Goal: Task Accomplishment & Management: Complete application form

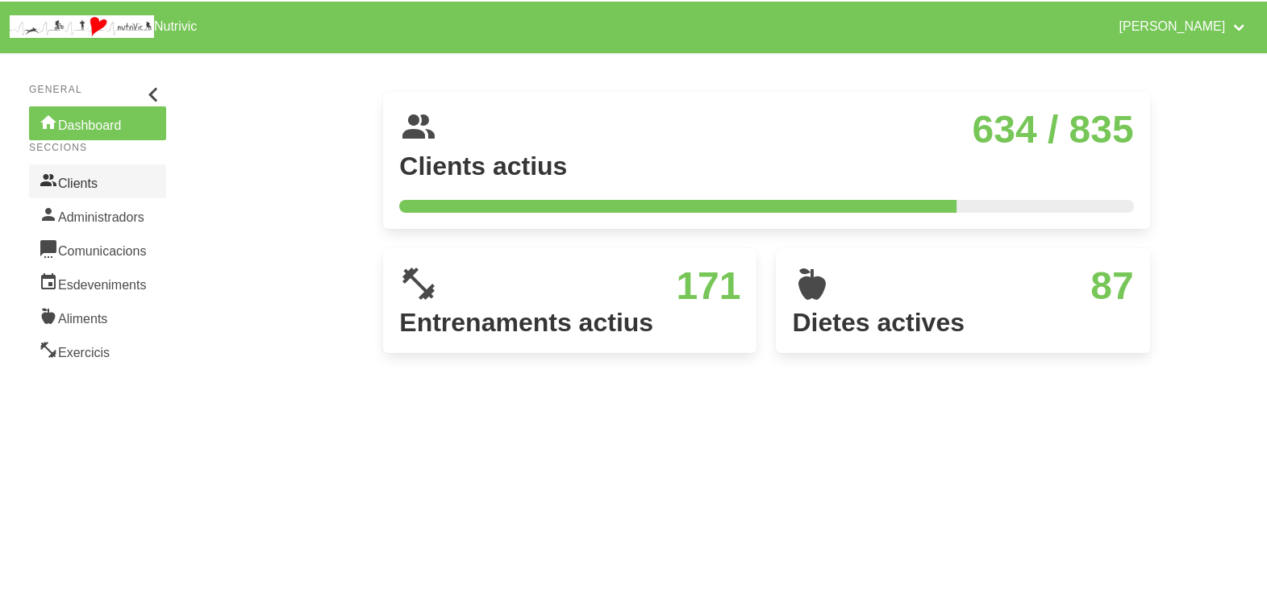
click at [90, 183] on link "Clients" at bounding box center [97, 181] width 137 height 34
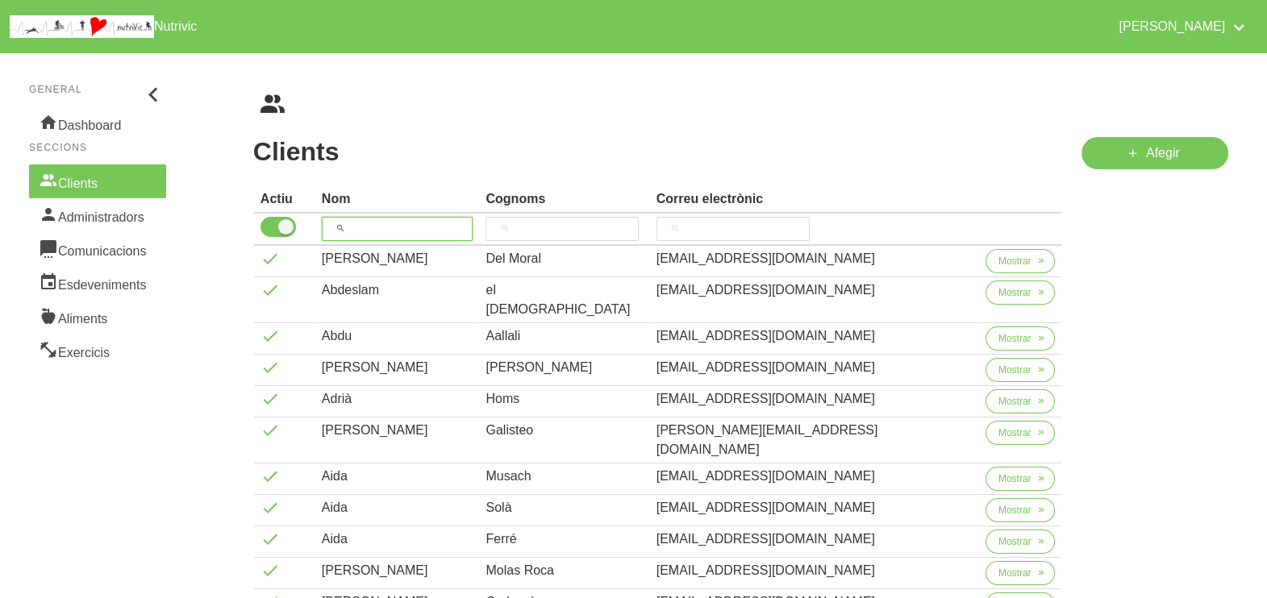
click at [389, 223] on input "search" at bounding box center [398, 229] width 152 height 24
click at [1122, 158] on link "Afegir" at bounding box center [1154, 153] width 147 height 32
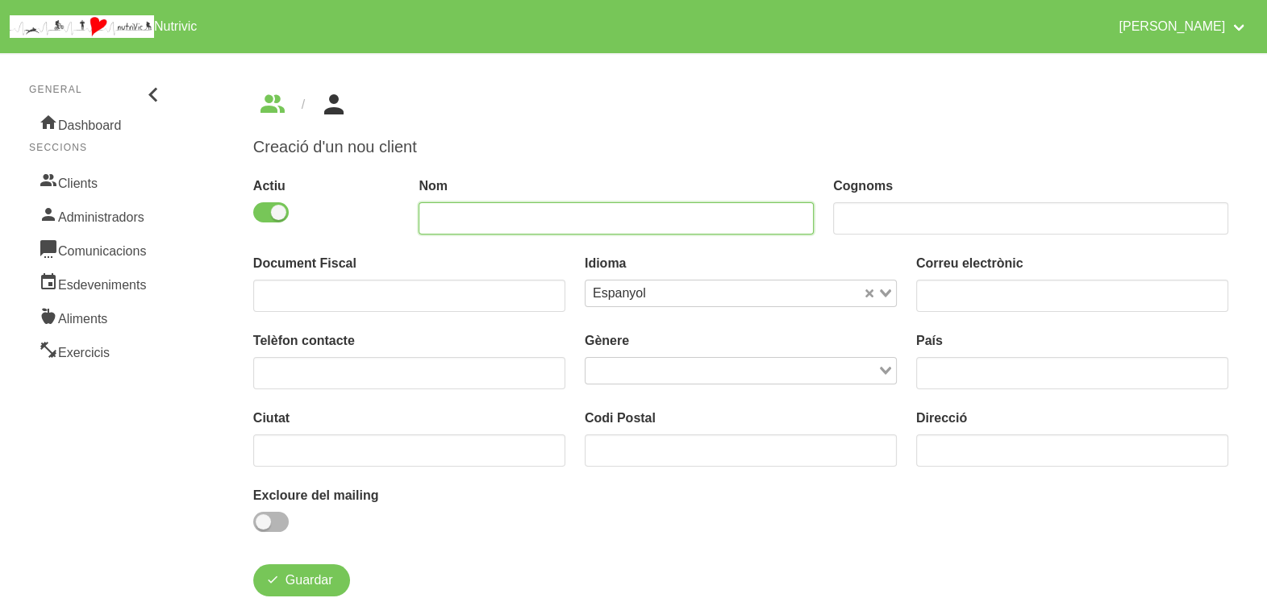
drag, startPoint x: 518, startPoint y: 214, endPoint x: 560, endPoint y: 189, distance: 49.9
click at [534, 214] on input "text" at bounding box center [615, 218] width 395 height 32
type input "[PERSON_NAME]"
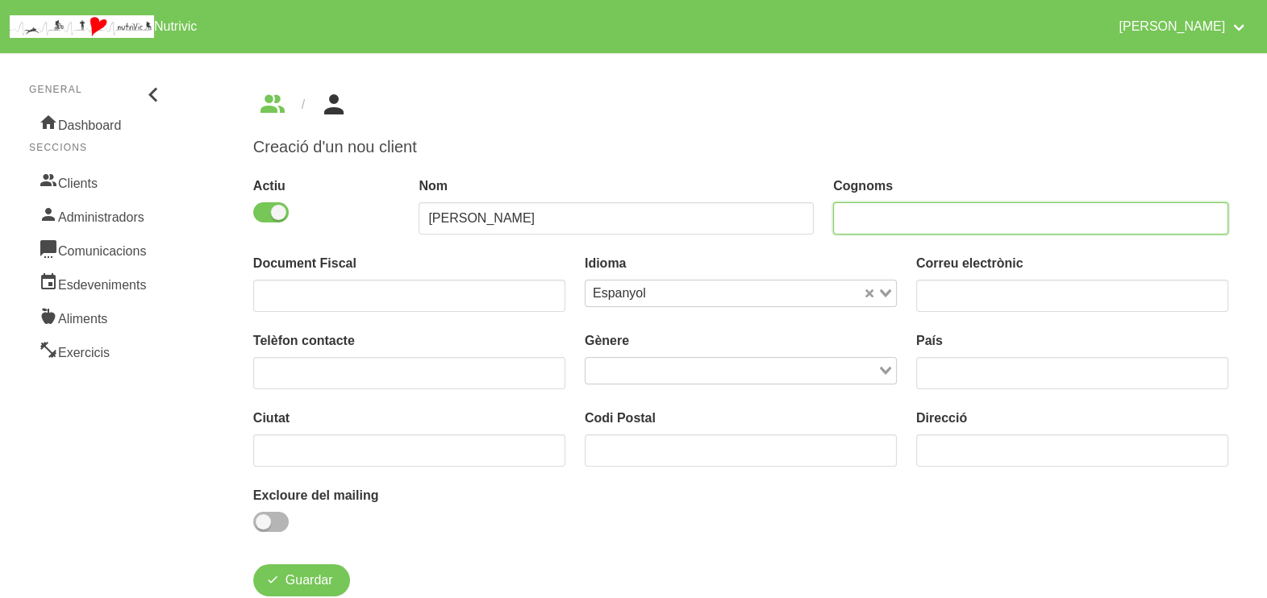
drag, startPoint x: 864, startPoint y: 215, endPoint x: 877, endPoint y: 214, distance: 13.0
click at [867, 216] on input "text" at bounding box center [1030, 218] width 395 height 32
type input "Freixa"
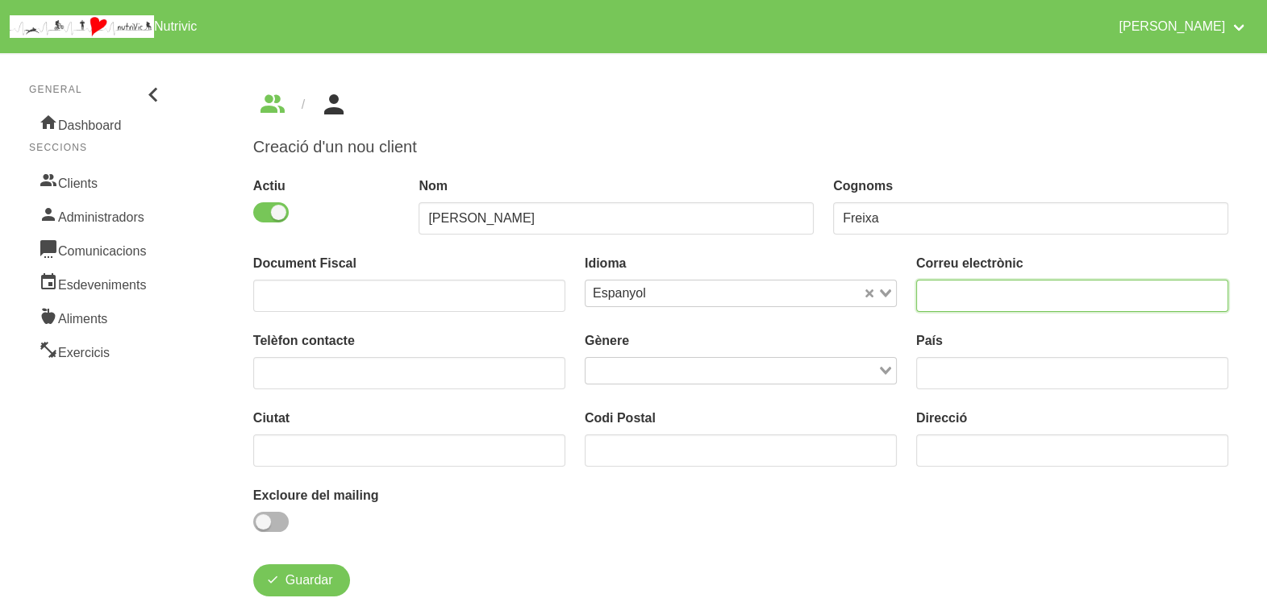
drag, startPoint x: 943, startPoint y: 298, endPoint x: 956, endPoint y: 297, distance: 12.2
click at [952, 298] on input "email" at bounding box center [1072, 296] width 312 height 32
type input "[EMAIL_ADDRESS][DOMAIN_NAME]"
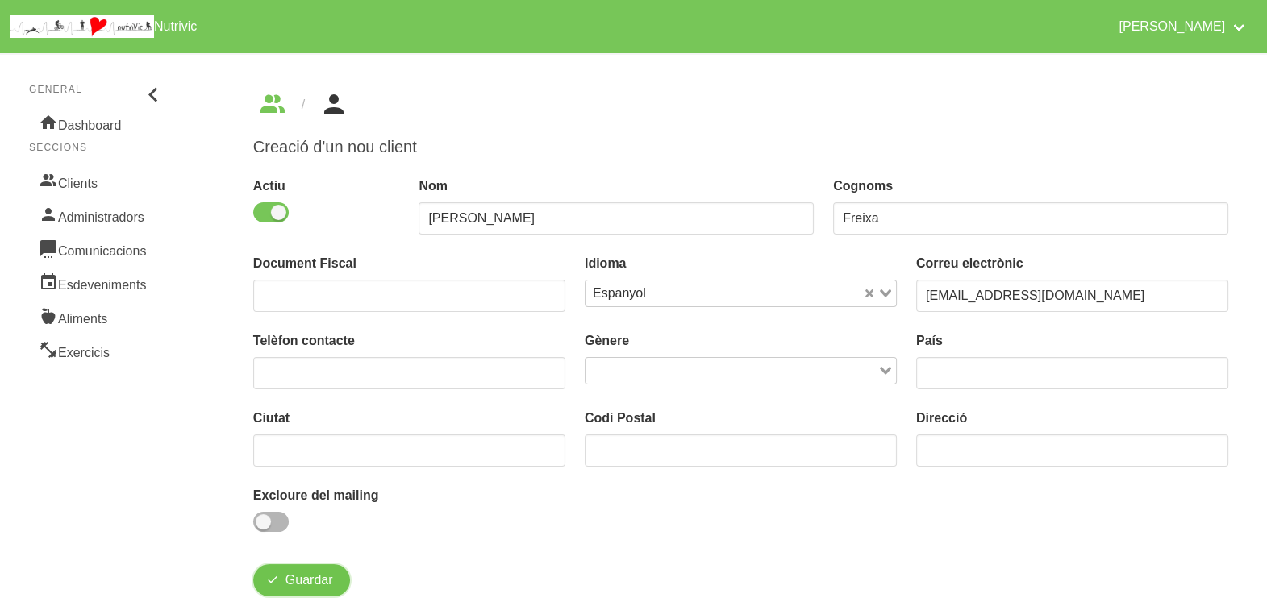
click at [298, 581] on span "Guardar" at bounding box center [309, 580] width 48 height 19
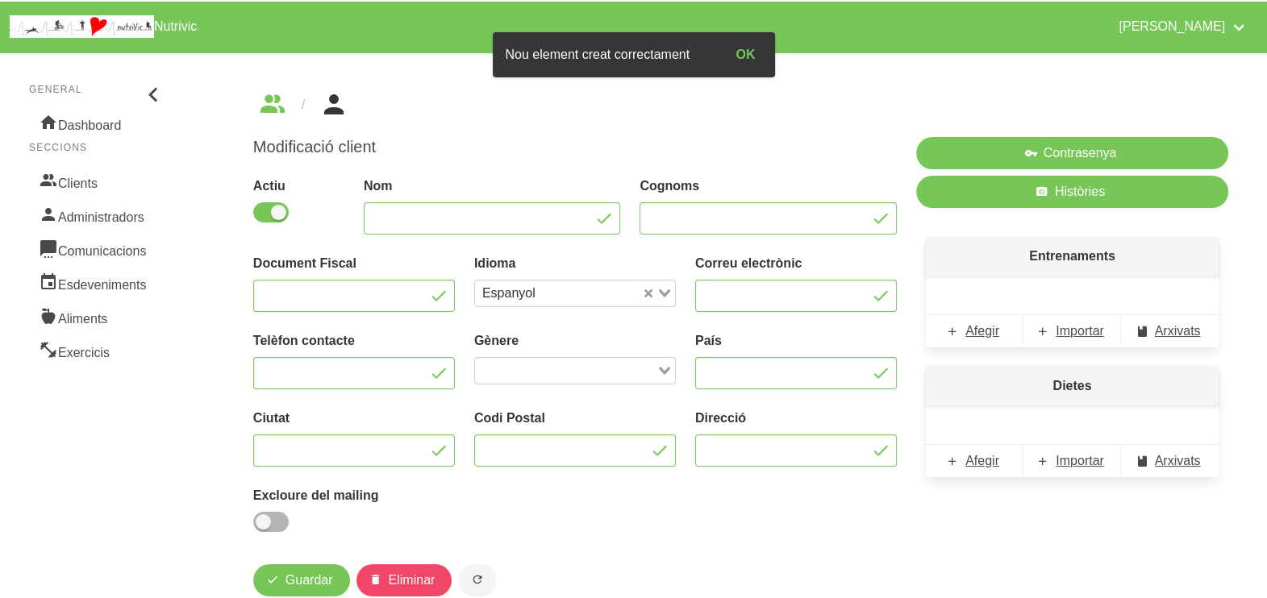
type input "[PERSON_NAME]"
type input "Freixa"
type input "[EMAIL_ADDRESS][DOMAIN_NAME]"
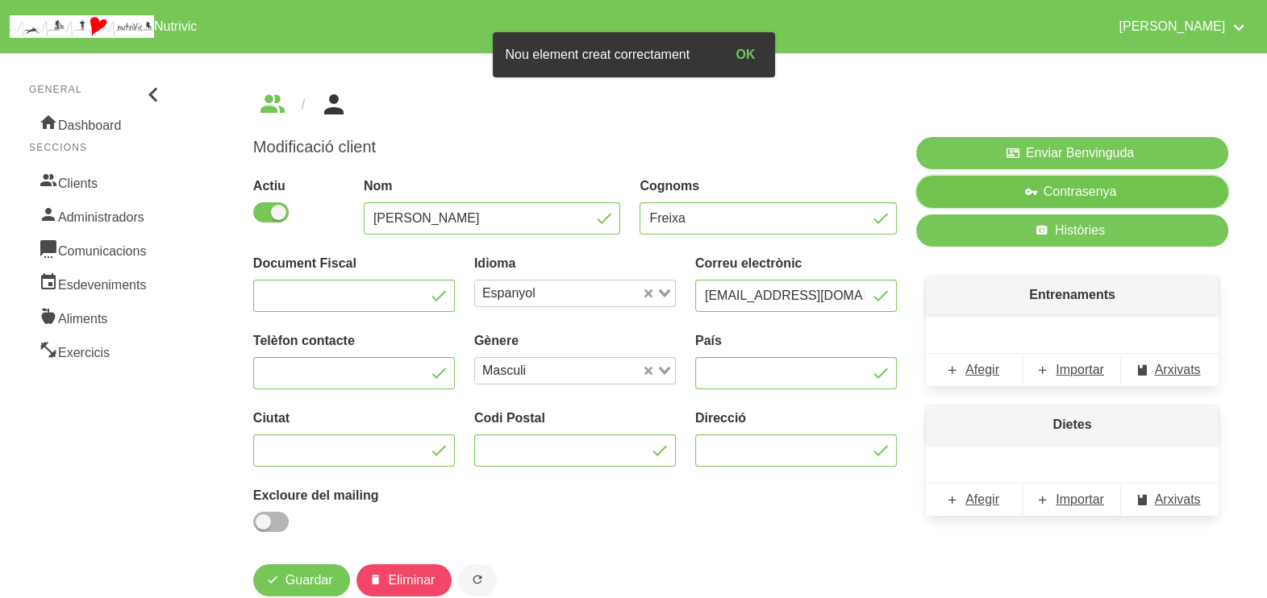
click at [1043, 189] on button "Contrasenya" at bounding box center [1072, 192] width 312 height 32
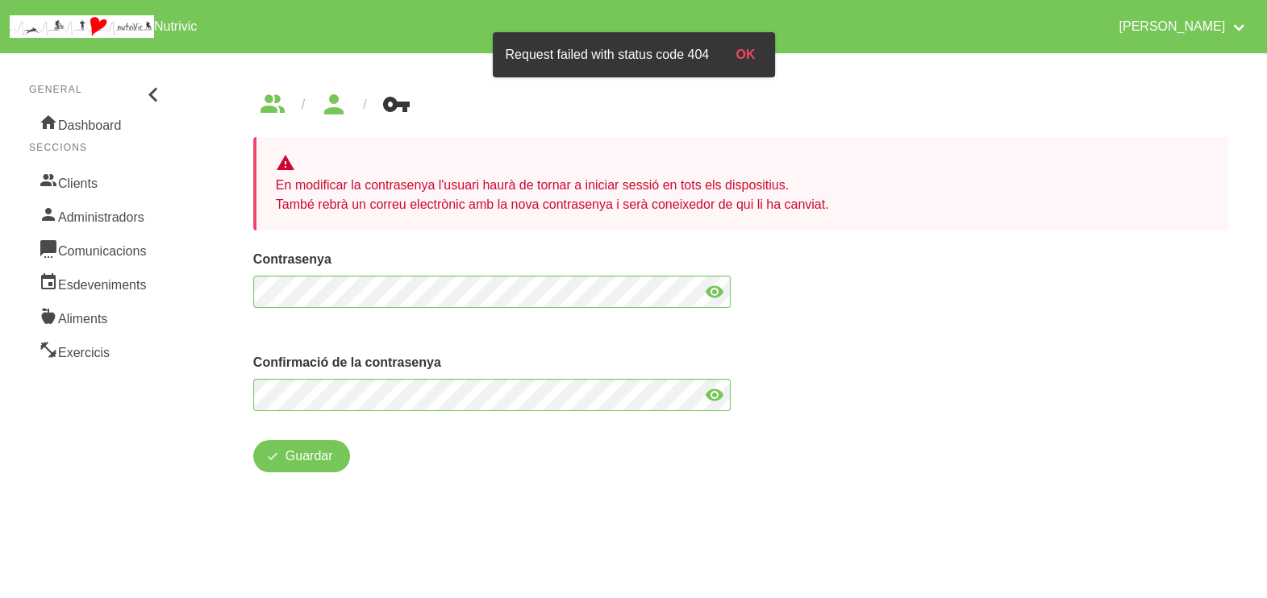
drag, startPoint x: 718, startPoint y: 290, endPoint x: 705, endPoint y: 291, distance: 13.7
click at [718, 290] on icon at bounding box center [714, 291] width 19 height 29
click at [720, 392] on icon at bounding box center [714, 395] width 19 height 29
click at [304, 467] on button "Guardar" at bounding box center [301, 456] width 97 height 32
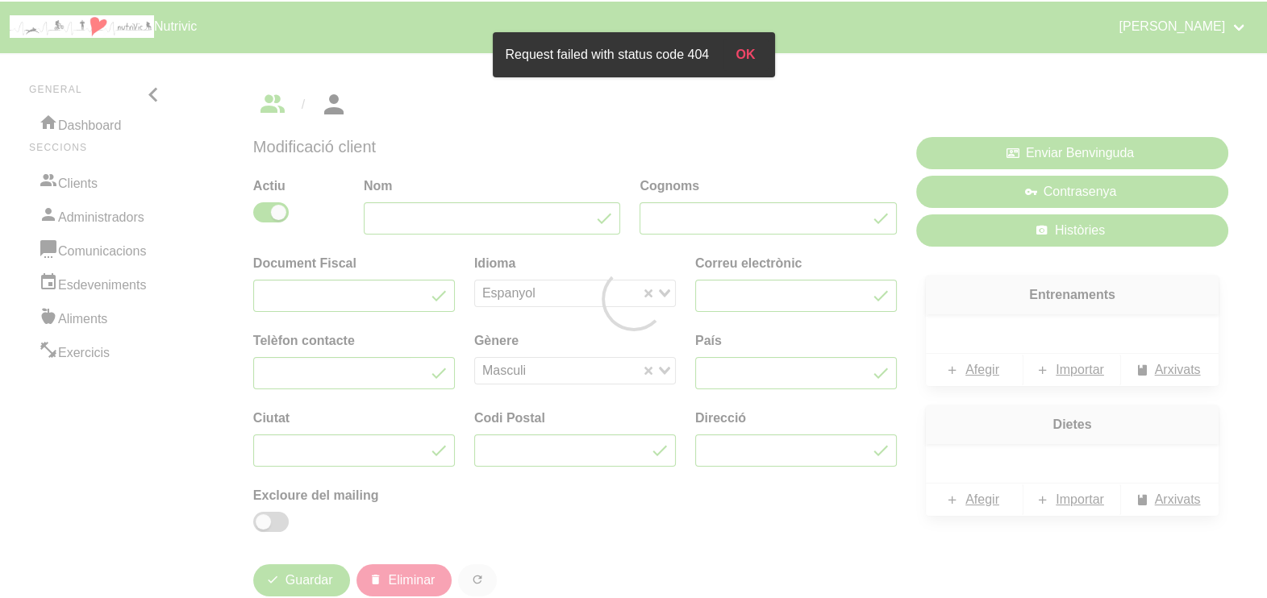
type input "[PERSON_NAME]"
type input "Freixa"
type input "[EMAIL_ADDRESS][DOMAIN_NAME]"
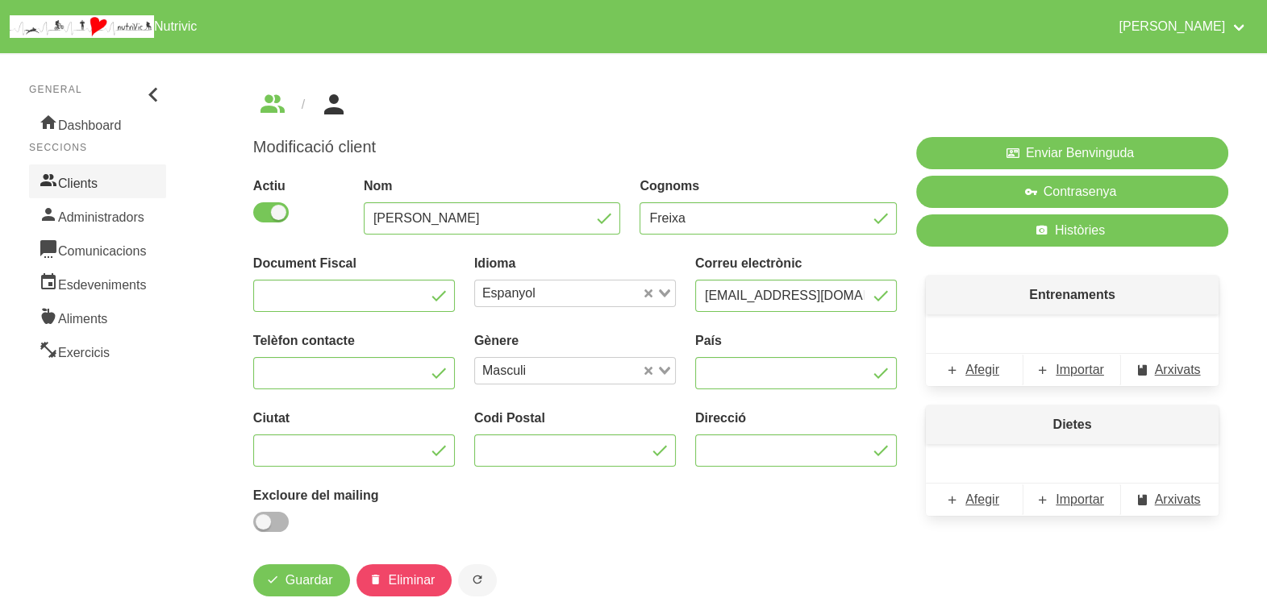
click at [108, 186] on link "Clients" at bounding box center [97, 181] width 137 height 34
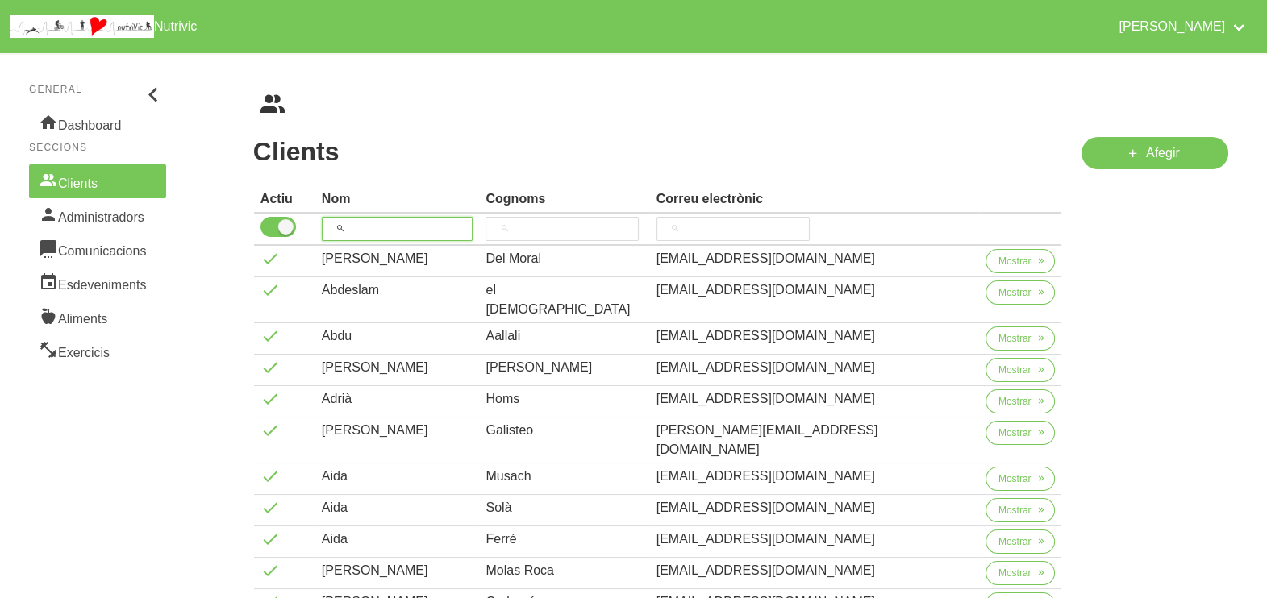
drag, startPoint x: 378, startPoint y: 222, endPoint x: 421, endPoint y: 165, distance: 70.8
click at [381, 220] on input "search" at bounding box center [398, 229] width 152 height 24
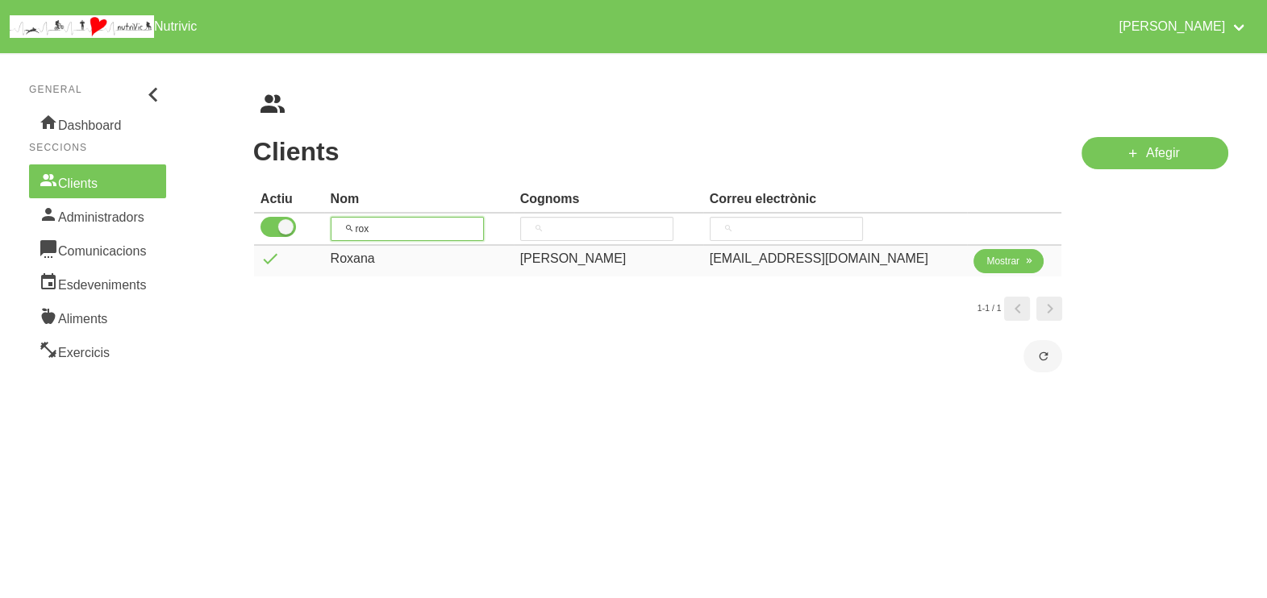
type input "rox"
click at [989, 262] on span "Mostrar" at bounding box center [1002, 261] width 33 height 15
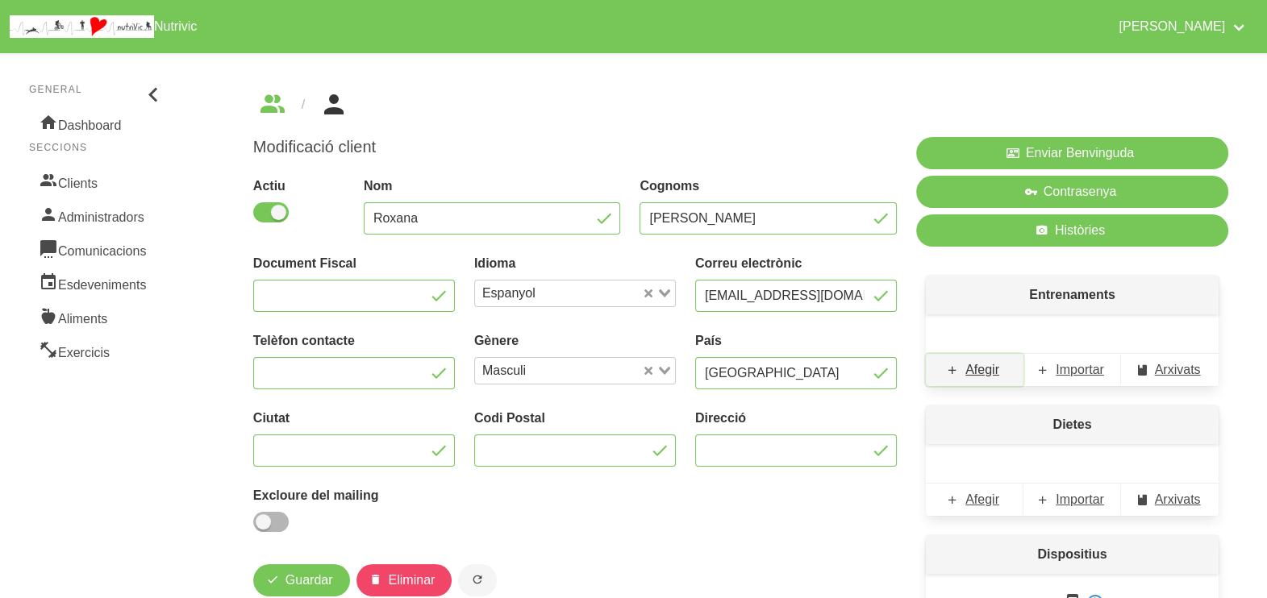
click at [981, 373] on span "Afegir" at bounding box center [982, 369] width 34 height 19
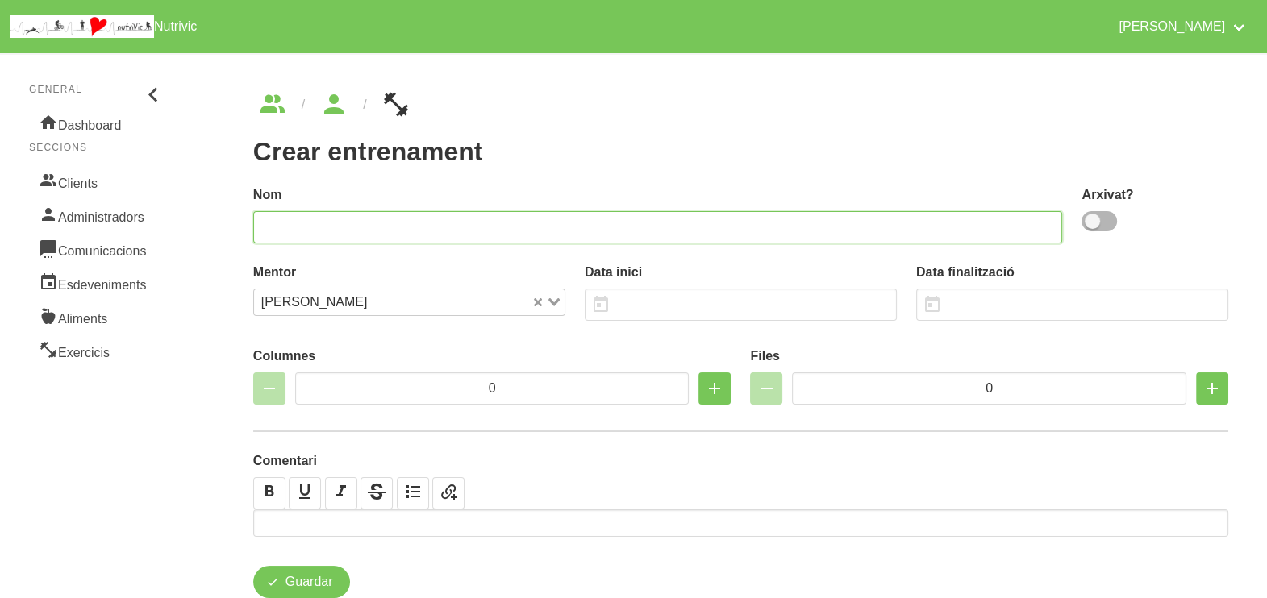
drag, startPoint x: 490, startPoint y: 224, endPoint x: 501, endPoint y: 221, distance: 11.0
click at [490, 224] on input "text" at bounding box center [658, 227] width 810 height 32
type input "Roxy 1"
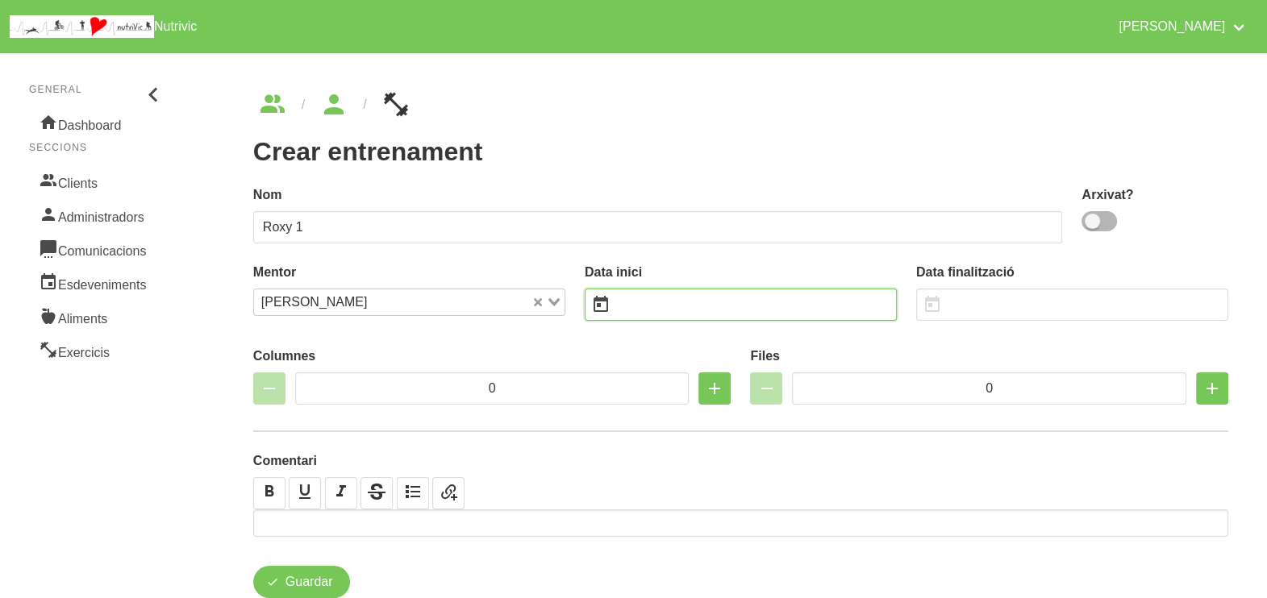
drag, startPoint x: 665, startPoint y: 300, endPoint x: 660, endPoint y: 306, distance: 8.6
click at [663, 306] on input "text" at bounding box center [741, 305] width 312 height 32
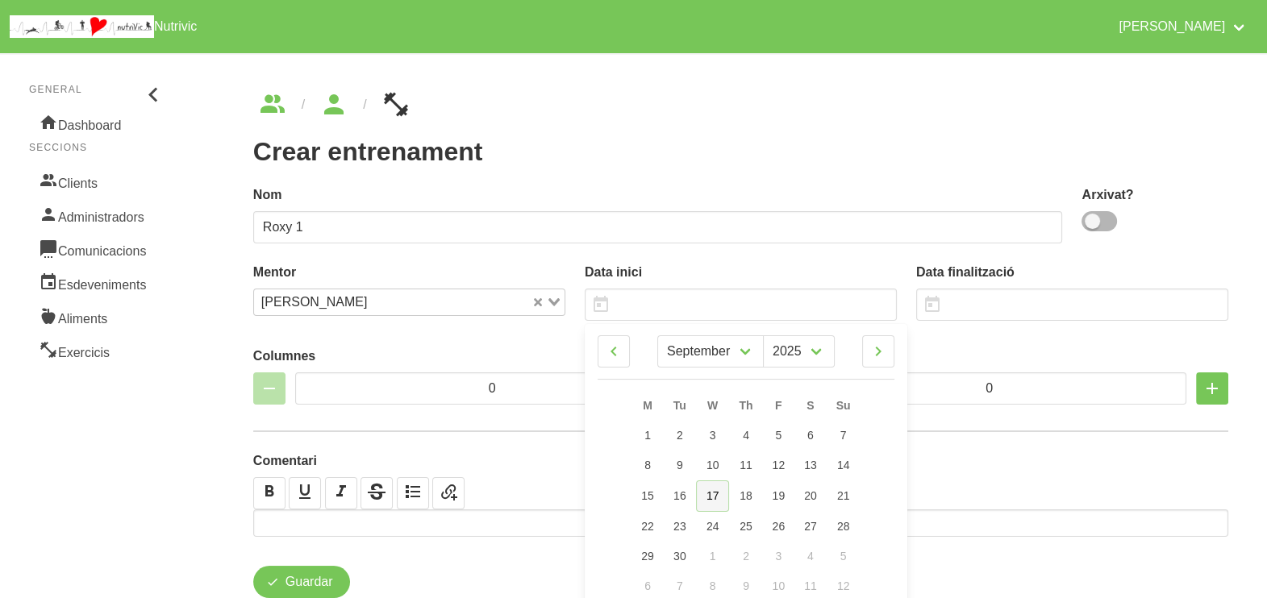
click at [718, 500] on span "17" at bounding box center [712, 495] width 13 height 13
type input "[DATE]"
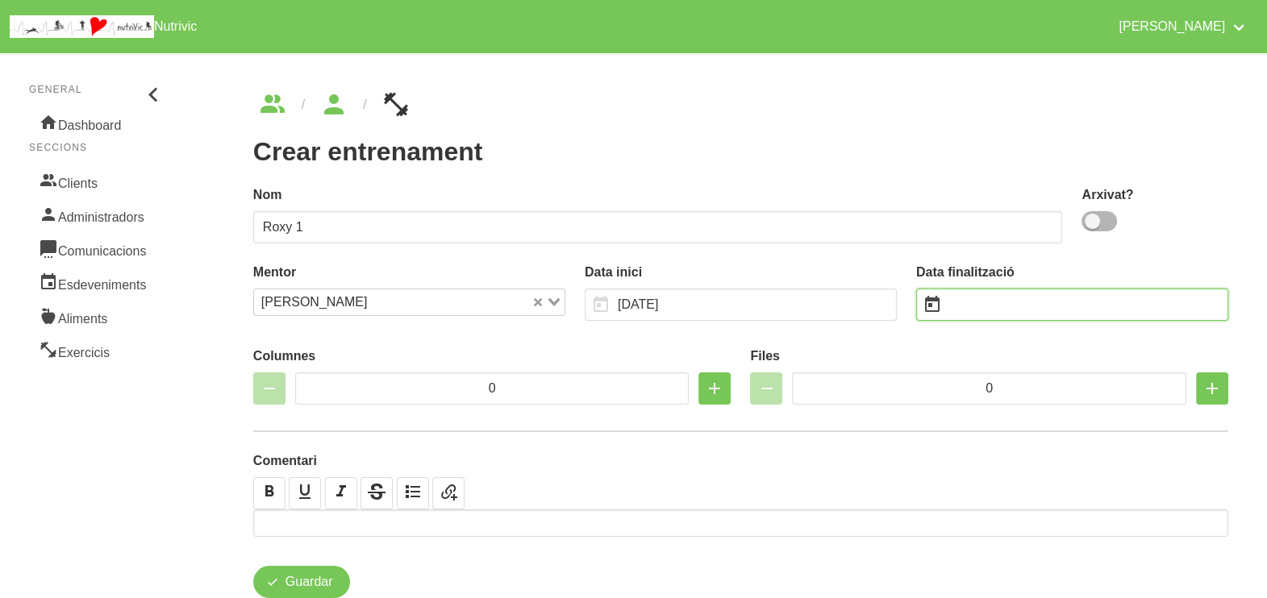
click at [978, 301] on input "text" at bounding box center [1072, 305] width 312 height 32
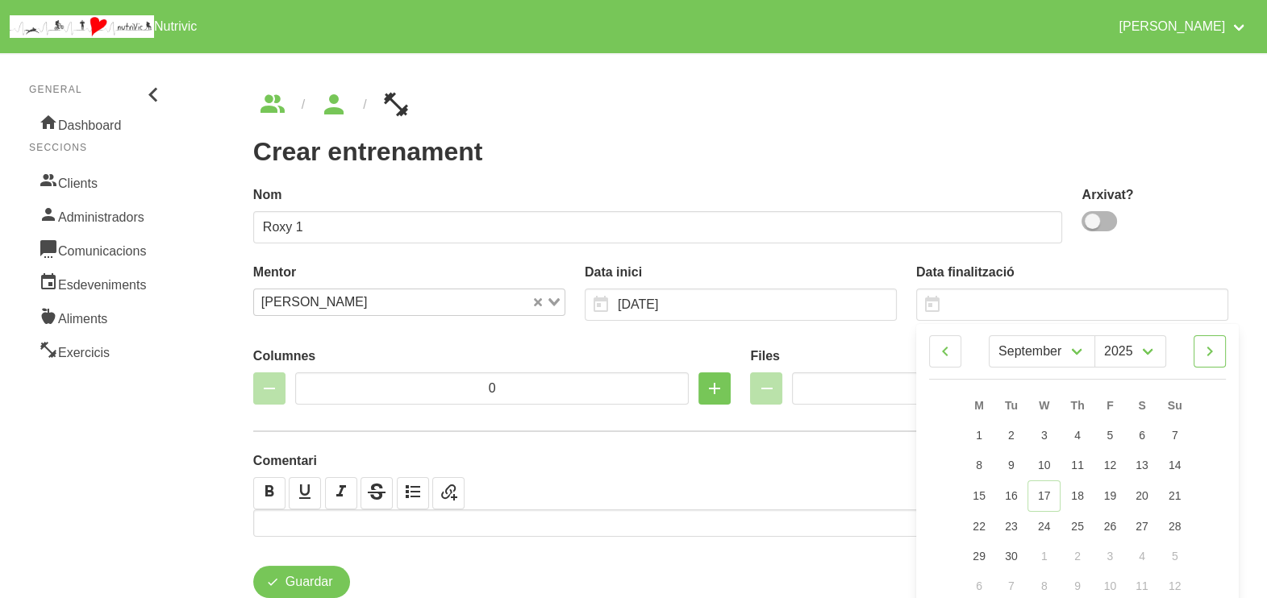
drag, startPoint x: 1205, startPoint y: 349, endPoint x: 1200, endPoint y: 383, distance: 34.3
click at [1205, 348] on icon at bounding box center [1209, 351] width 19 height 29
click at [1218, 344] on icon at bounding box center [1209, 351] width 19 height 29
select select "10"
click at [1180, 438] on link "2" at bounding box center [1174, 436] width 34 height 30
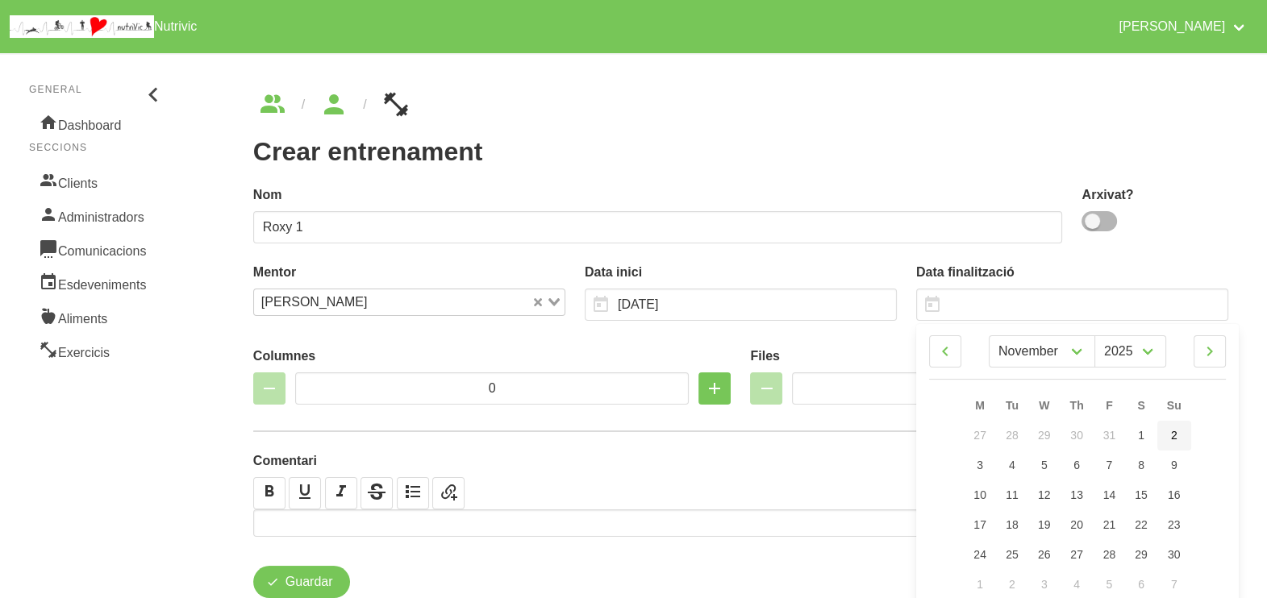
type input "[DATE]"
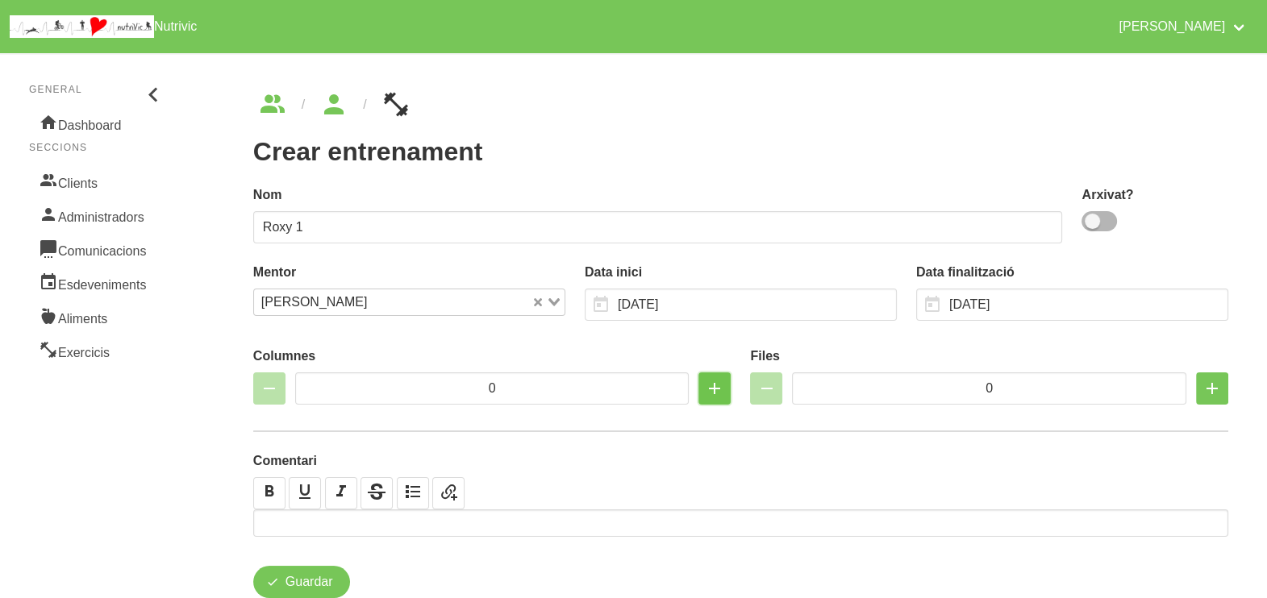
click at [712, 388] on icon "button" at bounding box center [714, 388] width 19 height 29
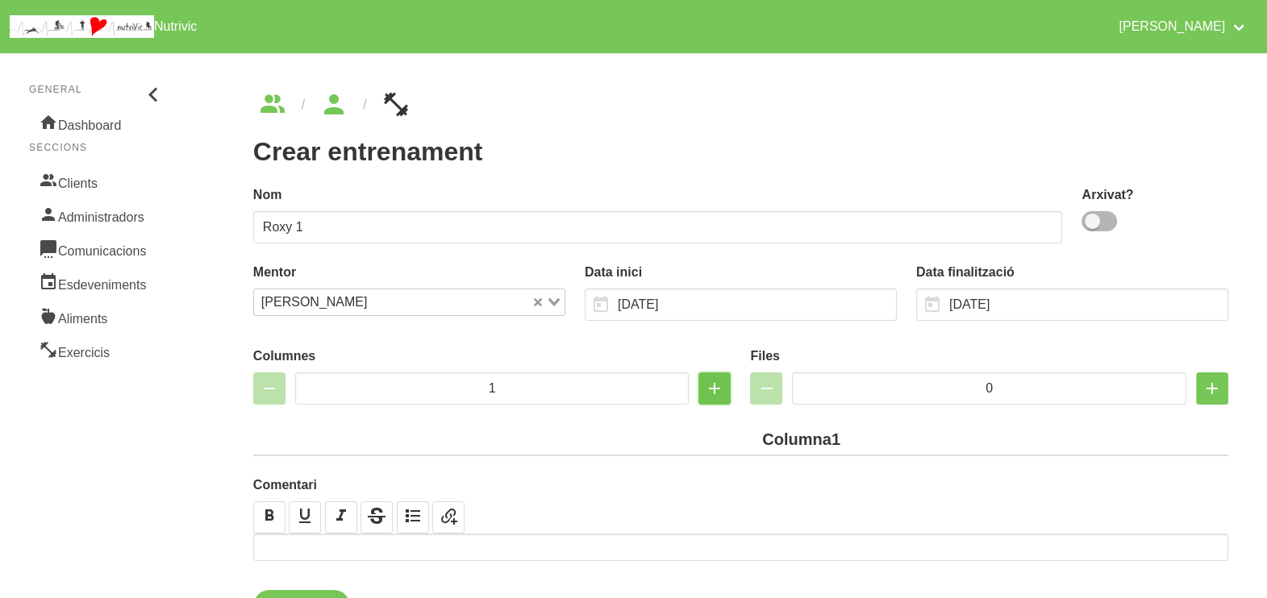
click at [712, 388] on icon "button" at bounding box center [714, 388] width 19 height 29
type input "2"
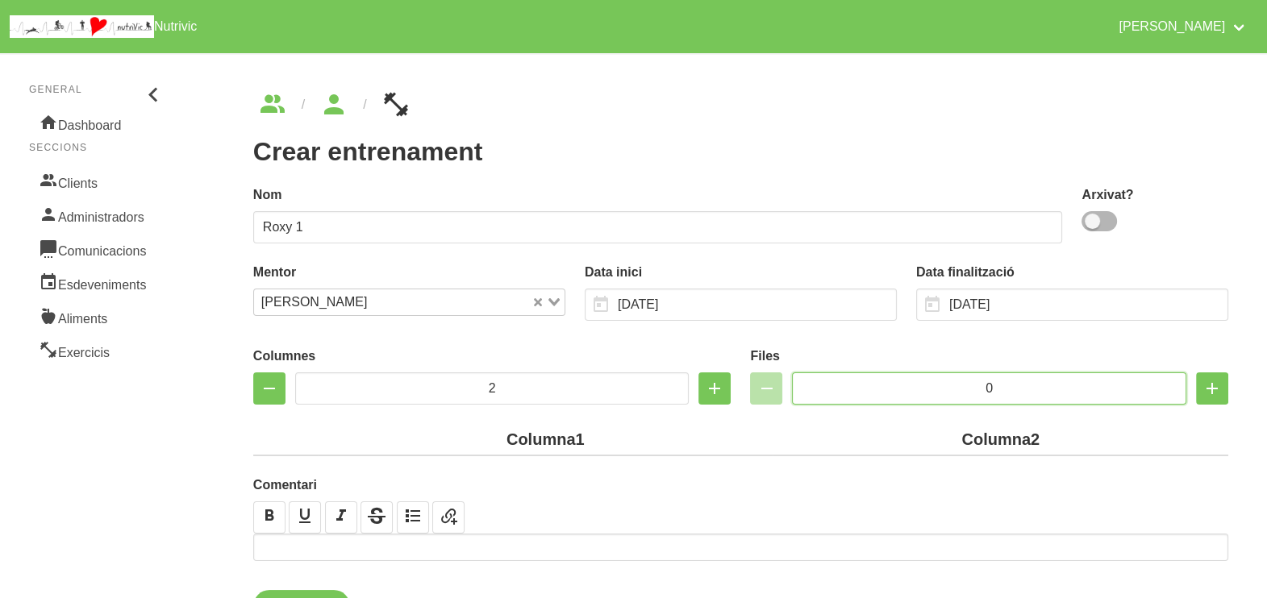
drag, startPoint x: 960, startPoint y: 388, endPoint x: 925, endPoint y: 382, distance: 35.9
click at [927, 383] on input "0" at bounding box center [989, 389] width 394 height 32
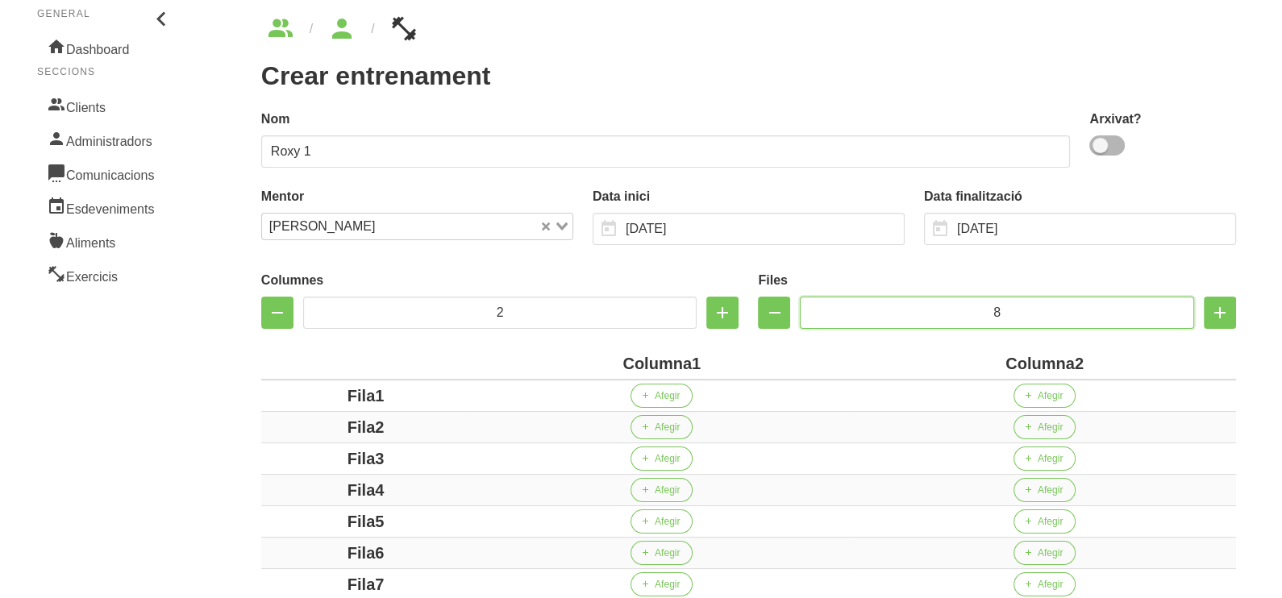
scroll to position [201, 0]
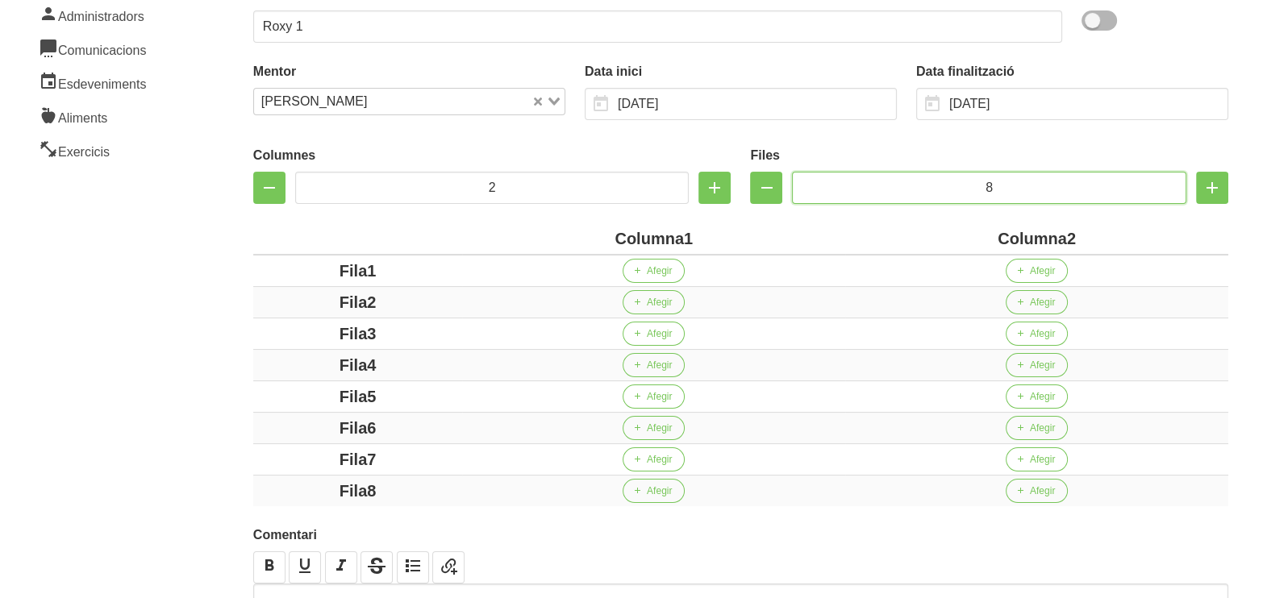
type input "8"
drag, startPoint x: 684, startPoint y: 234, endPoint x: 549, endPoint y: 228, distance: 134.8
click at [549, 228] on div "Columna1" at bounding box center [653, 239] width 370 height 24
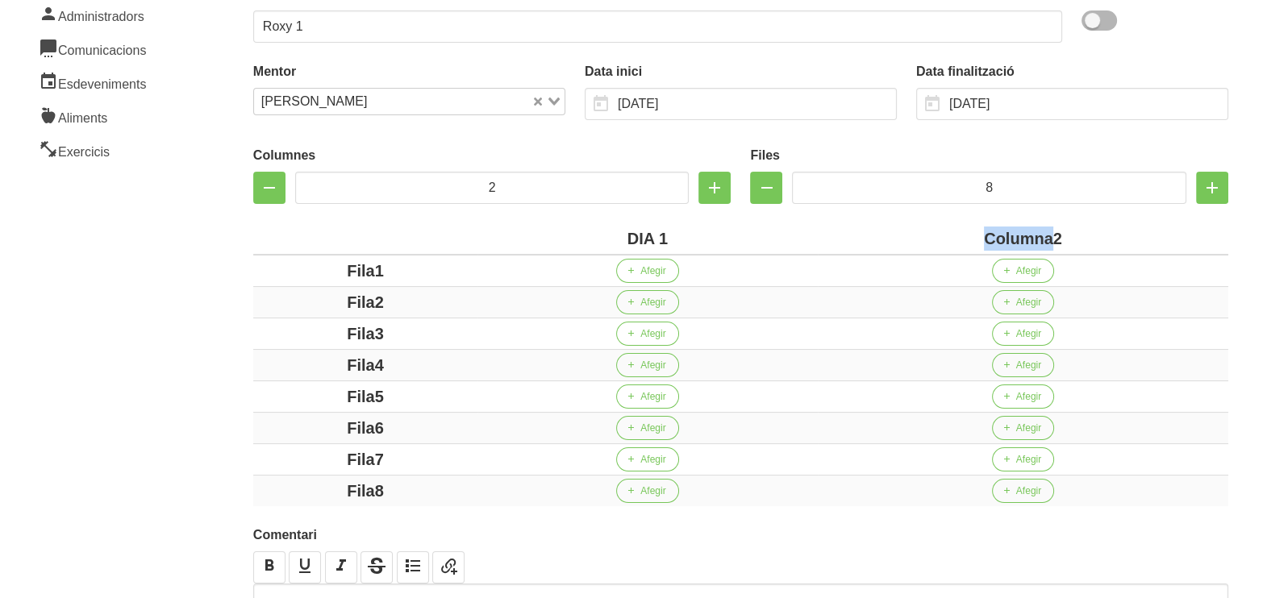
drag, startPoint x: 1051, startPoint y: 238, endPoint x: 947, endPoint y: 228, distance: 104.5
click at [948, 235] on div "Columna2" at bounding box center [1023, 239] width 398 height 24
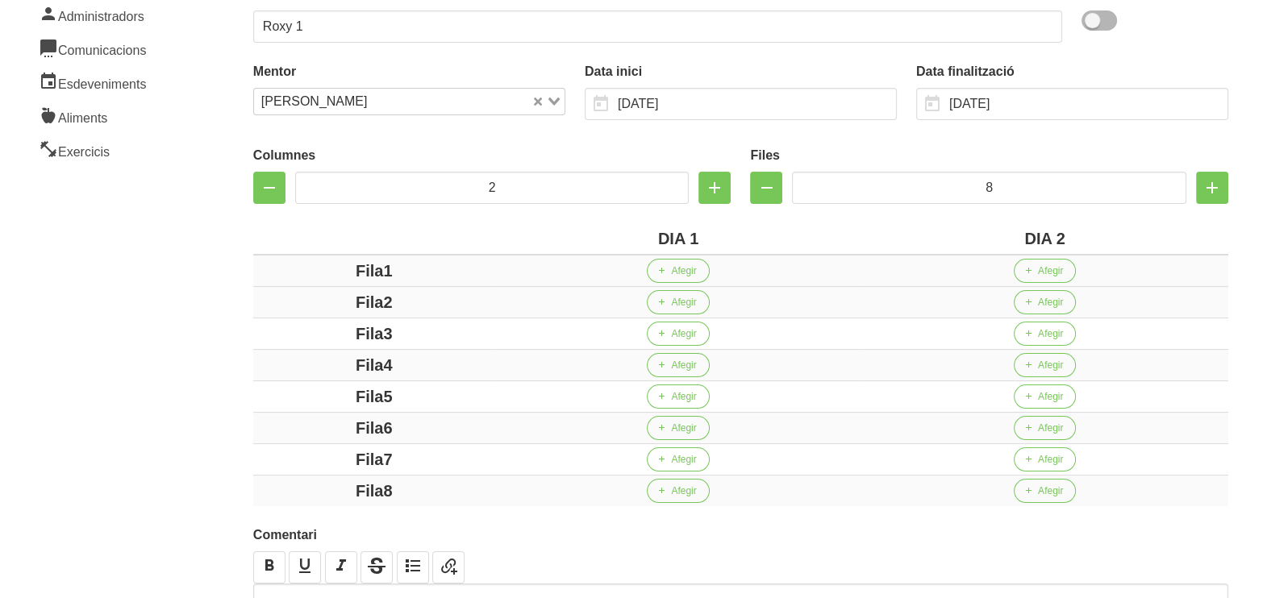
drag, startPoint x: 385, startPoint y: 274, endPoint x: 290, endPoint y: 270, distance: 94.4
click at [290, 270] on div "Fila1" at bounding box center [374, 271] width 229 height 24
drag, startPoint x: 385, startPoint y: 304, endPoint x: 327, endPoint y: 301, distance: 59.0
click at [314, 298] on div "Fila2" at bounding box center [374, 302] width 229 height 24
drag, startPoint x: 377, startPoint y: 328, endPoint x: 348, endPoint y: 323, distance: 28.6
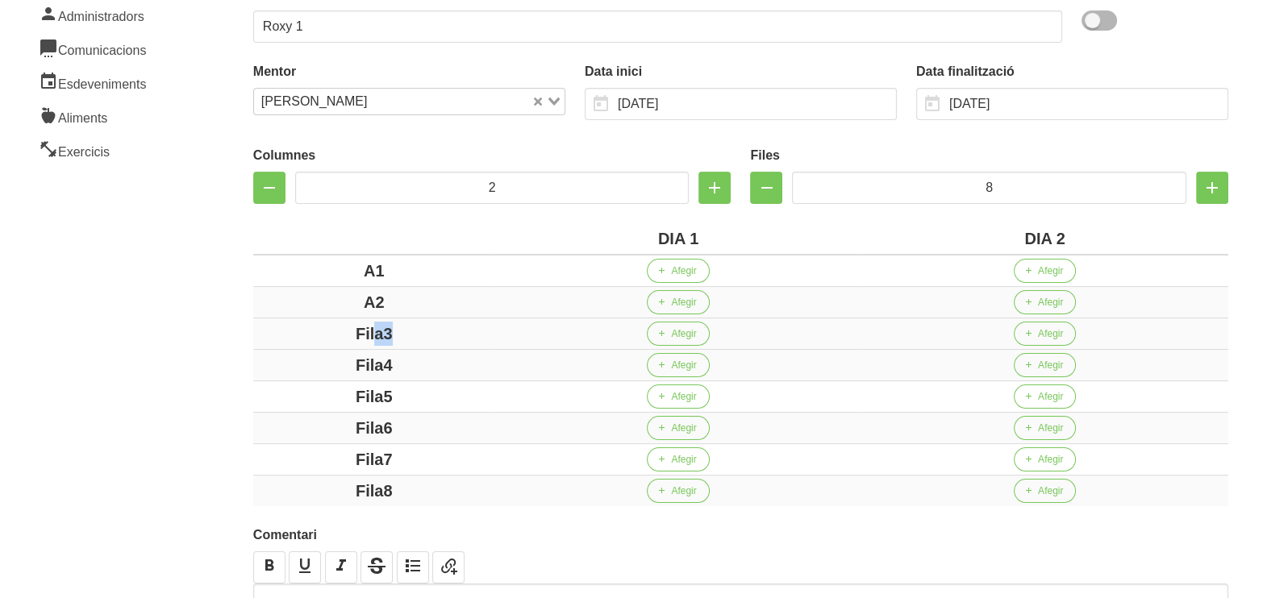
click at [329, 323] on div "Fila3" at bounding box center [374, 334] width 229 height 24
drag, startPoint x: 405, startPoint y: 361, endPoint x: 353, endPoint y: 364, distance: 51.7
click at [332, 361] on div "Fila4" at bounding box center [374, 365] width 229 height 24
drag, startPoint x: 415, startPoint y: 393, endPoint x: 352, endPoint y: 401, distance: 64.2
click at [338, 396] on div "Fila5" at bounding box center [374, 397] width 229 height 24
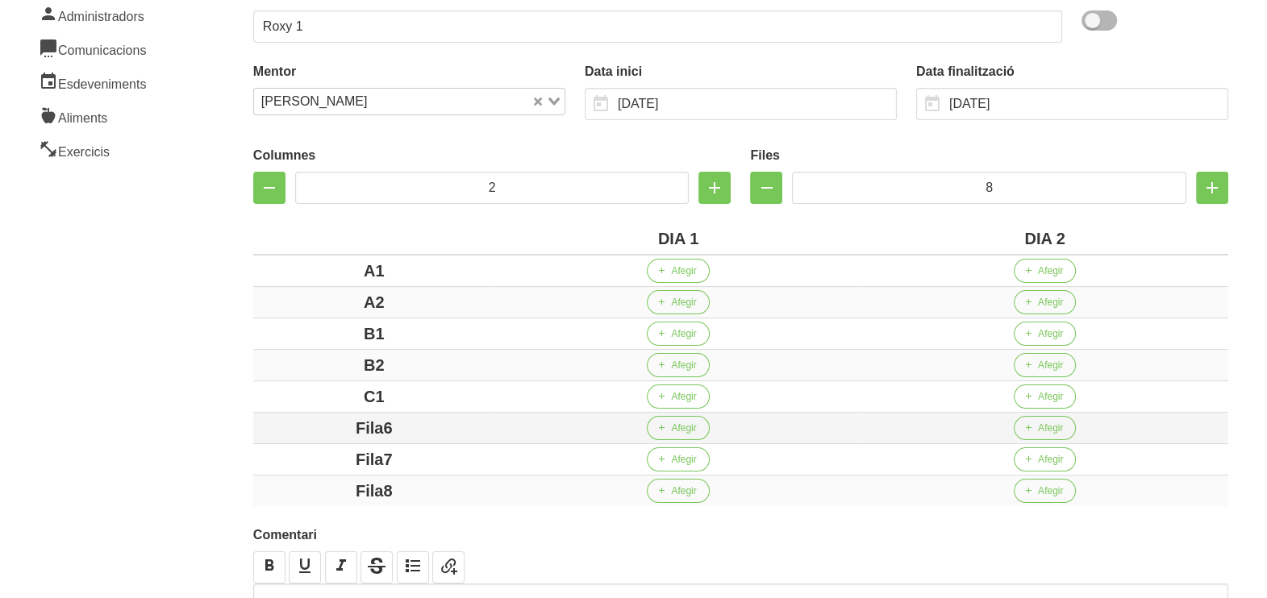
click at [344, 430] on div "Fila6" at bounding box center [374, 428] width 229 height 24
drag, startPoint x: 409, startPoint y: 456, endPoint x: 331, endPoint y: 456, distance: 77.4
click at [331, 456] on div "Fila7" at bounding box center [374, 460] width 229 height 24
drag, startPoint x: 431, startPoint y: 483, endPoint x: 301, endPoint y: 477, distance: 130.0
click at [306, 480] on div "Fila8" at bounding box center [374, 491] width 229 height 24
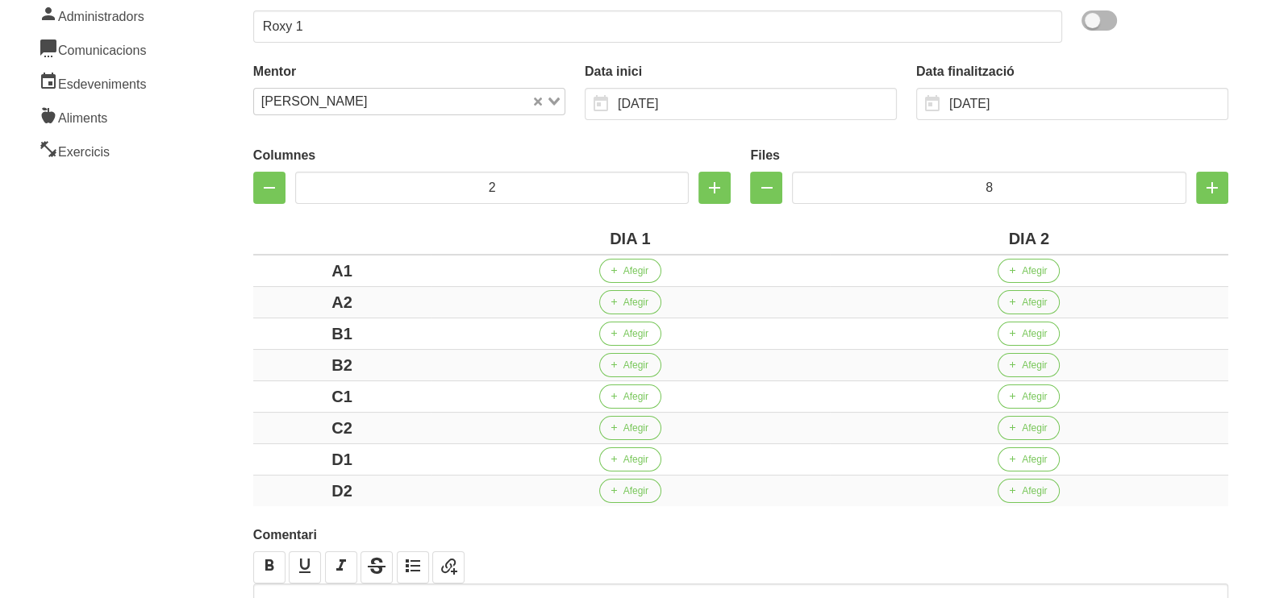
drag, startPoint x: 215, startPoint y: 403, endPoint x: 215, endPoint y: 386, distance: 16.9
click at [215, 399] on div "Crear entrenament 7dfcfe20-6845-4709-914c-a5ed4f2c04f5 Nom Roxy 1 Arxivat? Ment…" at bounding box center [740, 281] width 1052 height 859
click at [626, 271] on span "Afegir" at bounding box center [635, 271] width 25 height 15
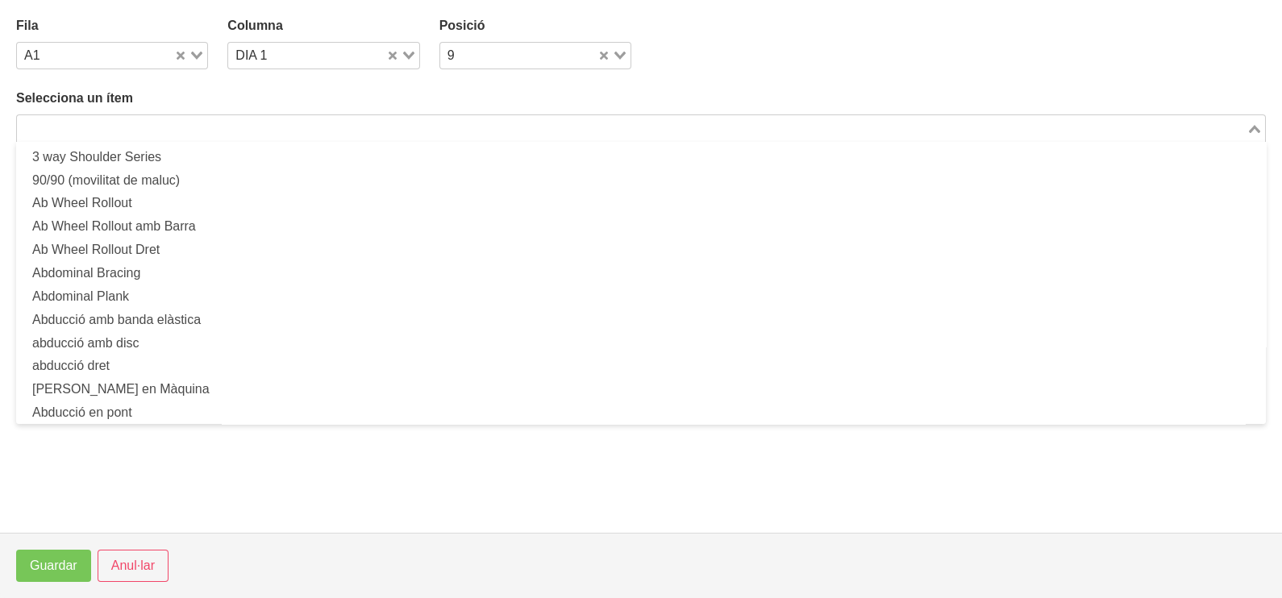
click at [260, 129] on input "Search for option" at bounding box center [632, 128] width 1226 height 19
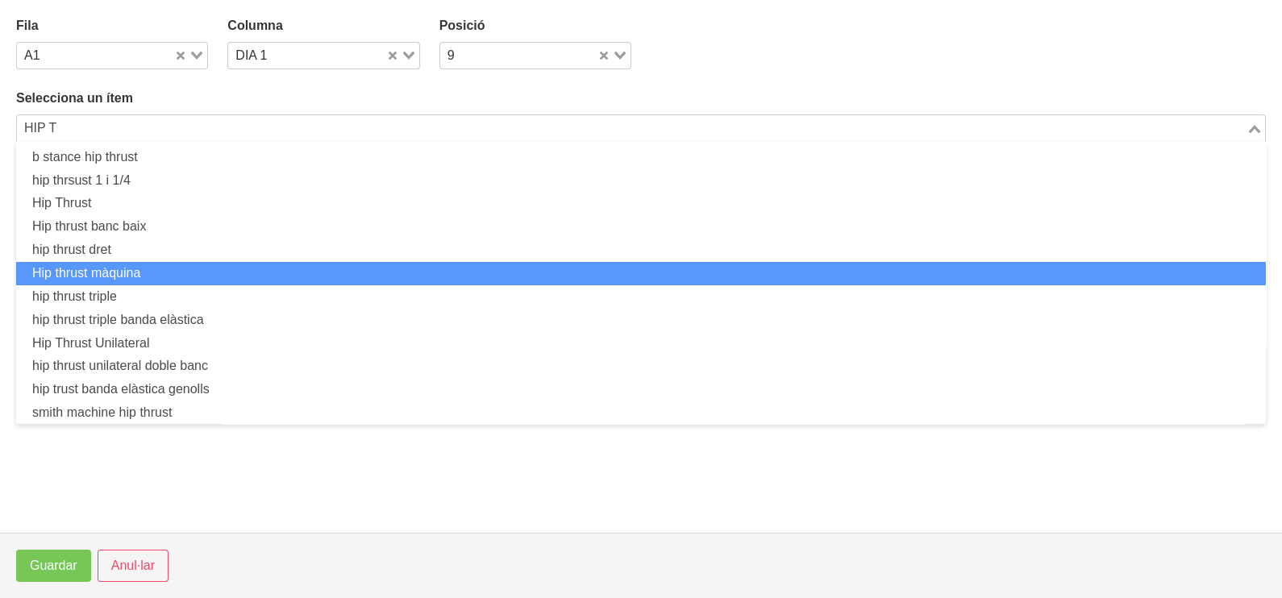
click at [216, 262] on li "Hip thrust màquina" at bounding box center [641, 273] width 1250 height 23
type input "HIP T"
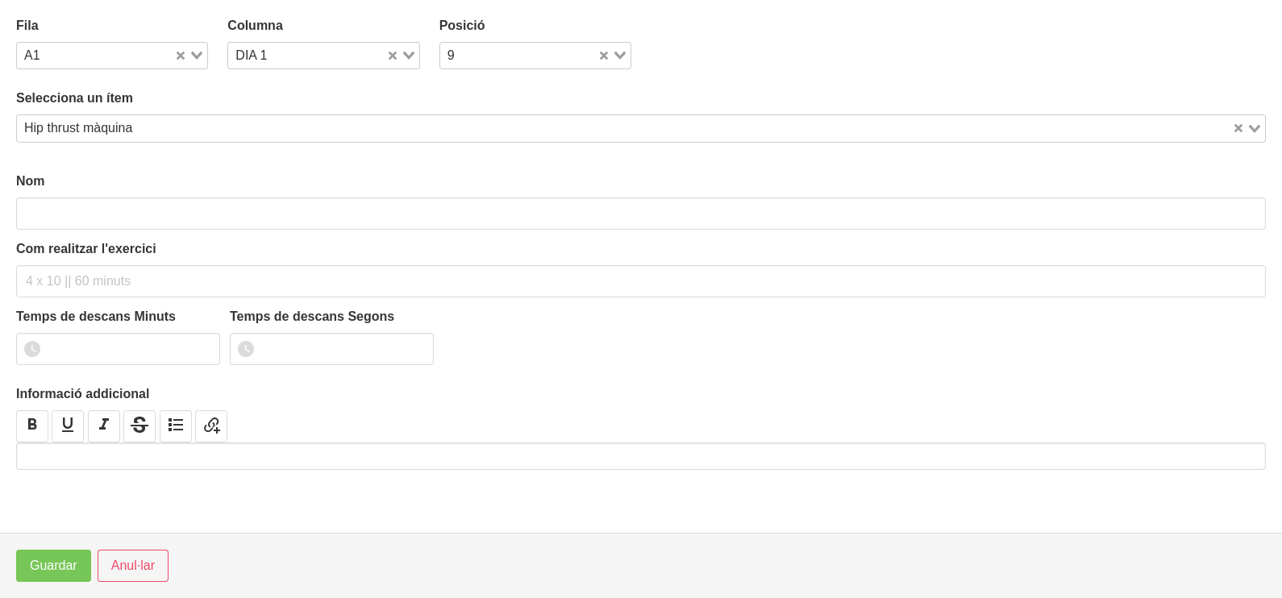
type input "Hip thrust màquina"
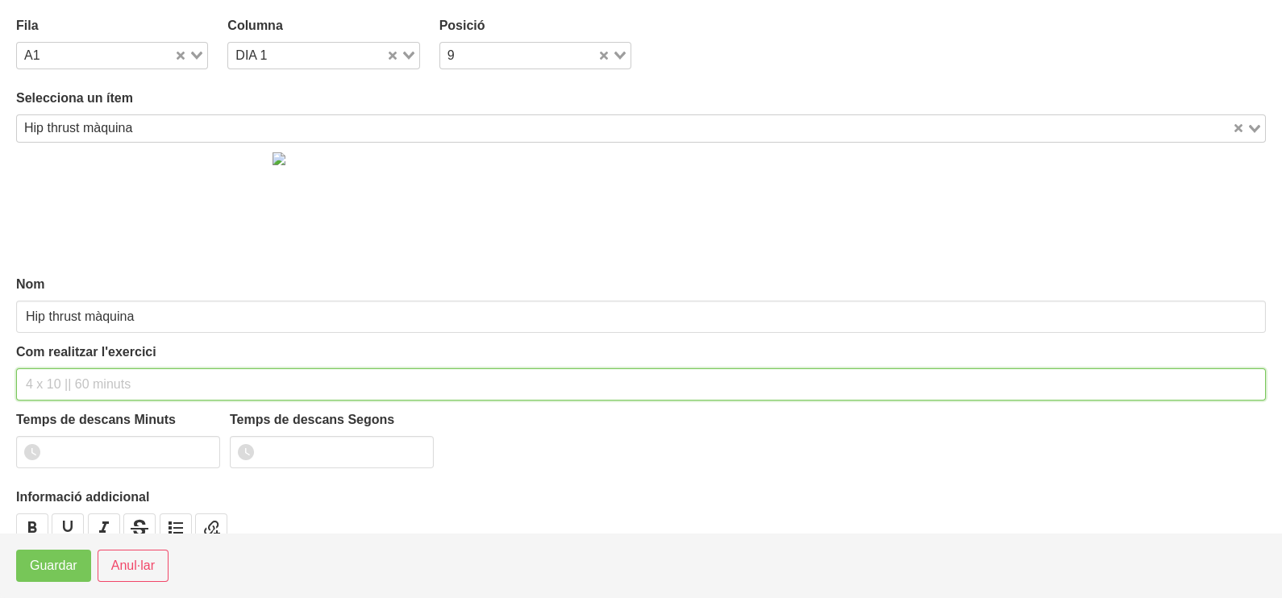
click at [64, 379] on input "text" at bounding box center [641, 385] width 1250 height 32
type input "3 x 6-8 a 3011 60""
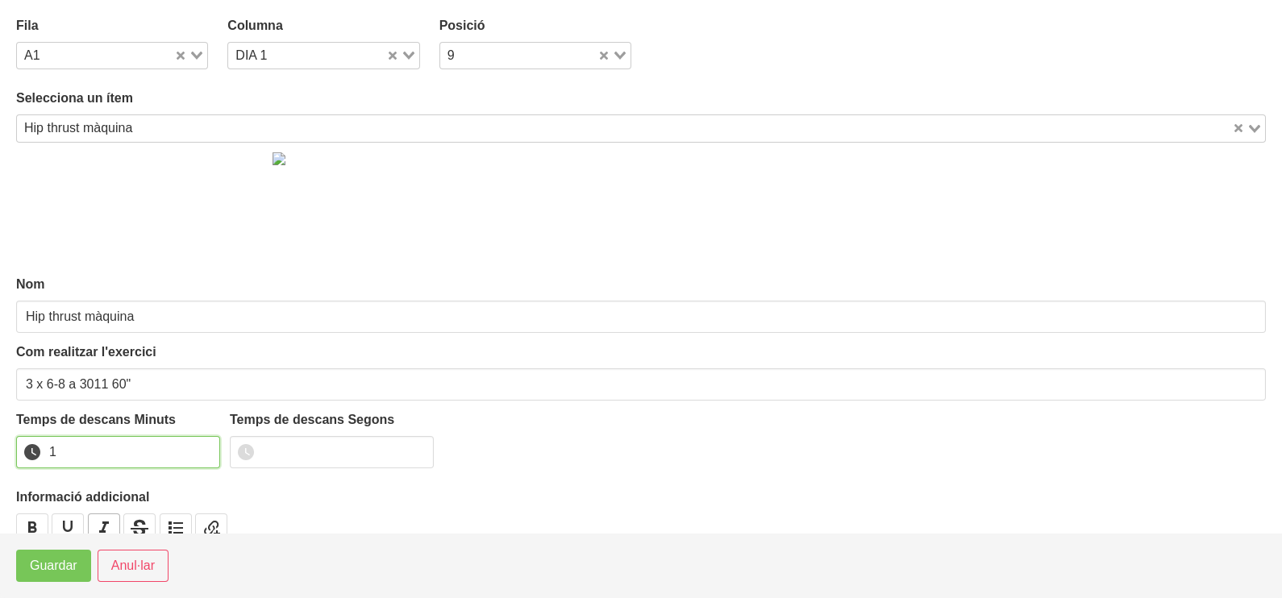
drag, startPoint x: 206, startPoint y: 446, endPoint x: 115, endPoint y: 527, distance: 122.2
type input "1"
click at [204, 448] on input "1" at bounding box center [118, 452] width 204 height 32
click at [64, 560] on span "Guardar" at bounding box center [54, 565] width 48 height 19
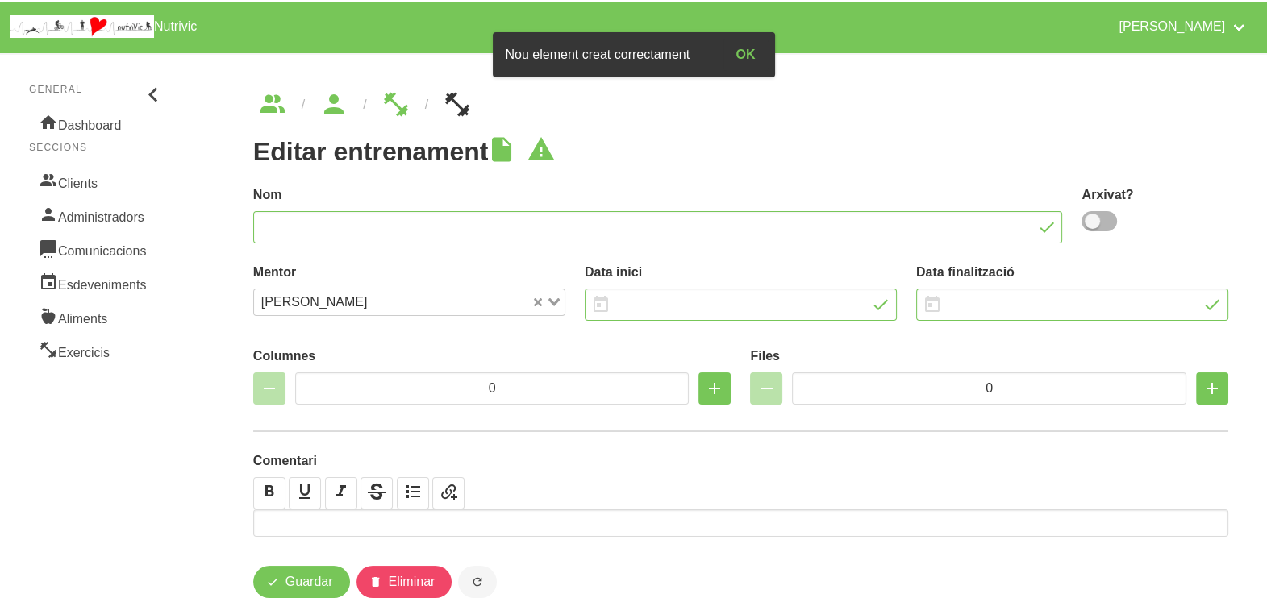
type input "Roxy 1"
type input "[DATE]"
type input "2"
type input "8"
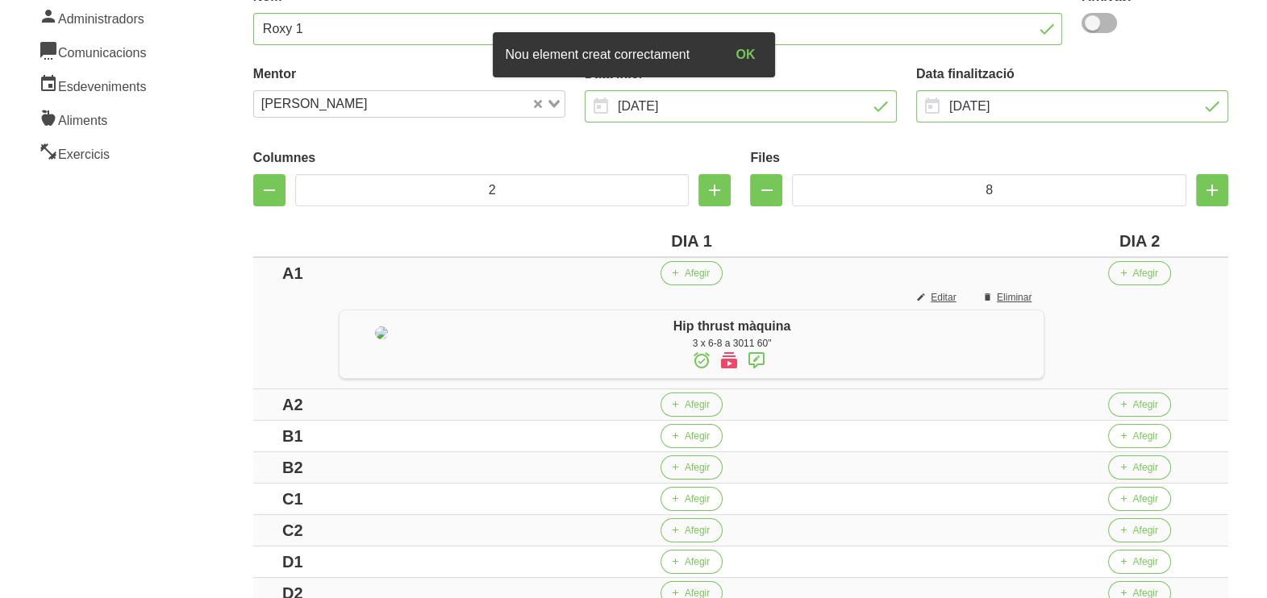
scroll to position [201, 0]
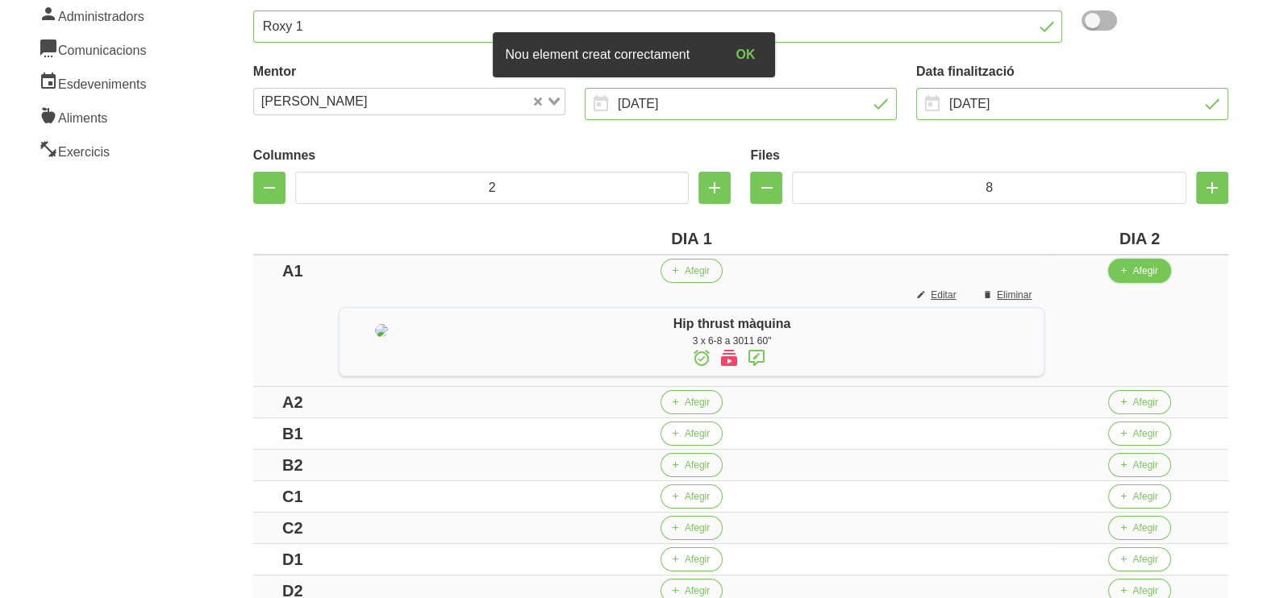
click at [1143, 271] on span "Afegir" at bounding box center [1144, 271] width 25 height 15
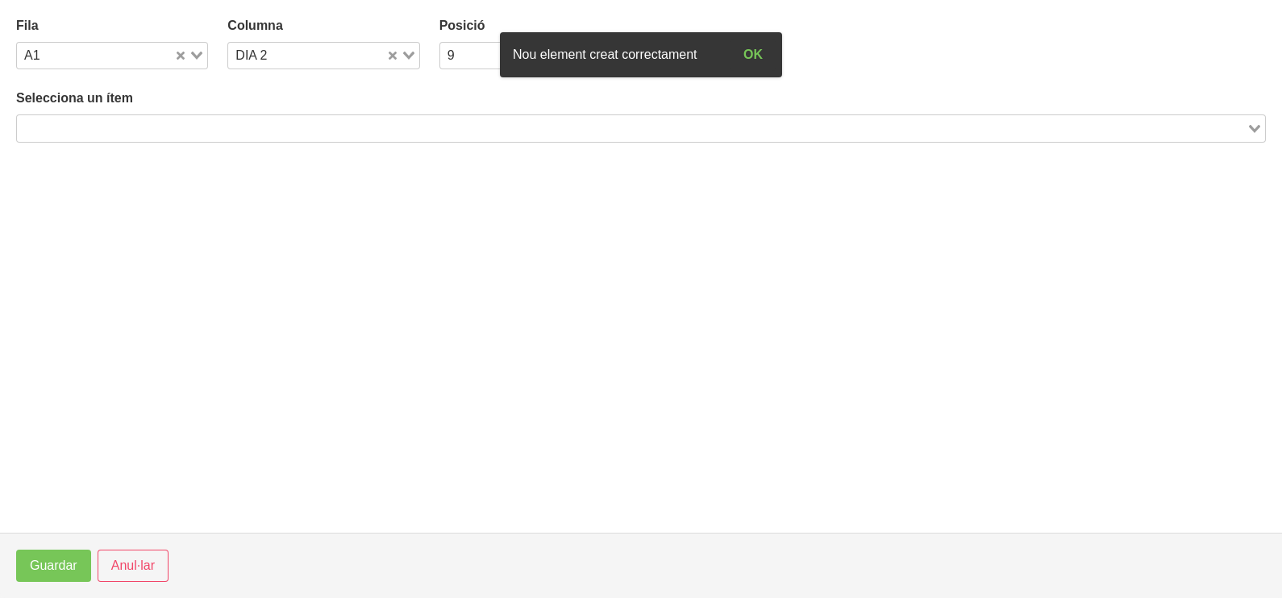
click at [211, 122] on input "Search for option" at bounding box center [632, 128] width 1226 height 19
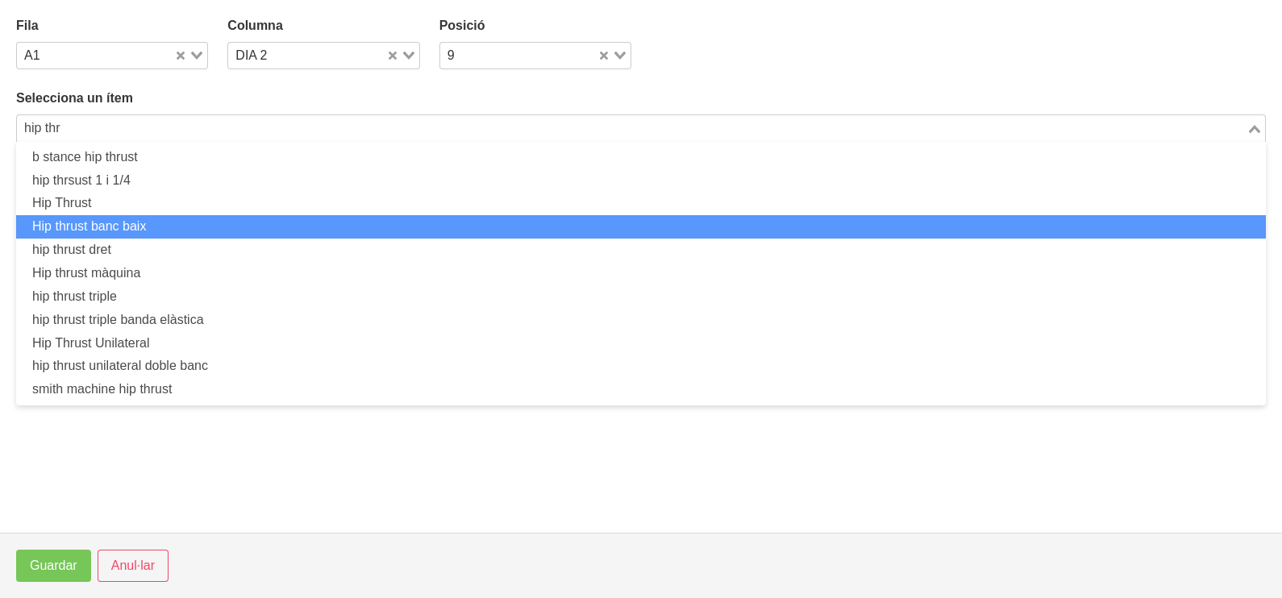
click at [165, 234] on li "Hip thrust banc baix" at bounding box center [641, 226] width 1250 height 23
type input "hip thr"
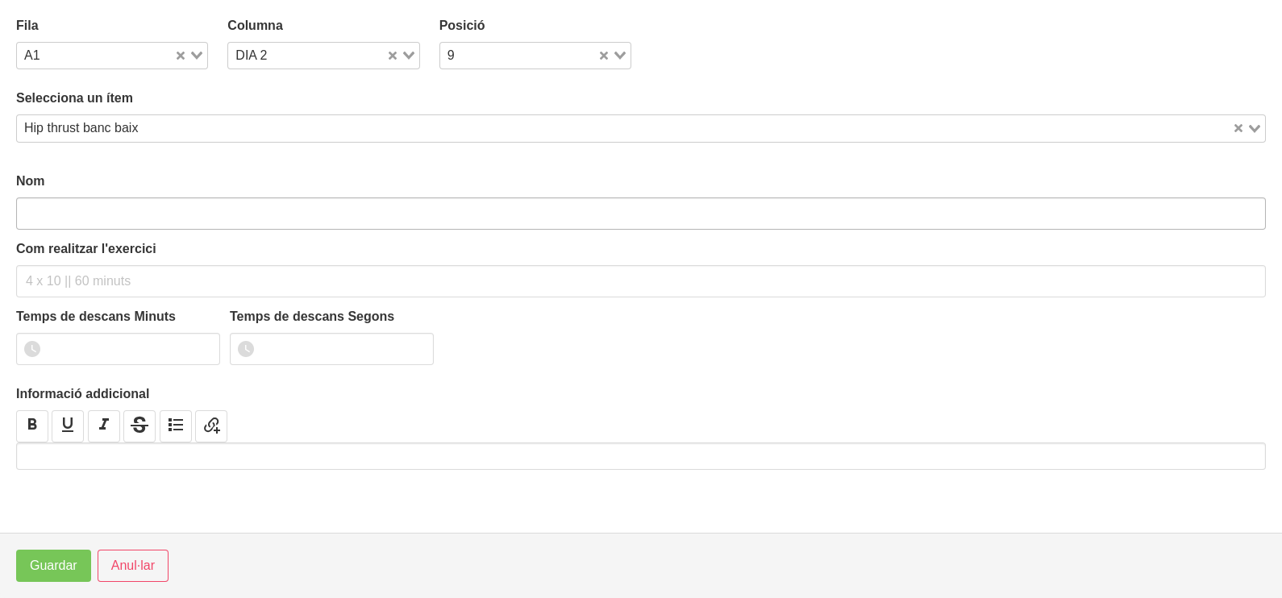
type input "Hip thrust banc baix"
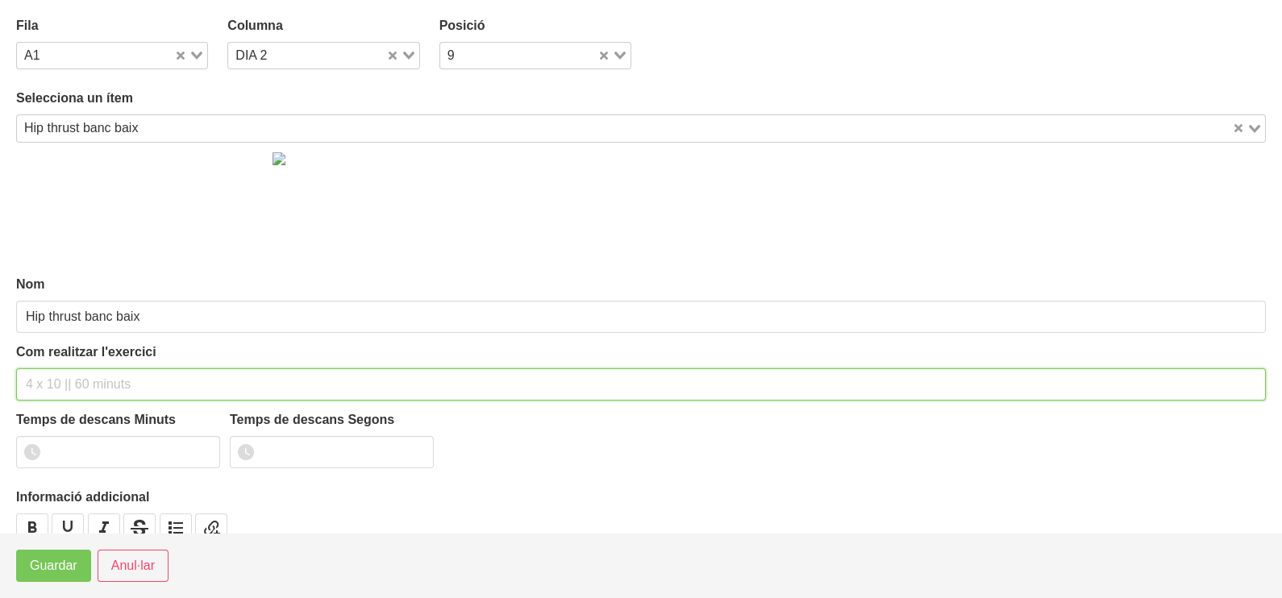
click at [52, 378] on input "text" at bounding box center [641, 385] width 1250 height 32
type input "3 x 8-10 a 2011 60""
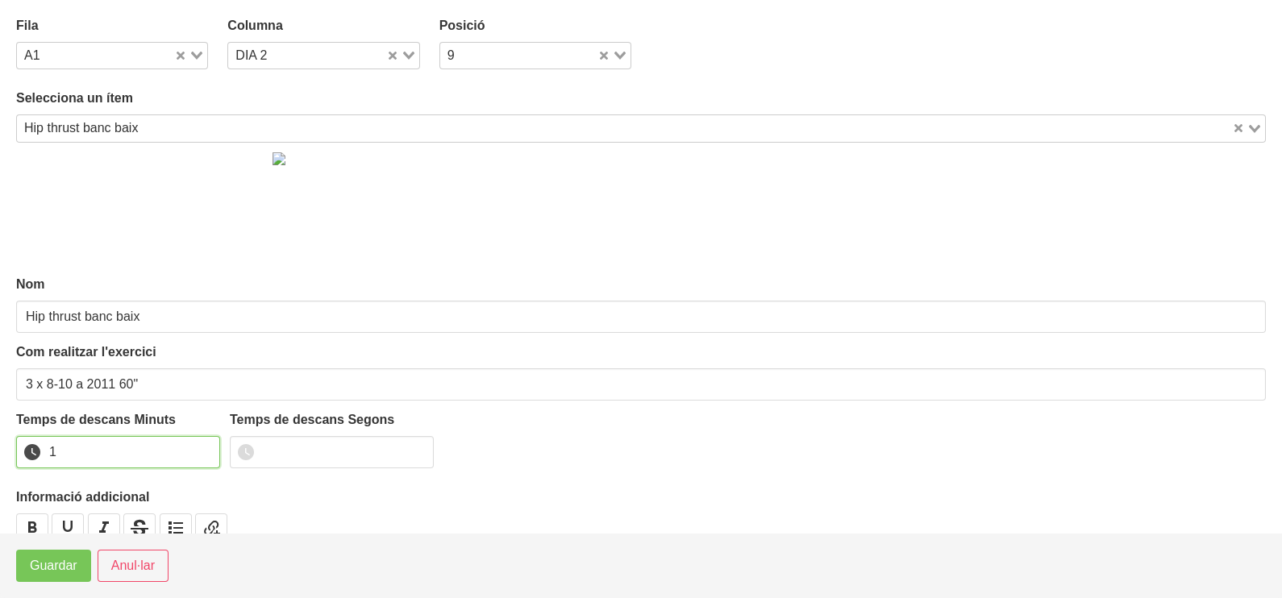
type input "1"
click at [206, 444] on input "1" at bounding box center [118, 452] width 204 height 32
click at [67, 565] on span "Guardar" at bounding box center [54, 565] width 48 height 19
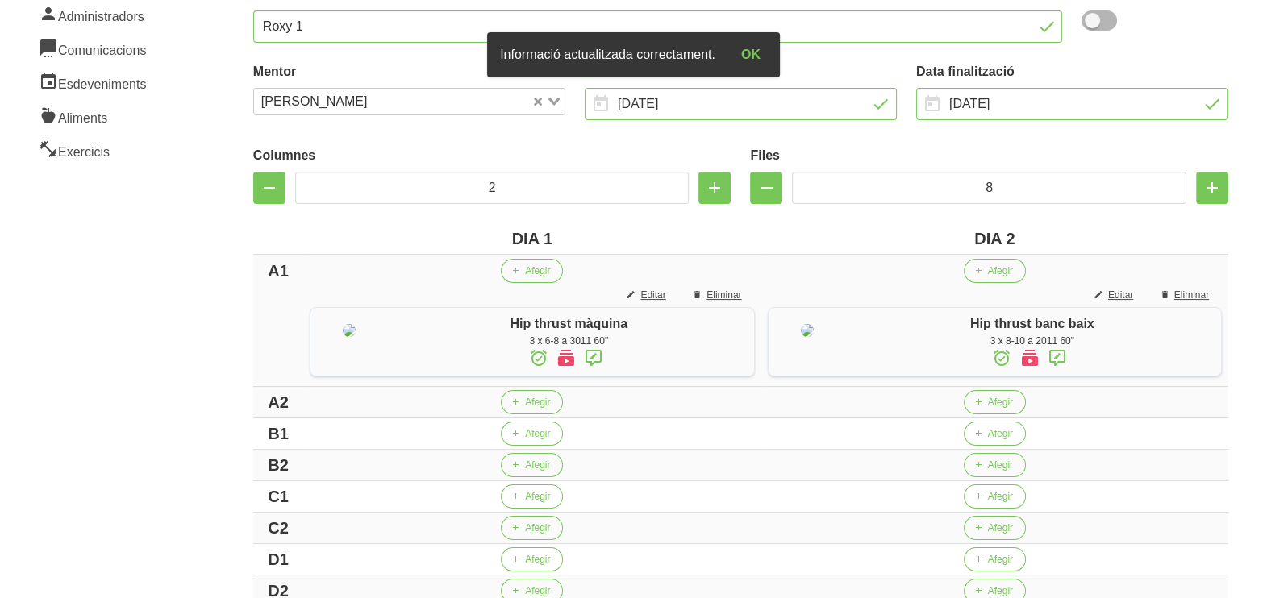
scroll to position [473, 0]
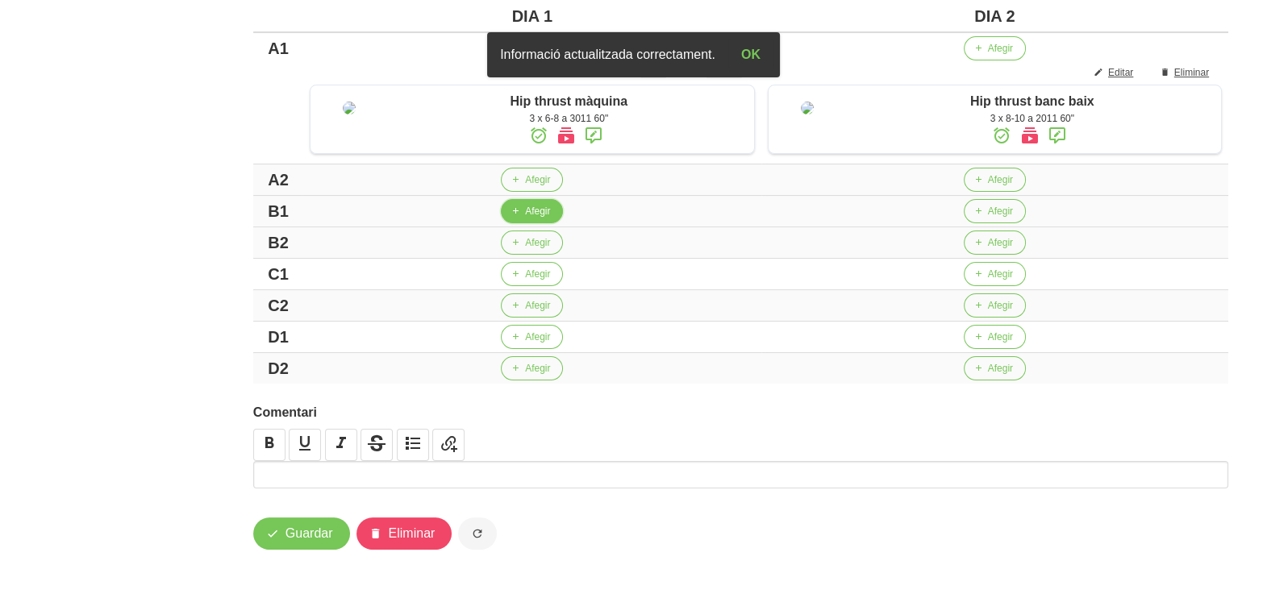
click at [525, 209] on span "Afegir" at bounding box center [537, 211] width 25 height 15
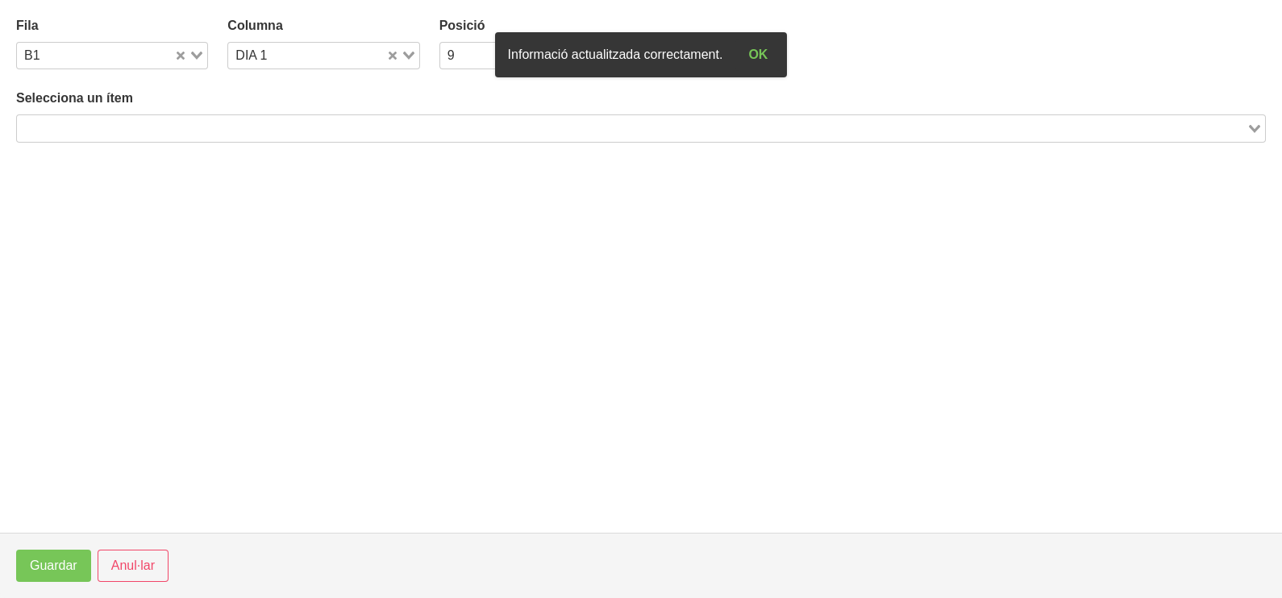
click at [177, 121] on input "Search for option" at bounding box center [632, 128] width 1226 height 19
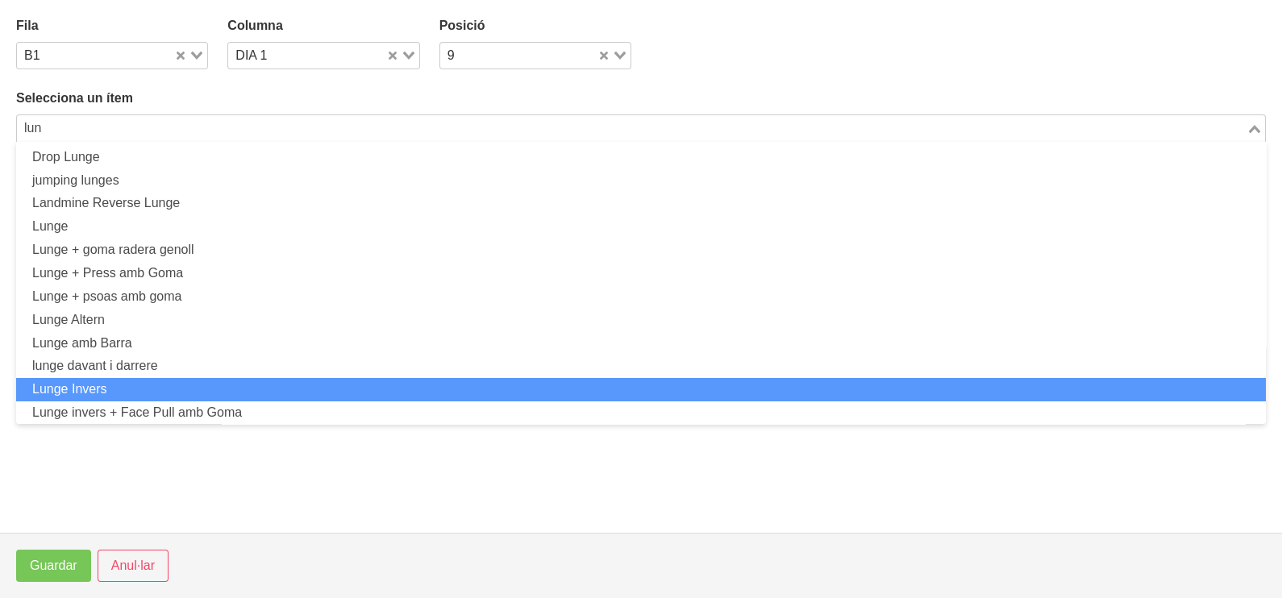
click at [141, 386] on li "Lunge Invers" at bounding box center [641, 389] width 1250 height 23
type input "lun"
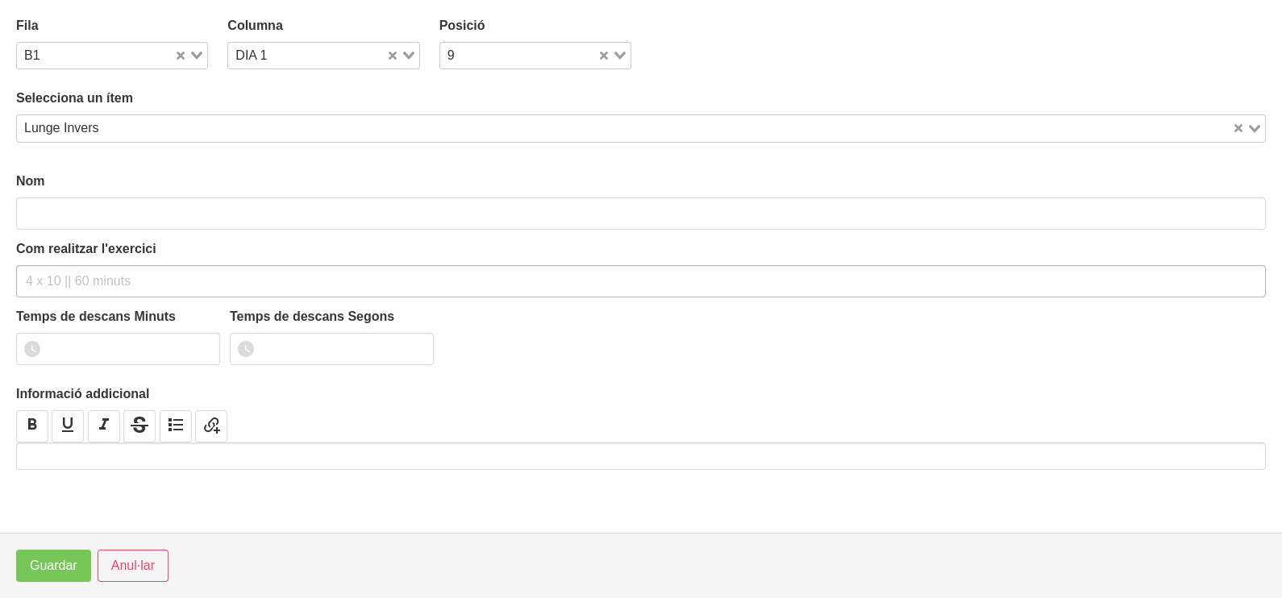
type input "Lunge Invers"
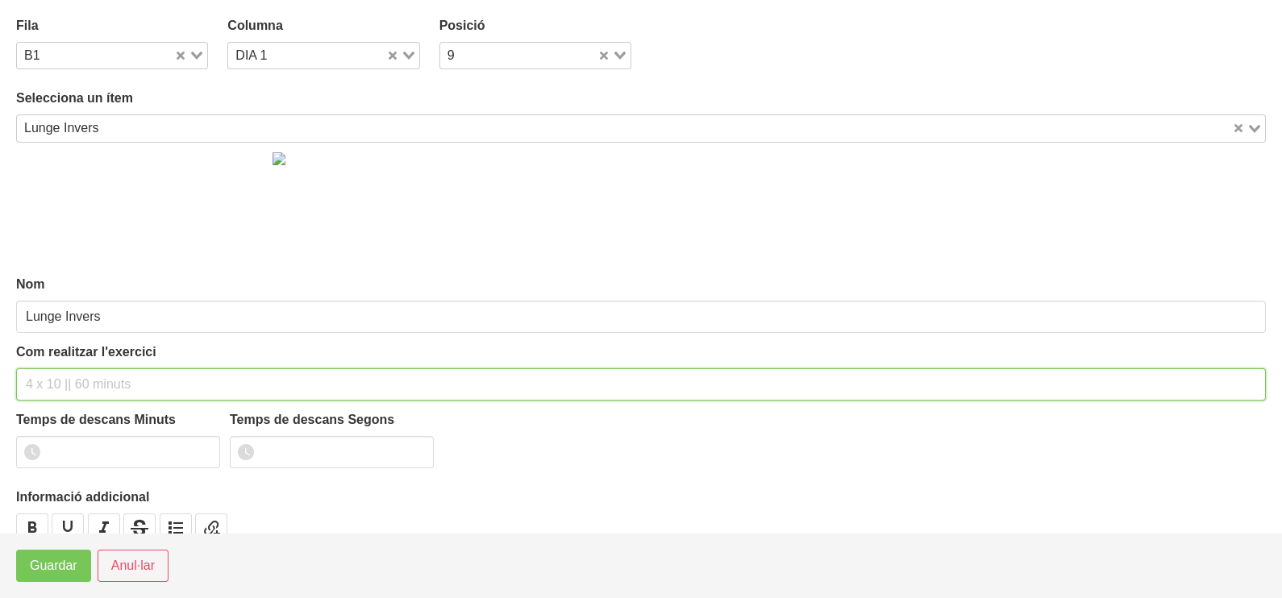
click at [71, 375] on input "text" at bounding box center [641, 385] width 1250 height 32
type input "3 x 6-8 a 3010 60""
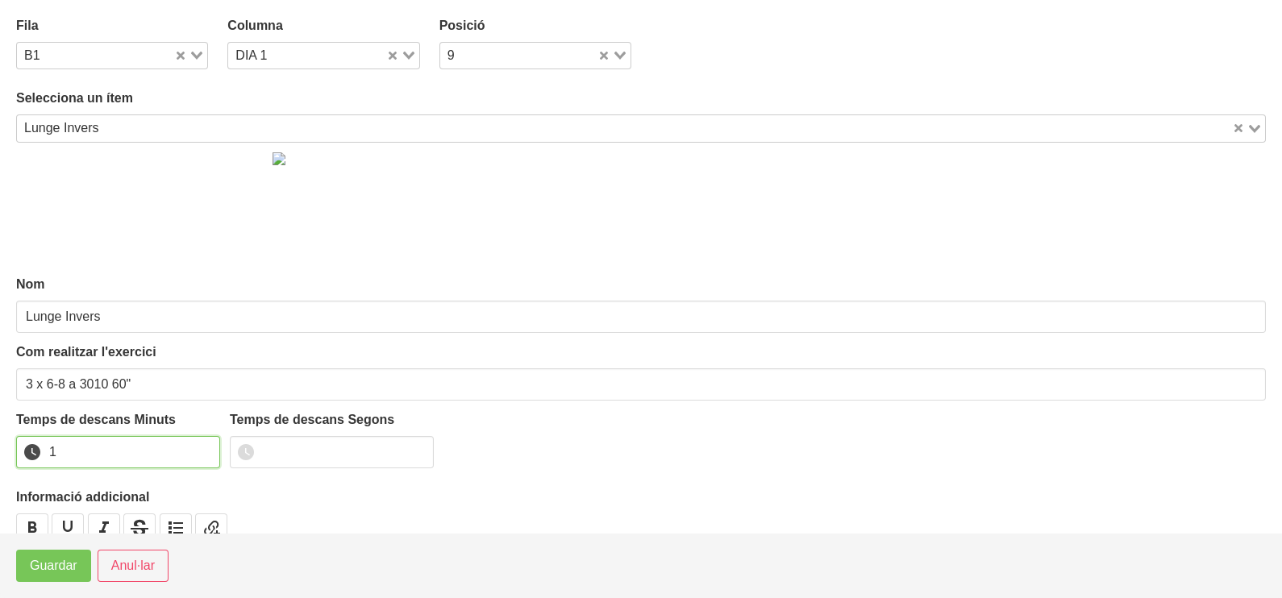
type input "1"
click at [204, 444] on input "1" at bounding box center [118, 452] width 204 height 32
click at [68, 566] on span "Guardar" at bounding box center [54, 565] width 48 height 19
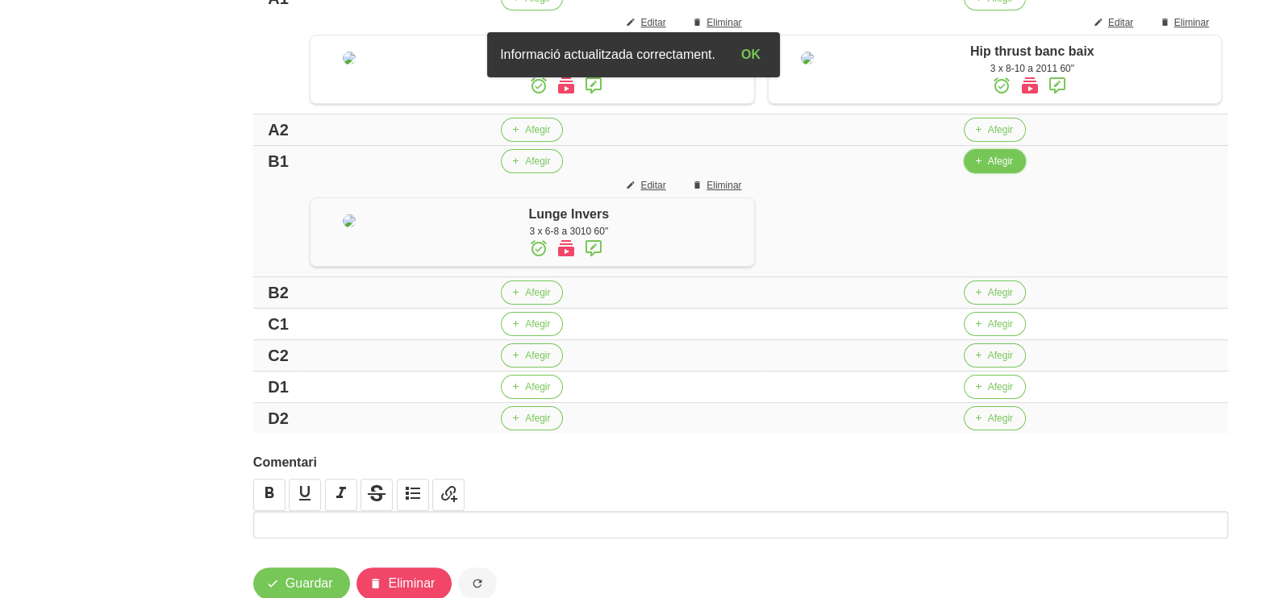
click at [1014, 173] on button "Afegir" at bounding box center [995, 161] width 62 height 24
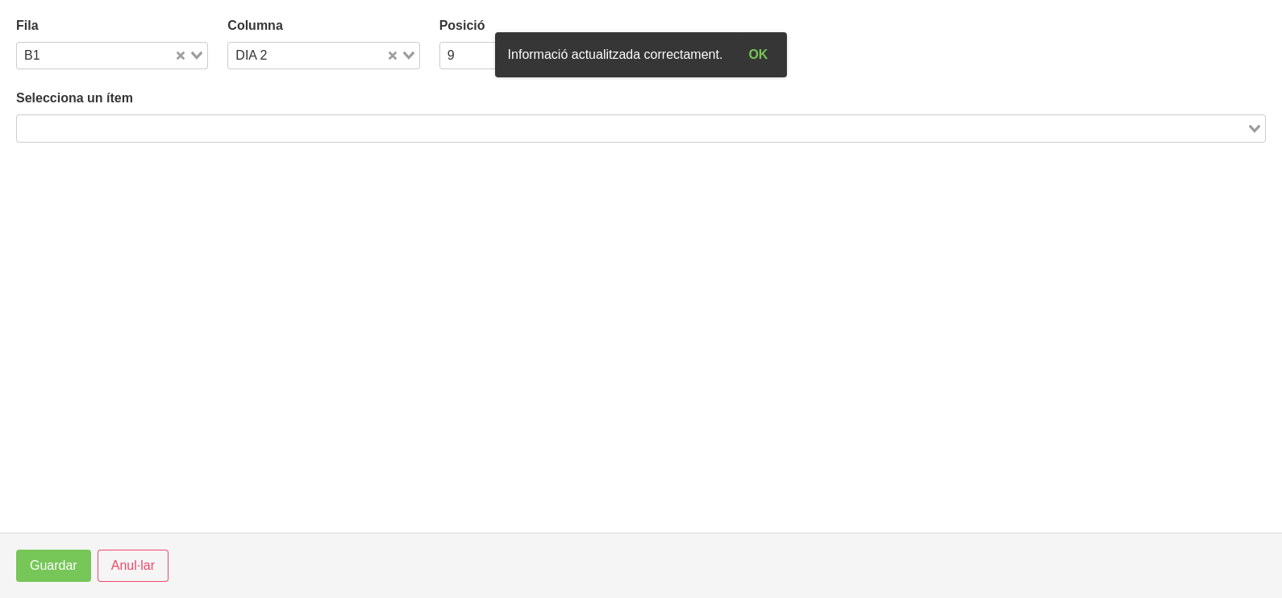
click at [383, 122] on input "Search for option" at bounding box center [632, 128] width 1226 height 19
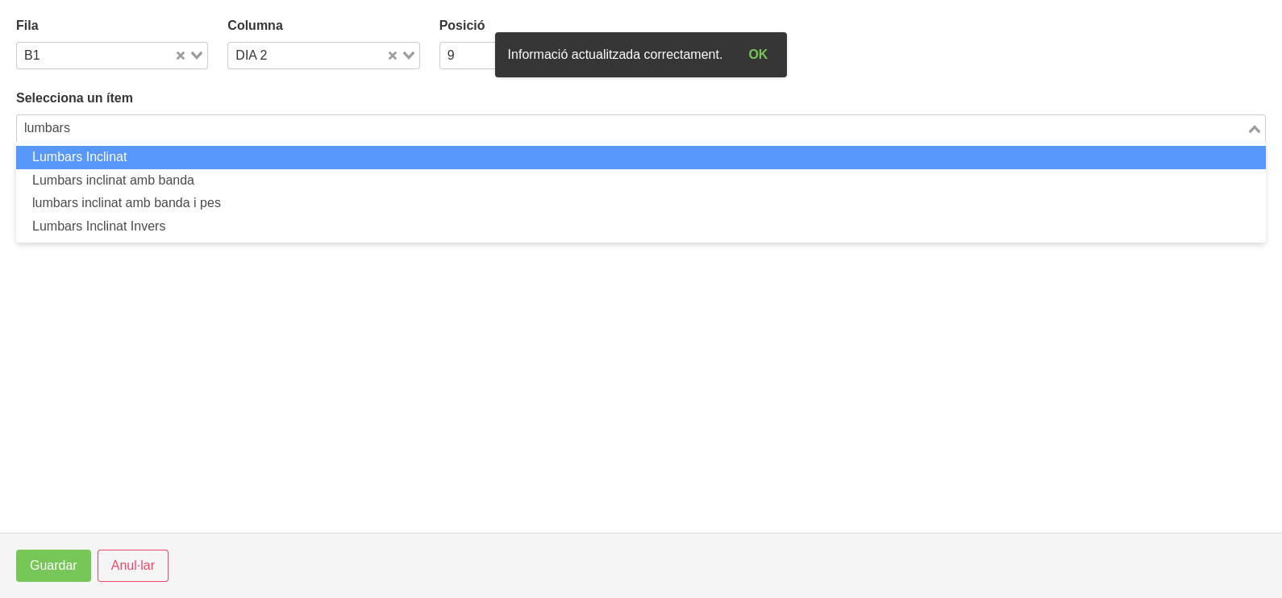
click at [363, 156] on li "Lumbars Inclinat" at bounding box center [641, 157] width 1250 height 23
type input "lumbars"
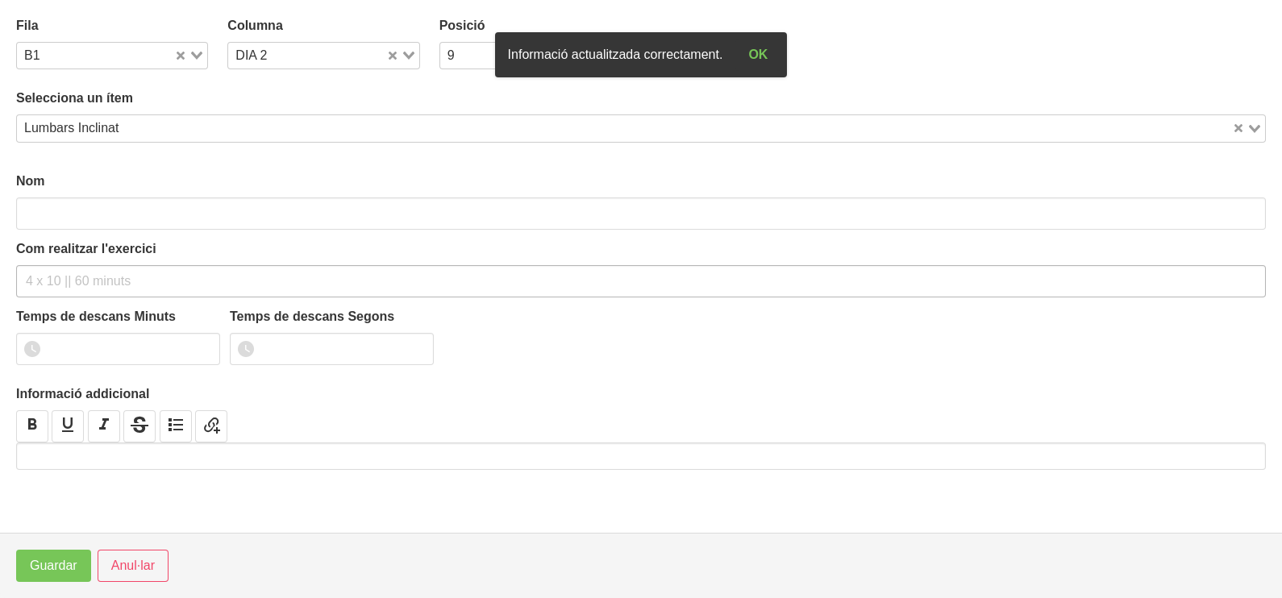
type input "Lumbars Inclinat"
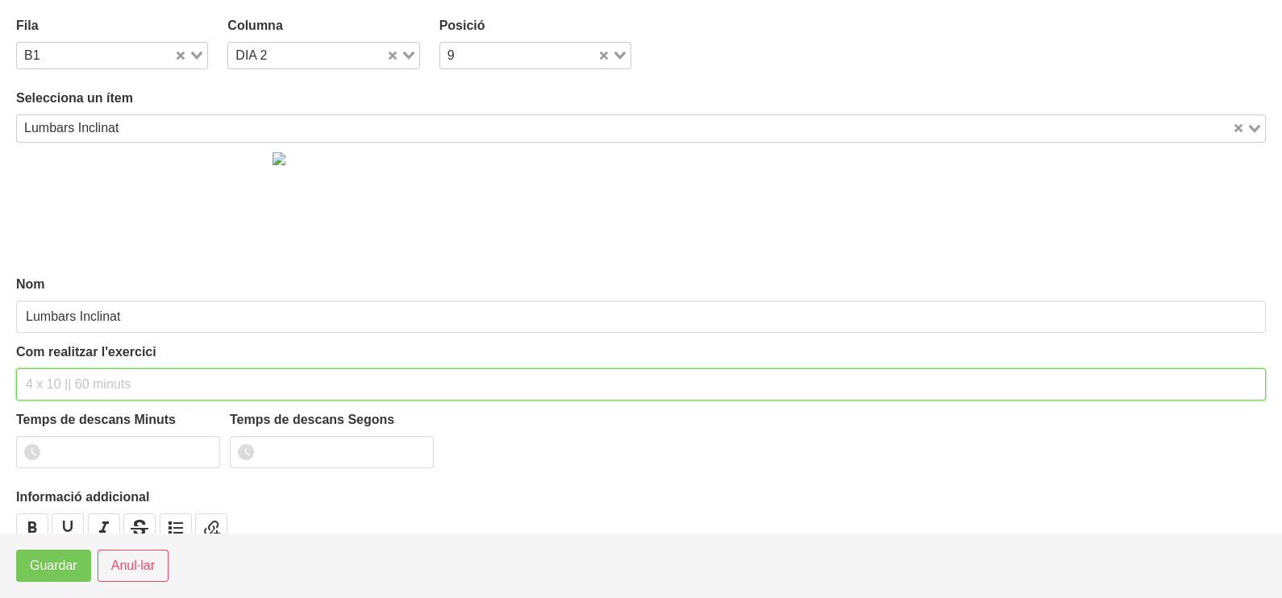
click at [94, 371] on input "text" at bounding box center [641, 385] width 1250 height 32
type input "3 x 8-10 a 3010 60""
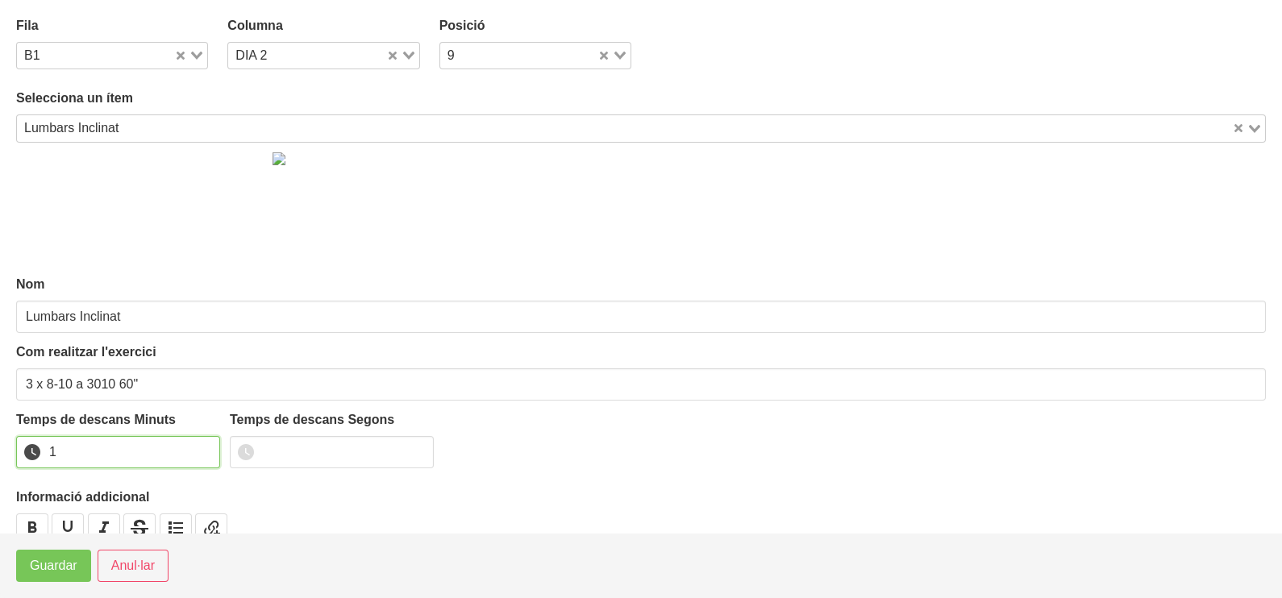
drag, startPoint x: 199, startPoint y: 444, endPoint x: 102, endPoint y: 505, distance: 114.8
type input "1"
click at [199, 445] on input "1" at bounding box center [118, 452] width 204 height 32
click at [49, 563] on span "Guardar" at bounding box center [54, 565] width 48 height 19
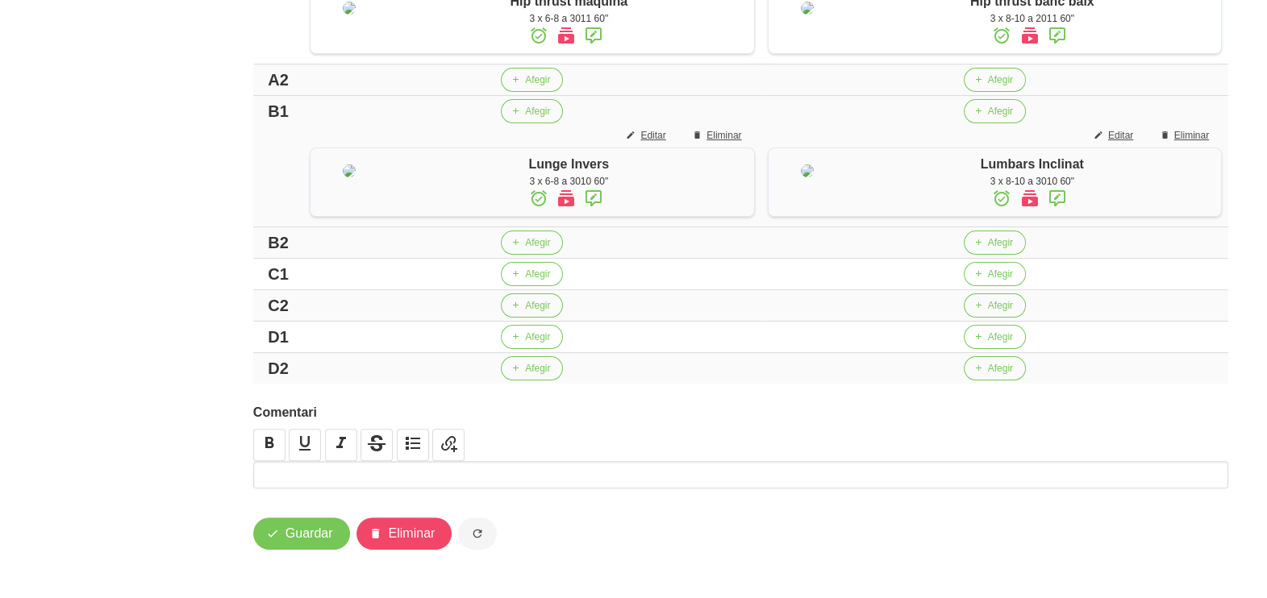
scroll to position [574, 0]
click at [980, 281] on icon "button" at bounding box center [978, 274] width 10 height 15
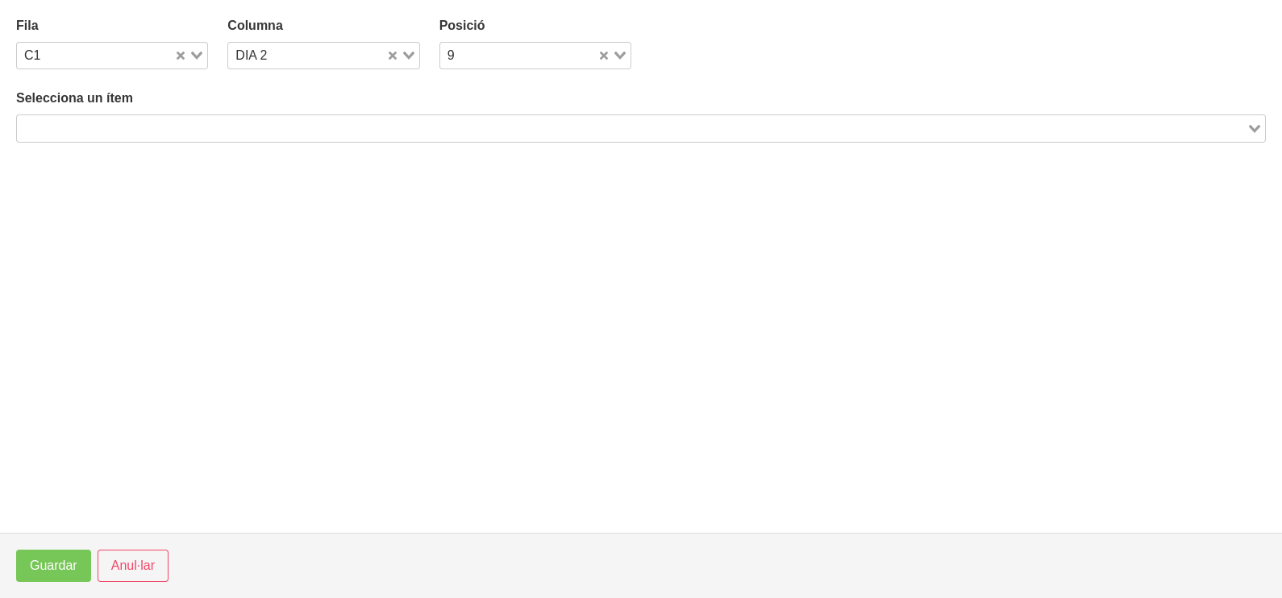
click at [339, 125] on input "Search for option" at bounding box center [632, 128] width 1226 height 19
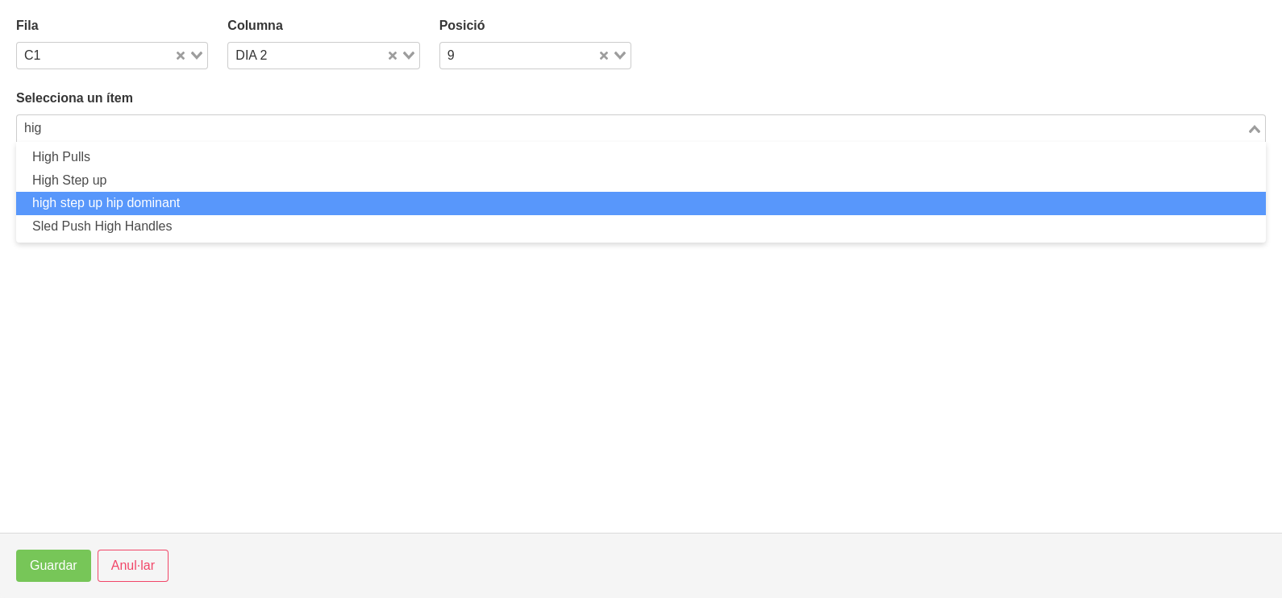
click at [204, 207] on li "high step up hip dominant" at bounding box center [641, 203] width 1250 height 23
type input "hig"
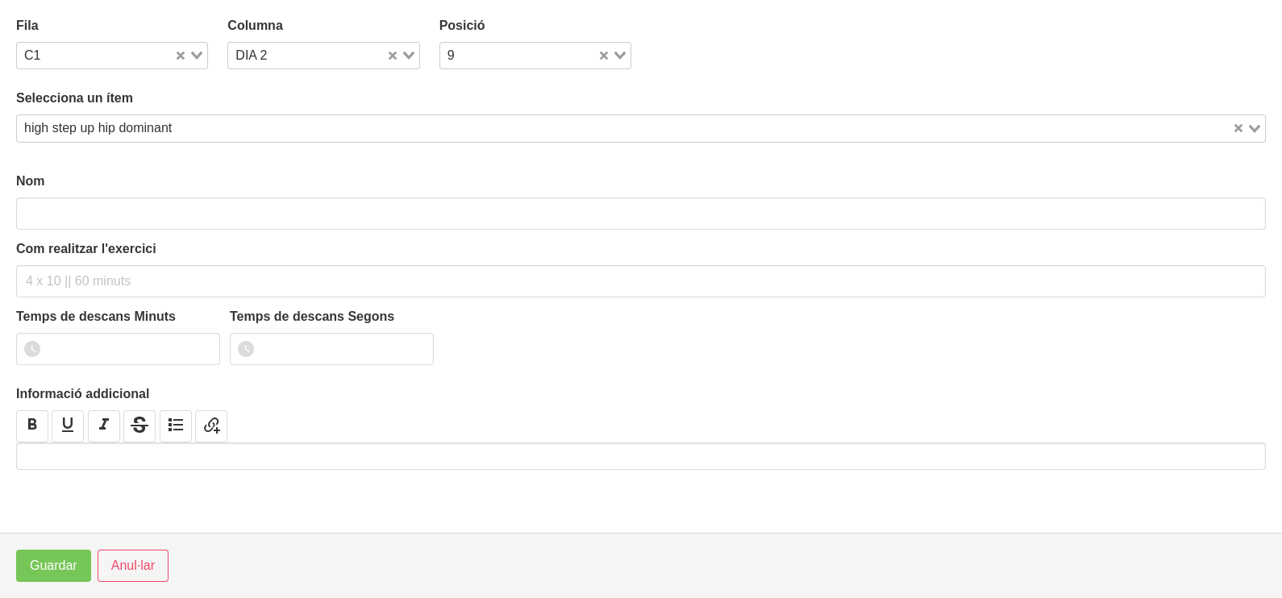
type input "high step up hip dominant"
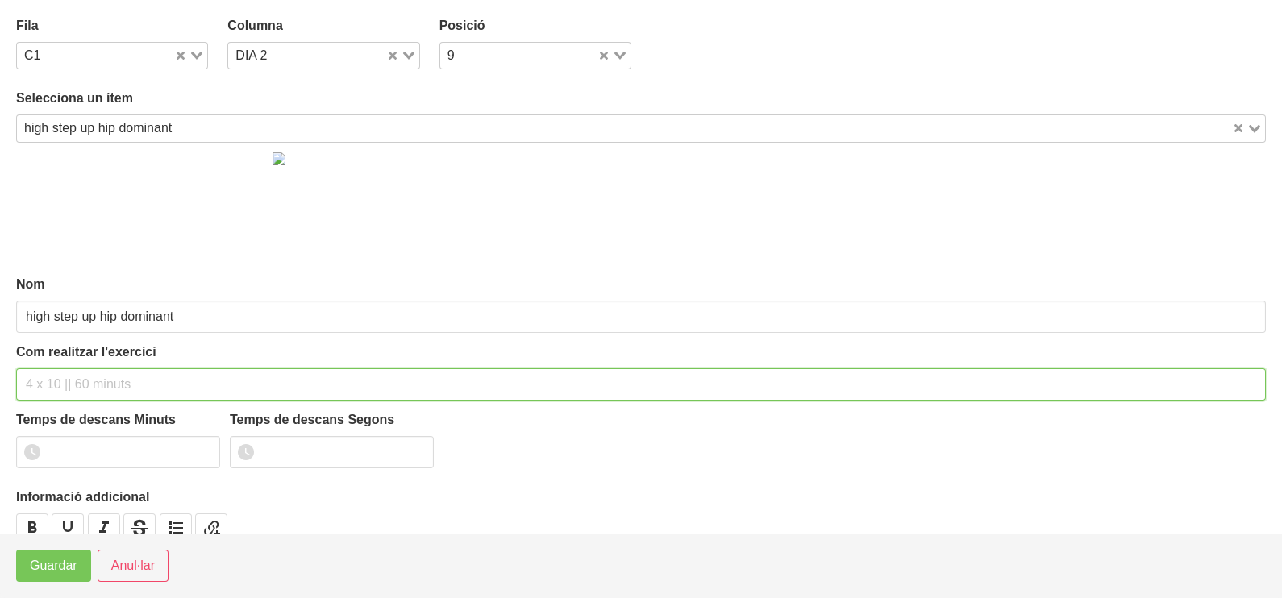
click at [90, 381] on input "text" at bounding box center [641, 385] width 1250 height 32
type input "3 x 6-8 a 3010 60""
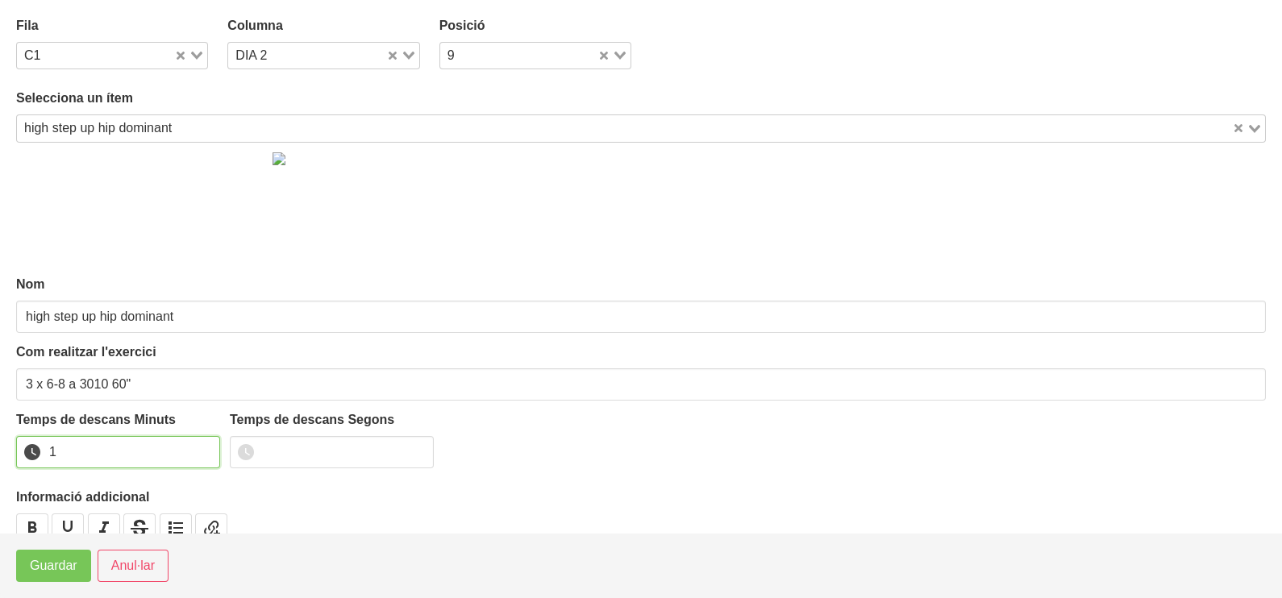
type input "1"
click at [204, 446] on input "1" at bounding box center [118, 452] width 204 height 32
click at [52, 568] on span "Guardar" at bounding box center [54, 565] width 48 height 19
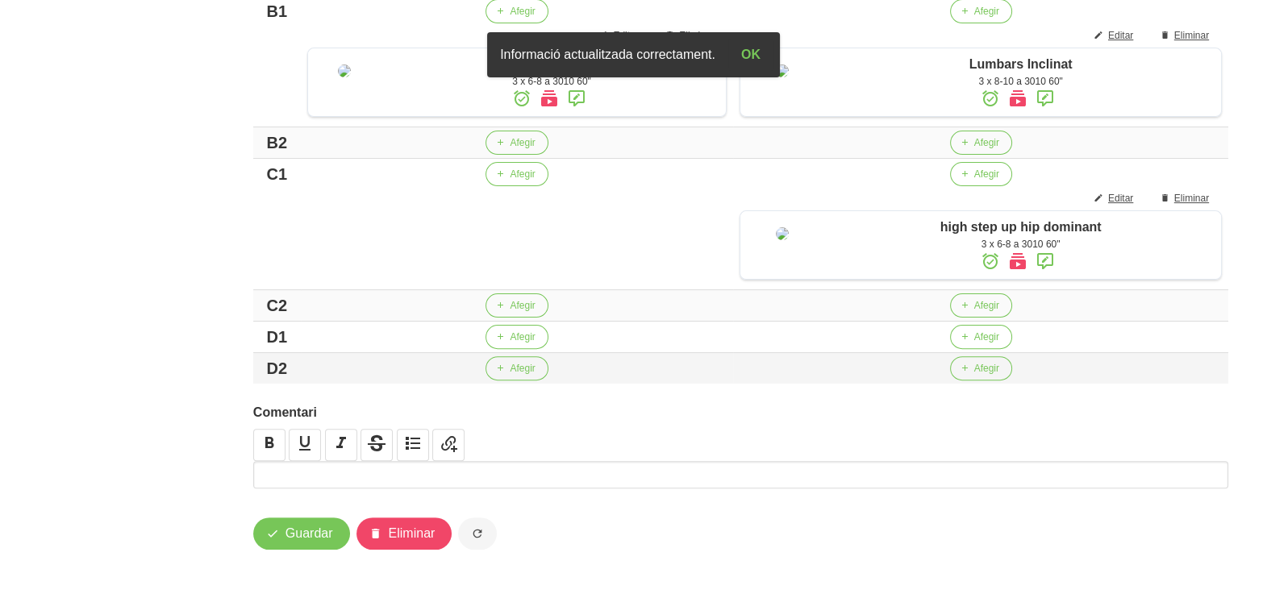
scroll to position [776, 0]
click at [968, 335] on icon "button" at bounding box center [965, 337] width 10 height 15
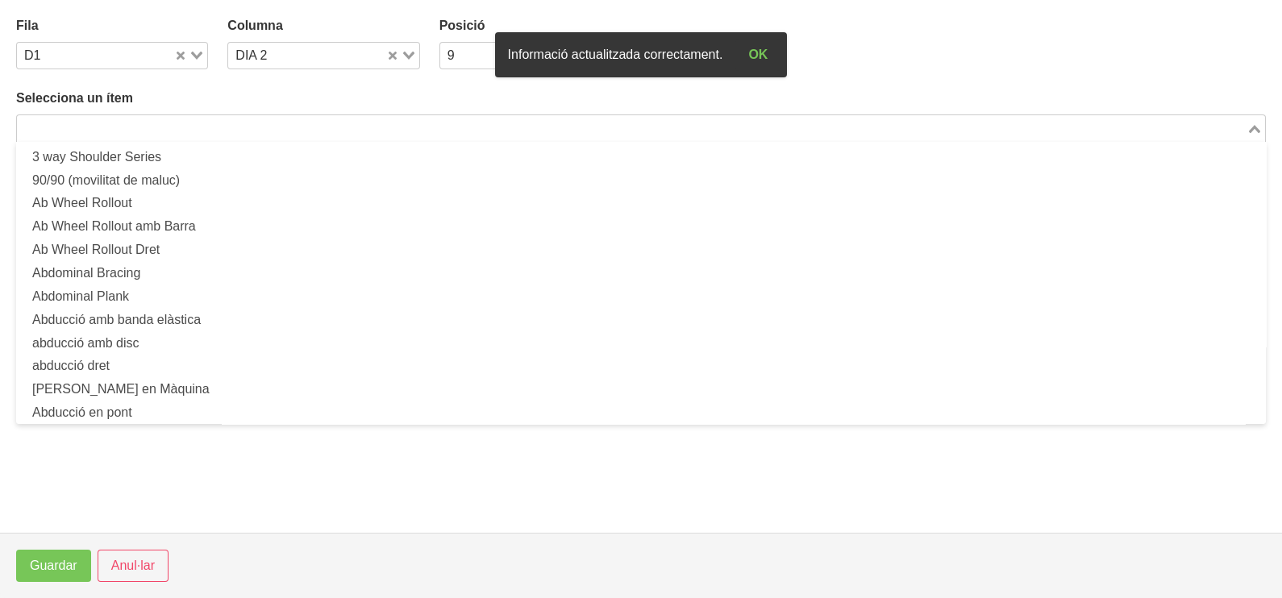
click at [213, 121] on input "Search for option" at bounding box center [632, 128] width 1226 height 19
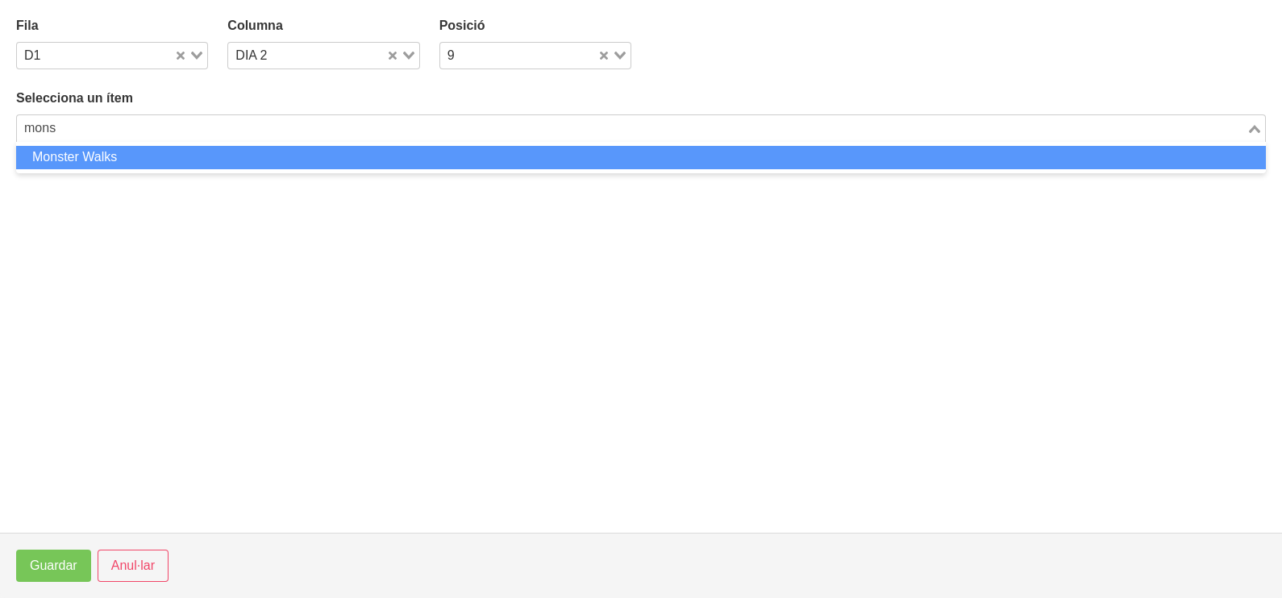
click at [189, 152] on li "Monster Walks" at bounding box center [641, 157] width 1250 height 23
type input "mons"
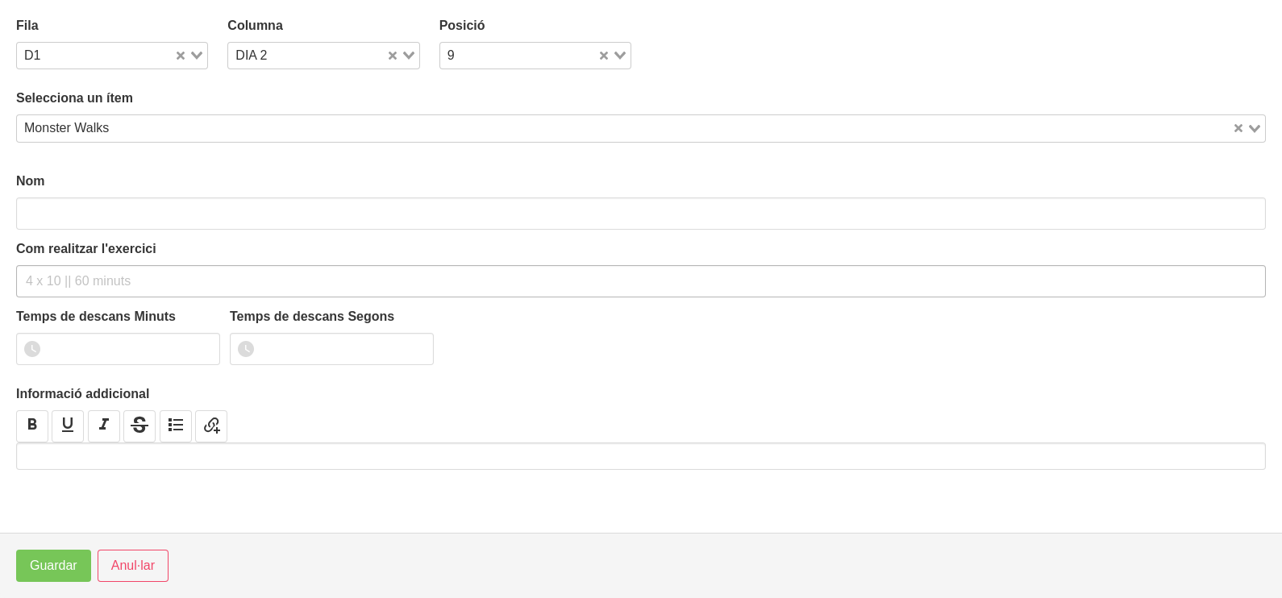
type input "Monster Walks"
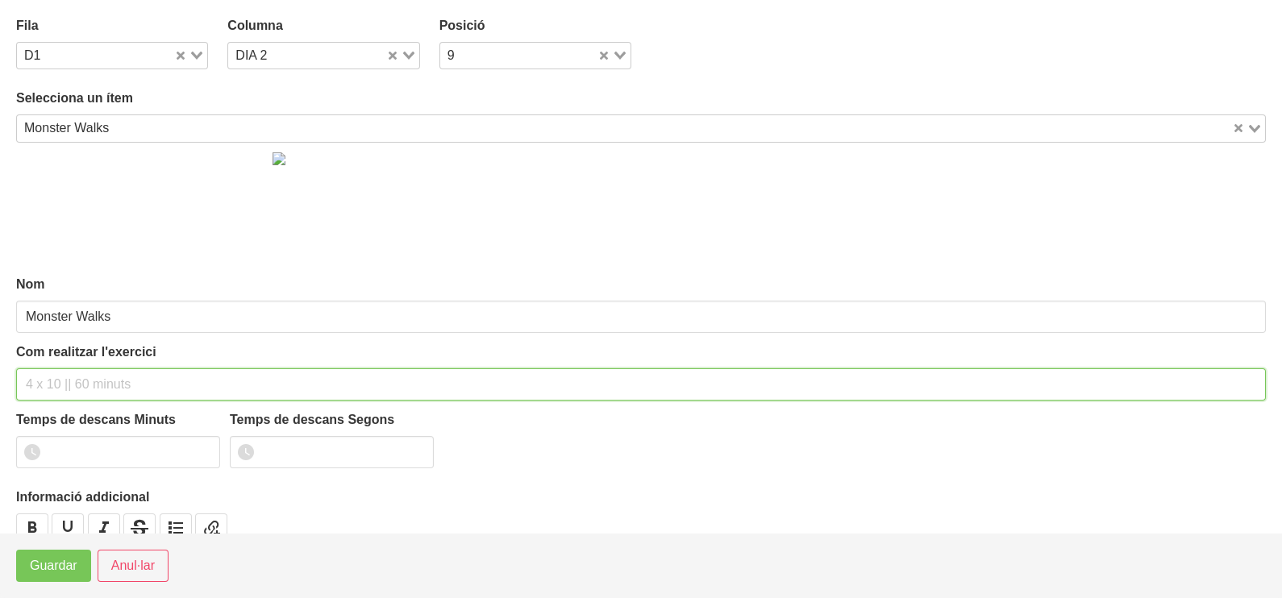
click at [58, 384] on input "text" at bounding box center [641, 385] width 1250 height 32
type input "3 x 6 pistes NA 60""
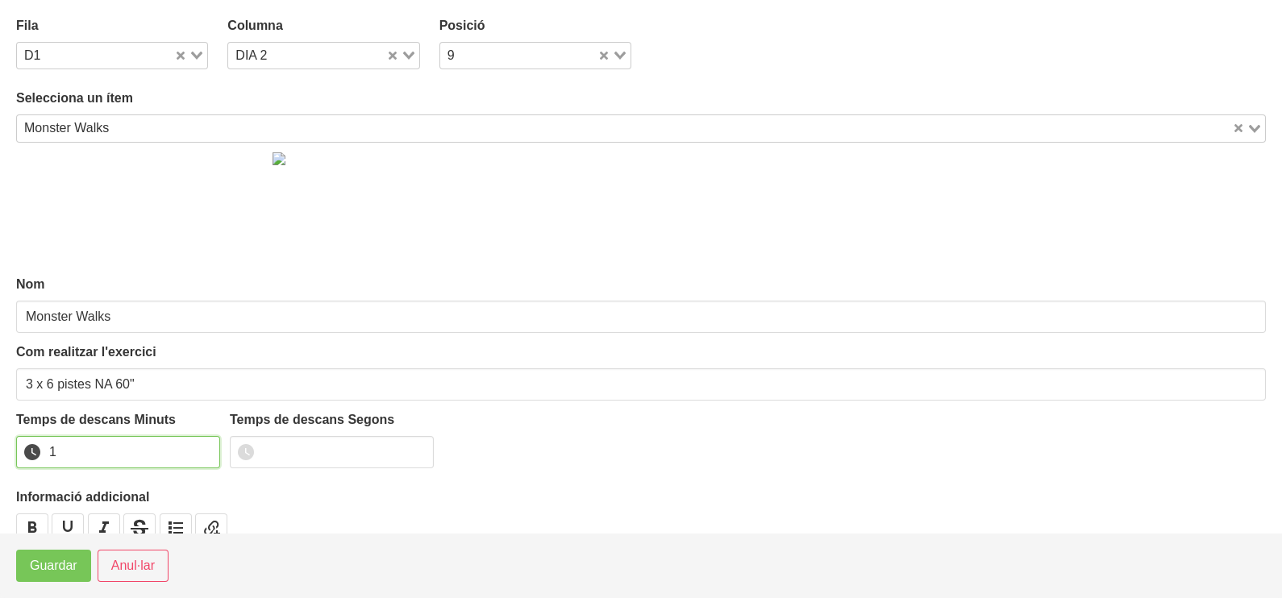
drag, startPoint x: 203, startPoint y: 445, endPoint x: 125, endPoint y: 488, distance: 89.1
type input "1"
click at [202, 445] on input "1" at bounding box center [118, 452] width 204 height 32
click at [69, 562] on span "Guardar" at bounding box center [54, 565] width 48 height 19
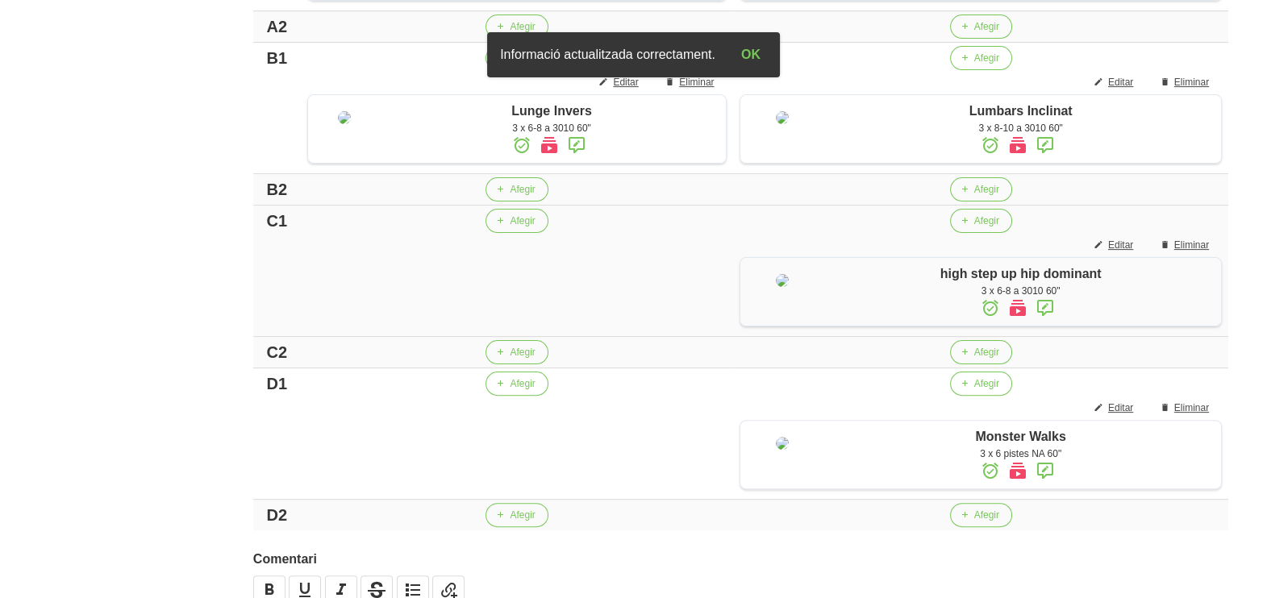
scroll to position [574, 0]
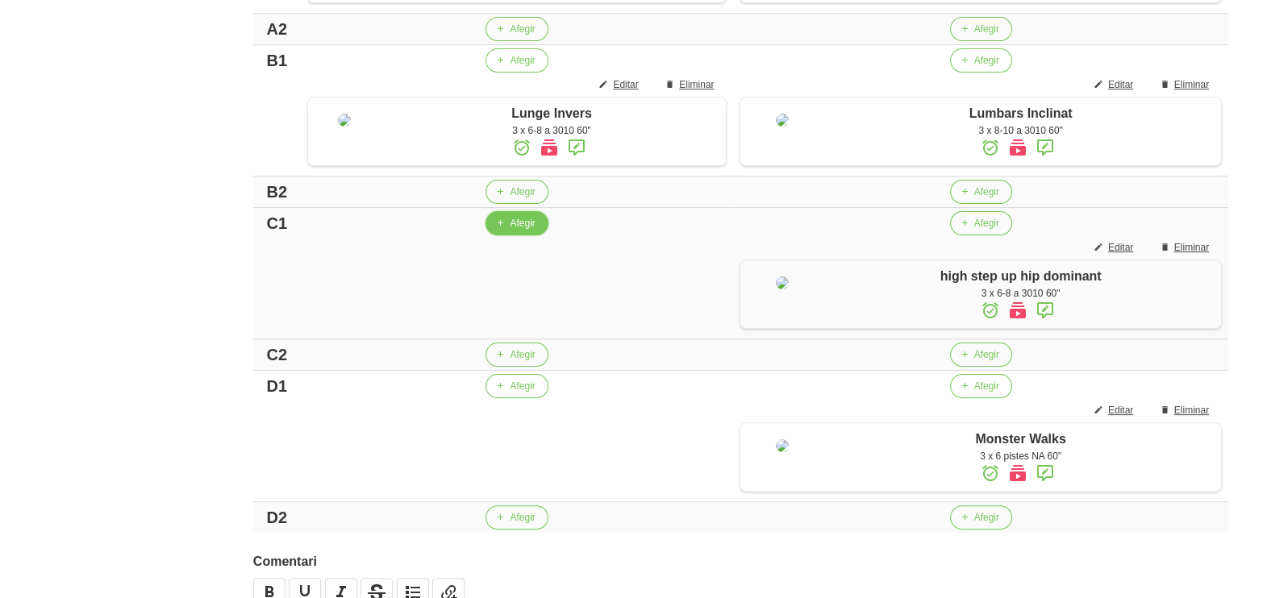
click at [510, 231] on span "Afegir" at bounding box center [522, 223] width 25 height 15
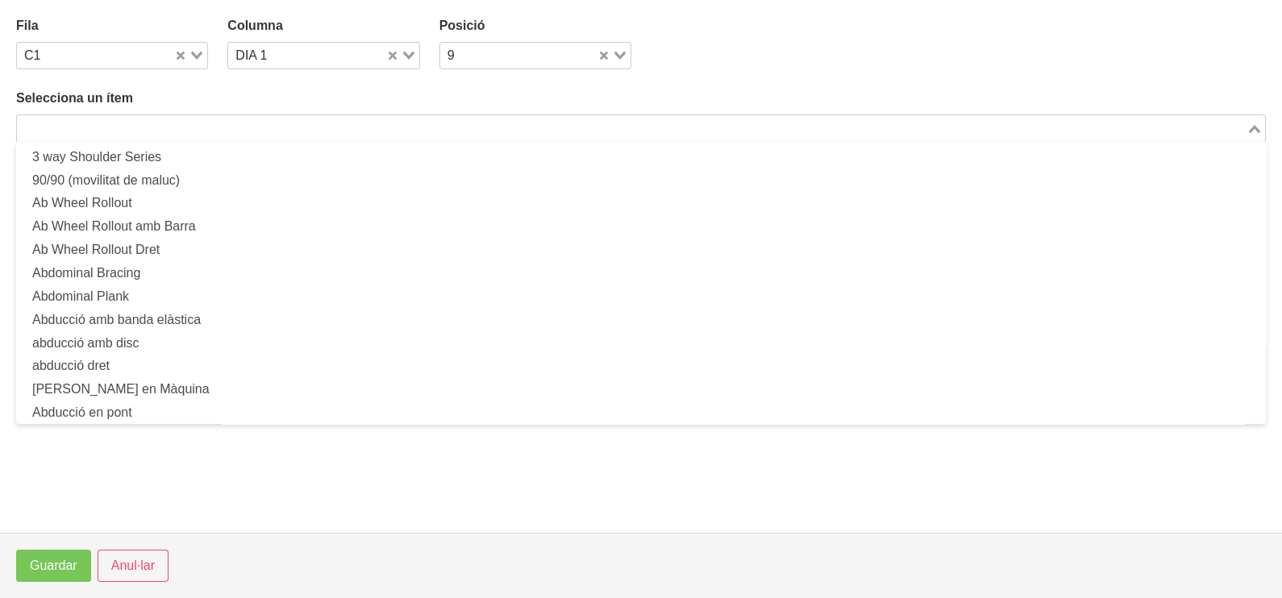
click at [198, 126] on input "Search for option" at bounding box center [632, 128] width 1226 height 19
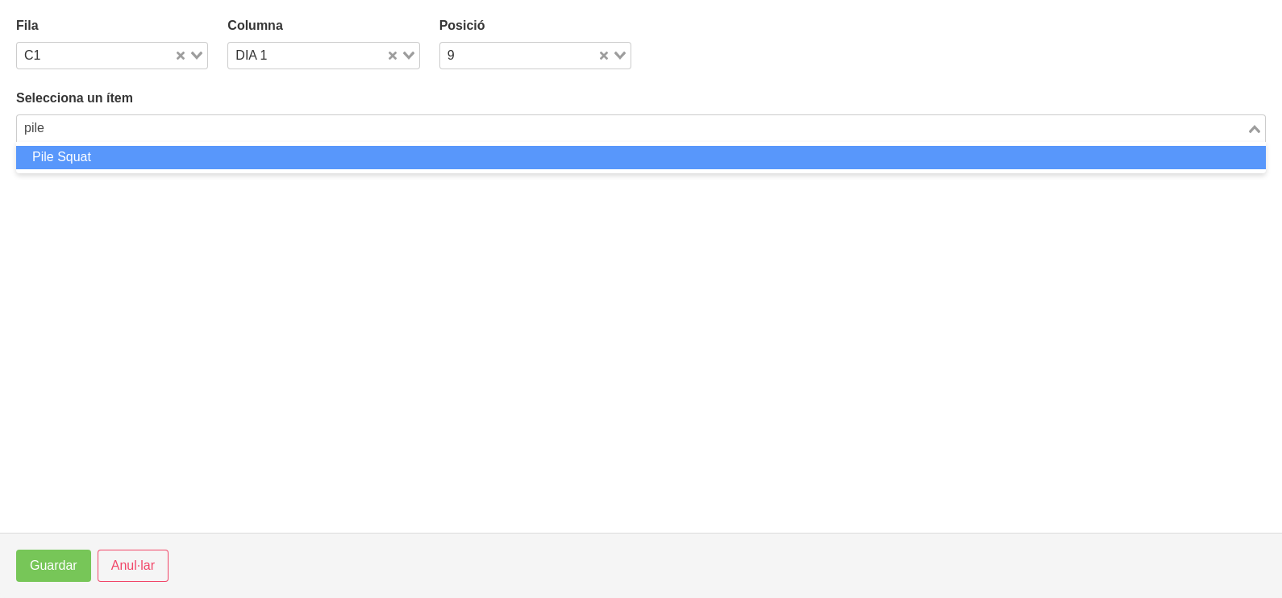
click at [148, 157] on li "Pile Squat" at bounding box center [641, 157] width 1250 height 23
type input "pile"
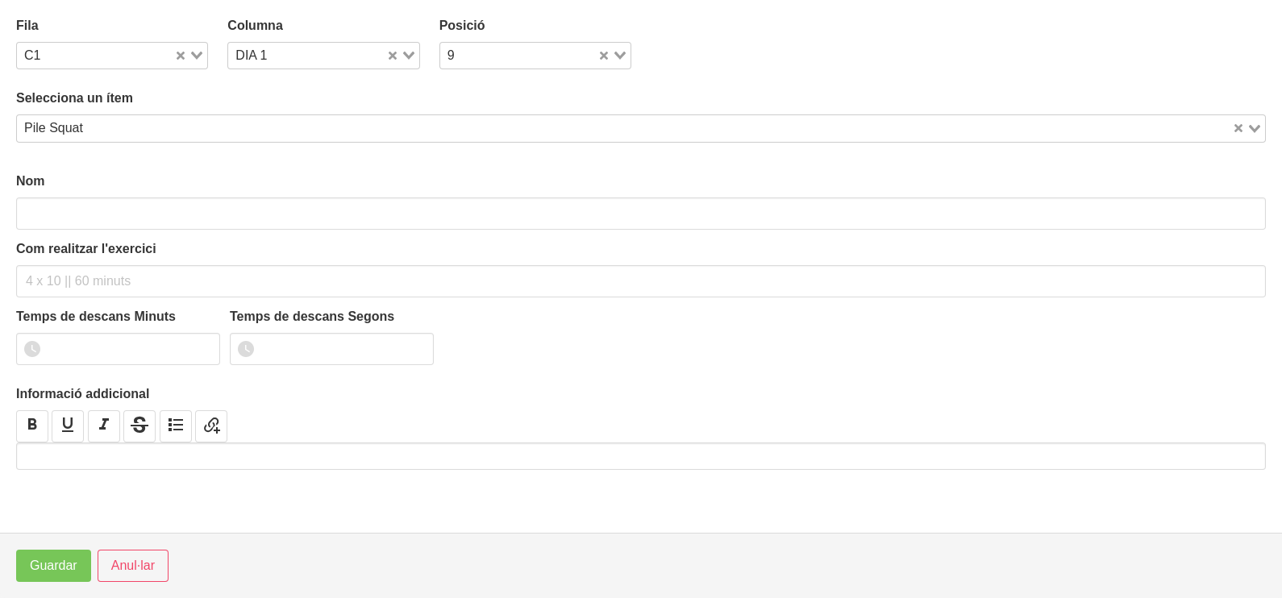
type input "Pile Squat"
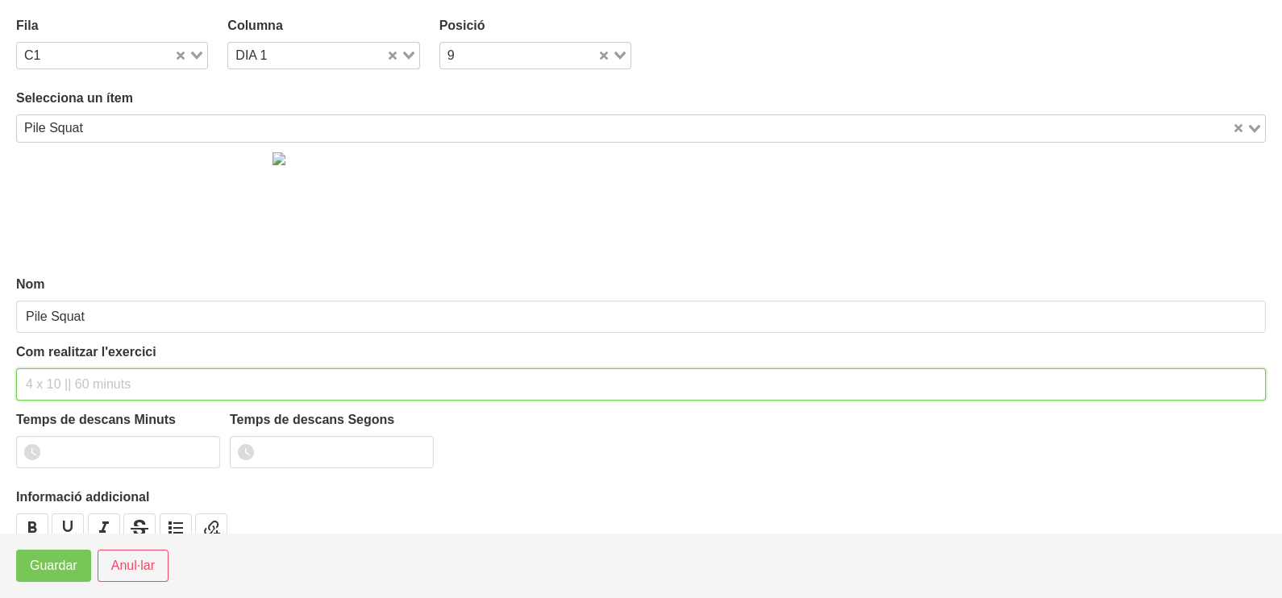
click at [65, 387] on input "text" at bounding box center [641, 385] width 1250 height 32
type input "3 x 8-10 a 3010 60""
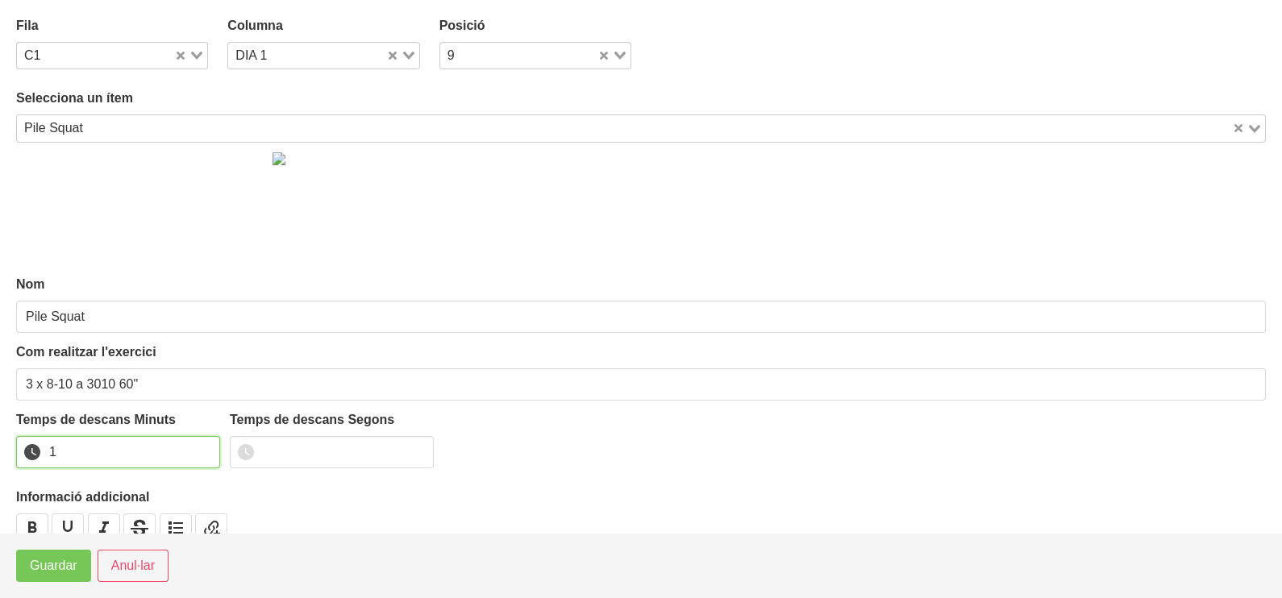
type input "1"
click at [205, 444] on input "1" at bounding box center [118, 452] width 204 height 32
click at [66, 572] on span "Guardar" at bounding box center [54, 565] width 48 height 19
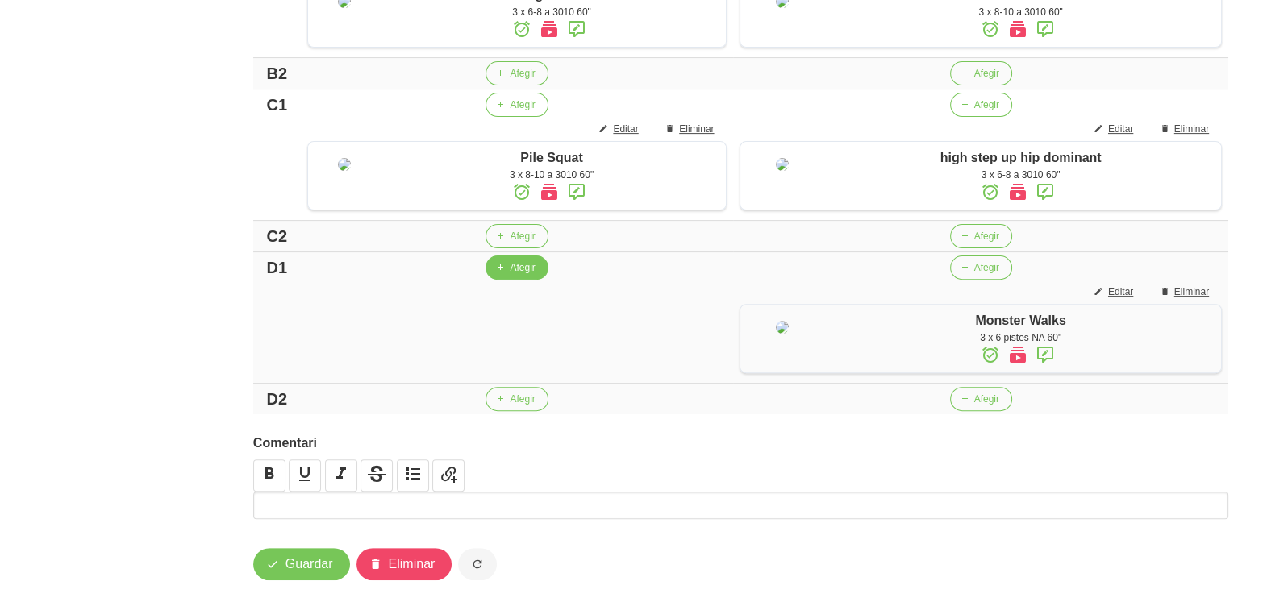
scroll to position [877, 0]
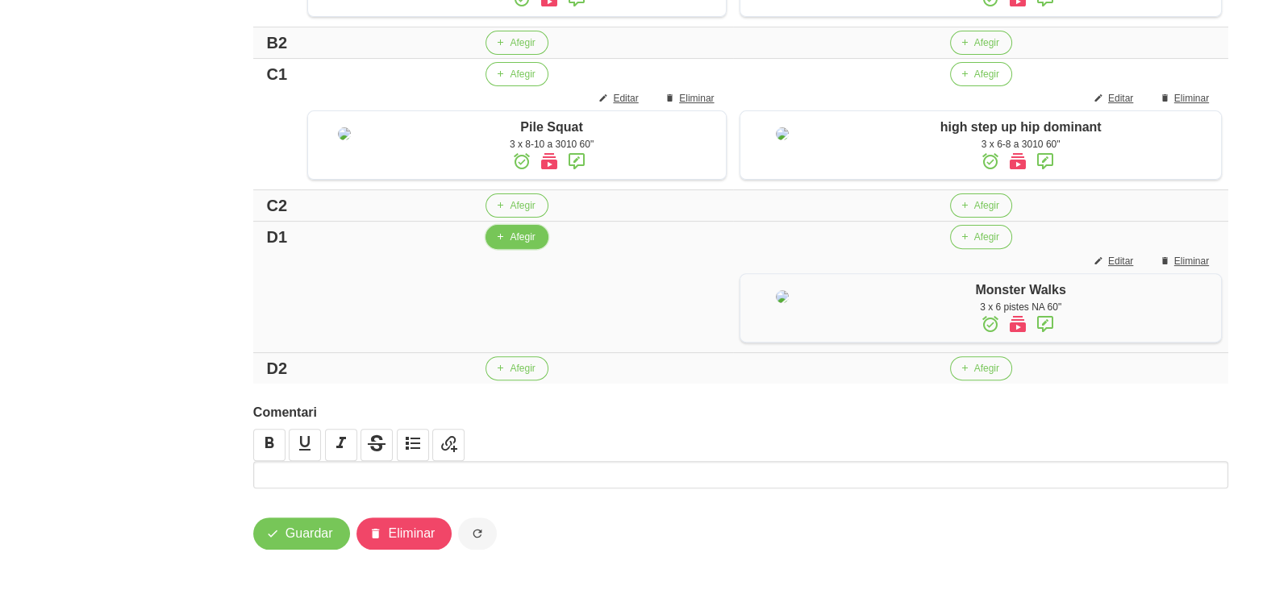
click at [506, 237] on button "Afegir" at bounding box center [516, 237] width 62 height 24
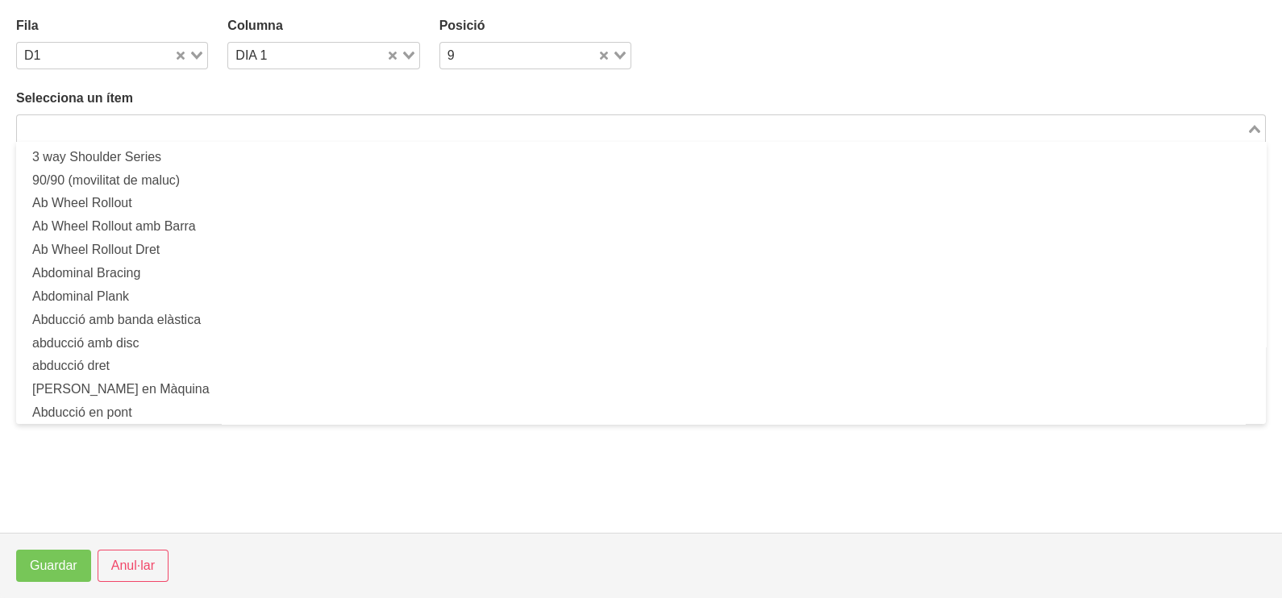
drag, startPoint x: 173, startPoint y: 121, endPoint x: 202, endPoint y: 106, distance: 32.1
click at [177, 119] on input "Search for option" at bounding box center [632, 128] width 1226 height 19
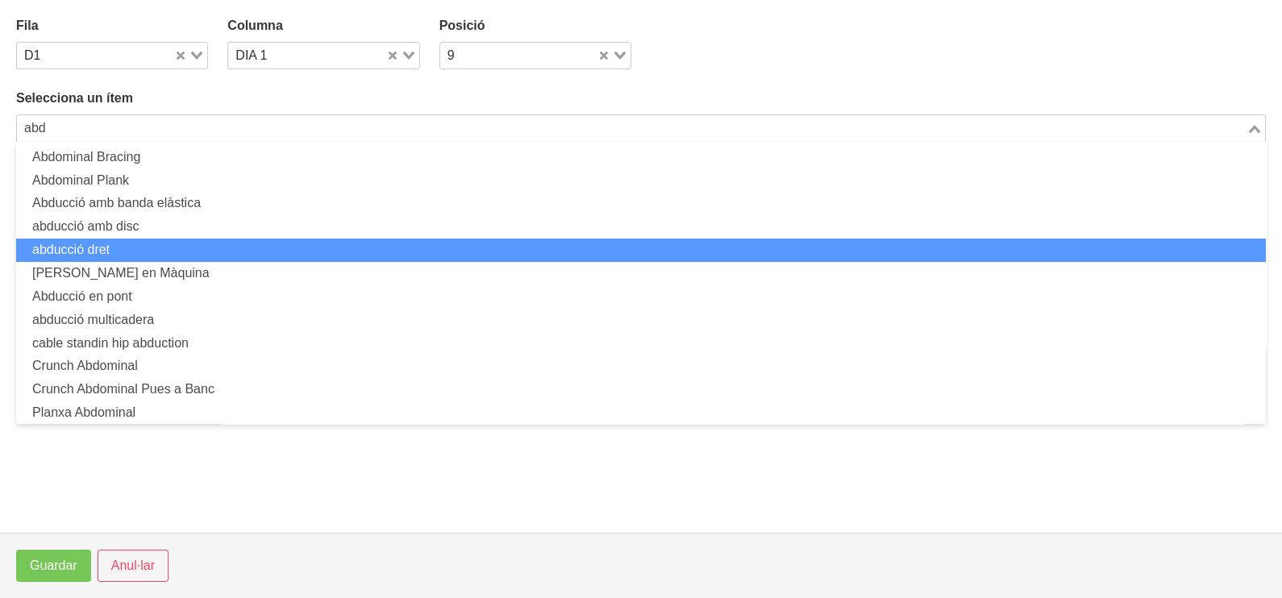
click at [187, 256] on li "abducció dret" at bounding box center [641, 250] width 1250 height 23
type input "abd"
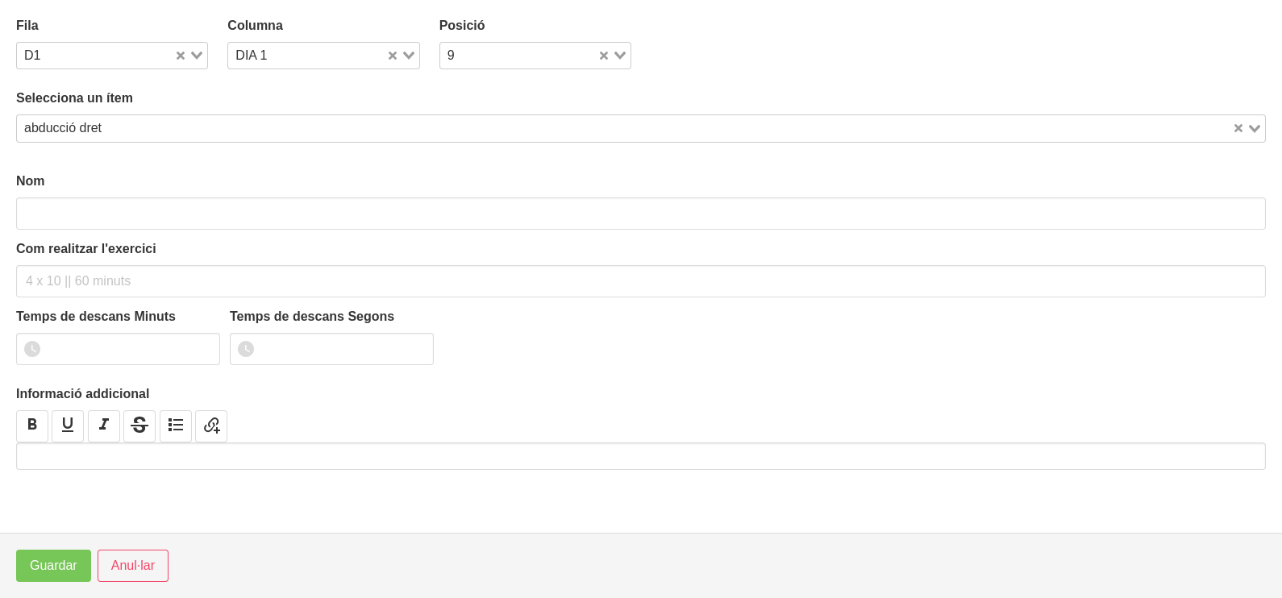
type input "abducció dret"
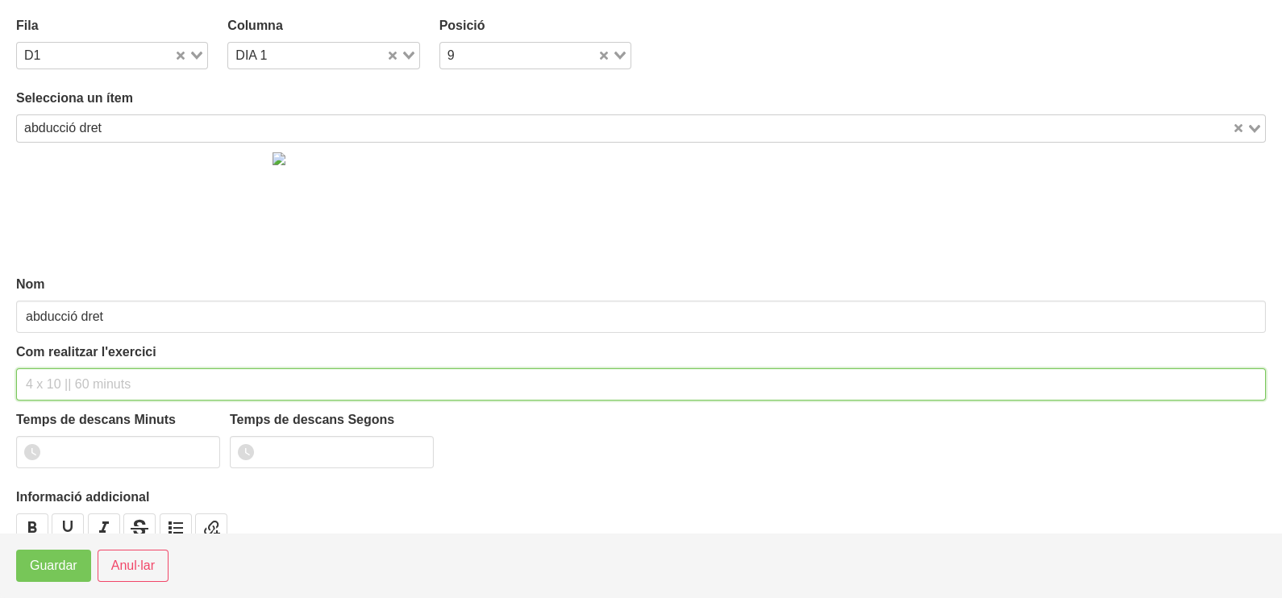
click at [79, 372] on input "text" at bounding box center [641, 385] width 1250 height 32
type input "3 x 15-20 a 2011 60""
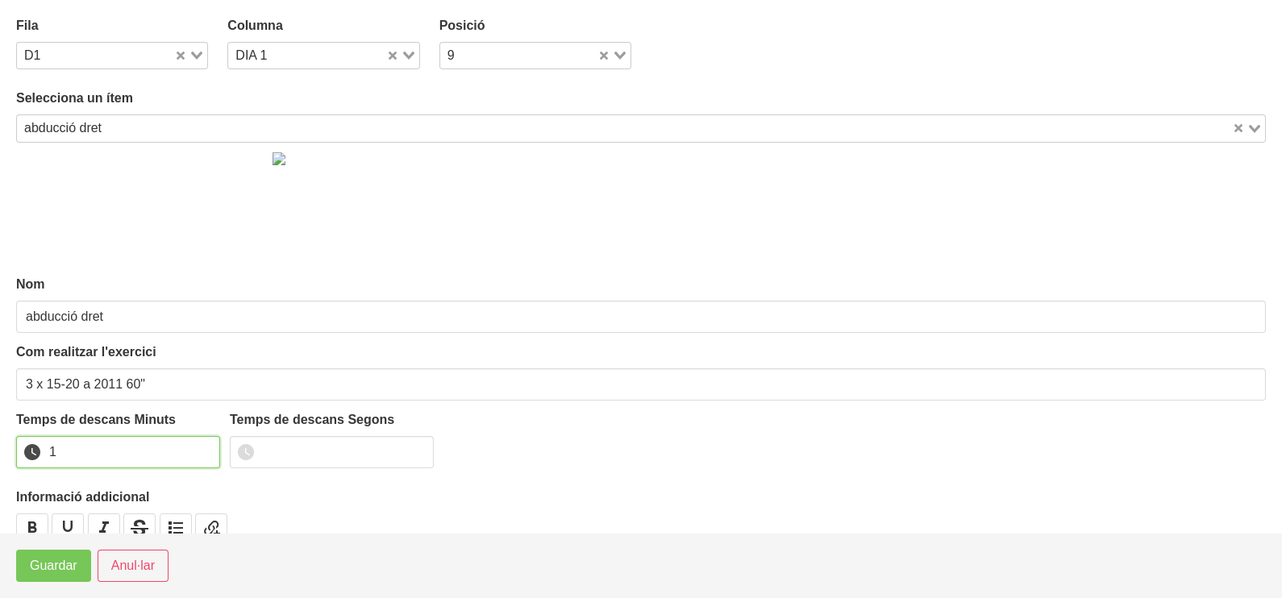
drag, startPoint x: 203, startPoint y: 445, endPoint x: 201, endPoint y: 456, distance: 11.5
type input "1"
click at [203, 446] on input "1" at bounding box center [118, 452] width 204 height 32
click at [82, 573] on button "Guardar" at bounding box center [53, 566] width 75 height 32
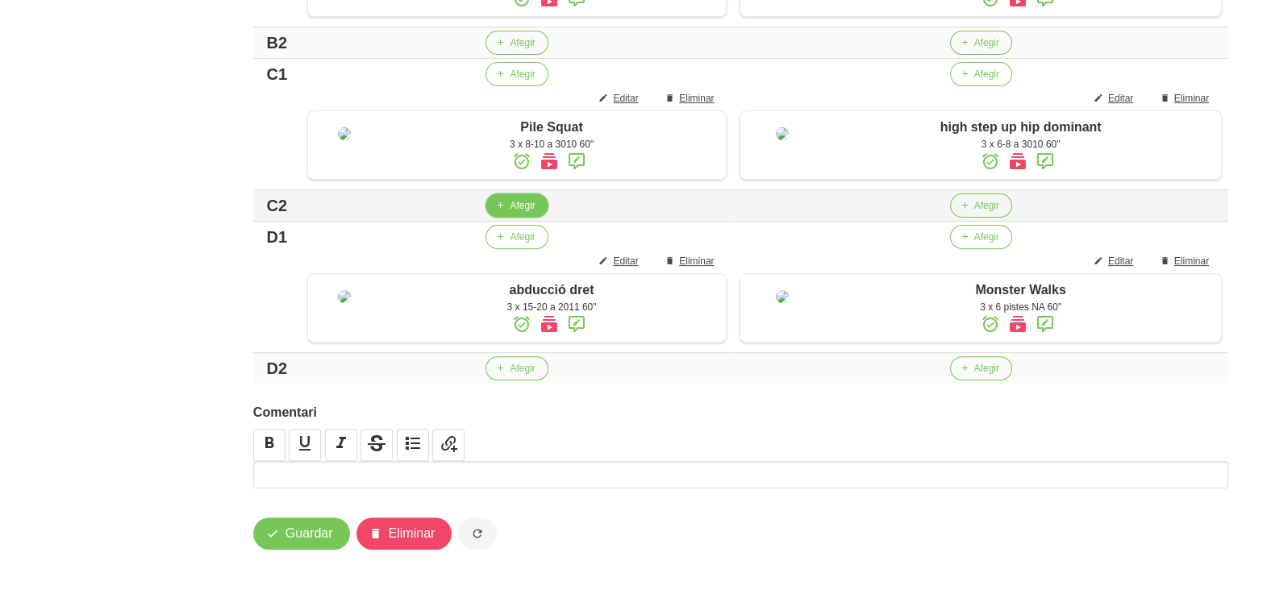
click at [510, 213] on span "Afegir" at bounding box center [522, 205] width 25 height 15
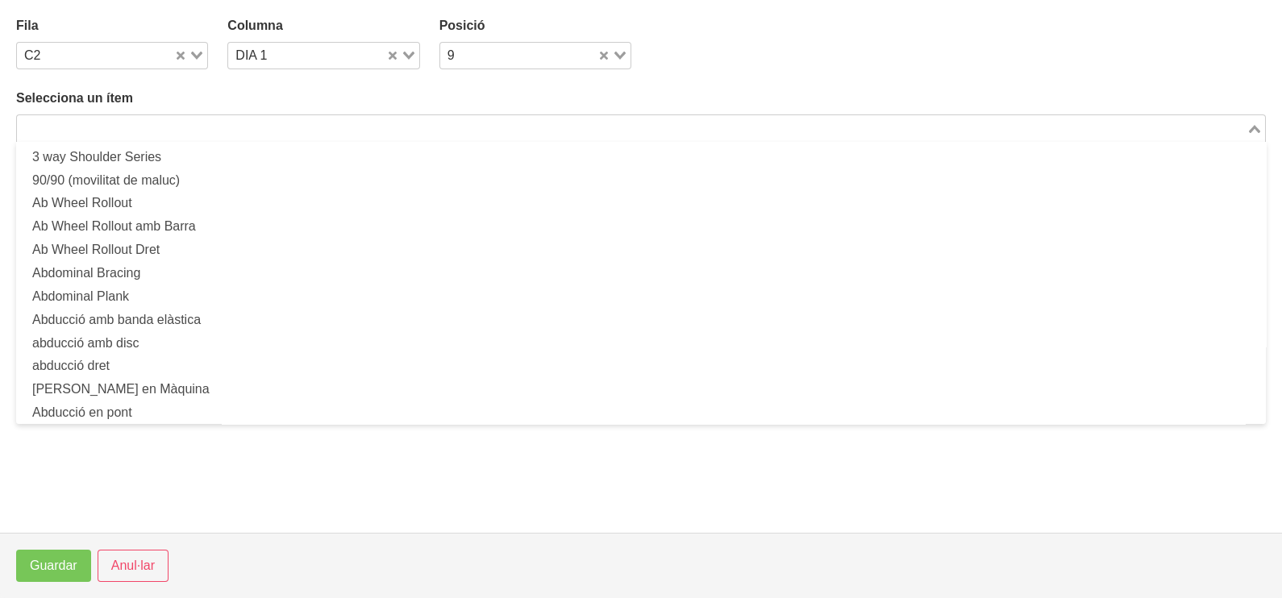
drag, startPoint x: 244, startPoint y: 127, endPoint x: 258, endPoint y: 98, distance: 32.5
click at [247, 120] on input "Search for option" at bounding box center [632, 128] width 1226 height 19
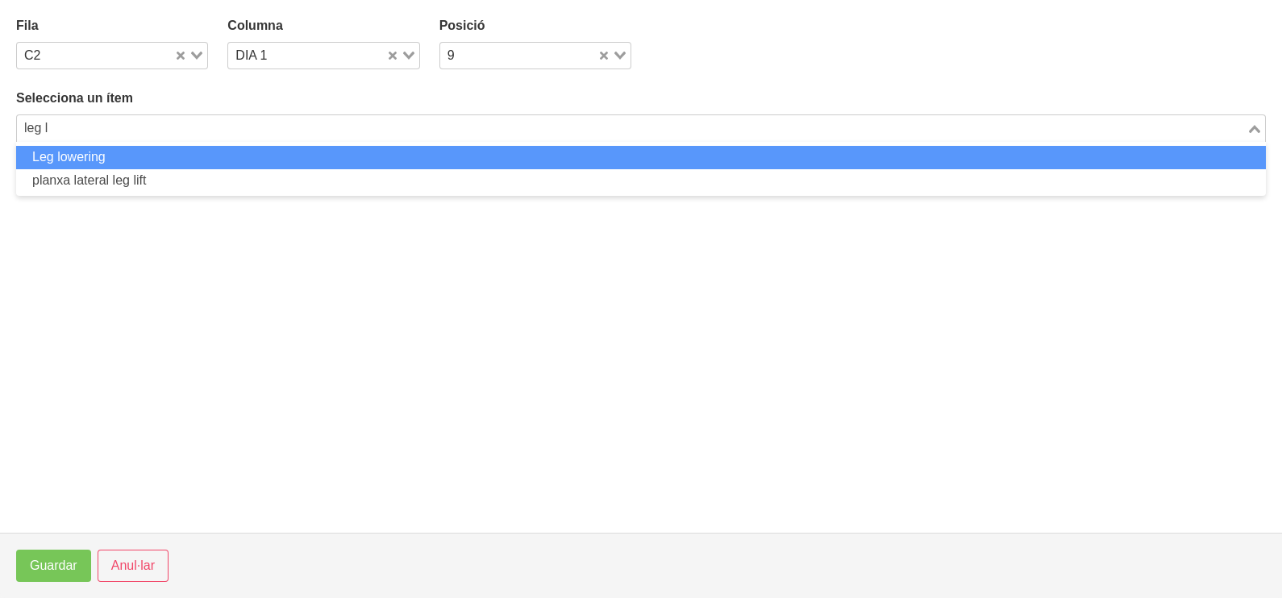
click at [266, 152] on li "Leg lowering" at bounding box center [641, 157] width 1250 height 23
type input "leg l"
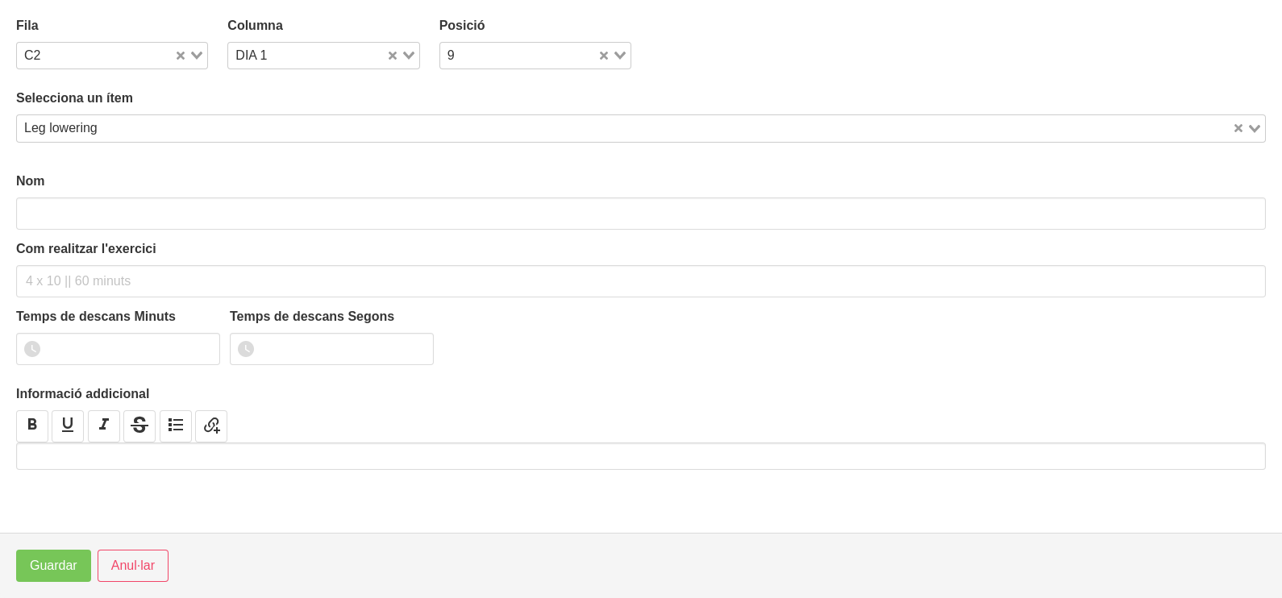
type input "Leg lowering"
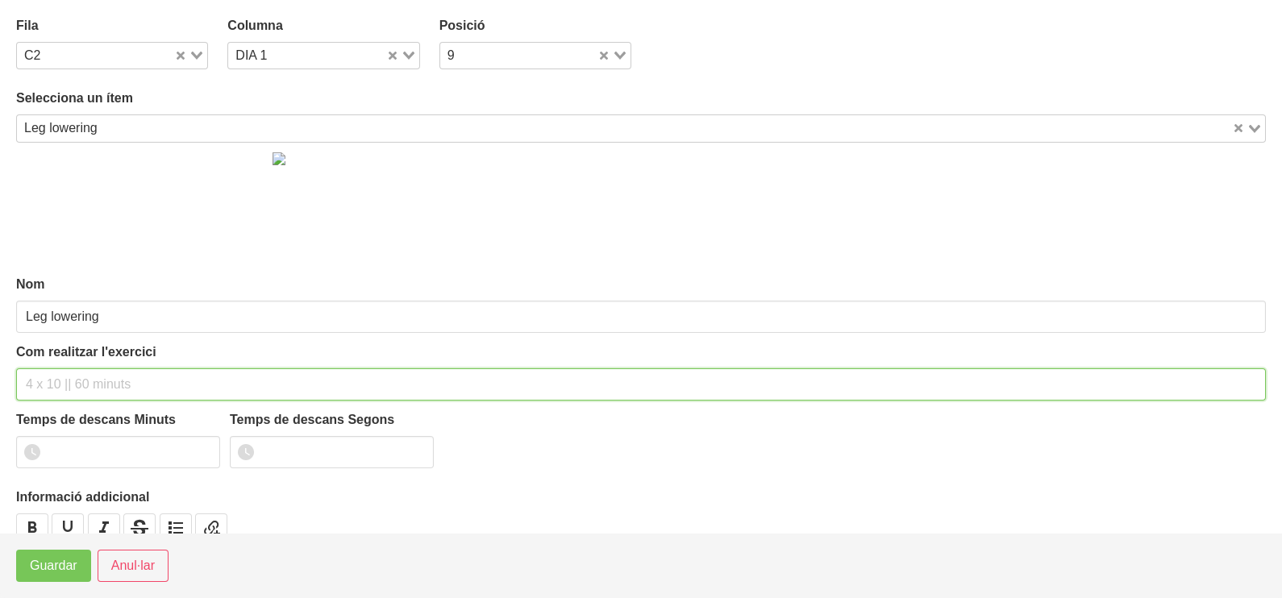
click at [56, 377] on input "text" at bounding box center [641, 385] width 1250 height 32
type input "3 x 8-10 a 2010 60""
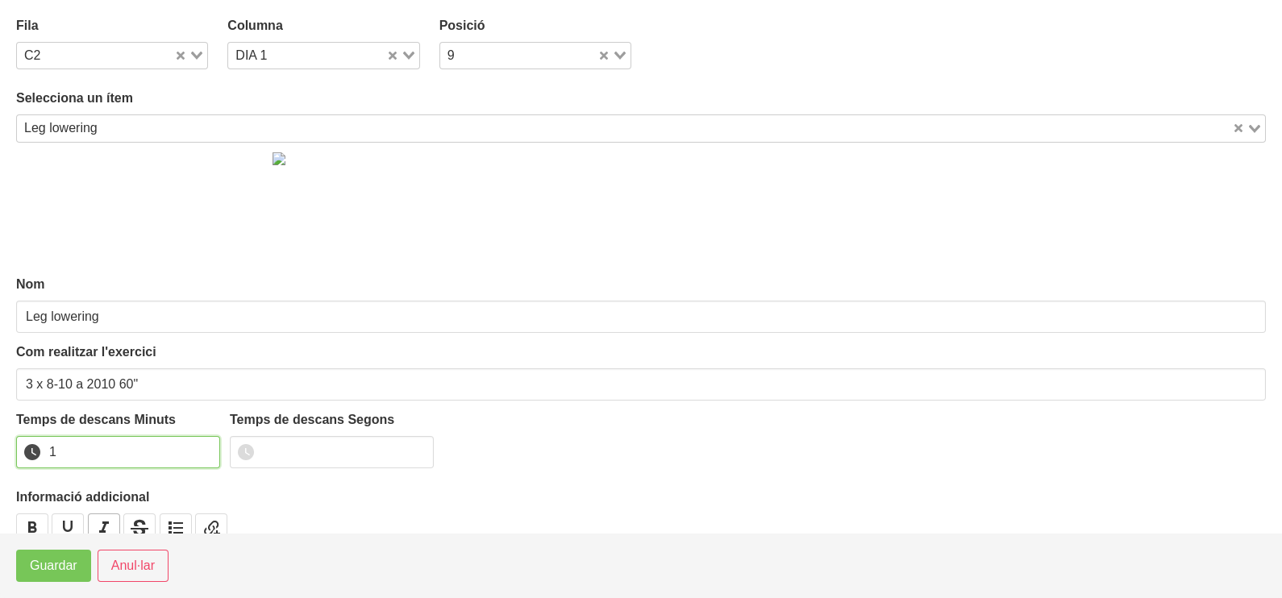
drag, startPoint x: 207, startPoint y: 446, endPoint x: 93, endPoint y: 513, distance: 132.6
type input "1"
click at [202, 448] on input "1" at bounding box center [118, 452] width 204 height 32
click at [59, 568] on span "Guardar" at bounding box center [54, 565] width 48 height 19
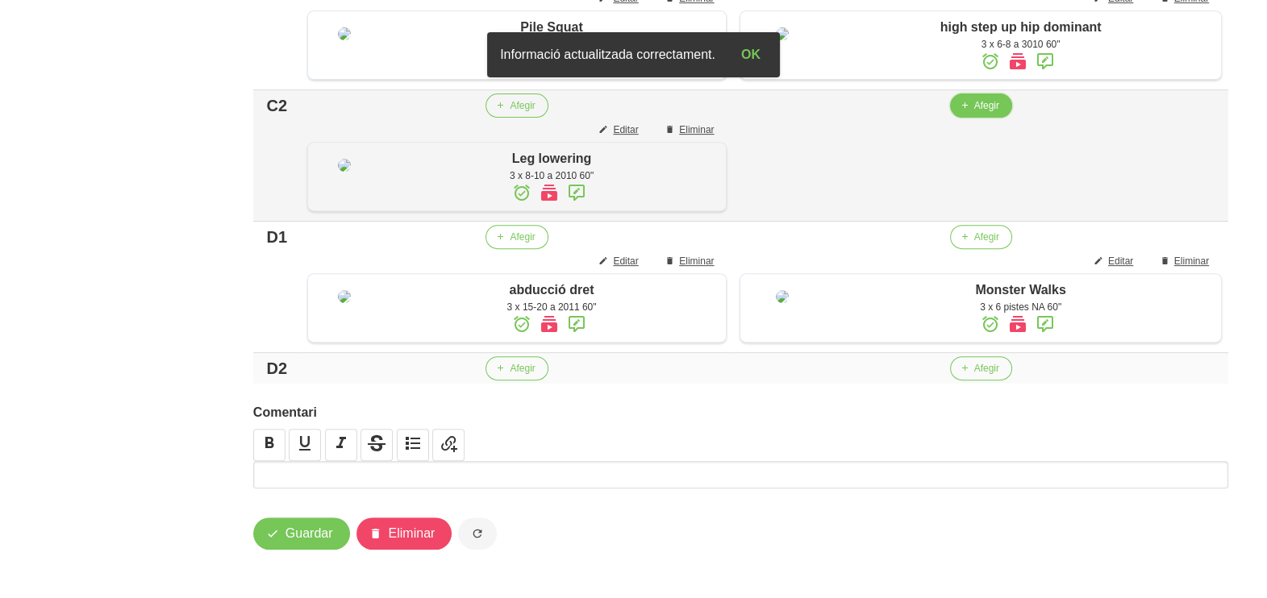
click at [985, 113] on span "Afegir" at bounding box center [986, 105] width 25 height 15
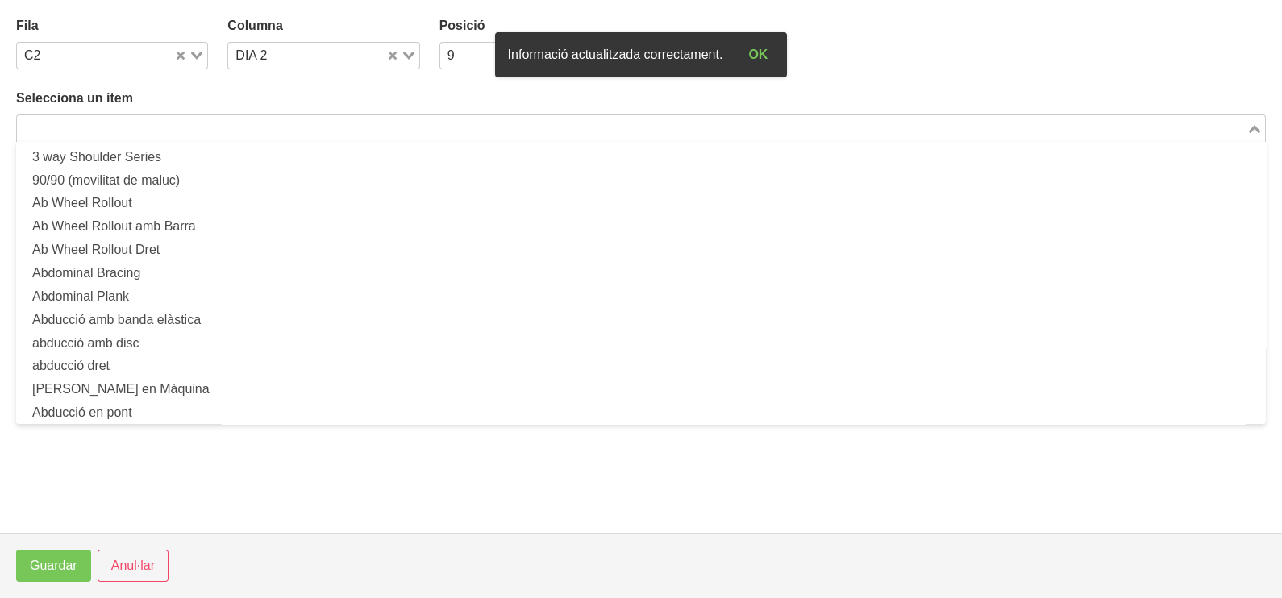
drag, startPoint x: 344, startPoint y: 121, endPoint x: 379, endPoint y: 89, distance: 47.9
click at [352, 117] on div "Search for option" at bounding box center [632, 126] width 1230 height 23
type input "f"
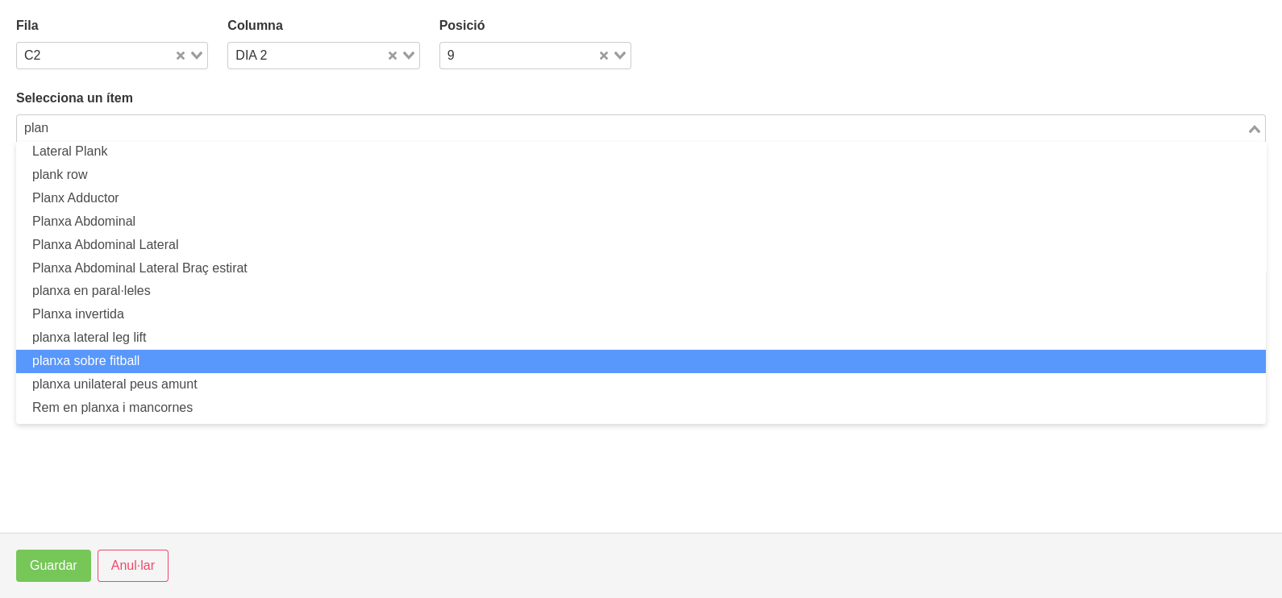
click at [149, 360] on li "planxa sobre fitball" at bounding box center [641, 361] width 1250 height 23
type input "plan"
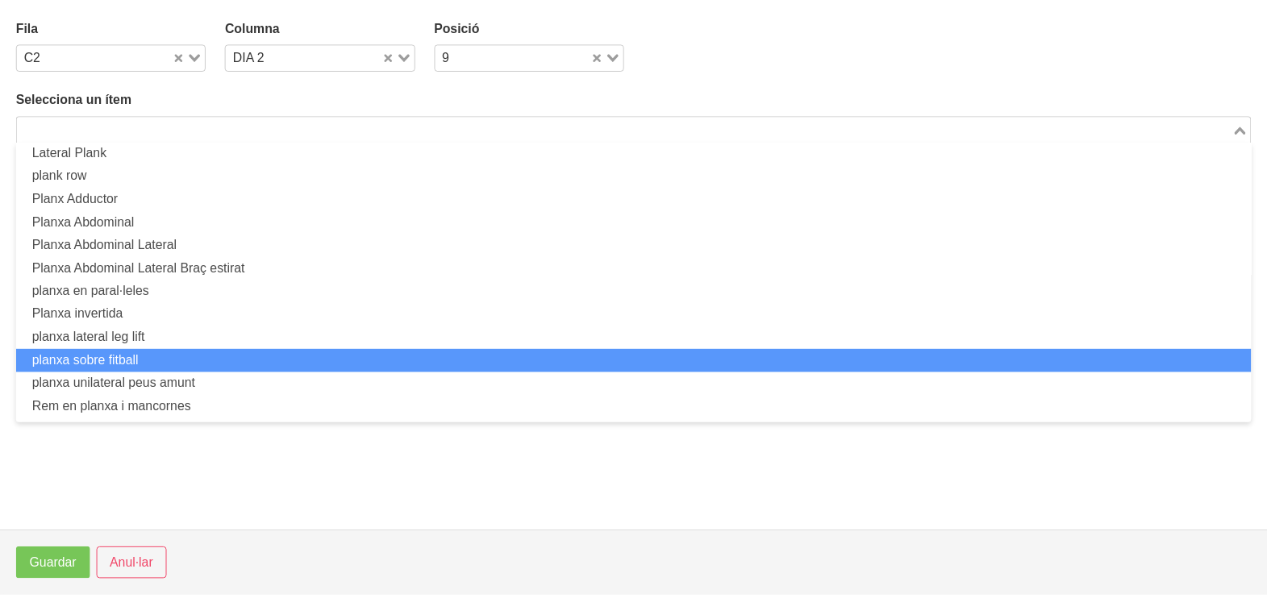
scroll to position [4, 0]
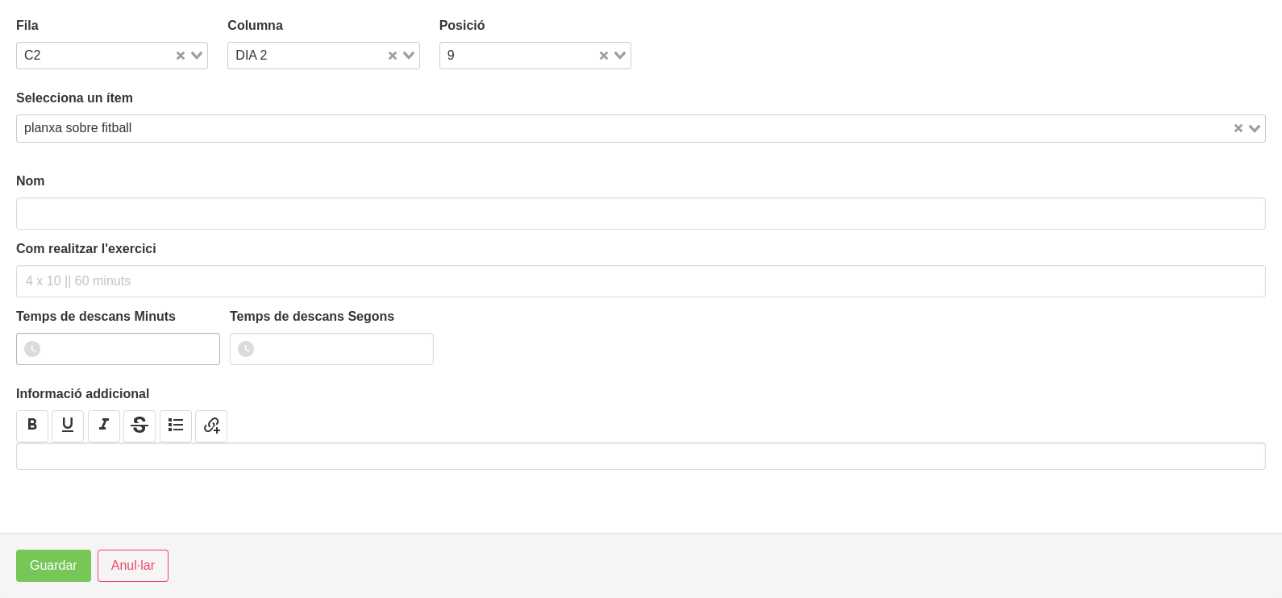
type input "planxa sobre fitball"
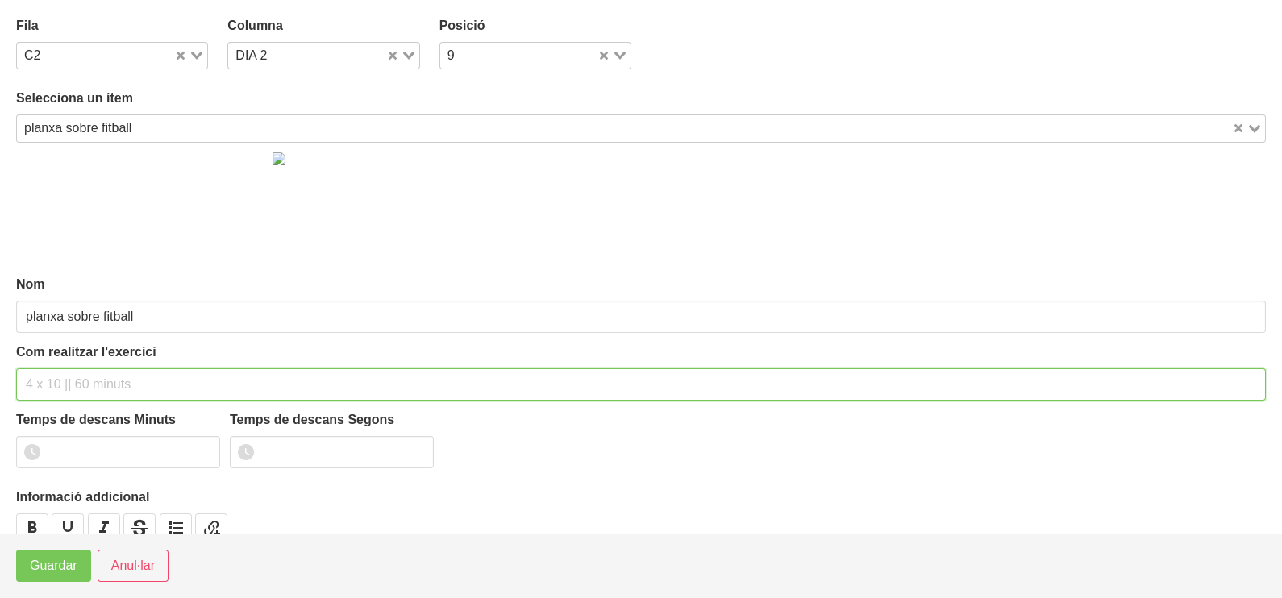
click at [60, 380] on input "text" at bounding box center [641, 385] width 1250 height 32
type input "3 x 45" 60""
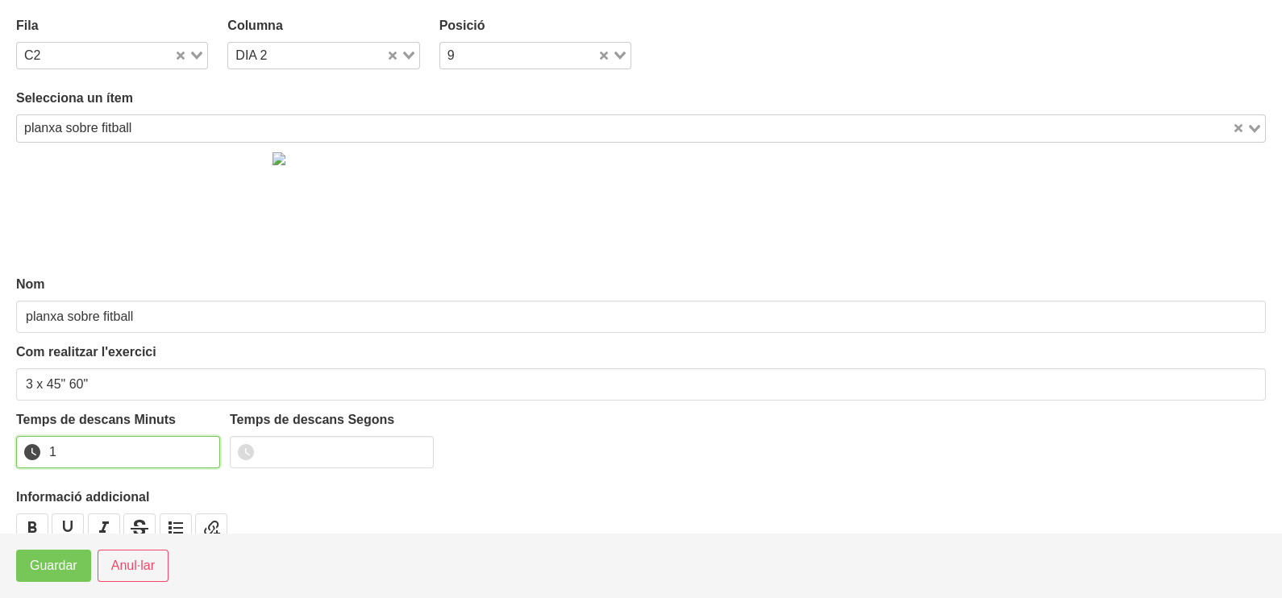
drag, startPoint x: 206, startPoint y: 446, endPoint x: 89, endPoint y: 506, distance: 131.6
type input "1"
click at [199, 448] on input "1" at bounding box center [118, 452] width 204 height 32
click at [60, 571] on span "Guardar" at bounding box center [54, 565] width 48 height 19
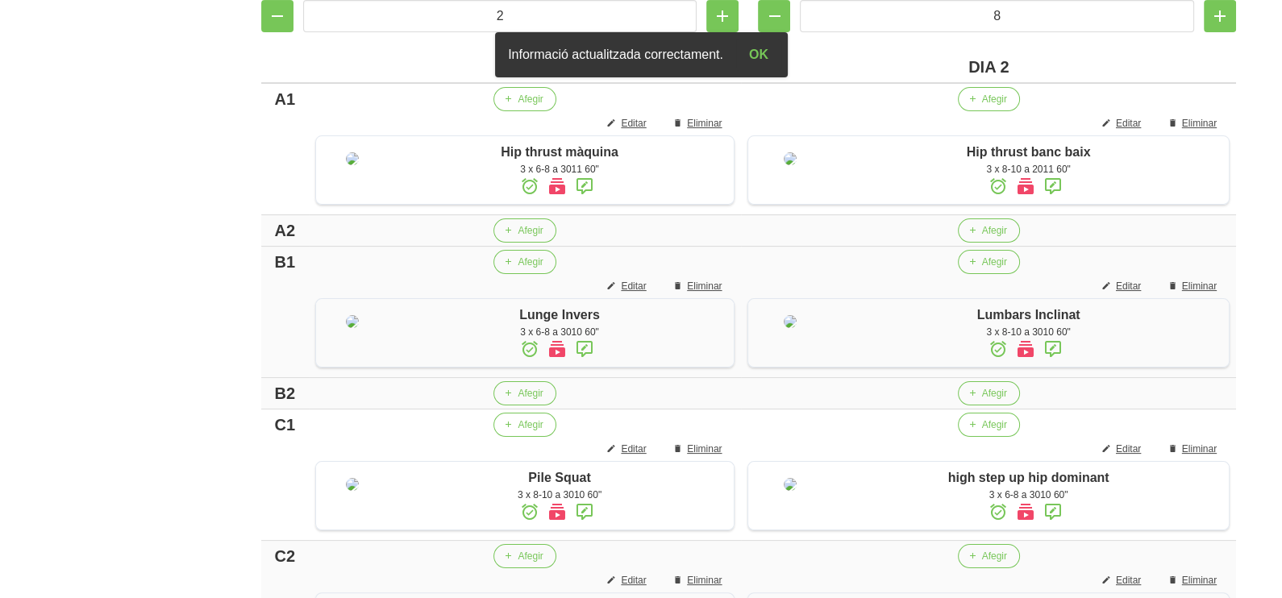
scroll to position [473, 0]
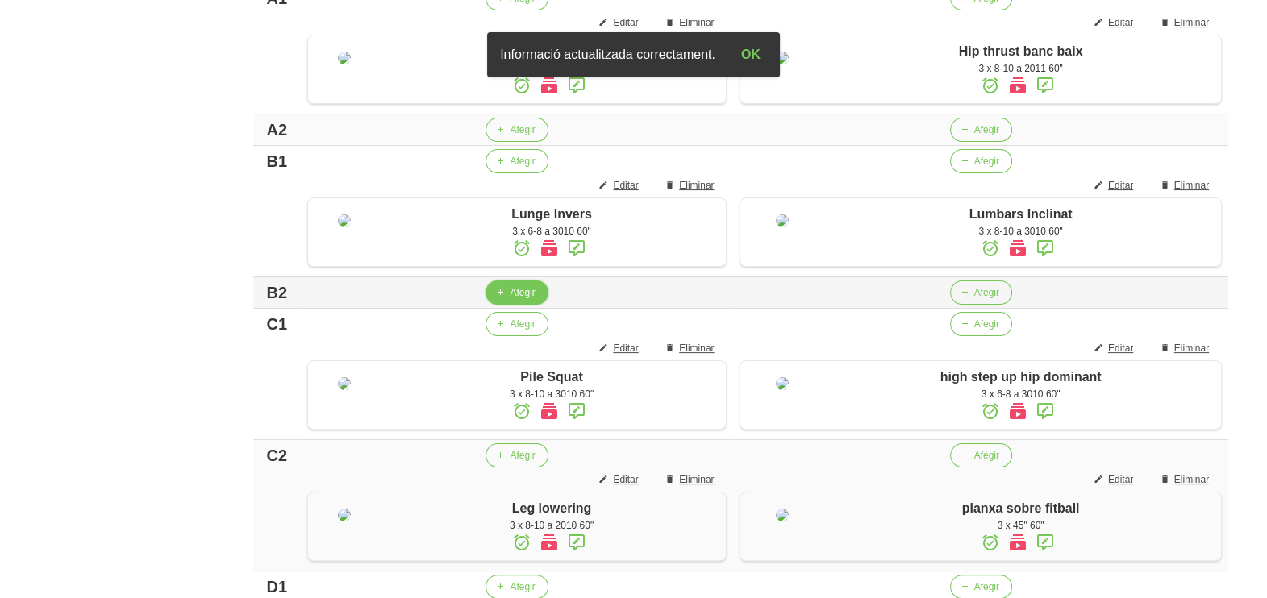
click at [513, 300] on span "Afegir" at bounding box center [522, 292] width 25 height 15
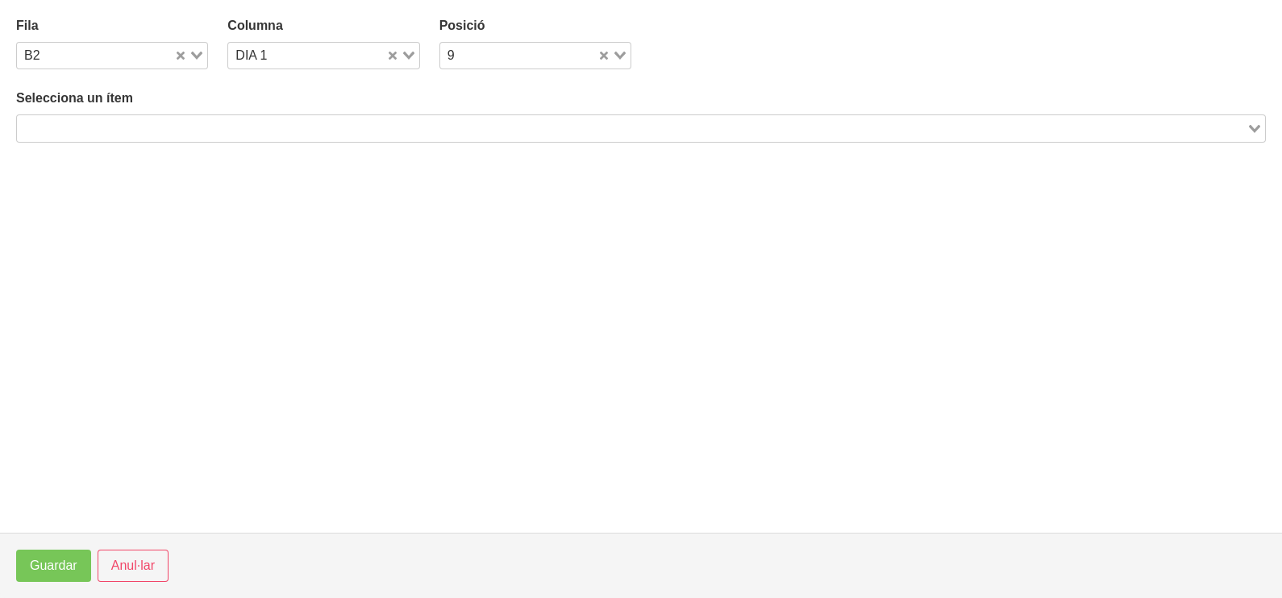
click at [224, 121] on input "Search for option" at bounding box center [632, 128] width 1226 height 19
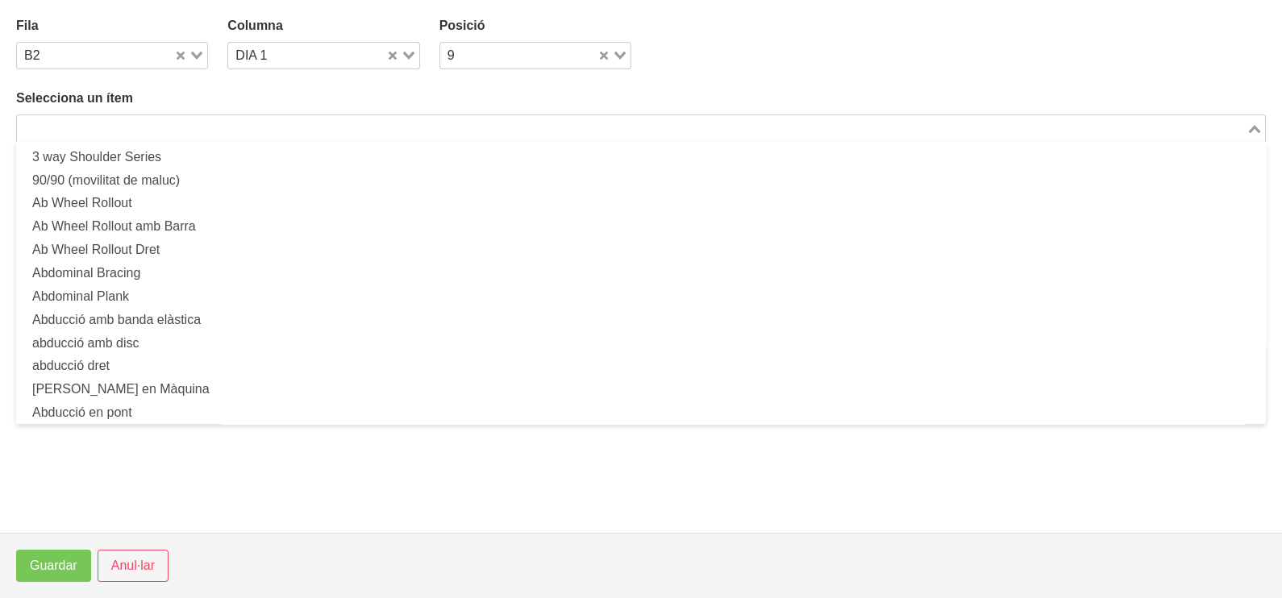
click at [235, 76] on div "Columna DIA 1 Loading..." at bounding box center [323, 42] width 211 height 73
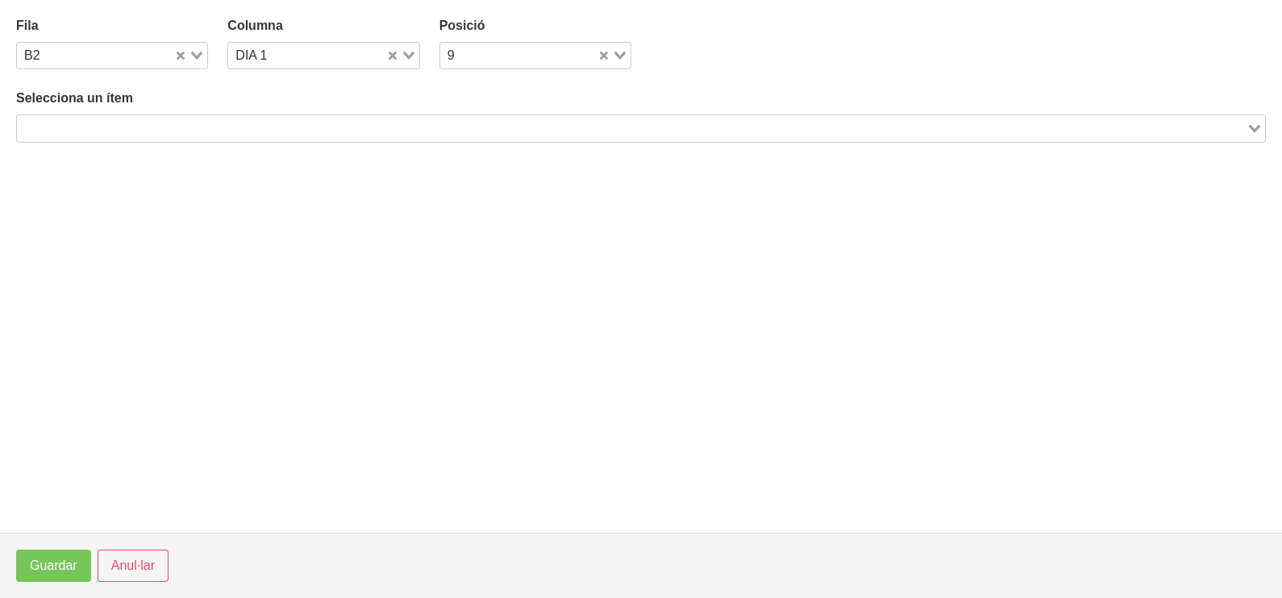
click at [193, 125] on input "Search for option" at bounding box center [632, 128] width 1226 height 19
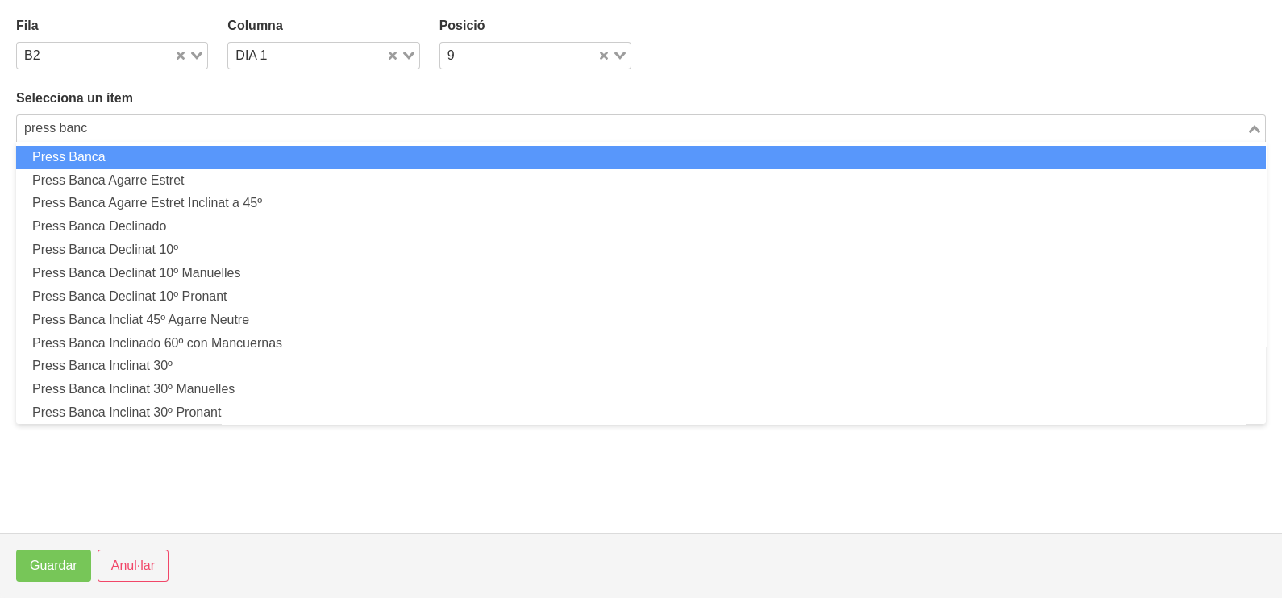
type input "press banc"
click at [407, 50] on div "Loading..." at bounding box center [402, 54] width 33 height 23
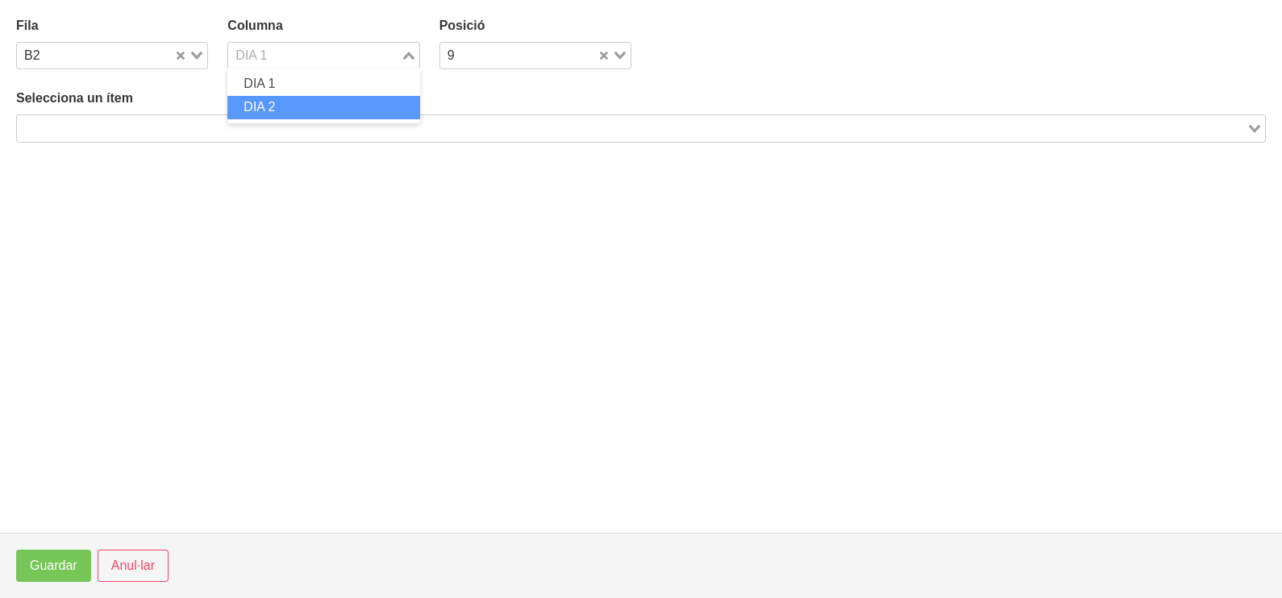
click at [311, 99] on li "DIA 2" at bounding box center [323, 107] width 192 height 23
click at [105, 138] on div "Loading..." at bounding box center [641, 128] width 1250 height 27
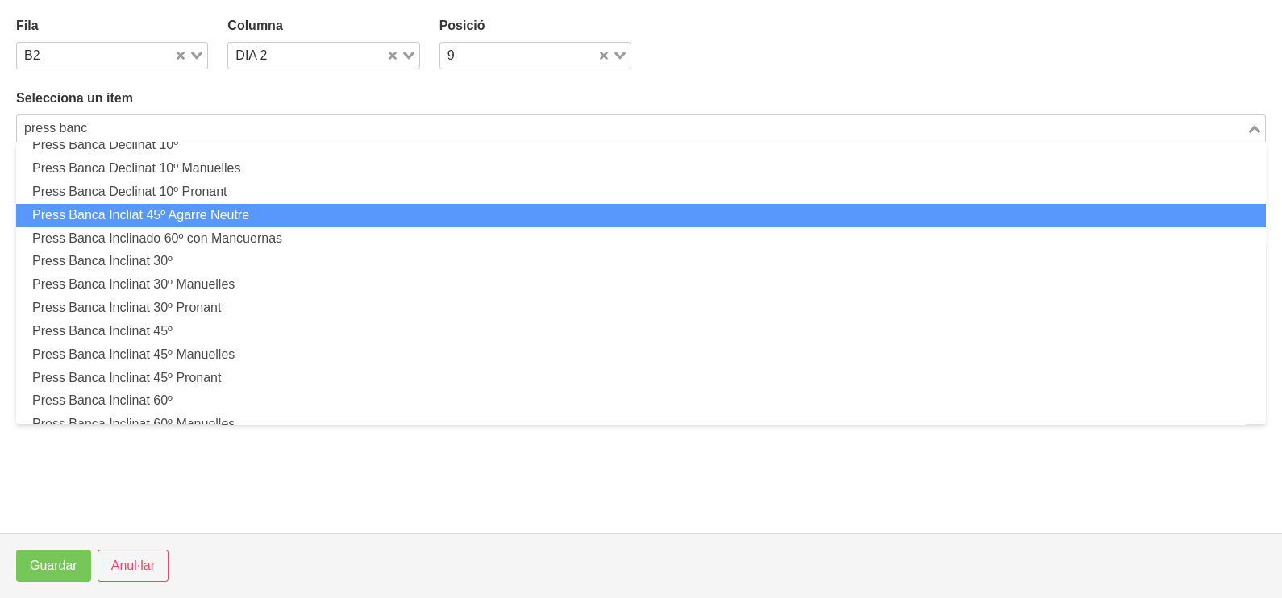
scroll to position [201, 0]
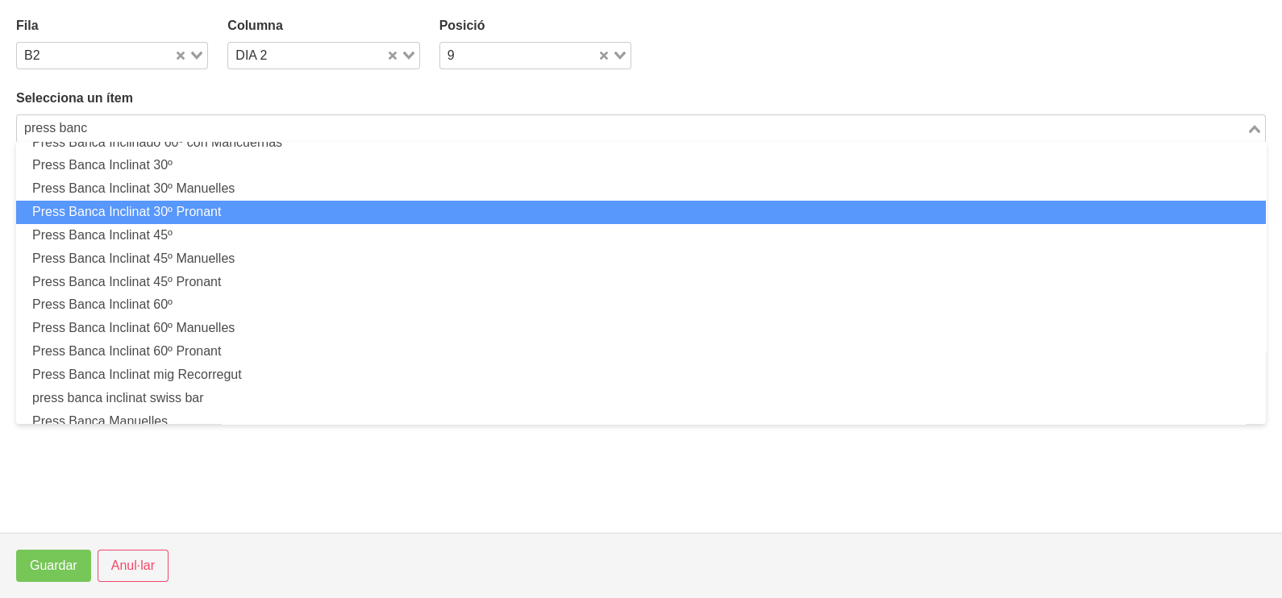
click at [237, 203] on li "Press Banca Inclinat 30º Pronant" at bounding box center [641, 212] width 1250 height 23
type input "press banc"
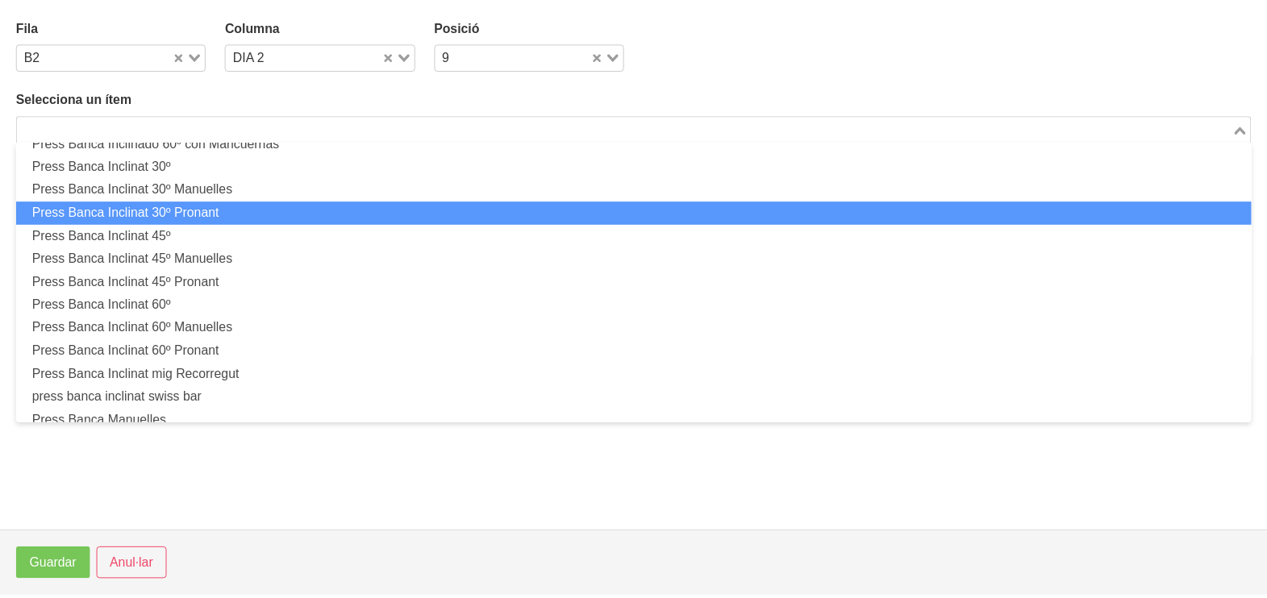
scroll to position [4, 0]
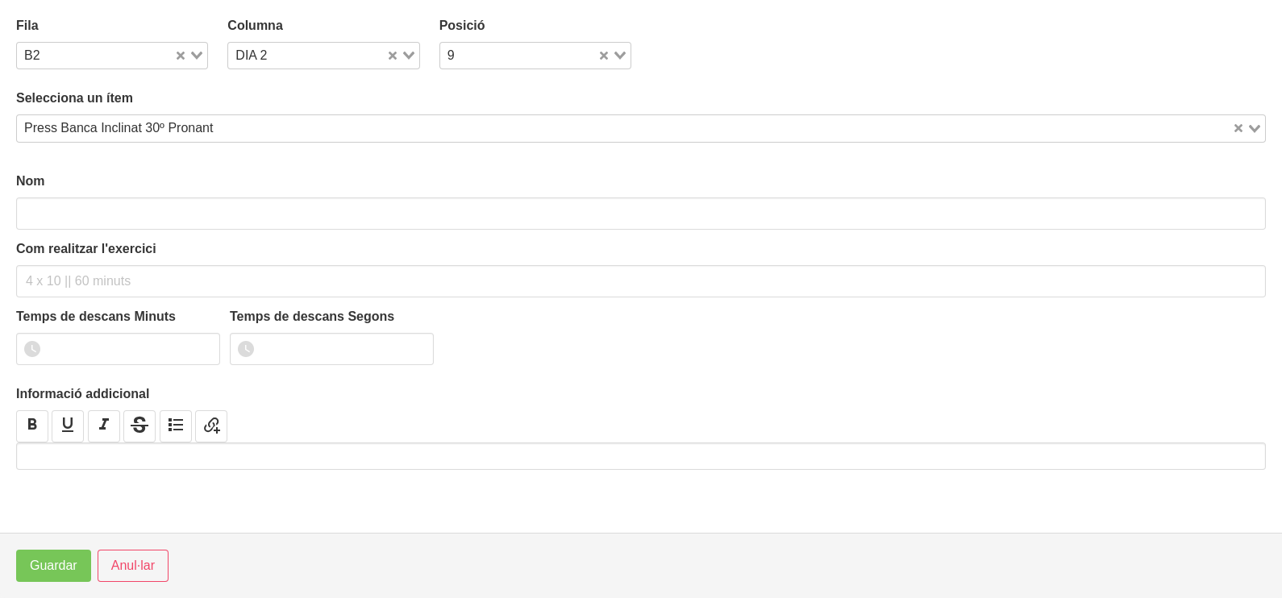
type input "Press Banca Inclinat 30º Pronant"
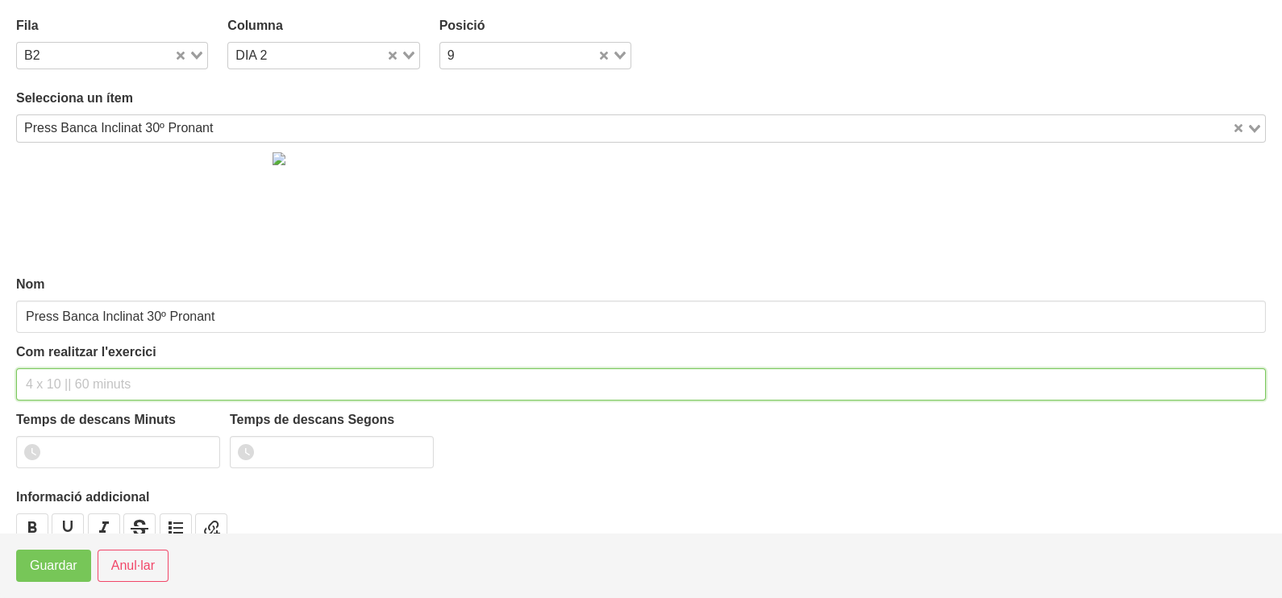
click at [65, 377] on input "text" at bounding box center [641, 385] width 1250 height 32
type input "3 x 8-10 a 3010 60""
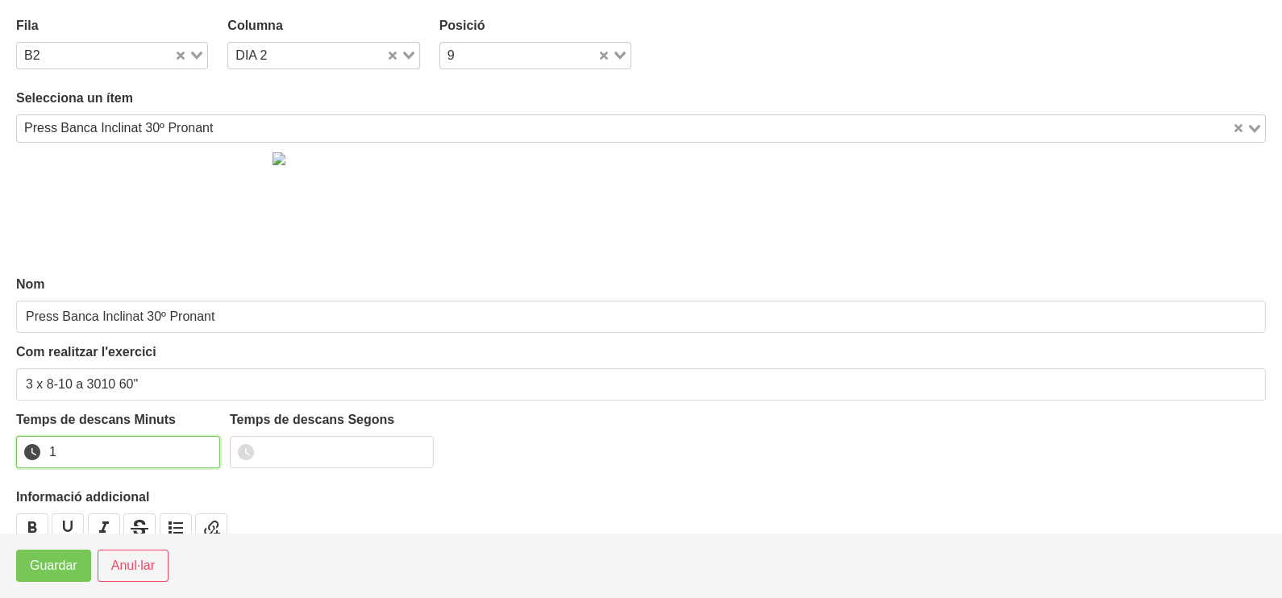
drag, startPoint x: 204, startPoint y: 444, endPoint x: 137, endPoint y: 517, distance: 98.7
type input "1"
click at [205, 445] on input "1" at bounding box center [118, 452] width 204 height 32
click at [73, 572] on span "Guardar" at bounding box center [54, 565] width 48 height 19
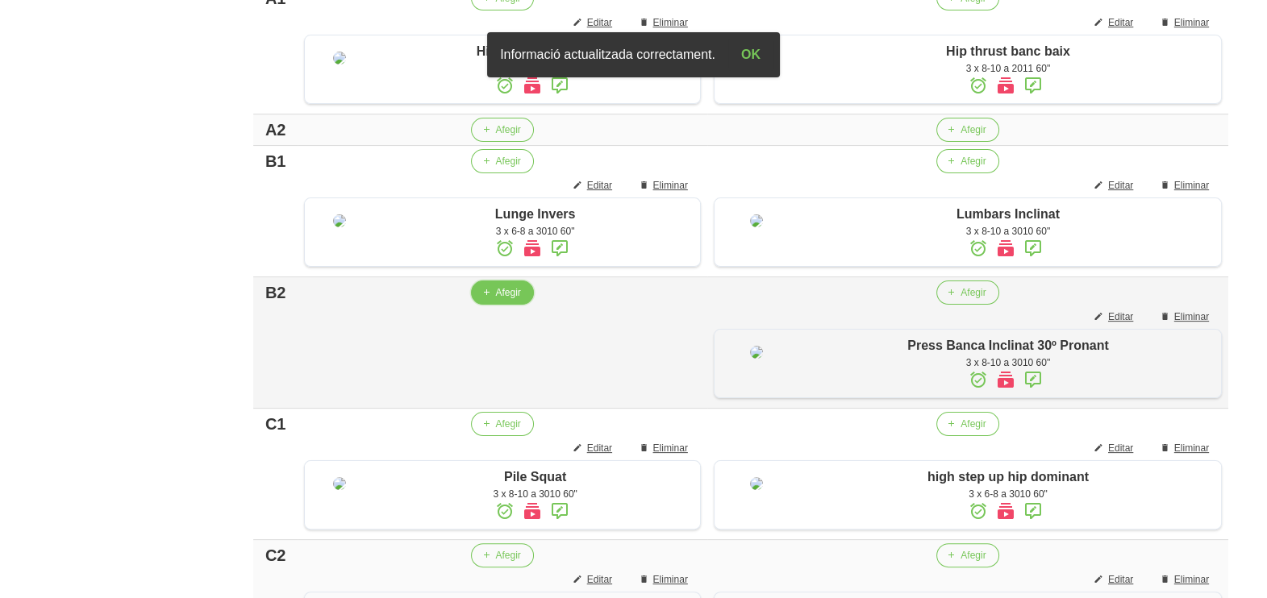
click at [507, 300] on span "Afegir" at bounding box center [507, 292] width 25 height 15
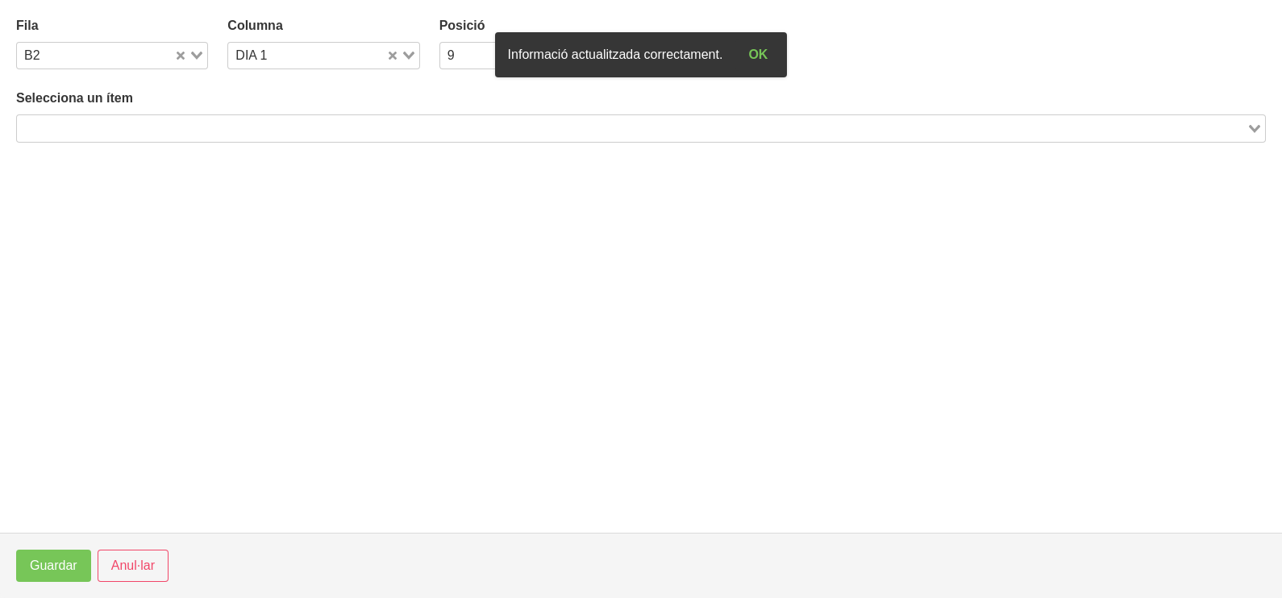
click at [239, 131] on input "Search for option" at bounding box center [632, 128] width 1226 height 19
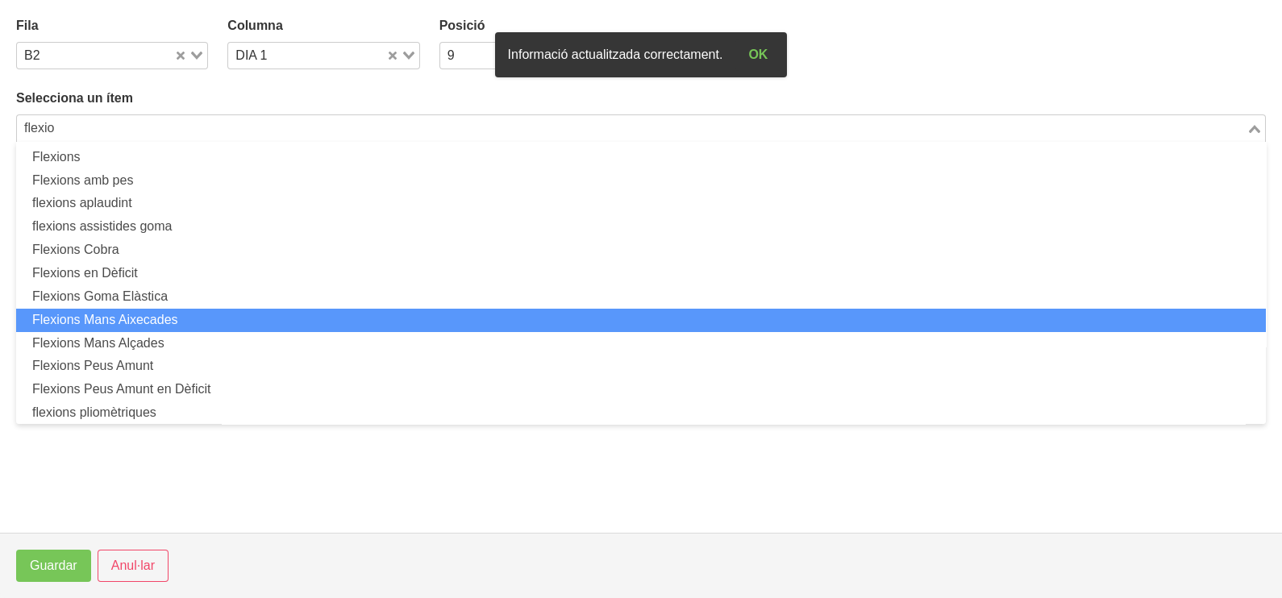
click at [245, 311] on li "Flexions Mans Aixecades" at bounding box center [641, 320] width 1250 height 23
type input "flexio"
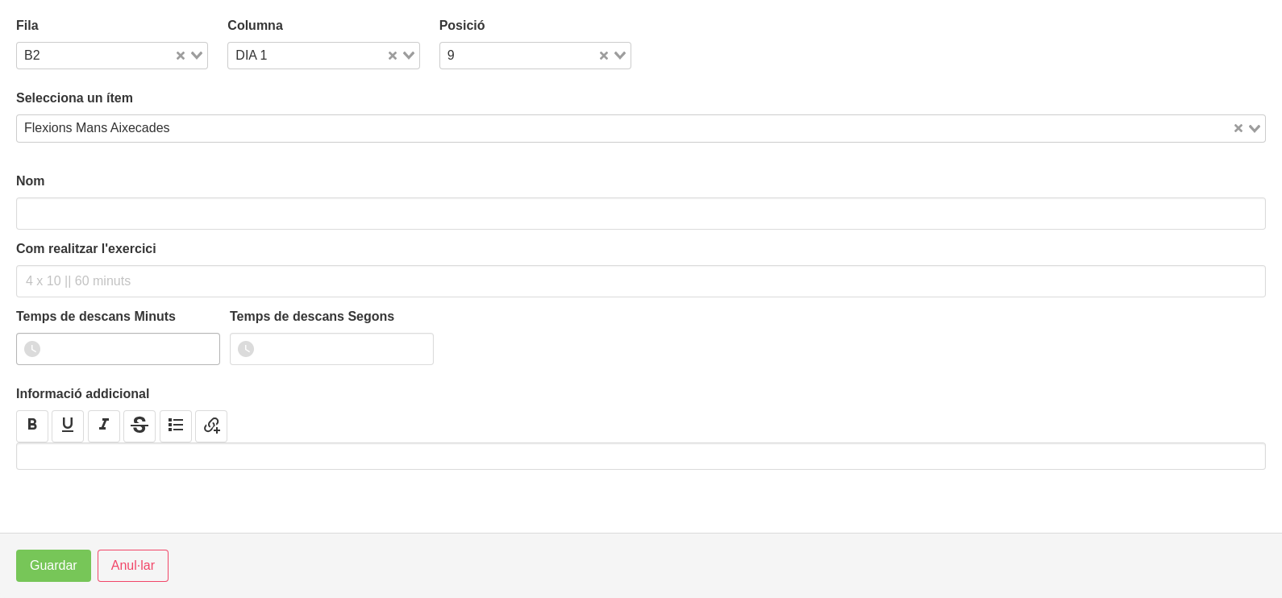
type input "Flexions Mans Aixecades"
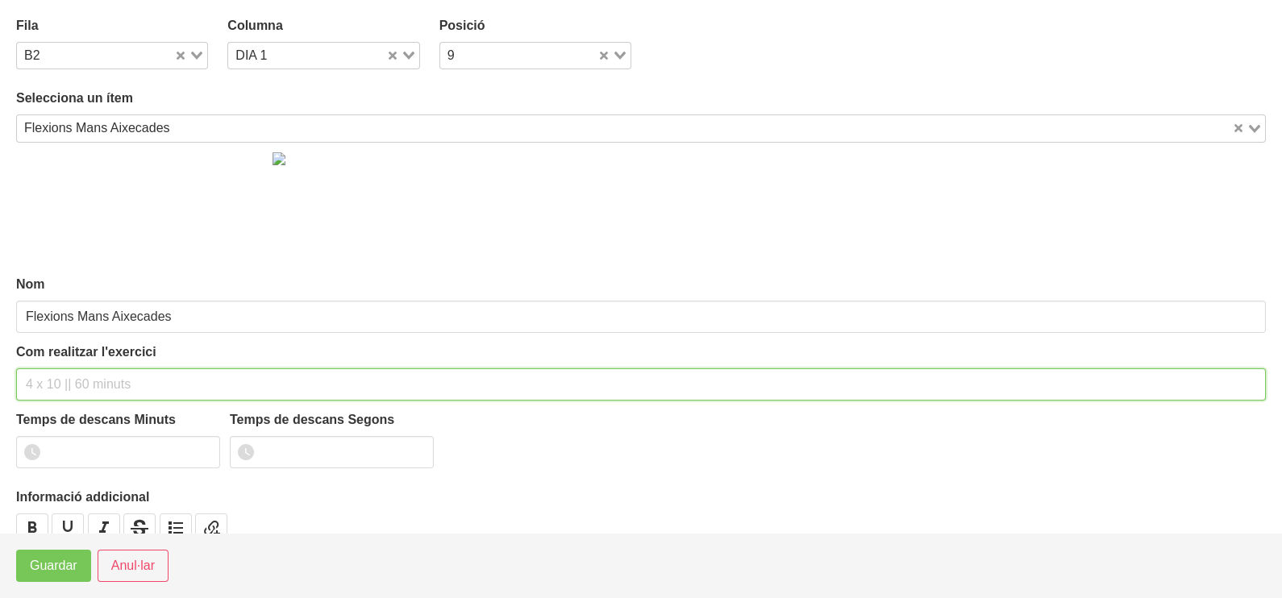
click at [56, 383] on input "text" at bounding box center [641, 385] width 1250 height 32
type input "3 x 8-10 a 3010 60""
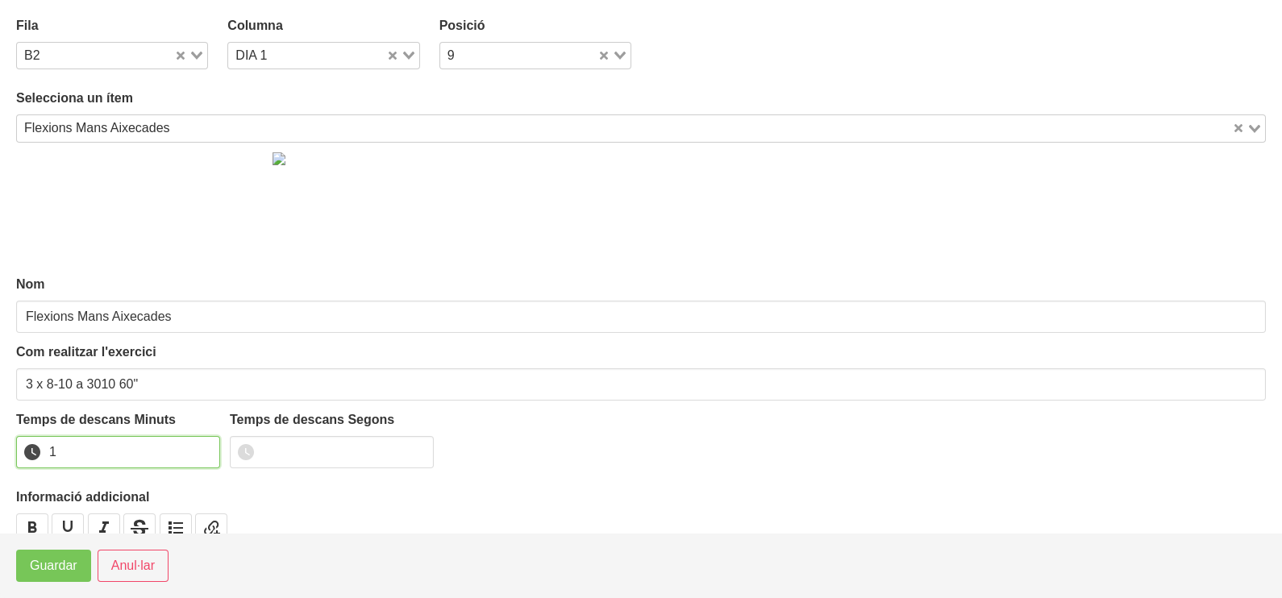
type input "1"
click at [202, 448] on input "1" at bounding box center [118, 452] width 204 height 32
click at [65, 572] on span "Guardar" at bounding box center [54, 565] width 48 height 19
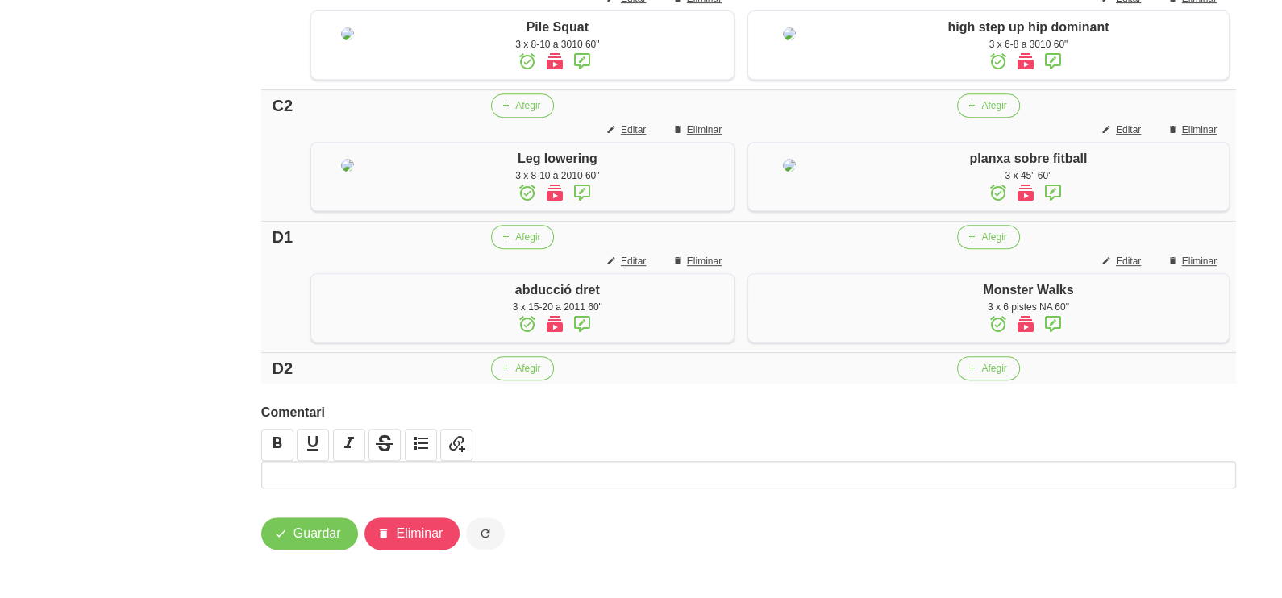
scroll to position [1177, 0]
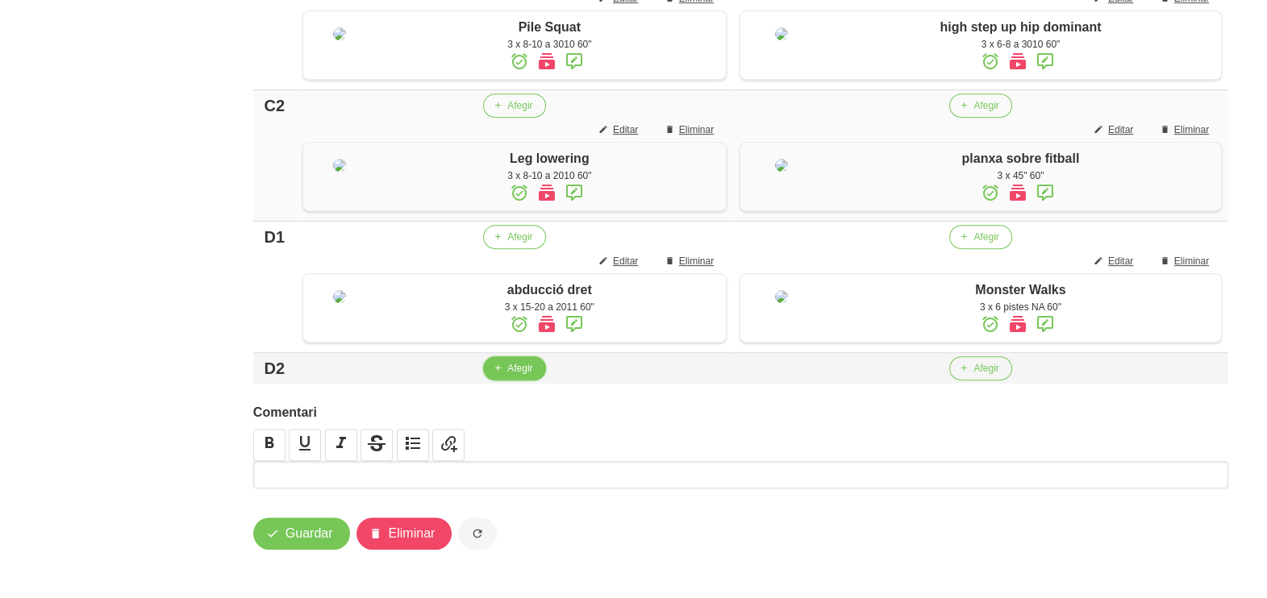
click at [507, 367] on span "Afegir" at bounding box center [519, 368] width 25 height 15
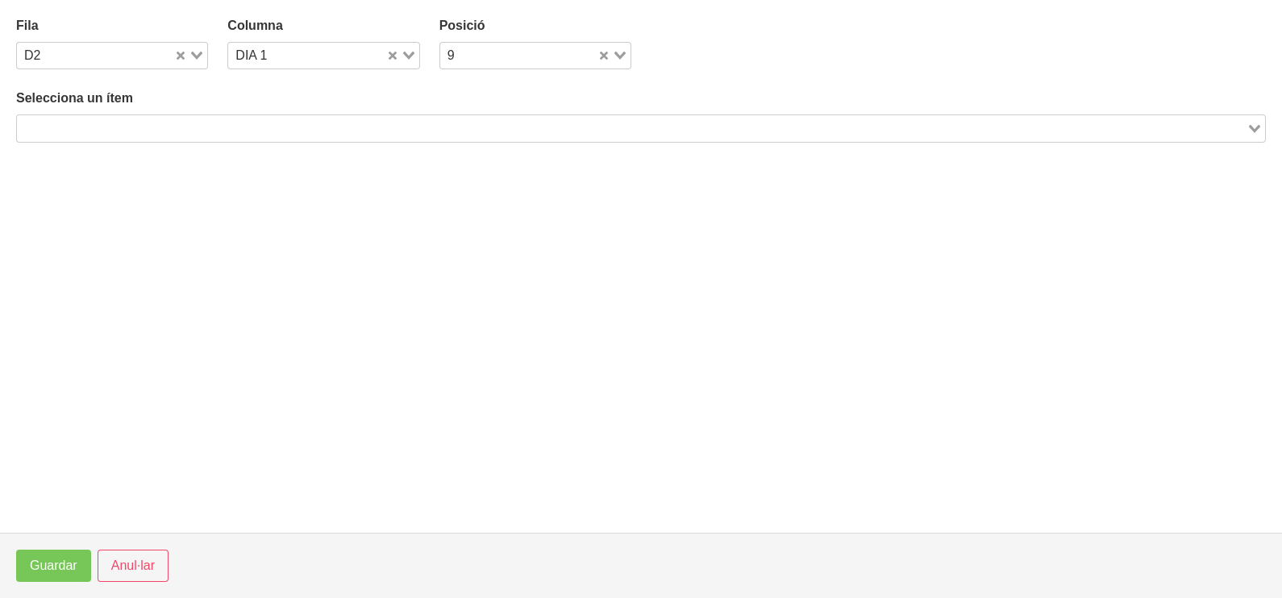
click at [274, 129] on input "Search for option" at bounding box center [632, 128] width 1226 height 19
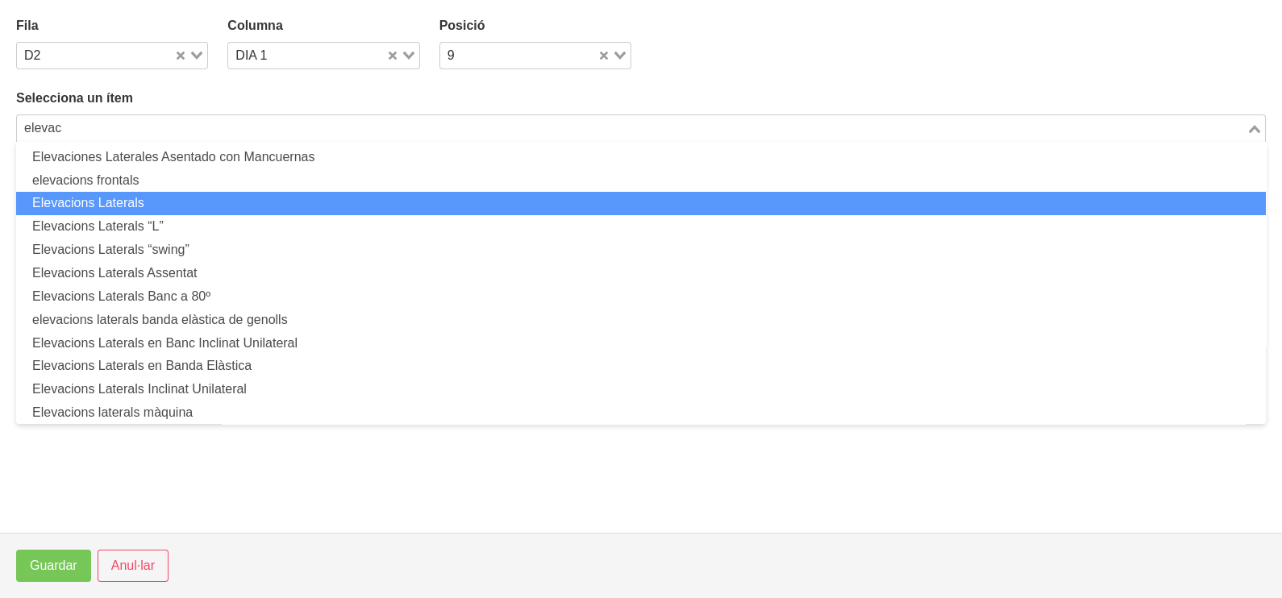
click at [210, 198] on li "Elevacions Laterals" at bounding box center [641, 203] width 1250 height 23
type input "elevac"
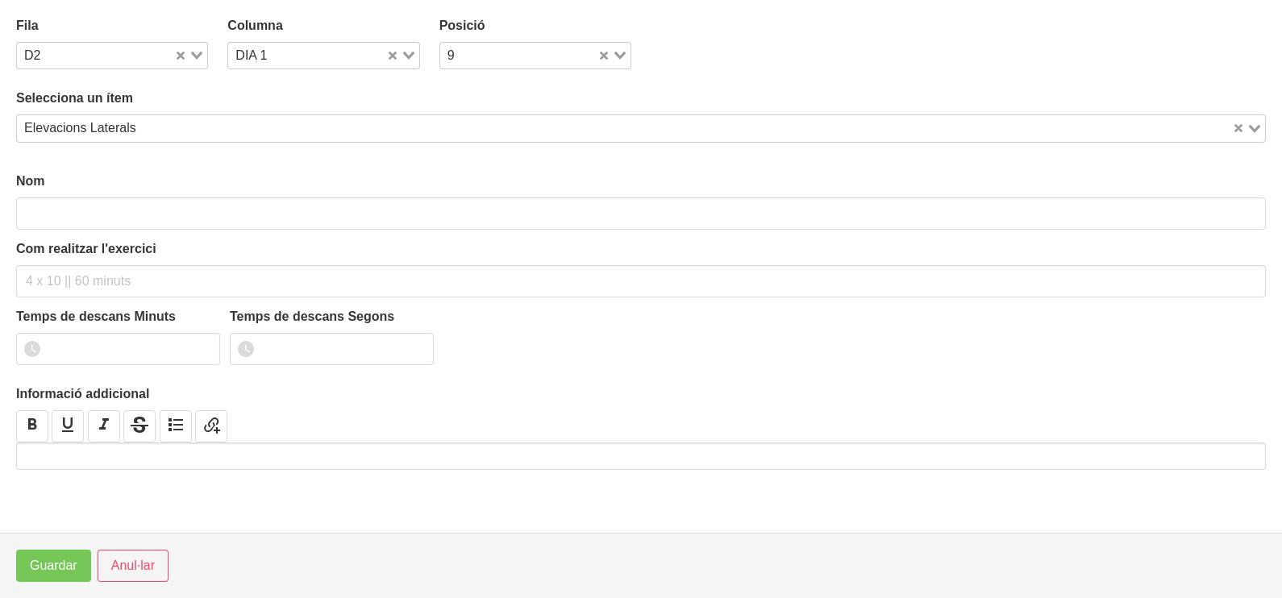
type input "Elevacions Laterals"
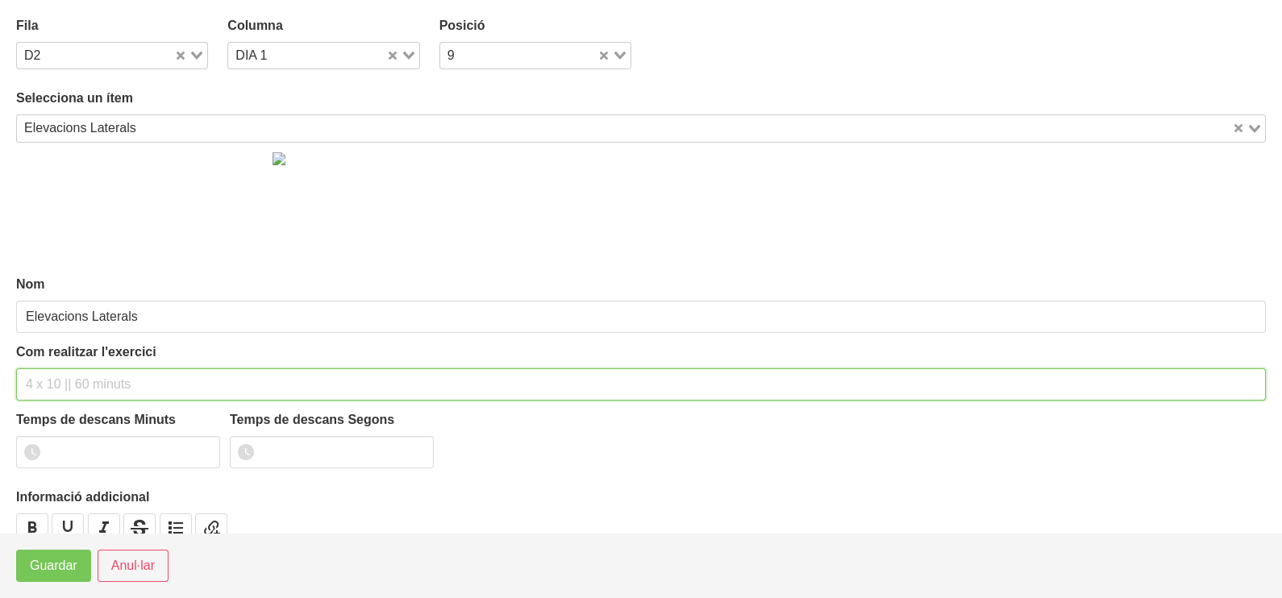
click at [73, 375] on input "text" at bounding box center [641, 385] width 1250 height 32
type input "3 x 8-10 a 2010 60""
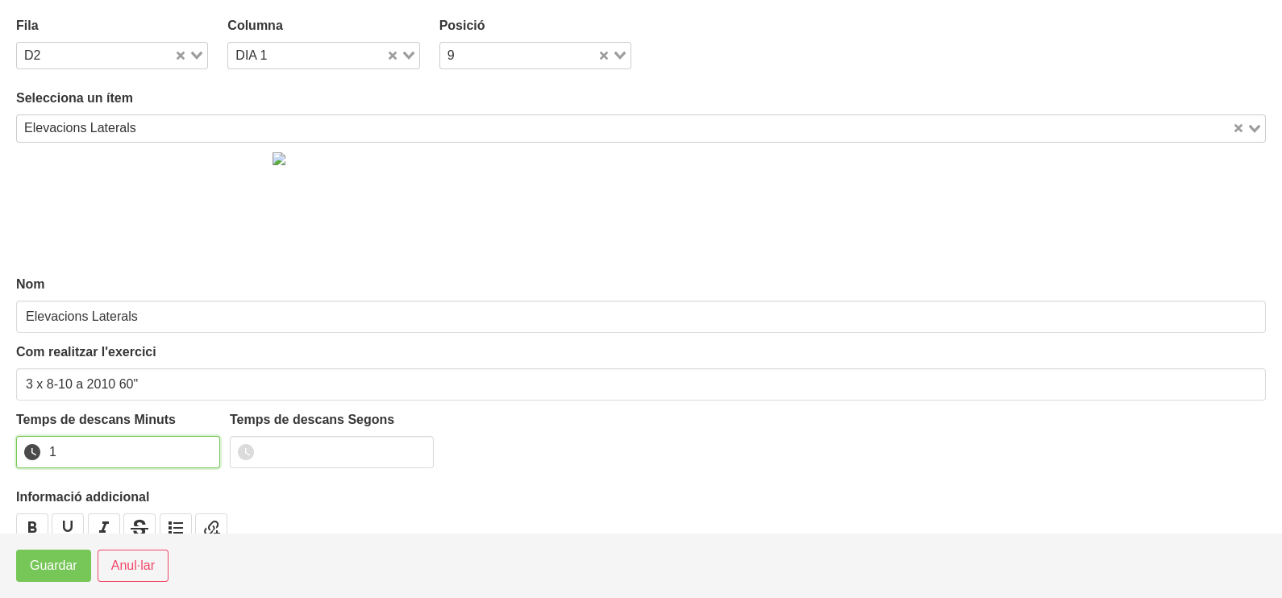
drag, startPoint x: 205, startPoint y: 446, endPoint x: 192, endPoint y: 469, distance: 26.7
type input "1"
click at [206, 448] on input "1" at bounding box center [118, 452] width 204 height 32
click at [57, 580] on button "Guardar" at bounding box center [53, 566] width 75 height 32
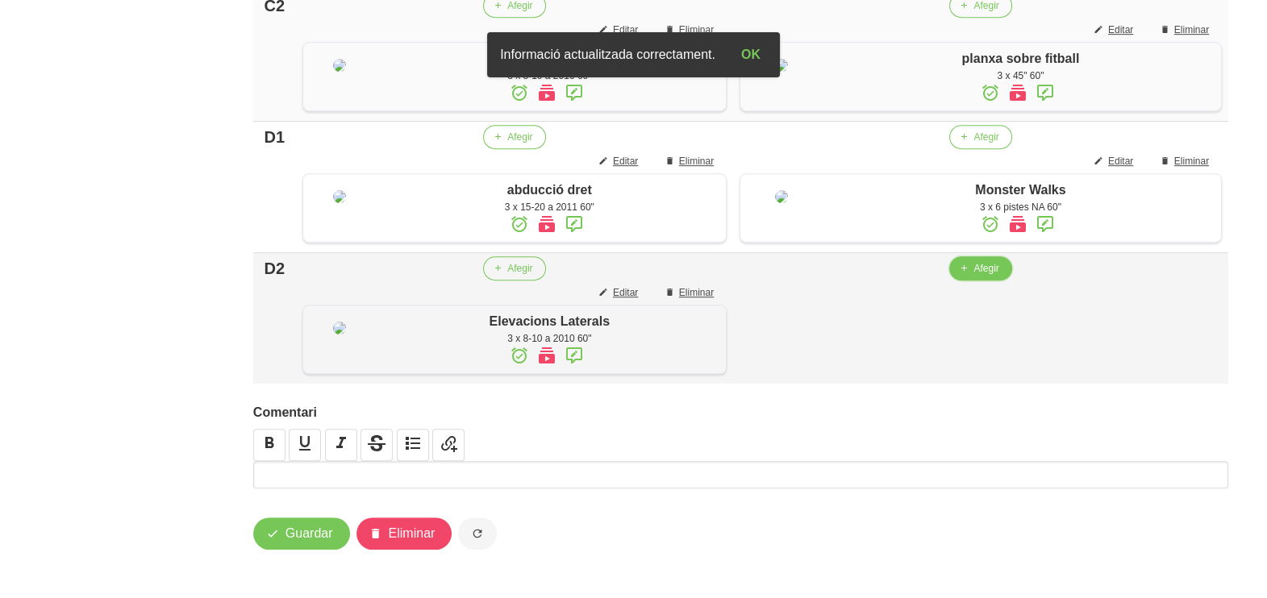
click at [985, 276] on span "Afegir" at bounding box center [985, 268] width 25 height 15
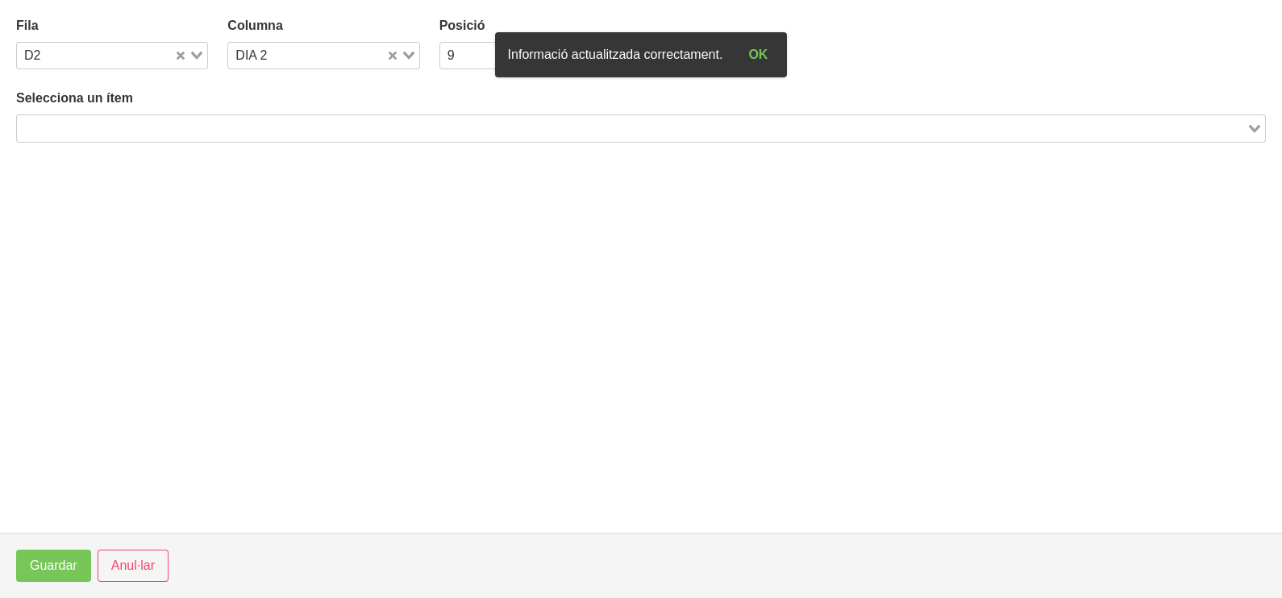
drag, startPoint x: 266, startPoint y: 125, endPoint x: 274, endPoint y: 102, distance: 24.7
click at [266, 123] on input "Search for option" at bounding box center [632, 128] width 1226 height 19
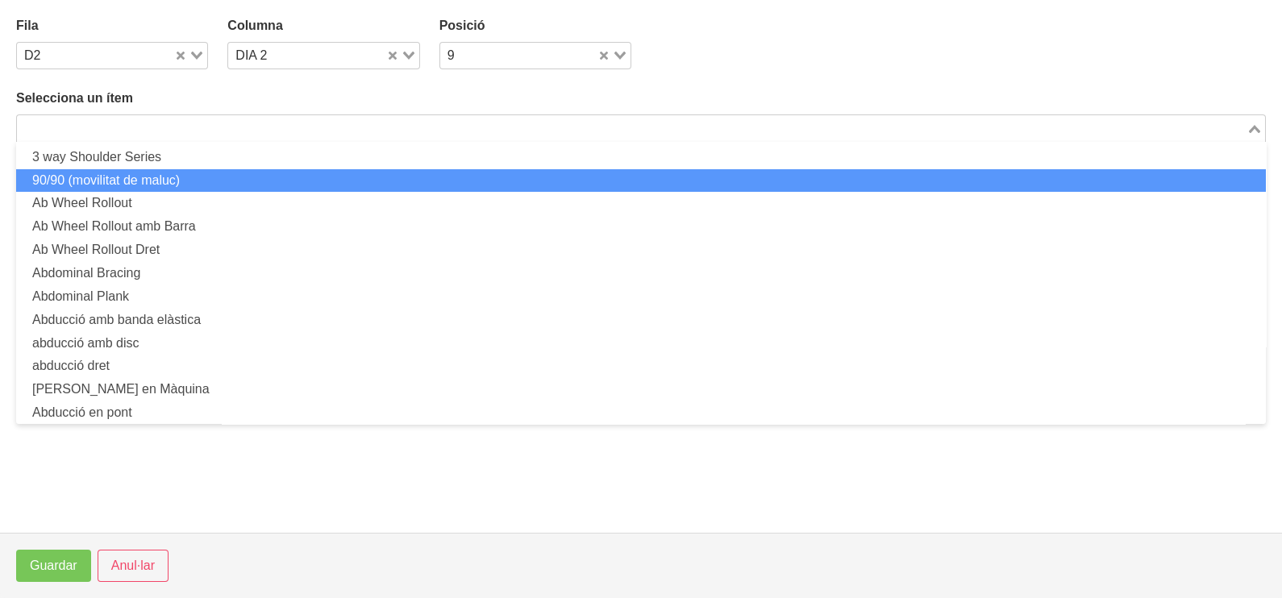
click at [718, 48] on div "Fila D2 Loading... Columna DIA 2 Loading... Posició 9 Loading..." at bounding box center [640, 42] width 1269 height 73
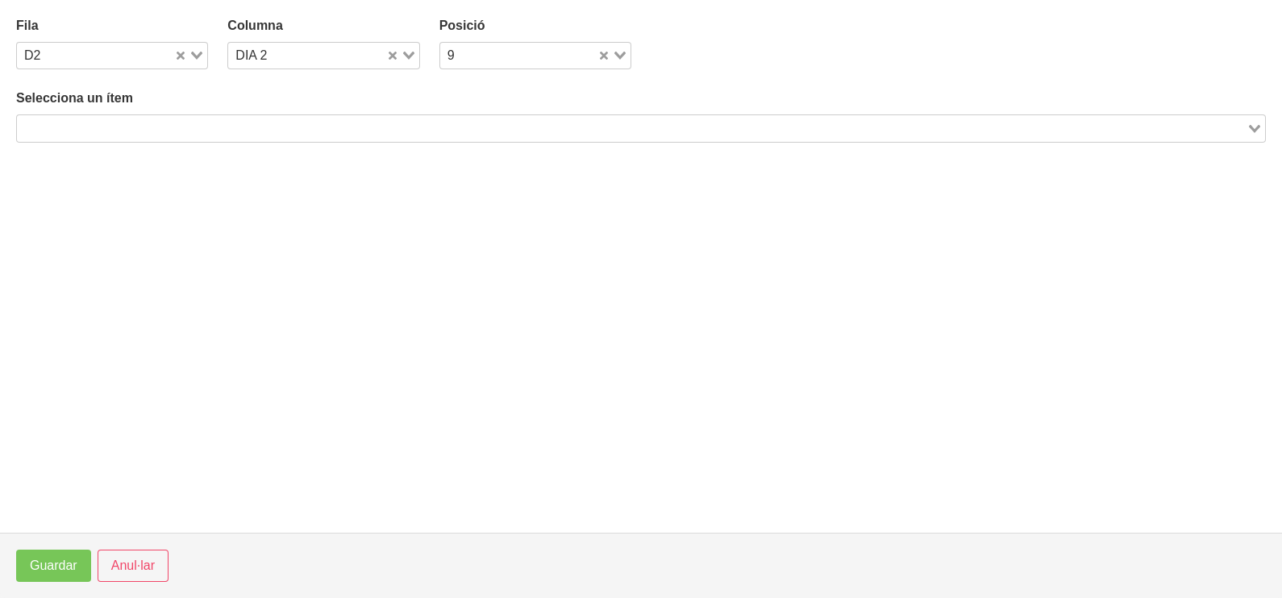
click at [86, 131] on input "Search for option" at bounding box center [632, 128] width 1226 height 19
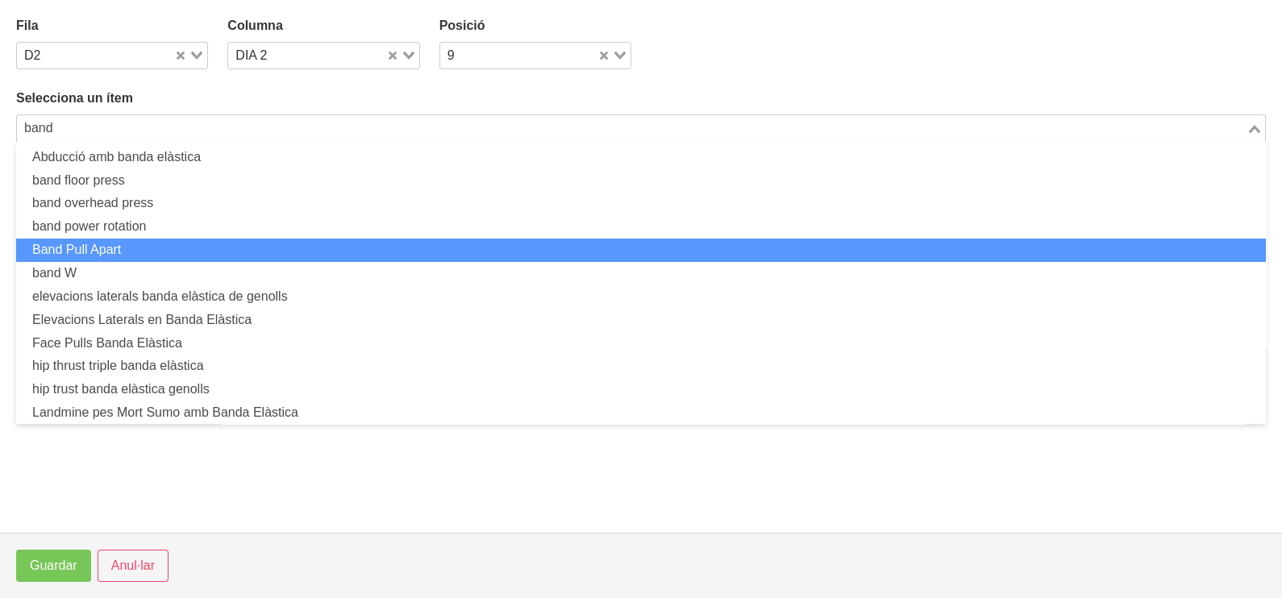
click at [133, 246] on li "Band Pull Apart" at bounding box center [641, 250] width 1250 height 23
type input "band"
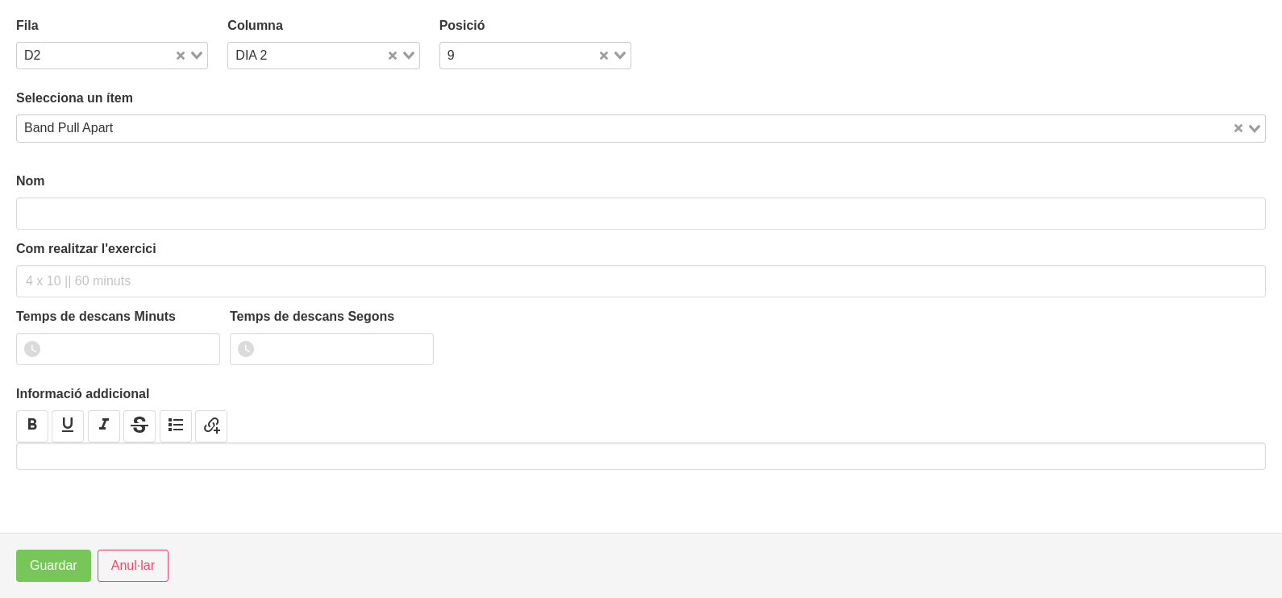
type input "Band Pull Apart"
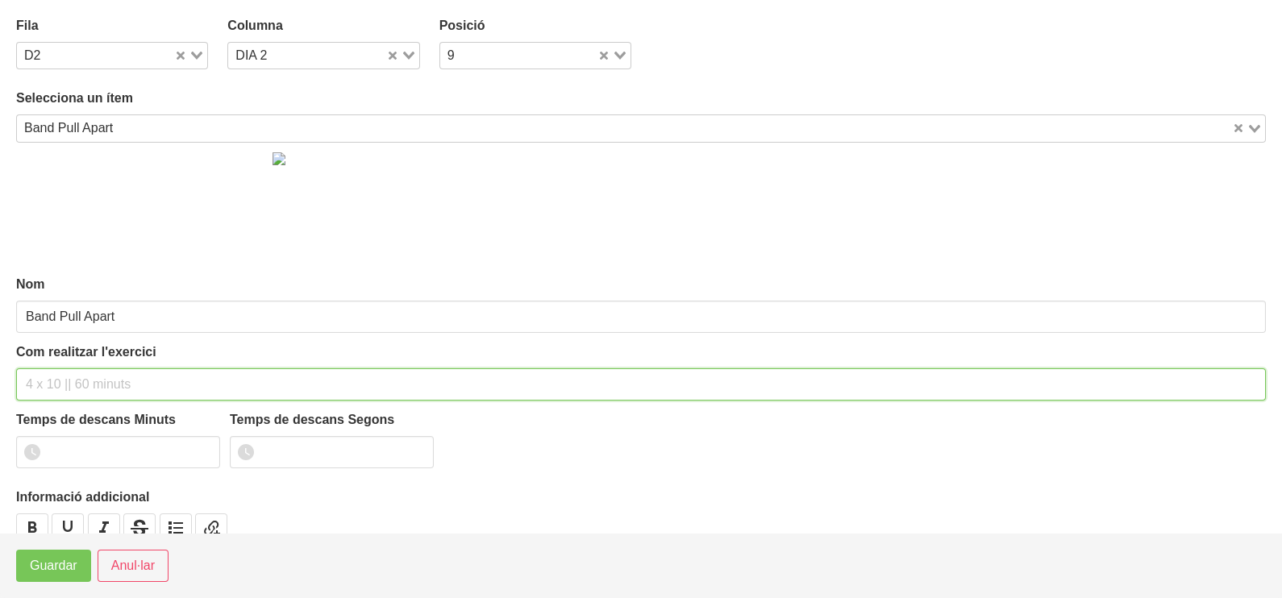
click at [56, 383] on input "text" at bounding box center [641, 385] width 1250 height 32
type input "3 x"
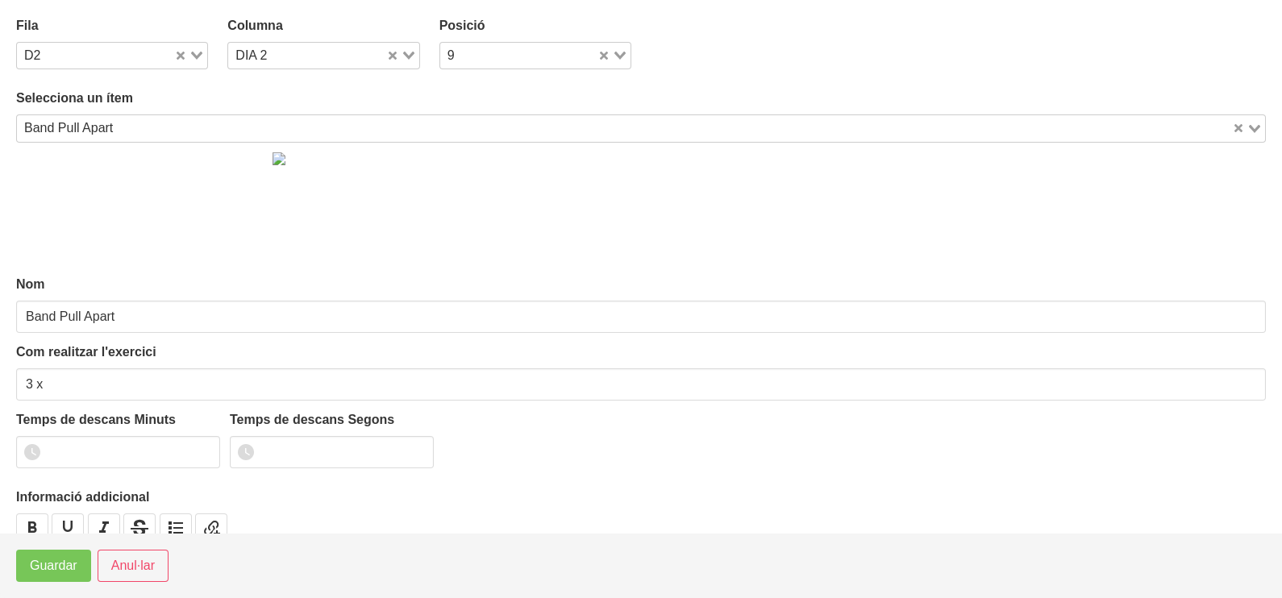
click at [102, 135] on div "Band Pull Apart" at bounding box center [624, 126] width 1215 height 23
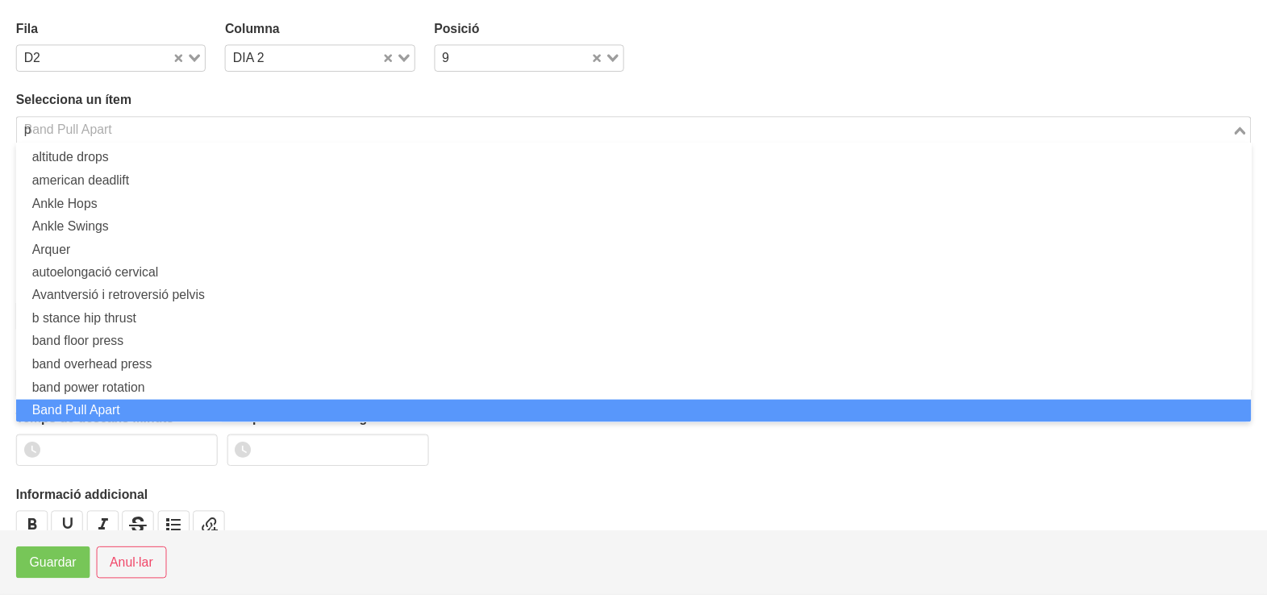
scroll to position [4, 0]
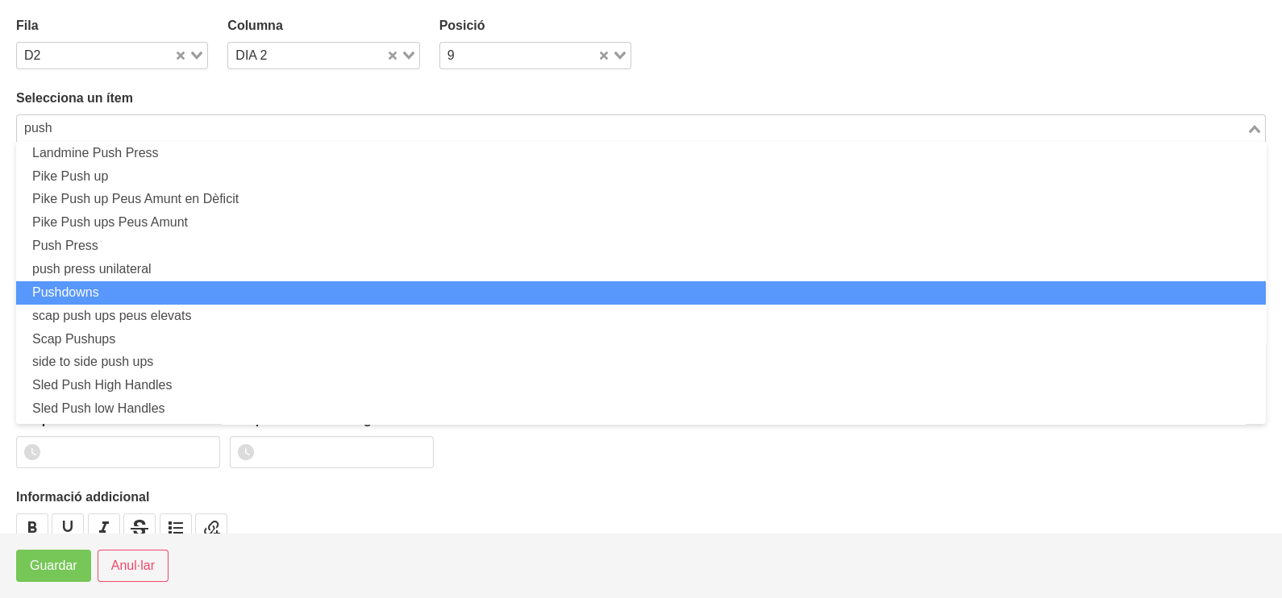
drag, startPoint x: 126, startPoint y: 288, endPoint x: 120, endPoint y: 294, distance: 8.6
click at [125, 288] on li "Pushdowns" at bounding box center [641, 292] width 1250 height 23
type input "push"
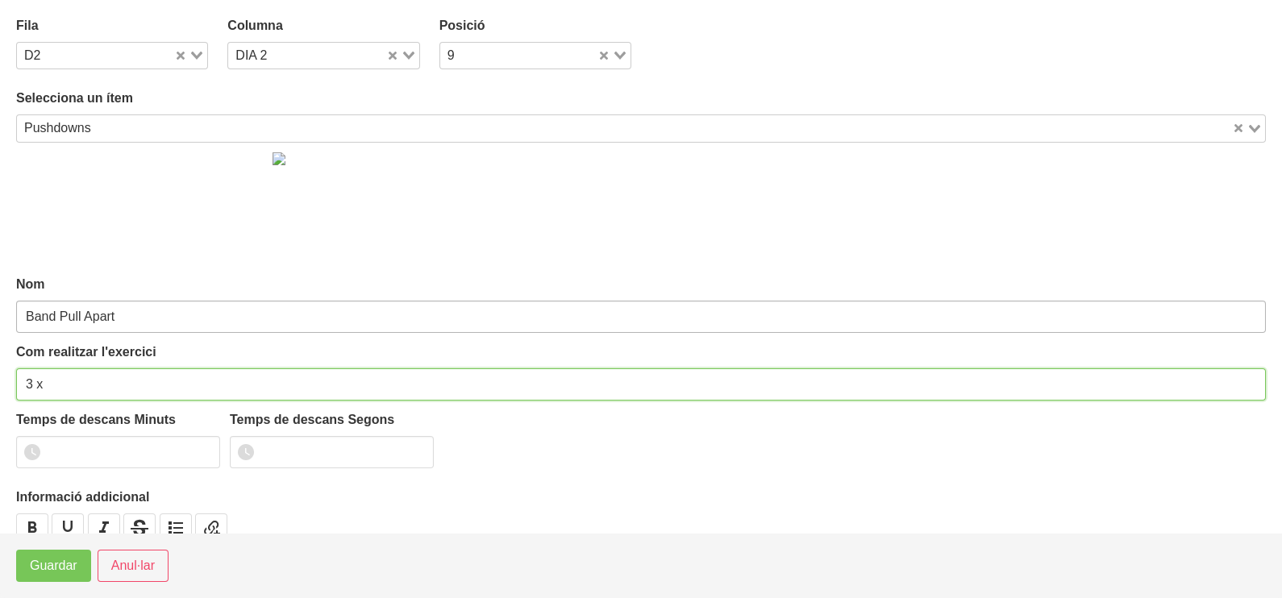
drag, startPoint x: 48, startPoint y: 381, endPoint x: 77, endPoint y: 320, distance: 67.5
click at [56, 381] on input "3 x" at bounding box center [641, 385] width 1250 height 32
type input "Pushdowns"
type input "3 x 8-10 a 3010 60""
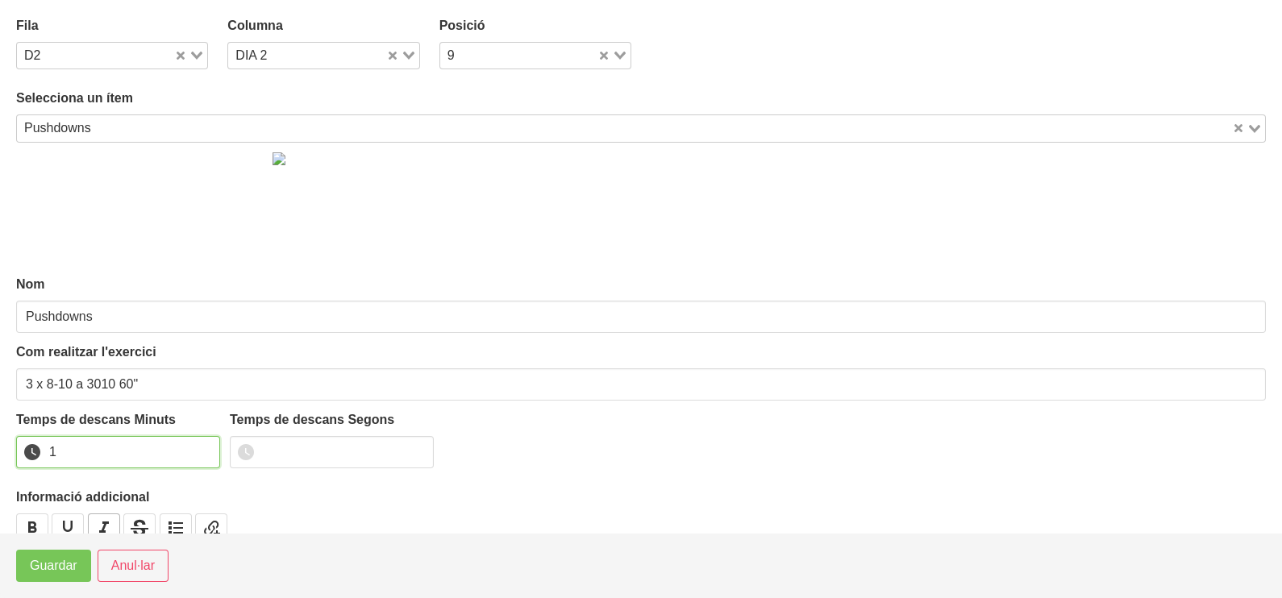
drag, startPoint x: 202, startPoint y: 443, endPoint x: 100, endPoint y: 515, distance: 125.0
type input "1"
click at [202, 445] on input "1" at bounding box center [118, 452] width 204 height 32
click at [55, 569] on span "Guardar" at bounding box center [54, 565] width 48 height 19
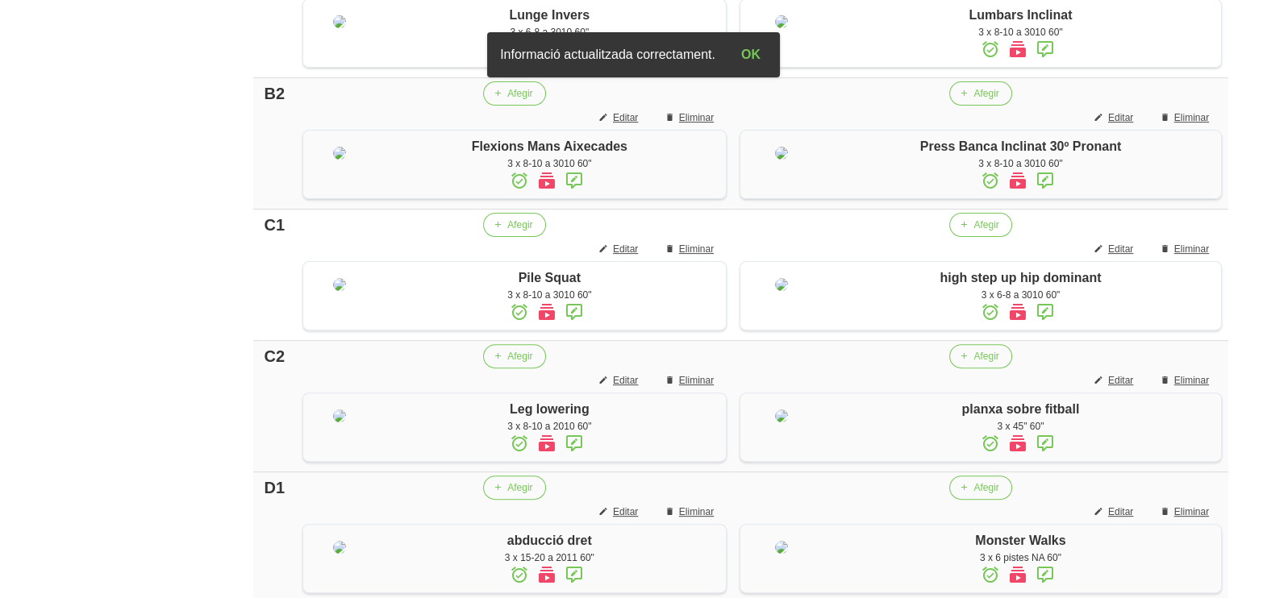
scroll to position [270, 0]
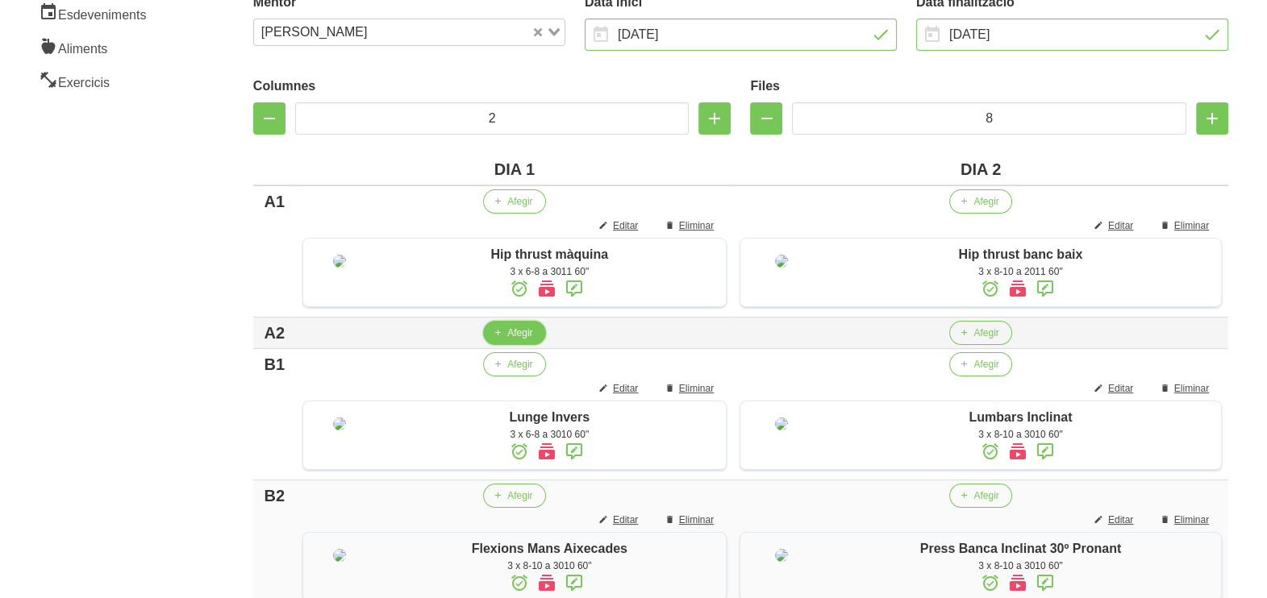
click at [496, 340] on icon "button" at bounding box center [498, 333] width 10 height 15
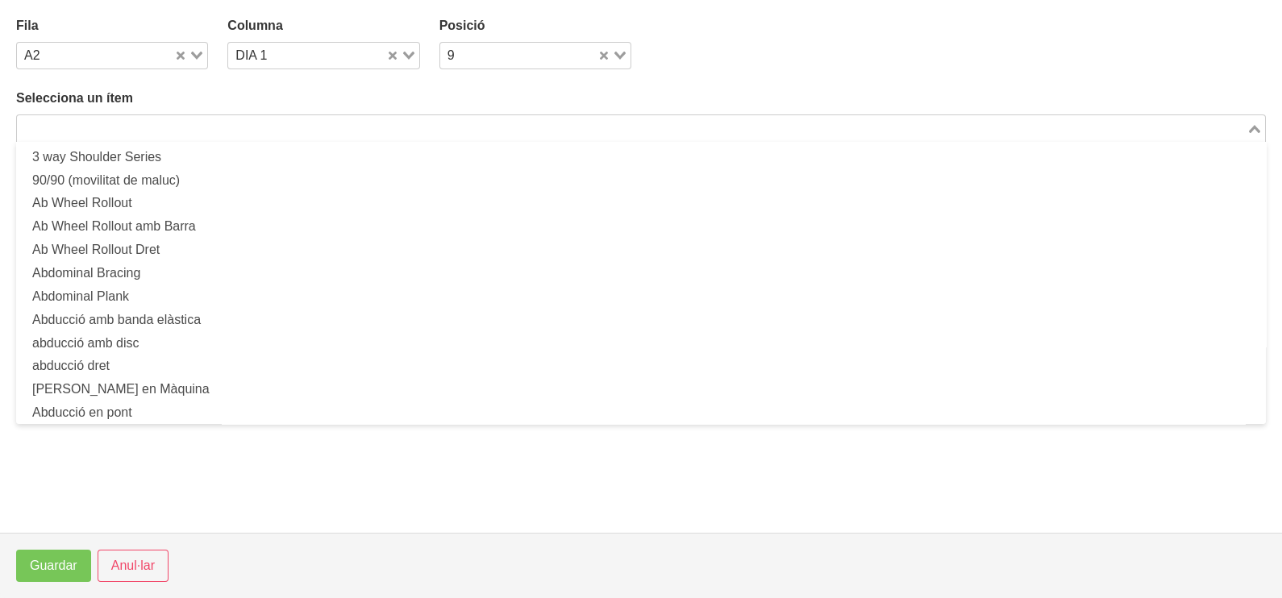
click at [161, 126] on input "Search for option" at bounding box center [632, 128] width 1226 height 19
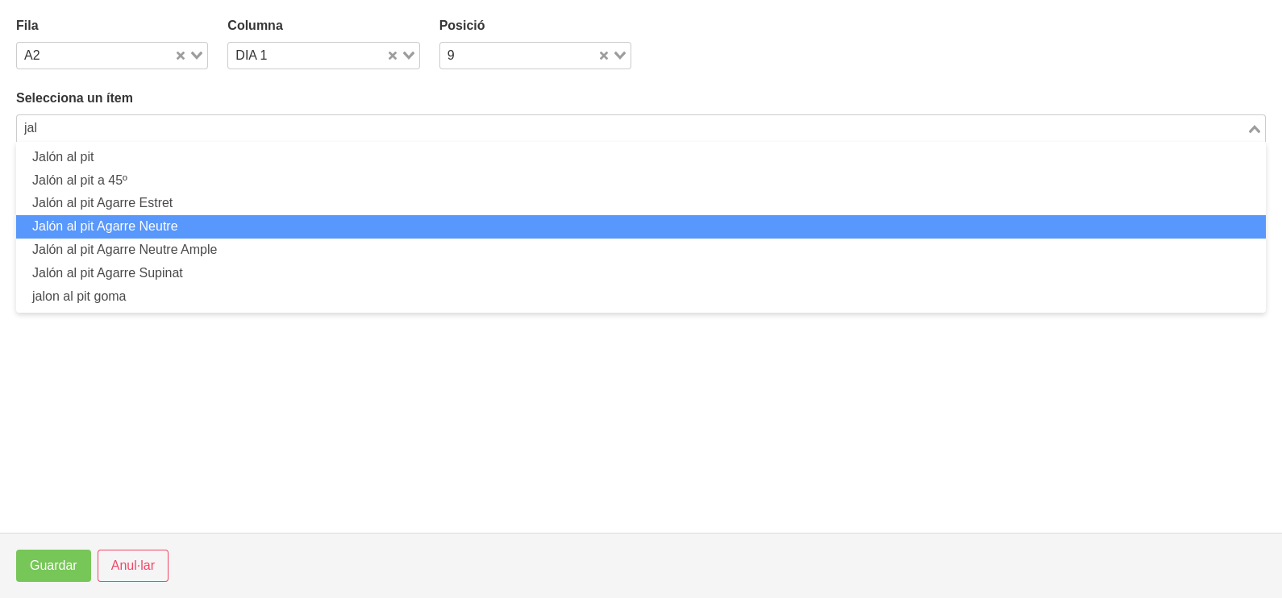
click at [213, 229] on li "Jalón al pit Agarre Neutre" at bounding box center [641, 226] width 1250 height 23
type input "jal"
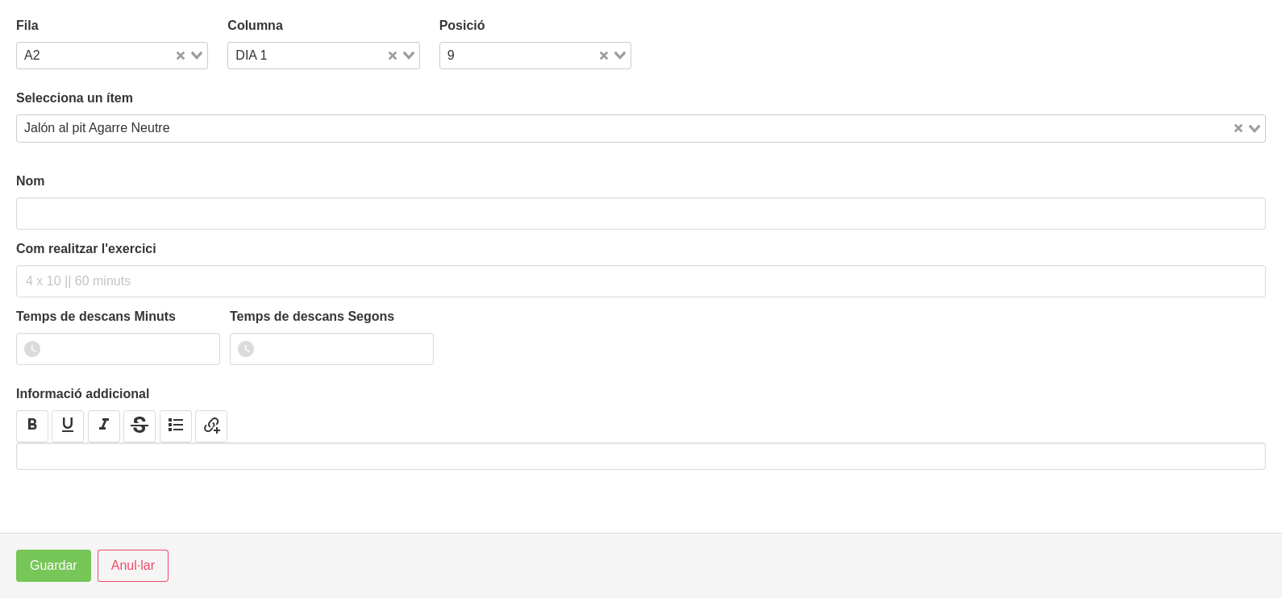
type input "Jalón al pit Agarre Neutre"
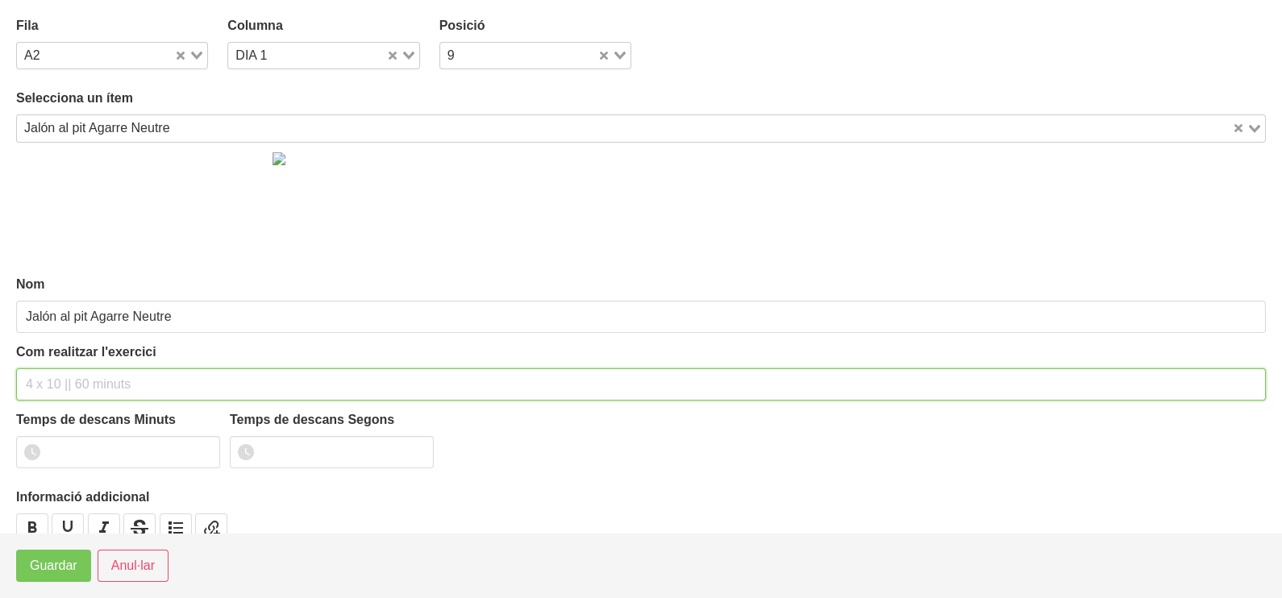
click at [64, 381] on input "text" at bounding box center [641, 385] width 1250 height 32
type input "3 x 6-8 a 3010 60""
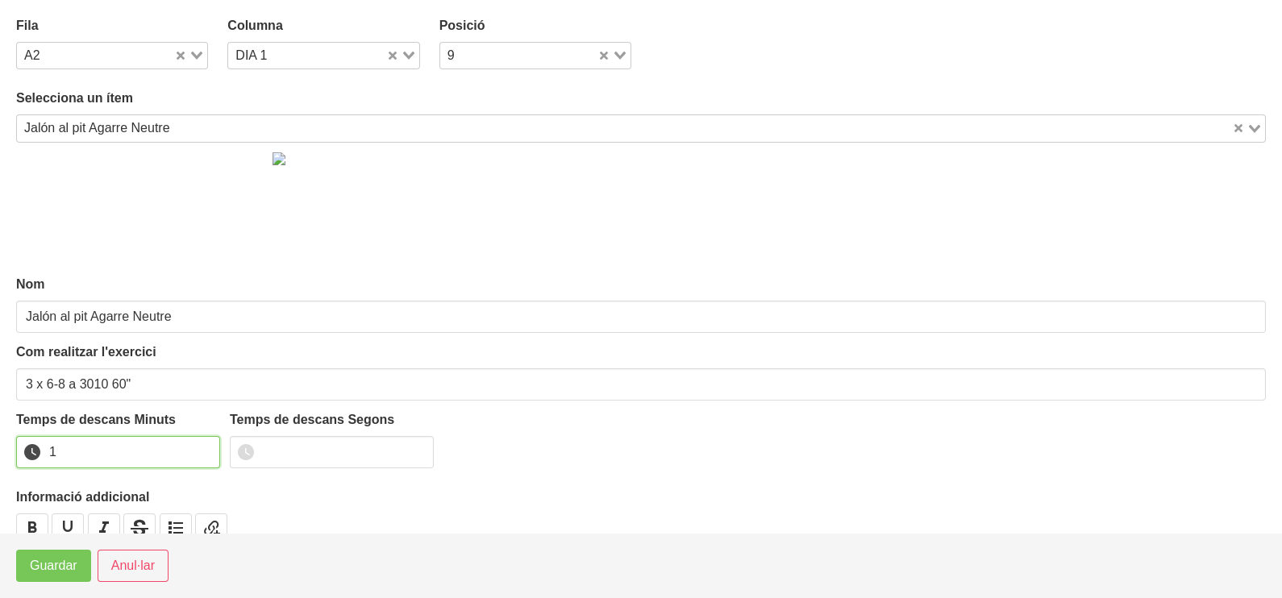
drag, startPoint x: 206, startPoint y: 448, endPoint x: 144, endPoint y: 505, distance: 84.5
type input "1"
click at [206, 447] on input "1" at bounding box center [118, 452] width 204 height 32
click at [60, 580] on button "Guardar" at bounding box center [53, 566] width 75 height 32
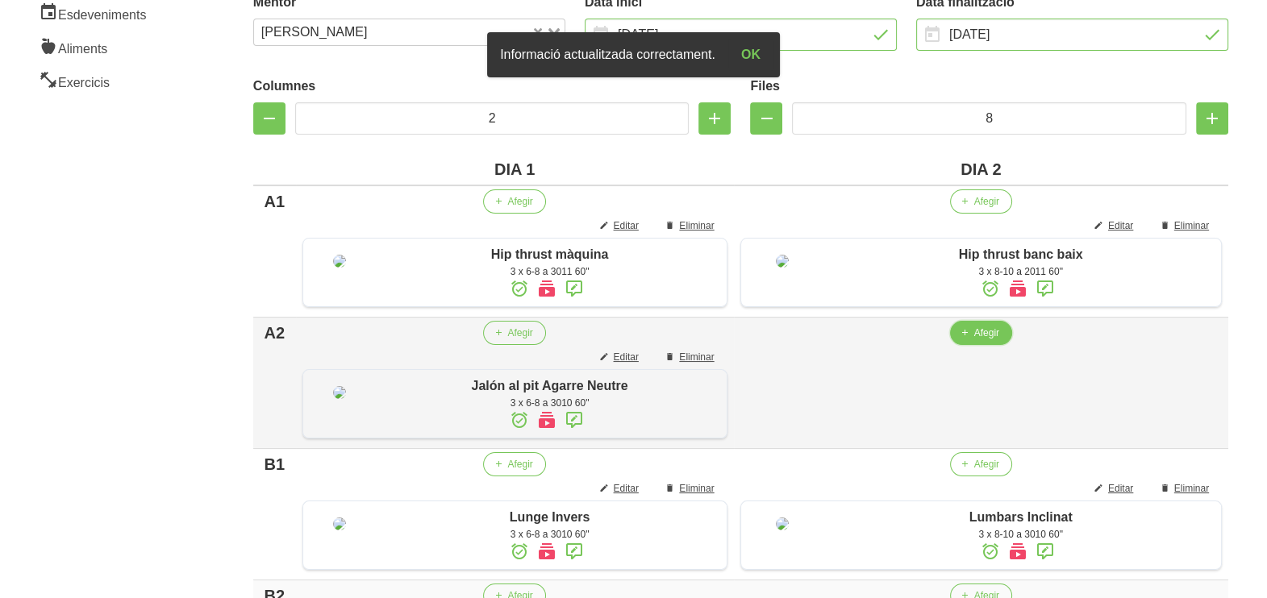
click at [993, 340] on span "Afegir" at bounding box center [986, 333] width 25 height 15
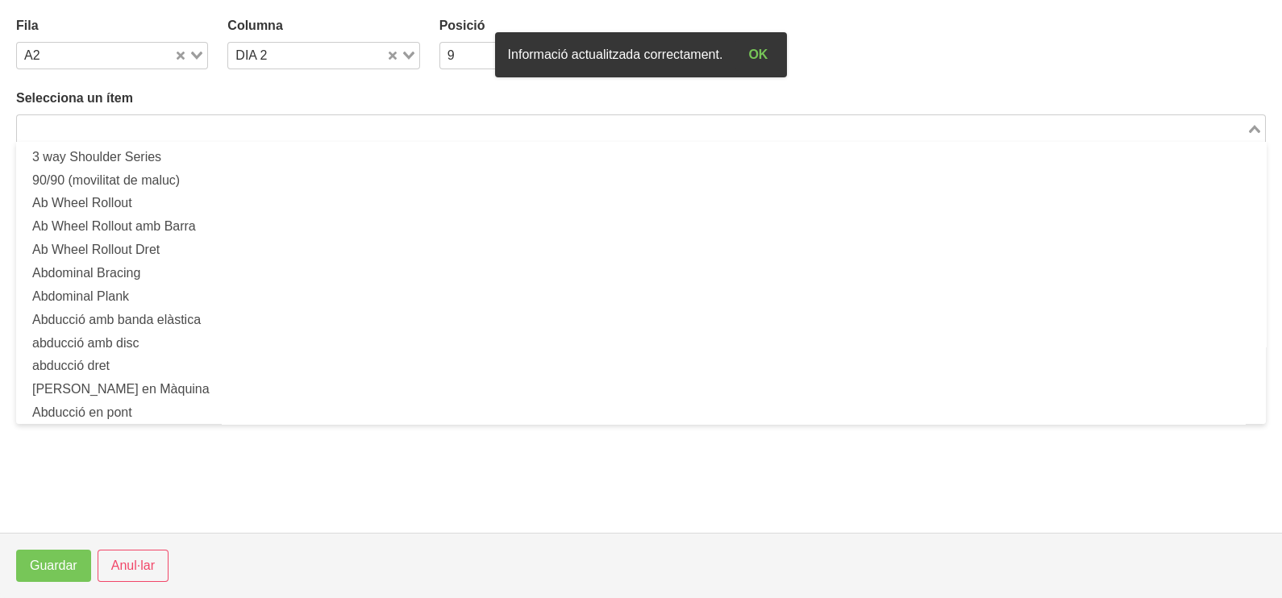
drag, startPoint x: 175, startPoint y: 131, endPoint x: 162, endPoint y: 131, distance: 12.9
click at [176, 131] on input "Search for option" at bounding box center [632, 128] width 1226 height 19
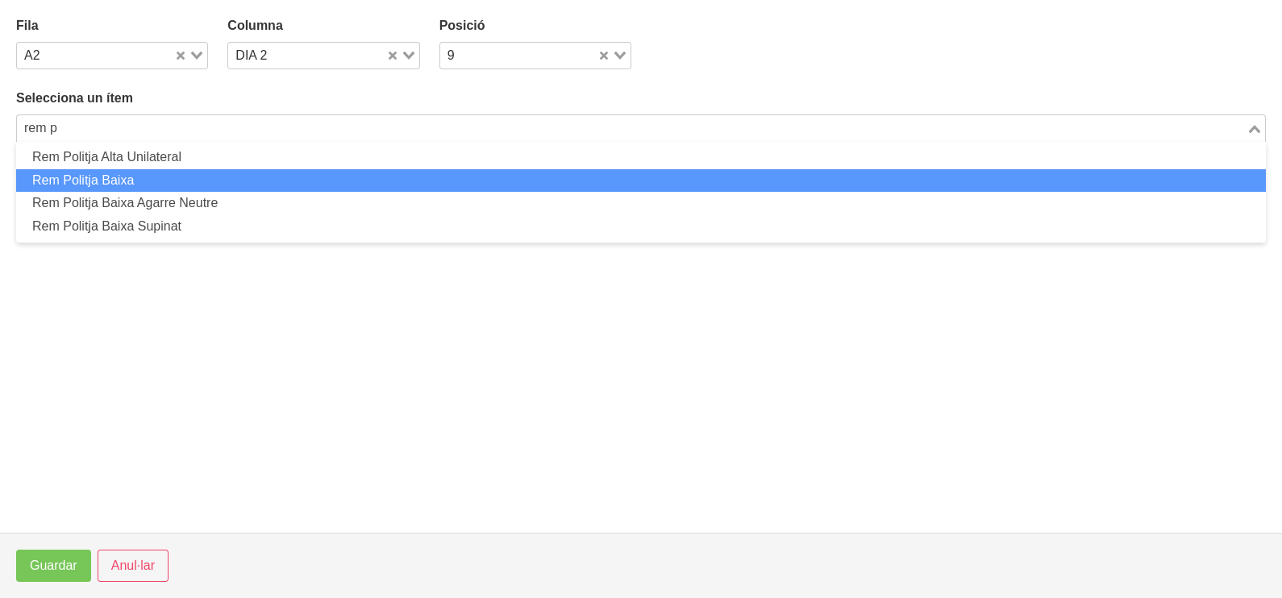
click at [167, 187] on li "Rem Politja Baixa" at bounding box center [641, 180] width 1250 height 23
type input "rem p"
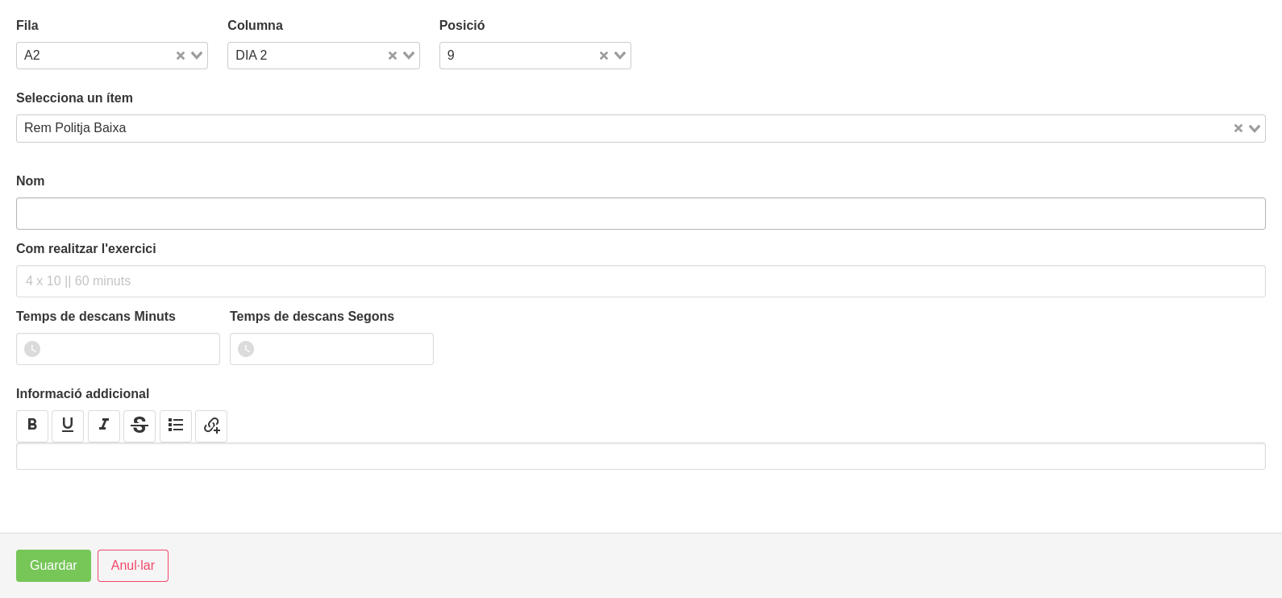
type input "Rem Politja Baixa"
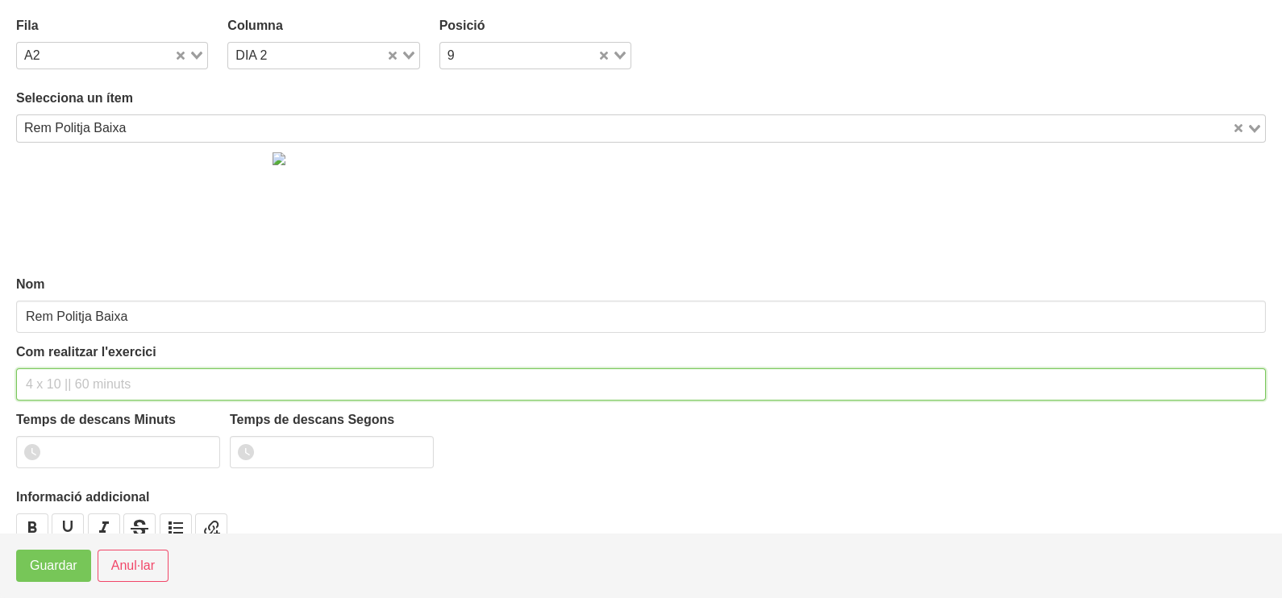
click at [66, 379] on input "text" at bounding box center [641, 385] width 1250 height 32
type input "3 x 8-10 a 3010 60""
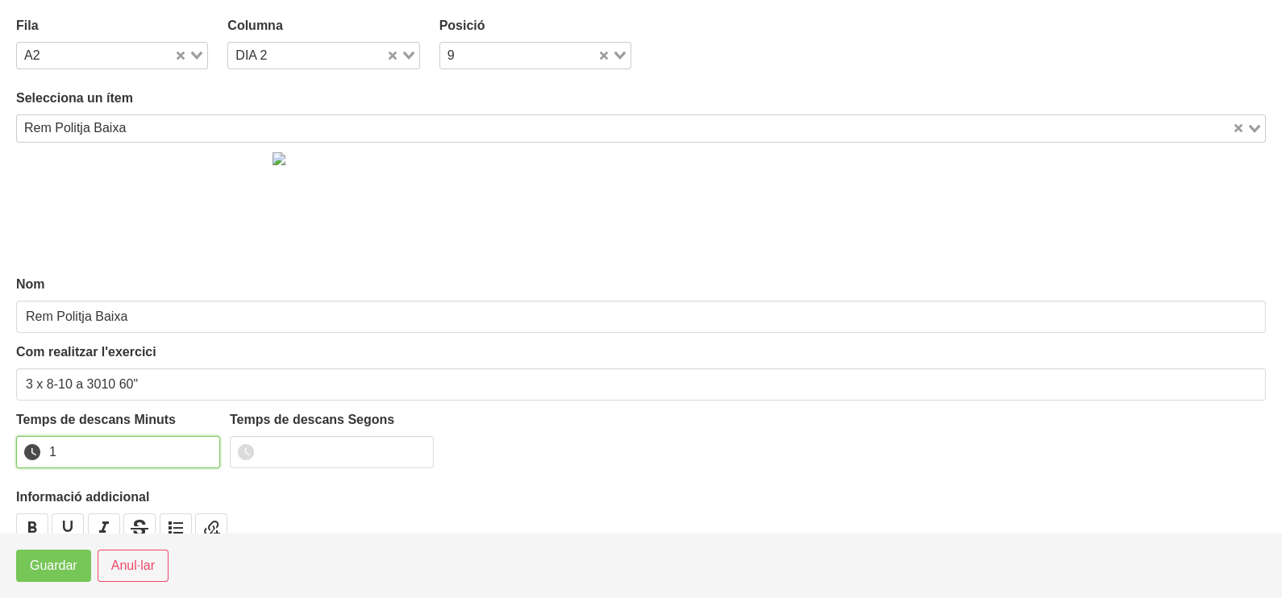
drag, startPoint x: 206, startPoint y: 443, endPoint x: 140, endPoint y: 487, distance: 78.5
type input "1"
click at [205, 447] on input "1" at bounding box center [118, 452] width 204 height 32
click at [57, 562] on span "Guardar" at bounding box center [54, 565] width 48 height 19
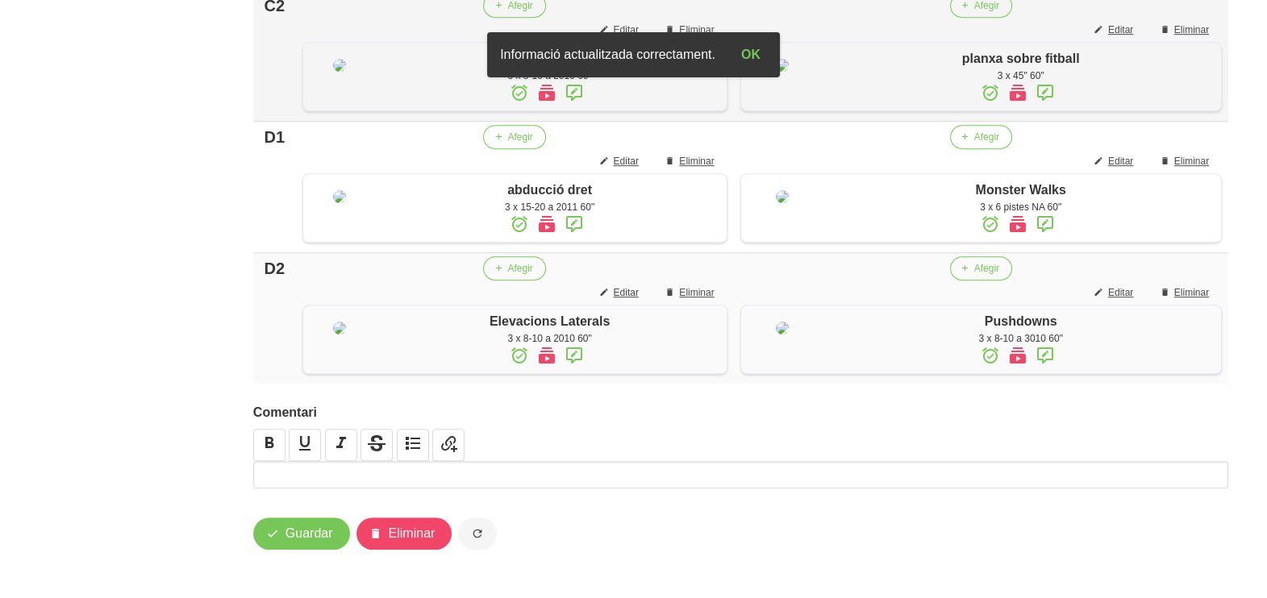
scroll to position [1450, 0]
click at [308, 534] on span "Guardar" at bounding box center [309, 533] width 48 height 19
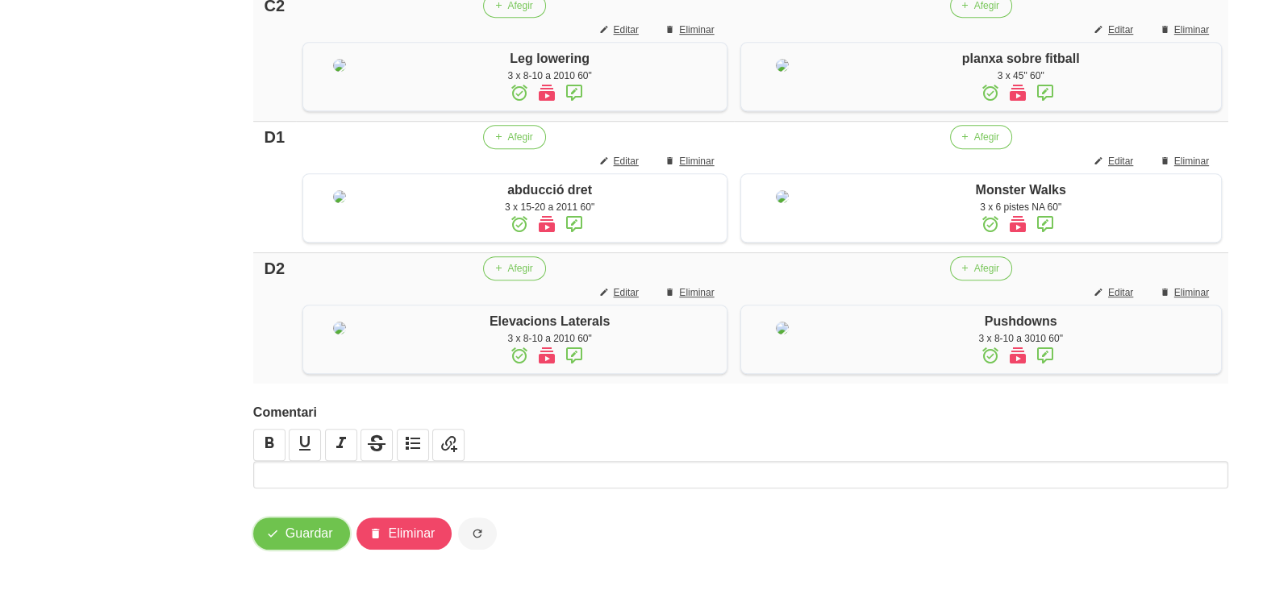
click at [308, 529] on span "Guardar" at bounding box center [309, 533] width 48 height 19
click at [304, 535] on span "Guardar" at bounding box center [309, 533] width 48 height 19
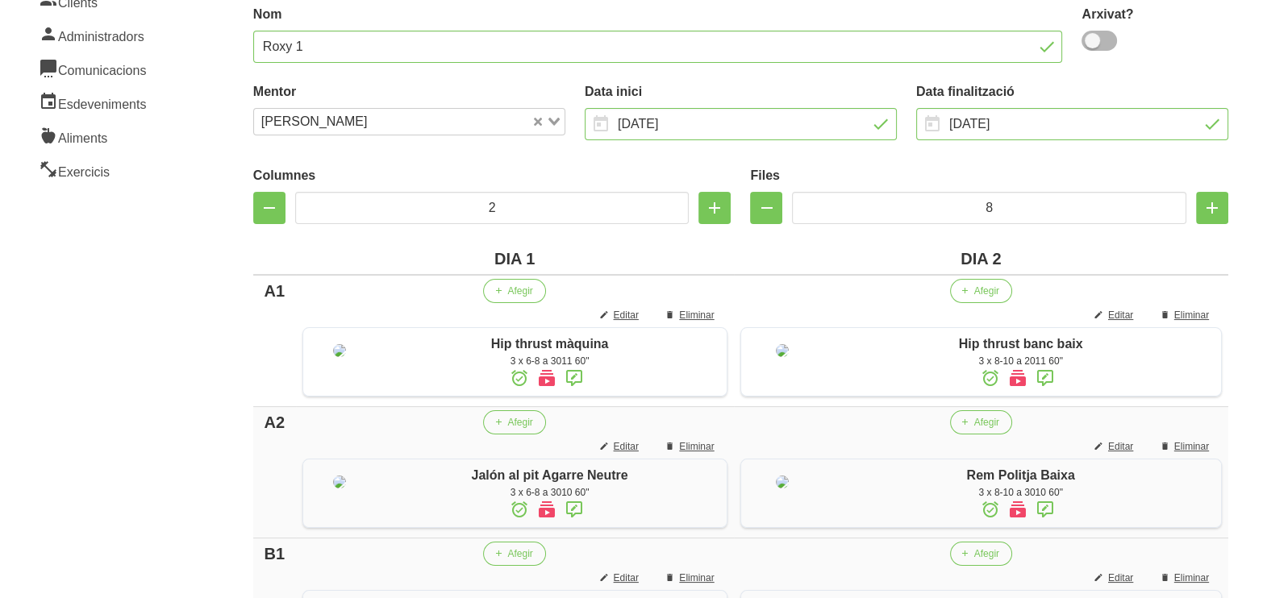
scroll to position [0, 0]
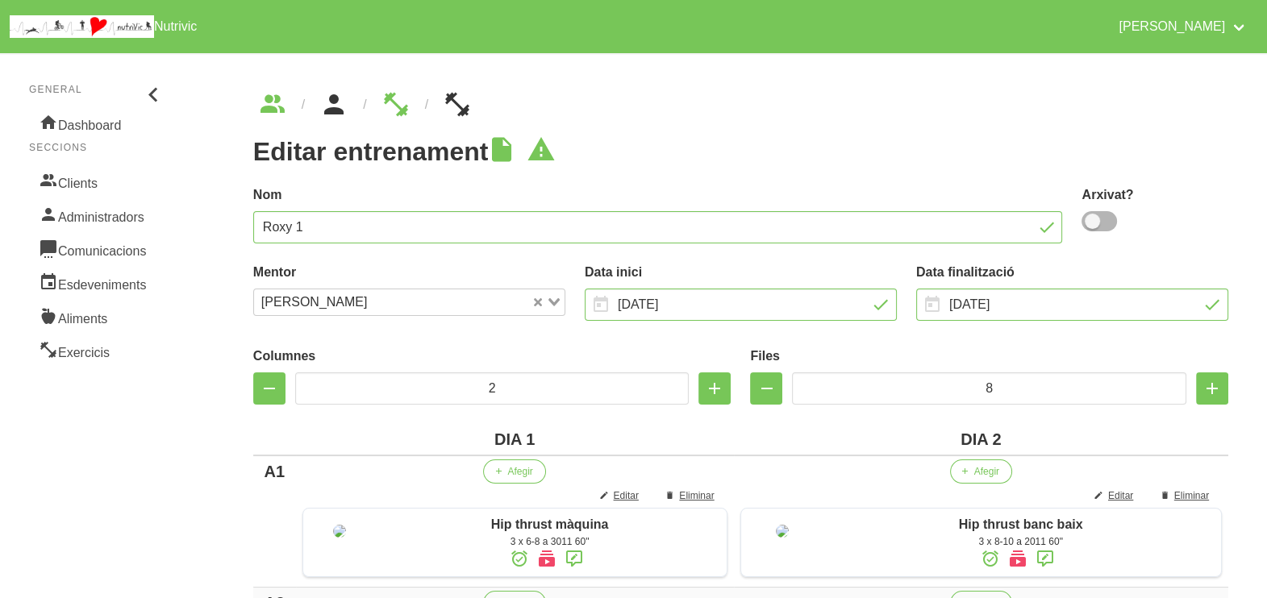
click at [335, 110] on icon "breadcrumbs" at bounding box center [333, 105] width 29 height 44
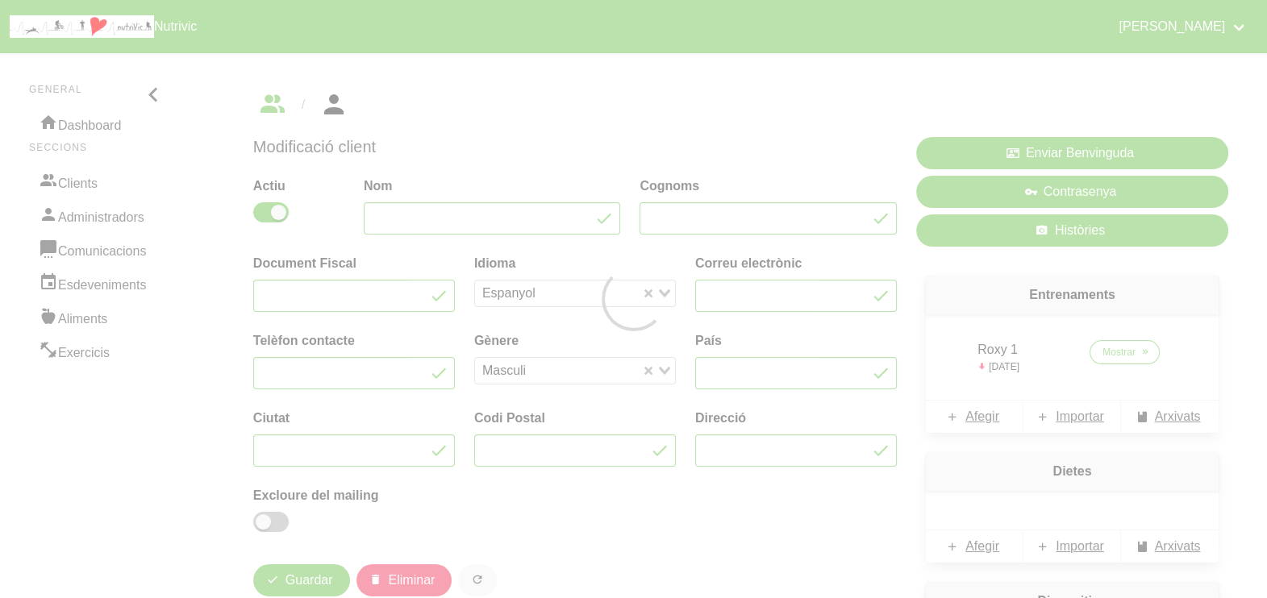
type input "Roxana"
type input "[PERSON_NAME]"
type input "[EMAIL_ADDRESS][DOMAIN_NAME]"
type input "[GEOGRAPHIC_DATA]"
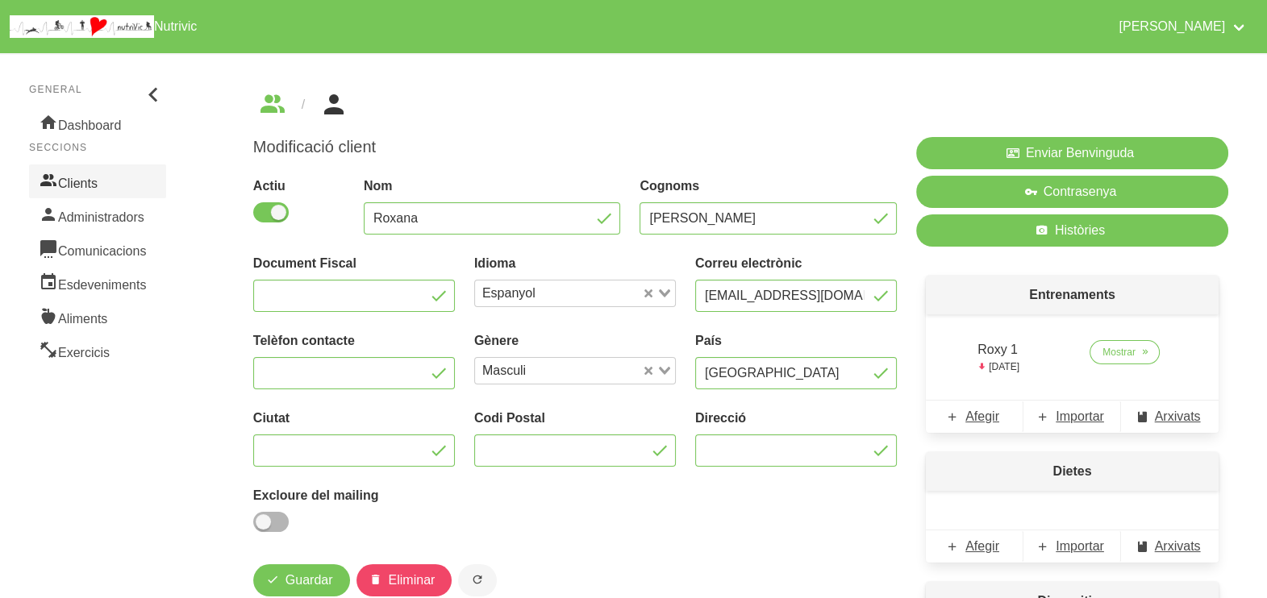
click at [88, 191] on link "Clients" at bounding box center [97, 181] width 137 height 34
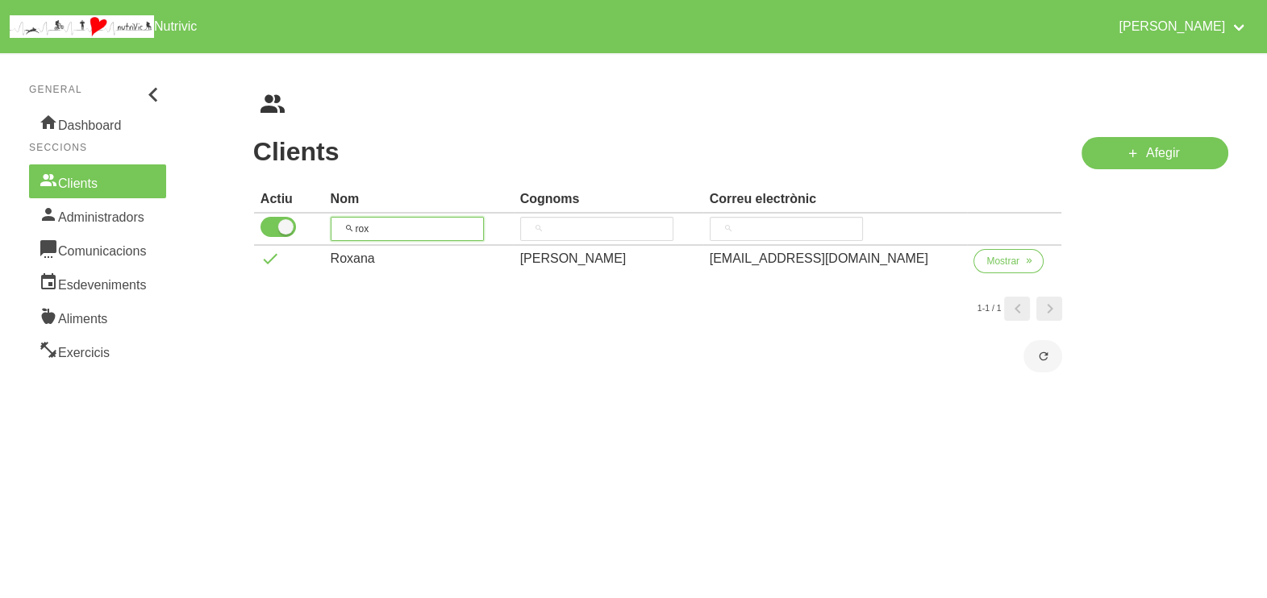
drag, startPoint x: 397, startPoint y: 226, endPoint x: 348, endPoint y: 218, distance: 49.0
click at [347, 218] on input "rox" at bounding box center [407, 229] width 153 height 24
type input "merit"
click at [992, 266] on span "Mostrar" at bounding box center [1002, 261] width 33 height 15
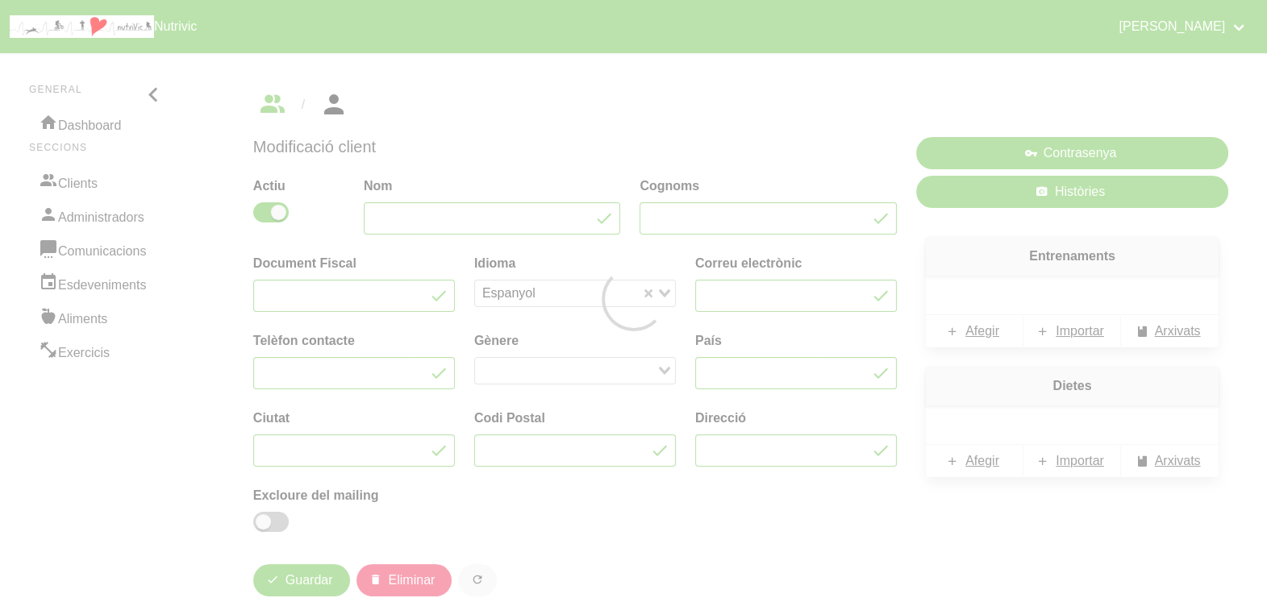
type input "Meritxell"
type input "Portet"
type input "[EMAIL_ADDRESS][DOMAIN_NAME]"
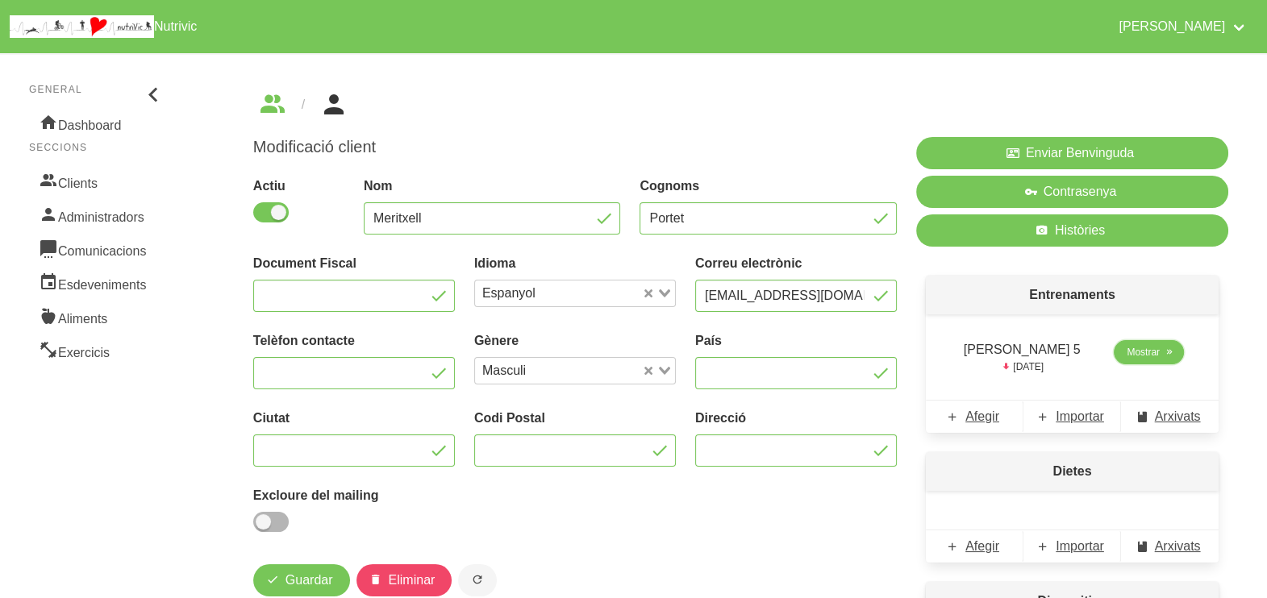
click at [1142, 351] on span "Mostrar" at bounding box center [1142, 352] width 33 height 15
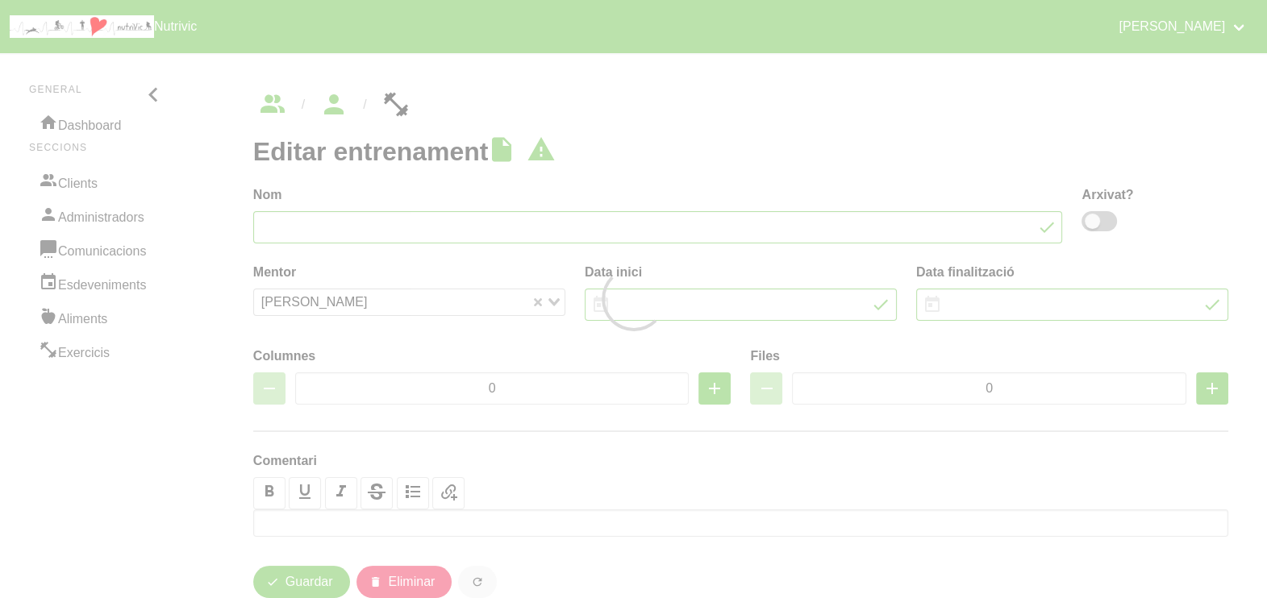
type input "[PERSON_NAME] 5"
type input "[DATE]"
type input "2"
type input "8"
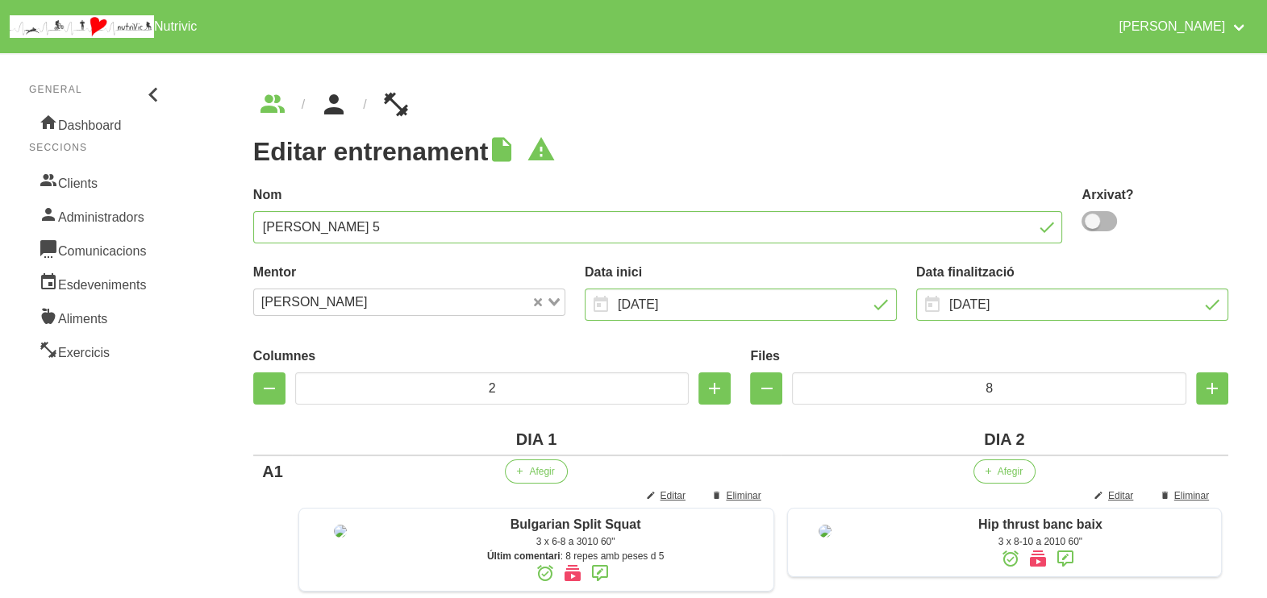
click at [339, 110] on icon "breadcrumbs" at bounding box center [333, 105] width 29 height 44
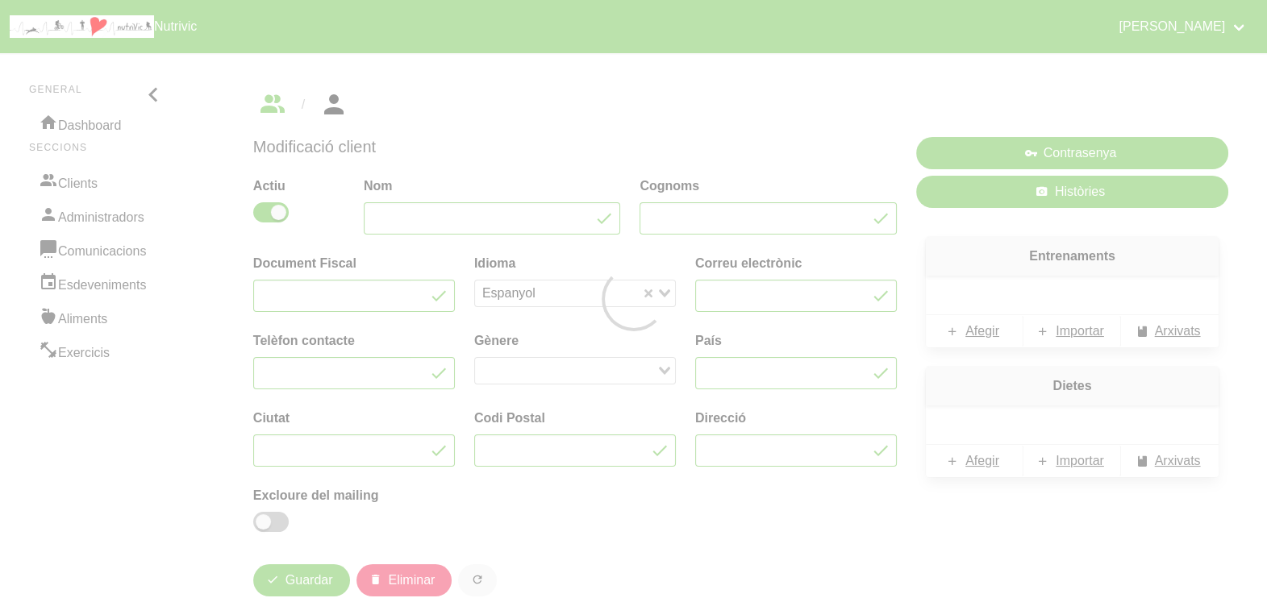
type input "Meritxell"
type input "Portet"
type input "[EMAIL_ADDRESS][DOMAIN_NAME]"
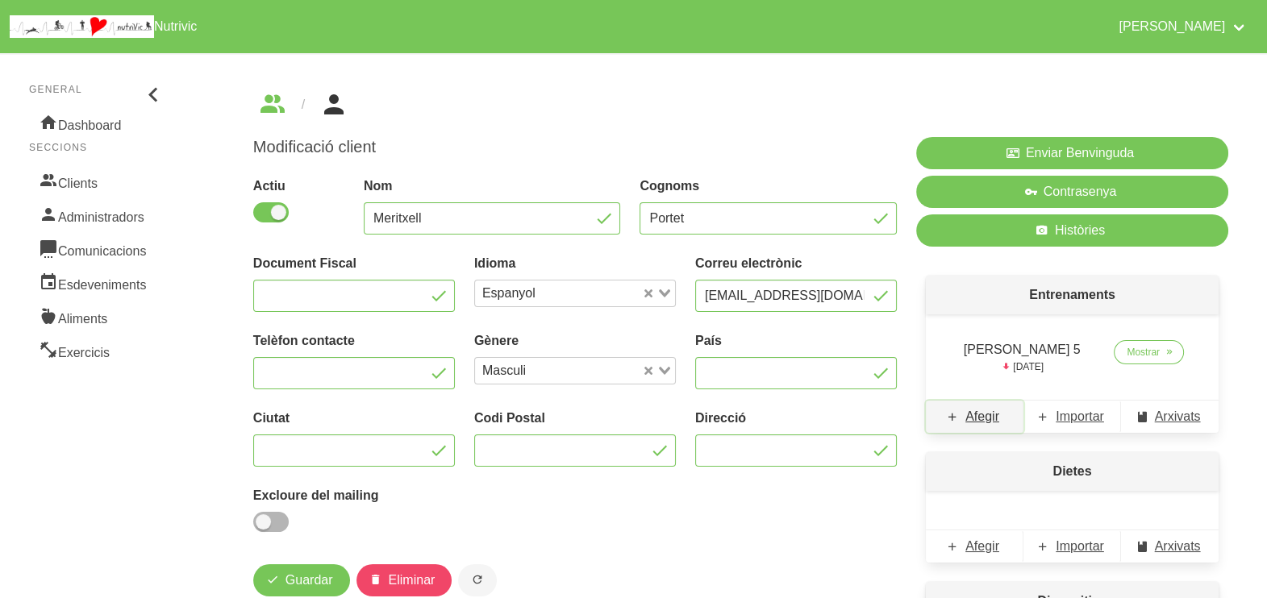
click at [987, 415] on span "Afegir" at bounding box center [982, 416] width 34 height 19
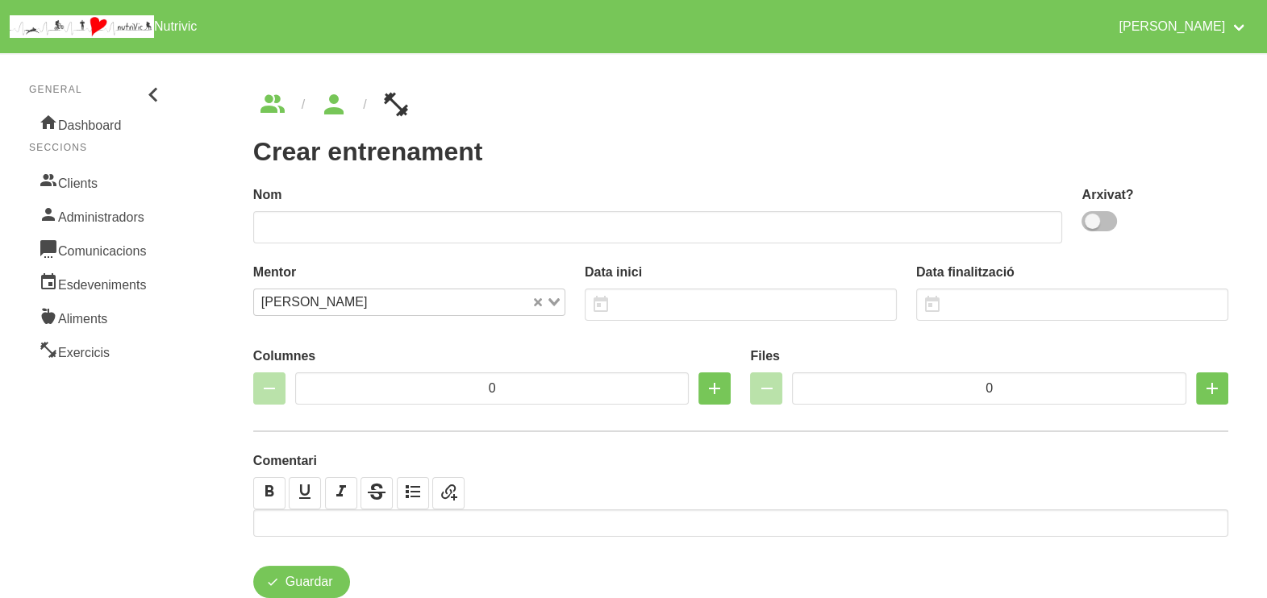
click at [1101, 222] on span at bounding box center [1098, 221] width 35 height 20
click at [1092, 222] on input "checkbox" at bounding box center [1086, 221] width 10 height 10
checkbox input "true"
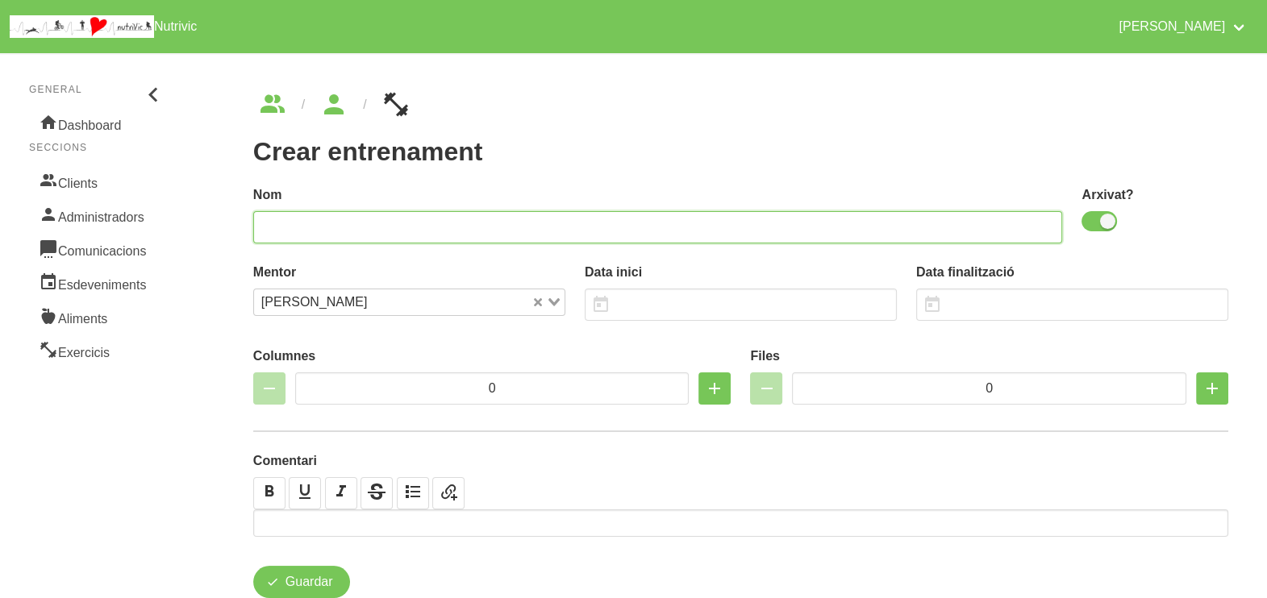
drag, startPoint x: 947, startPoint y: 223, endPoint x: 935, endPoint y: 230, distance: 14.1
click at [944, 227] on input "text" at bounding box center [658, 227] width 810 height 32
type input "[PERSON_NAME] 6"
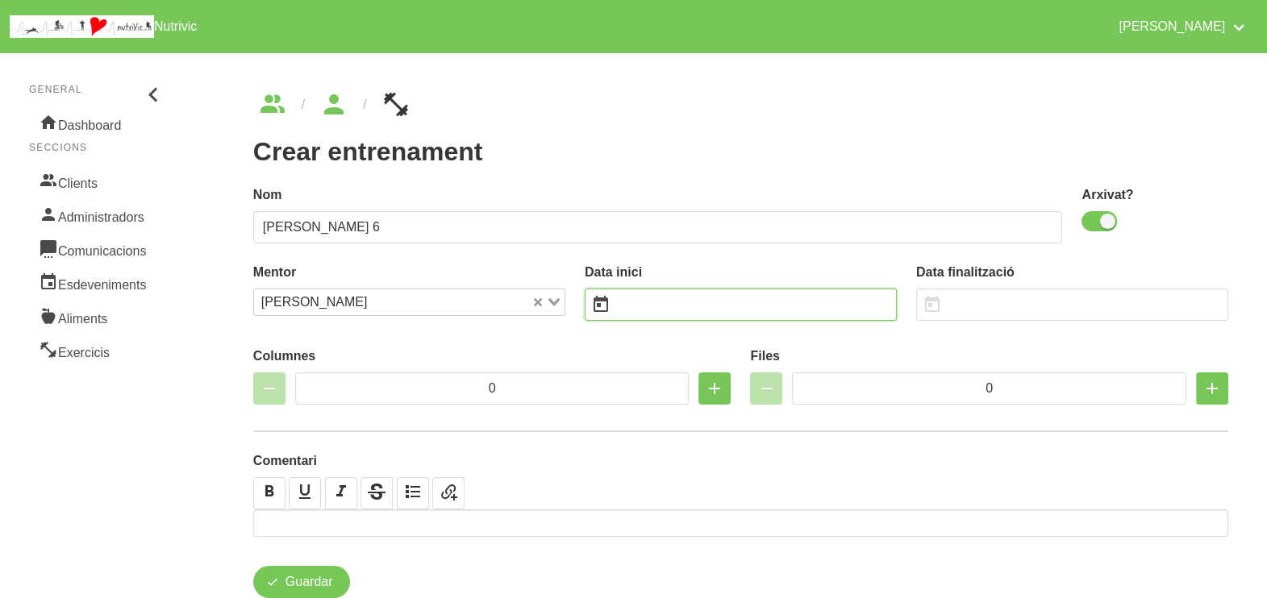
click at [657, 302] on input "text" at bounding box center [741, 305] width 312 height 32
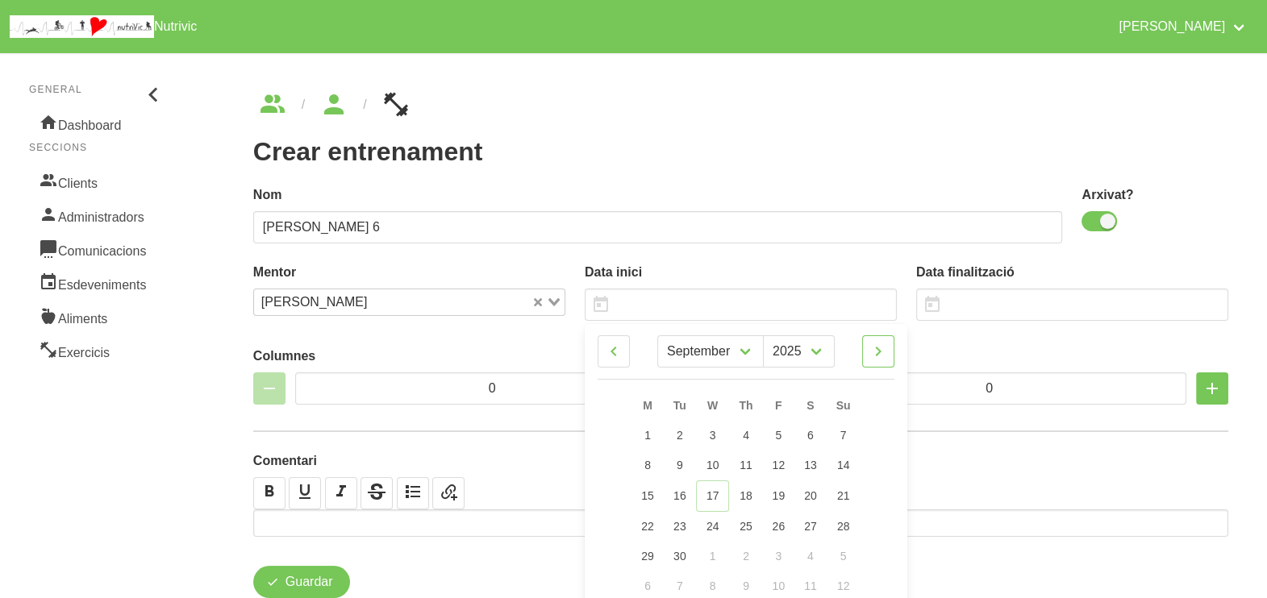
drag, startPoint x: 885, startPoint y: 361, endPoint x: 891, endPoint y: 355, distance: 8.6
click at [886, 361] on icon at bounding box center [877, 351] width 19 height 29
select select "9"
drag, startPoint x: 847, startPoint y: 525, endPoint x: 681, endPoint y: 349, distance: 241.9
click at [847, 524] on span "26" at bounding box center [842, 524] width 13 height 13
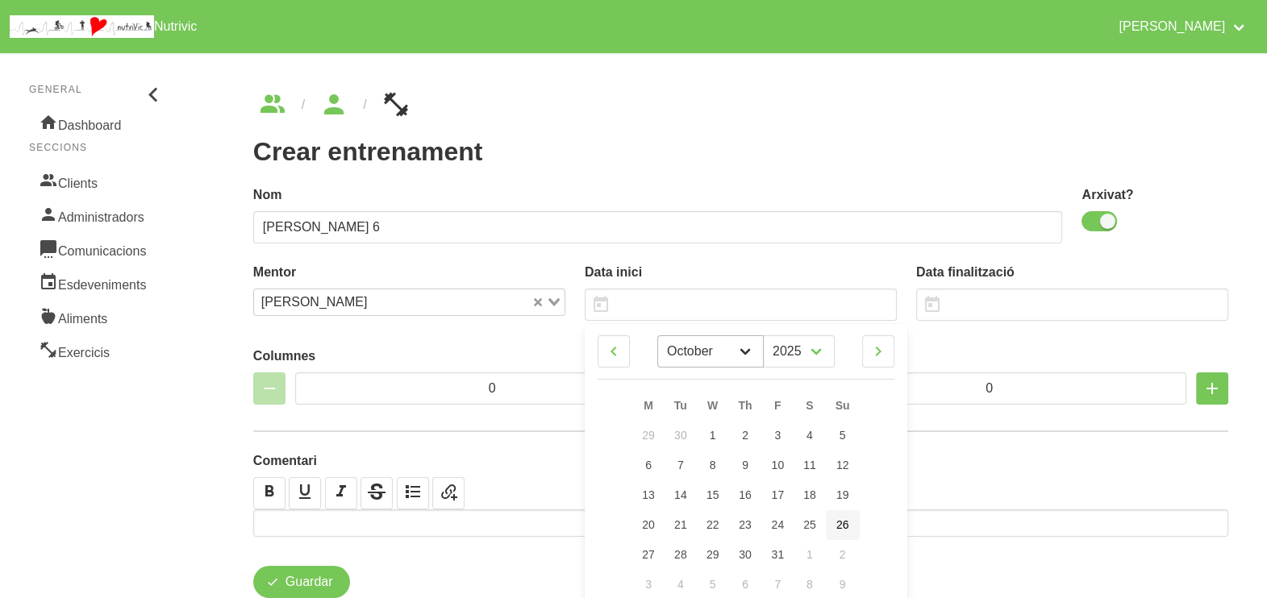
type input "[DATE]"
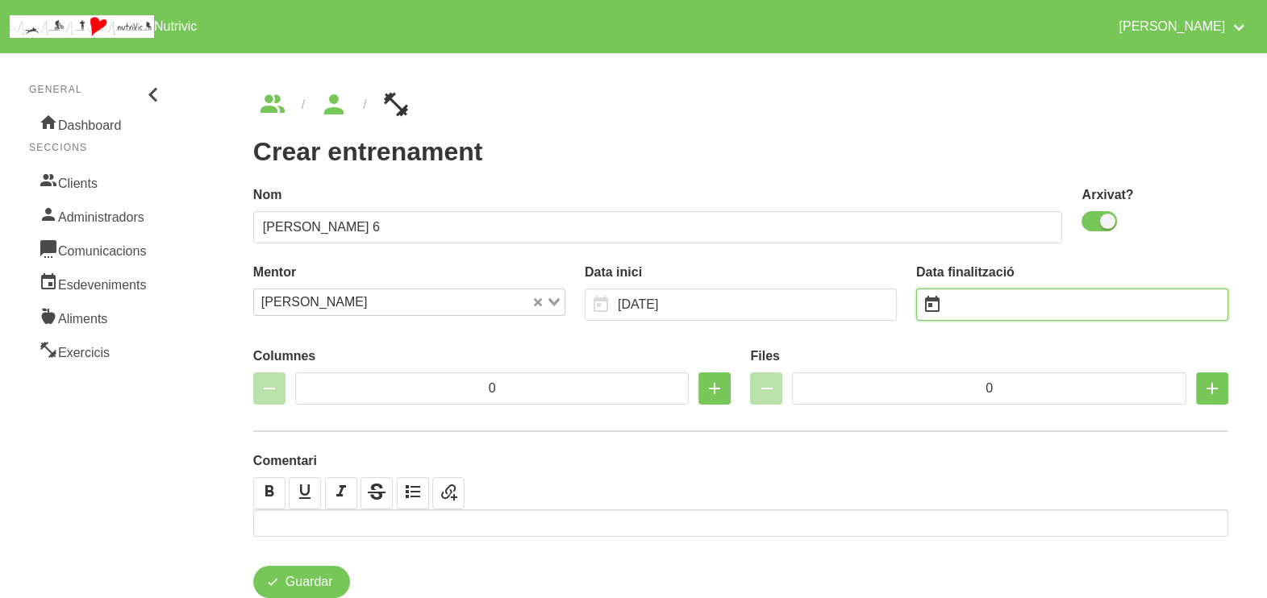
click at [988, 304] on input "text" at bounding box center [1072, 305] width 312 height 32
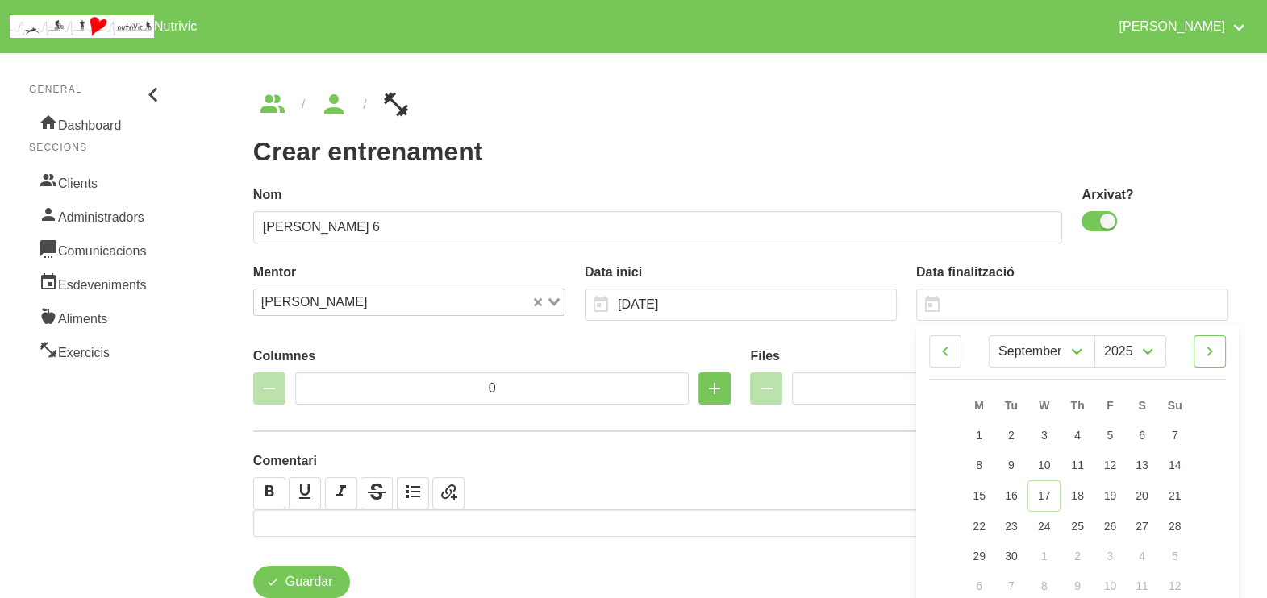
click at [1214, 355] on icon at bounding box center [1209, 351] width 19 height 29
click at [1214, 353] on icon at bounding box center [1209, 351] width 19 height 29
select select "11"
click at [1186, 431] on link "7" at bounding box center [1174, 436] width 34 height 30
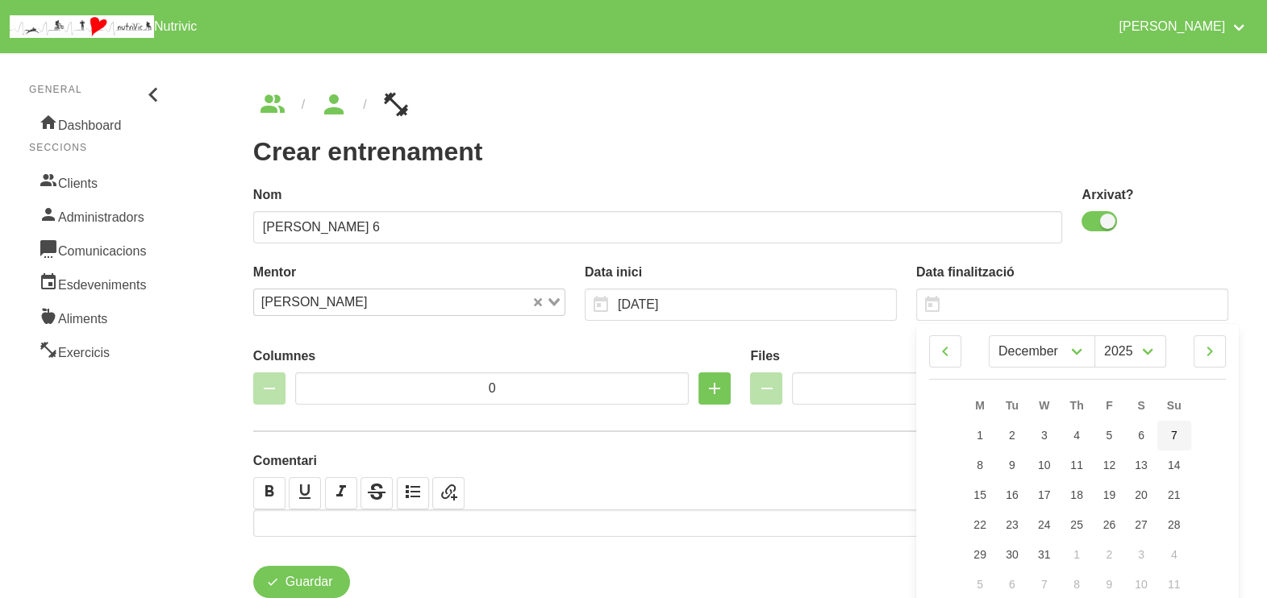
type input "[DATE]"
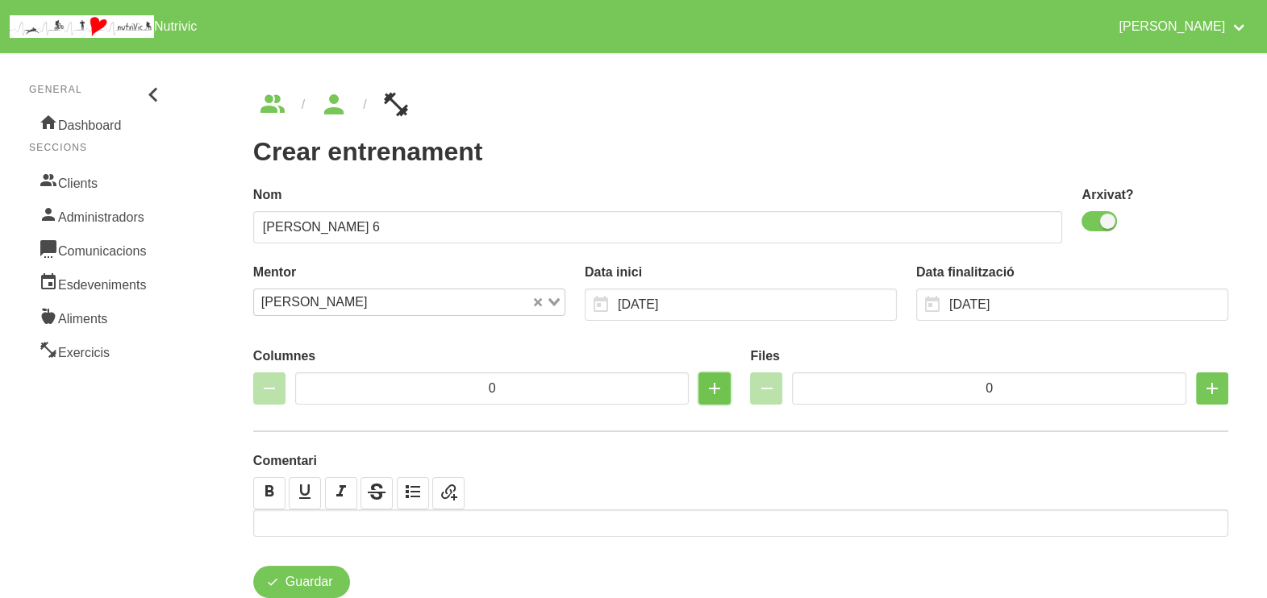
click at [714, 391] on icon "button" at bounding box center [714, 388] width 19 height 29
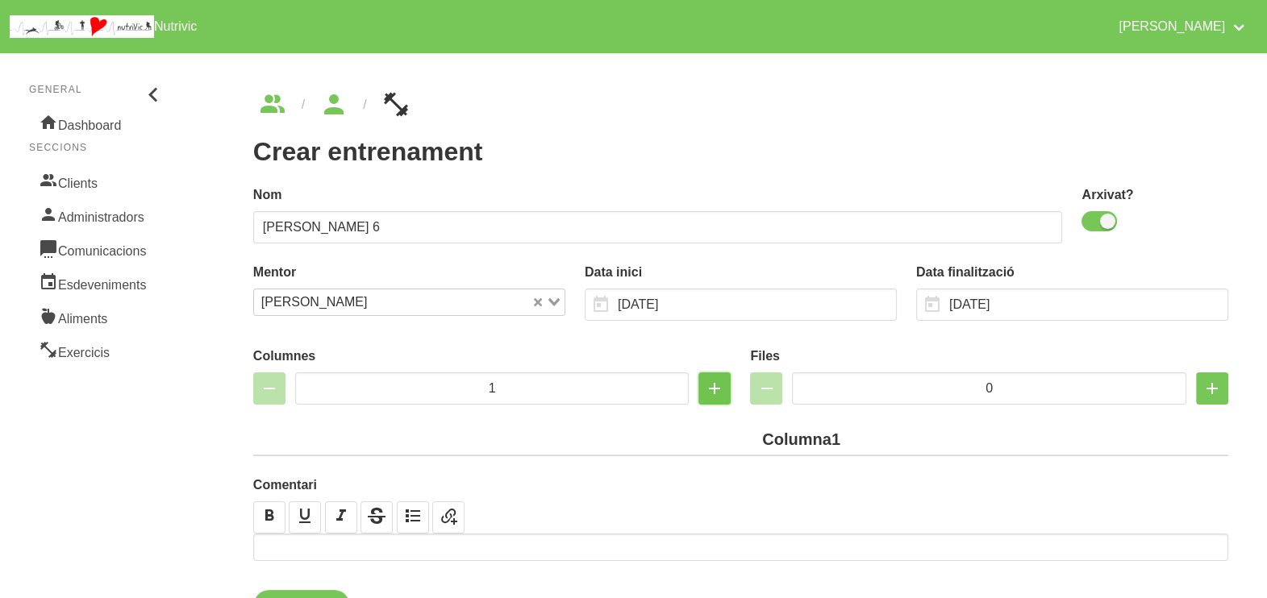
click at [714, 391] on icon "button" at bounding box center [714, 388] width 19 height 29
type input "2"
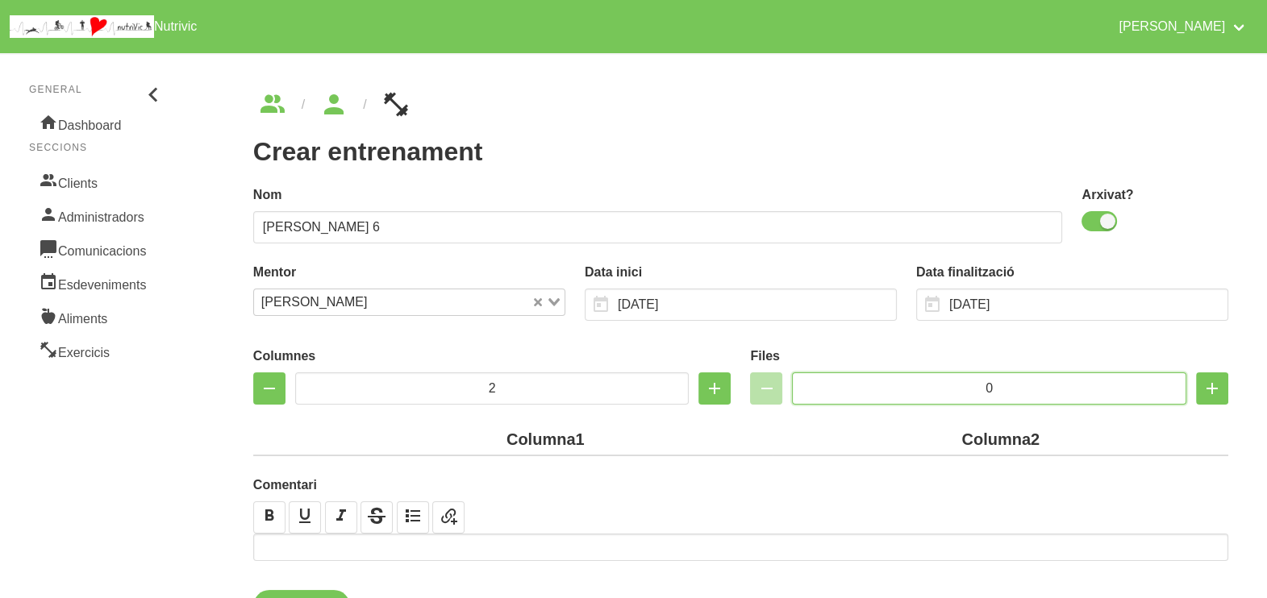
drag, startPoint x: 1001, startPoint y: 387, endPoint x: 915, endPoint y: 389, distance: 85.5
click at [916, 389] on input "0" at bounding box center [989, 389] width 394 height 32
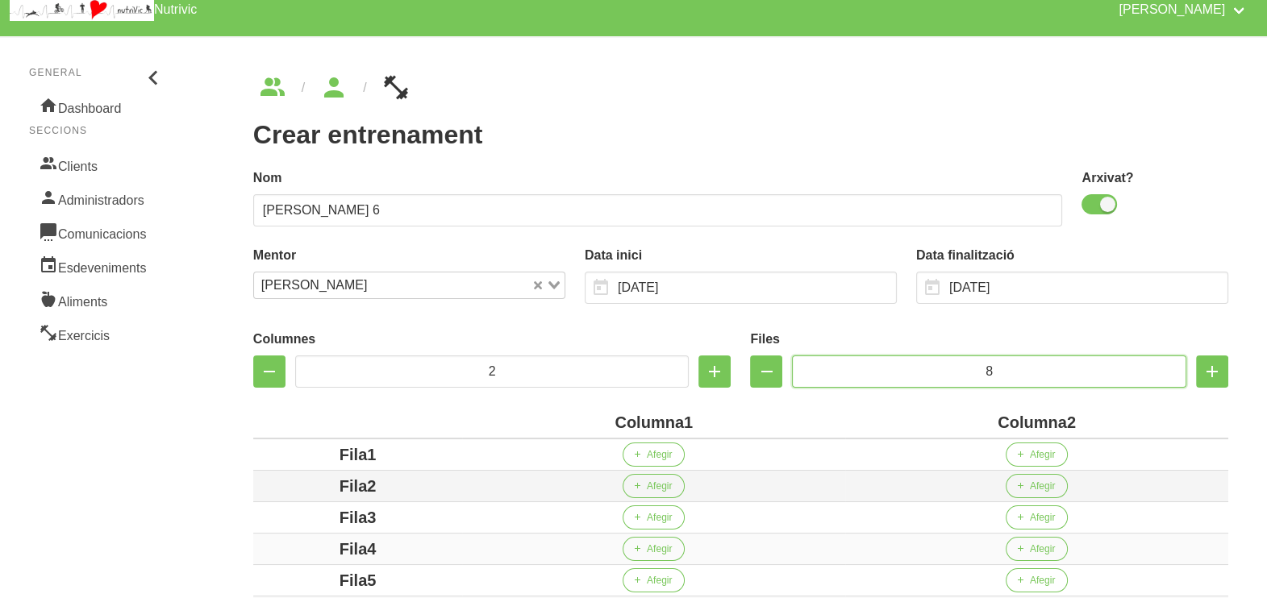
scroll to position [302, 0]
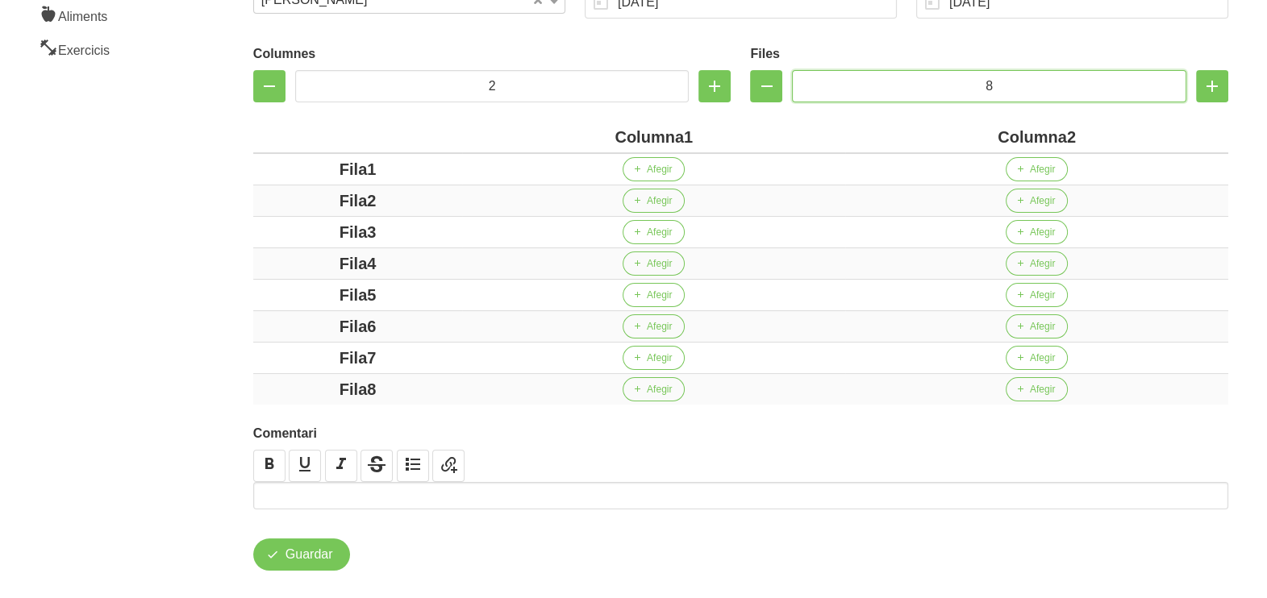
type input "8"
drag, startPoint x: 614, startPoint y: 133, endPoint x: 603, endPoint y: 134, distance: 11.3
click at [613, 133] on div "Columna1" at bounding box center [653, 137] width 370 height 24
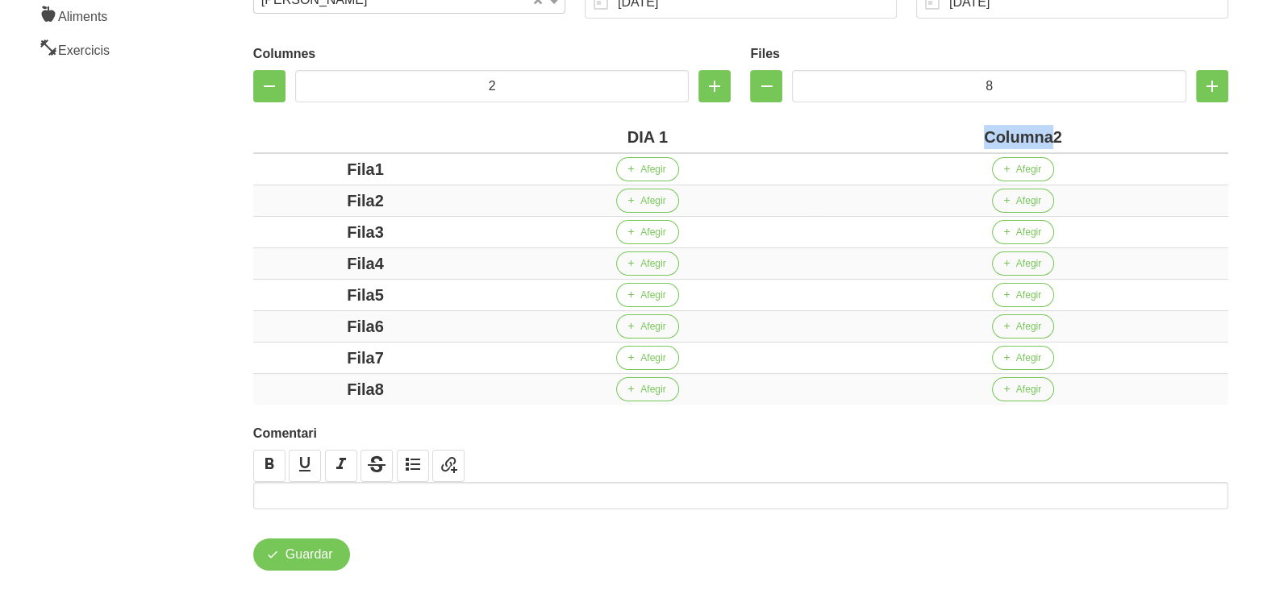
drag, startPoint x: 1051, startPoint y: 139, endPoint x: 955, endPoint y: 131, distance: 96.3
click at [960, 133] on div "Columna2" at bounding box center [1023, 137] width 398 height 24
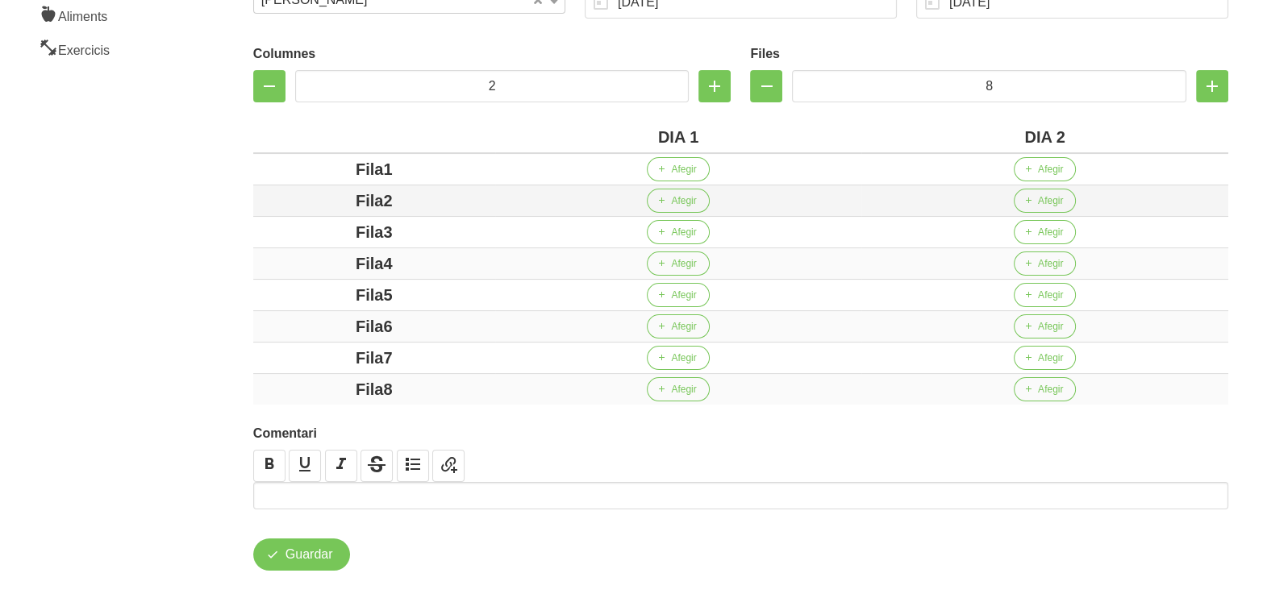
drag, startPoint x: 384, startPoint y: 169, endPoint x: 339, endPoint y: 194, distance: 52.0
click at [302, 178] on div "Fila1" at bounding box center [374, 169] width 229 height 24
drag, startPoint x: 383, startPoint y: 200, endPoint x: 327, endPoint y: 198, distance: 56.5
click at [327, 198] on div "Fila2" at bounding box center [374, 201] width 229 height 24
click at [288, 230] on div "Fila3" at bounding box center [374, 232] width 229 height 24
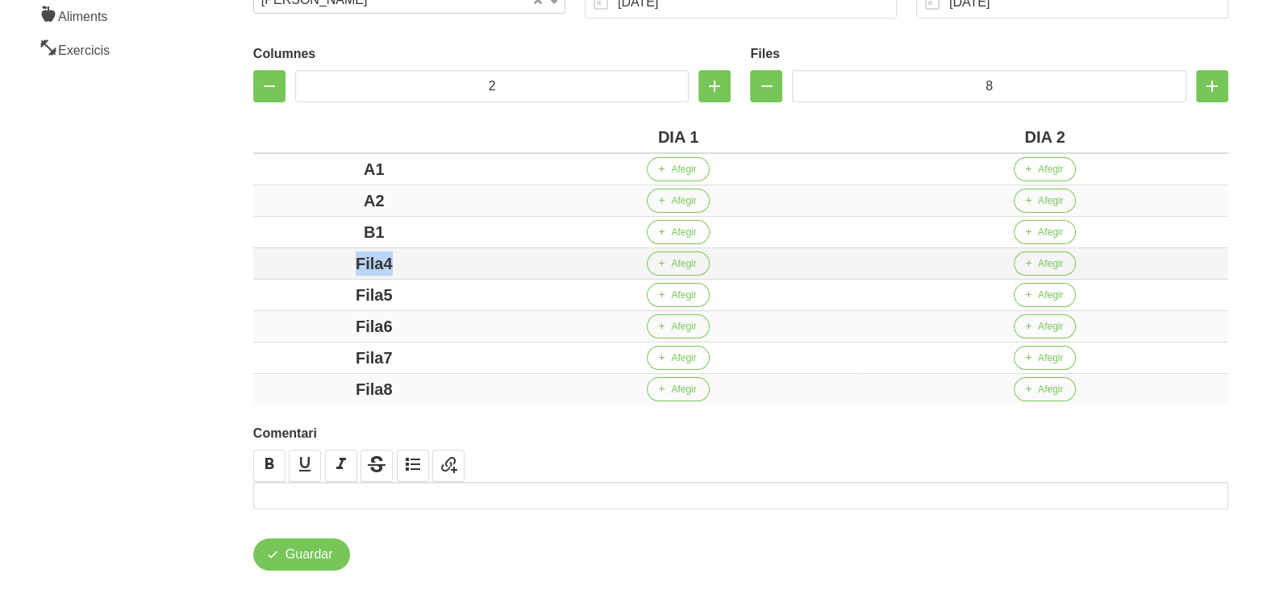
drag, startPoint x: 434, startPoint y: 266, endPoint x: 323, endPoint y: 260, distance: 111.5
click at [323, 260] on div "Fila4" at bounding box center [374, 264] width 229 height 24
drag, startPoint x: 438, startPoint y: 293, endPoint x: 301, endPoint y: 291, distance: 137.1
click at [300, 290] on div "Fila5" at bounding box center [374, 295] width 229 height 24
click at [347, 314] on div "Fila6" at bounding box center [374, 326] width 229 height 24
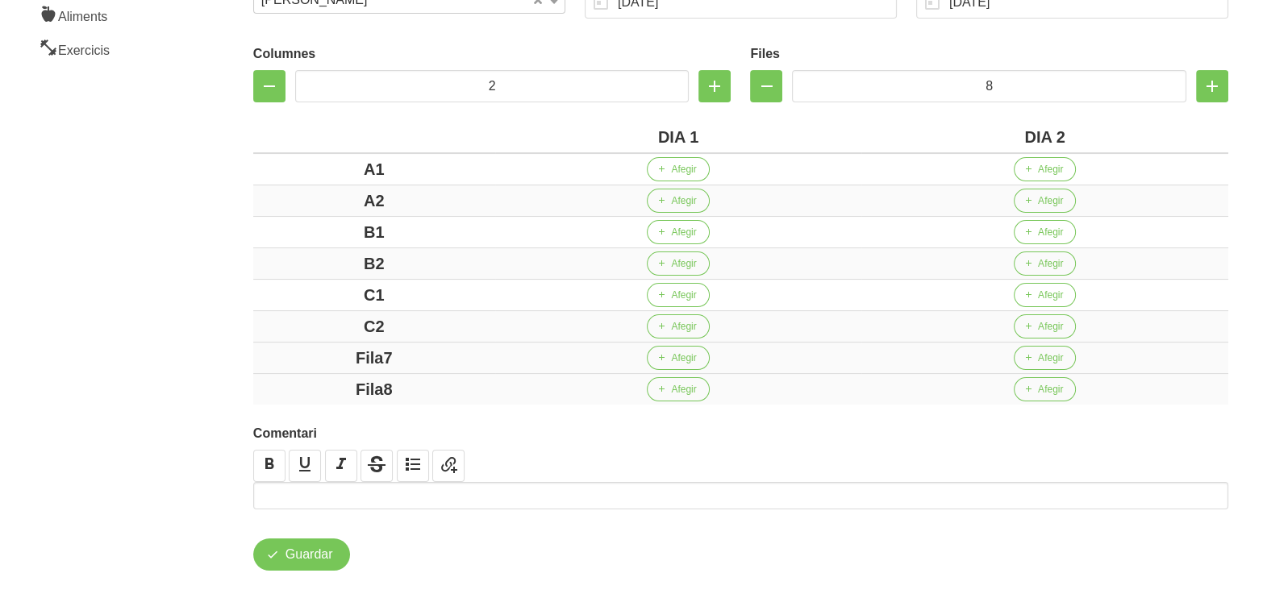
click at [311, 348] on div "Fila7" at bounding box center [374, 358] width 229 height 24
click at [330, 383] on div "Fila8" at bounding box center [374, 389] width 229 height 24
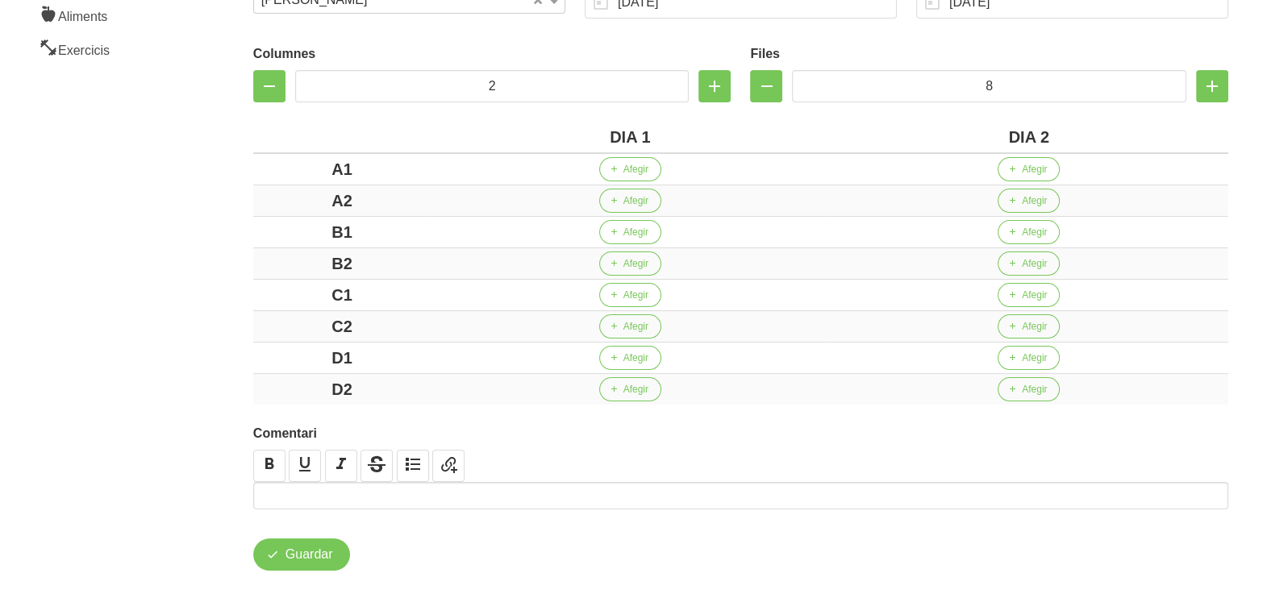
drag, startPoint x: 185, startPoint y: 331, endPoint x: 166, endPoint y: 318, distance: 23.3
click at [185, 326] on aside "General Dashboard Seccions Clients Administradors Comunicacions Esdeveniments A…" at bounding box center [97, 180] width 214 height 878
click at [633, 166] on span "Afegir" at bounding box center [635, 169] width 25 height 15
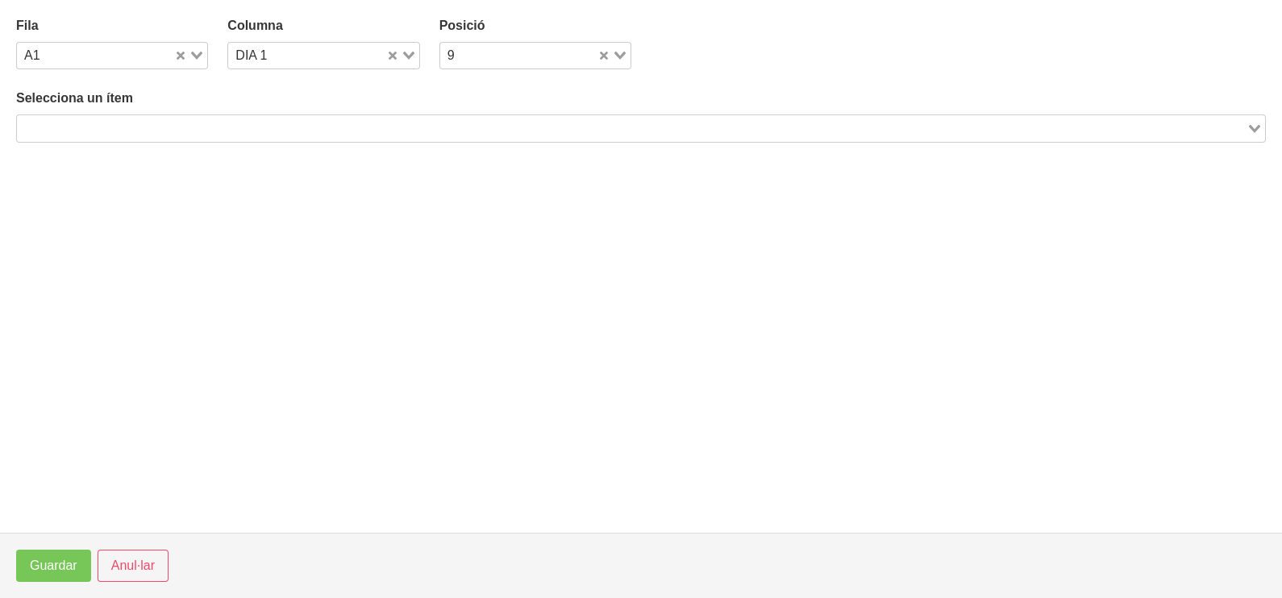
click at [298, 129] on input "Search for option" at bounding box center [632, 128] width 1226 height 19
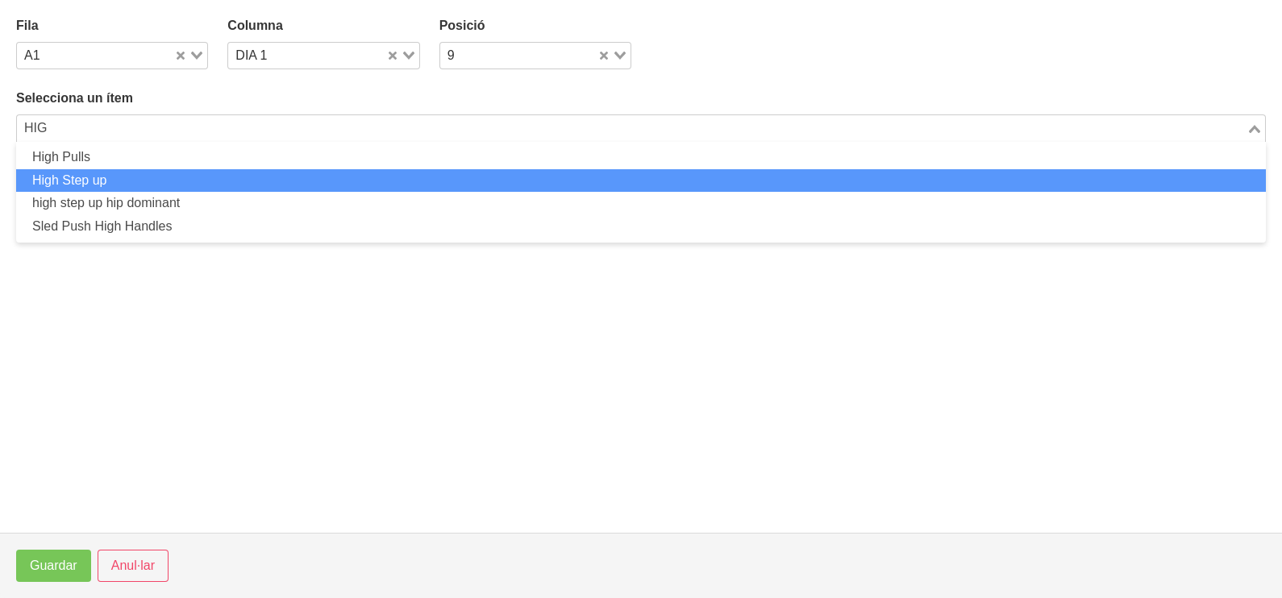
click at [192, 177] on li "High Step up" at bounding box center [641, 180] width 1250 height 23
type input "HIG"
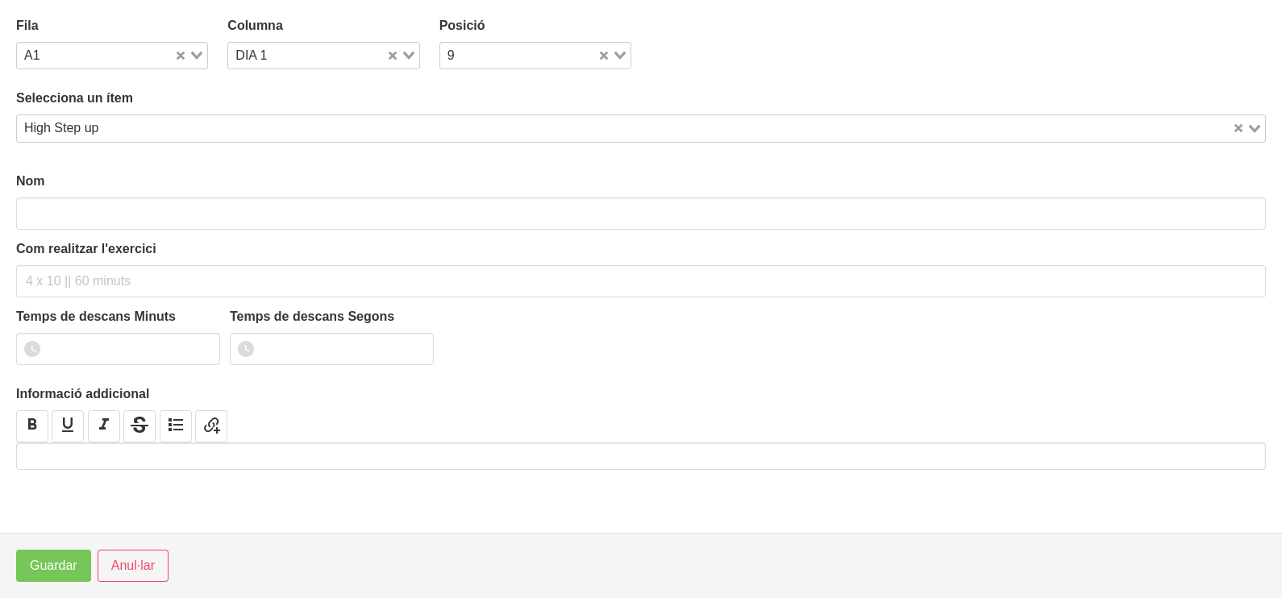
type input "High Step up"
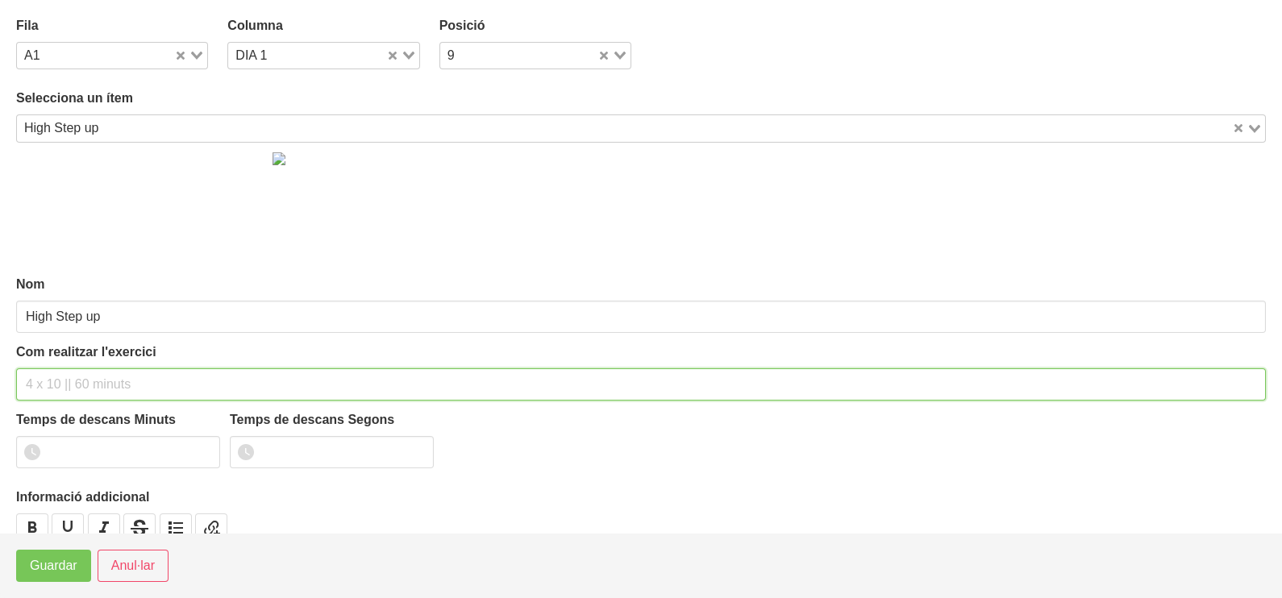
click at [56, 379] on input "text" at bounding box center [641, 385] width 1250 height 32
type input "4"
type input "3 x 8-10 a 3010 60""
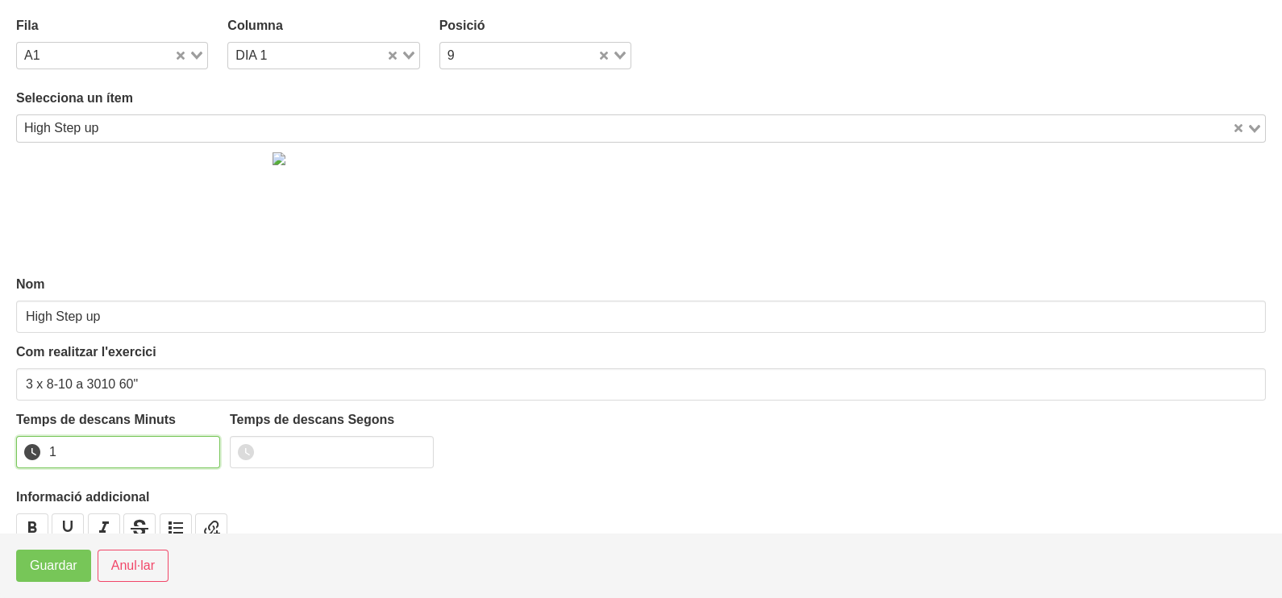
drag, startPoint x: 206, startPoint y: 447, endPoint x: 161, endPoint y: 475, distance: 52.6
type input "1"
click at [202, 449] on input "1" at bounding box center [118, 452] width 204 height 32
drag, startPoint x: 47, startPoint y: 565, endPoint x: 299, endPoint y: 343, distance: 336.5
click at [50, 564] on span "Guardar" at bounding box center [54, 565] width 48 height 19
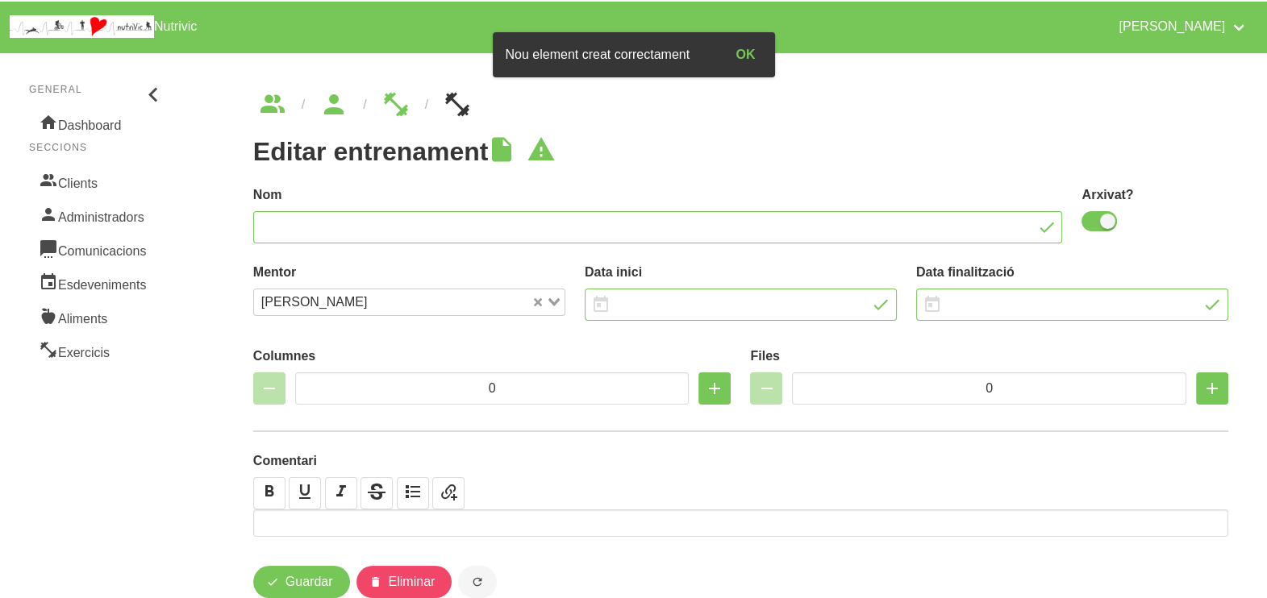
type input "[PERSON_NAME] 6"
checkbox input "true"
type input "[DATE]"
type input "2"
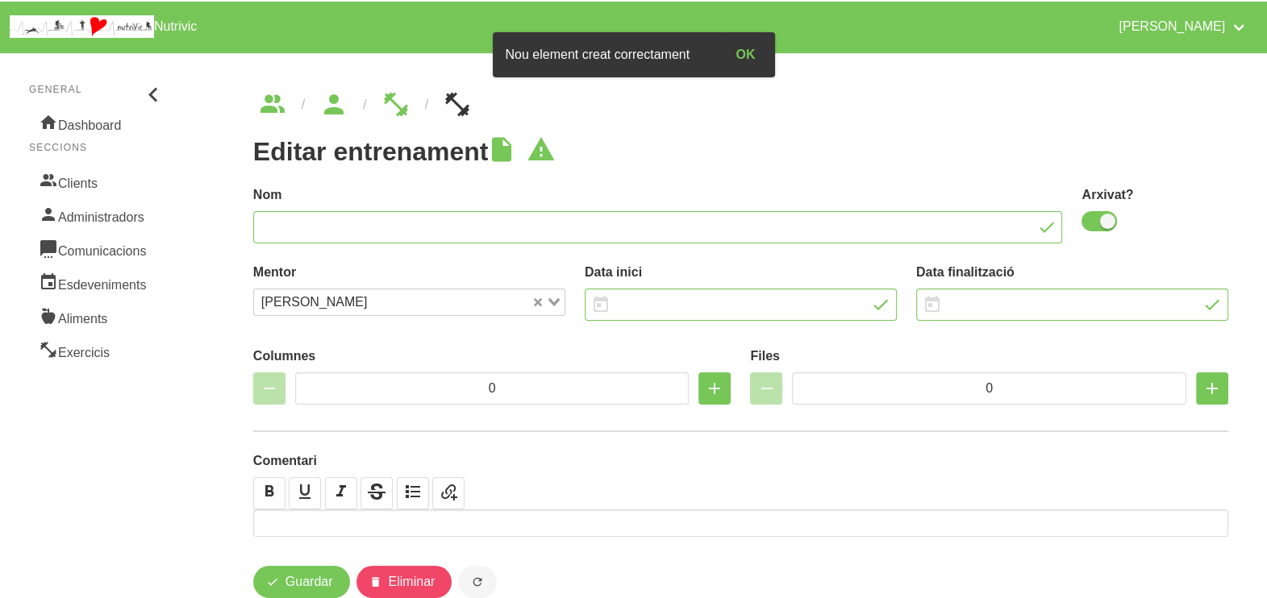
type input "8"
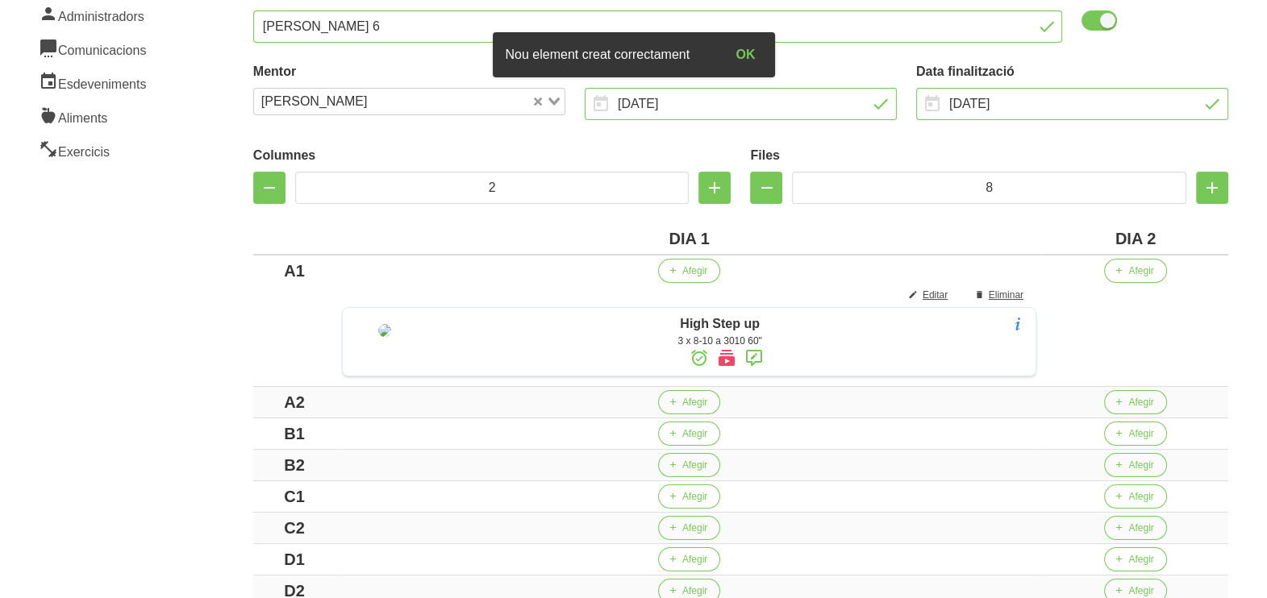
scroll to position [302, 0]
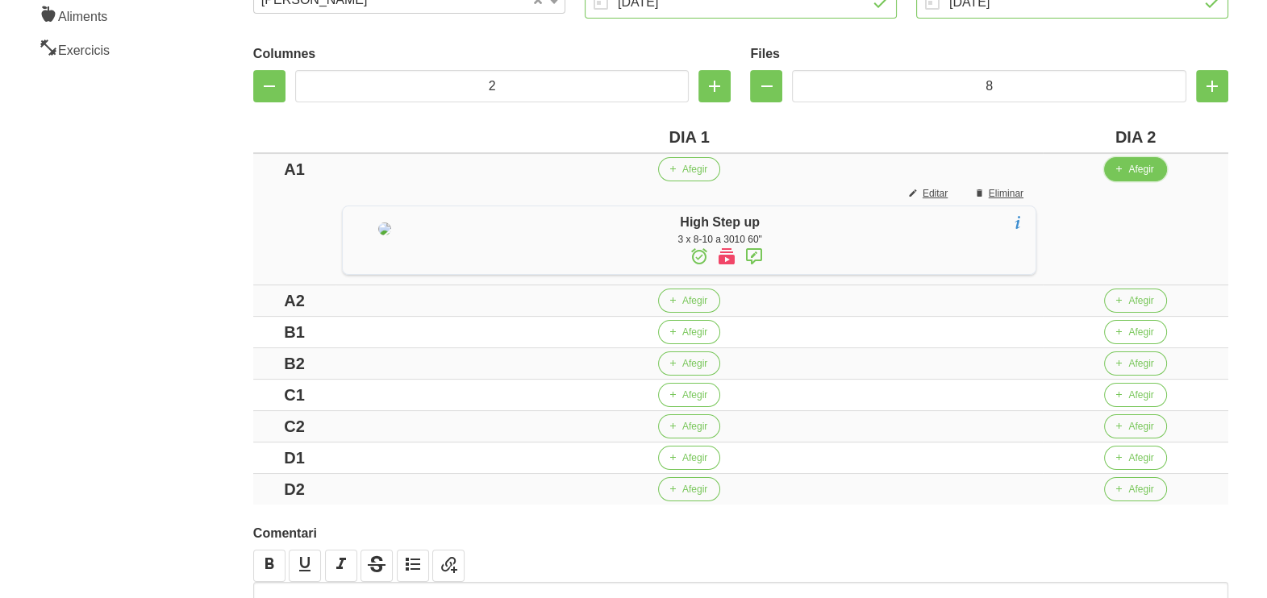
click at [1126, 172] on span "button" at bounding box center [1118, 169] width 15 height 15
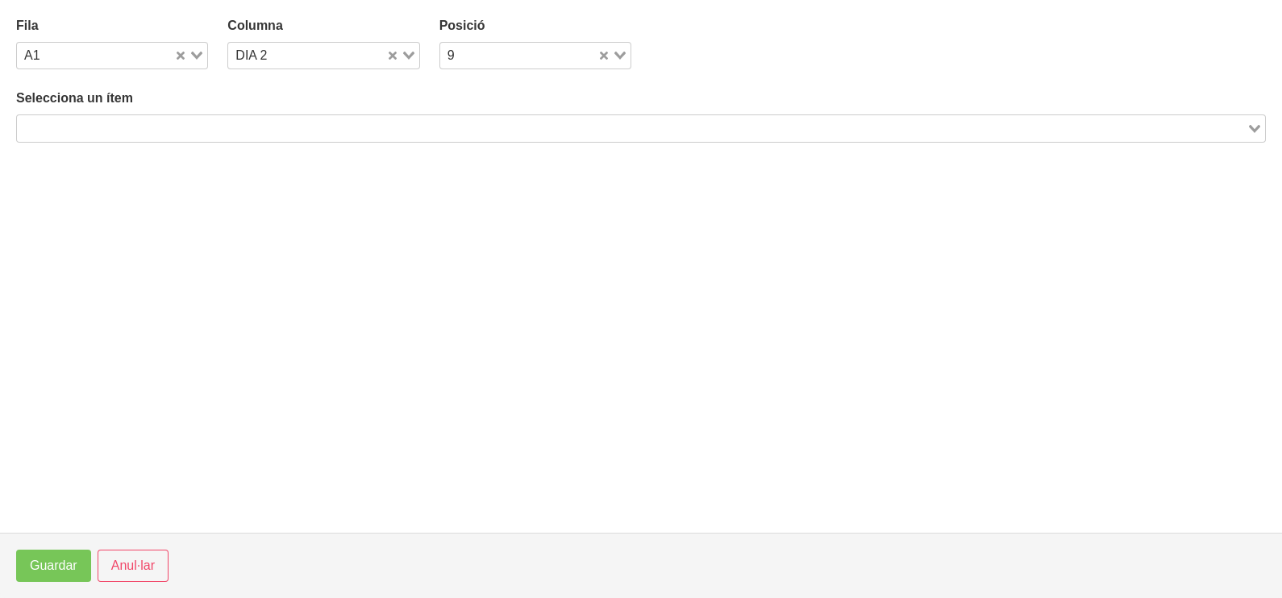
click at [249, 126] on input "Search for option" at bounding box center [632, 128] width 1226 height 19
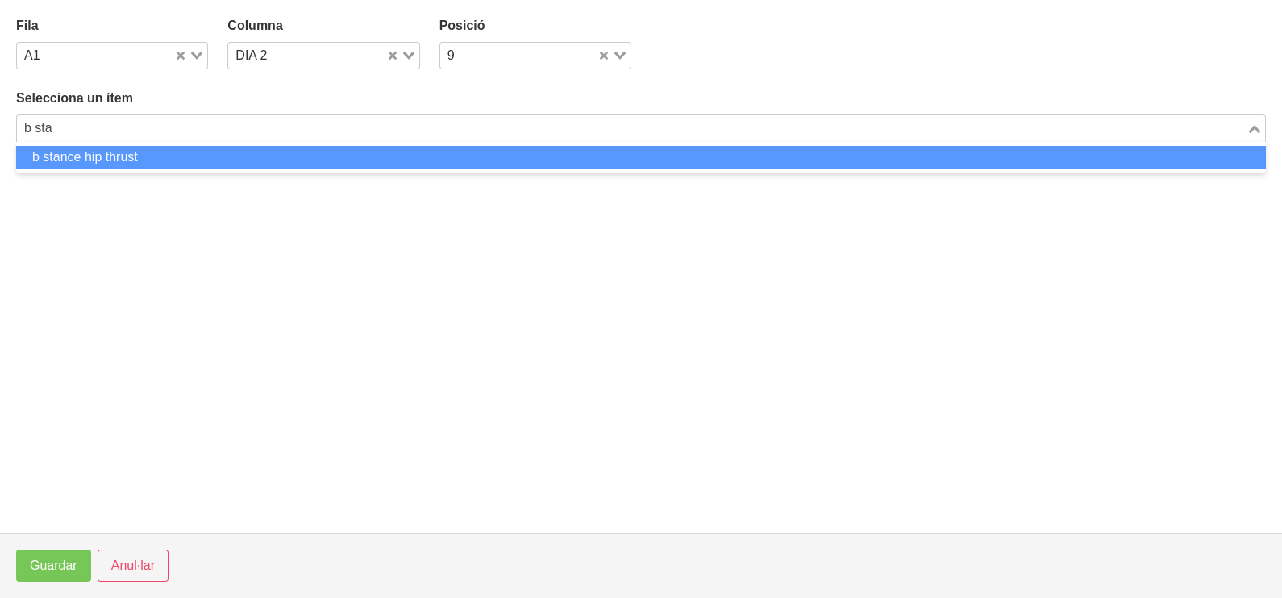
click at [222, 156] on li "b stance hip thrust" at bounding box center [641, 157] width 1250 height 23
type input "b sta"
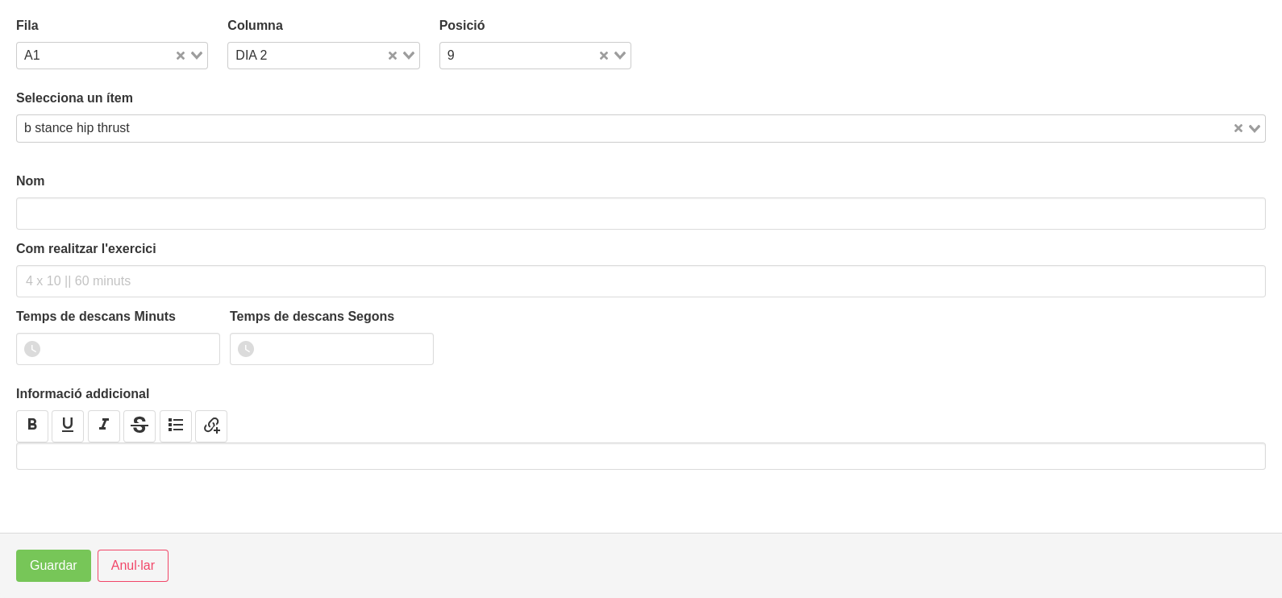
type input "b stance hip thrust"
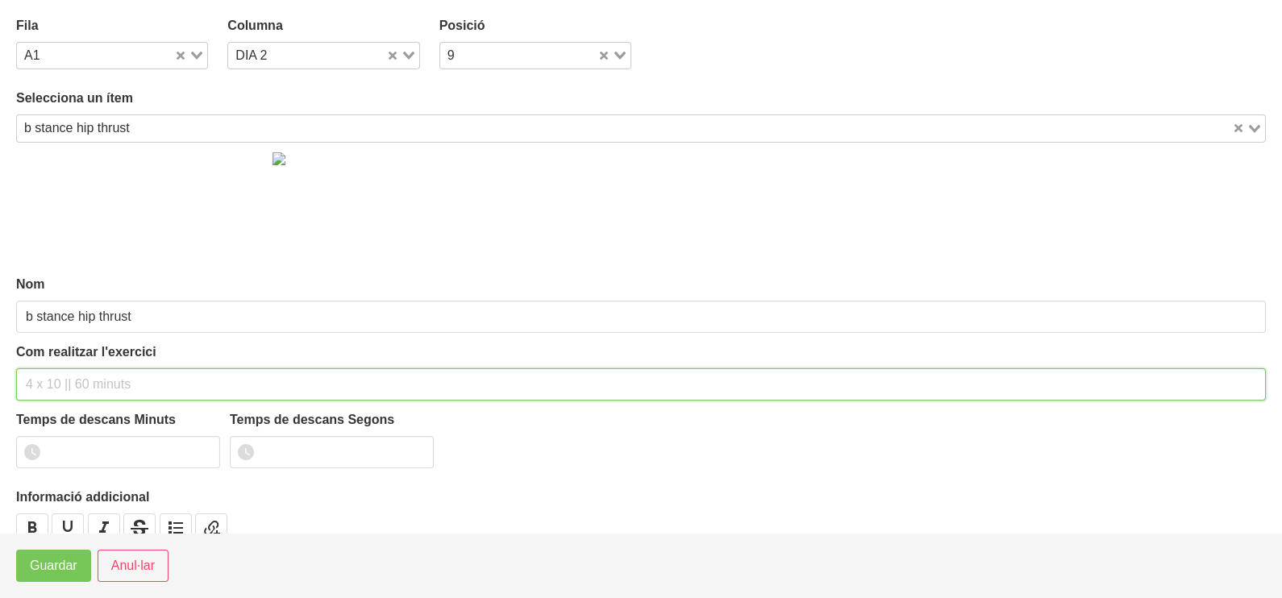
click at [62, 374] on input "text" at bounding box center [641, 385] width 1250 height 32
type input "3 x 6-8 a 3010 60""
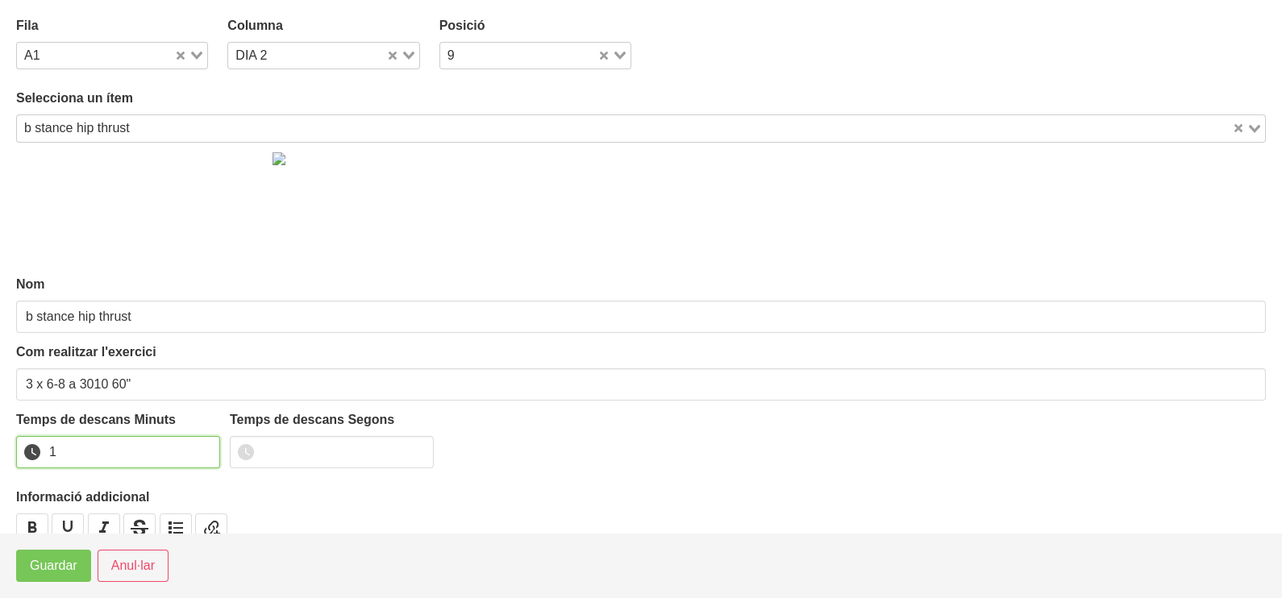
type input "1"
click at [201, 444] on input "1" at bounding box center [118, 452] width 204 height 32
click at [69, 571] on span "Guardar" at bounding box center [54, 565] width 48 height 19
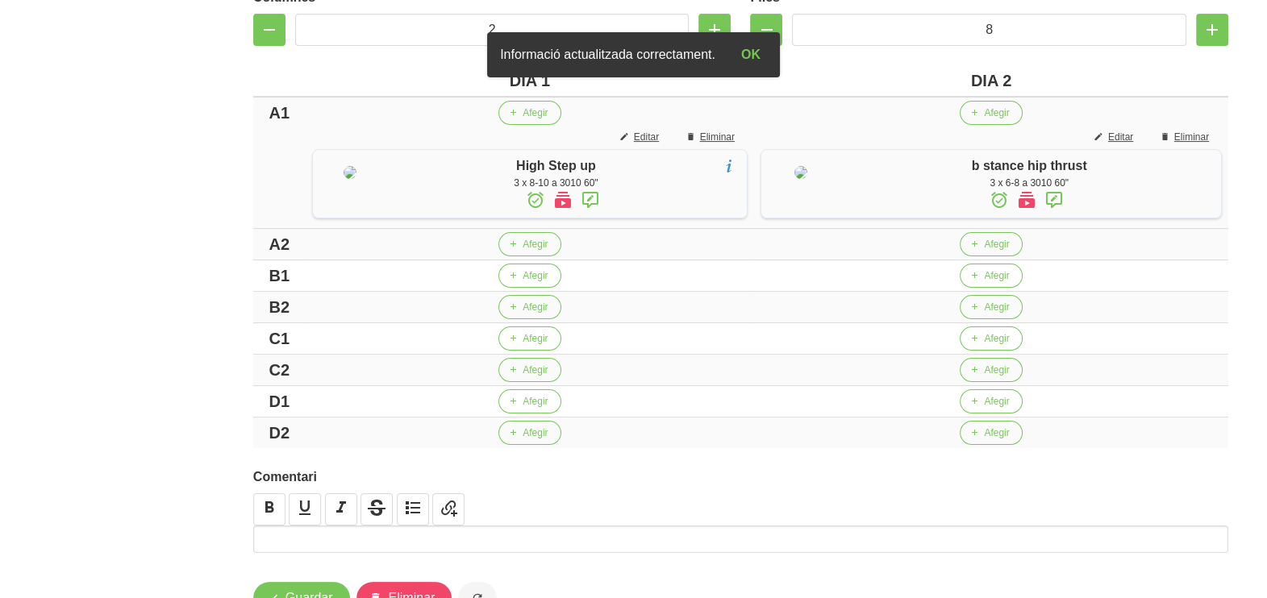
scroll to position [402, 0]
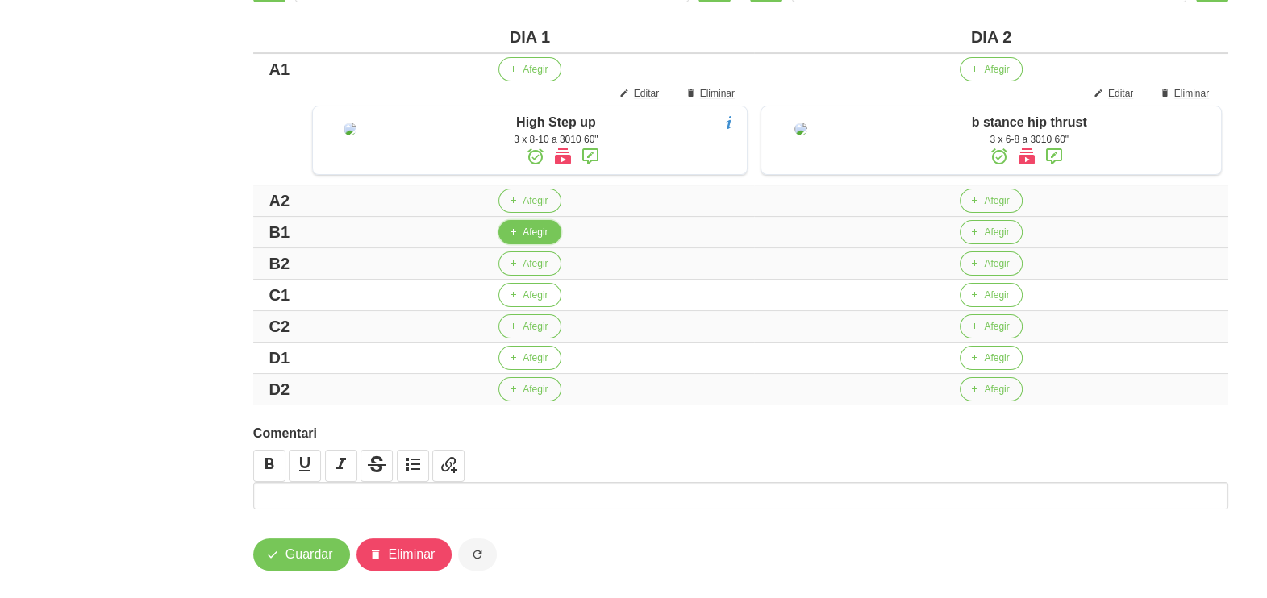
click at [528, 239] on span "Afegir" at bounding box center [535, 232] width 25 height 15
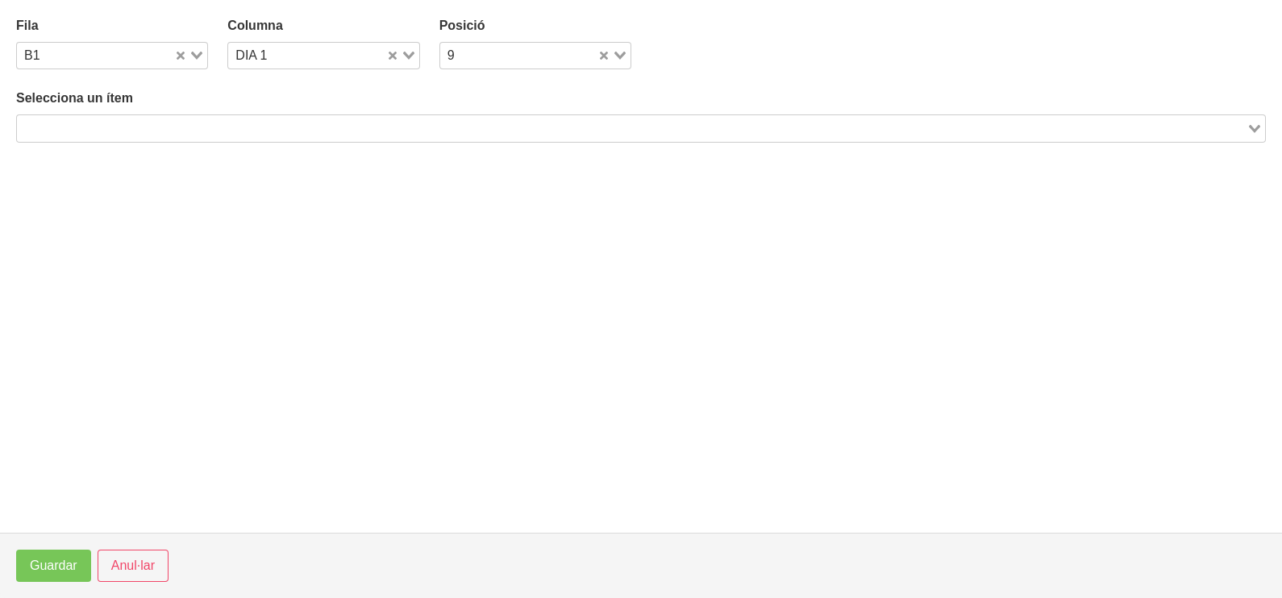
click at [188, 133] on input "Search for option" at bounding box center [632, 128] width 1226 height 19
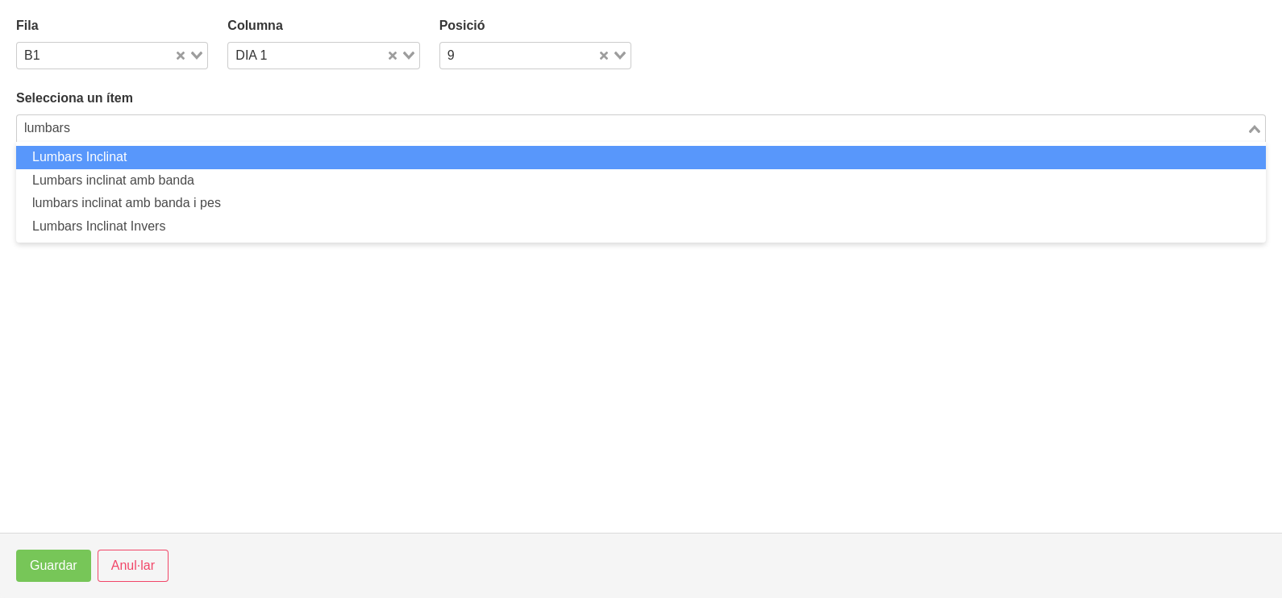
click at [160, 157] on li "Lumbars Inclinat" at bounding box center [641, 157] width 1250 height 23
type input "lumbars"
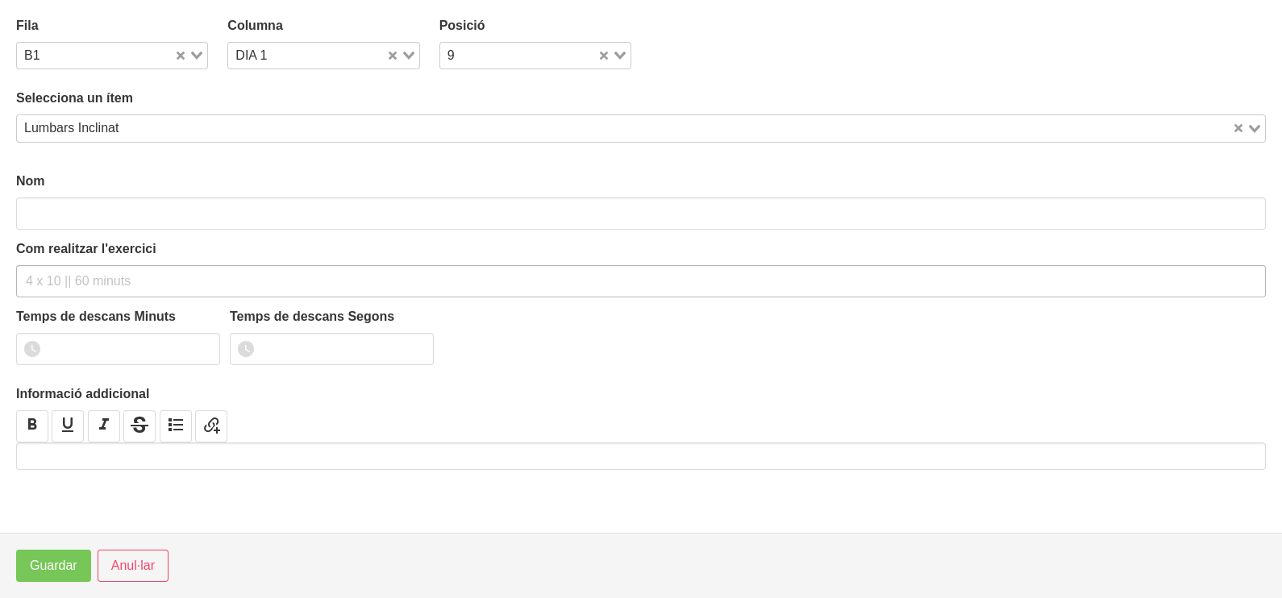
type input "Lumbars Inclinat"
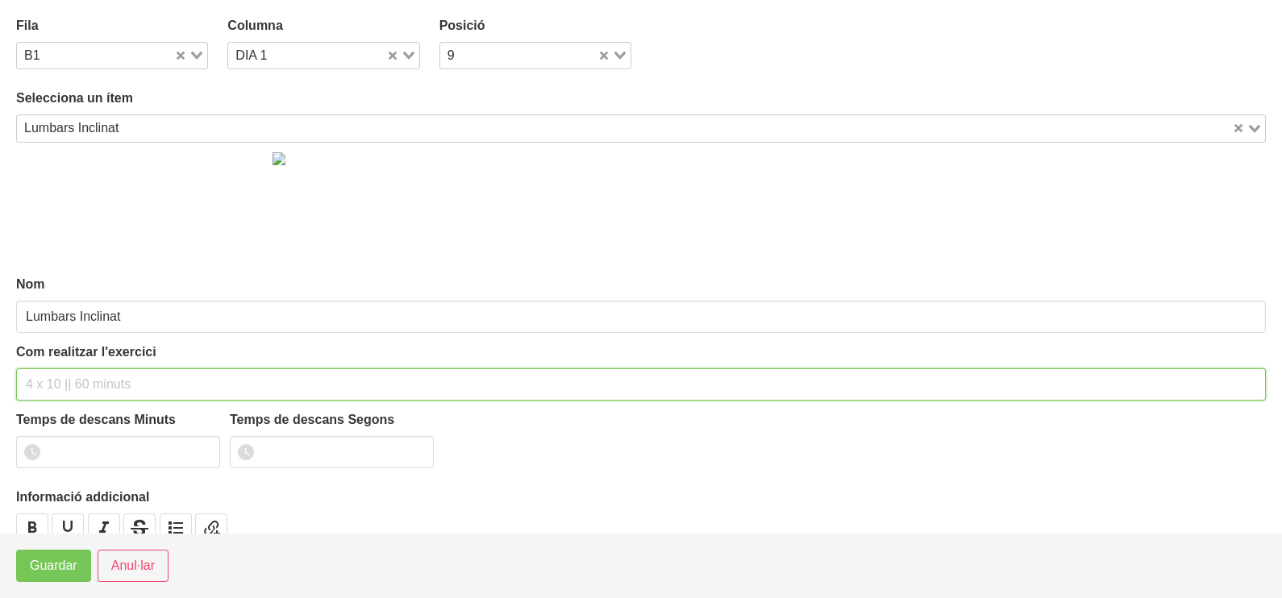
click at [87, 372] on input "text" at bounding box center [641, 385] width 1250 height 32
type input "3 x 8-10 a 3011 60""
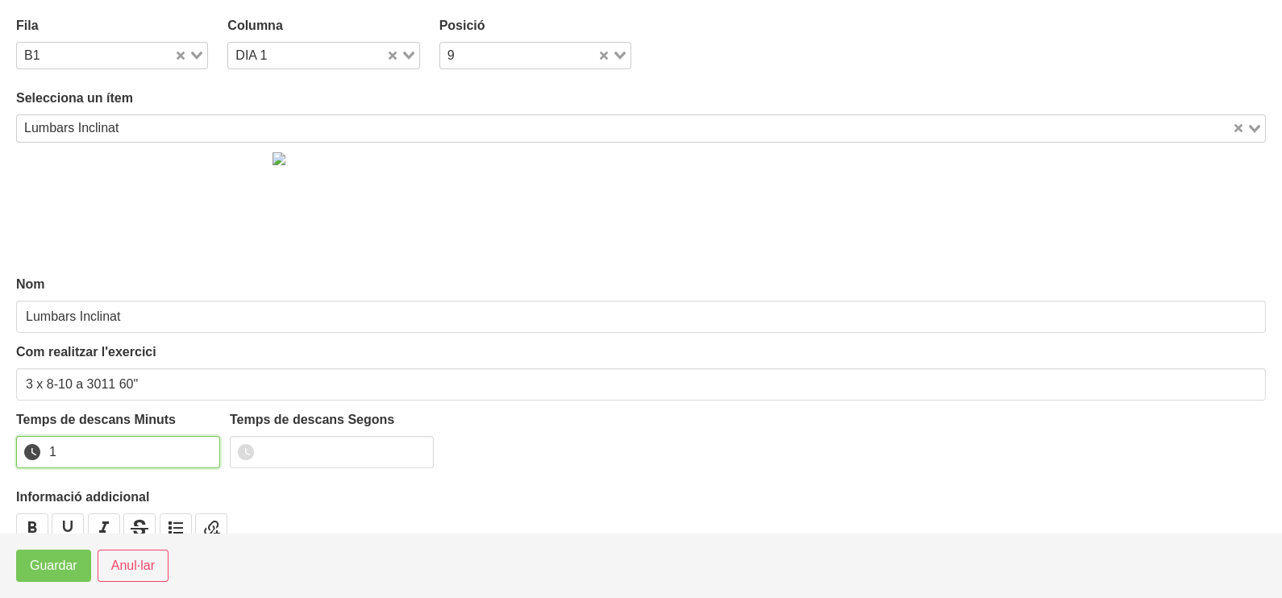
drag, startPoint x: 203, startPoint y: 448, endPoint x: 106, endPoint y: 473, distance: 100.7
type input "1"
click at [202, 448] on input "1" at bounding box center [118, 452] width 204 height 32
click at [51, 571] on span "Guardar" at bounding box center [54, 565] width 48 height 19
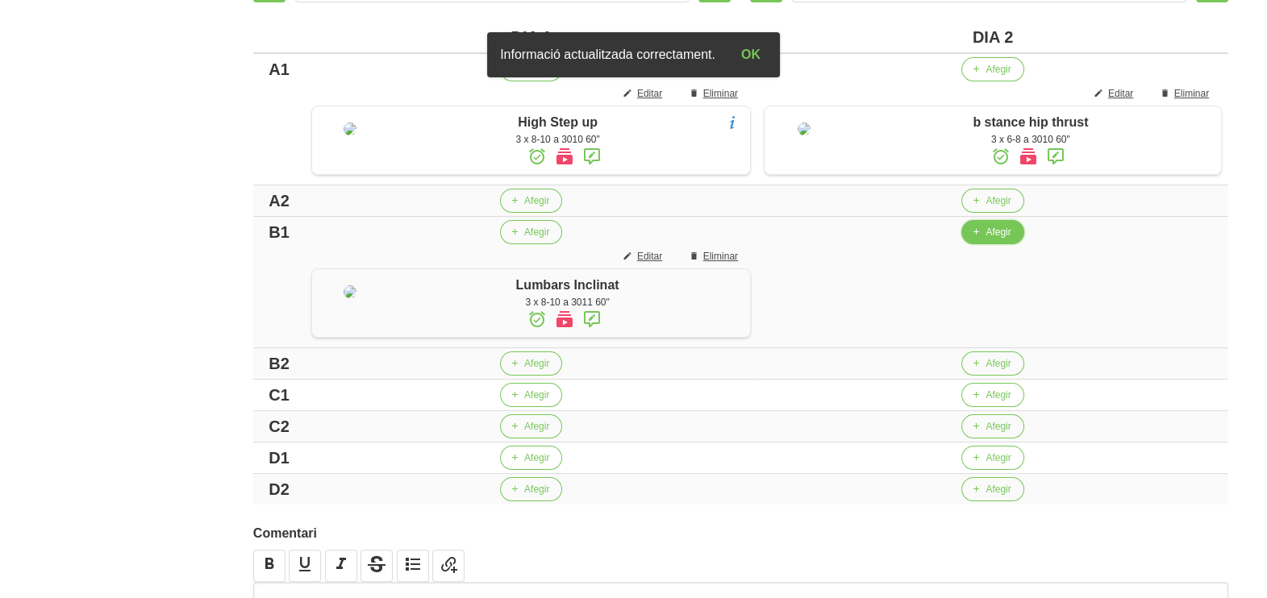
click at [1001, 239] on span "Afegir" at bounding box center [997, 232] width 25 height 15
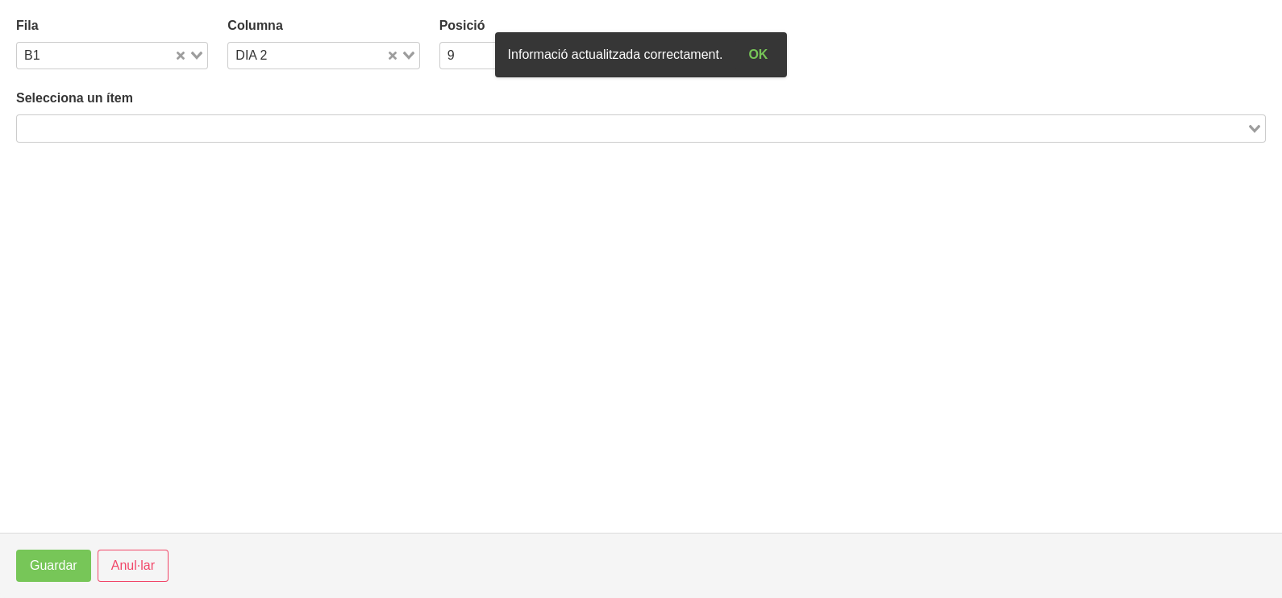
drag, startPoint x: 243, startPoint y: 125, endPoint x: 266, endPoint y: 108, distance: 28.9
click at [244, 123] on input "Search for option" at bounding box center [632, 128] width 1226 height 19
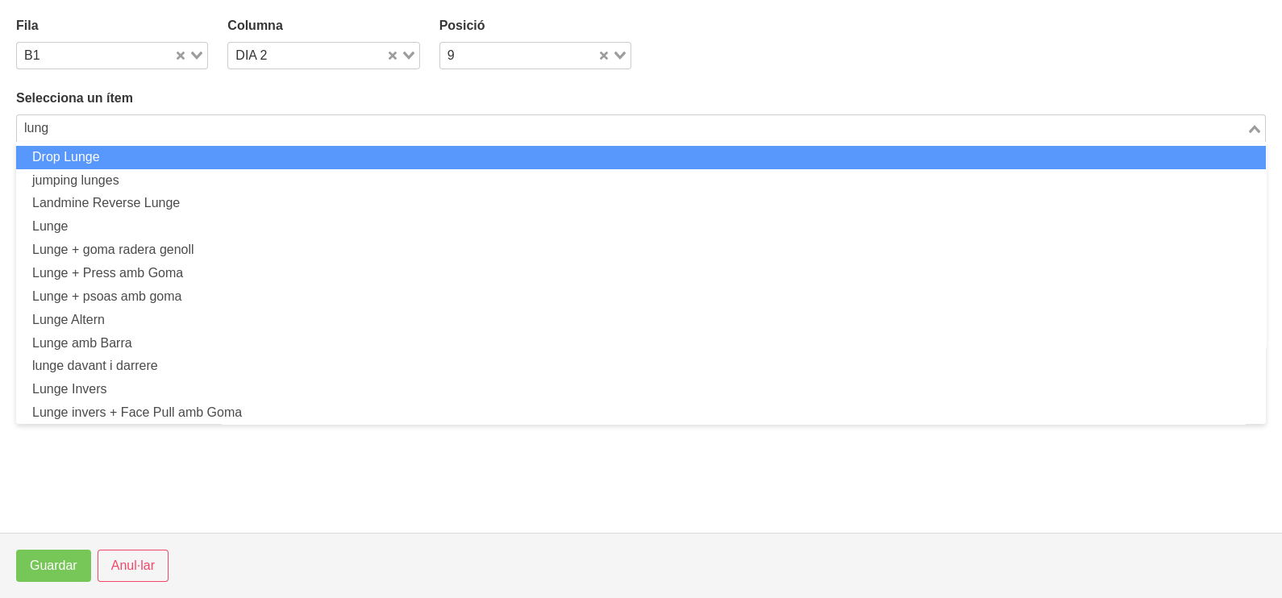
drag, startPoint x: 56, startPoint y: 123, endPoint x: -4, endPoint y: 122, distance: 60.5
click at [0, 122] on html "Nutrivic [PERSON_NAME] General Dashboard Seccions Clients Administradors Comuni…" at bounding box center [641, 163] width 1282 height 1131
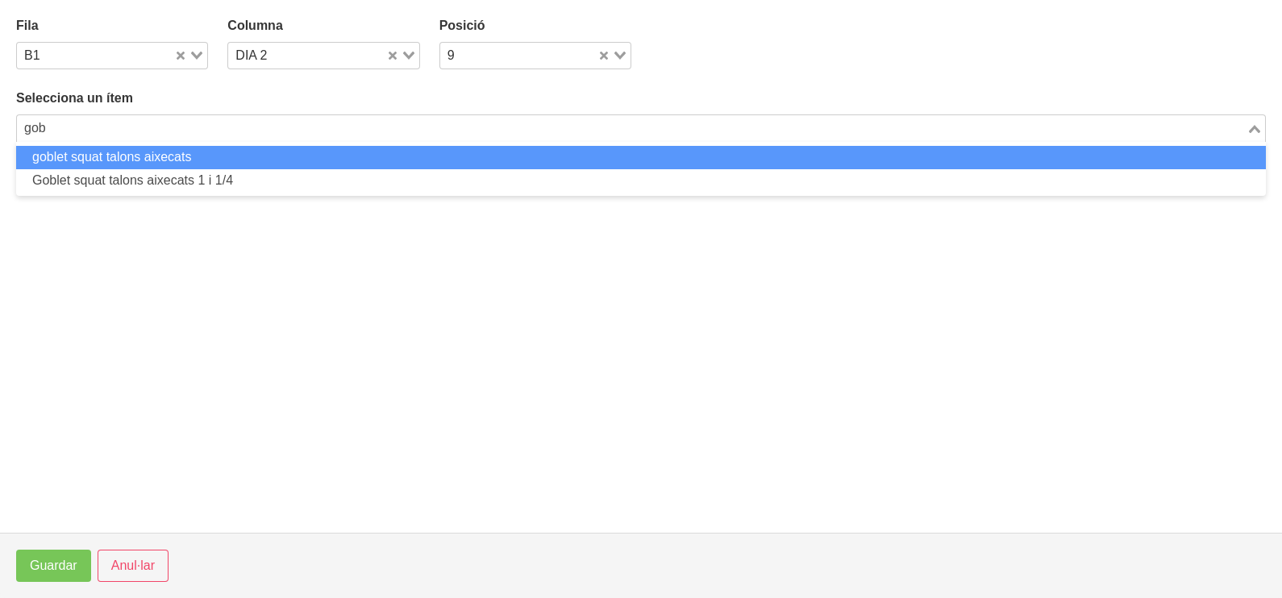
click at [134, 153] on li "goblet squat talons aixecats" at bounding box center [641, 157] width 1250 height 23
type input "gob"
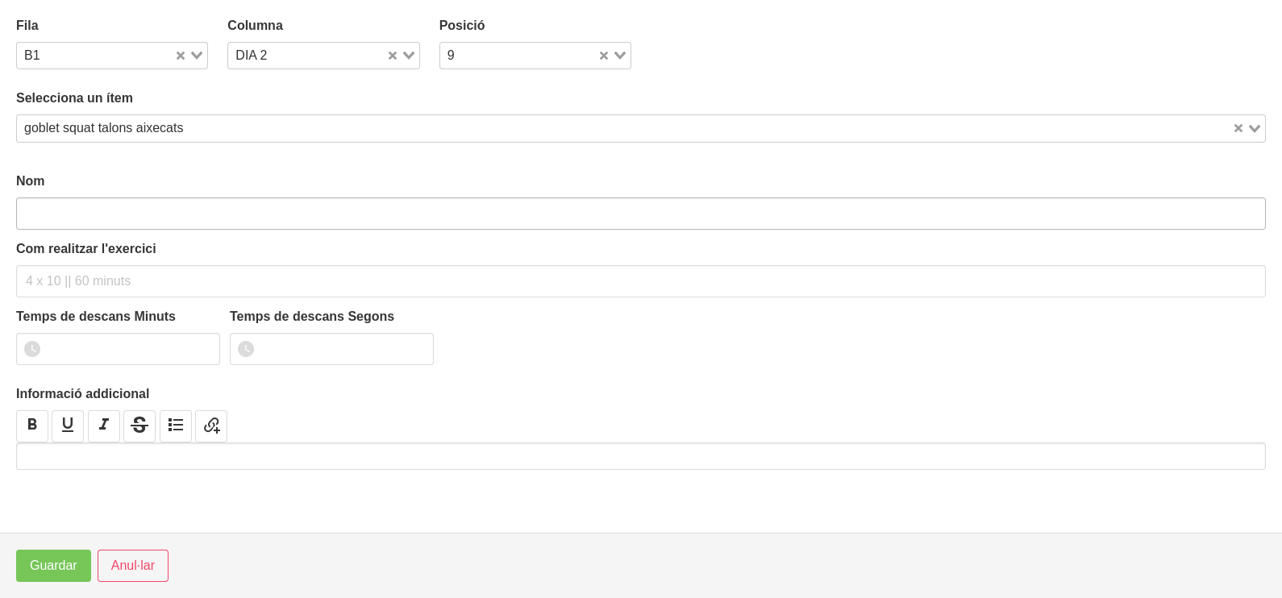
type input "goblet squat talons aixecats"
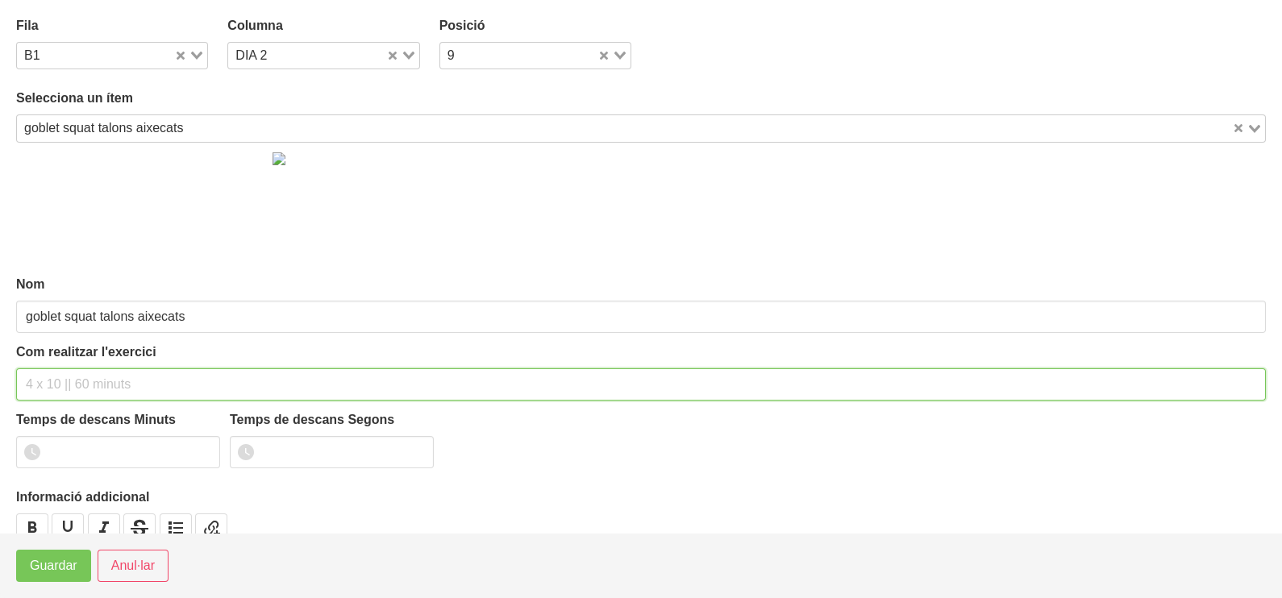
click at [73, 359] on div "Com realitzar l'exercici" at bounding box center [641, 372] width 1250 height 58
type input "3 x 8-10 a 3010 60""
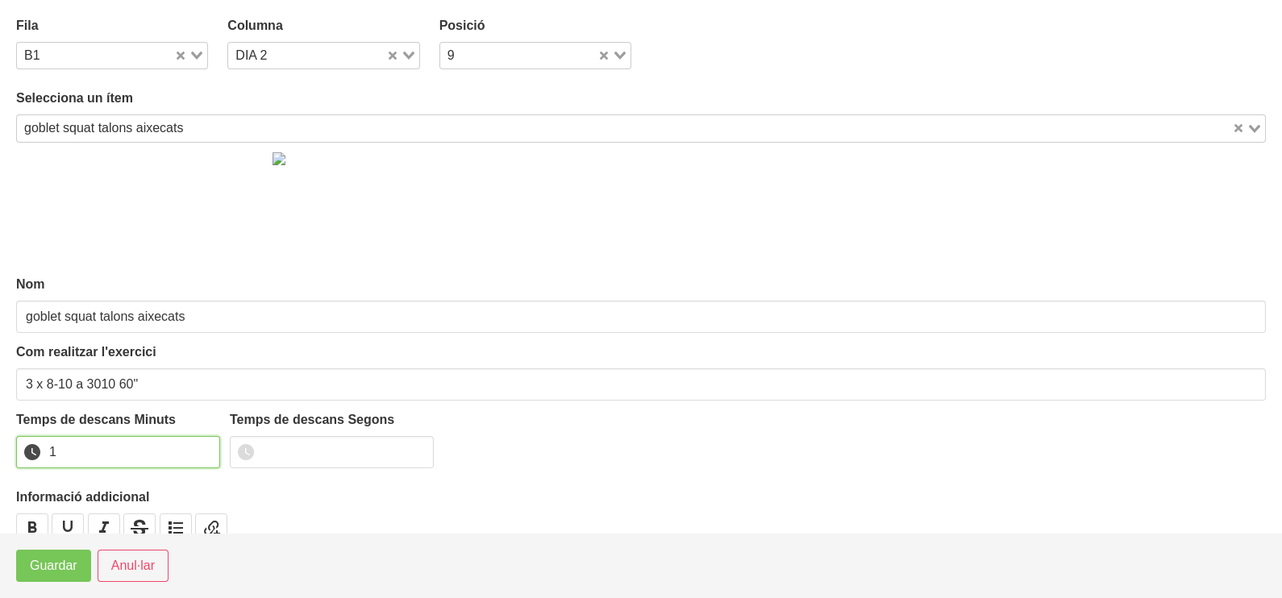
type input "1"
click at [205, 444] on input "1" at bounding box center [118, 452] width 204 height 32
click at [68, 569] on span "Guardar" at bounding box center [54, 565] width 48 height 19
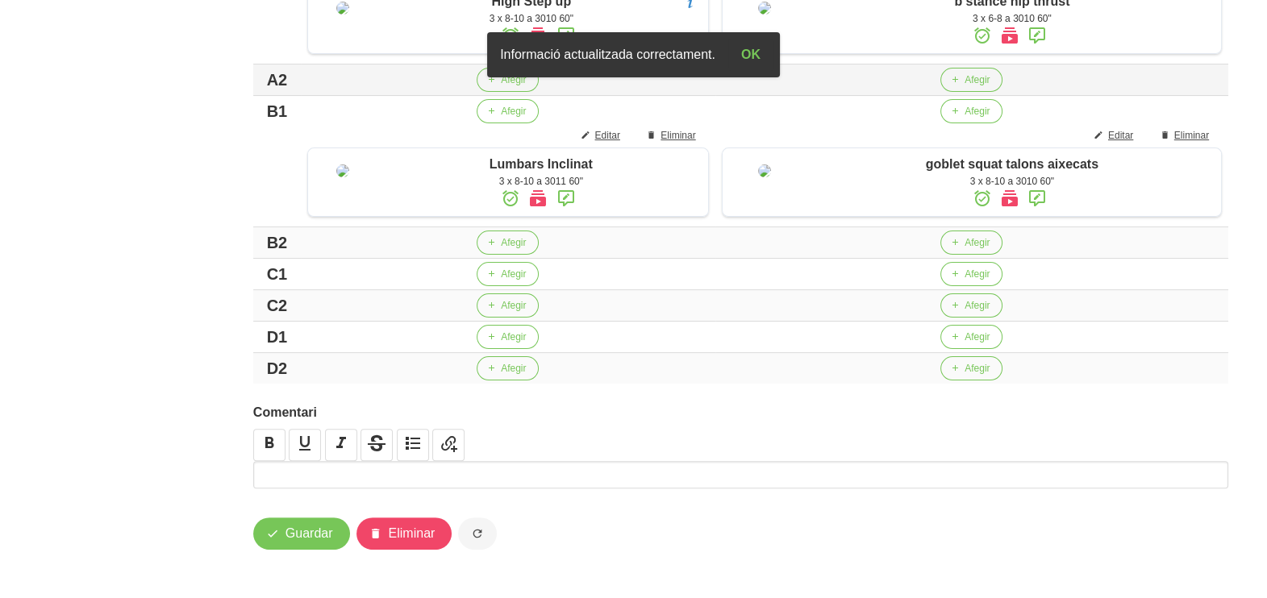
scroll to position [602, 0]
click at [968, 274] on span "Afegir" at bounding box center [976, 274] width 25 height 15
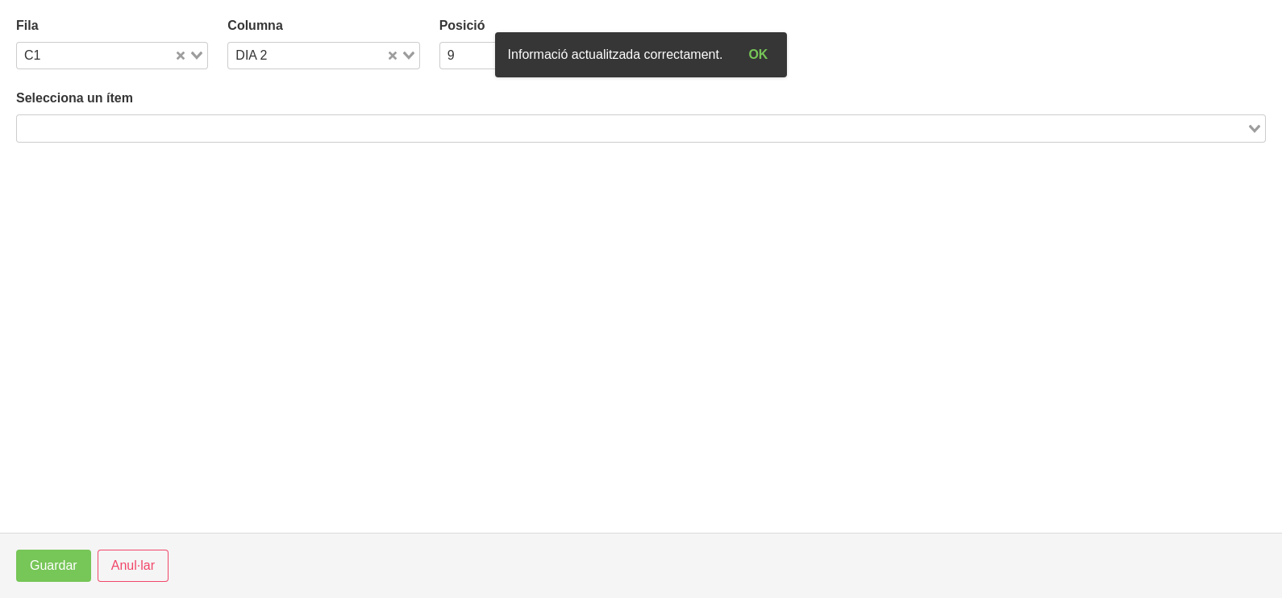
click at [295, 128] on input "Search for option" at bounding box center [632, 128] width 1226 height 19
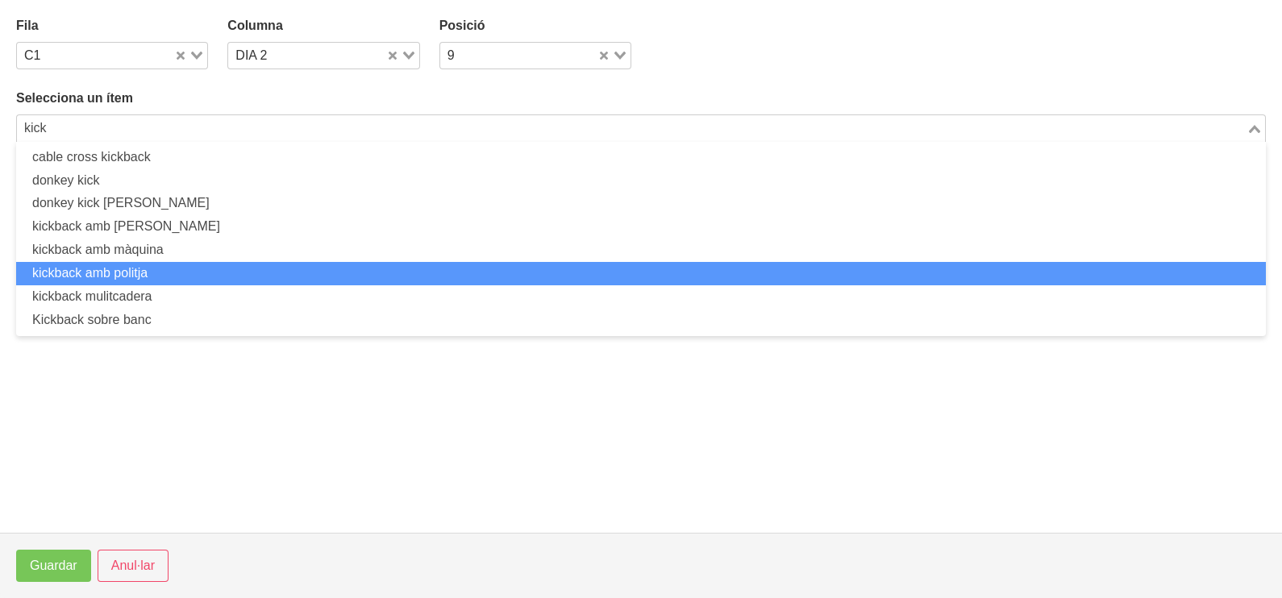
click at [182, 273] on li "kickback amb politja" at bounding box center [641, 273] width 1250 height 23
type input "kick"
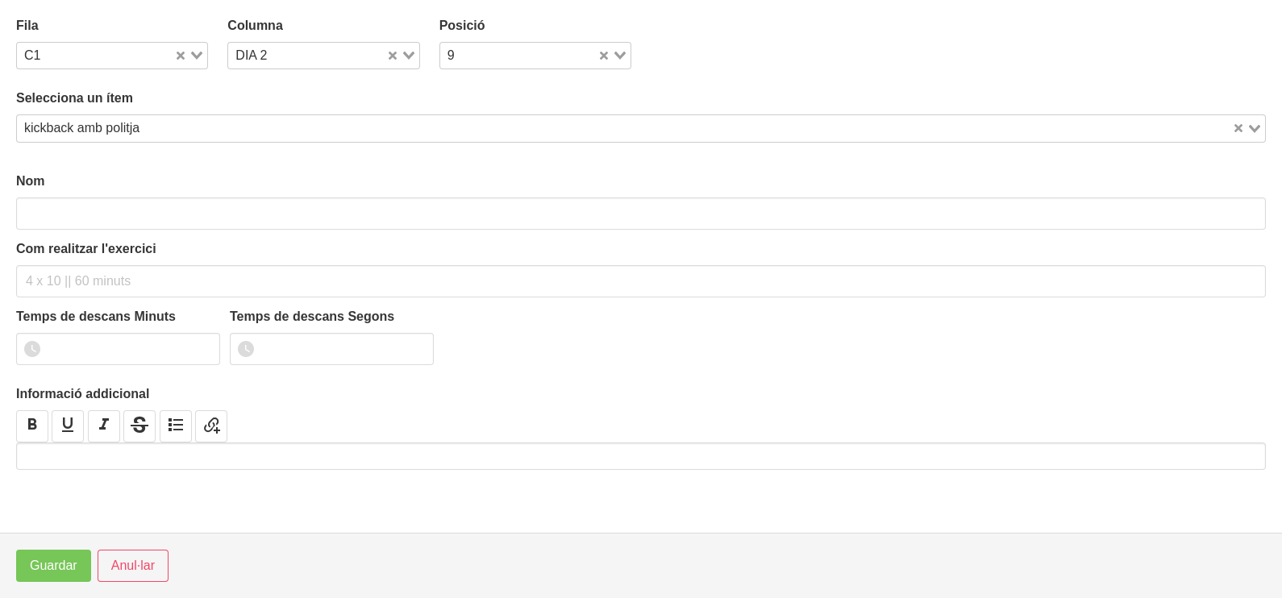
type input "kickback amb politja"
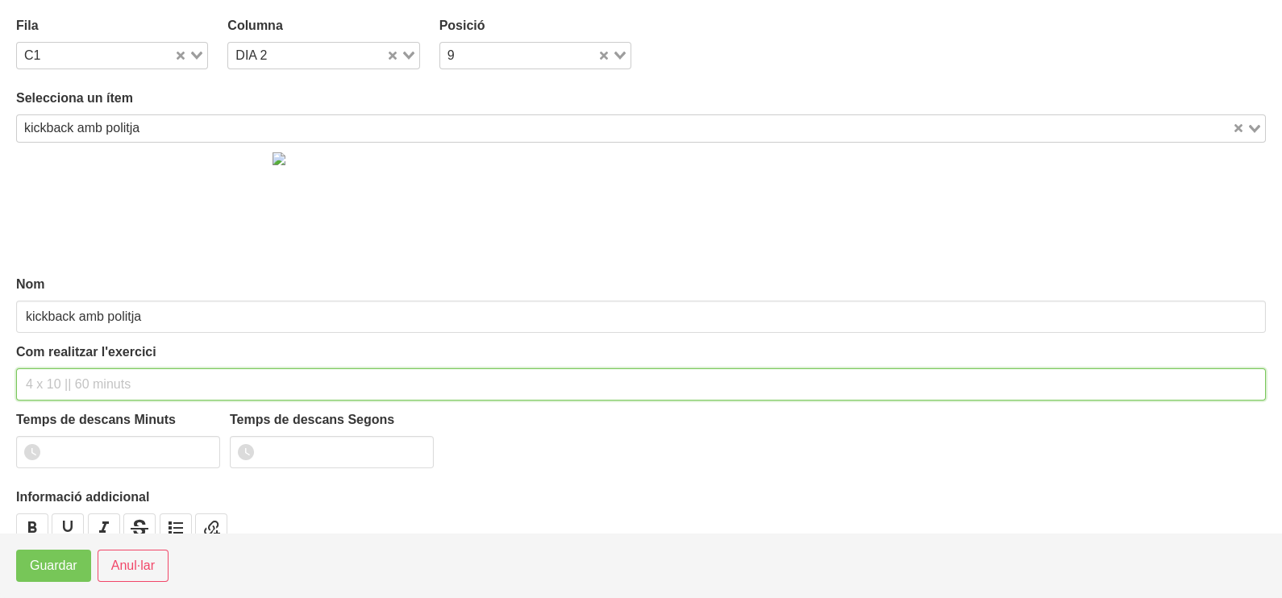
drag, startPoint x: 65, startPoint y: 385, endPoint x: 71, endPoint y: 376, distance: 11.0
click at [65, 383] on input "text" at bounding box center [641, 385] width 1250 height 32
type input "3 x 10-12 a 2010 60""
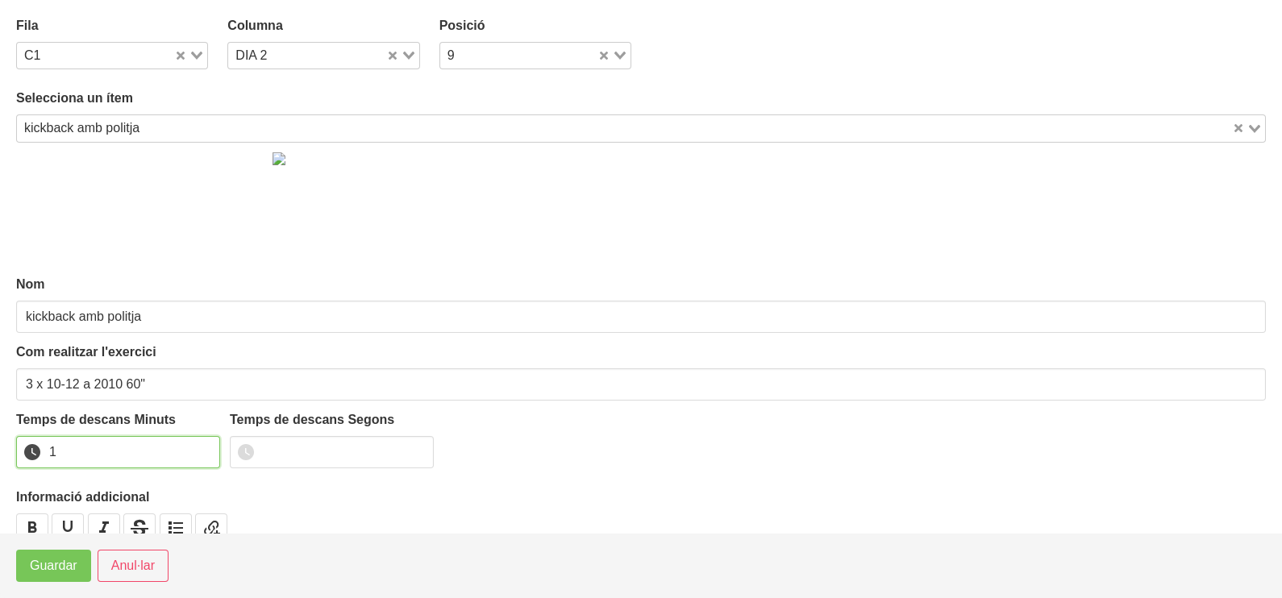
drag, startPoint x: 205, startPoint y: 445, endPoint x: 156, endPoint y: 482, distance: 61.0
type input "1"
click at [204, 448] on input "1" at bounding box center [118, 452] width 204 height 32
click at [55, 567] on span "Guardar" at bounding box center [54, 565] width 48 height 19
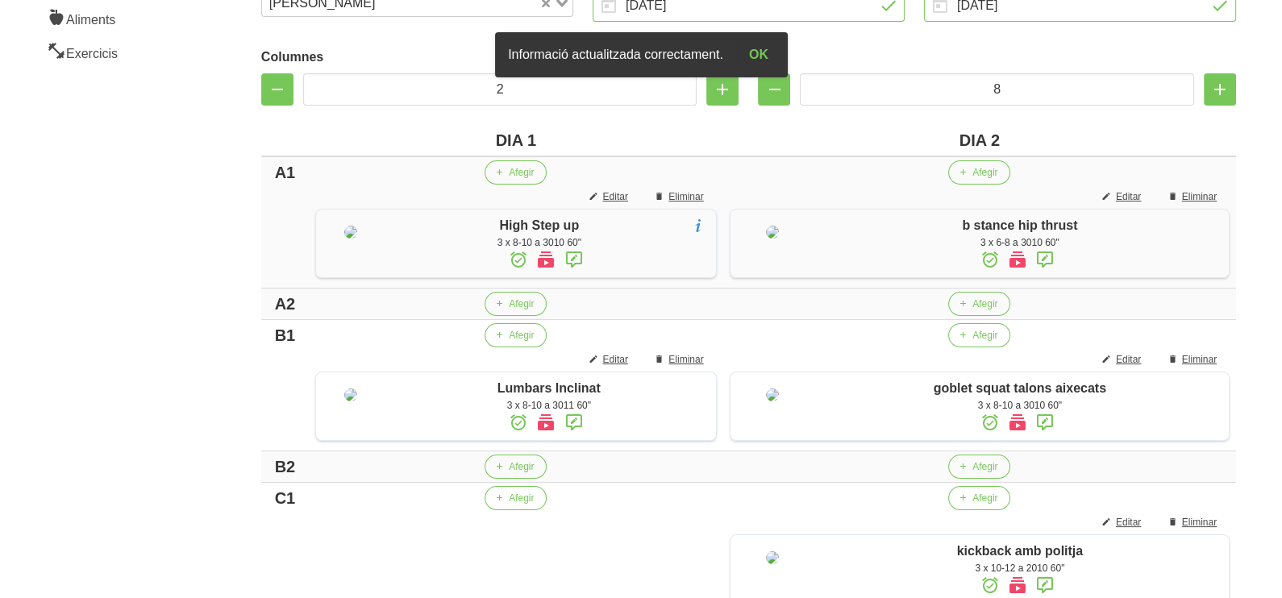
scroll to position [702, 0]
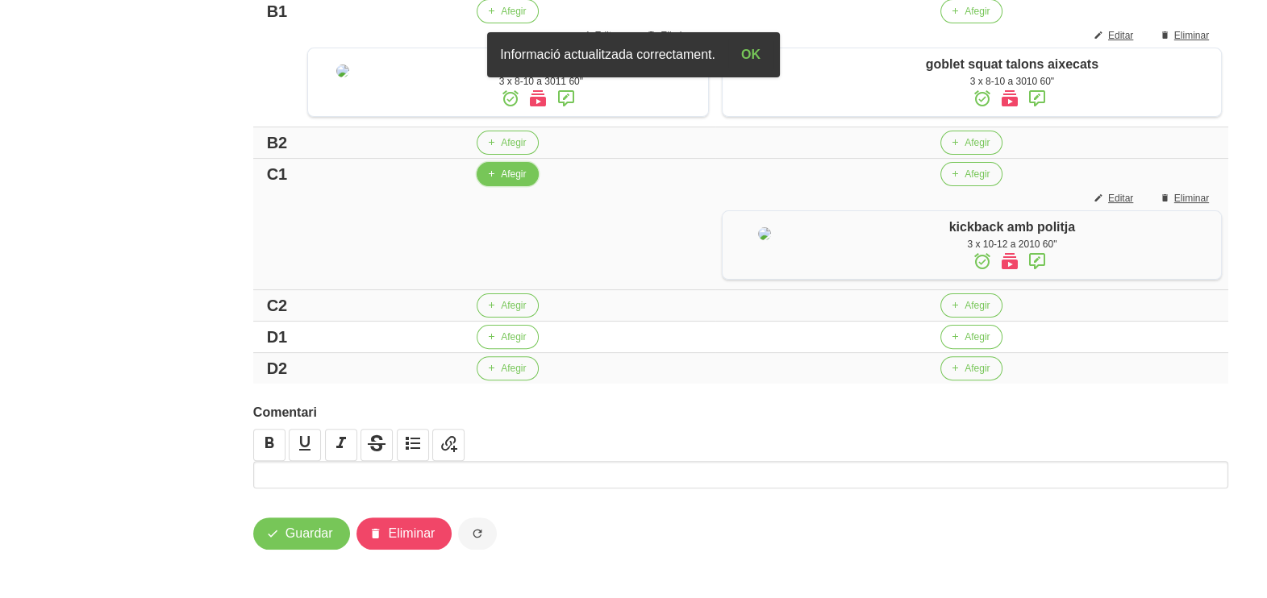
click at [527, 179] on button "Afegir" at bounding box center [508, 174] width 62 height 24
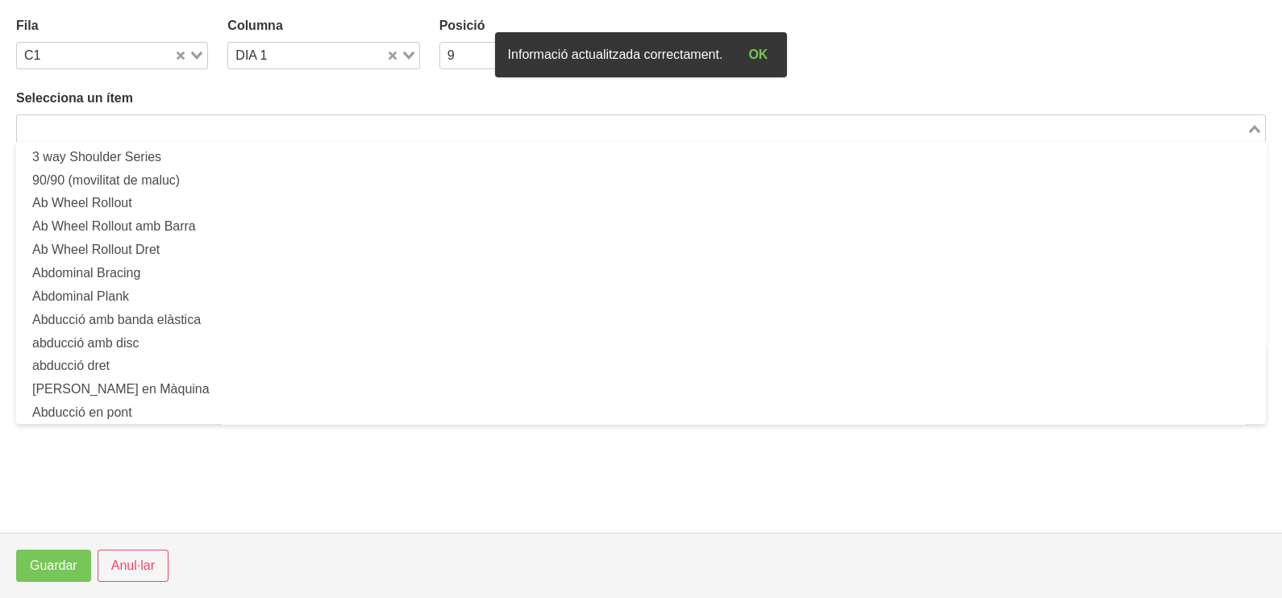
click at [222, 125] on input "Search for option" at bounding box center [632, 128] width 1226 height 19
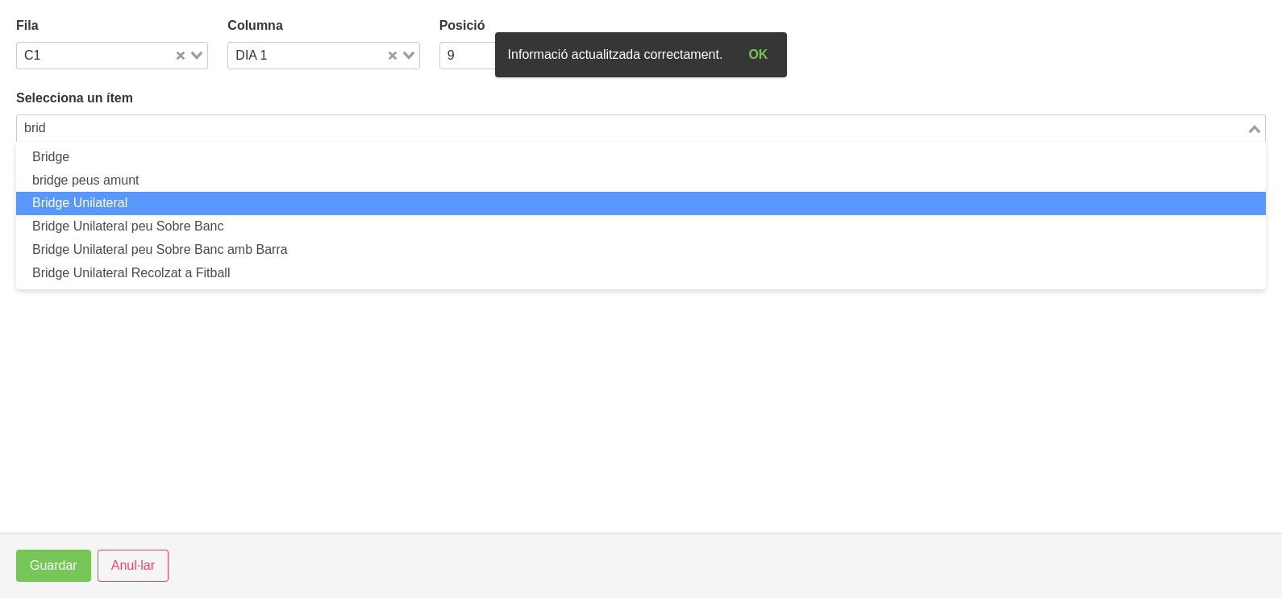
click at [194, 202] on li "Bridge Unilateral" at bounding box center [641, 203] width 1250 height 23
type input "brid"
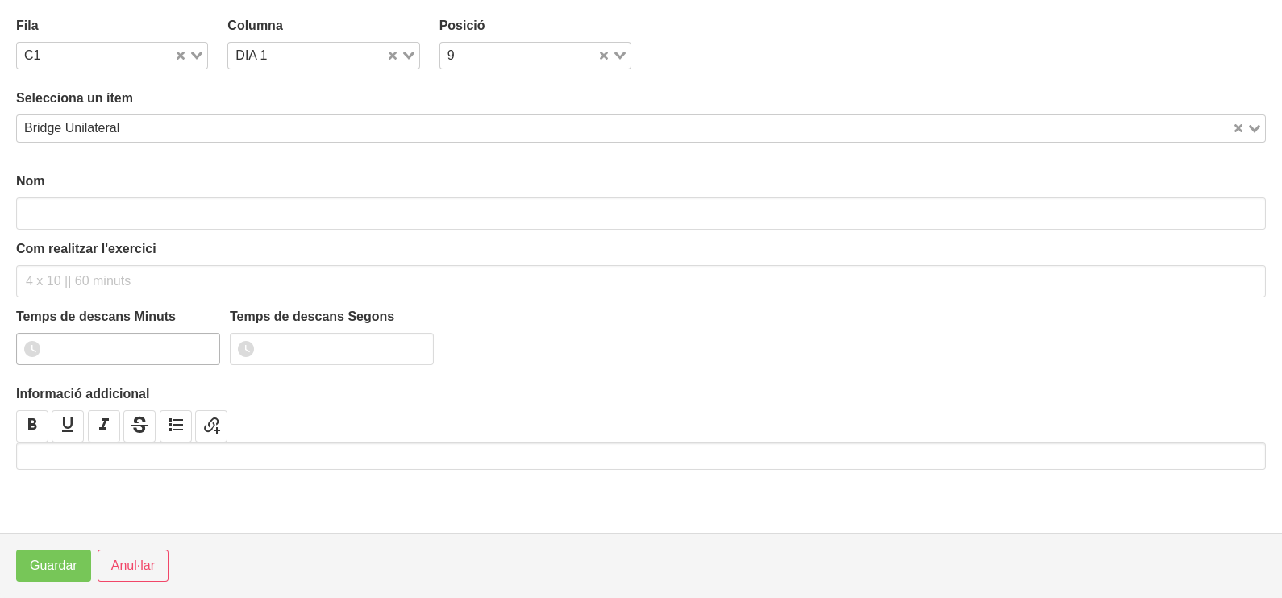
type input "Bridge Unilateral"
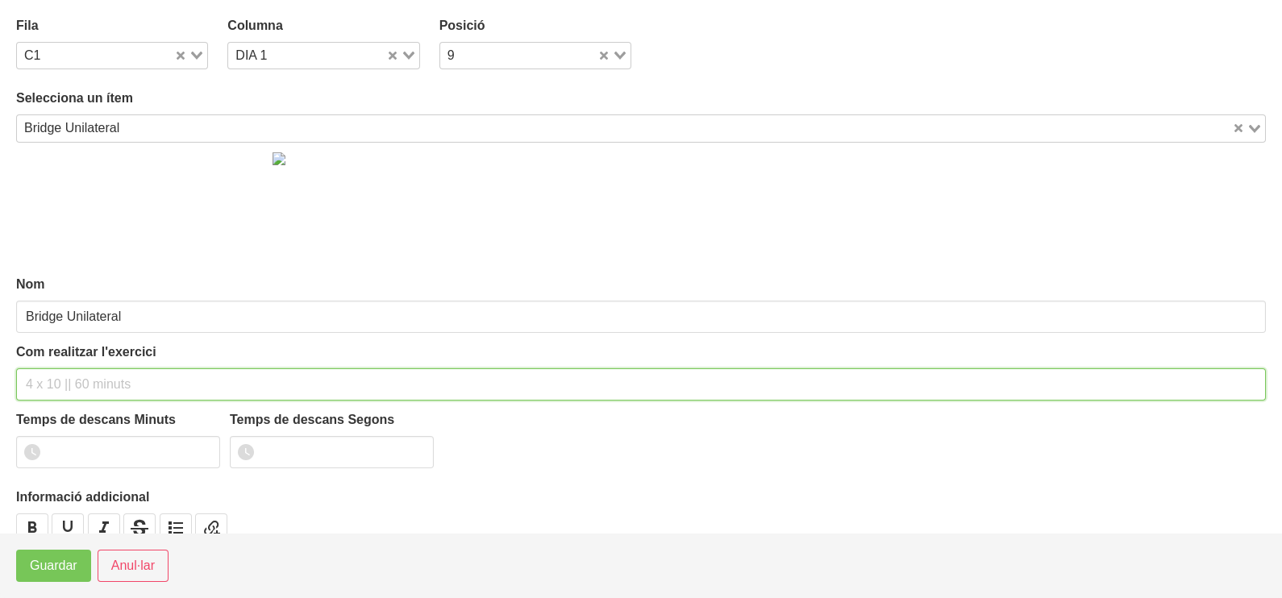
click at [79, 369] on input "text" at bounding box center [641, 385] width 1250 height 32
type input "3 x 8-10 a 2011 60""
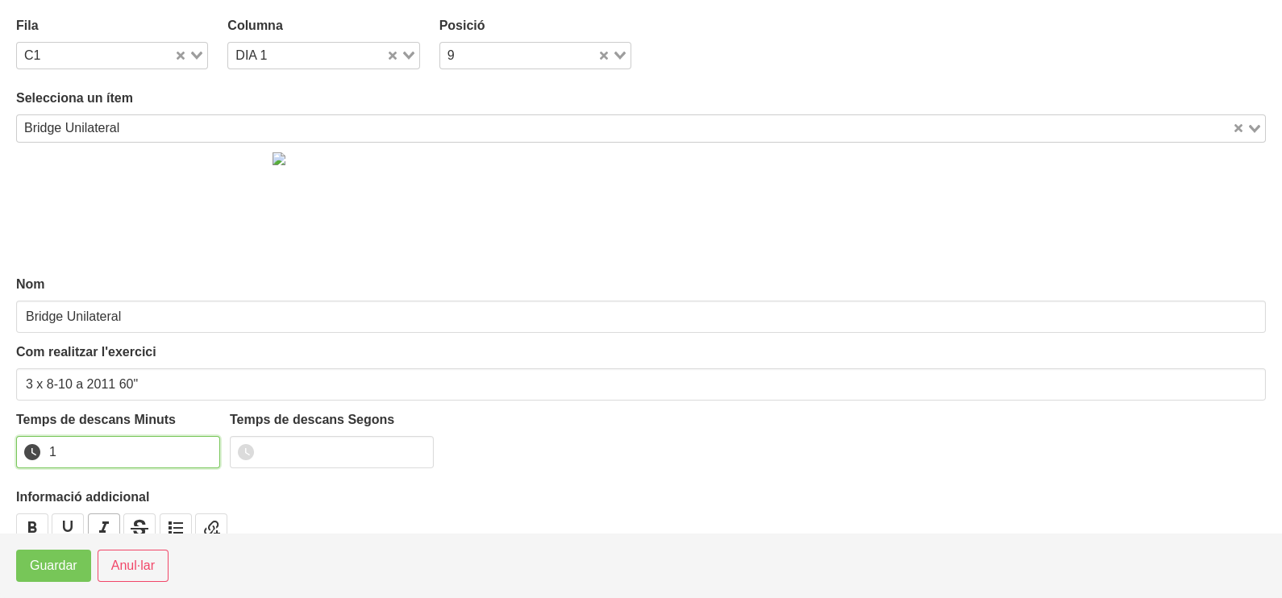
drag, startPoint x: 206, startPoint y: 448, endPoint x: 100, endPoint y: 516, distance: 125.9
type input "1"
click at [204, 448] on input "1" at bounding box center [118, 452] width 204 height 32
click at [64, 568] on span "Guardar" at bounding box center [54, 565] width 48 height 19
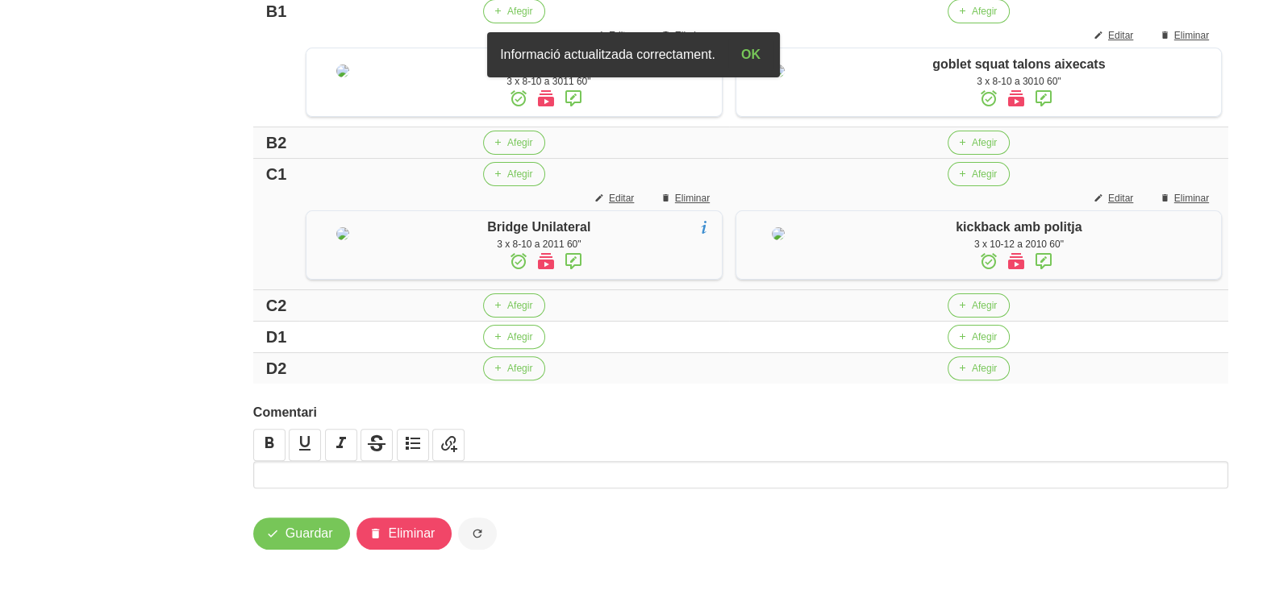
click at [573, 260] on icon at bounding box center [573, 261] width 19 height 29
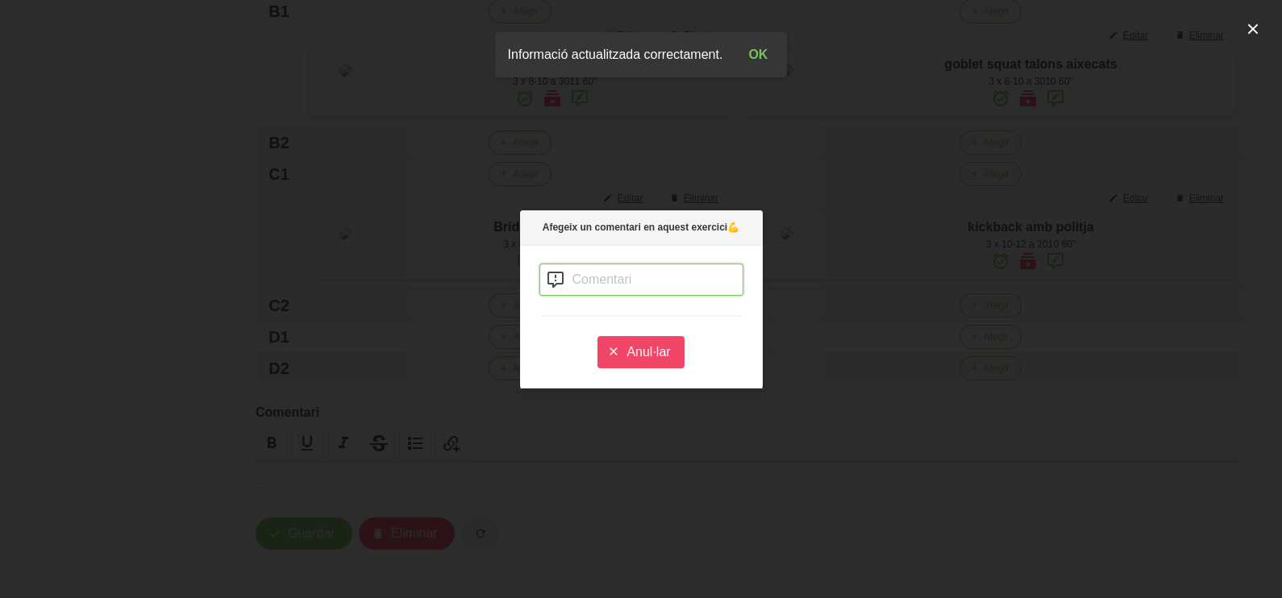
click at [611, 282] on input "text" at bounding box center [641, 280] width 204 height 32
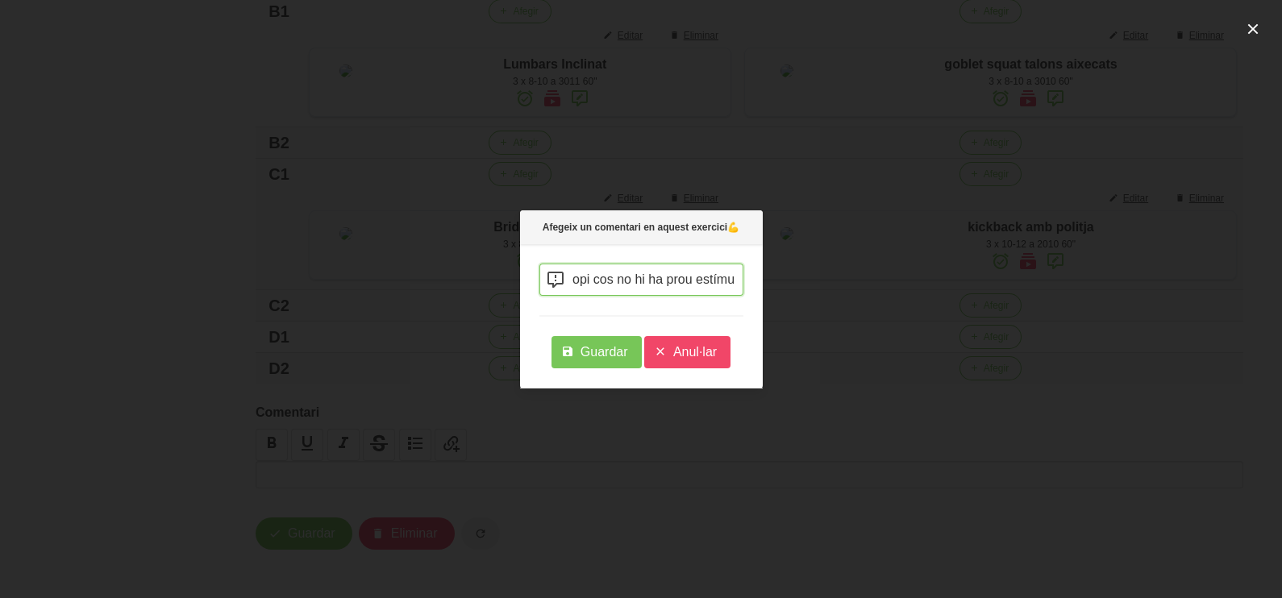
scroll to position [0, 265]
type input "posa una pesa sobre la cintura, que amb el propi cos no hi ha prou estímul"
click at [606, 364] on button "Guardar" at bounding box center [597, 352] width 90 height 32
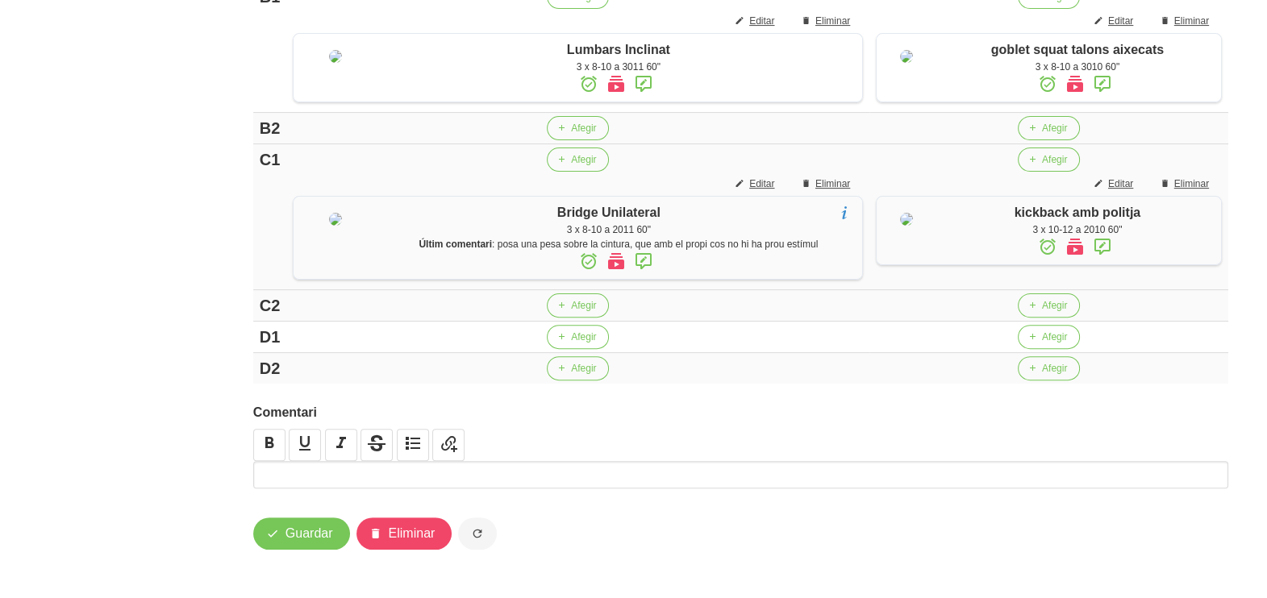
scroll to position [754, 0]
click at [571, 339] on span "Afegir" at bounding box center [583, 337] width 25 height 15
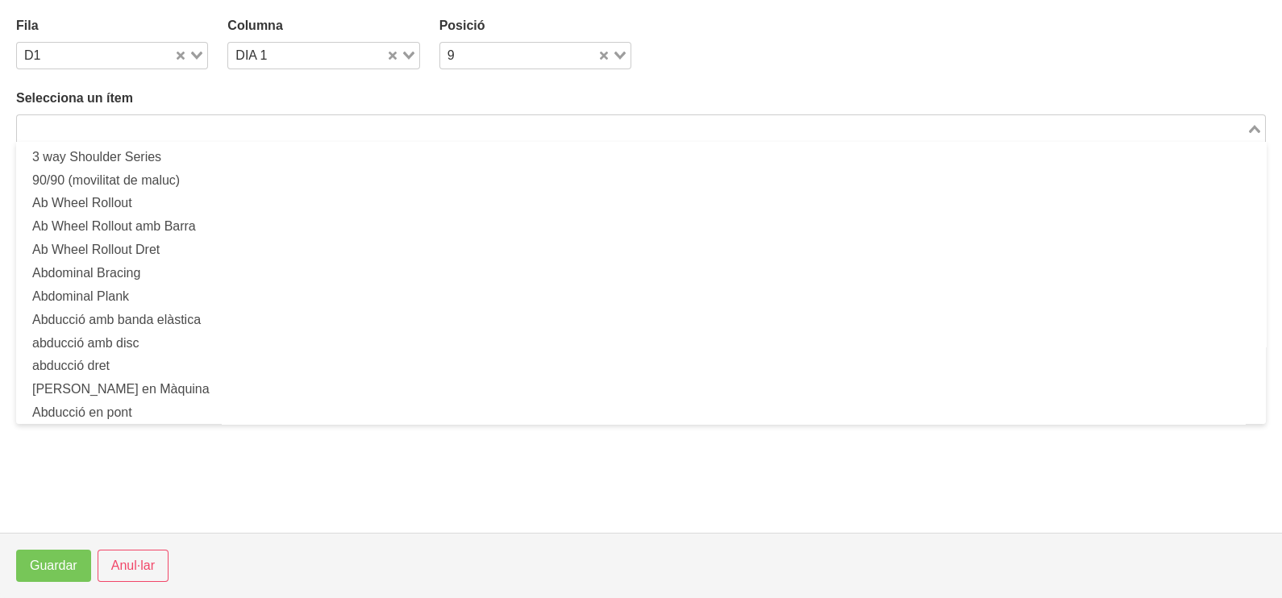
click at [322, 127] on input "Search for option" at bounding box center [632, 128] width 1226 height 19
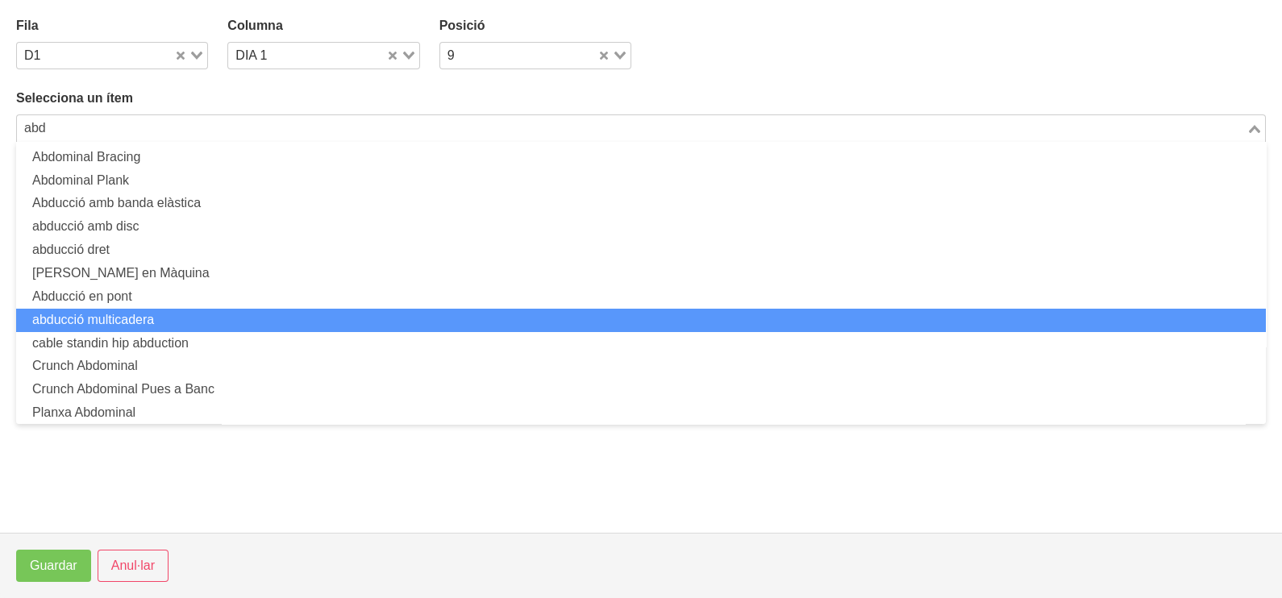
click at [205, 311] on li "abducció multicadera" at bounding box center [641, 320] width 1250 height 23
type input "abd"
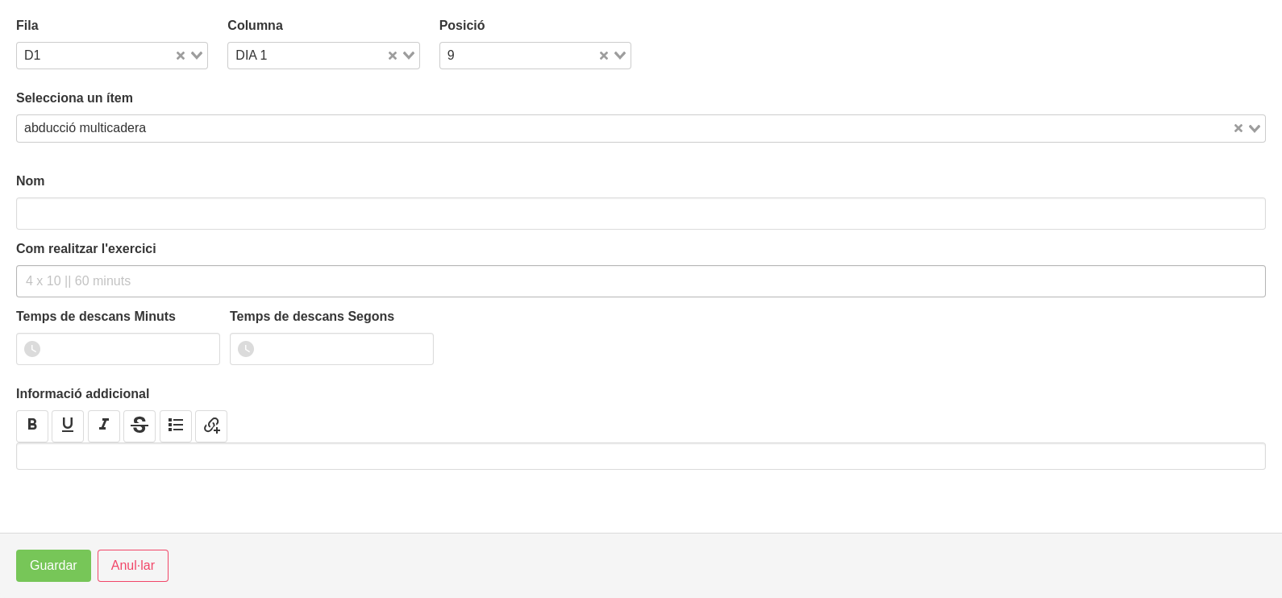
type input "abducció multicadera"
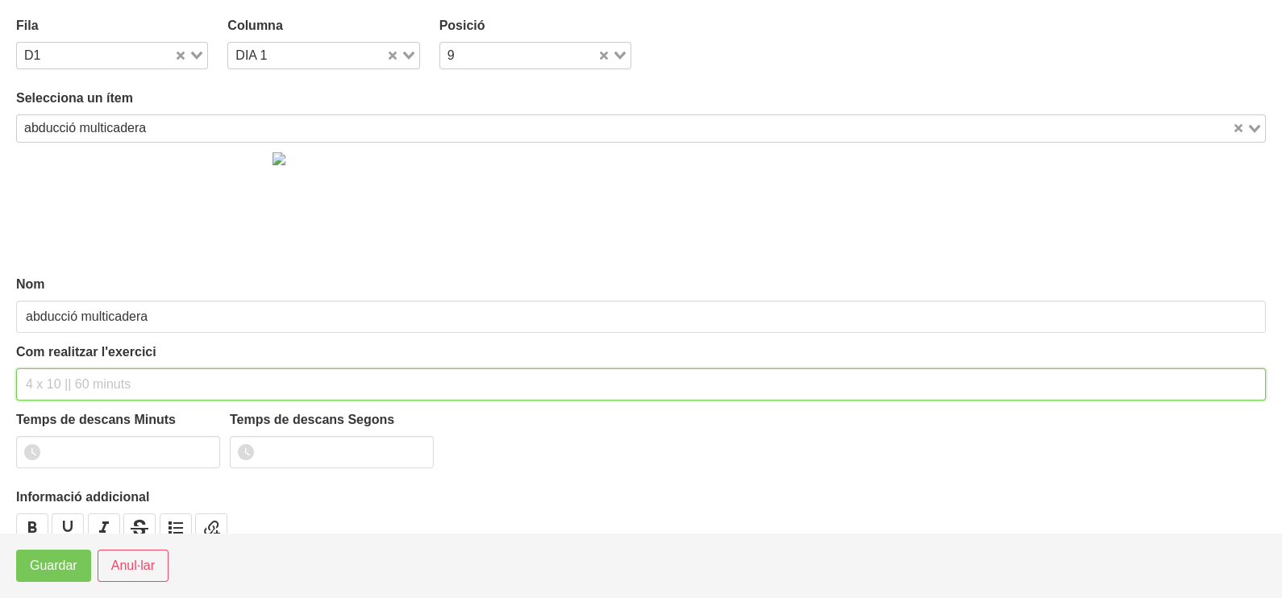
click at [54, 383] on input "text" at bounding box center [641, 385] width 1250 height 32
type input "3 x 10-12 a 2010 60""
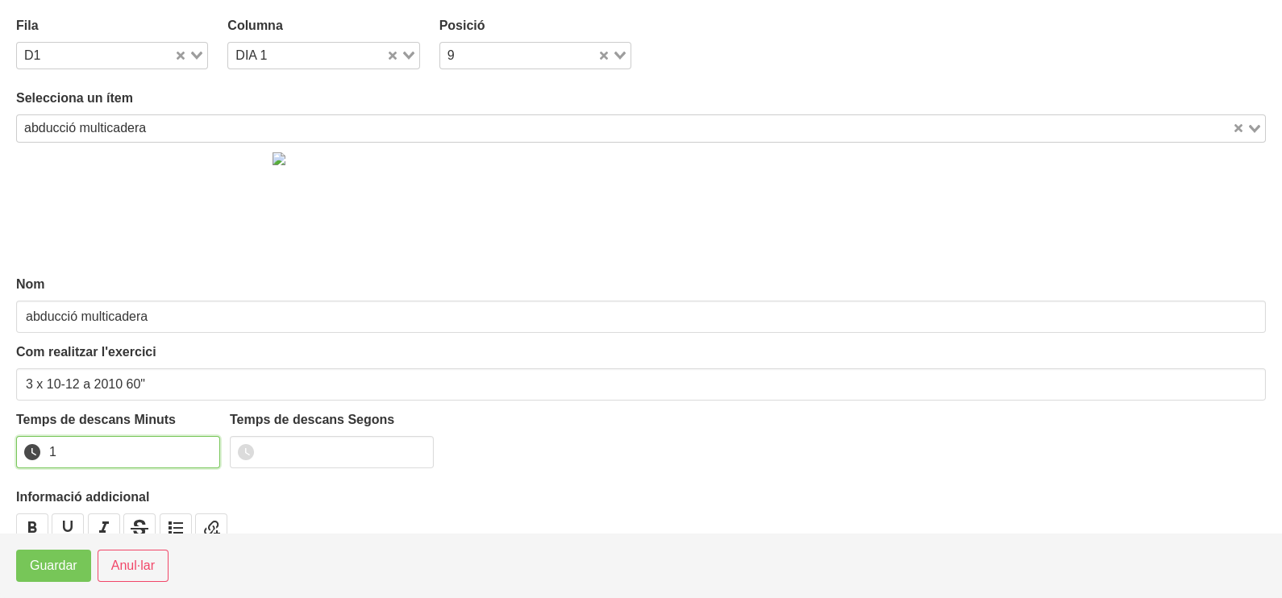
drag, startPoint x: 206, startPoint y: 446, endPoint x: 69, endPoint y: 538, distance: 164.4
type input "1"
click at [198, 451] on input "1" at bounding box center [118, 452] width 204 height 32
click at [44, 564] on span "Guardar" at bounding box center [54, 565] width 48 height 19
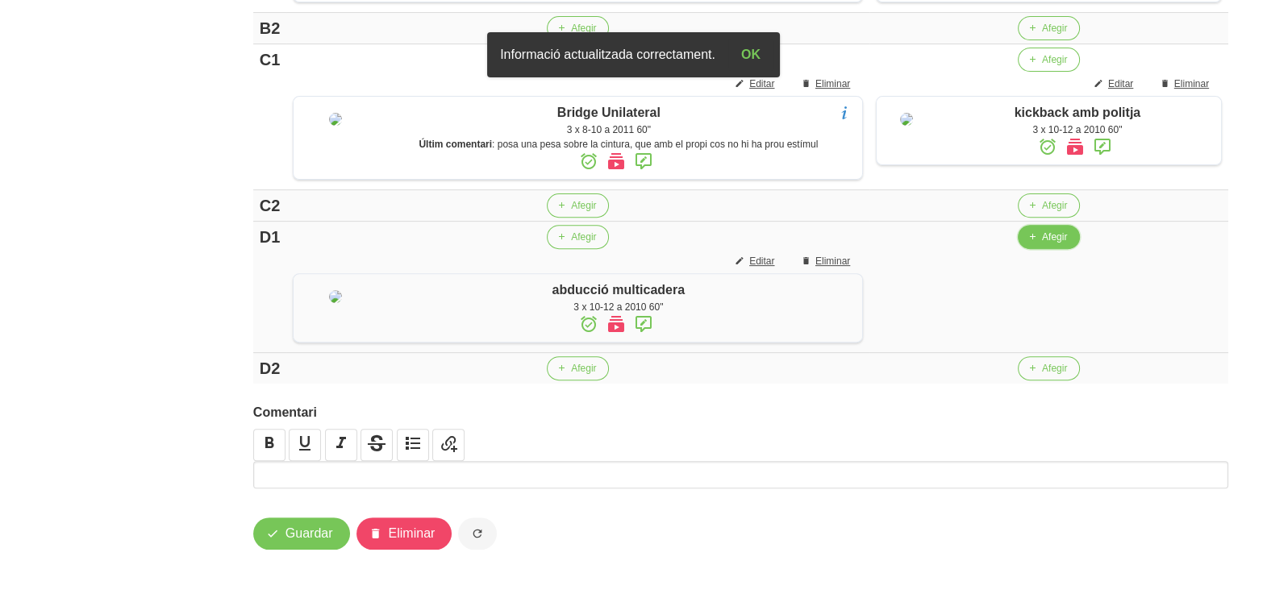
click at [1042, 244] on span "Afegir" at bounding box center [1054, 237] width 25 height 15
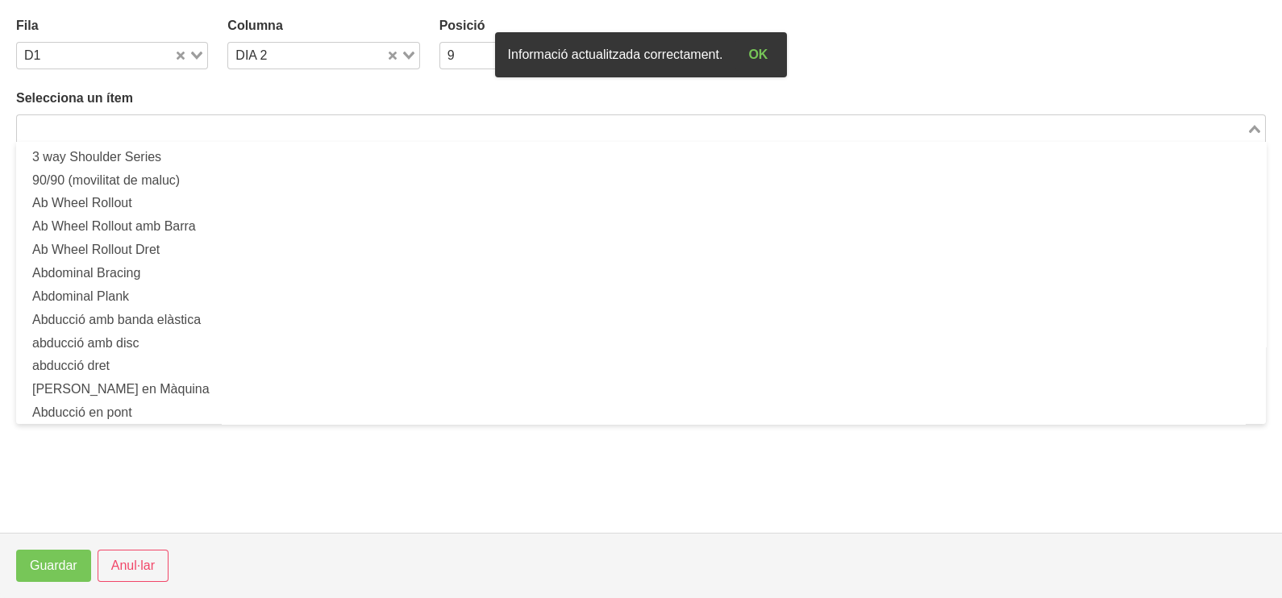
click at [305, 135] on input "Search for option" at bounding box center [632, 128] width 1226 height 19
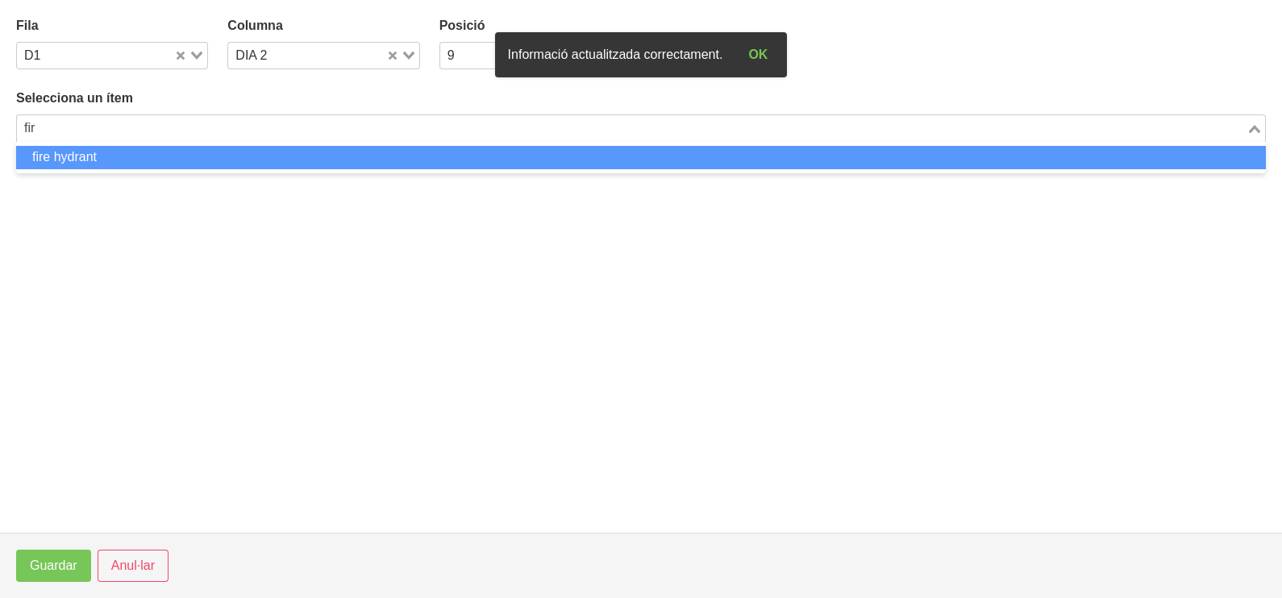
click at [298, 156] on li "fire hydrant" at bounding box center [641, 157] width 1250 height 23
type input "fir"
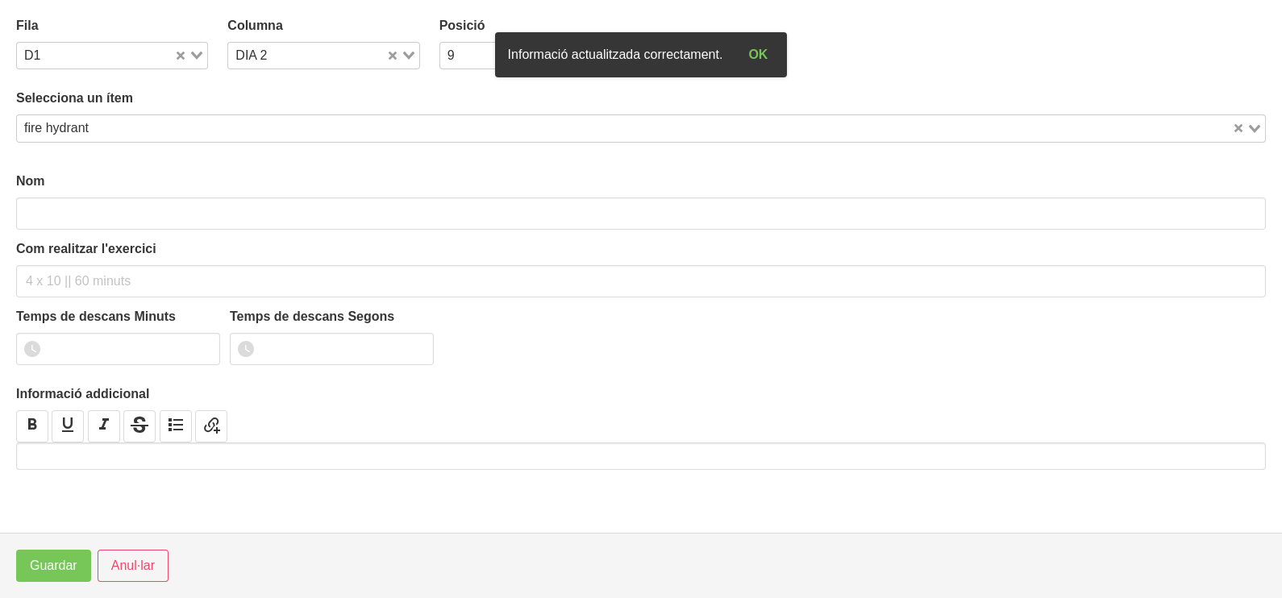
type input "fire hydrant"
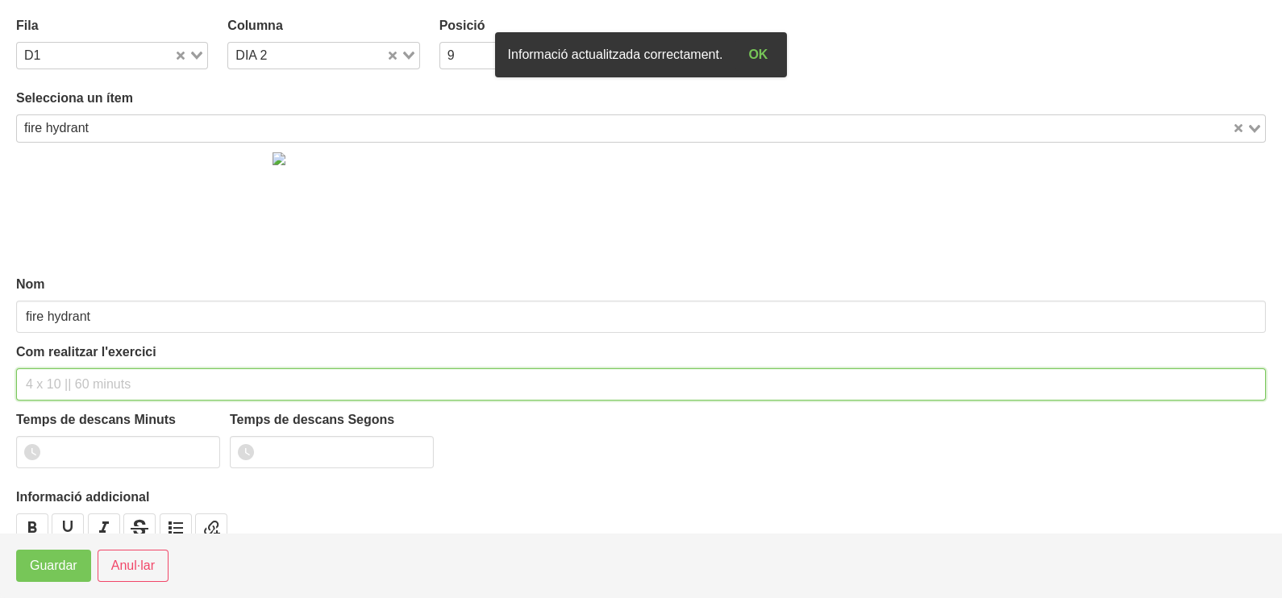
click at [65, 375] on input "text" at bounding box center [641, 385] width 1250 height 32
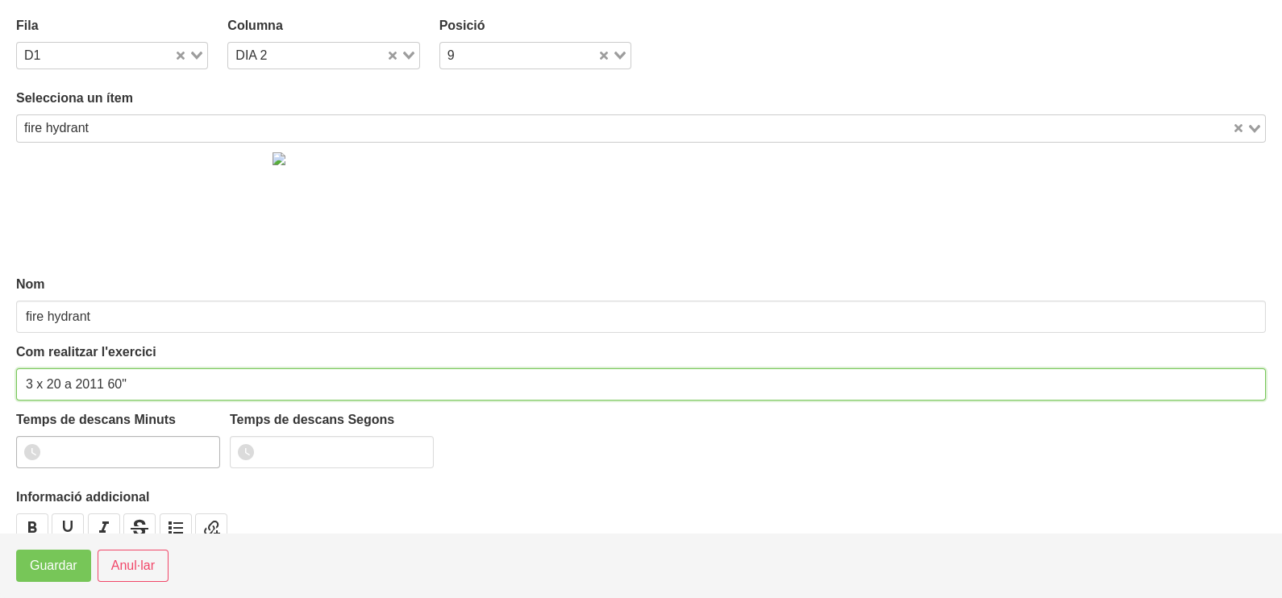
type input "3 x 20 a 2011 60""
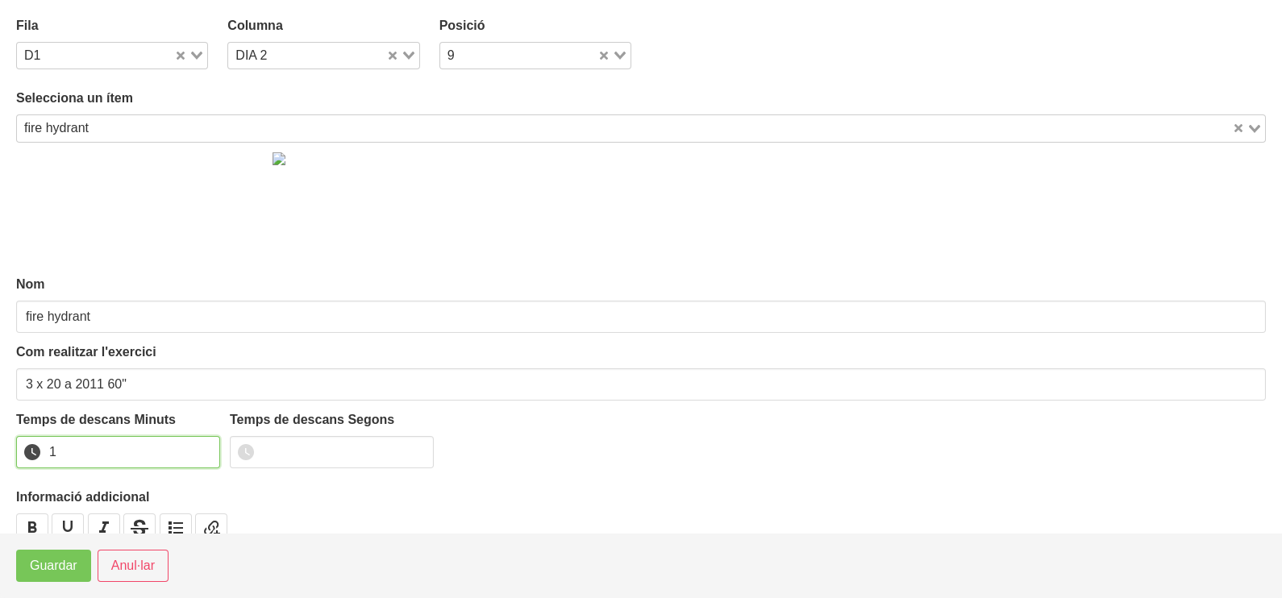
drag, startPoint x: 205, startPoint y: 443, endPoint x: 198, endPoint y: 448, distance: 8.3
type input "1"
click at [198, 448] on input "1" at bounding box center [118, 452] width 204 height 32
click at [82, 564] on button "Guardar" at bounding box center [53, 566] width 75 height 32
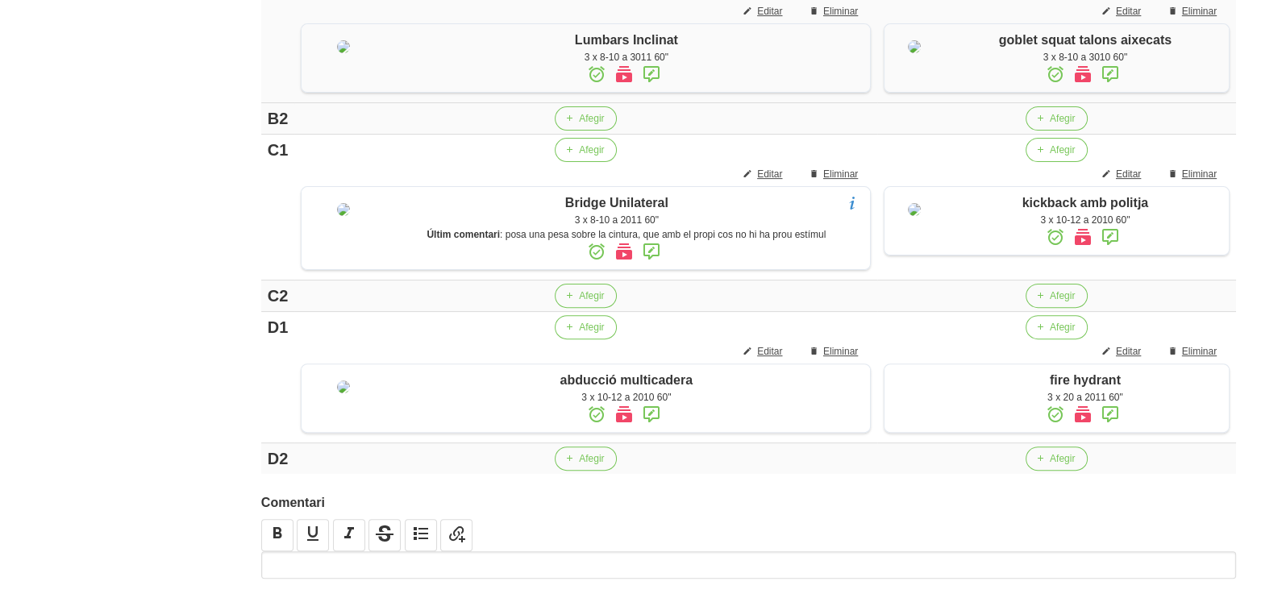
scroll to position [653, 0]
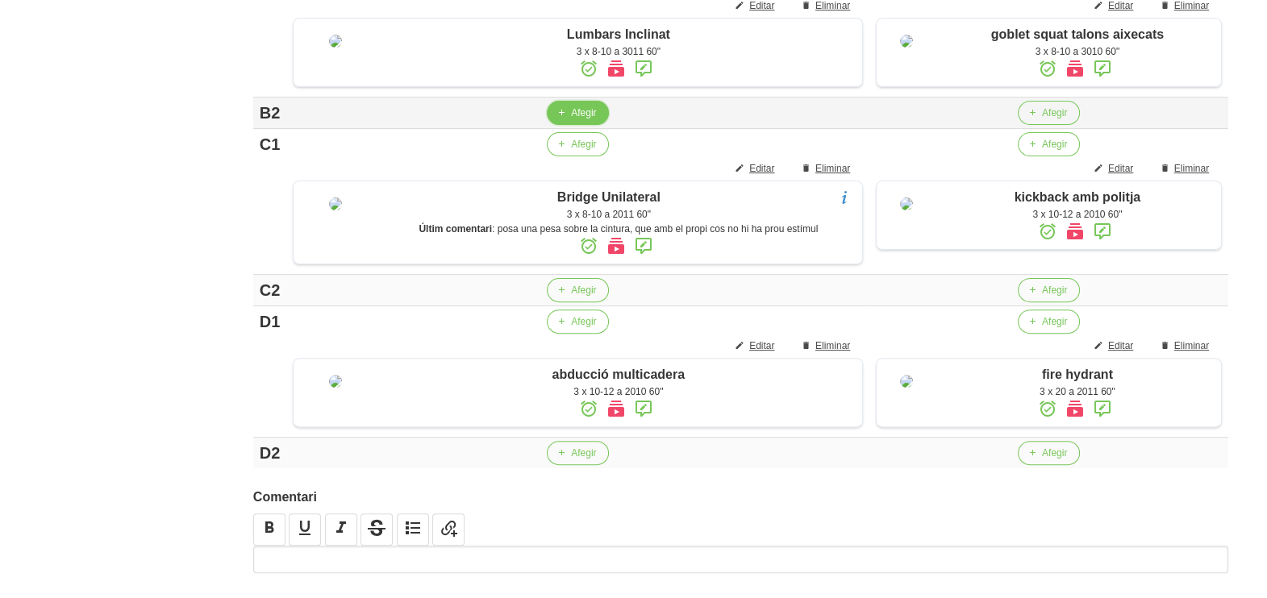
click at [571, 120] on span "Afegir" at bounding box center [583, 113] width 25 height 15
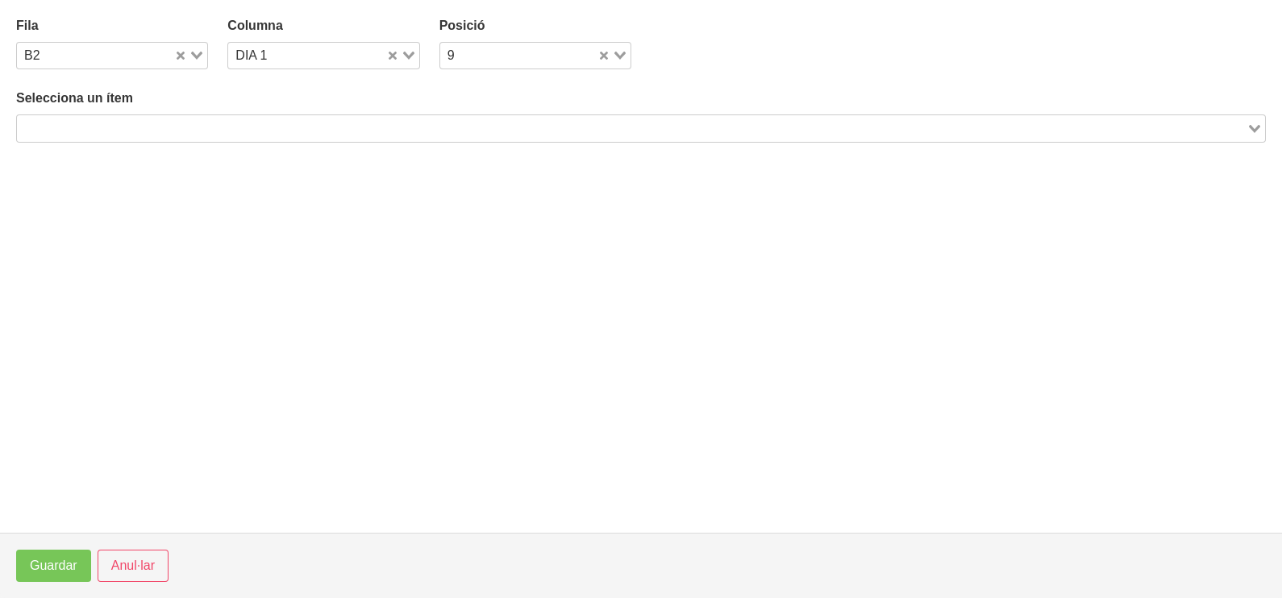
click at [183, 125] on input "Search for option" at bounding box center [632, 128] width 1226 height 19
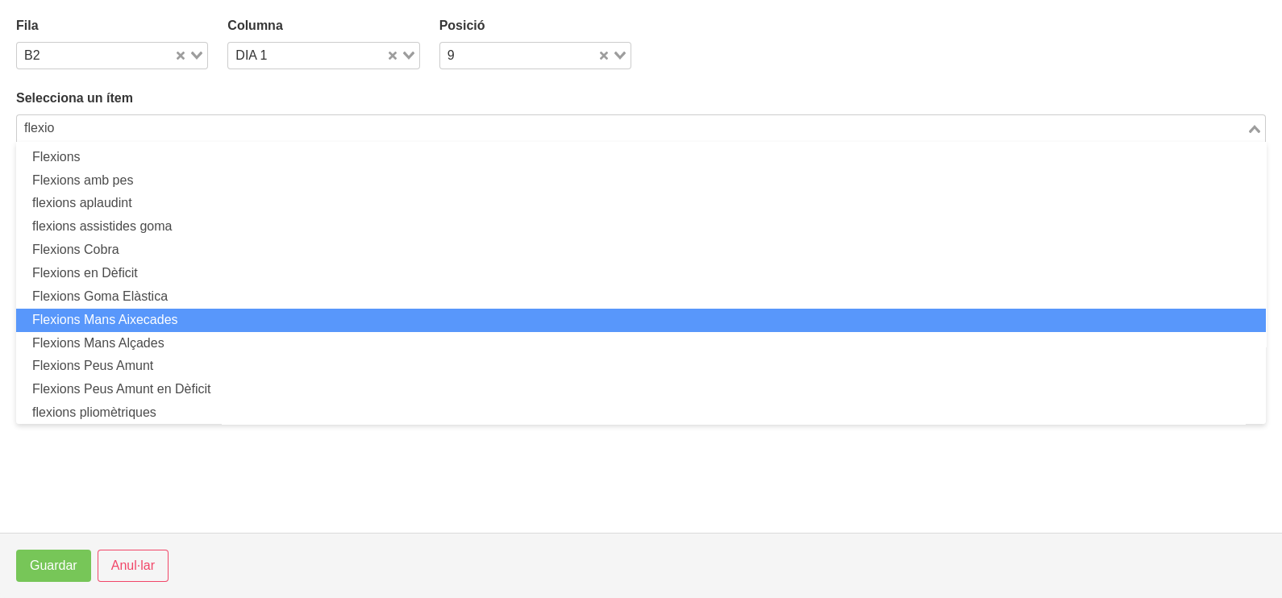
click at [213, 317] on li "Flexions Mans Aixecades" at bounding box center [641, 320] width 1250 height 23
type input "flexio"
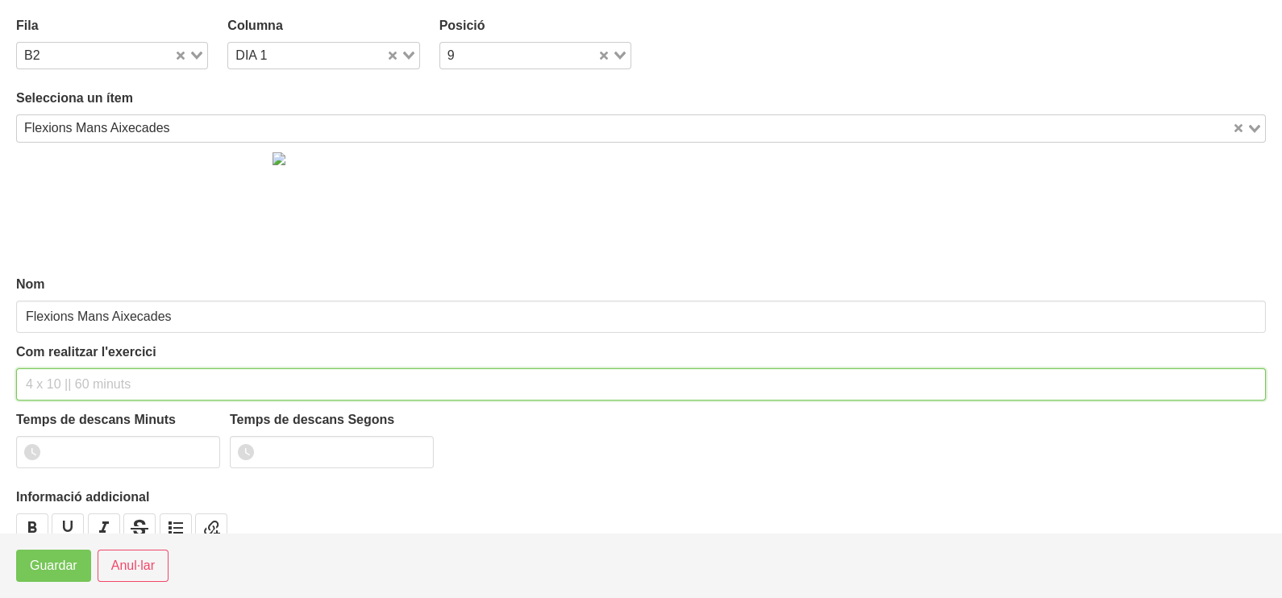
drag, startPoint x: 56, startPoint y: 385, endPoint x: 72, endPoint y: 351, distance: 37.2
click at [66, 360] on div "Com realitzar l'exercici" at bounding box center [641, 372] width 1250 height 58
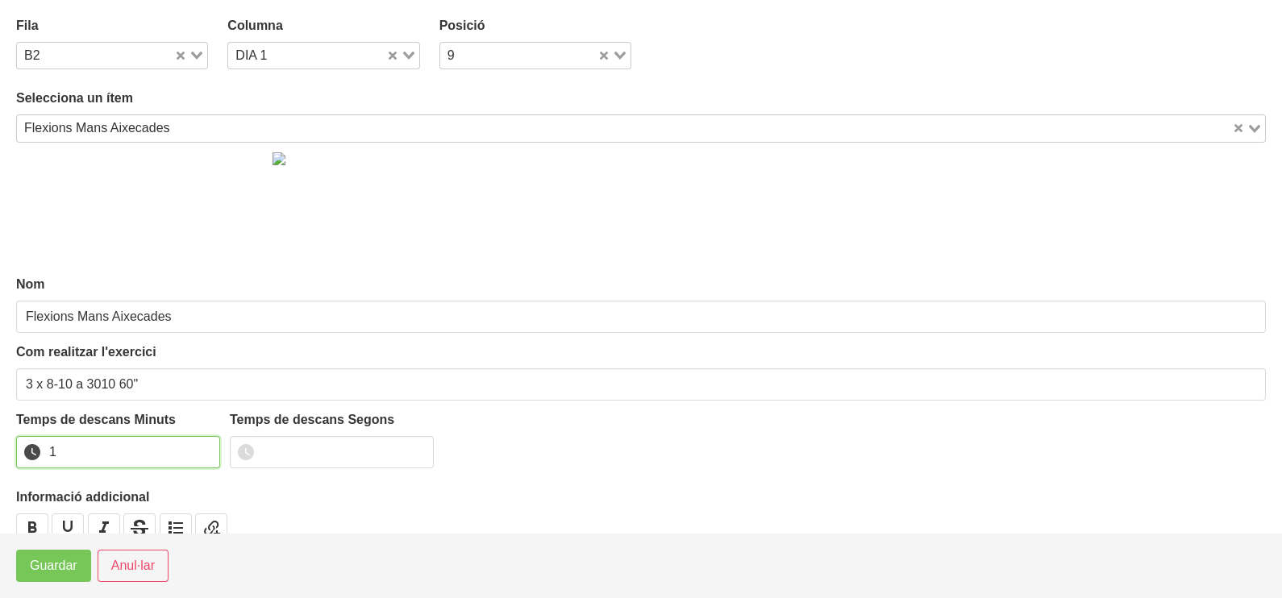
drag, startPoint x: 206, startPoint y: 448, endPoint x: 142, endPoint y: 498, distance: 81.5
click at [203, 451] on input "1" at bounding box center [118, 452] width 204 height 32
click at [69, 570] on span "Guardar" at bounding box center [54, 565] width 48 height 19
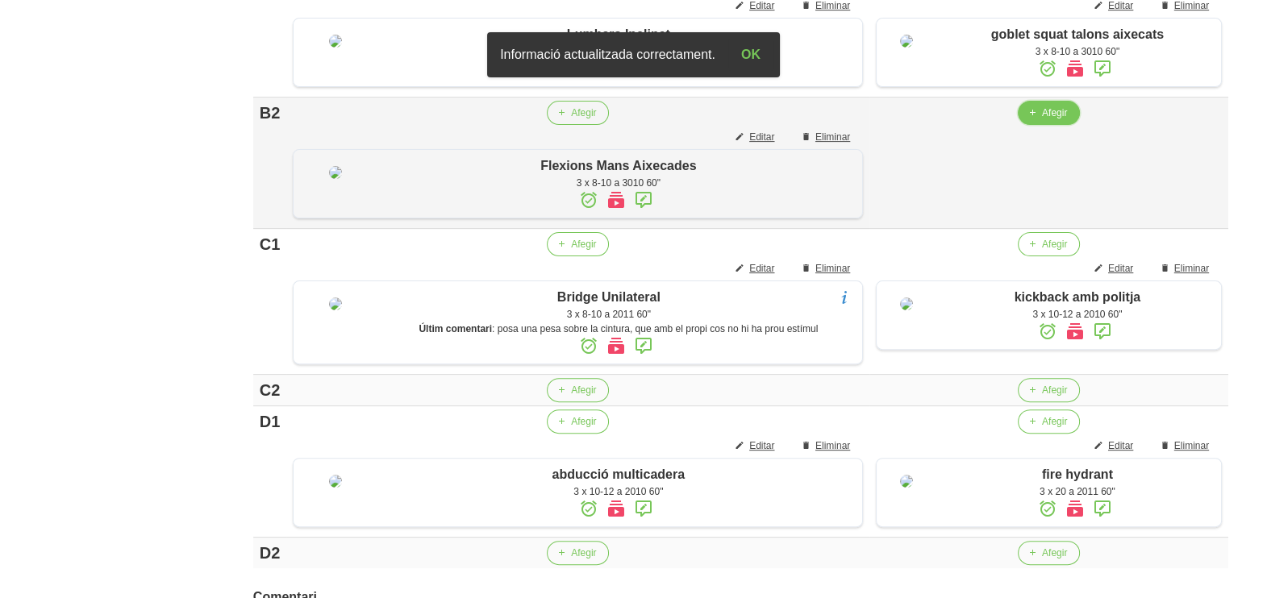
click at [1042, 120] on span "Afegir" at bounding box center [1054, 113] width 25 height 15
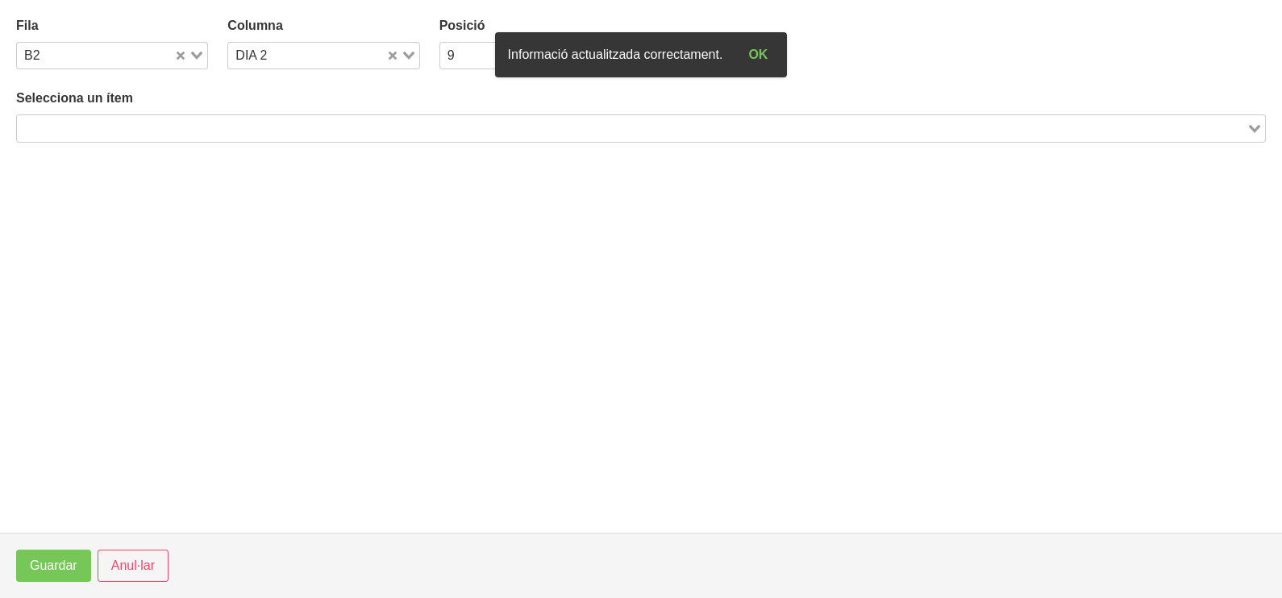
click at [270, 127] on input "Search for option" at bounding box center [632, 128] width 1226 height 19
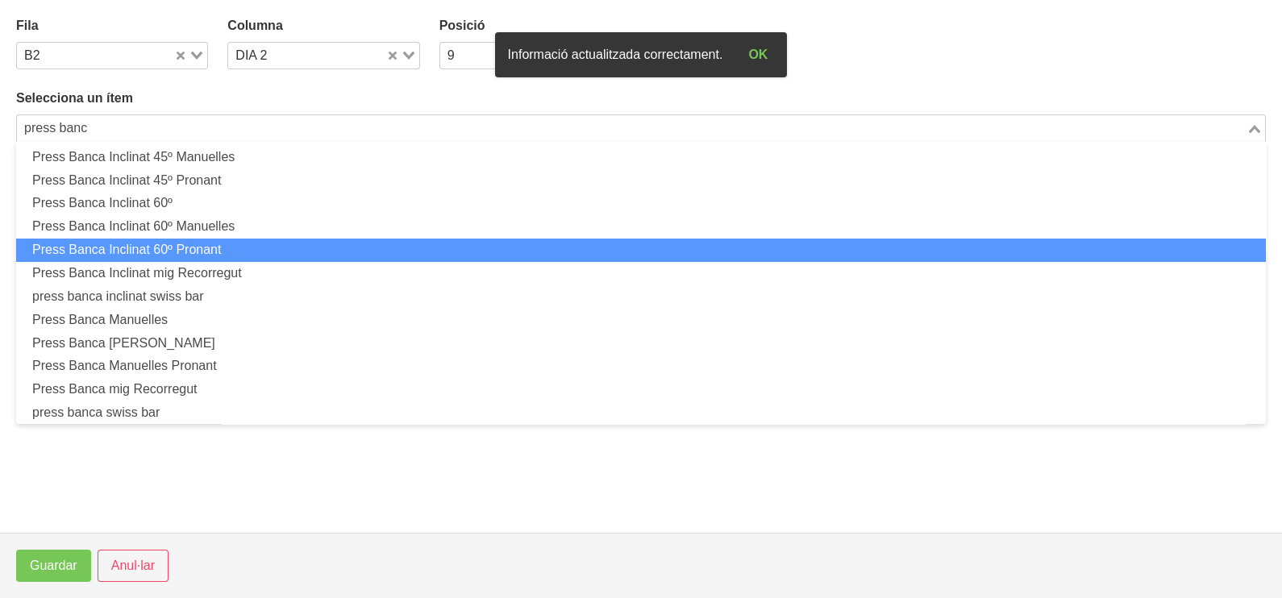
scroll to position [401, 0]
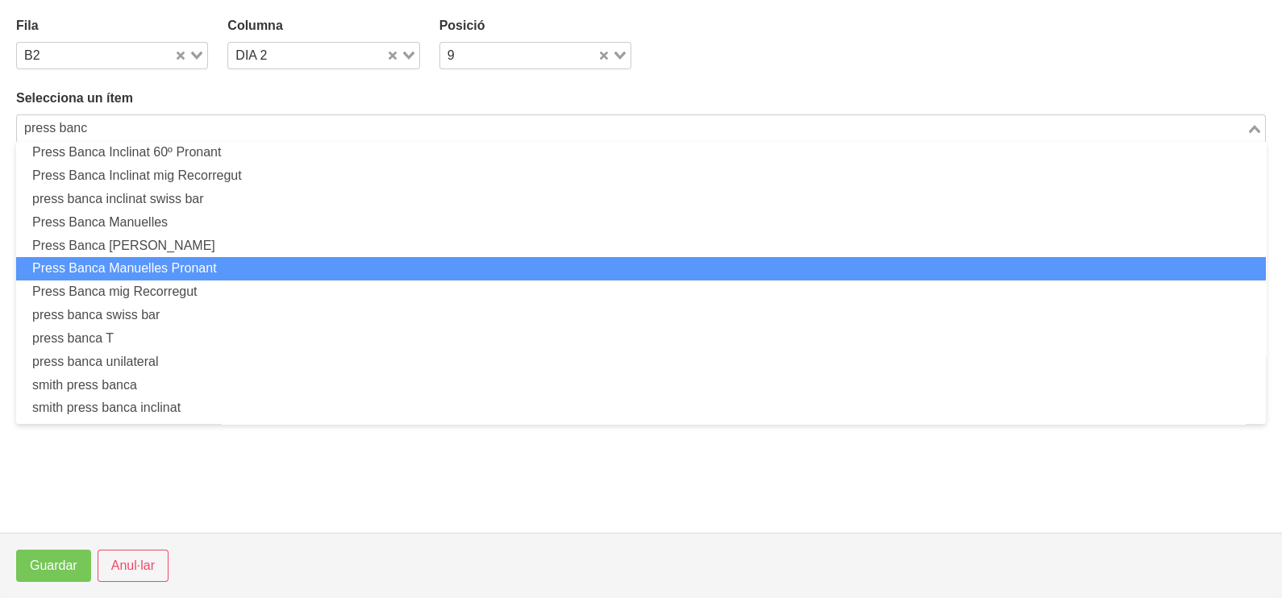
click at [269, 265] on li "Press Banca Manuelles Pronant" at bounding box center [641, 268] width 1250 height 23
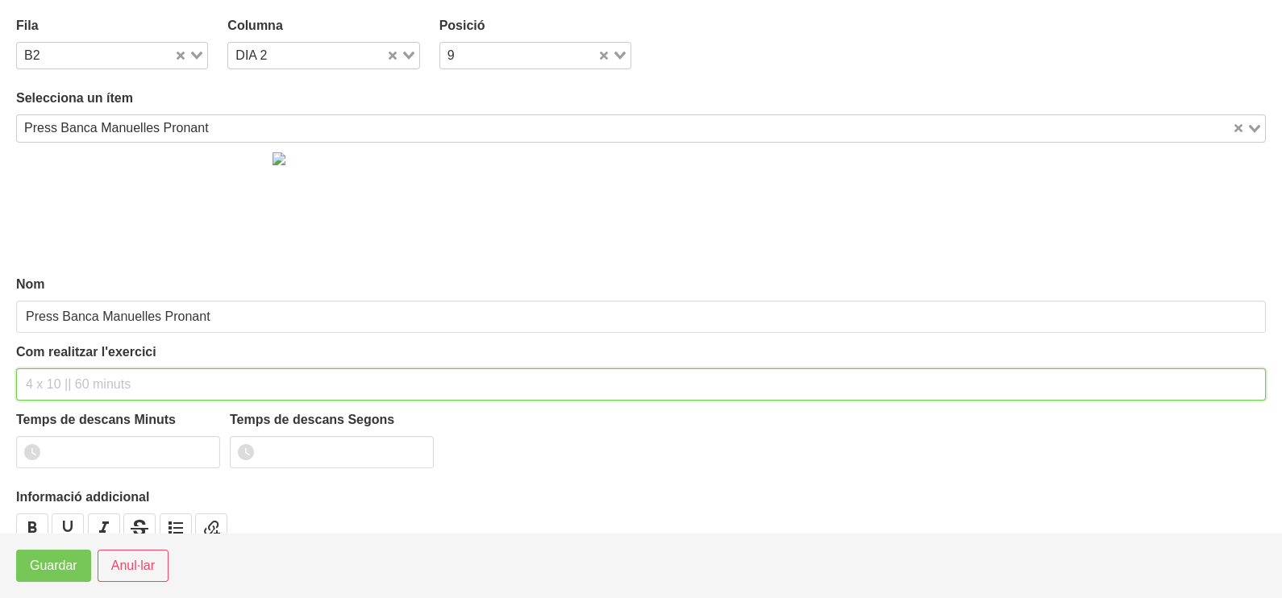
click at [53, 370] on input "text" at bounding box center [641, 385] width 1250 height 32
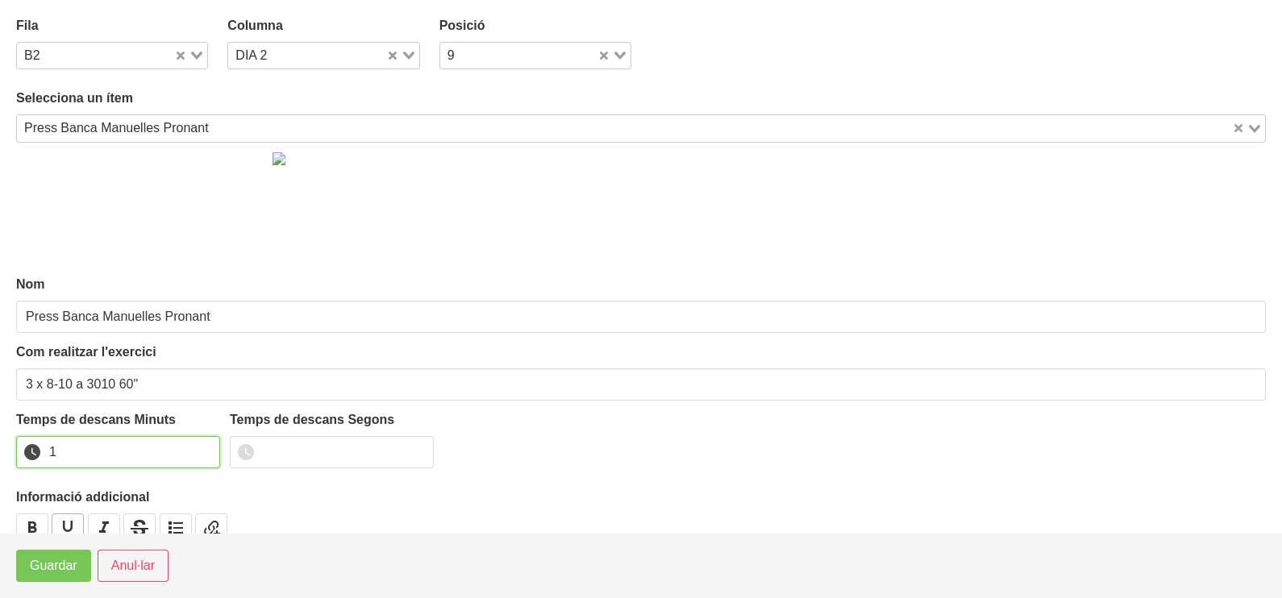
drag, startPoint x: 205, startPoint y: 445, endPoint x: 73, endPoint y: 524, distance: 154.1
click at [197, 452] on input "1" at bounding box center [118, 452] width 204 height 32
click at [50, 556] on button "Guardar" at bounding box center [53, 566] width 75 height 32
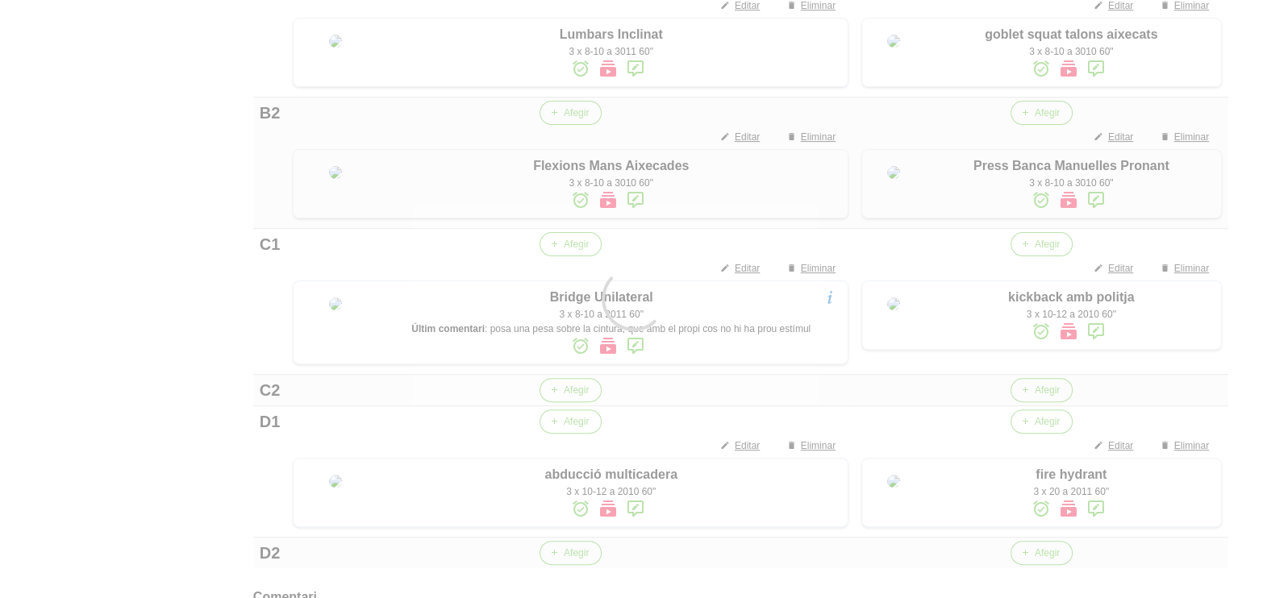
scroll to position [250, 0]
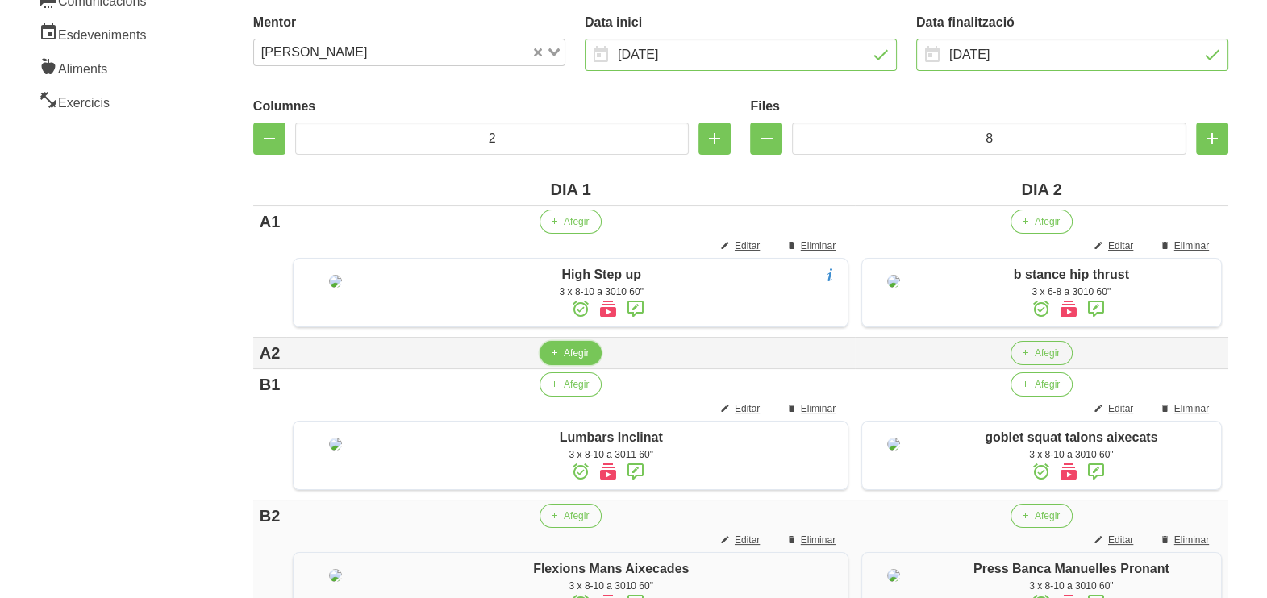
click at [553, 365] on button "Afegir" at bounding box center [570, 353] width 62 height 24
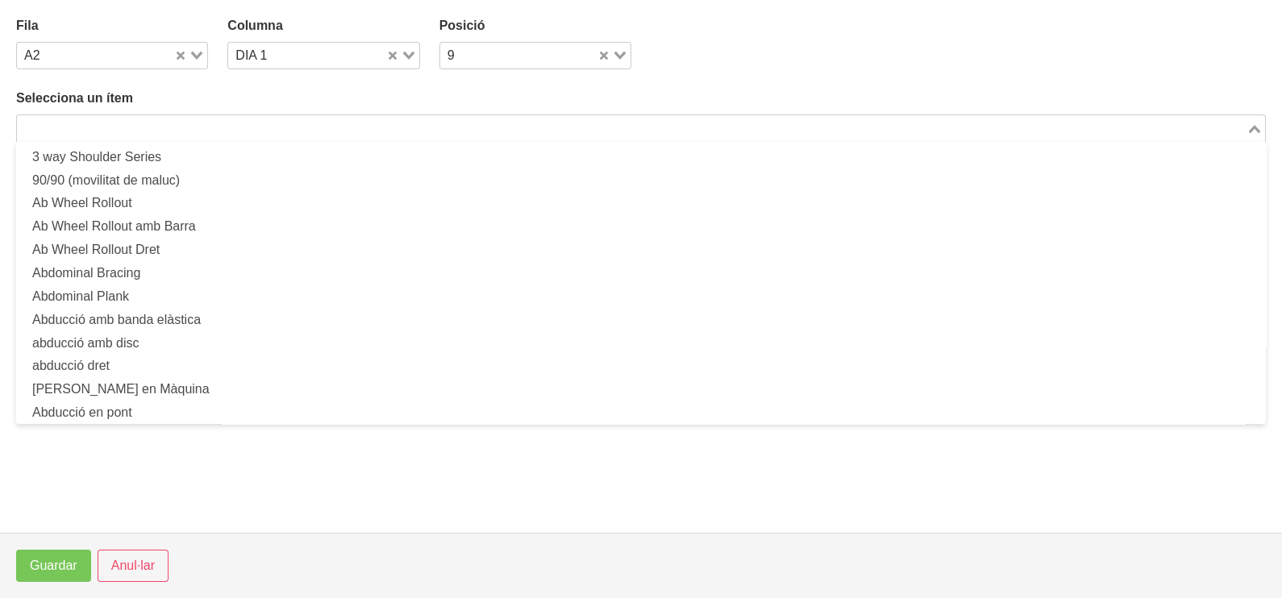
drag, startPoint x: 307, startPoint y: 121, endPoint x: 239, endPoint y: 105, distance: 70.4
click at [280, 119] on input "Search for option" at bounding box center [632, 128] width 1226 height 19
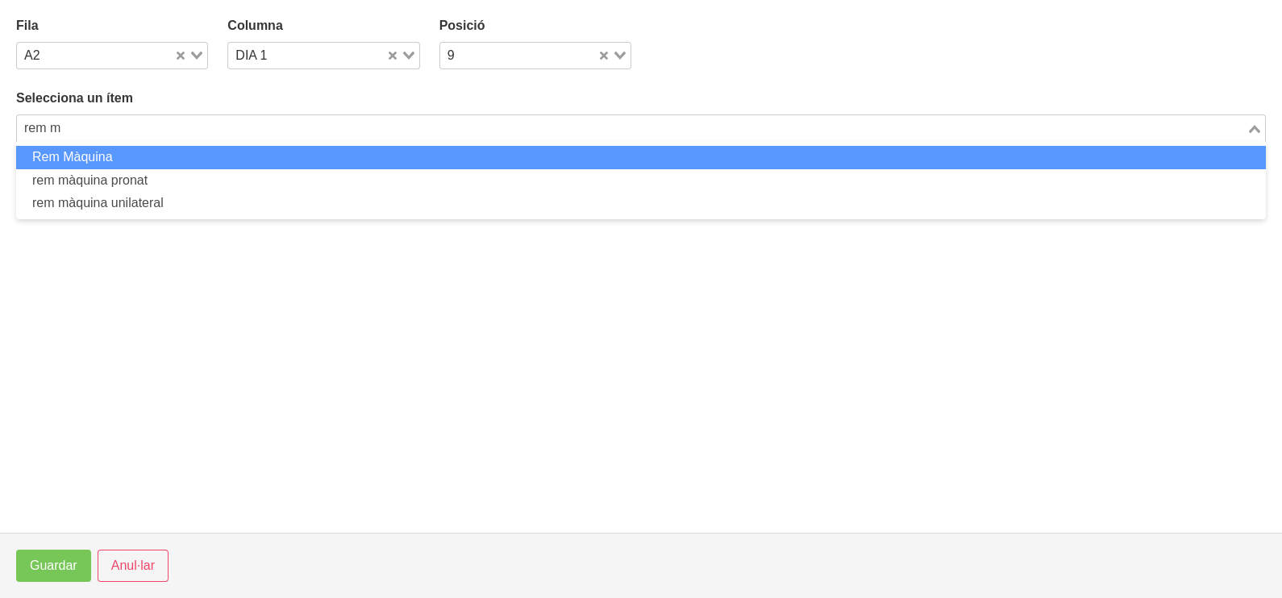
click at [229, 154] on li "Rem Màquina" at bounding box center [641, 157] width 1250 height 23
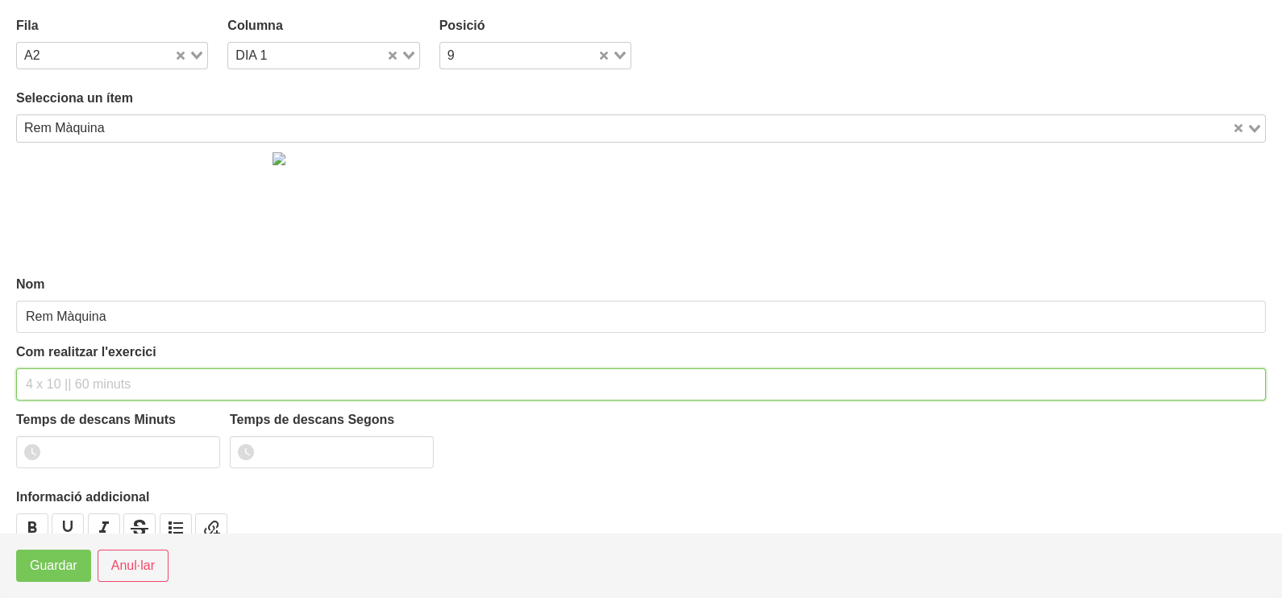
click at [69, 374] on input "text" at bounding box center [641, 385] width 1250 height 32
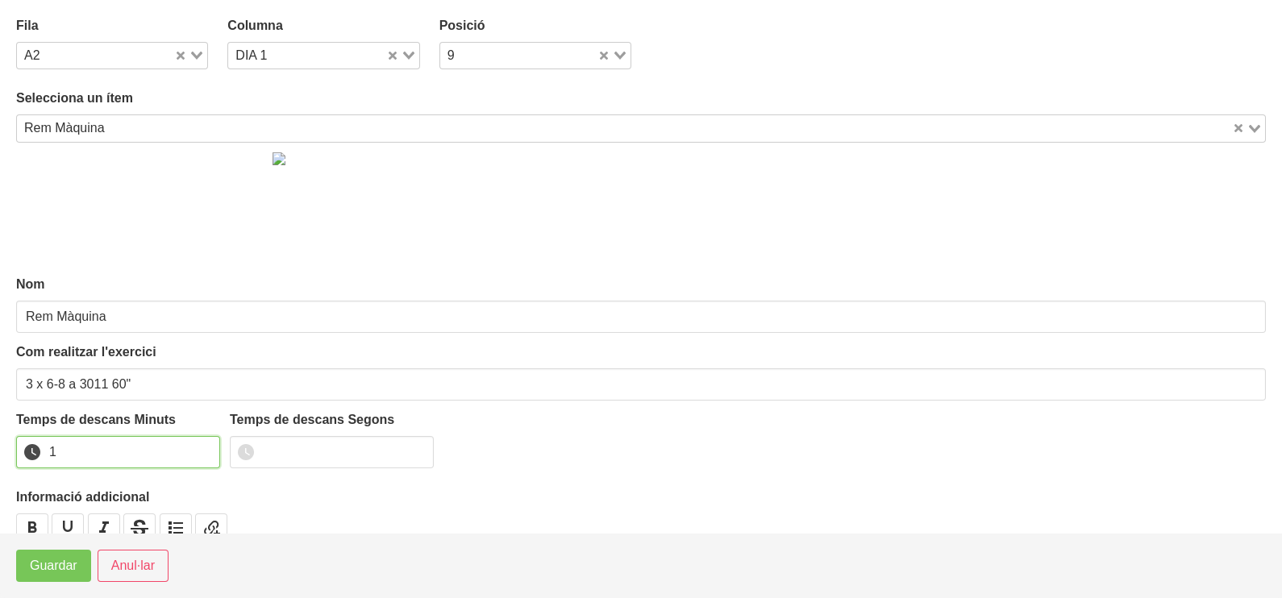
drag, startPoint x: 202, startPoint y: 448, endPoint x: 132, endPoint y: 507, distance: 91.6
click at [201, 450] on input "1" at bounding box center [118, 452] width 204 height 32
click at [47, 561] on span "Guardar" at bounding box center [54, 565] width 48 height 19
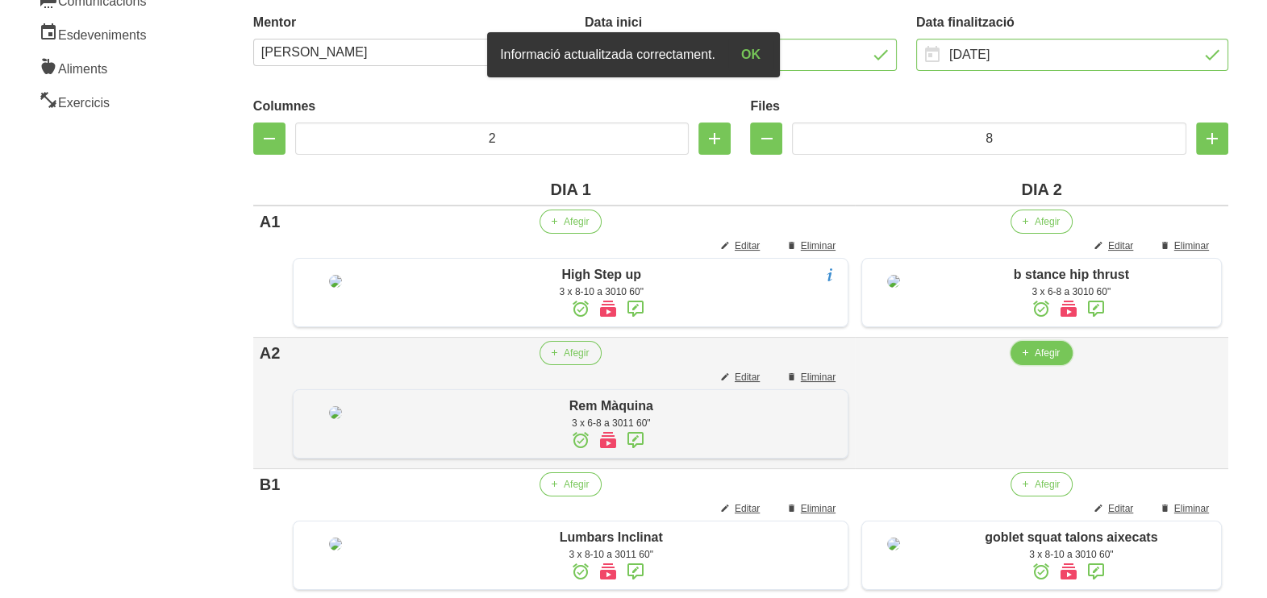
click at [1035, 360] on span "Afegir" at bounding box center [1047, 353] width 25 height 15
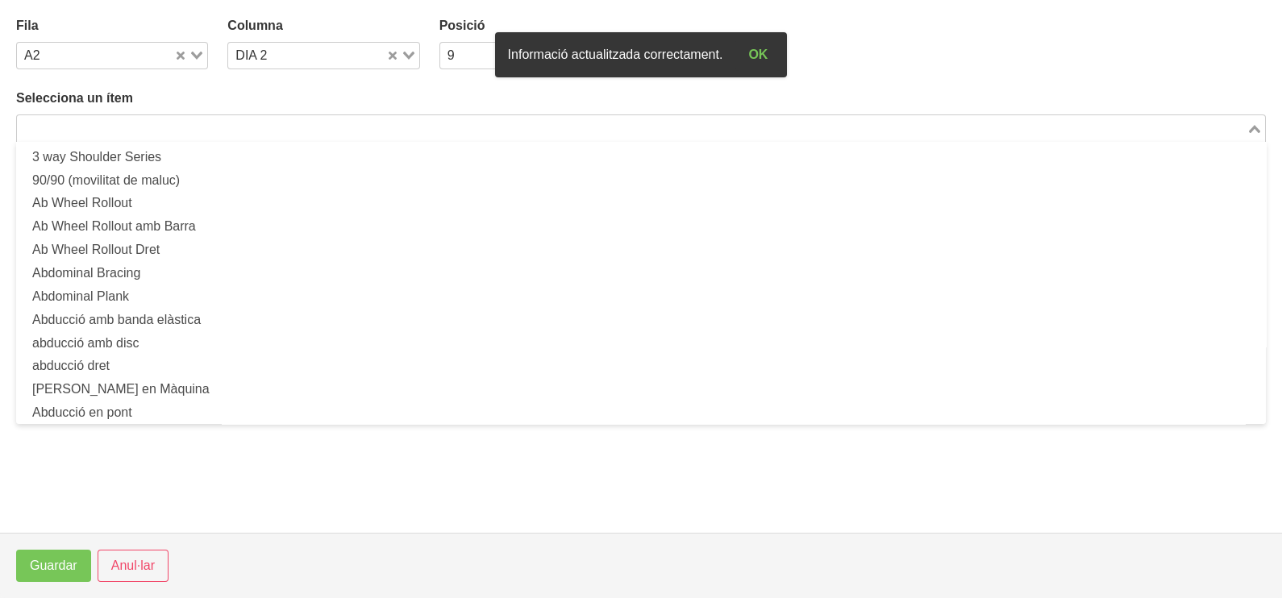
drag, startPoint x: 199, startPoint y: 125, endPoint x: 239, endPoint y: 87, distance: 54.7
click at [208, 124] on input "Search for option" at bounding box center [632, 128] width 1226 height 19
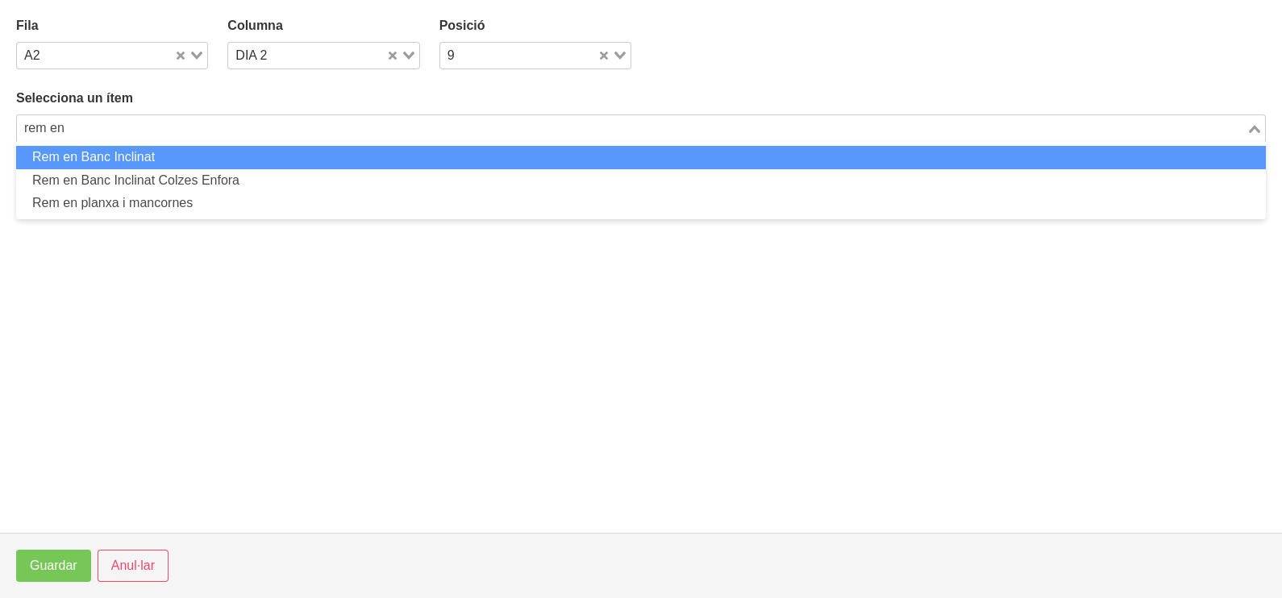
click at [111, 153] on li "Rem en Banc Inclinat" at bounding box center [641, 157] width 1250 height 23
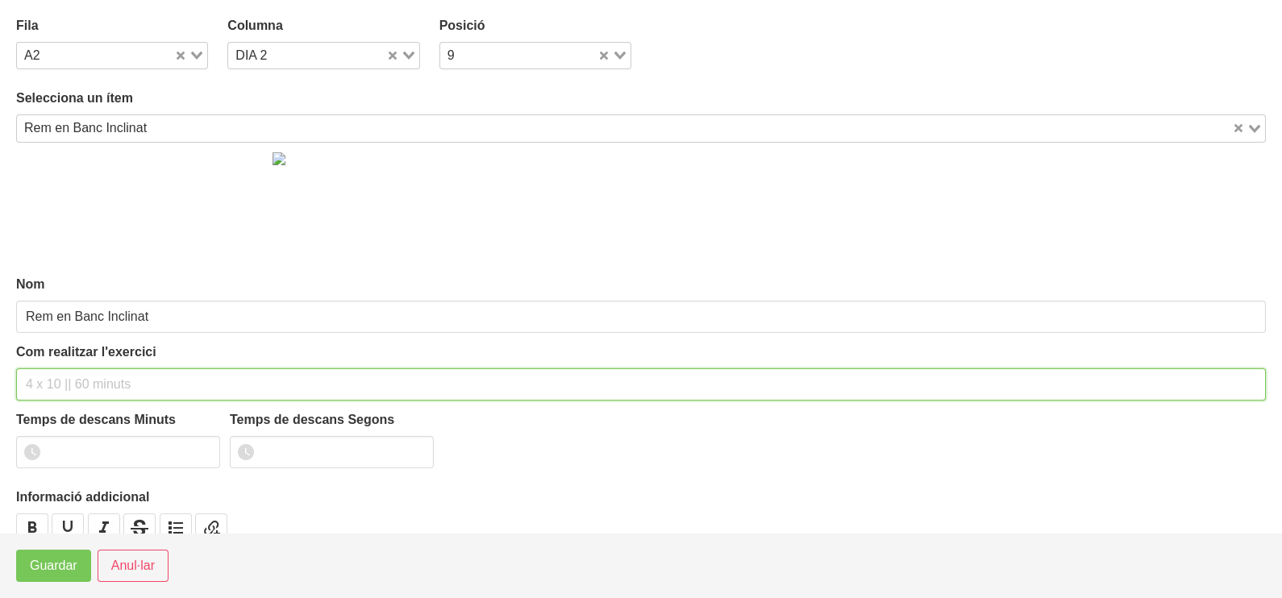
click at [56, 379] on input "text" at bounding box center [641, 385] width 1250 height 32
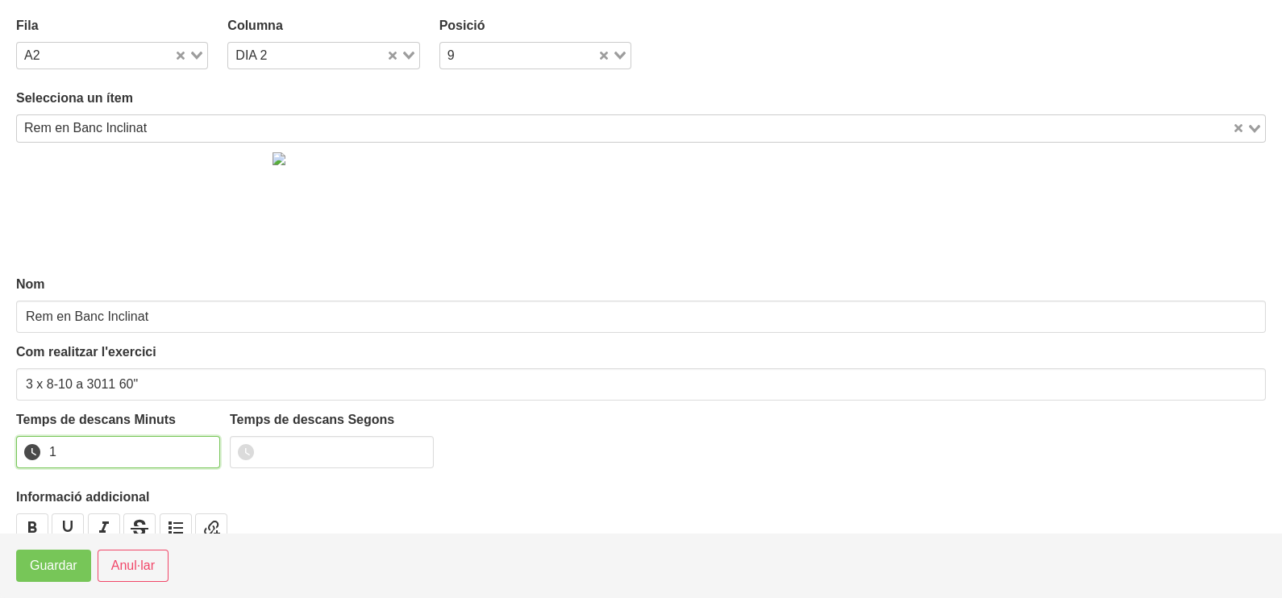
drag, startPoint x: 204, startPoint y: 444, endPoint x: 110, endPoint y: 500, distance: 108.8
click at [194, 452] on input "1" at bounding box center [118, 452] width 204 height 32
click at [73, 564] on span "Guardar" at bounding box center [54, 565] width 48 height 19
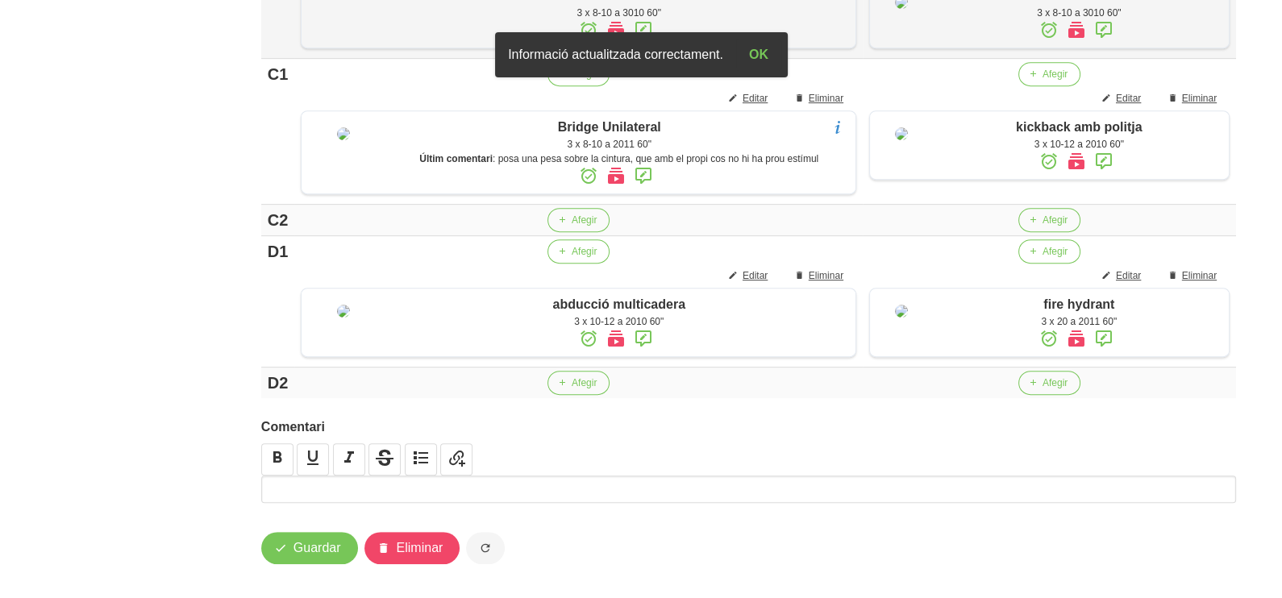
scroll to position [1155, 0]
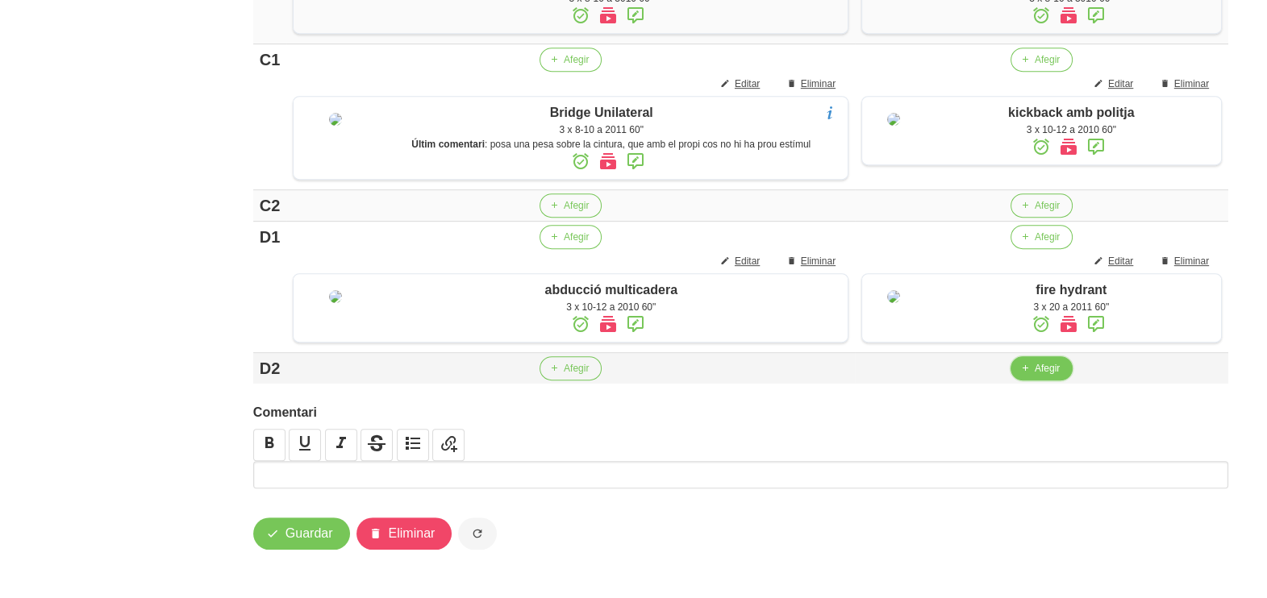
click at [1031, 381] on button "Afegir" at bounding box center [1041, 368] width 62 height 24
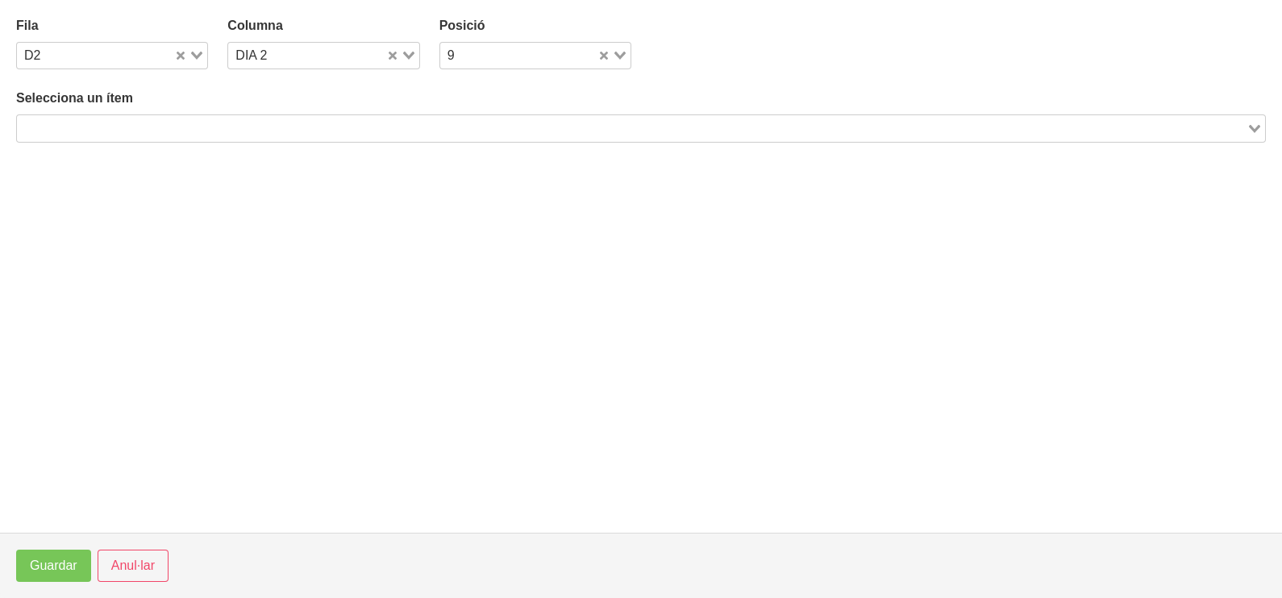
click at [294, 125] on input "Search for option" at bounding box center [632, 128] width 1226 height 19
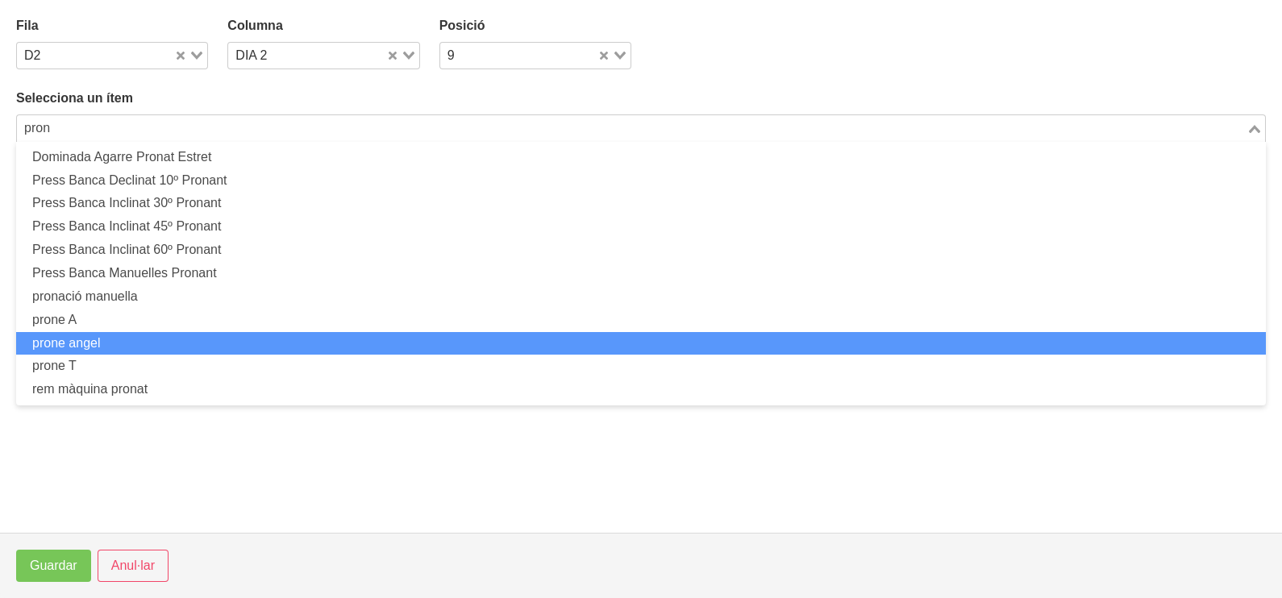
click at [214, 335] on li "prone angel" at bounding box center [641, 343] width 1250 height 23
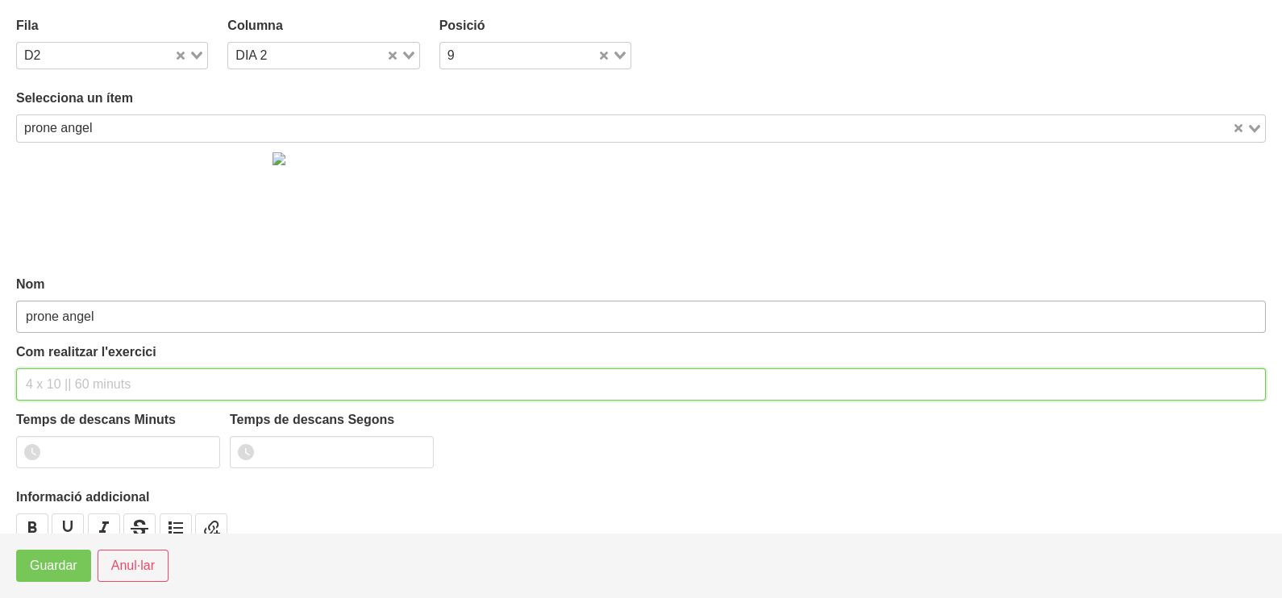
click at [60, 381] on input "text" at bounding box center [641, 385] width 1250 height 32
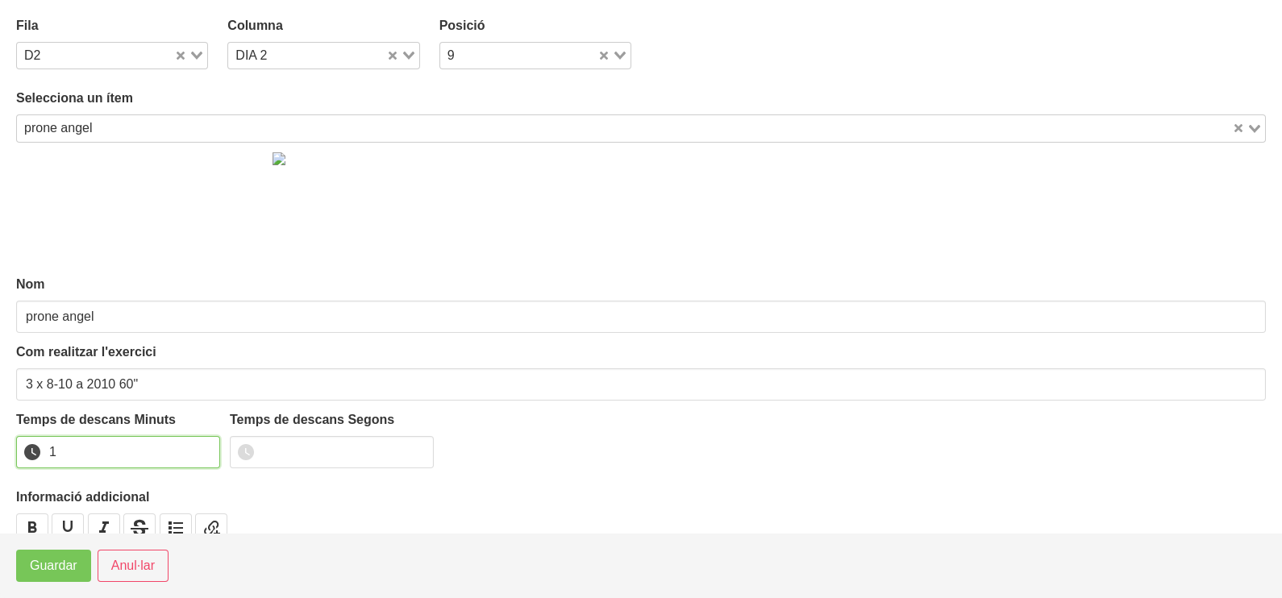
drag, startPoint x: 203, startPoint y: 444, endPoint x: 113, endPoint y: 506, distance: 109.1
click at [194, 451] on input "1" at bounding box center [118, 452] width 204 height 32
click at [60, 564] on span "Guardar" at bounding box center [54, 565] width 48 height 19
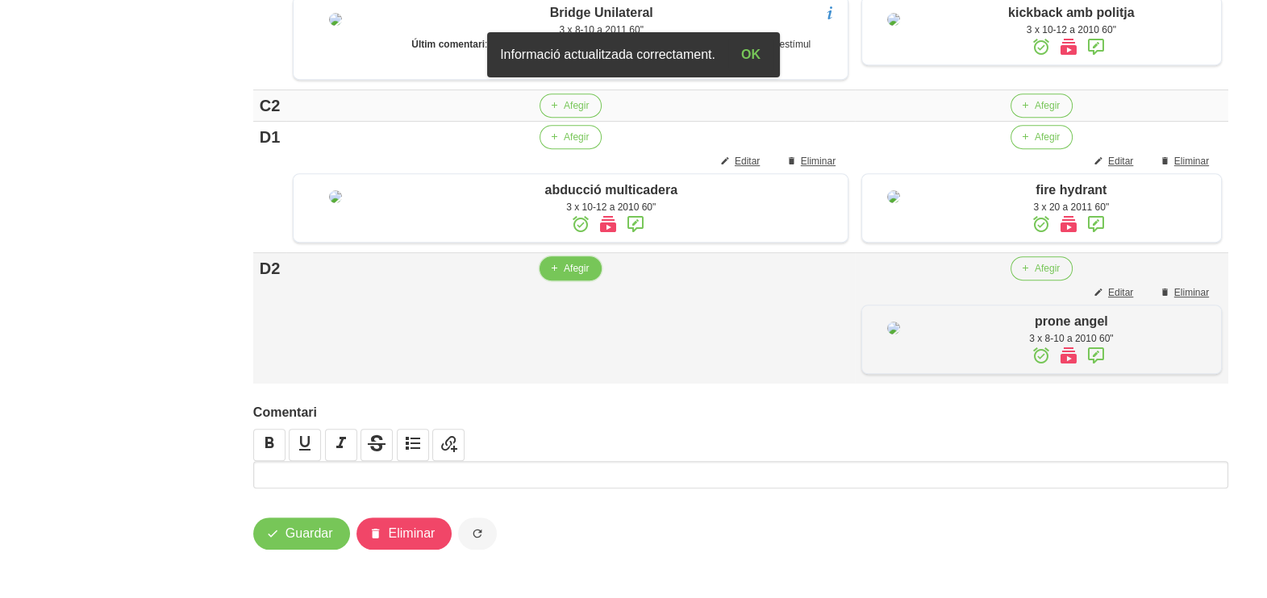
click at [568, 276] on span "Afegir" at bounding box center [576, 268] width 25 height 15
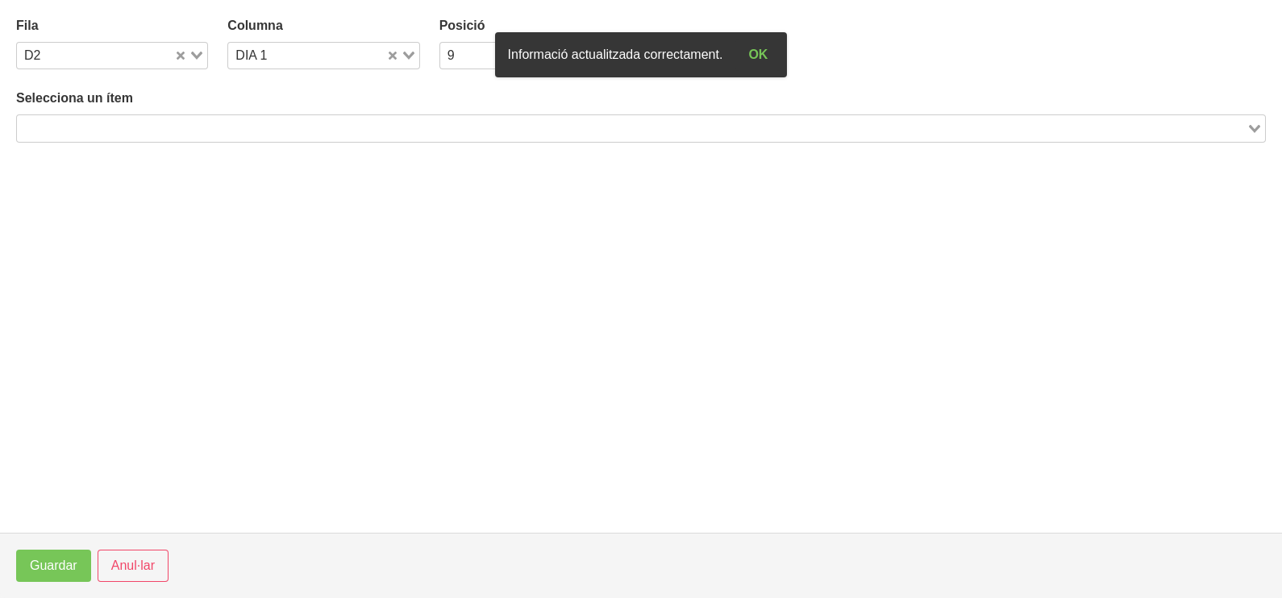
drag, startPoint x: 297, startPoint y: 132, endPoint x: 310, endPoint y: 85, distance: 49.5
click at [298, 127] on input "Search for option" at bounding box center [632, 128] width 1226 height 19
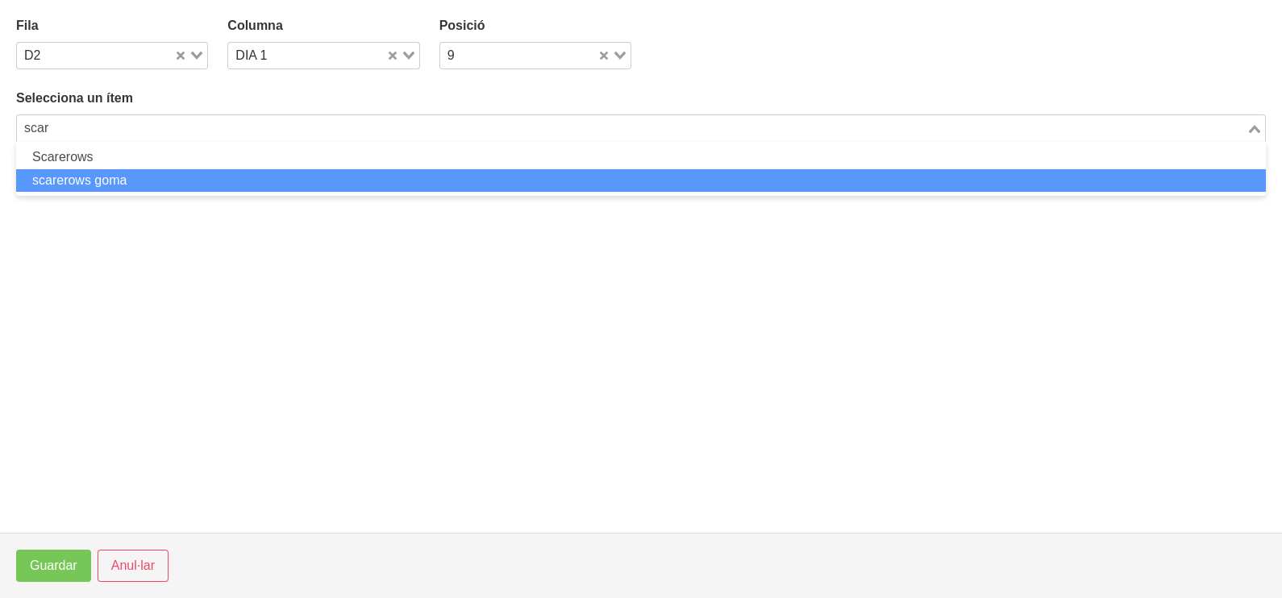
click at [160, 180] on li "scarerows goma" at bounding box center [641, 180] width 1250 height 23
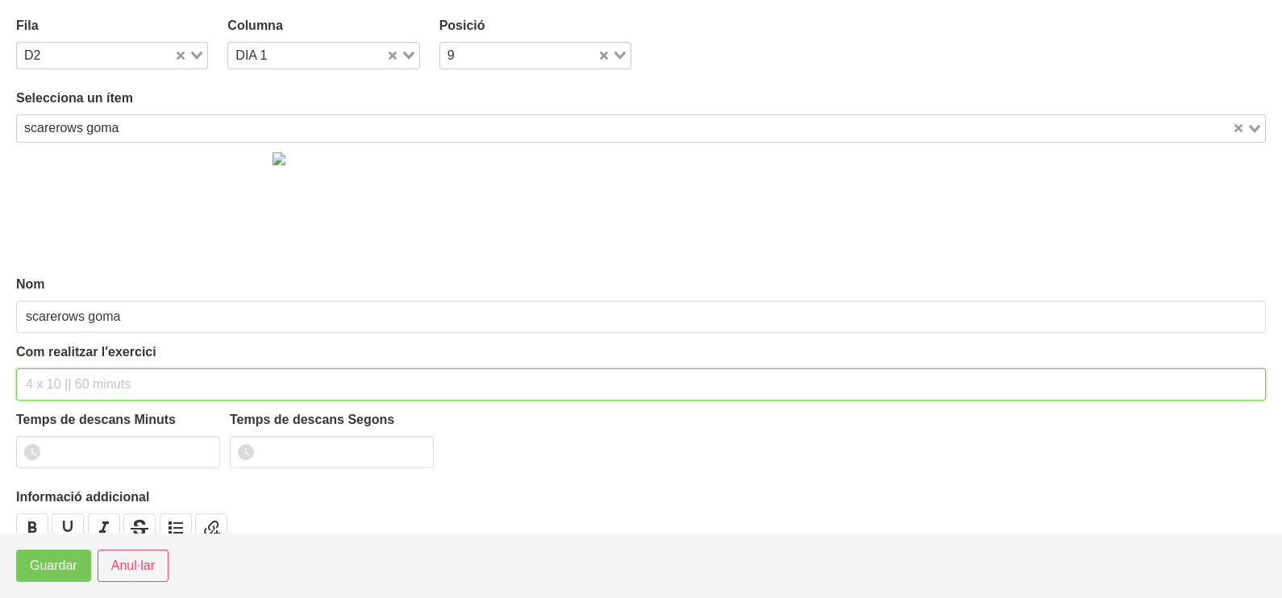
click at [60, 379] on input "text" at bounding box center [641, 385] width 1250 height 32
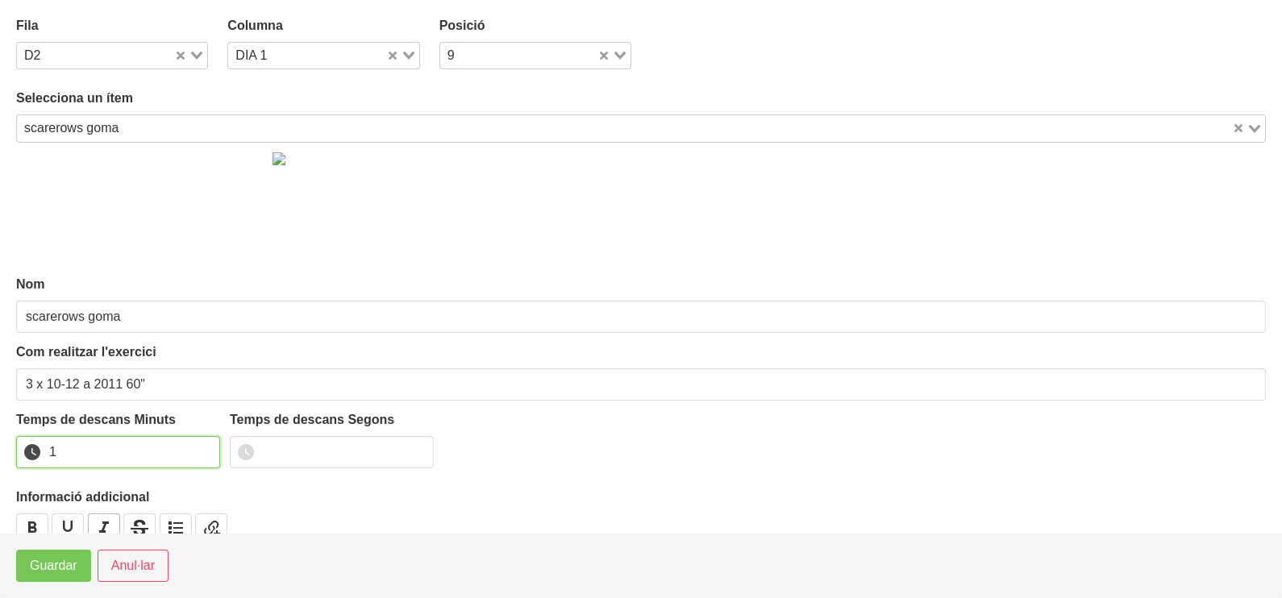
drag, startPoint x: 203, startPoint y: 448, endPoint x: 106, endPoint y: 513, distance: 117.0
click at [193, 456] on input "1" at bounding box center [118, 452] width 204 height 32
click at [69, 564] on span "Guardar" at bounding box center [54, 565] width 48 height 19
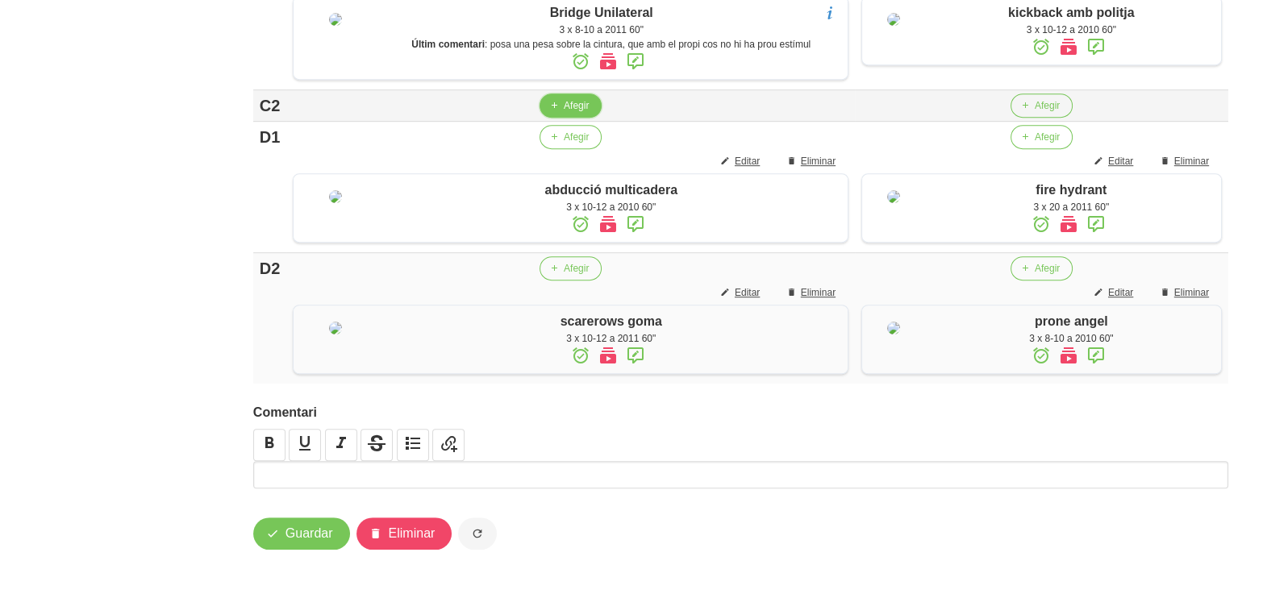
click at [568, 113] on span "Afegir" at bounding box center [576, 105] width 25 height 15
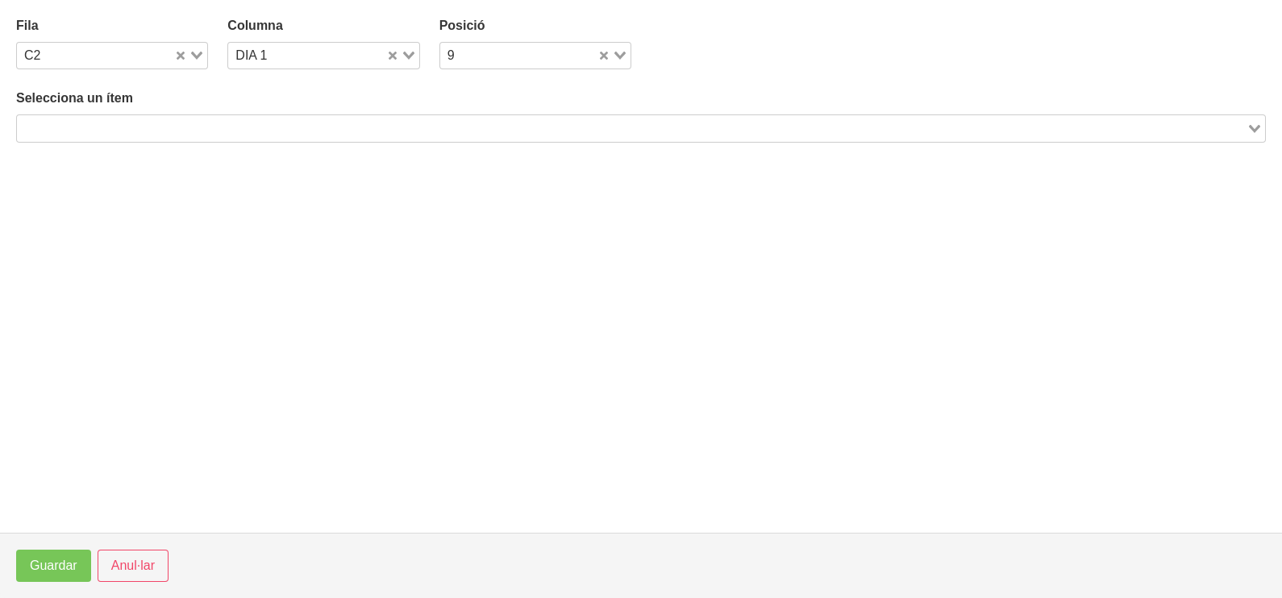
drag, startPoint x: 156, startPoint y: 131, endPoint x: 123, endPoint y: 129, distance: 32.3
click at [153, 130] on input "Search for option" at bounding box center [632, 128] width 1226 height 19
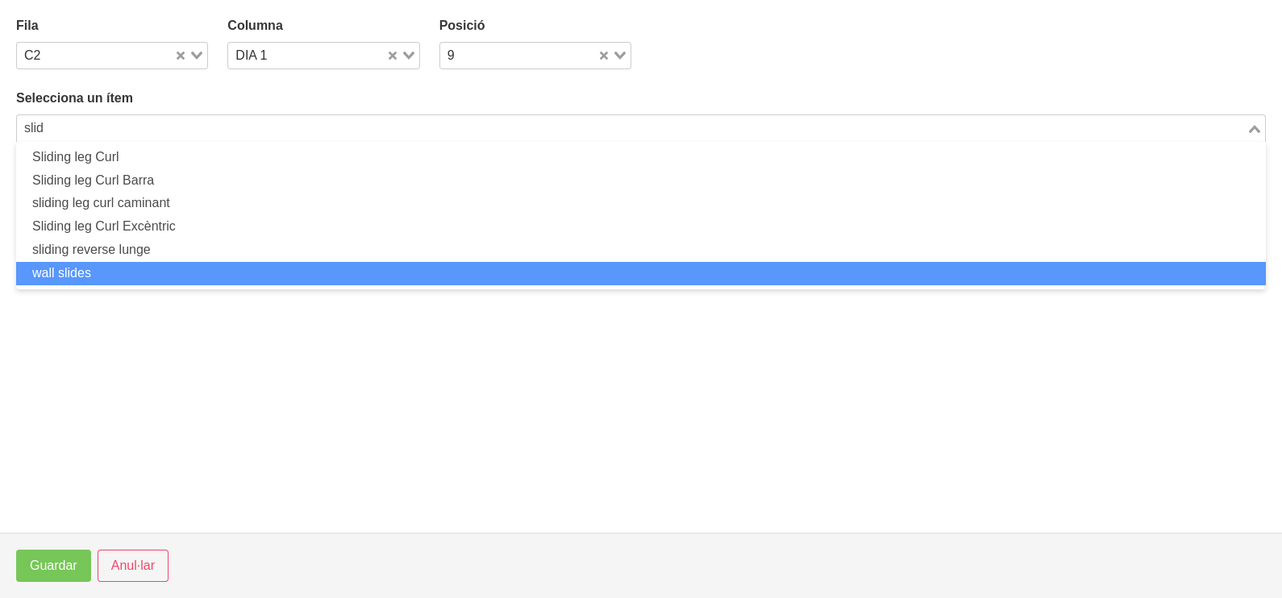
click at [129, 270] on li "wall slides" at bounding box center [641, 273] width 1250 height 23
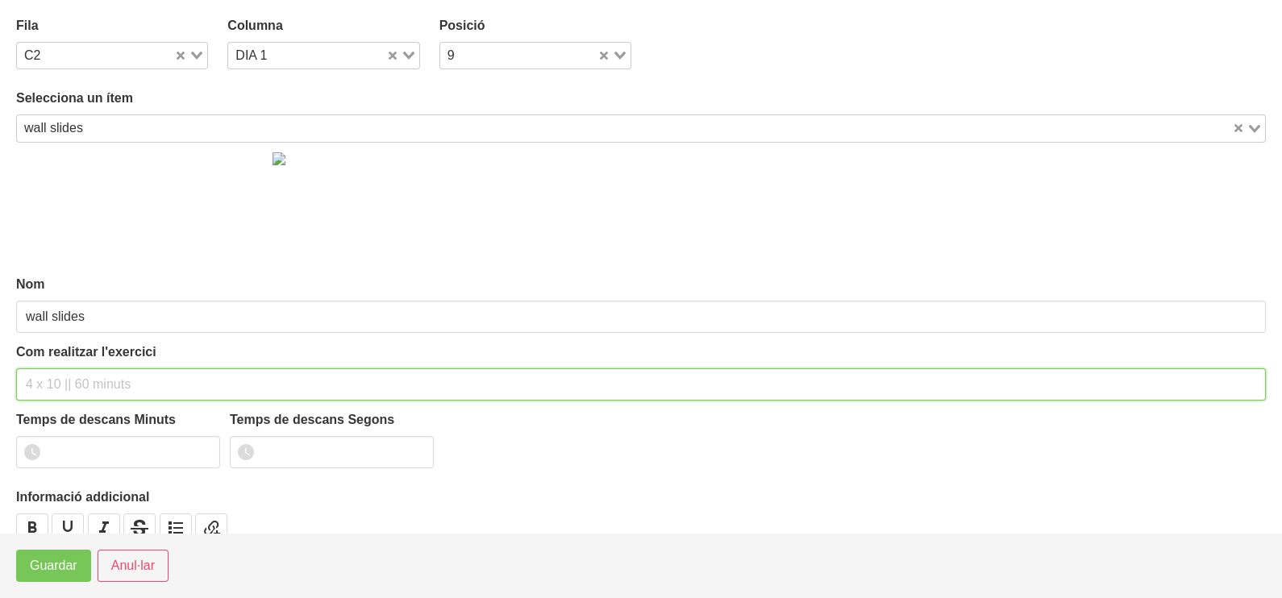
click at [56, 385] on input "text" at bounding box center [641, 385] width 1250 height 32
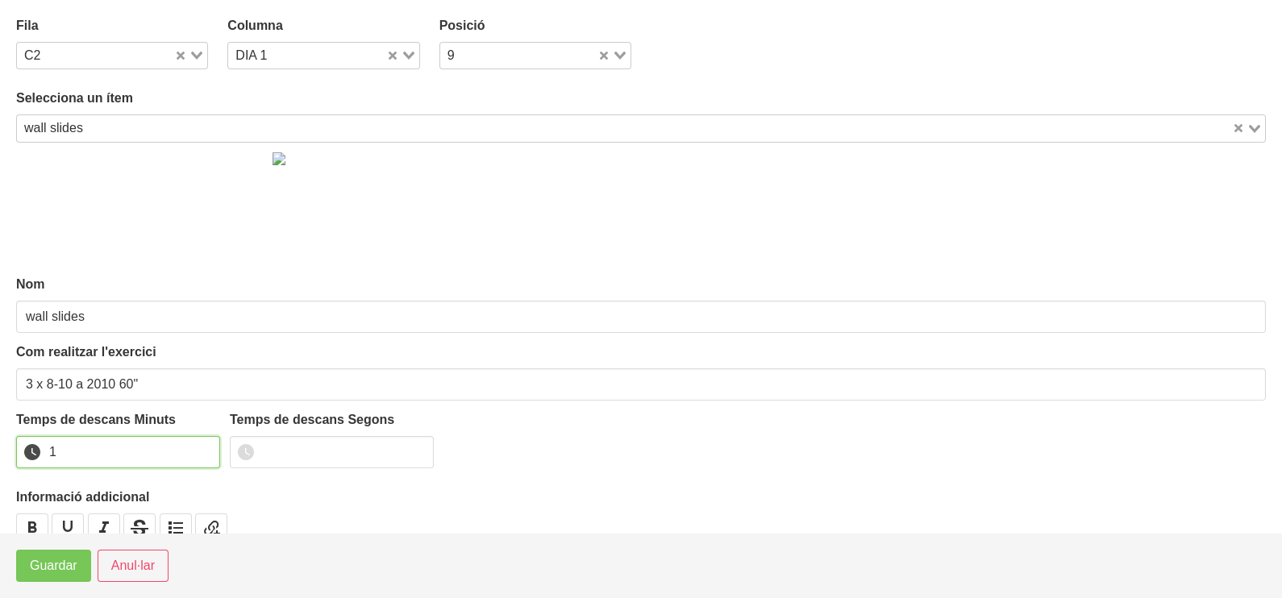
click at [201, 445] on input "1" at bounding box center [118, 452] width 204 height 32
click at [72, 572] on span "Guardar" at bounding box center [54, 565] width 48 height 19
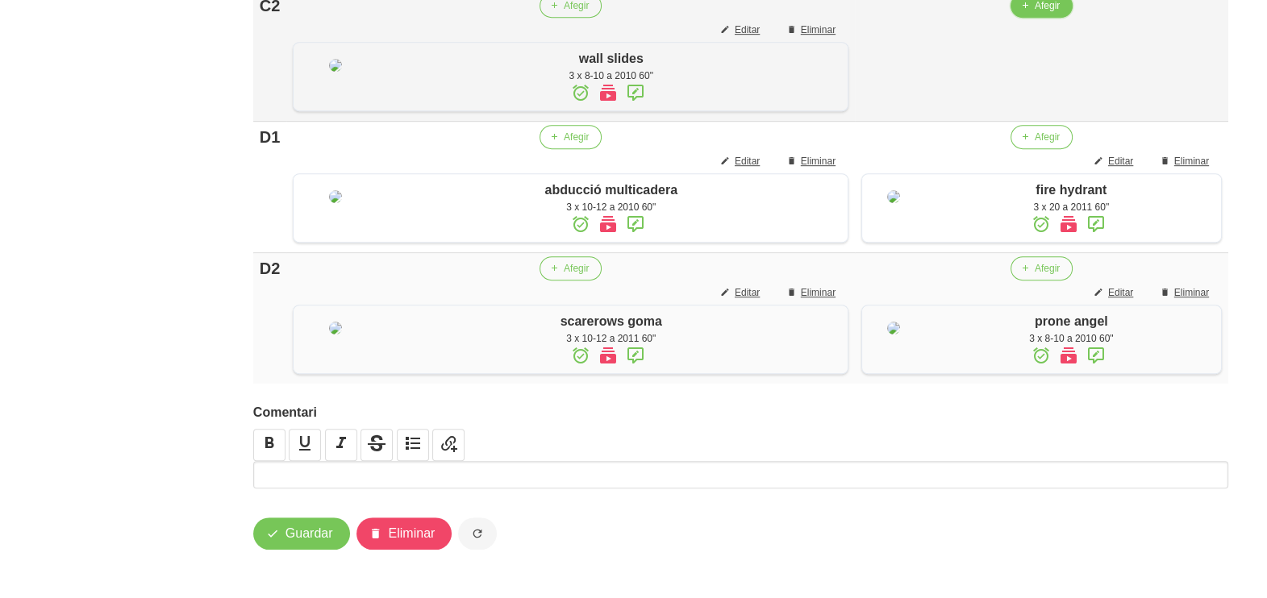
click at [1022, 13] on span "button" at bounding box center [1025, 5] width 15 height 15
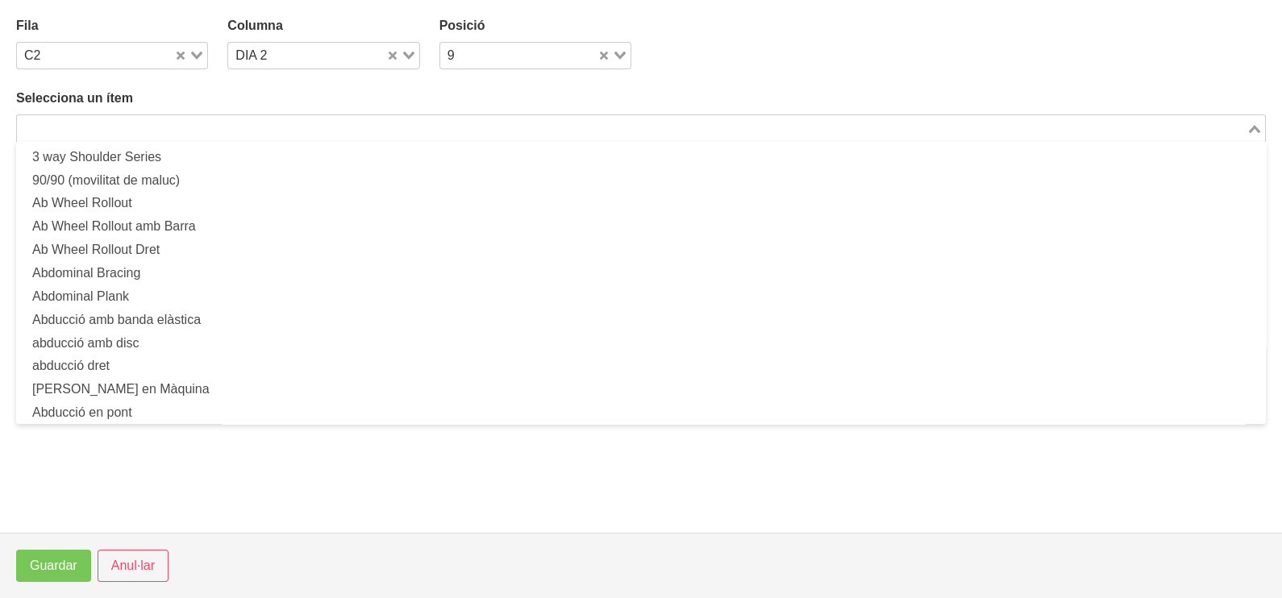
drag, startPoint x: 177, startPoint y: 121, endPoint x: 192, endPoint y: 99, distance: 26.2
click at [176, 121] on input "Search for option" at bounding box center [632, 128] width 1226 height 19
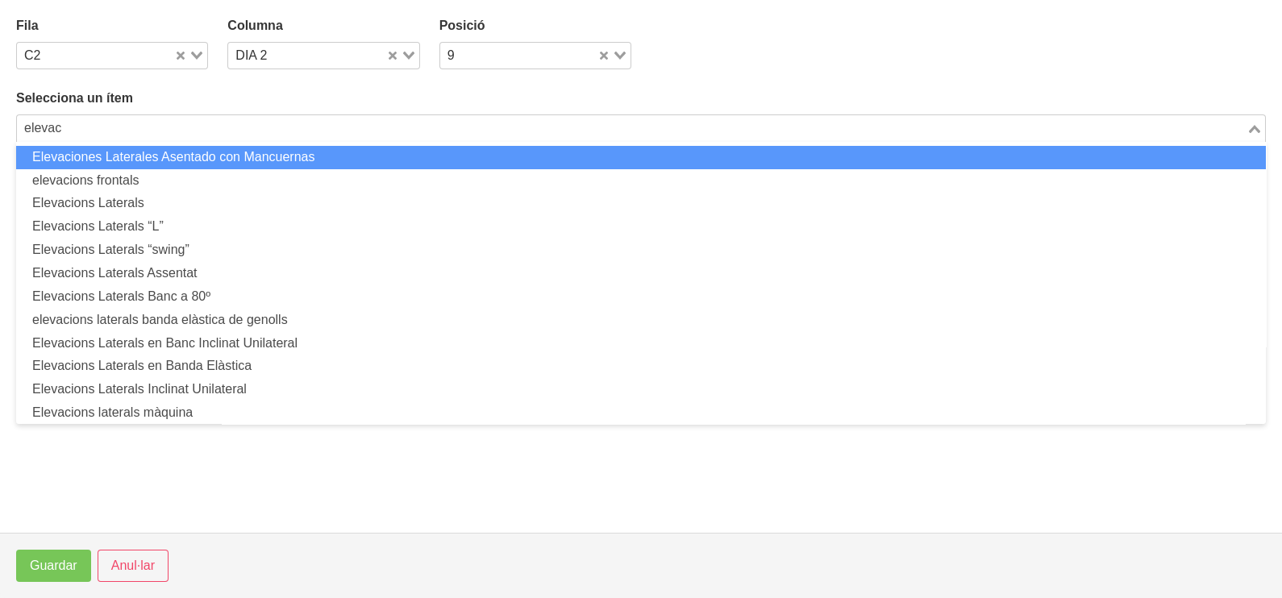
drag, startPoint x: 69, startPoint y: 131, endPoint x: 4, endPoint y: 127, distance: 64.7
click at [4, 127] on section "Fila C2 Loading... Columna DIA 2 Loading... Posició 9 Loading... Selecciona un …" at bounding box center [641, 266] width 1282 height 533
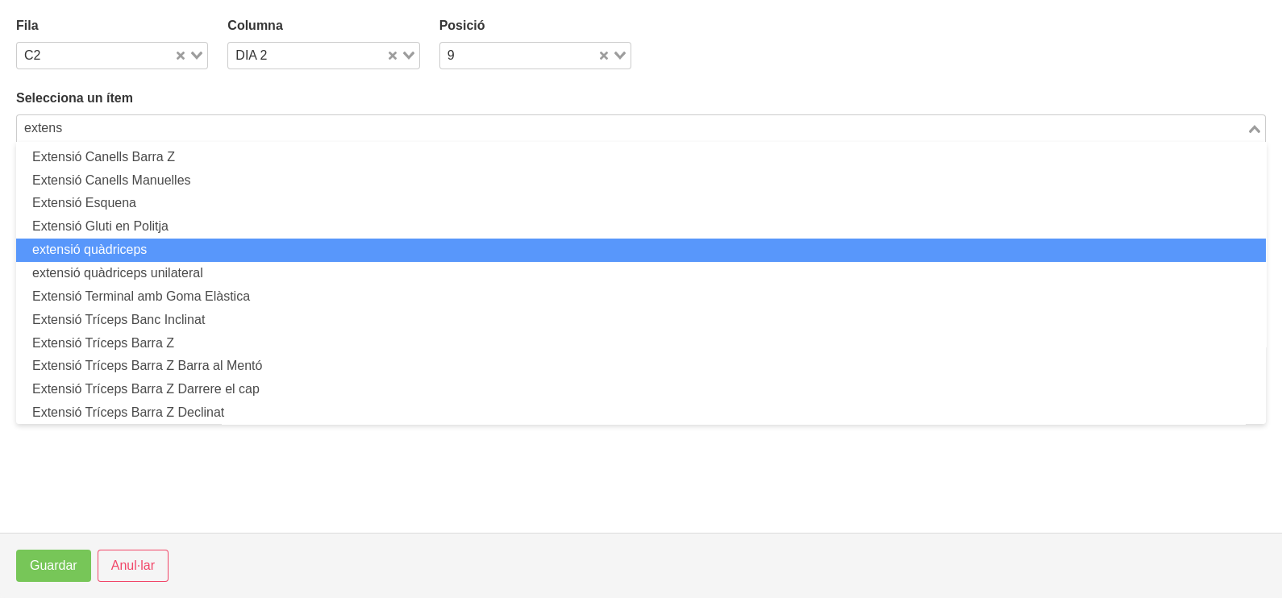
scroll to position [201, 0]
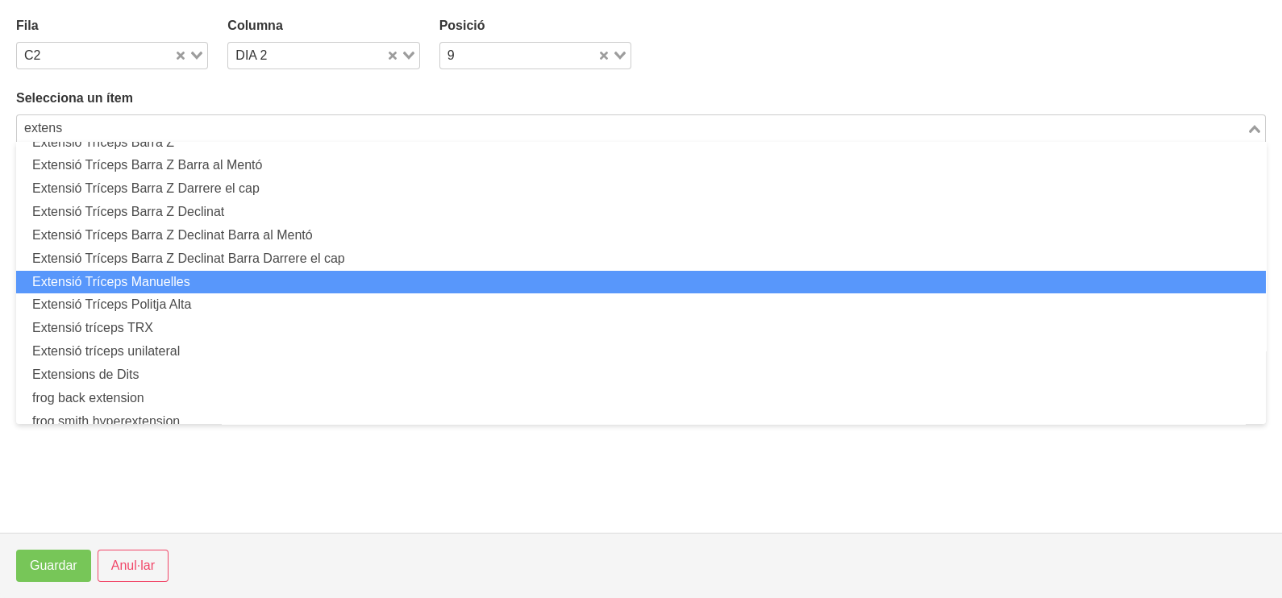
click at [202, 282] on li "Extensió Tríceps Manuelles" at bounding box center [641, 282] width 1250 height 23
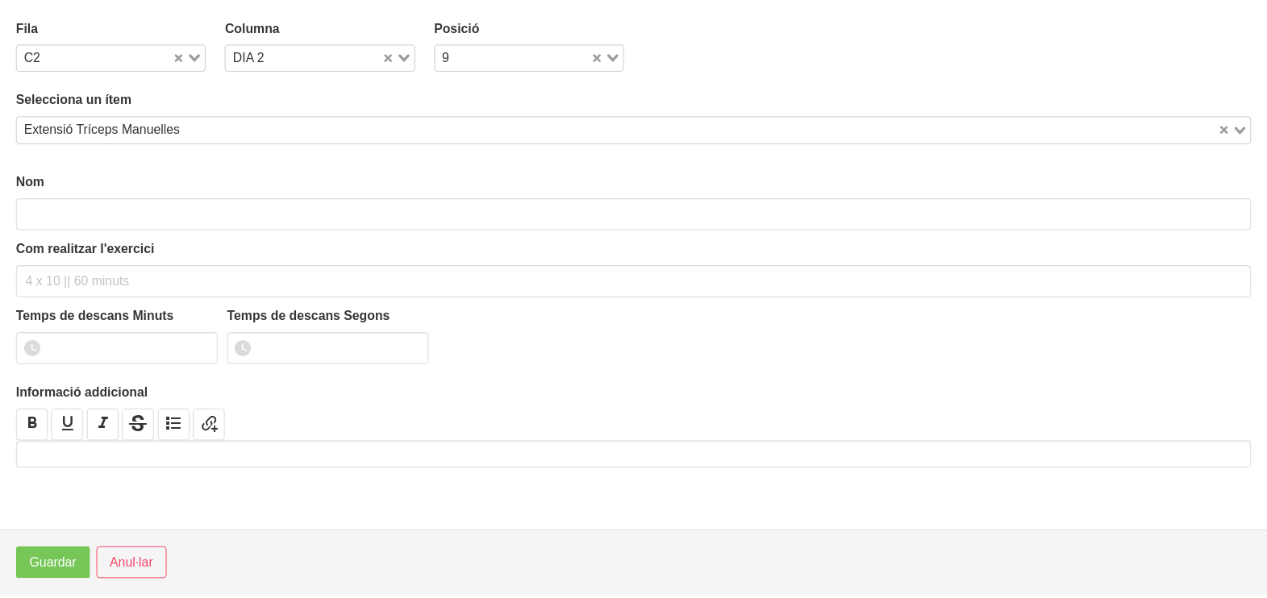
scroll to position [4, 0]
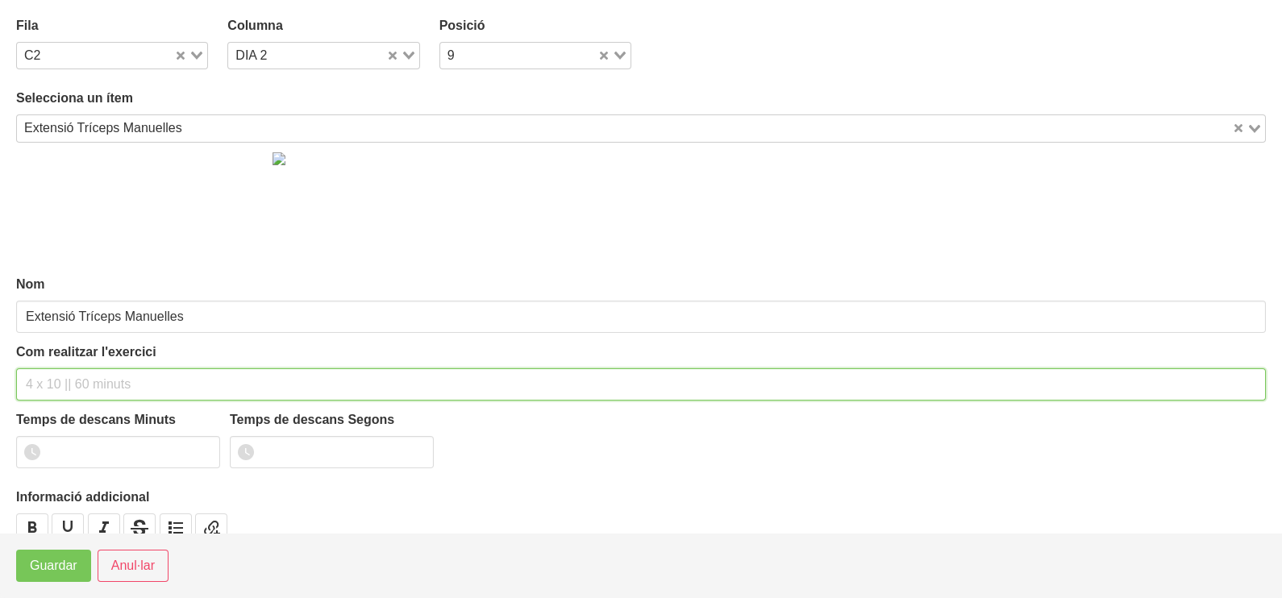
click at [83, 377] on input "text" at bounding box center [641, 385] width 1250 height 32
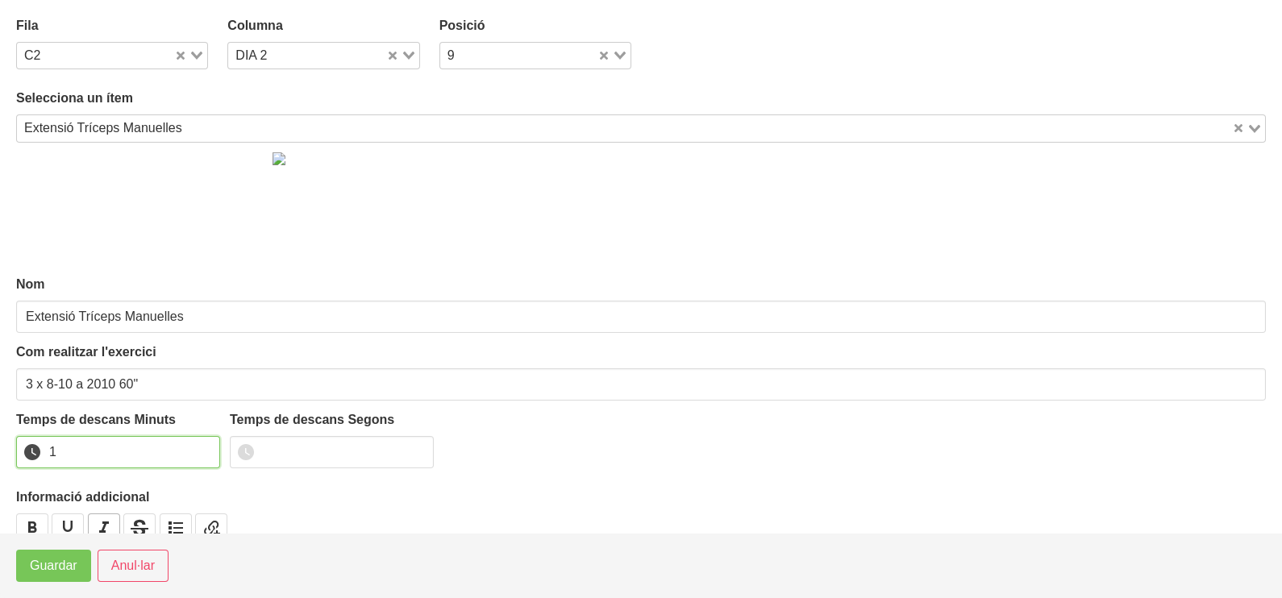
drag, startPoint x: 208, startPoint y: 447, endPoint x: 106, endPoint y: 519, distance: 125.5
click at [206, 448] on input "1" at bounding box center [118, 452] width 204 height 32
click at [58, 564] on span "Guardar" at bounding box center [54, 565] width 48 height 19
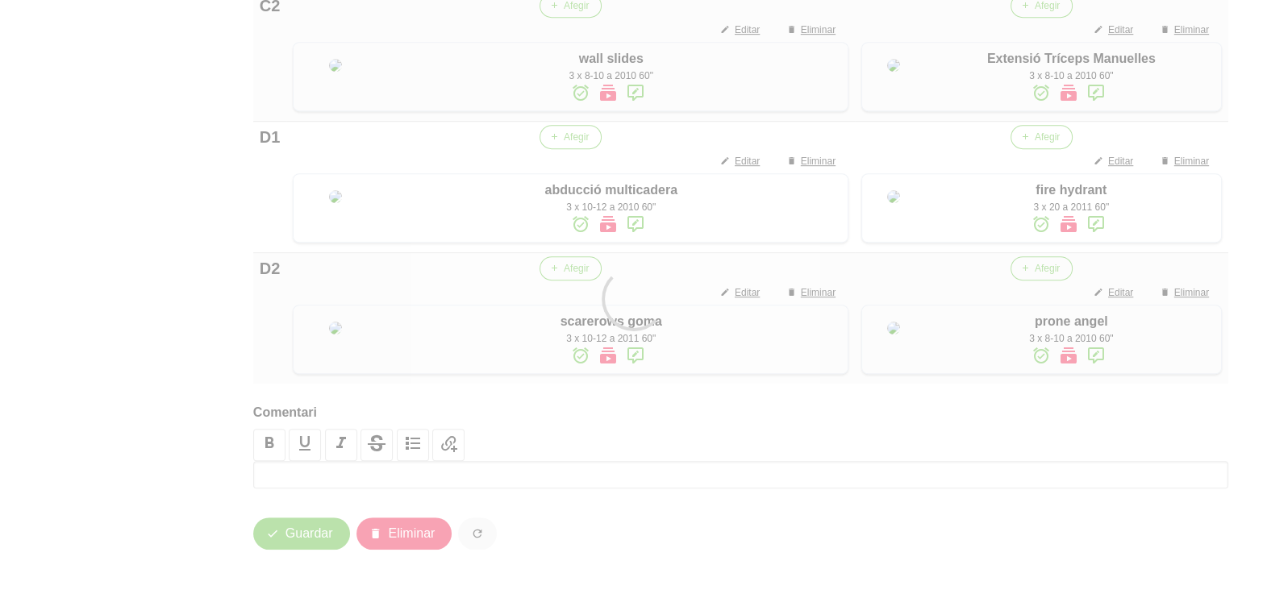
scroll to position [1432, 0]
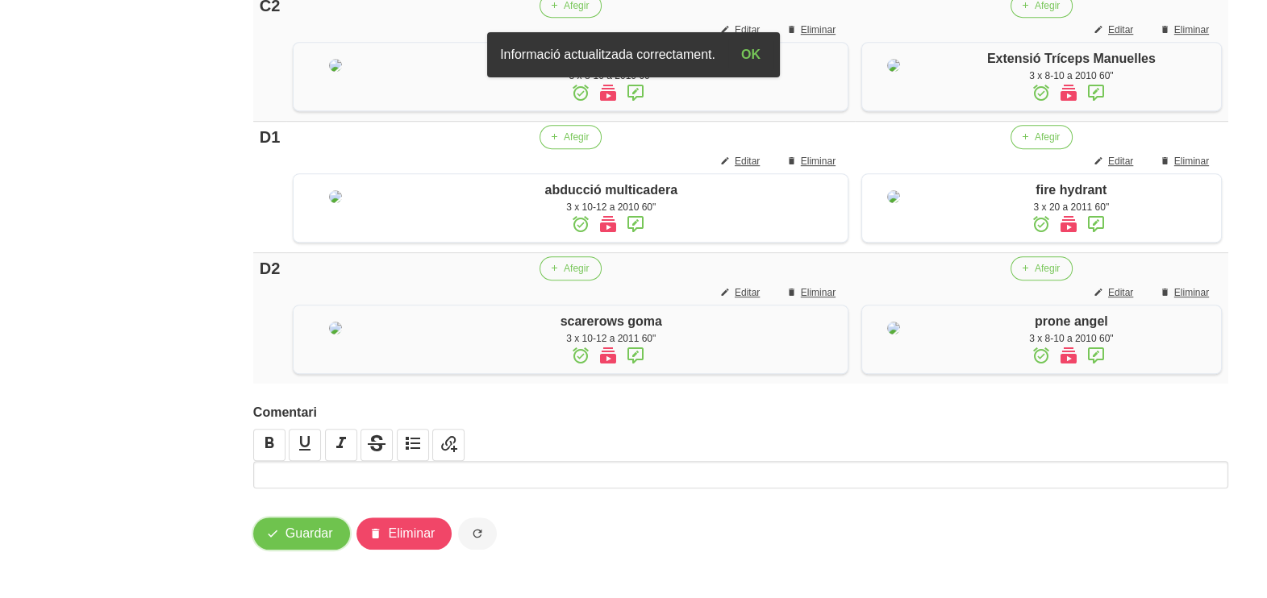
click at [304, 544] on button "Guardar" at bounding box center [301, 534] width 97 height 32
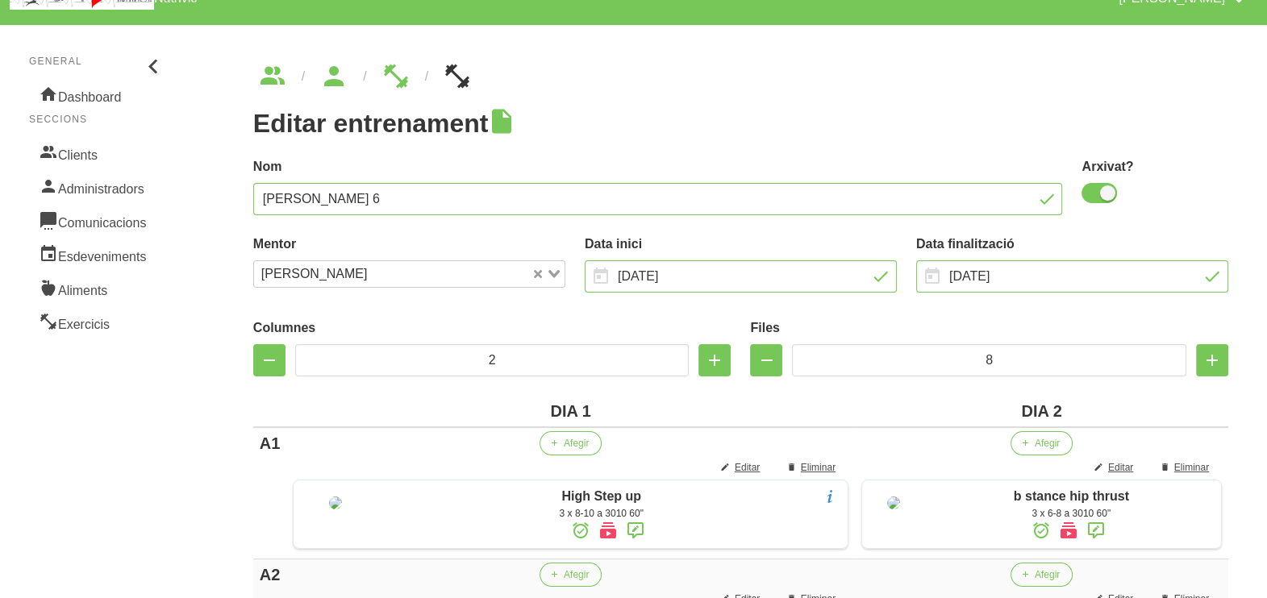
scroll to position [0, 0]
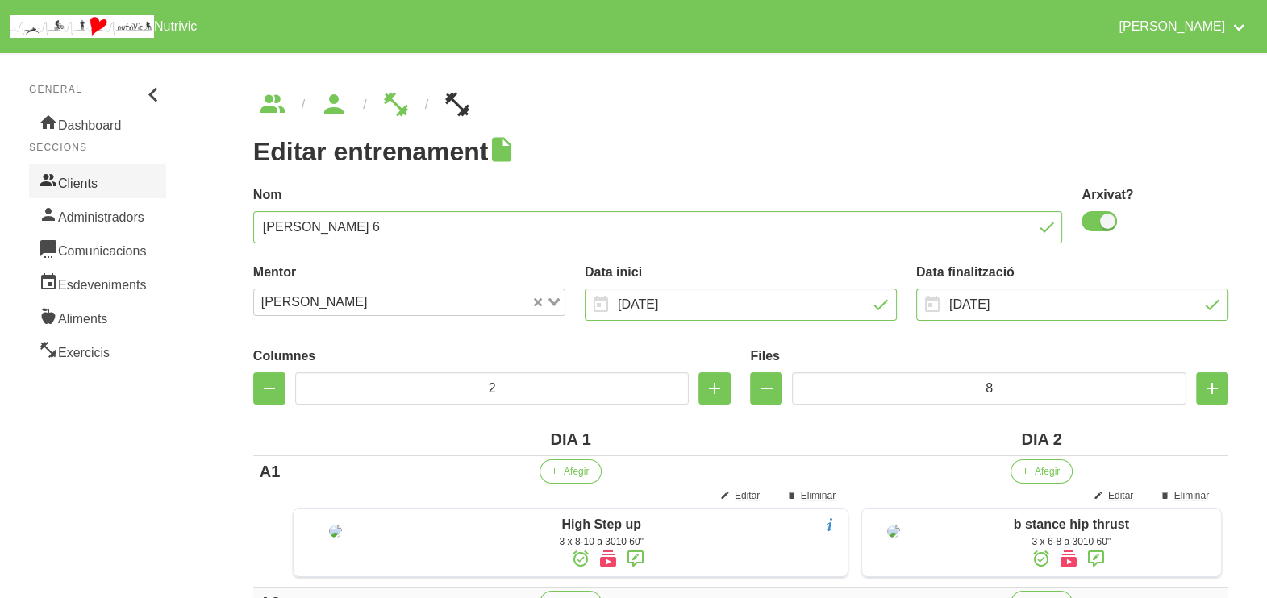
click at [94, 173] on link "Clients" at bounding box center [97, 181] width 137 height 34
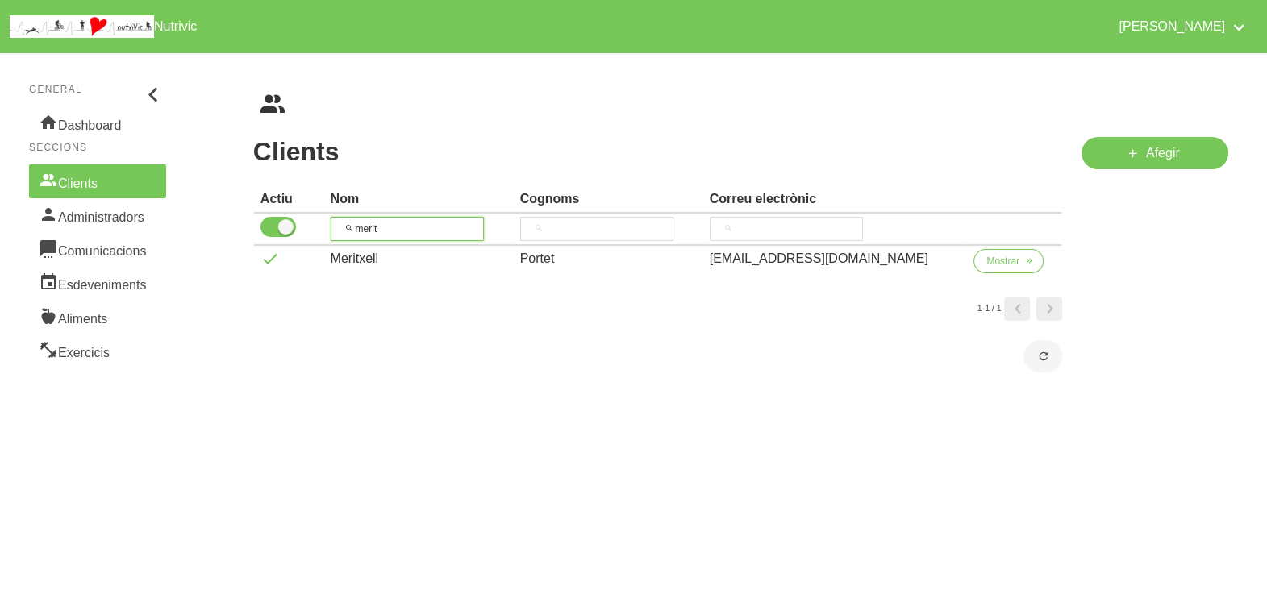
drag, startPoint x: 348, startPoint y: 223, endPoint x: 386, endPoint y: 182, distance: 55.9
click at [350, 219] on input "merit" at bounding box center [407, 229] width 153 height 24
click at [992, 262] on span "Mostrar" at bounding box center [1002, 261] width 33 height 15
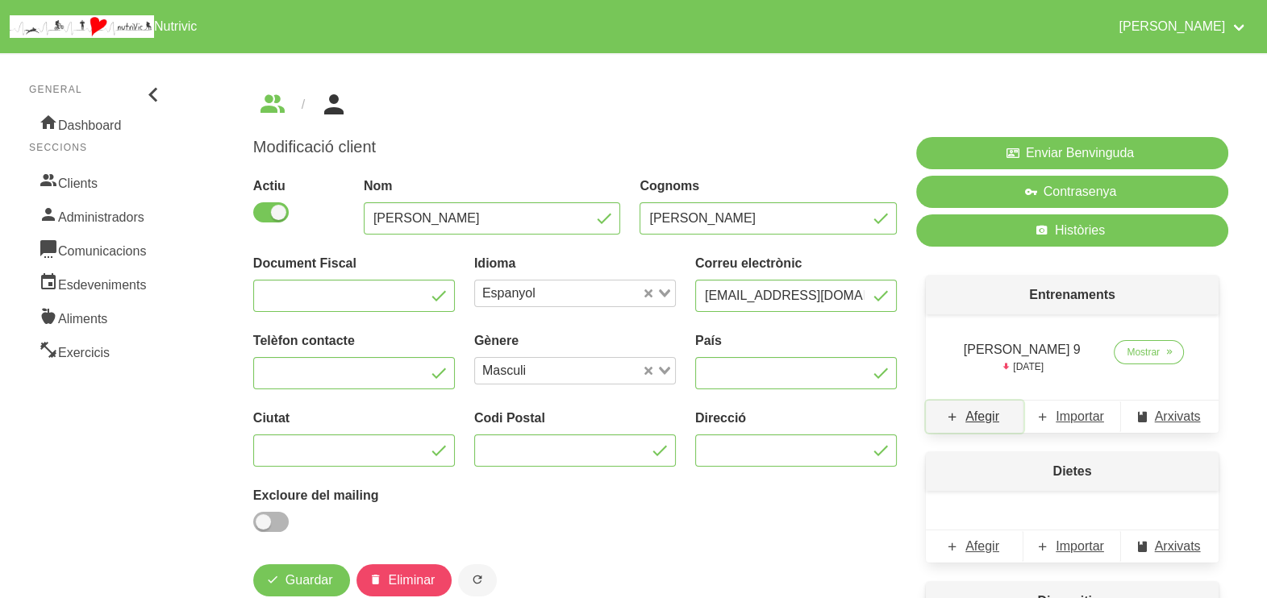
click at [978, 415] on span "Afegir" at bounding box center [982, 416] width 34 height 19
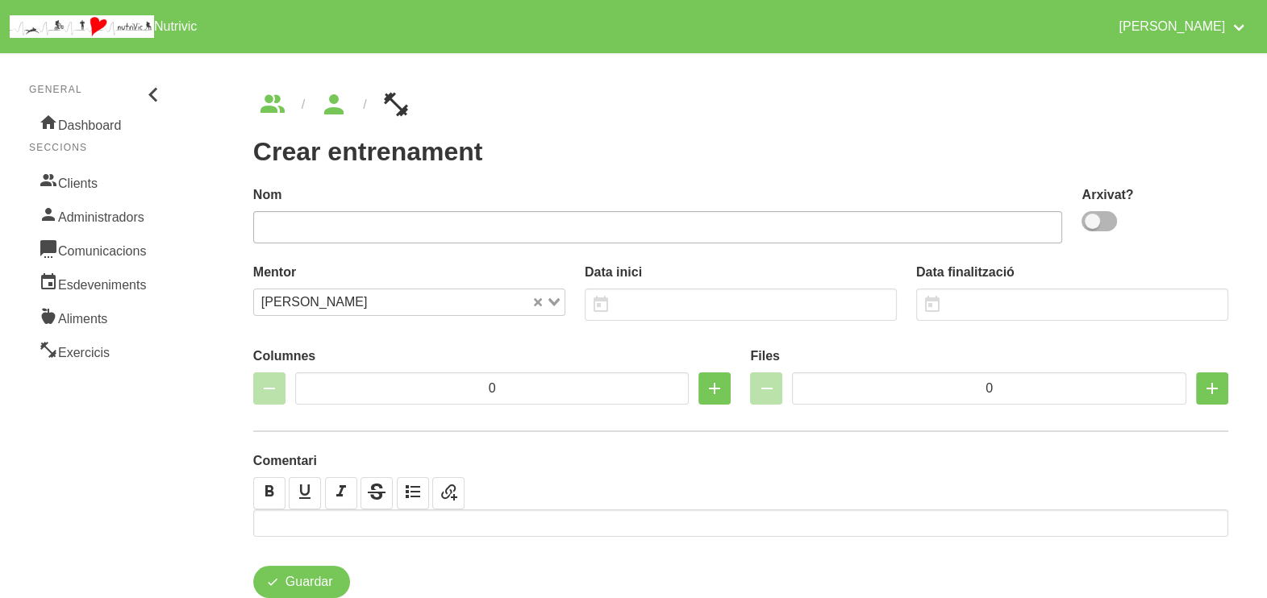
drag, startPoint x: 1092, startPoint y: 220, endPoint x: 827, endPoint y: 230, distance: 265.5
click at [1085, 221] on span at bounding box center [1098, 221] width 35 height 20
click at [1085, 221] on input "checkbox" at bounding box center [1086, 221] width 10 height 10
drag, startPoint x: 803, startPoint y: 224, endPoint x: 782, endPoint y: 173, distance: 55.0
click at [802, 223] on input "text" at bounding box center [658, 227] width 810 height 32
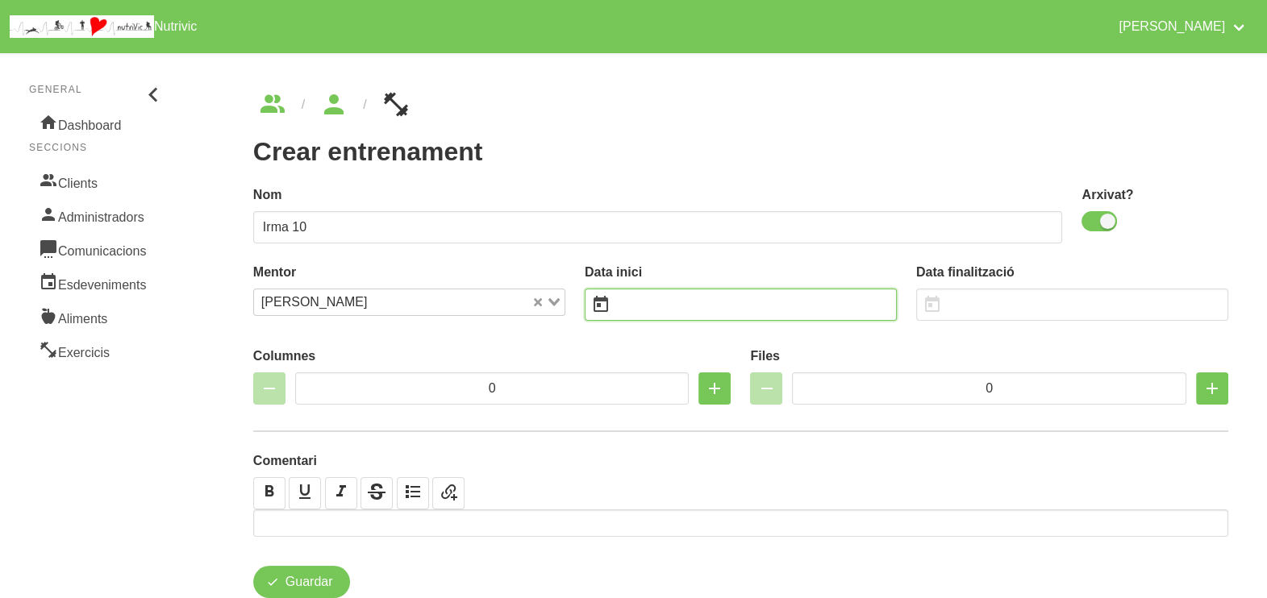
drag, startPoint x: 664, startPoint y: 310, endPoint x: 647, endPoint y: 301, distance: 18.4
click at [656, 306] on input "text" at bounding box center [741, 305] width 312 height 32
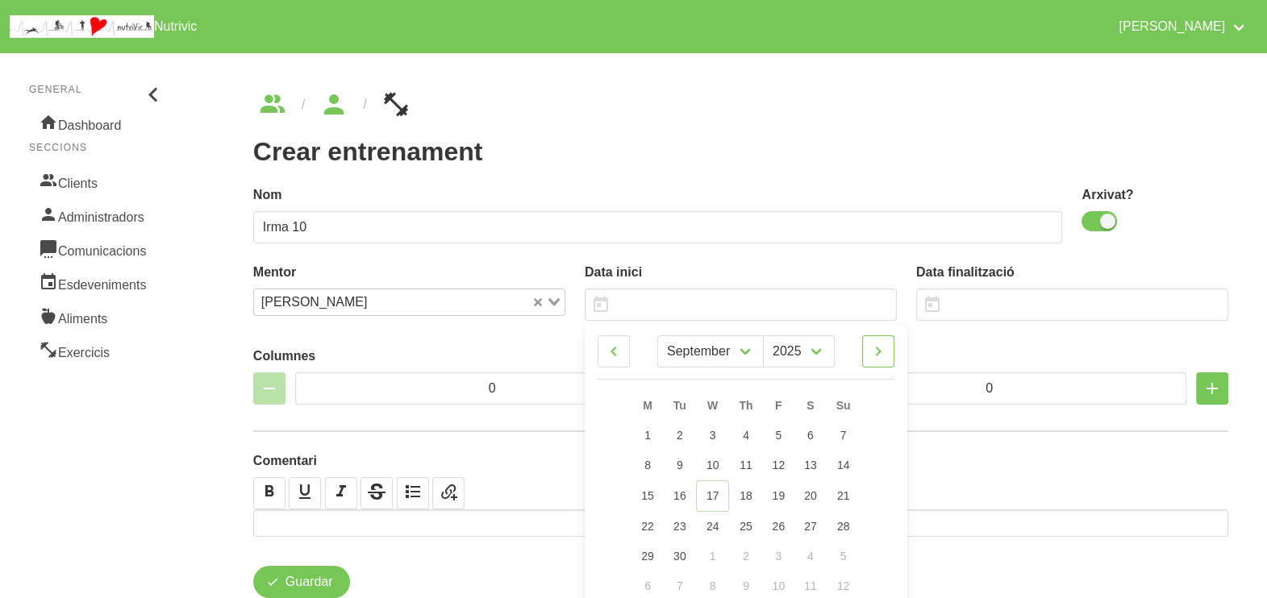
click at [874, 350] on icon at bounding box center [877, 351] width 19 height 29
click at [843, 527] on span "26" at bounding box center [842, 524] width 13 height 13
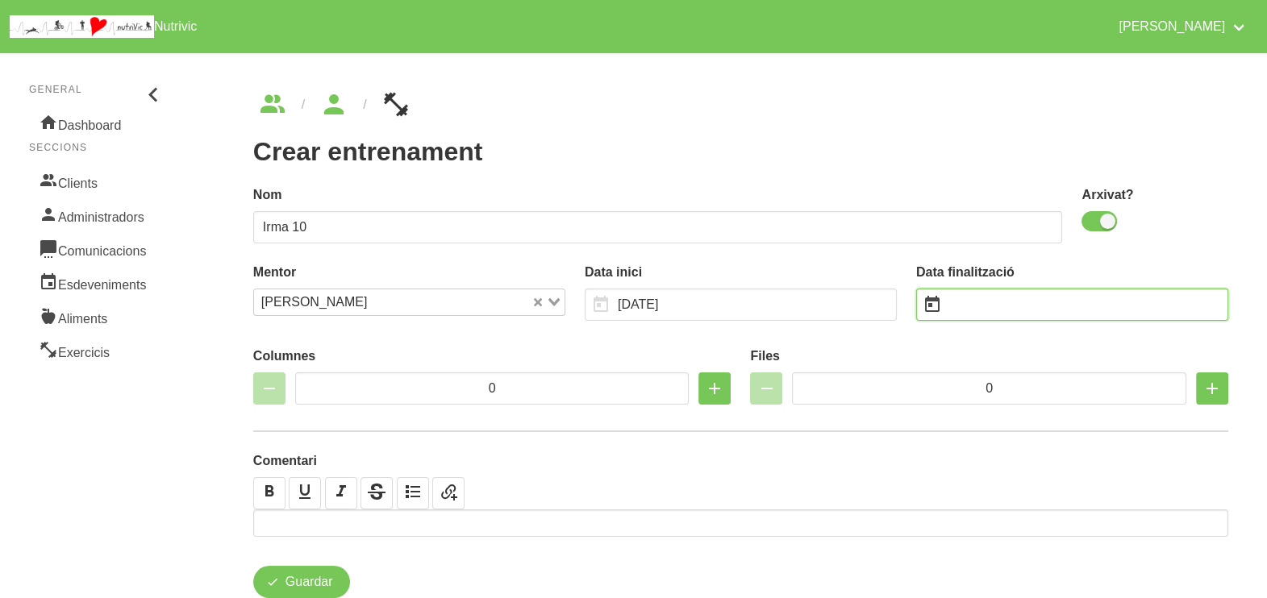
click at [1001, 306] on input "text" at bounding box center [1072, 305] width 312 height 32
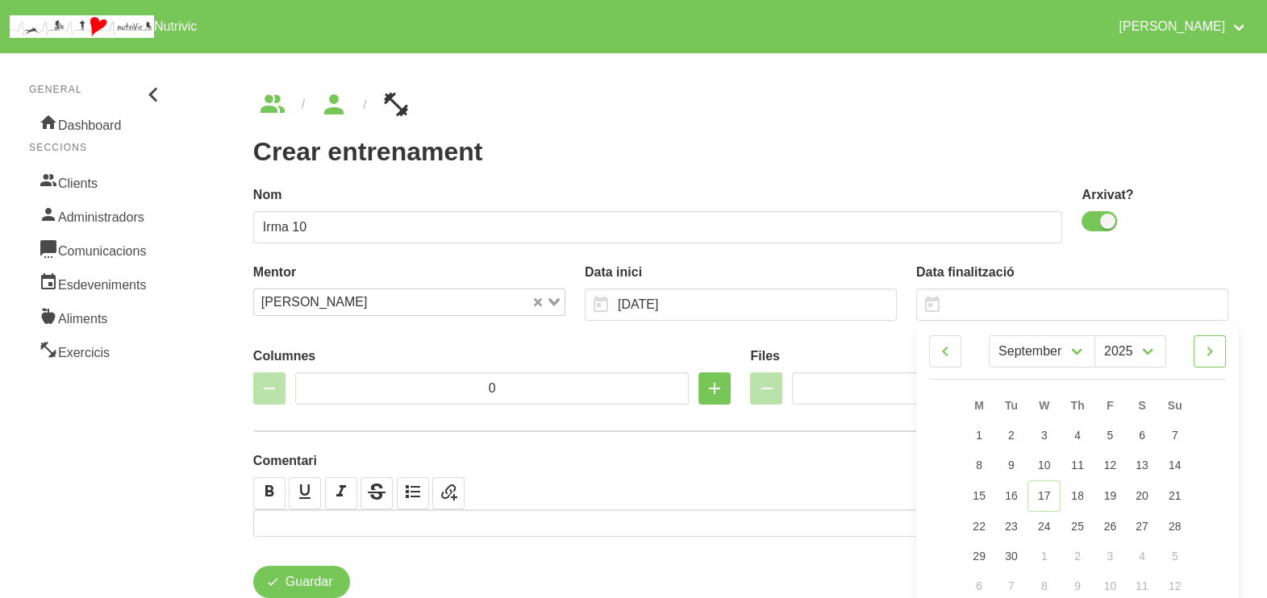
click at [1215, 351] on icon at bounding box center [1209, 351] width 19 height 29
click at [1215, 350] on icon at bounding box center [1209, 351] width 19 height 29
click at [1218, 348] on icon at bounding box center [1209, 351] width 19 height 29
click at [1176, 429] on span "7" at bounding box center [1174, 435] width 6 height 13
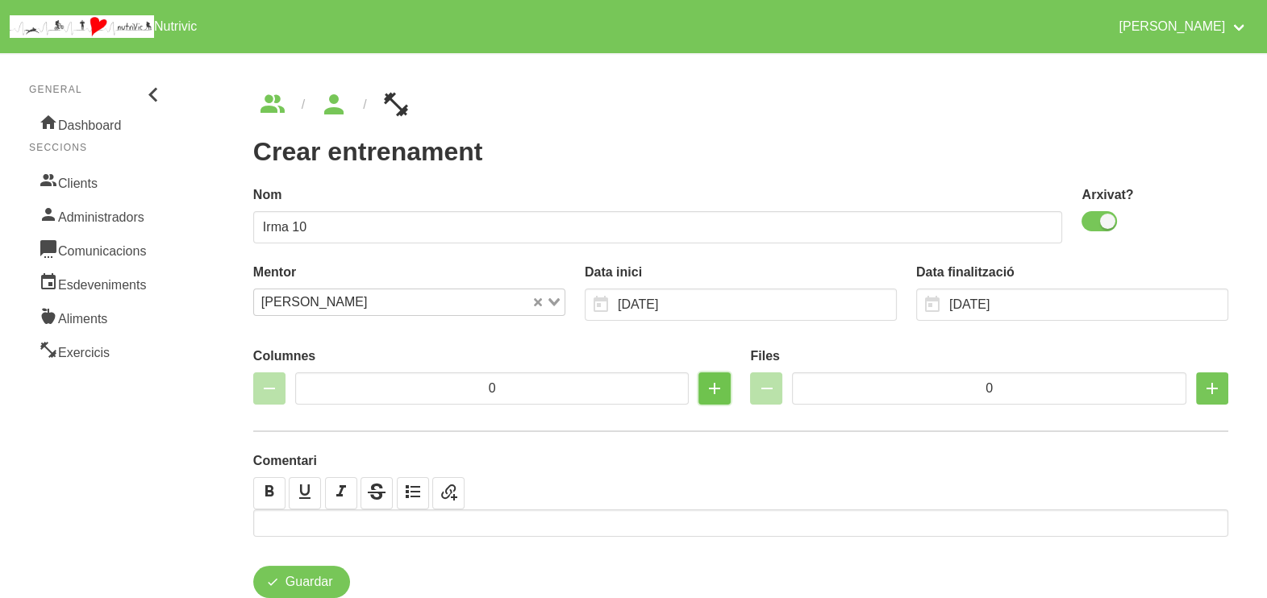
click at [718, 391] on icon "button" at bounding box center [714, 388] width 19 height 29
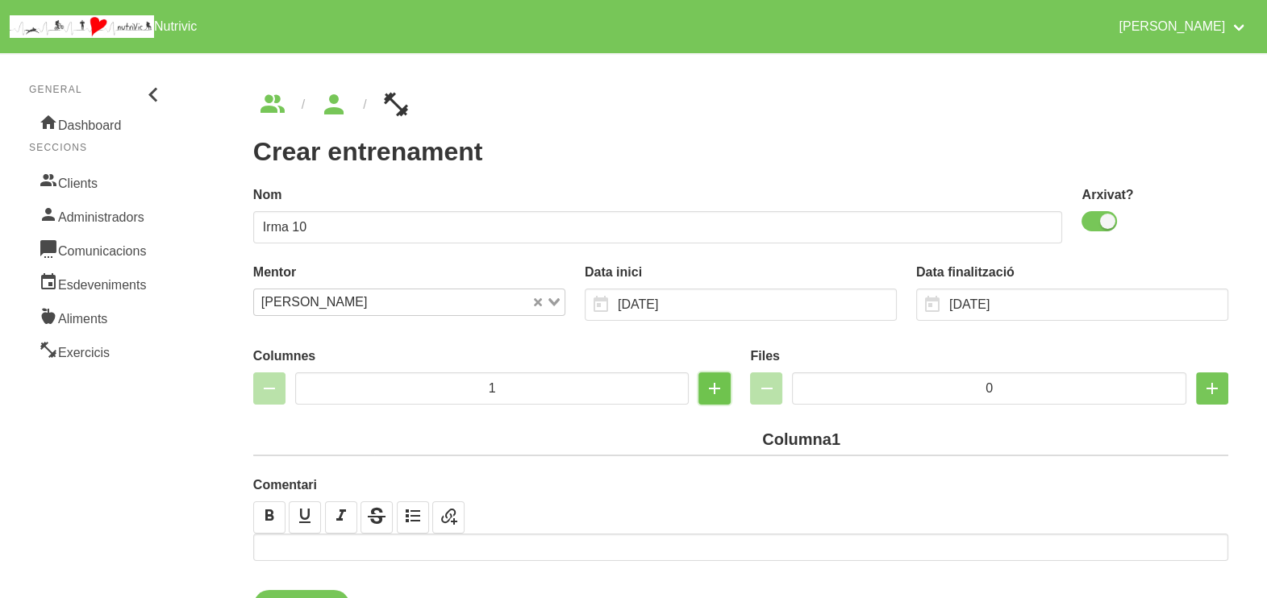
click at [718, 391] on icon "button" at bounding box center [714, 388] width 19 height 29
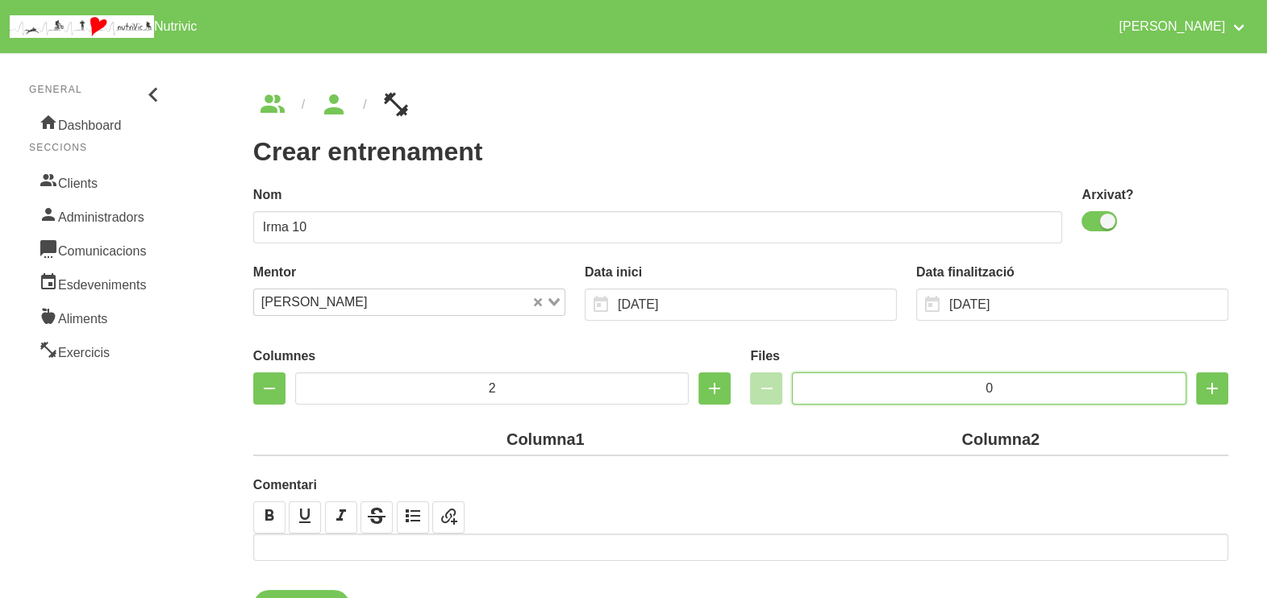
drag, startPoint x: 1000, startPoint y: 393, endPoint x: 937, endPoint y: 383, distance: 63.6
click at [937, 384] on input "0" at bounding box center [989, 389] width 394 height 32
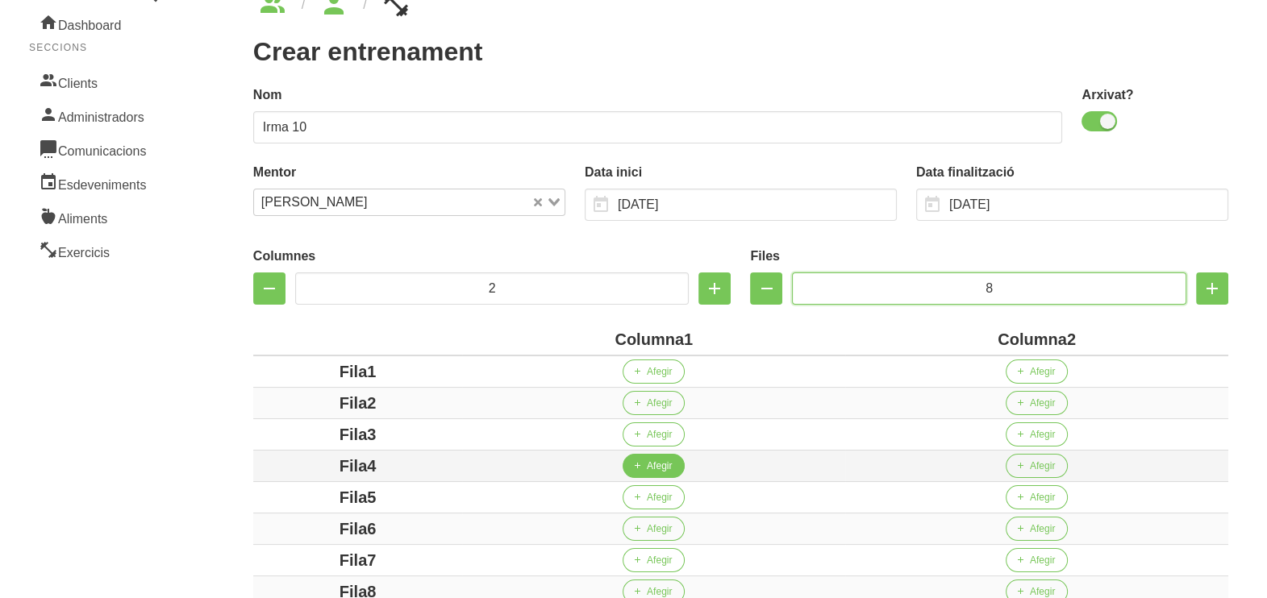
scroll to position [302, 0]
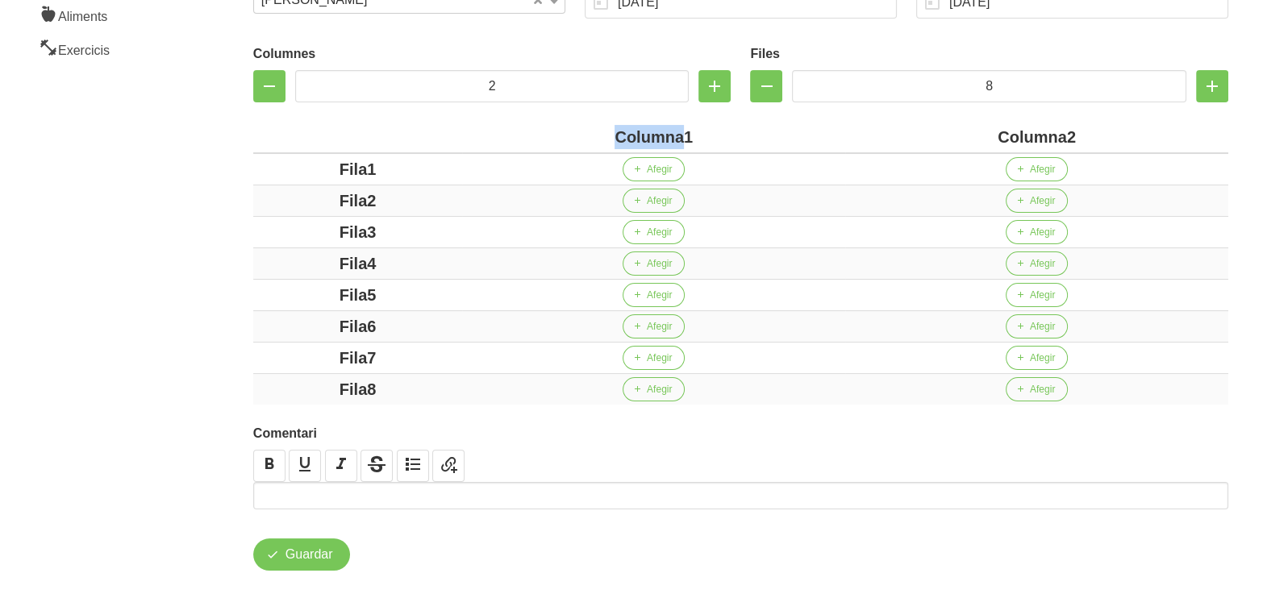
drag, startPoint x: 685, startPoint y: 137, endPoint x: 600, endPoint y: 135, distance: 84.7
click at [600, 135] on div "Columna1" at bounding box center [653, 137] width 370 height 24
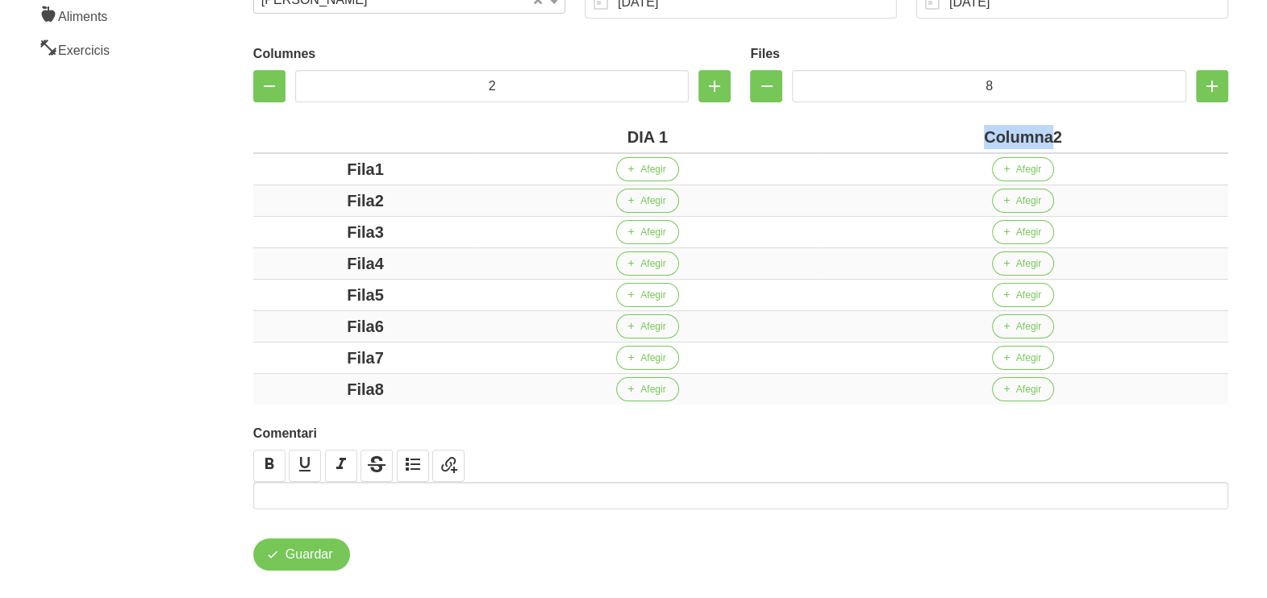
drag, startPoint x: 1053, startPoint y: 137, endPoint x: 963, endPoint y: 131, distance: 90.5
click at [963, 131] on div "Columna2" at bounding box center [1023, 137] width 398 height 24
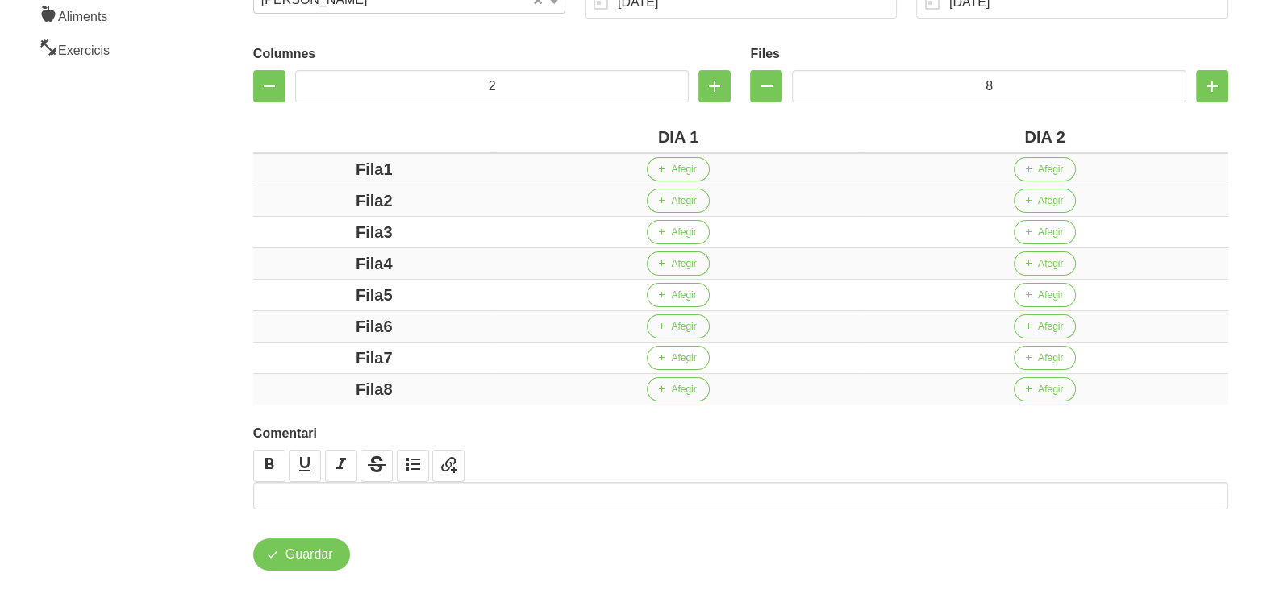
drag, startPoint x: 387, startPoint y: 173, endPoint x: 344, endPoint y: 173, distance: 43.6
click at [344, 172] on div "Fila1" at bounding box center [374, 169] width 229 height 24
drag, startPoint x: 387, startPoint y: 198, endPoint x: 344, endPoint y: 198, distance: 43.6
click at [345, 198] on div "Fila2" at bounding box center [374, 201] width 229 height 24
drag, startPoint x: 407, startPoint y: 226, endPoint x: 336, endPoint y: 223, distance: 71.0
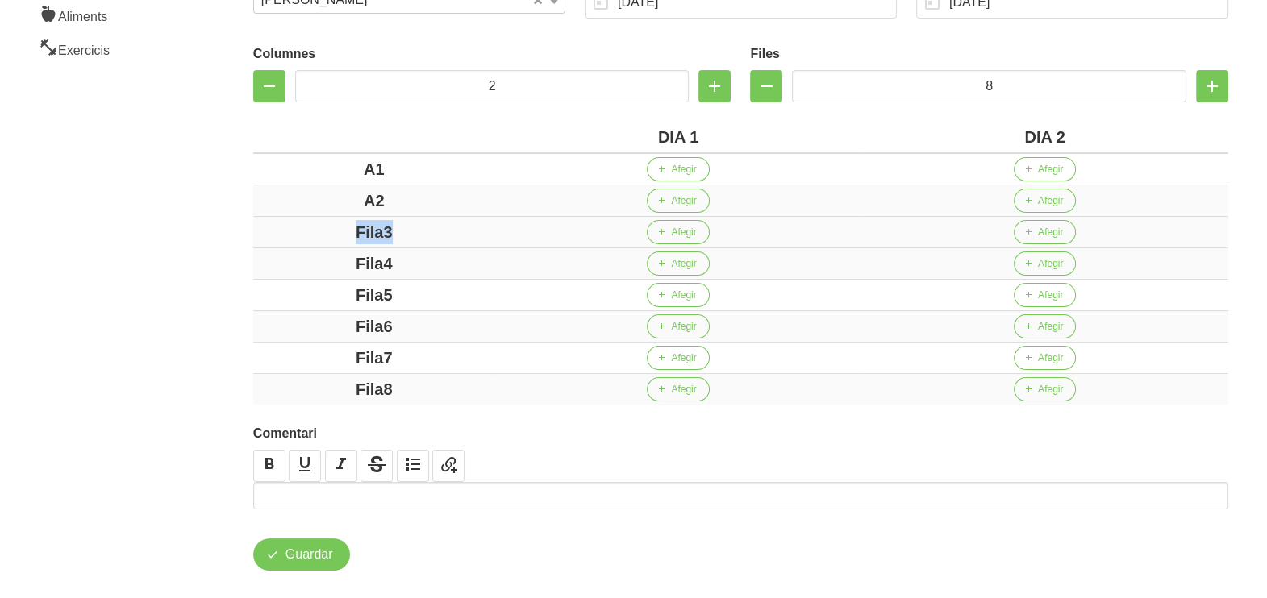
click at [336, 223] on div "Fila3" at bounding box center [374, 232] width 229 height 24
drag, startPoint x: 420, startPoint y: 261, endPoint x: 285, endPoint y: 246, distance: 135.5
click at [282, 244] on tbody "A1 Afegir Afegir A2 Afegir Afegir B1 Afegir Afegir Fila4 Afegir Afegir Fila5 Af…" at bounding box center [740, 279] width 975 height 252
drag, startPoint x: 435, startPoint y: 292, endPoint x: 307, endPoint y: 289, distance: 128.3
click at [307, 289] on div "Fila5" at bounding box center [374, 295] width 229 height 24
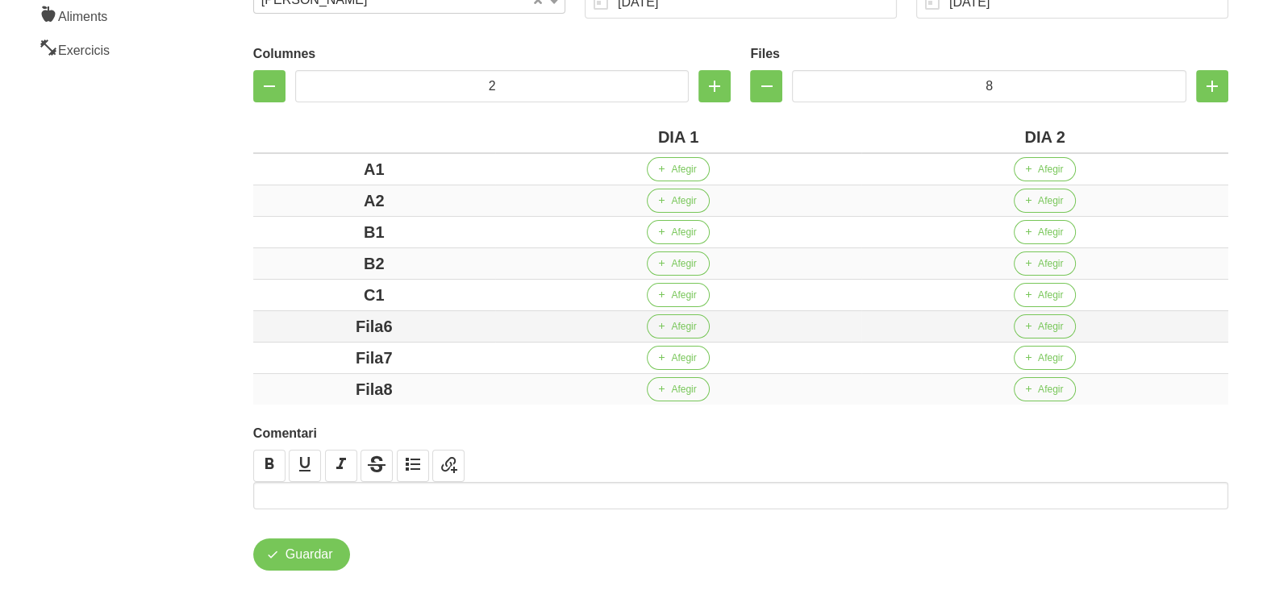
drag, startPoint x: 437, startPoint y: 327, endPoint x: 355, endPoint y: 324, distance: 82.3
click at [355, 324] on div "Fila6" at bounding box center [374, 326] width 229 height 24
drag, startPoint x: 427, startPoint y: 355, endPoint x: 331, endPoint y: 355, distance: 96.0
click at [331, 355] on div "Fila7" at bounding box center [374, 358] width 229 height 24
drag, startPoint x: 456, startPoint y: 392, endPoint x: 301, endPoint y: 385, distance: 155.0
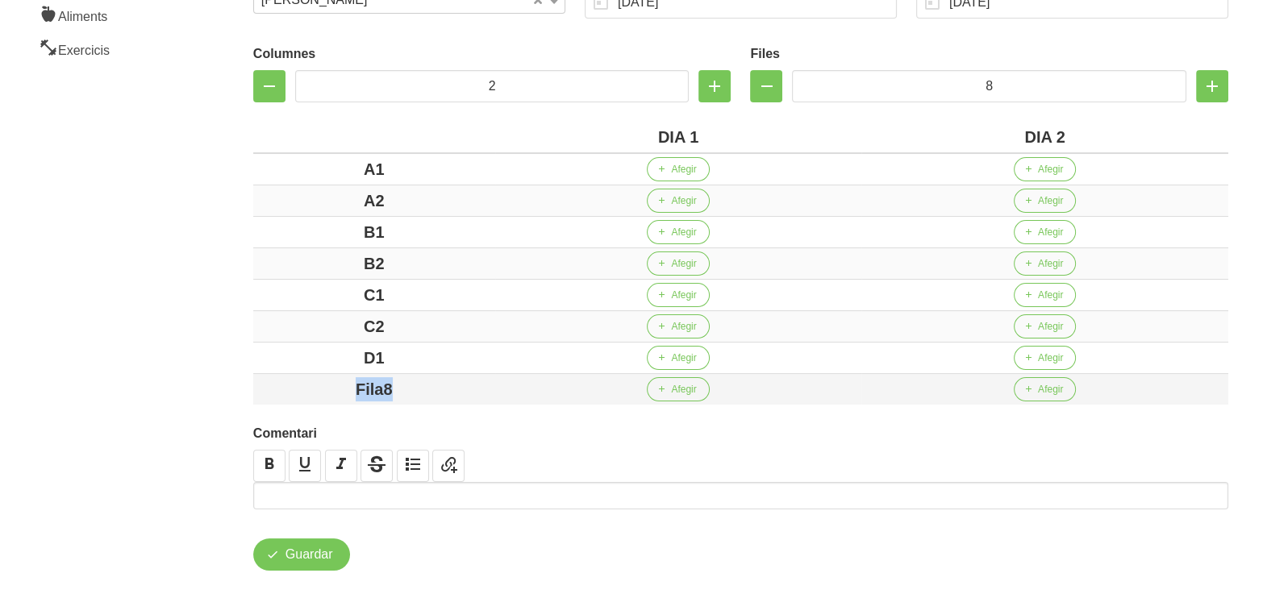
click at [301, 385] on div "Fila8" at bounding box center [374, 389] width 229 height 24
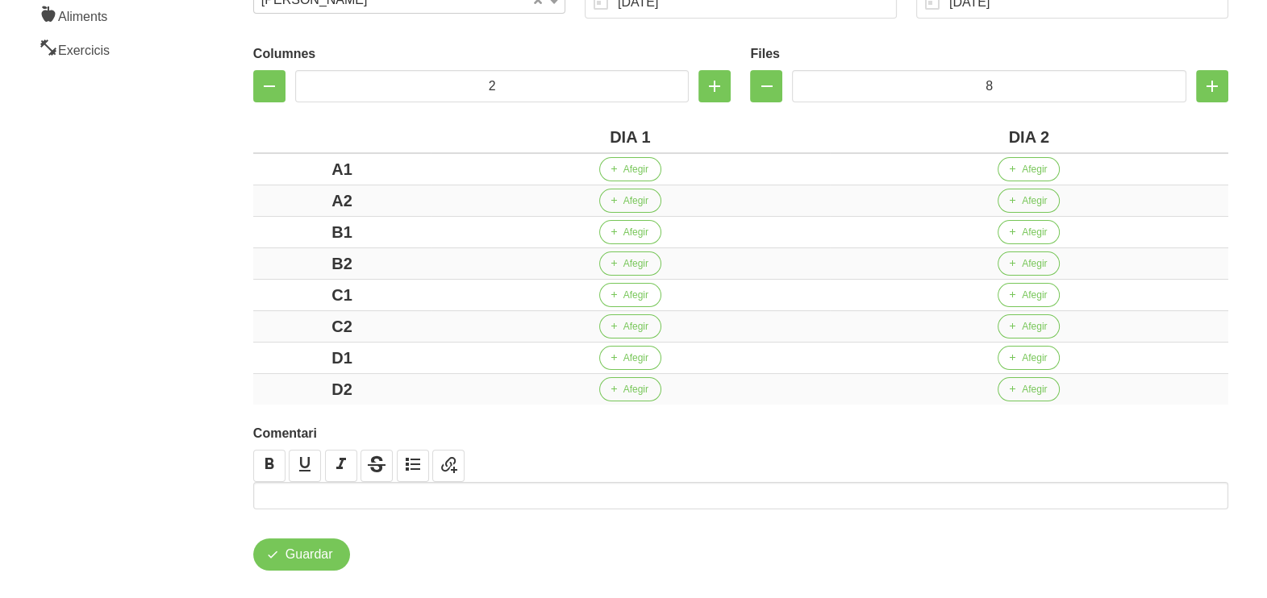
click at [193, 314] on aside "General Dashboard Seccions Clients Administradors Comunicacions Esdeveniments A…" at bounding box center [97, 180] width 214 height 878
click at [635, 169] on span "Afegir" at bounding box center [635, 169] width 25 height 15
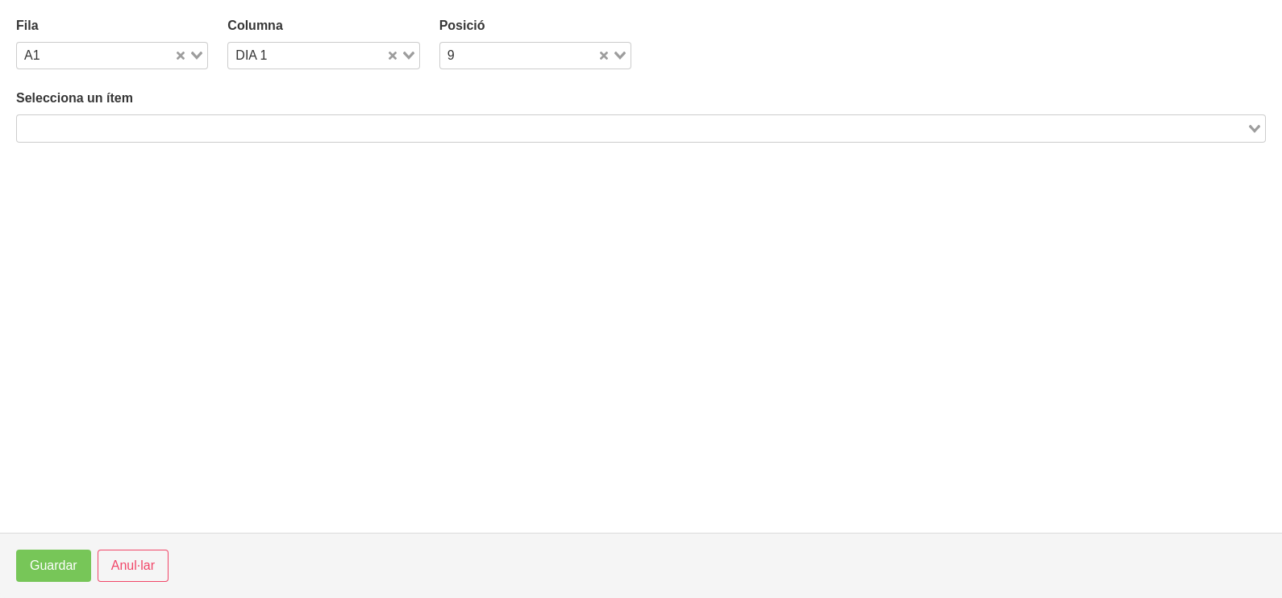
click at [235, 127] on input "Search for option" at bounding box center [632, 128] width 1226 height 19
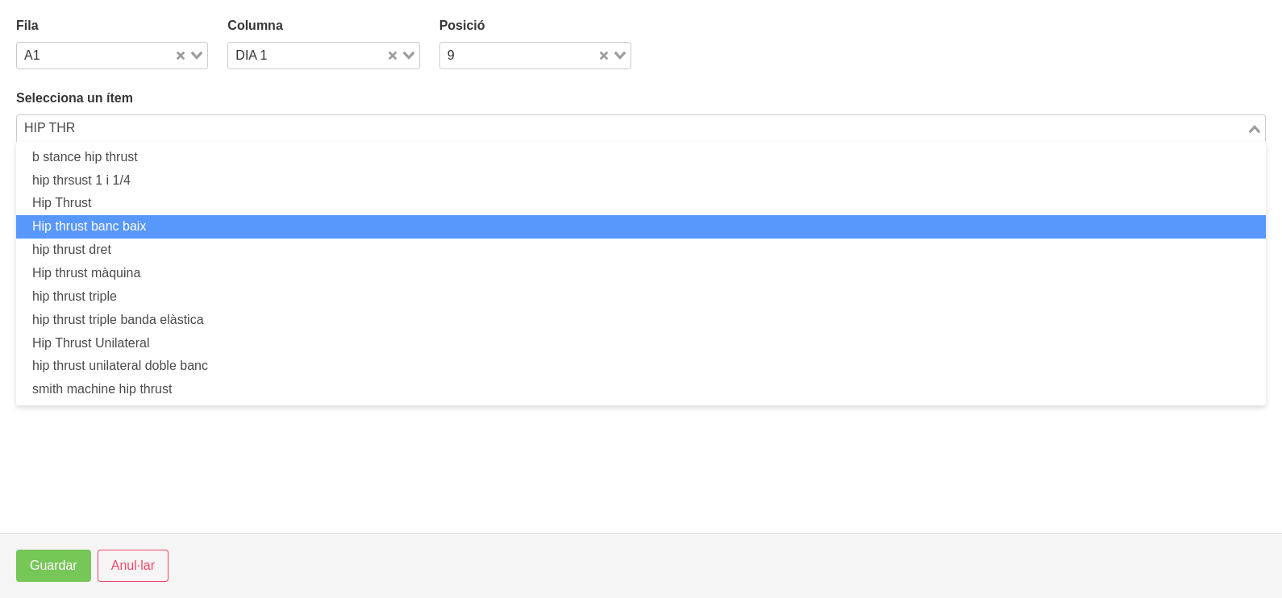
click at [206, 226] on li "Hip thrust banc baix" at bounding box center [641, 226] width 1250 height 23
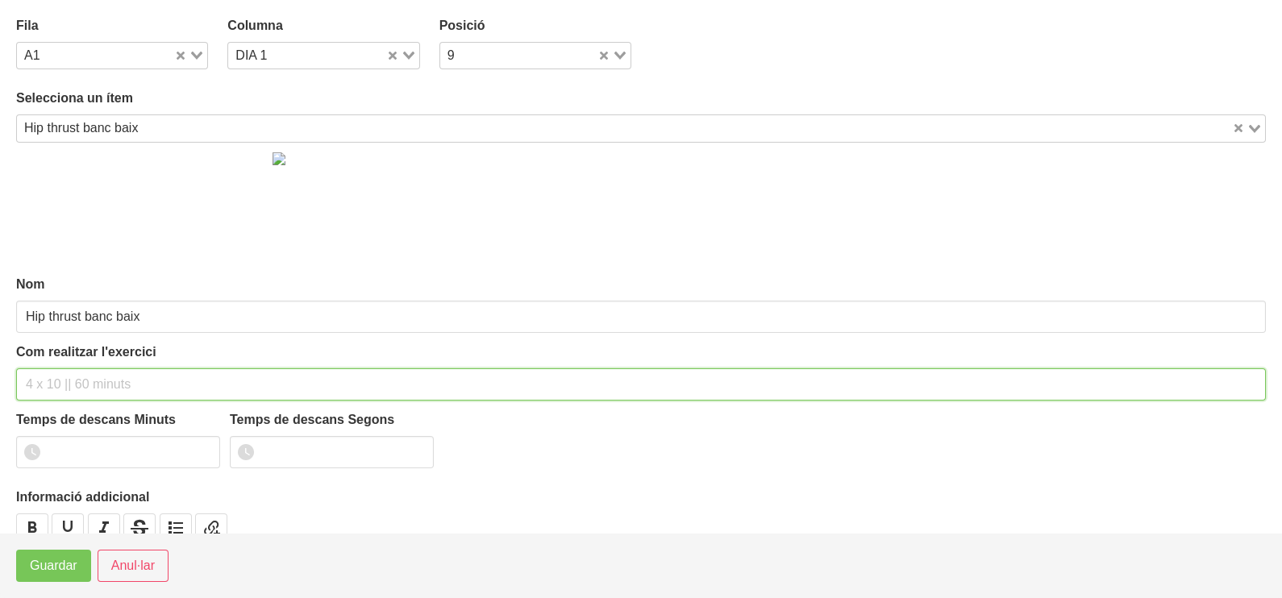
click at [77, 379] on input "text" at bounding box center [641, 385] width 1250 height 32
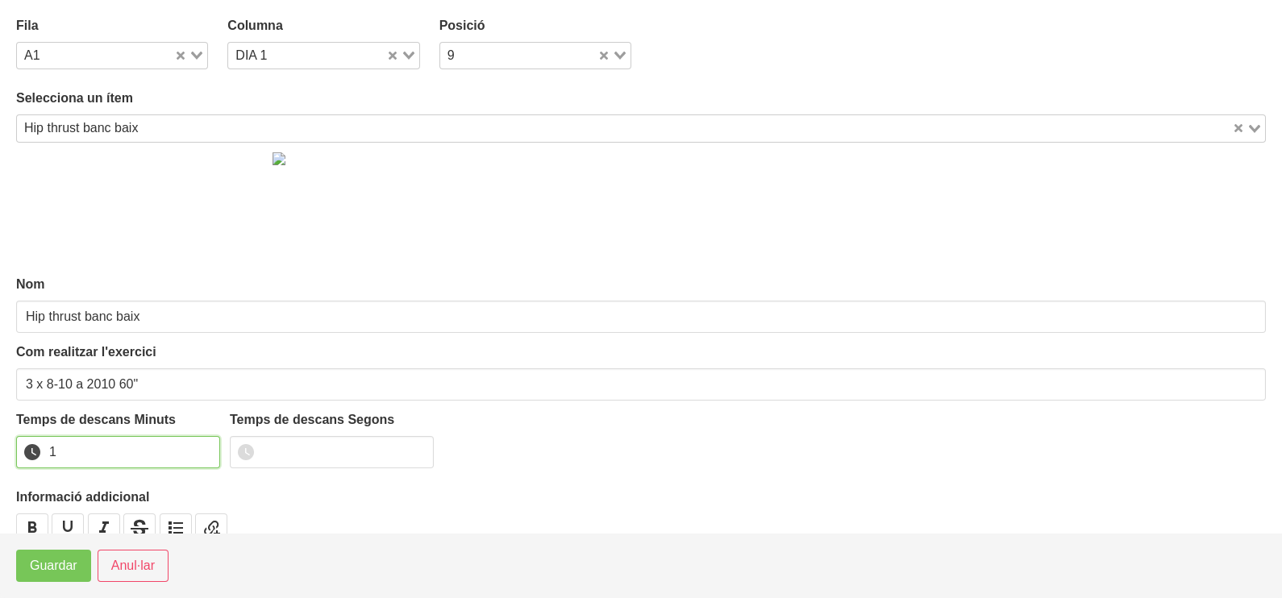
click at [201, 445] on input "1" at bounding box center [118, 452] width 204 height 32
click at [60, 577] on button "Guardar" at bounding box center [53, 566] width 75 height 32
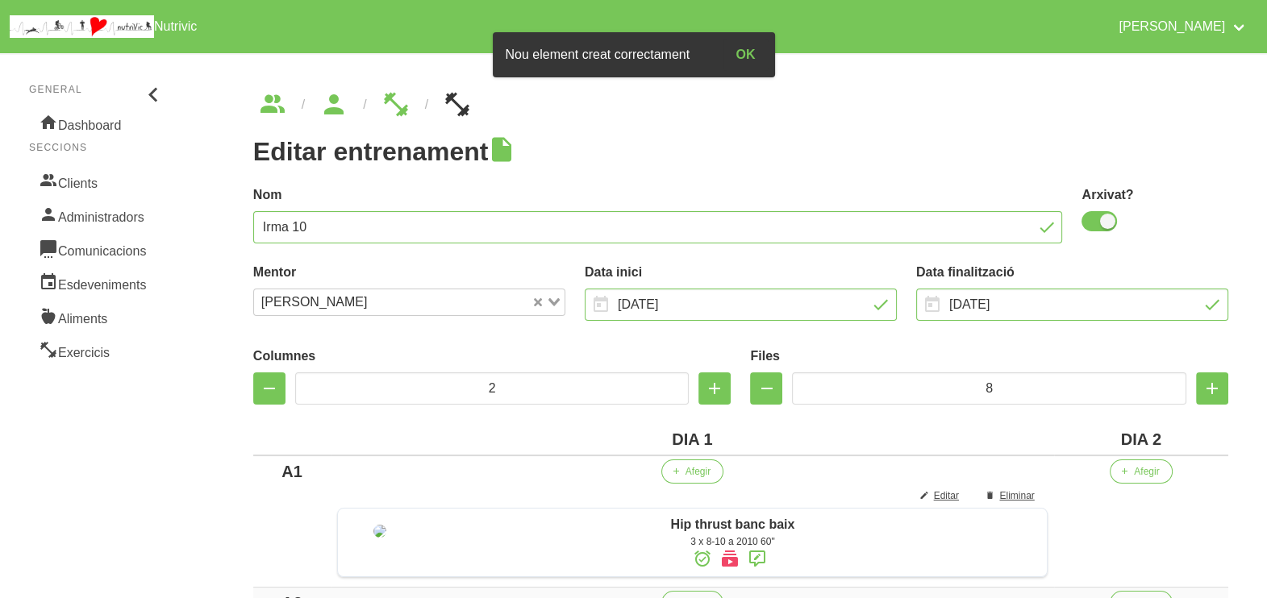
scroll to position [201, 0]
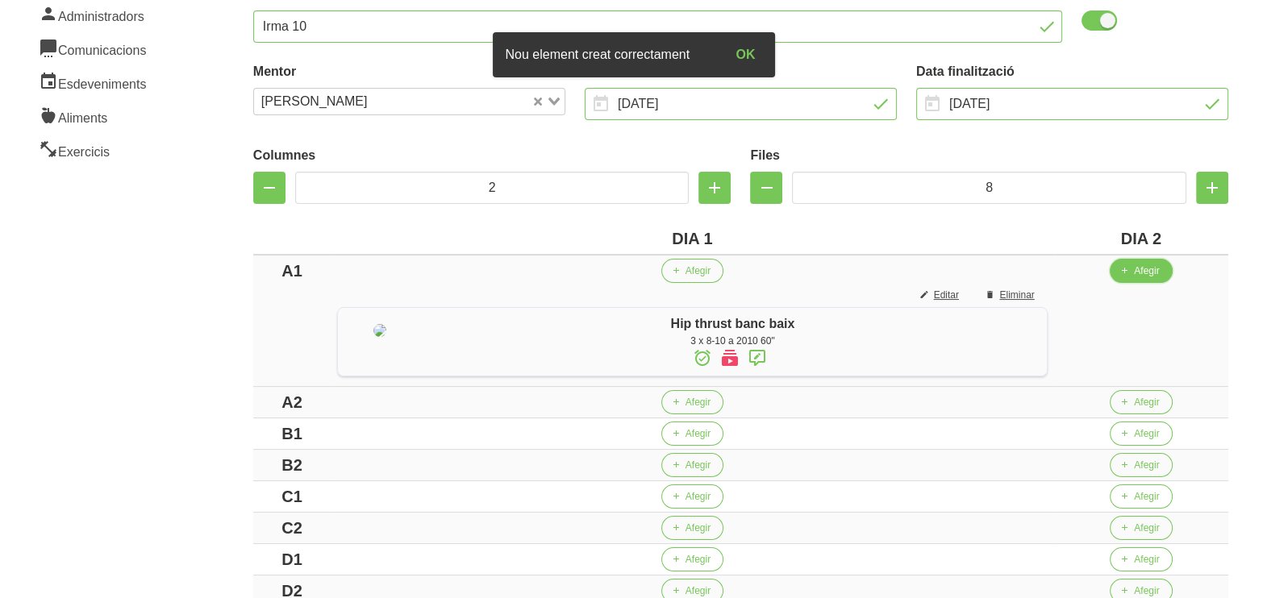
click at [1147, 267] on span "Afegir" at bounding box center [1146, 271] width 25 height 15
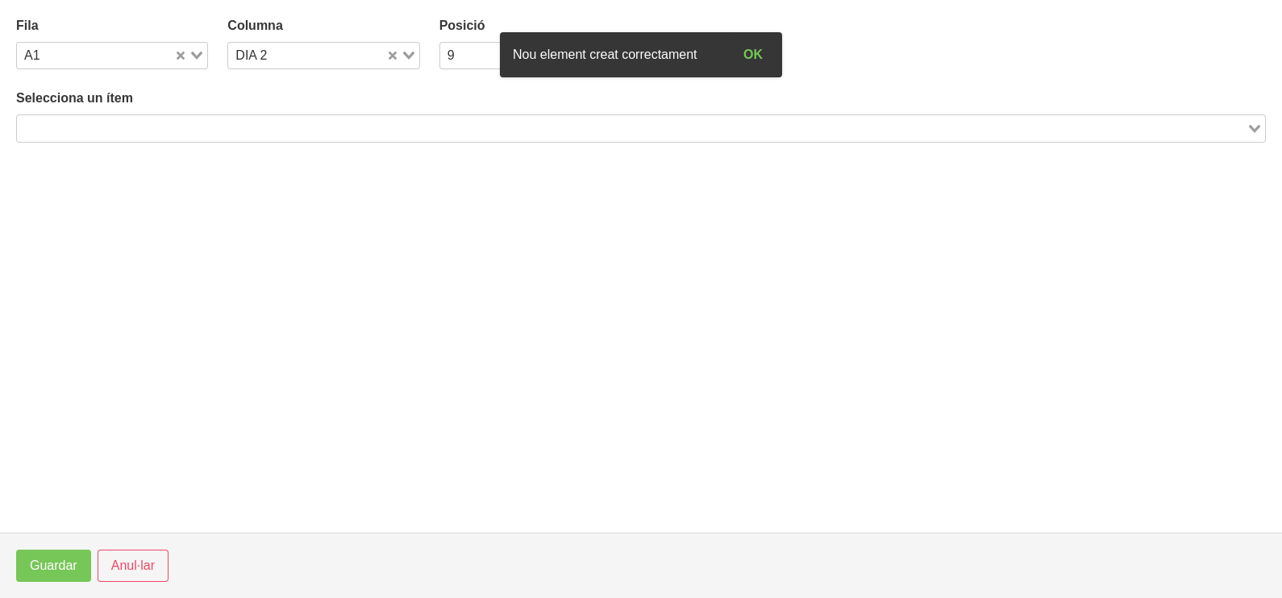
click at [169, 125] on input "Search for option" at bounding box center [632, 128] width 1226 height 19
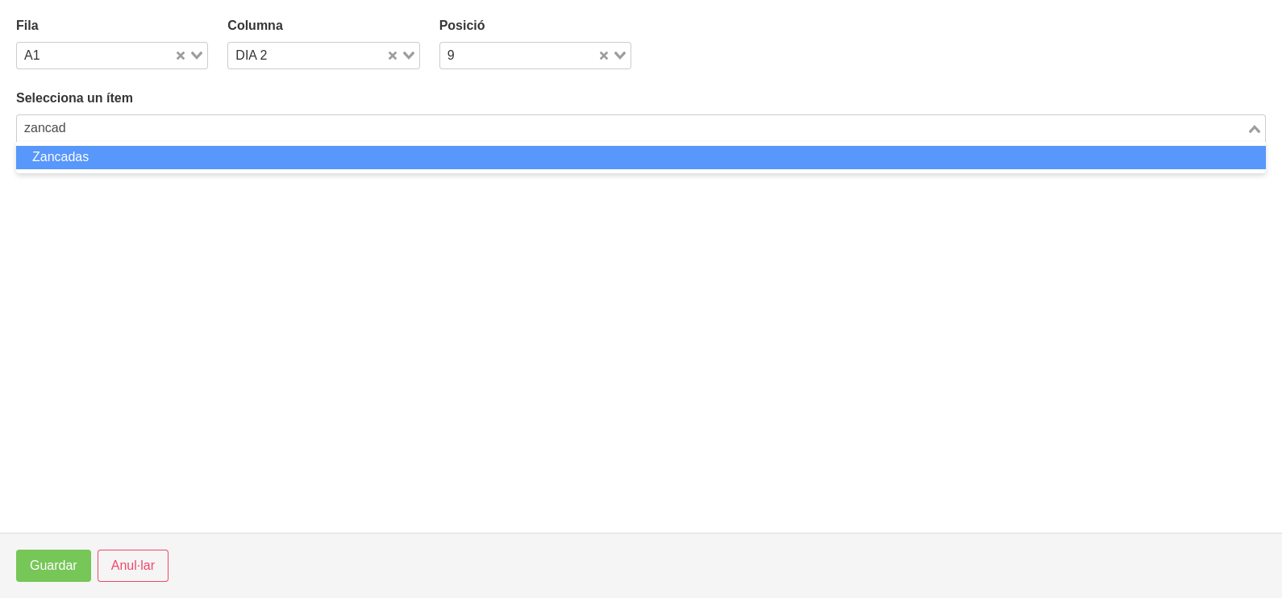
click at [152, 151] on li "Zancadas" at bounding box center [641, 157] width 1250 height 23
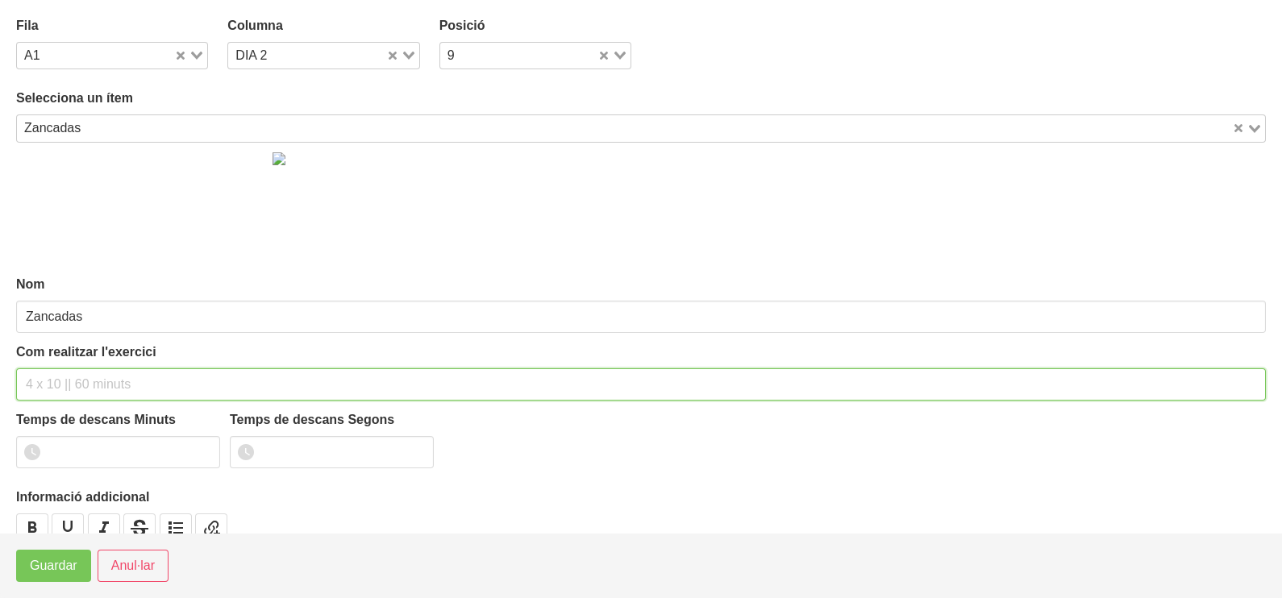
click at [84, 363] on div "Com realitzar l'exercici" at bounding box center [641, 372] width 1250 height 58
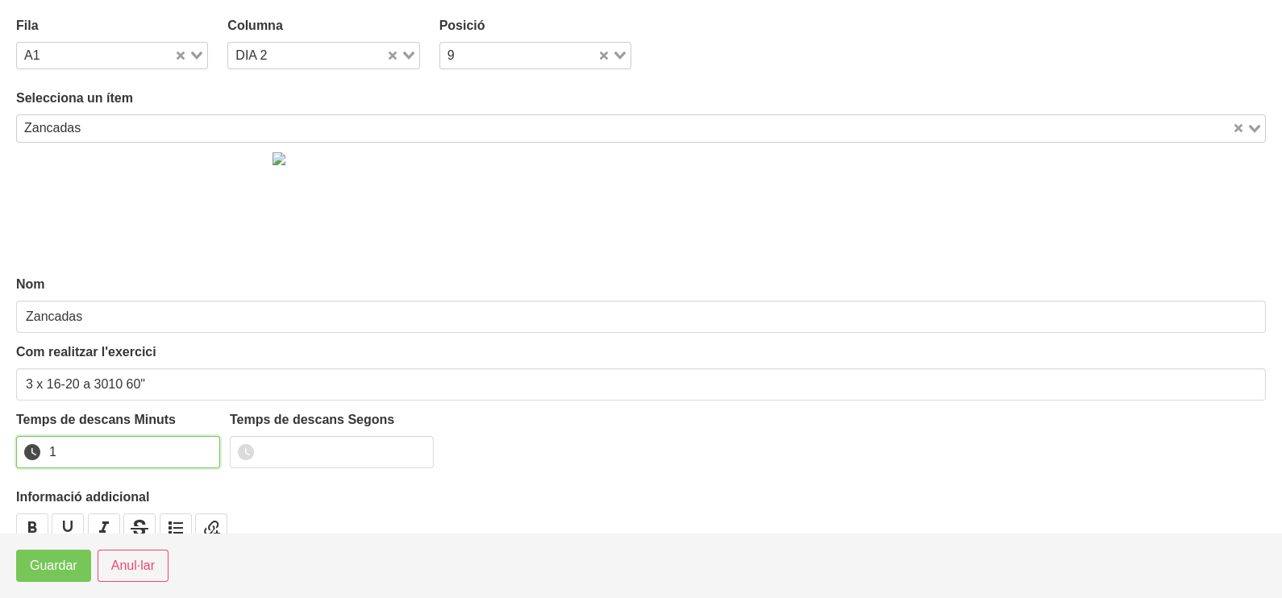
drag, startPoint x: 203, startPoint y: 448, endPoint x: 119, endPoint y: 490, distance: 94.1
click at [194, 450] on input "1" at bounding box center [118, 452] width 204 height 32
click at [24, 576] on button "Guardar" at bounding box center [53, 566] width 75 height 32
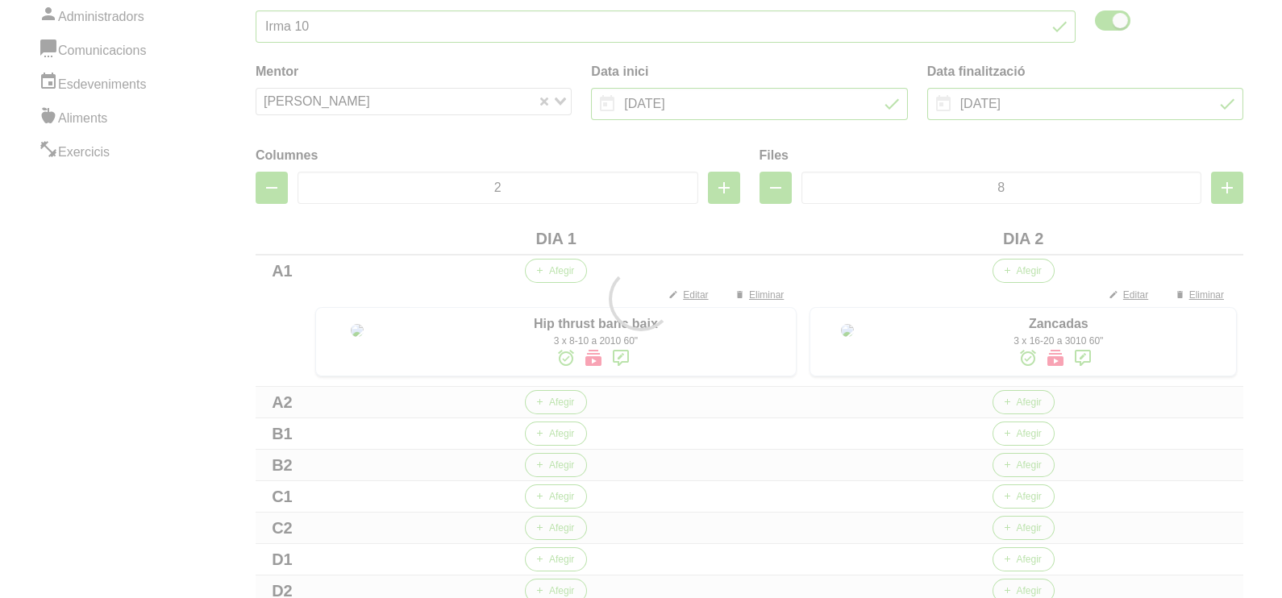
click at [27, 573] on div at bounding box center [641, 299] width 1282 height 598
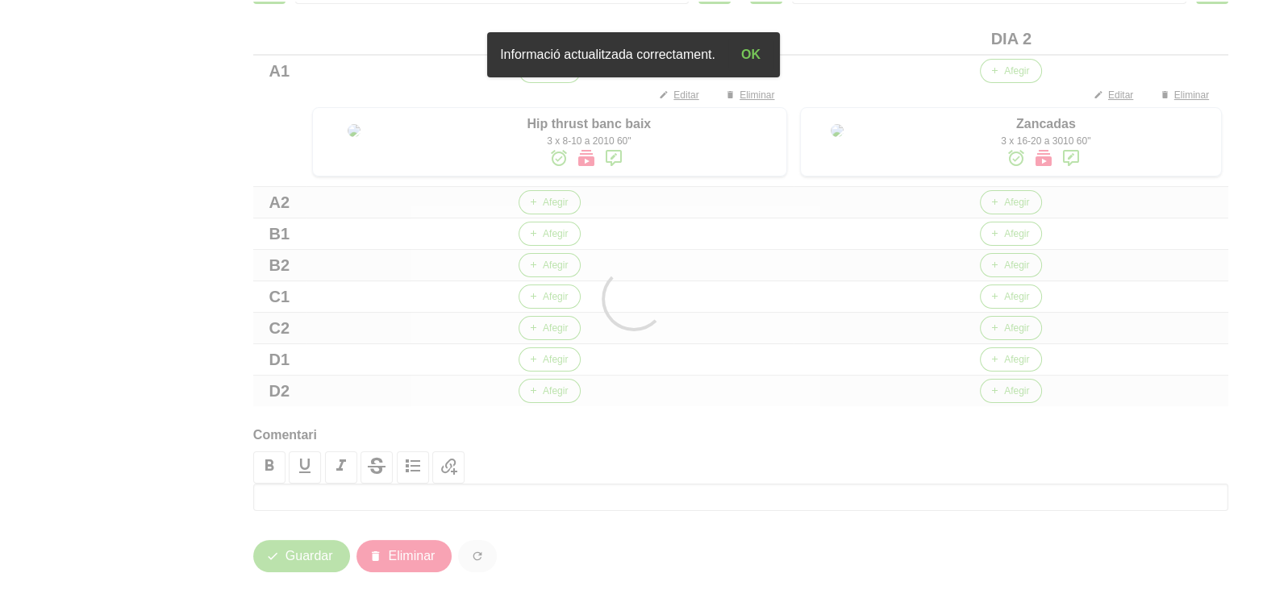
scroll to position [402, 0]
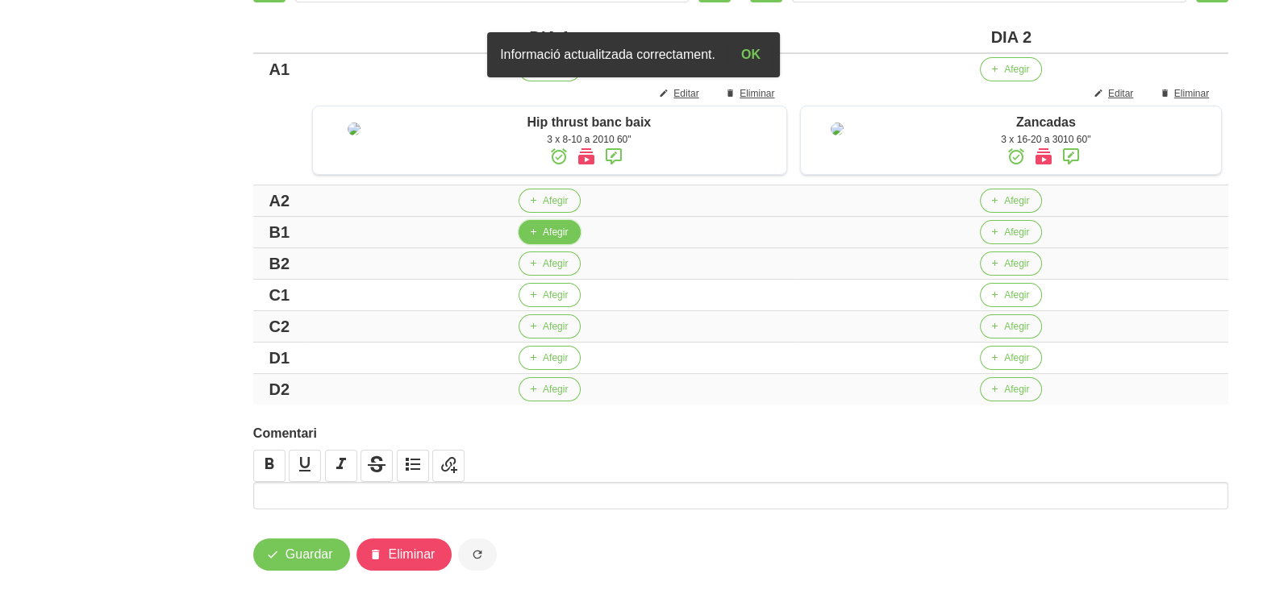
click at [549, 239] on span "Afegir" at bounding box center [555, 232] width 25 height 15
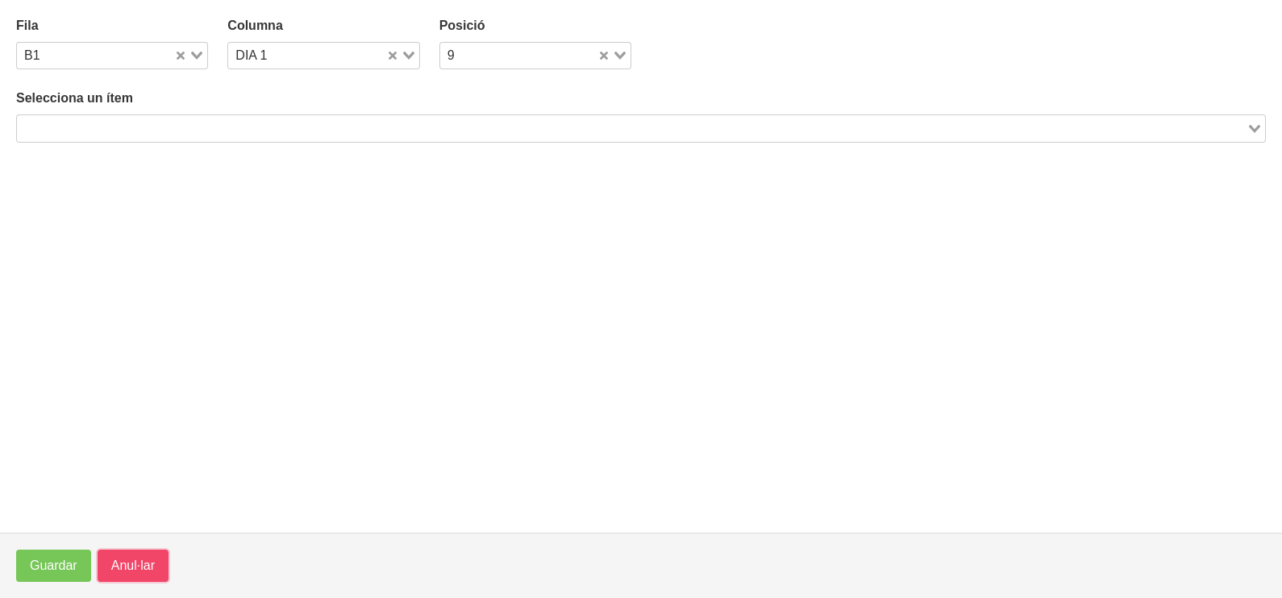
click at [139, 559] on span "Anul·lar" at bounding box center [133, 565] width 44 height 19
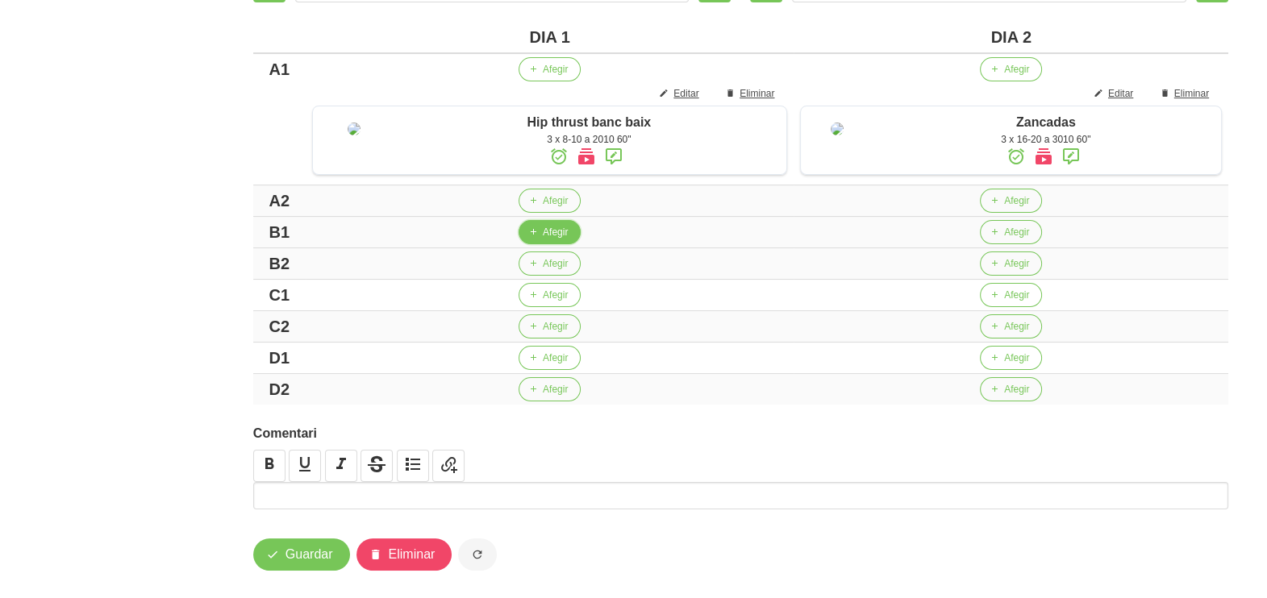
click at [528, 239] on icon "button" at bounding box center [533, 232] width 10 height 15
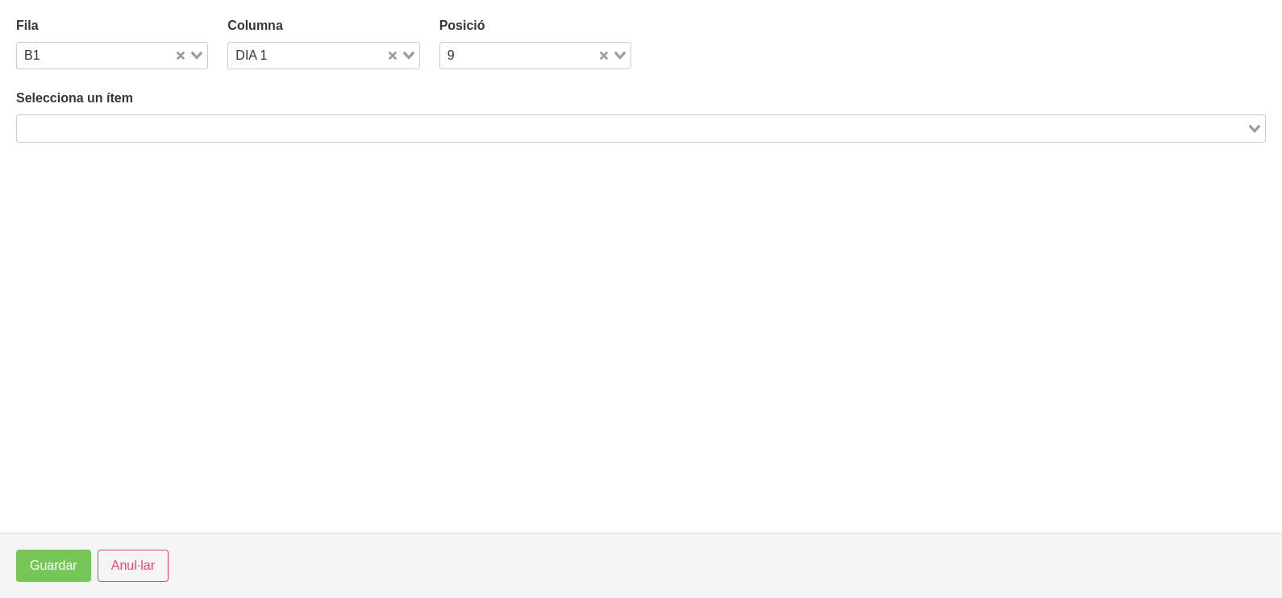
click at [142, 131] on input "Search for option" at bounding box center [632, 128] width 1226 height 19
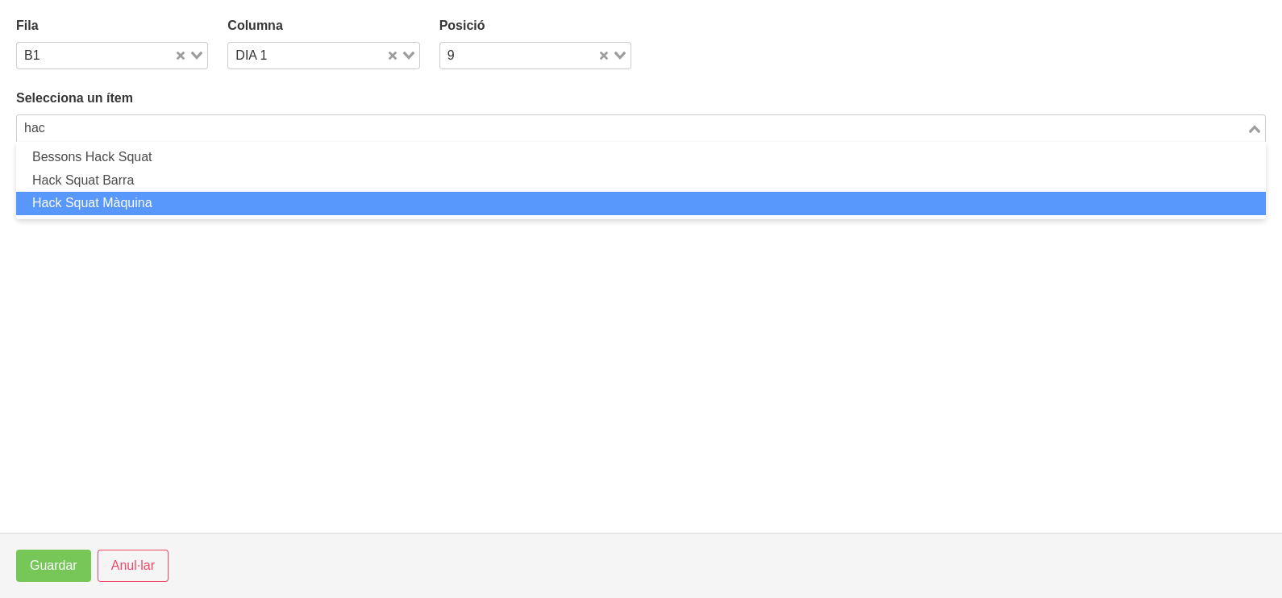
click at [148, 205] on li "Hack Squat Màquina" at bounding box center [641, 203] width 1250 height 23
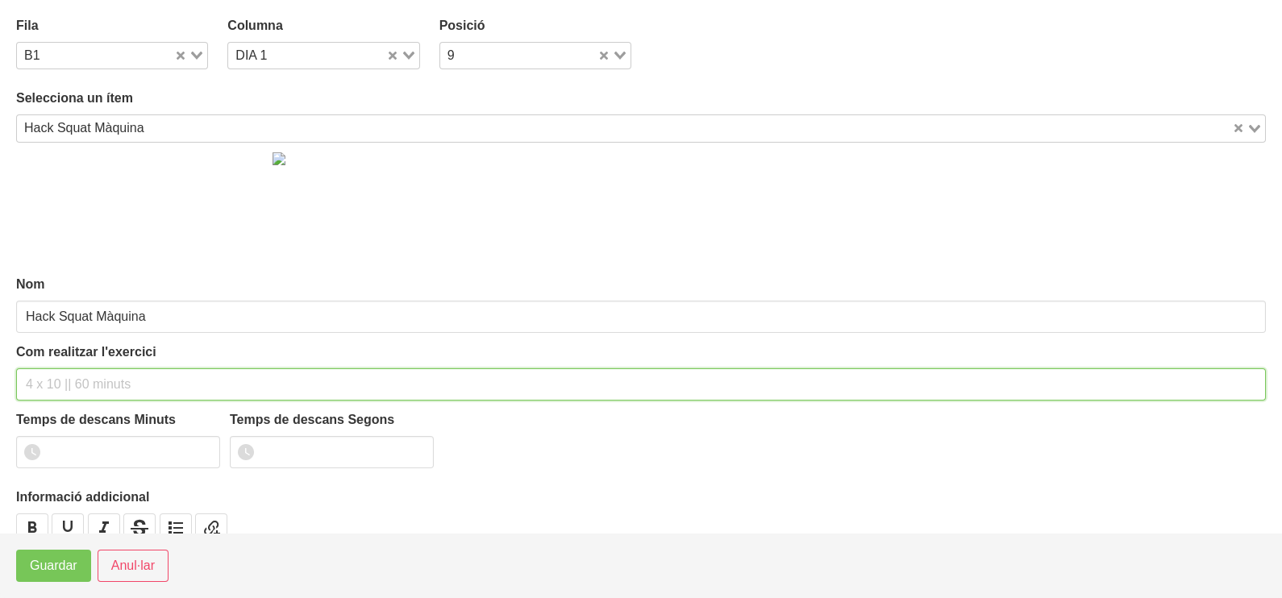
drag, startPoint x: 56, startPoint y: 392, endPoint x: 47, endPoint y: 373, distance: 21.6
click at [56, 387] on input "text" at bounding box center [641, 385] width 1250 height 32
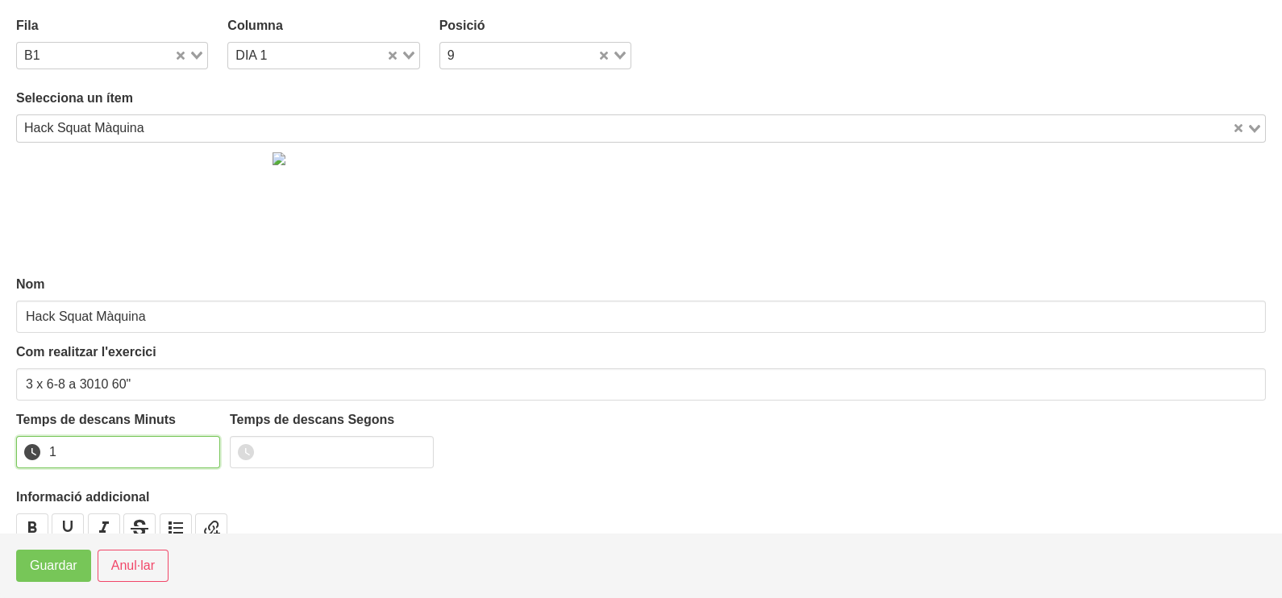
click at [200, 448] on input "1" at bounding box center [118, 452] width 204 height 32
click at [51, 568] on span "Guardar" at bounding box center [54, 565] width 48 height 19
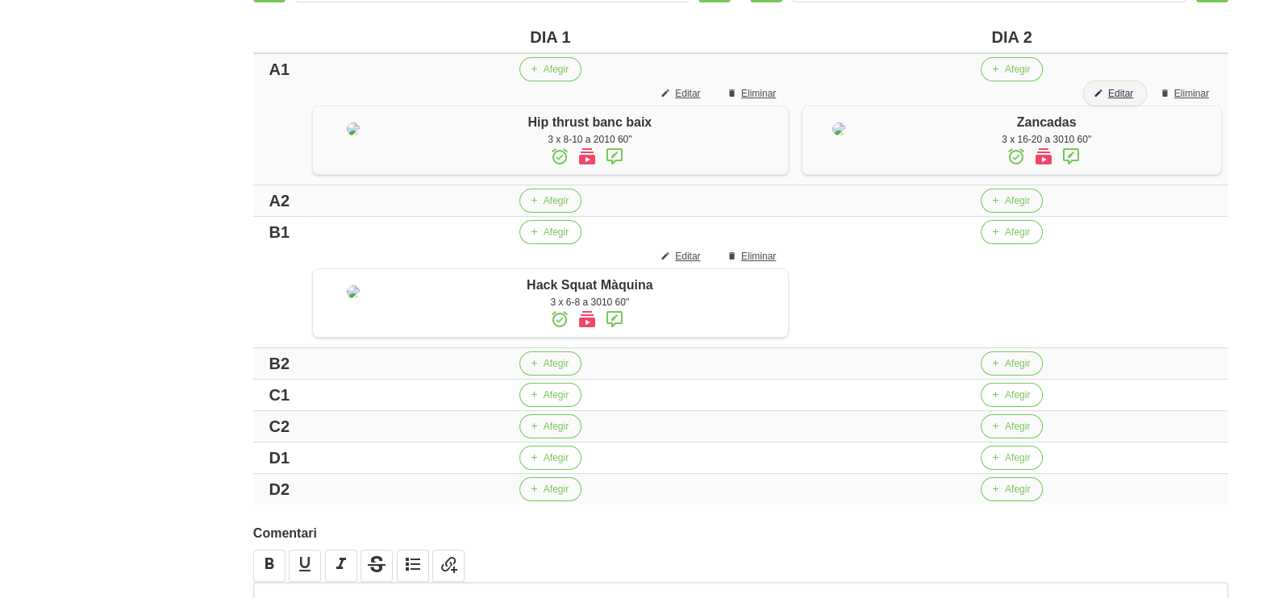
click at [1121, 89] on span "Editar" at bounding box center [1120, 93] width 25 height 15
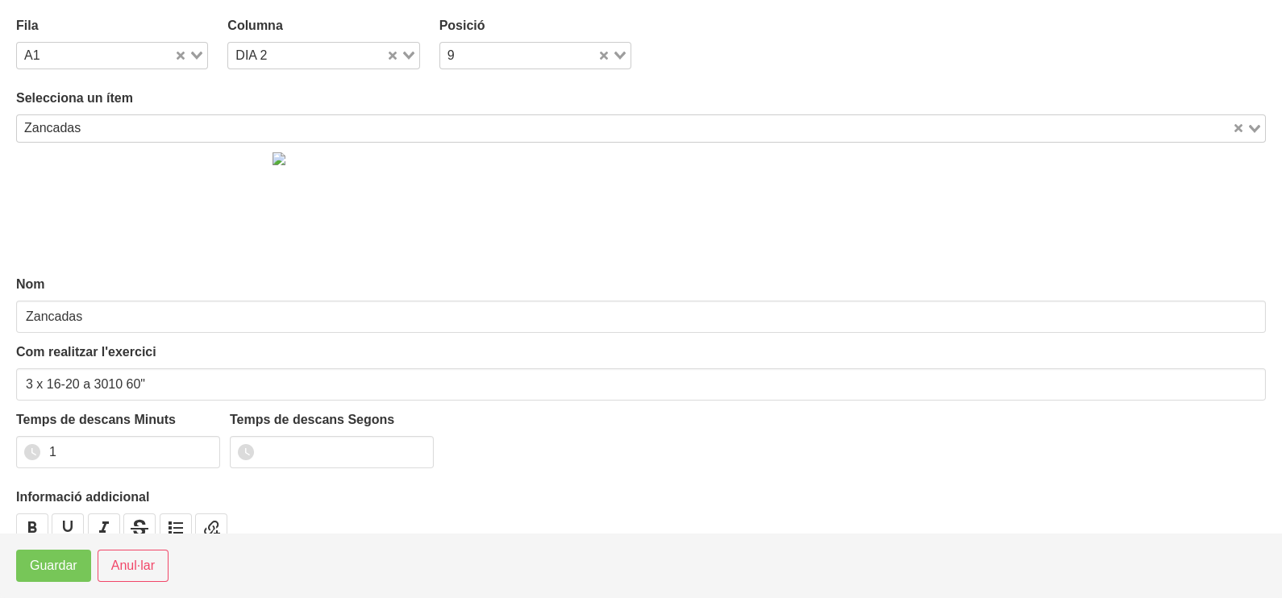
drag, startPoint x: 199, startPoint y: 52, endPoint x: 156, endPoint y: 83, distance: 53.7
click at [198, 53] on icon "Search for option" at bounding box center [196, 56] width 11 height 8
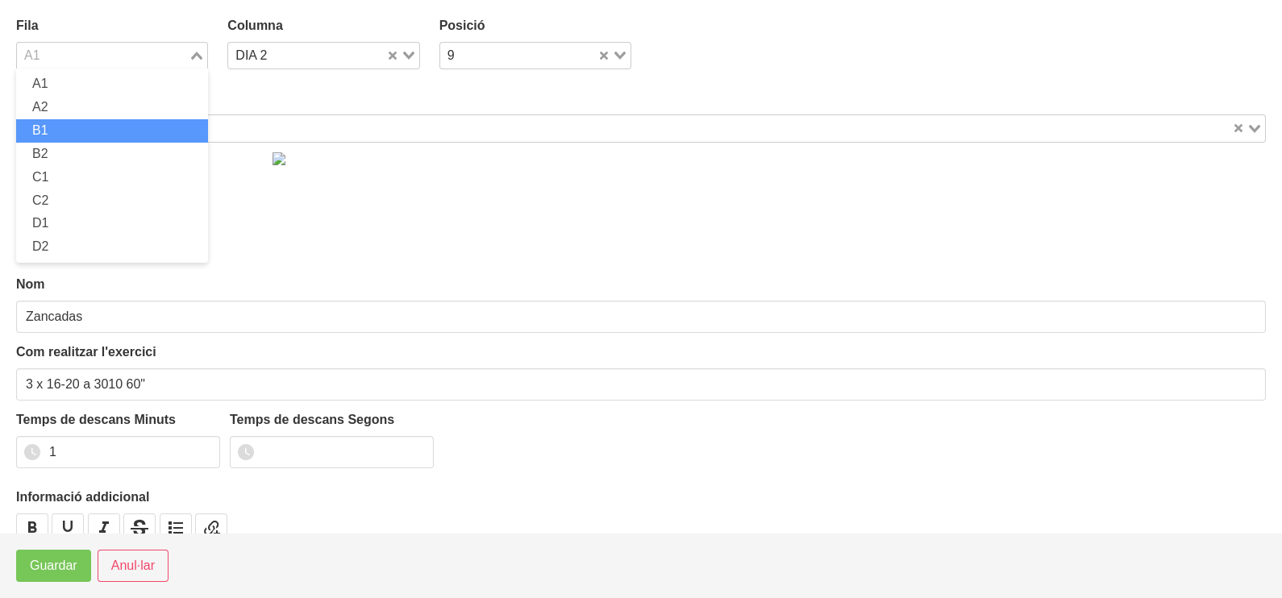
drag, startPoint x: 101, startPoint y: 129, endPoint x: 76, endPoint y: 241, distance: 114.8
click at [101, 129] on li "B1" at bounding box center [112, 130] width 192 height 23
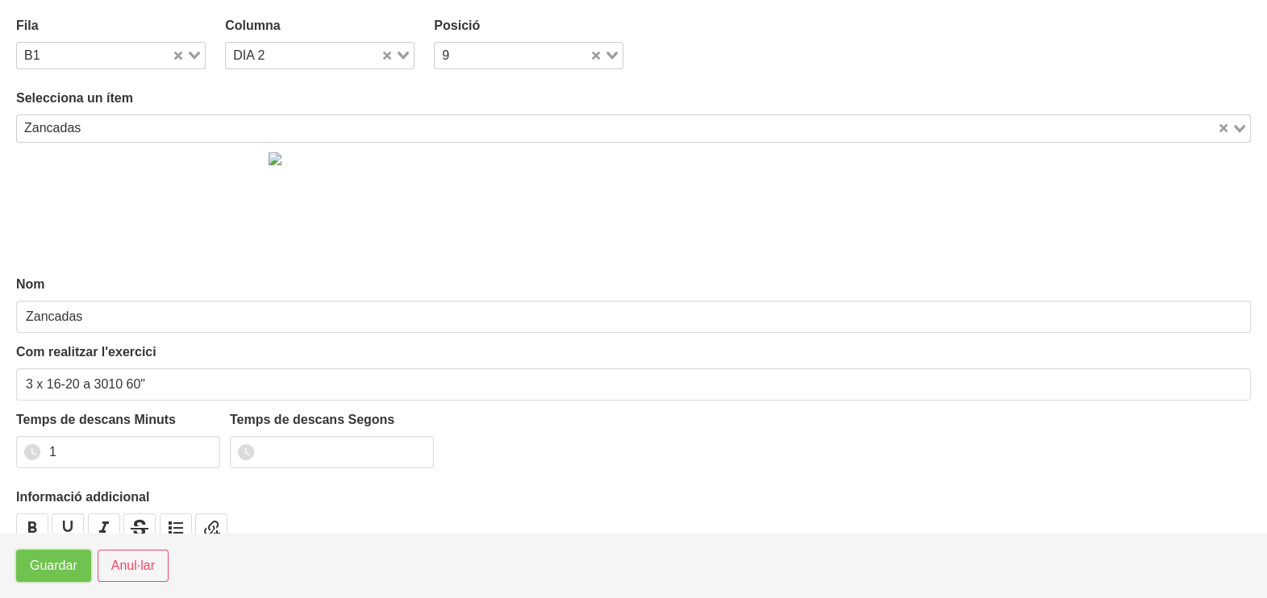
click at [52, 559] on span "Guardar" at bounding box center [54, 565] width 48 height 19
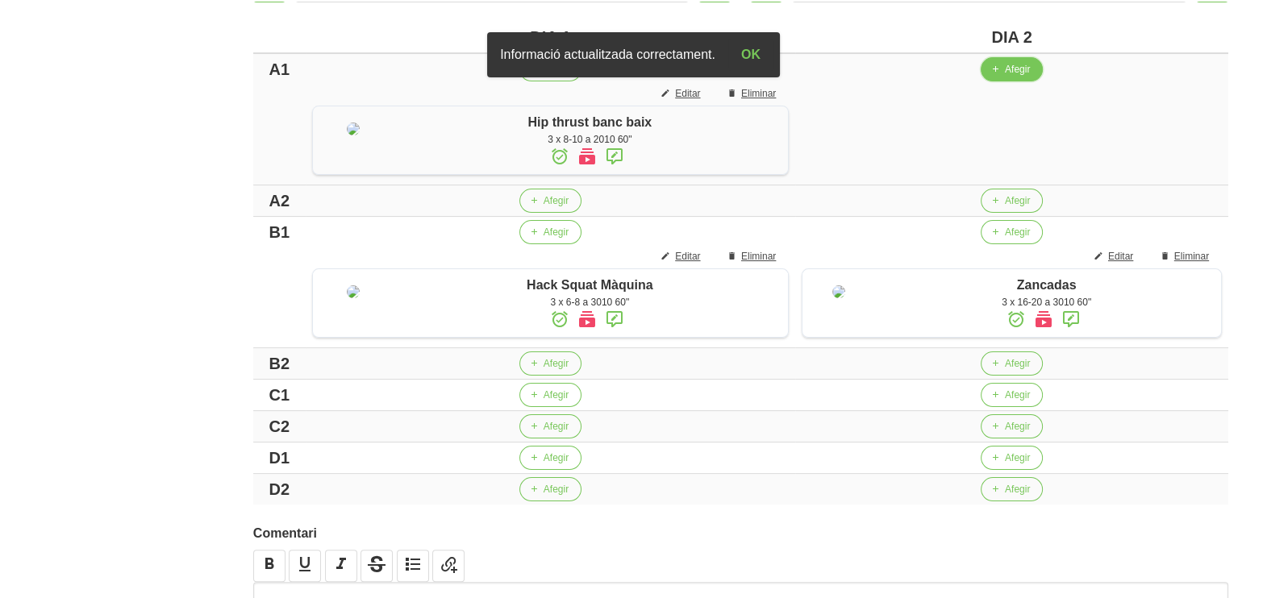
click at [1010, 68] on span "Afegir" at bounding box center [1017, 69] width 25 height 15
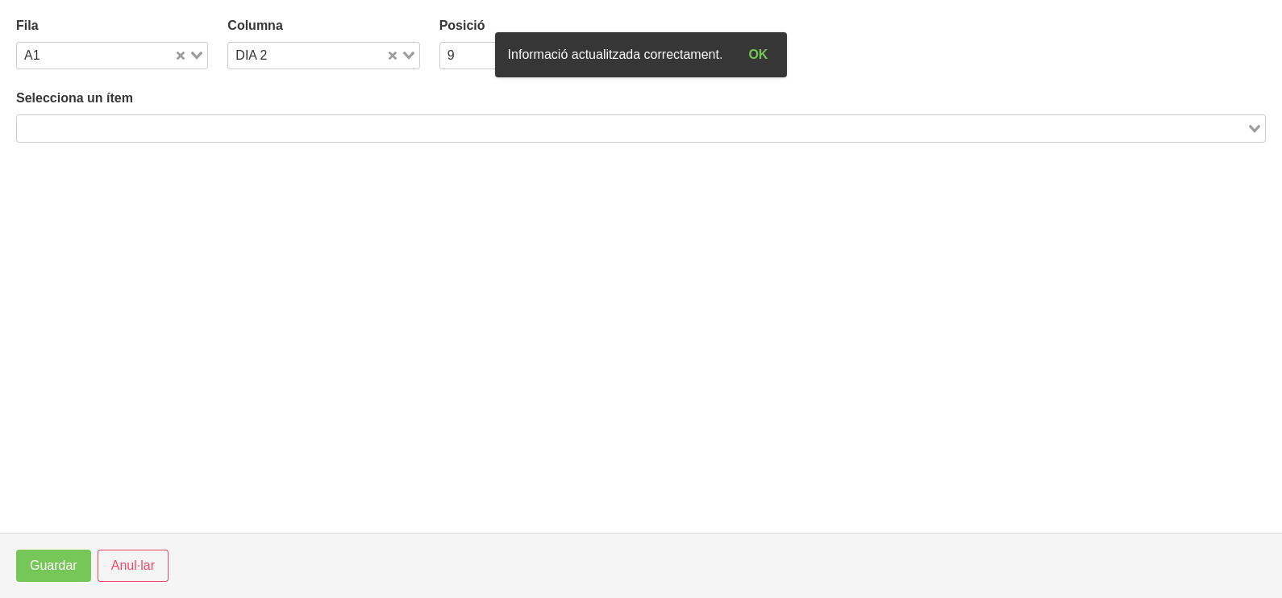
drag, startPoint x: 252, startPoint y: 124, endPoint x: 242, endPoint y: 121, distance: 11.0
click at [252, 125] on input "Search for option" at bounding box center [632, 128] width 1226 height 19
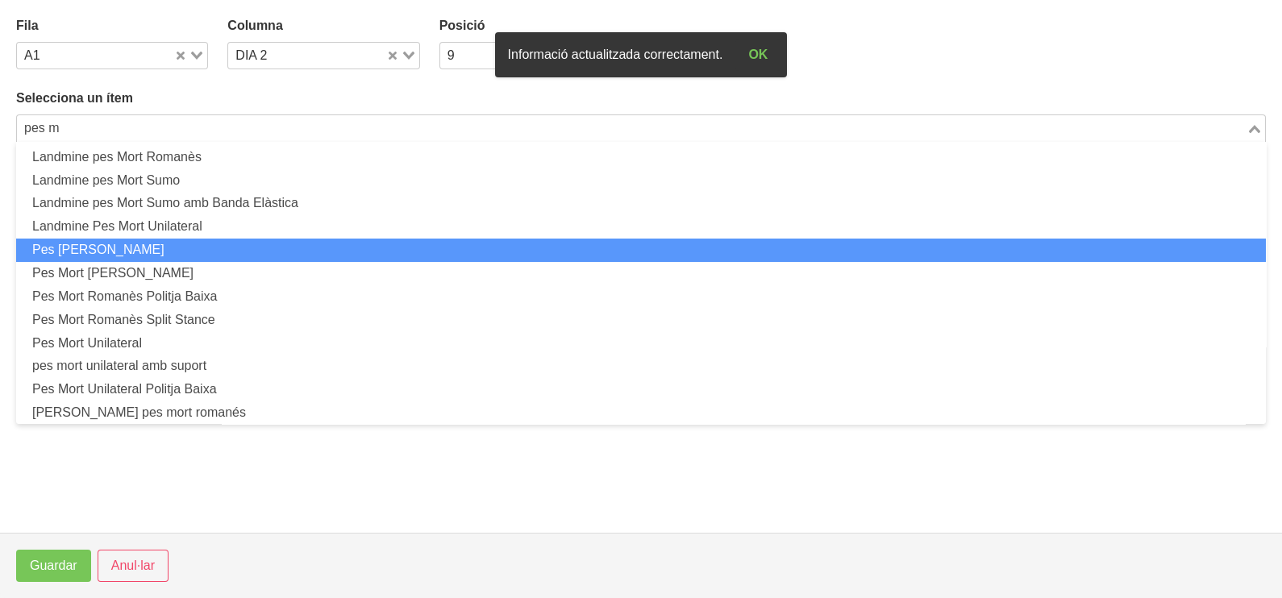
click at [240, 250] on li "Pes [PERSON_NAME]" at bounding box center [641, 250] width 1250 height 23
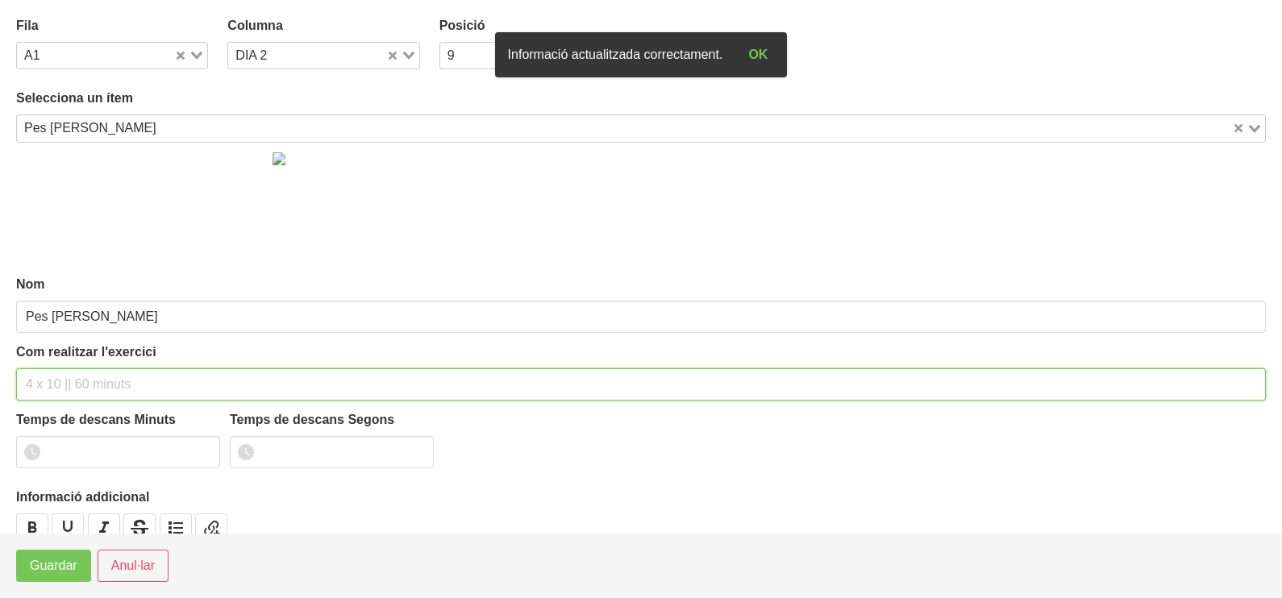
click at [69, 369] on input "text" at bounding box center [641, 385] width 1250 height 32
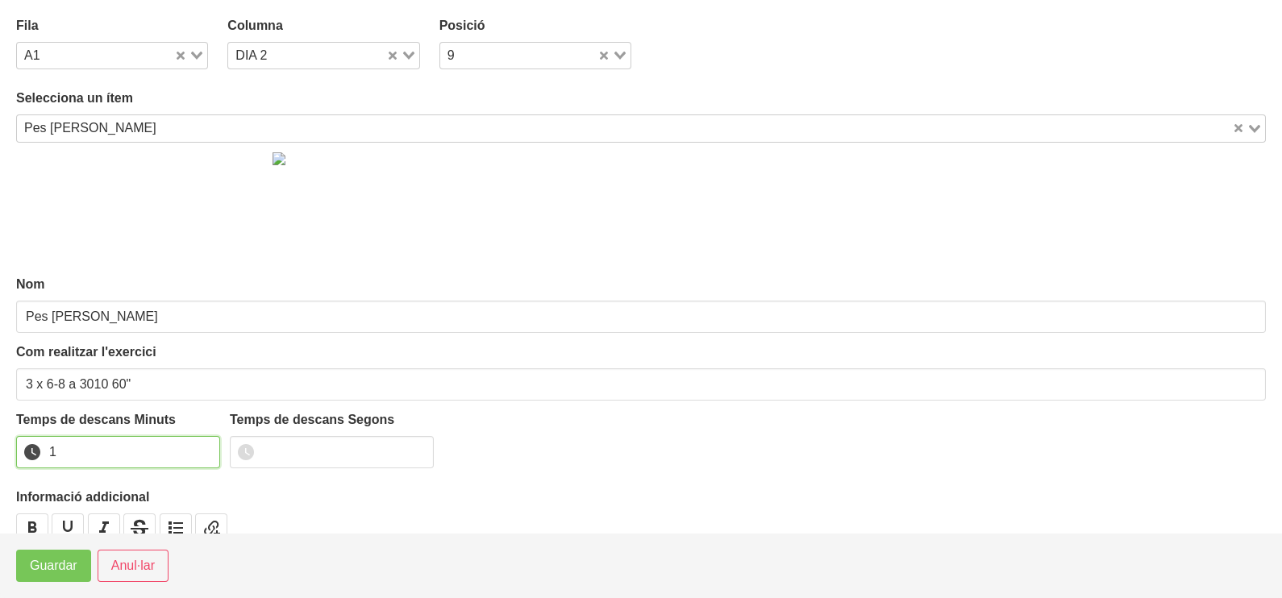
drag, startPoint x: 209, startPoint y: 444, endPoint x: 133, endPoint y: 508, distance: 99.0
click at [201, 448] on input "1" at bounding box center [118, 452] width 204 height 32
click at [81, 565] on button "Guardar" at bounding box center [53, 566] width 75 height 32
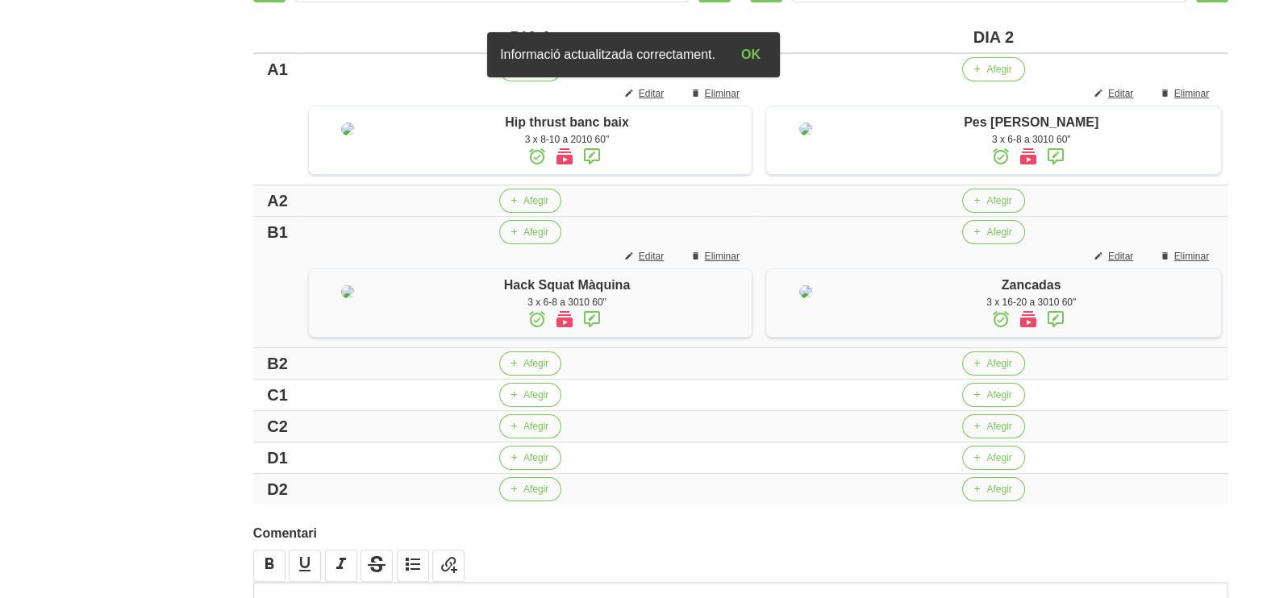
scroll to position [504, 0]
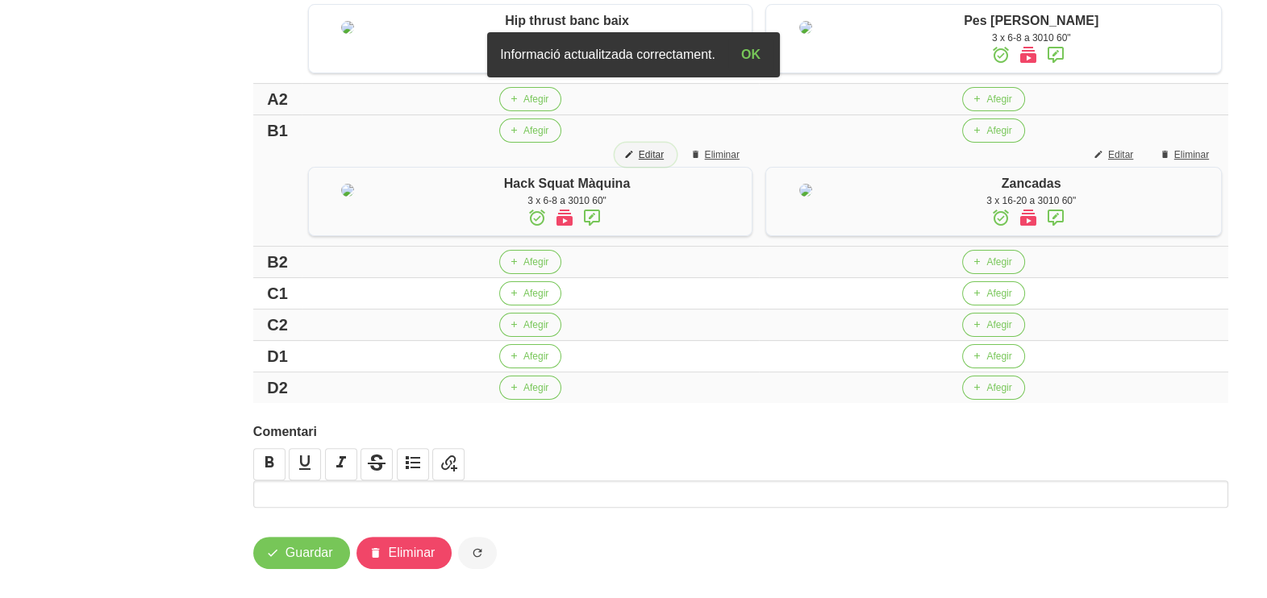
click at [656, 167] on button "Editar" at bounding box center [645, 155] width 62 height 24
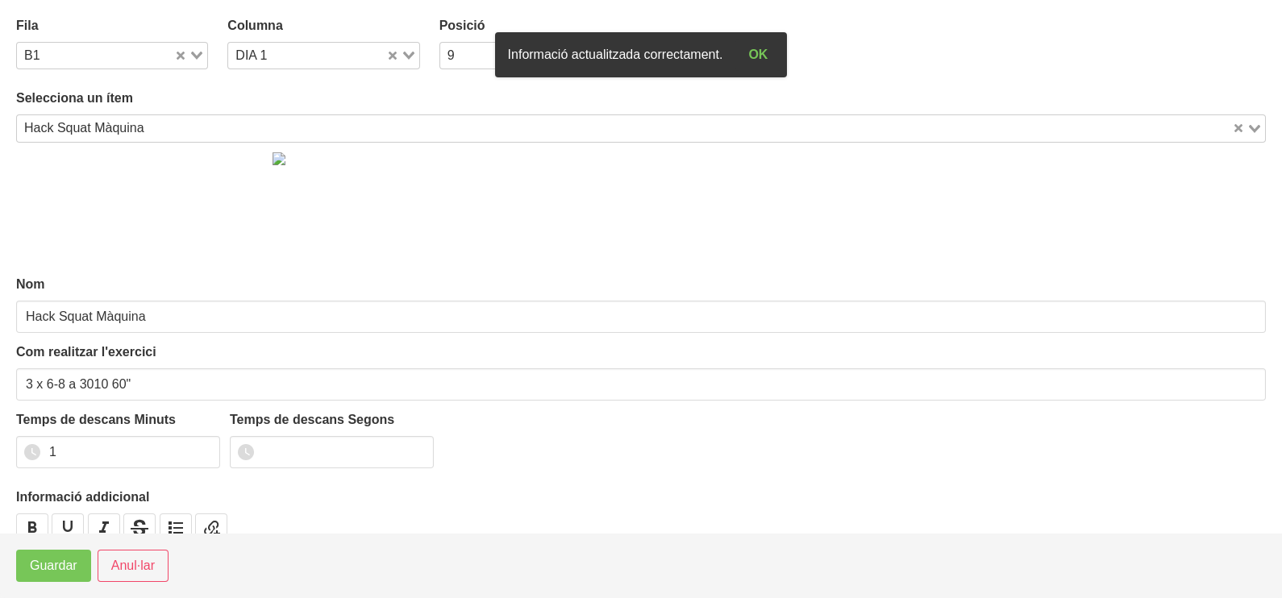
click at [403, 52] on icon "Search for option" at bounding box center [408, 56] width 11 height 8
drag, startPoint x: 339, startPoint y: 109, endPoint x: 260, endPoint y: 164, distance: 96.2
click at [338, 109] on li "DIA 2" at bounding box center [323, 107] width 192 height 23
click at [60, 560] on span "Guardar" at bounding box center [54, 565] width 48 height 19
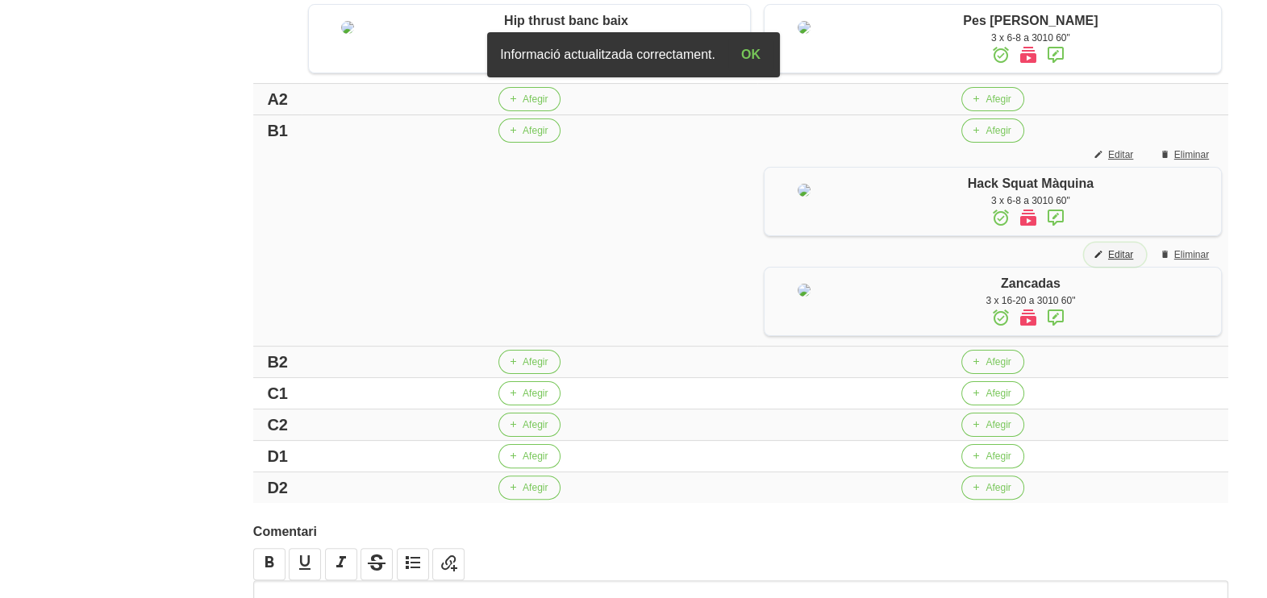
click at [1118, 262] on span "Editar" at bounding box center [1120, 255] width 25 height 15
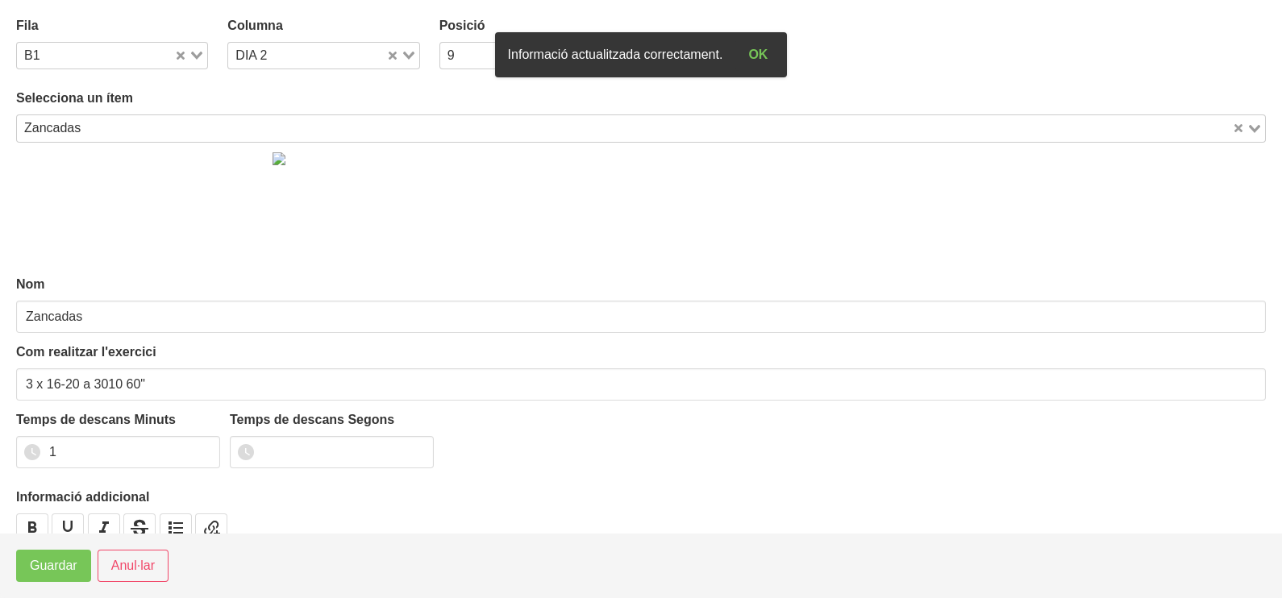
drag, startPoint x: 404, startPoint y: 48, endPoint x: 338, endPoint y: 85, distance: 75.8
click at [404, 50] on div "Loading..." at bounding box center [402, 54] width 33 height 23
drag, startPoint x: 298, startPoint y: 77, endPoint x: 287, endPoint y: 91, distance: 18.4
click at [296, 78] on li "DIA 1" at bounding box center [323, 84] width 192 height 23
click at [47, 561] on span "Guardar" at bounding box center [54, 565] width 48 height 19
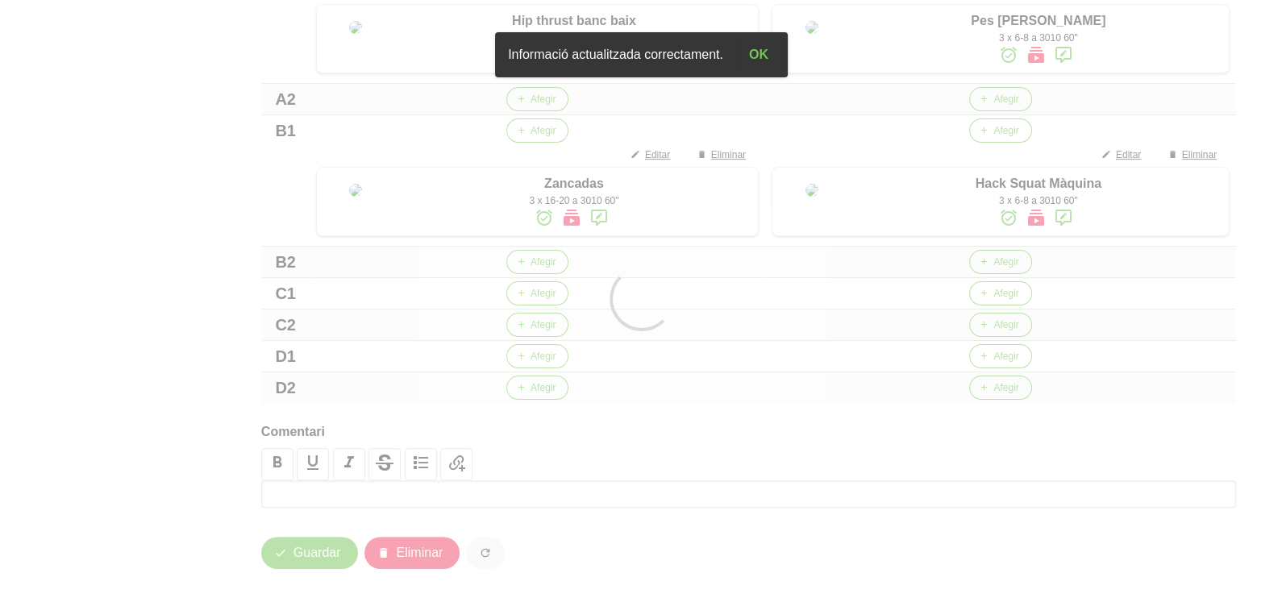
scroll to position [593, 0]
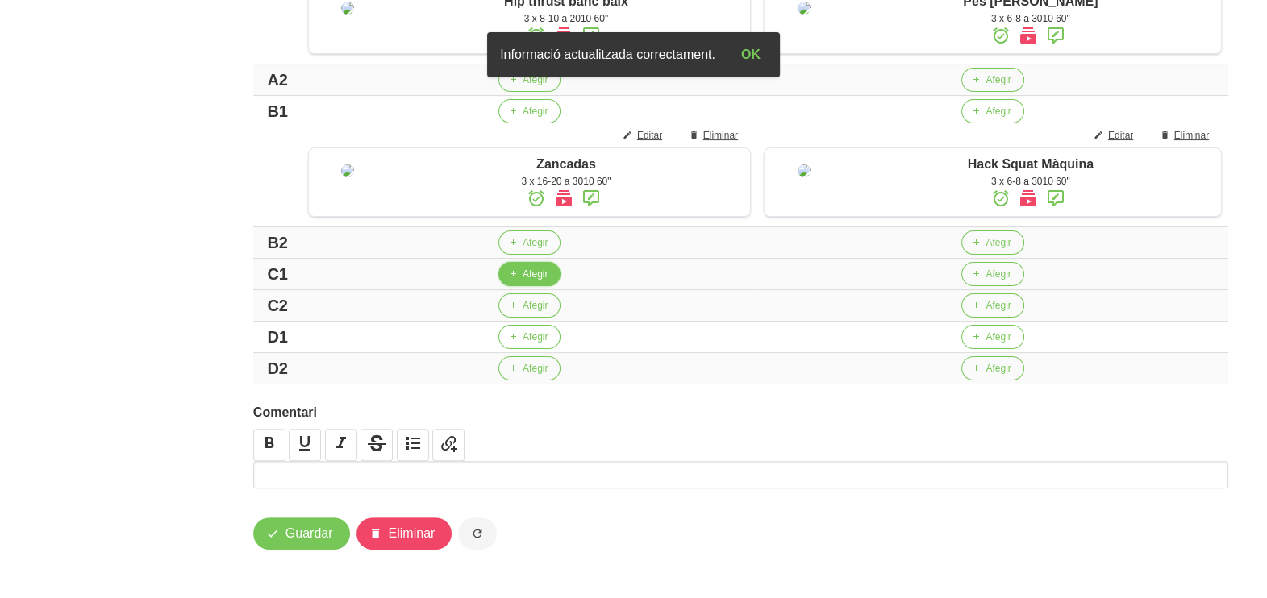
click at [524, 274] on span "Afegir" at bounding box center [535, 274] width 25 height 15
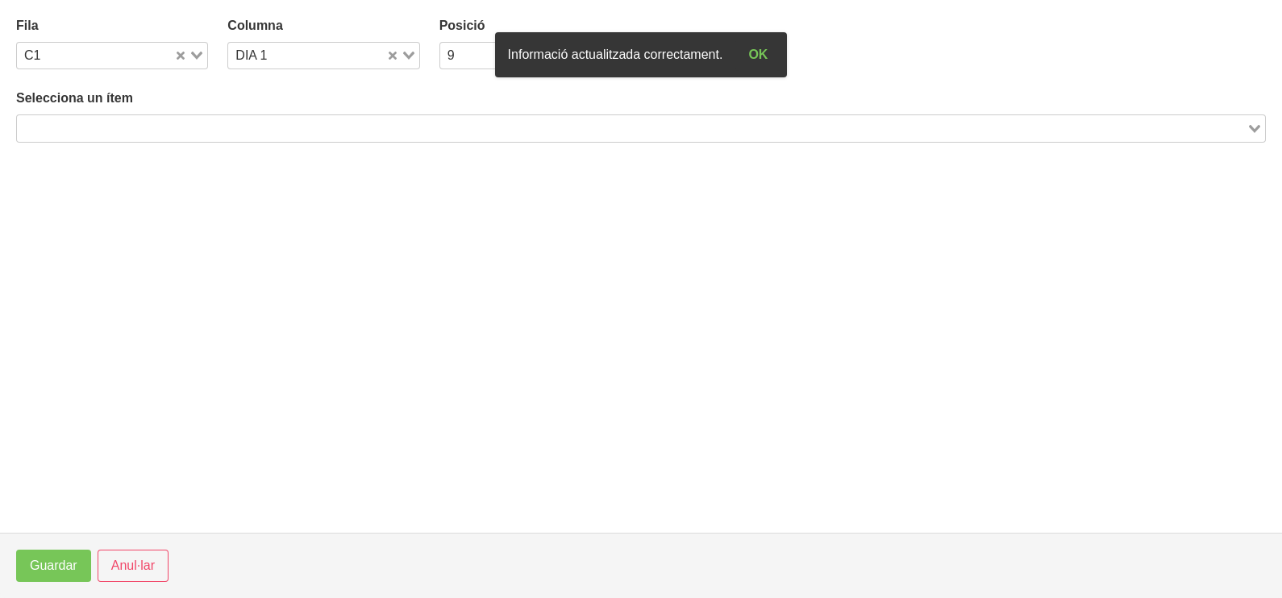
click at [281, 122] on input "Search for option" at bounding box center [632, 128] width 1226 height 19
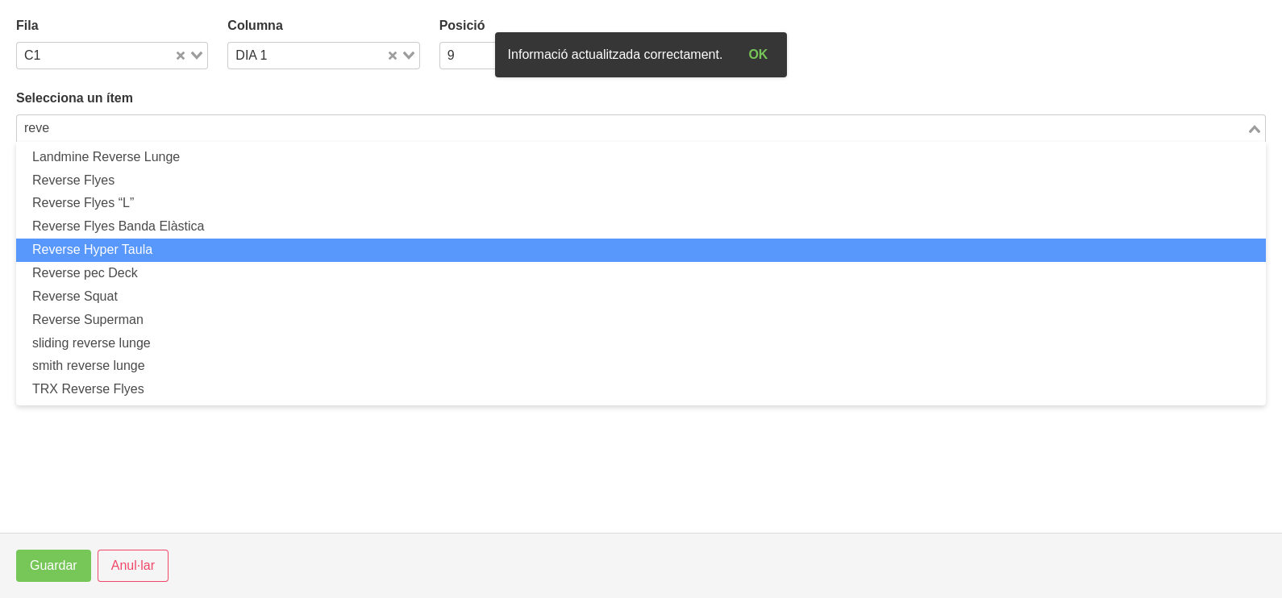
click at [197, 244] on li "Reverse Hyper Taula" at bounding box center [641, 250] width 1250 height 23
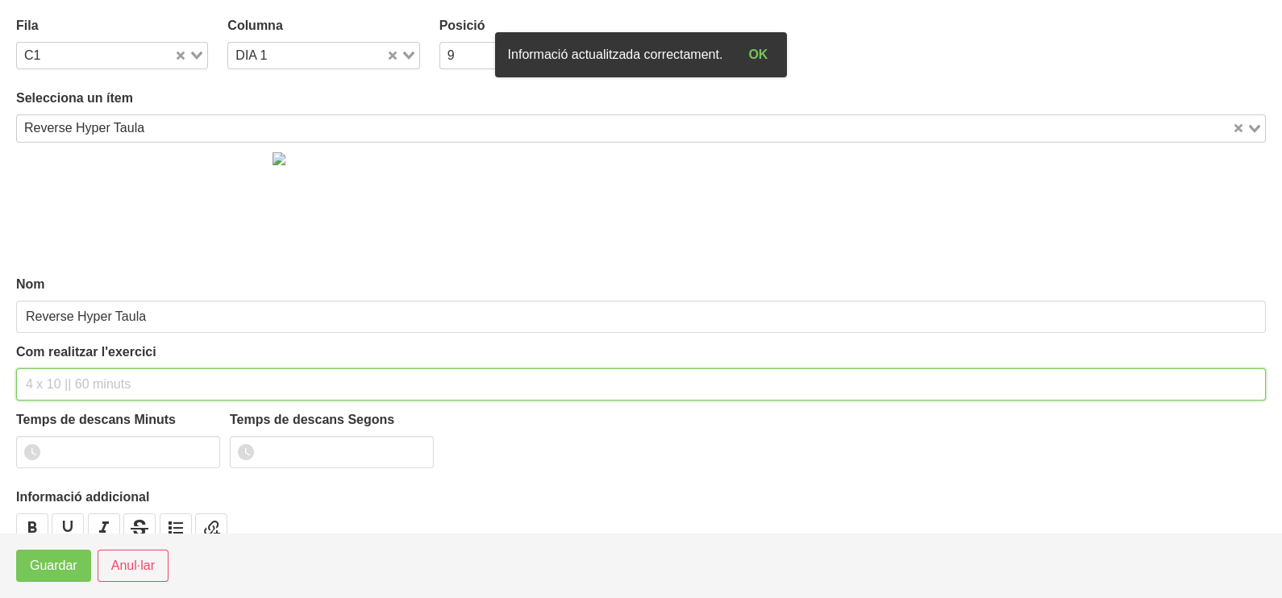
click at [65, 383] on input "text" at bounding box center [641, 385] width 1250 height 32
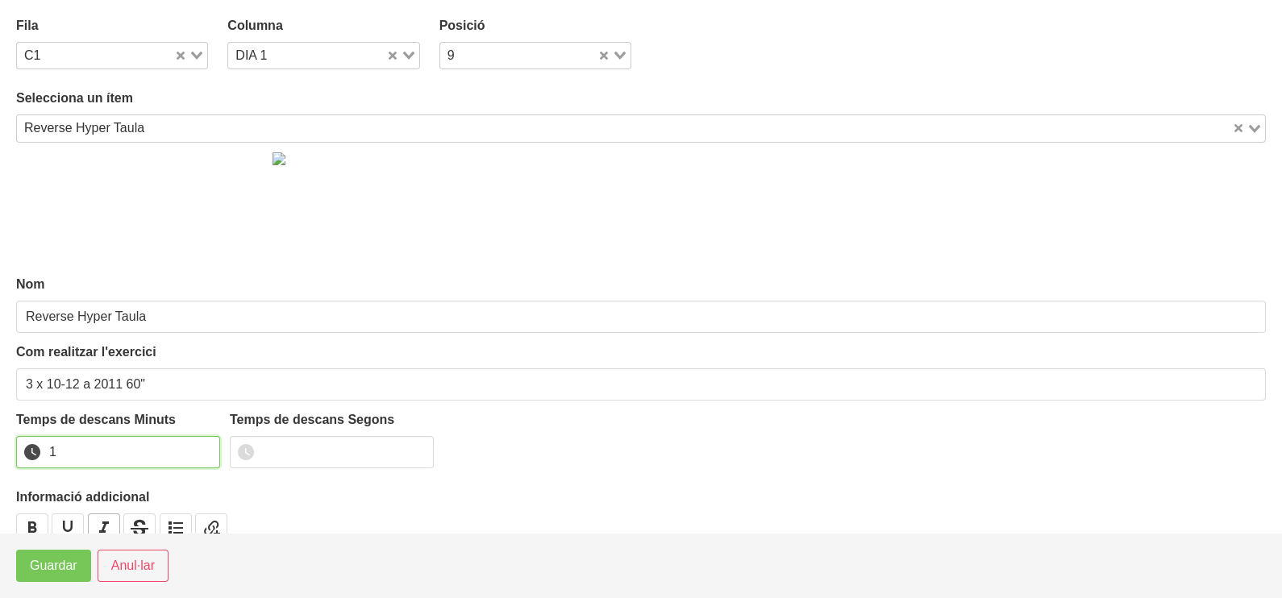
drag, startPoint x: 202, startPoint y: 447, endPoint x: 105, endPoint y: 521, distance: 121.9
click at [186, 456] on input "1" at bounding box center [118, 452] width 204 height 32
click at [37, 581] on button "Guardar" at bounding box center [53, 566] width 75 height 32
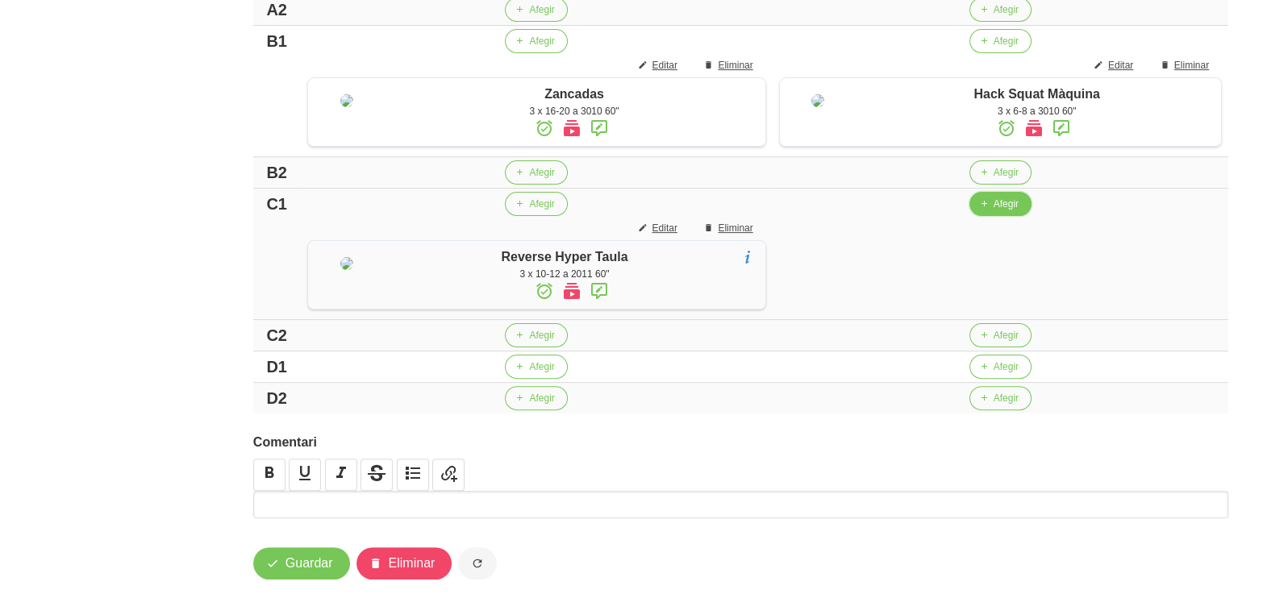
click at [993, 211] on span "Afegir" at bounding box center [1005, 204] width 25 height 15
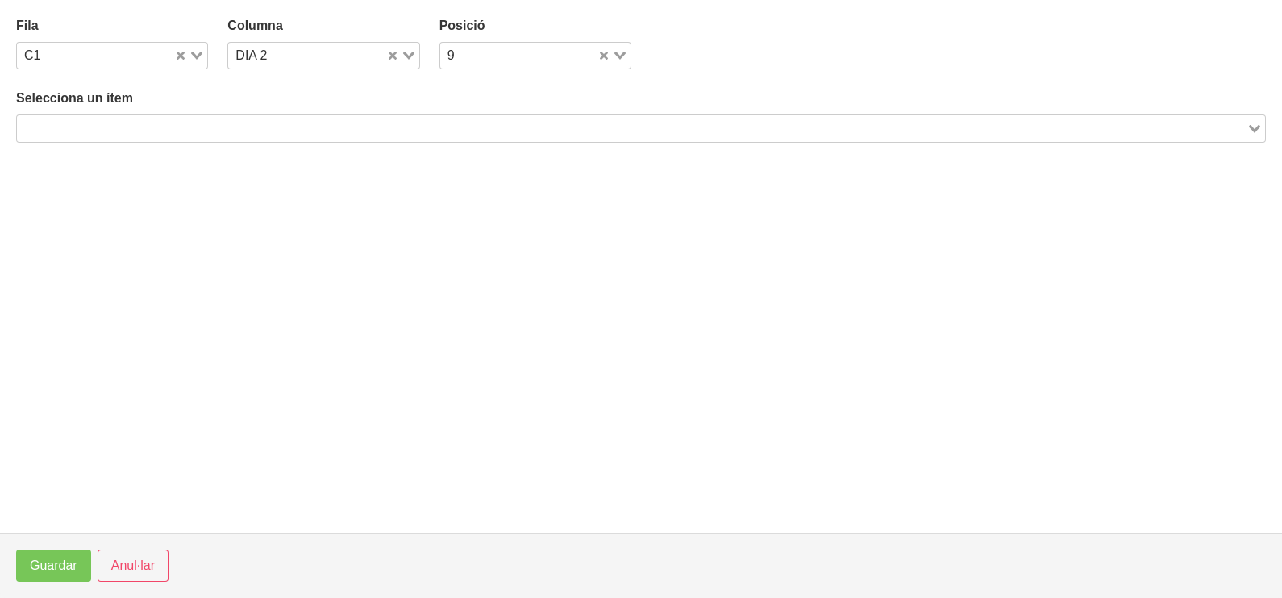
click at [258, 126] on input "Search for option" at bounding box center [632, 128] width 1226 height 19
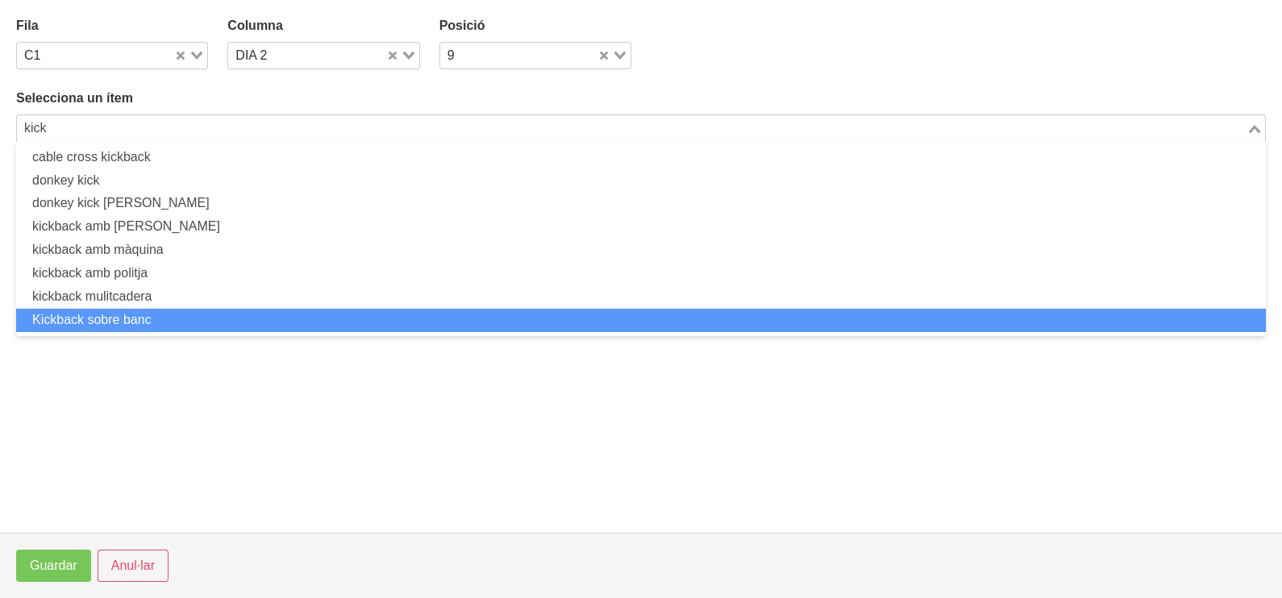
click at [173, 312] on li "Kickback sobre banc" at bounding box center [641, 320] width 1250 height 23
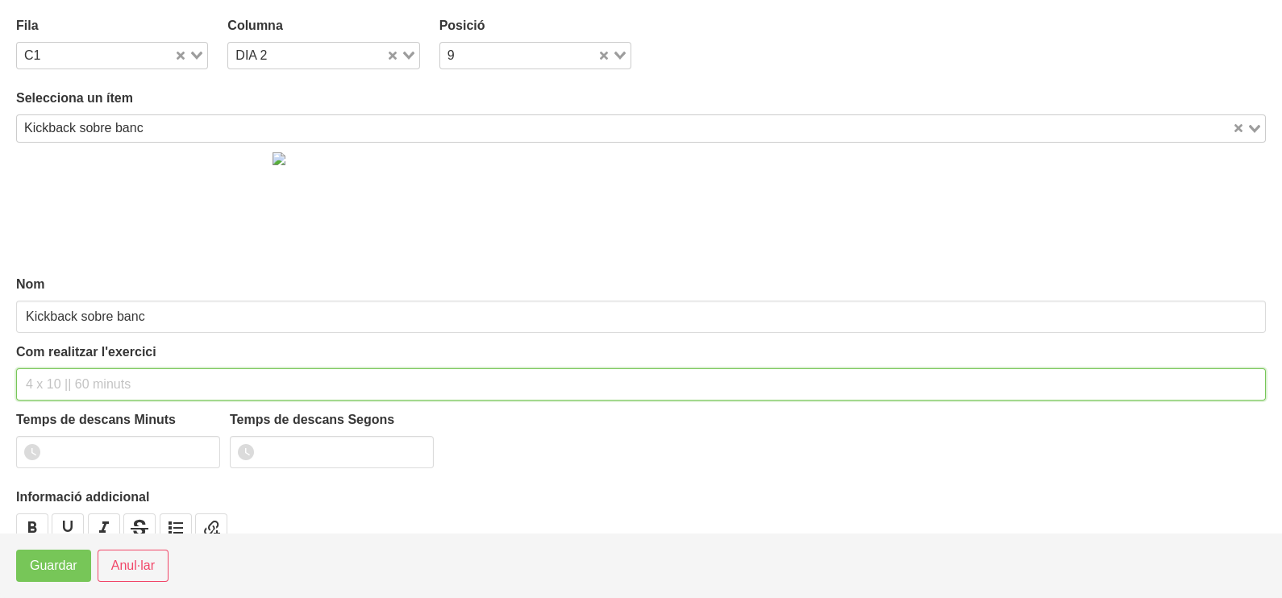
drag, startPoint x: 57, startPoint y: 375, endPoint x: 73, endPoint y: 270, distance: 105.9
click at [58, 373] on input "text" at bounding box center [641, 385] width 1250 height 32
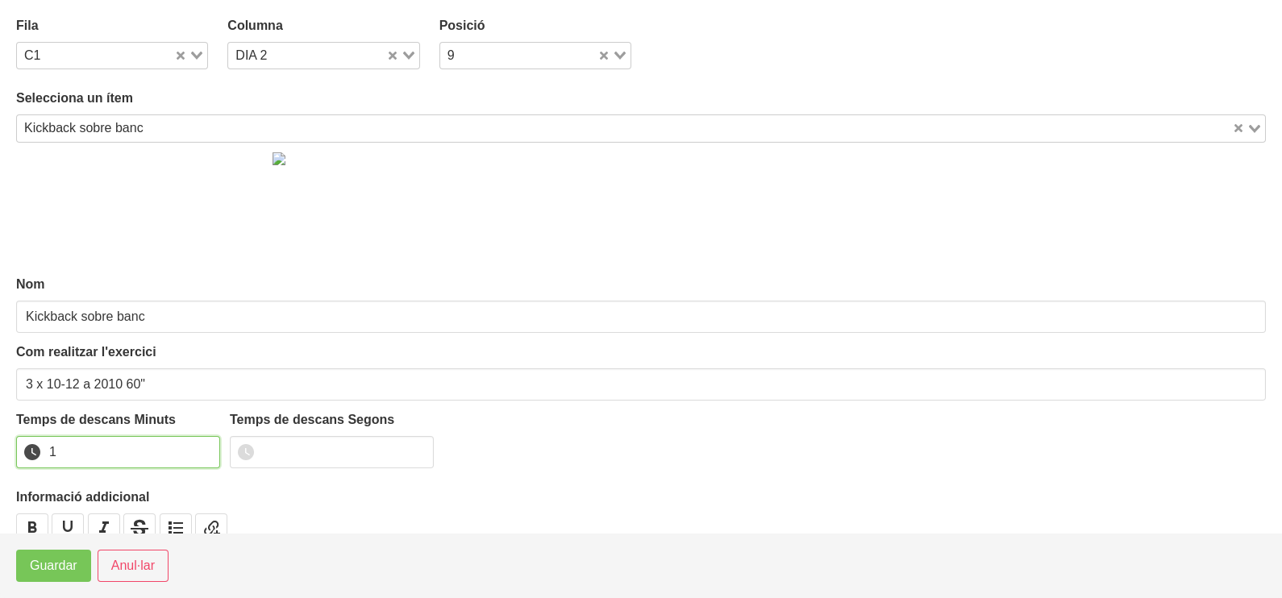
drag, startPoint x: 205, startPoint y: 444, endPoint x: 77, endPoint y: 510, distance: 144.3
click at [194, 452] on input "1" at bounding box center [118, 452] width 204 height 32
click at [55, 561] on span "Guardar" at bounding box center [54, 565] width 48 height 19
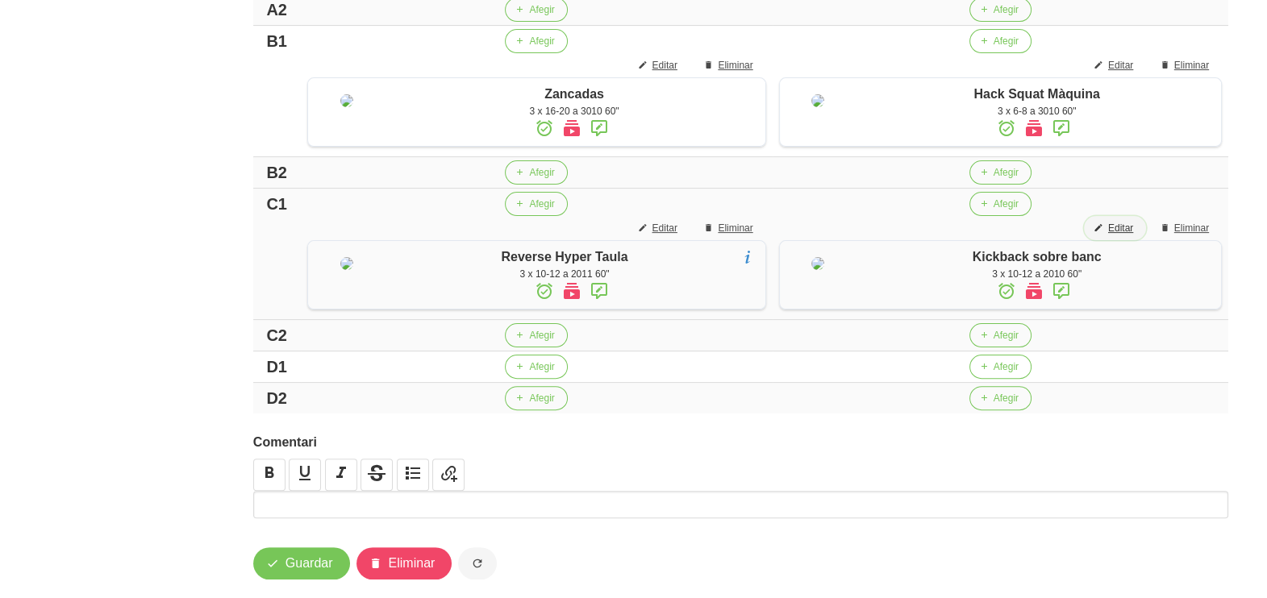
click at [1118, 235] on span "Editar" at bounding box center [1120, 228] width 25 height 15
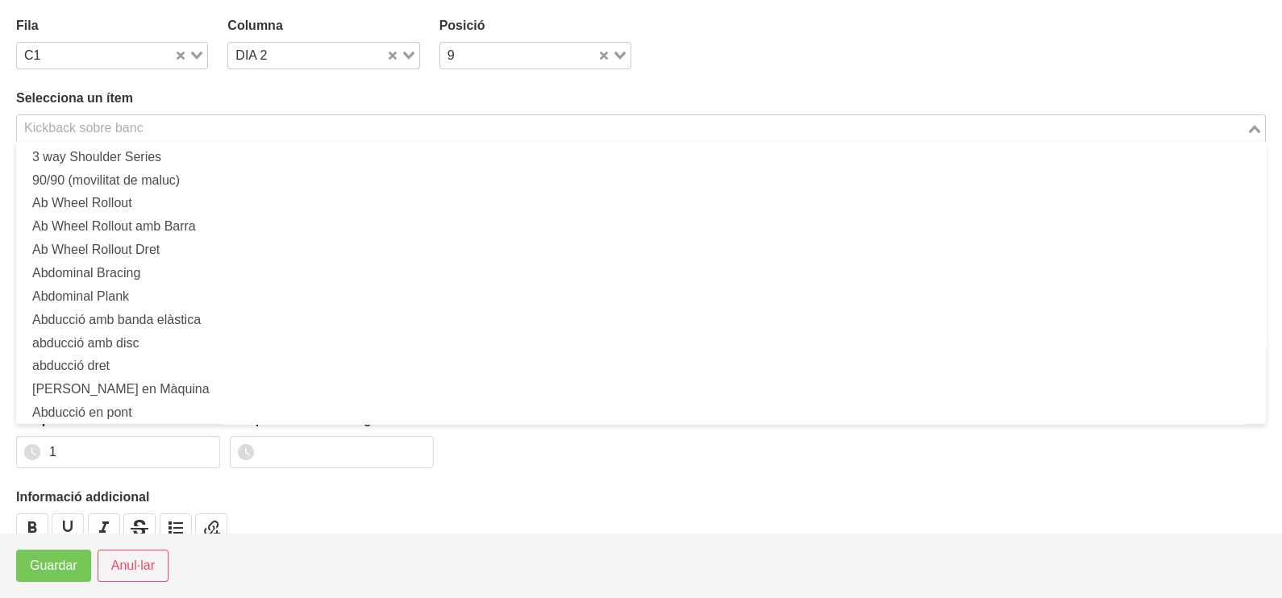
drag, startPoint x: 210, startPoint y: 132, endPoint x: 202, endPoint y: 131, distance: 8.1
click at [210, 132] on input "Search for option" at bounding box center [632, 128] width 1226 height 19
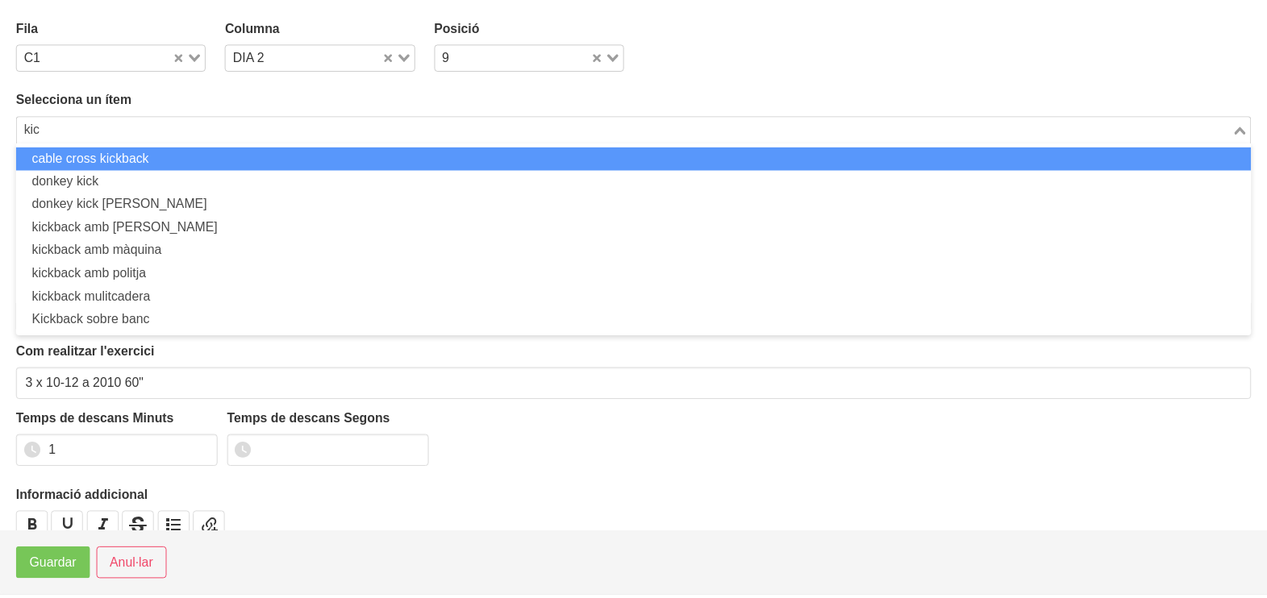
scroll to position [0, 0]
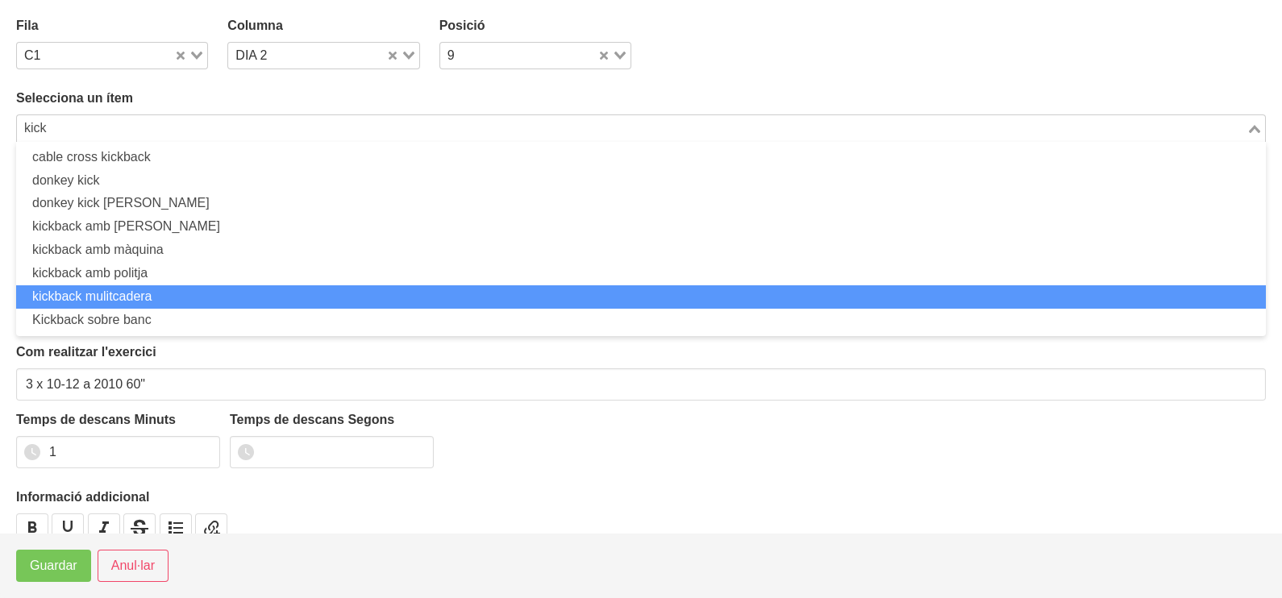
drag, startPoint x: 185, startPoint y: 291, endPoint x: 161, endPoint y: 322, distance: 38.5
click at [184, 297] on li "kickback mulitcadera" at bounding box center [641, 296] width 1250 height 23
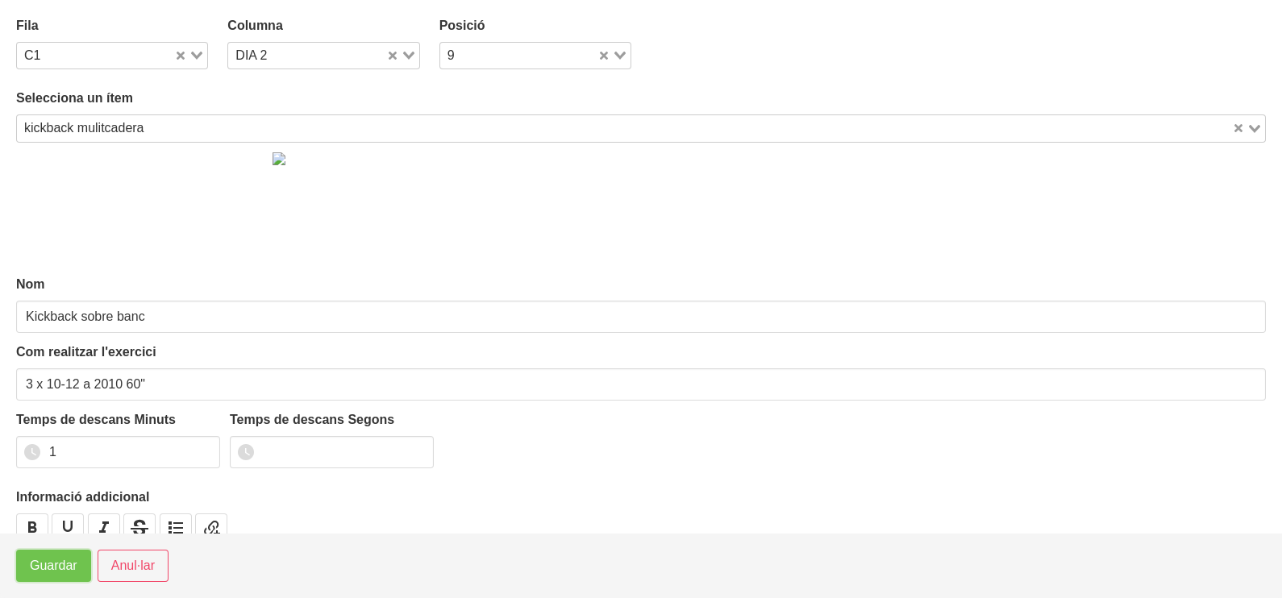
click at [51, 579] on button "Guardar" at bounding box center [53, 566] width 75 height 32
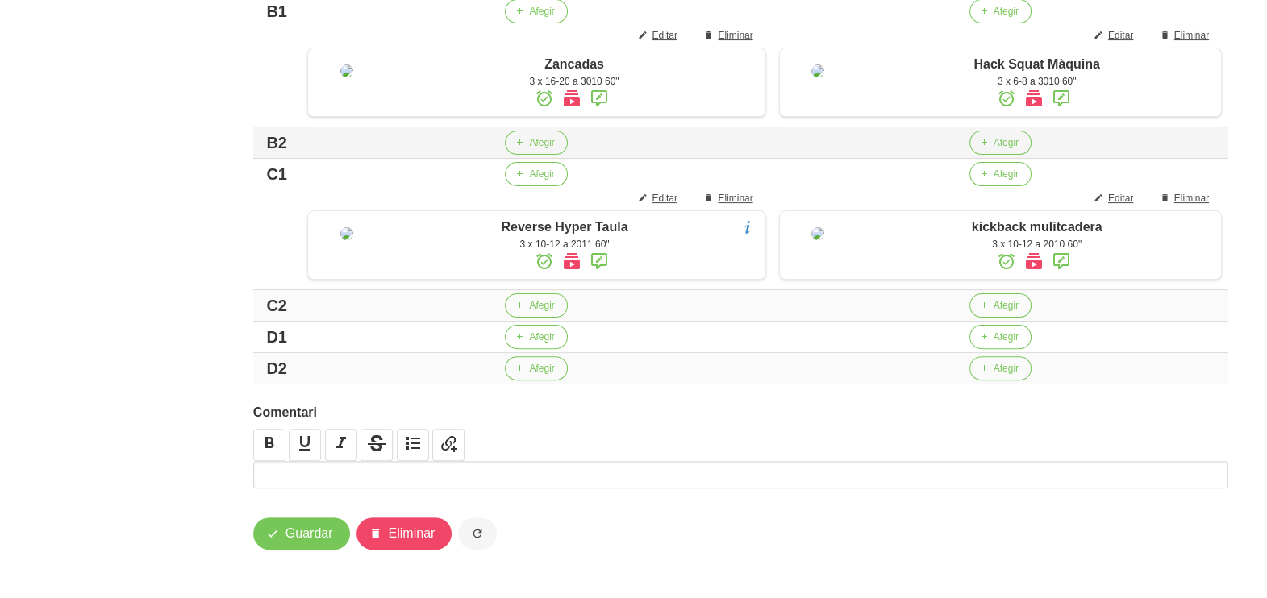
scroll to position [717, 0]
click at [993, 331] on span "Afegir" at bounding box center [1005, 337] width 25 height 15
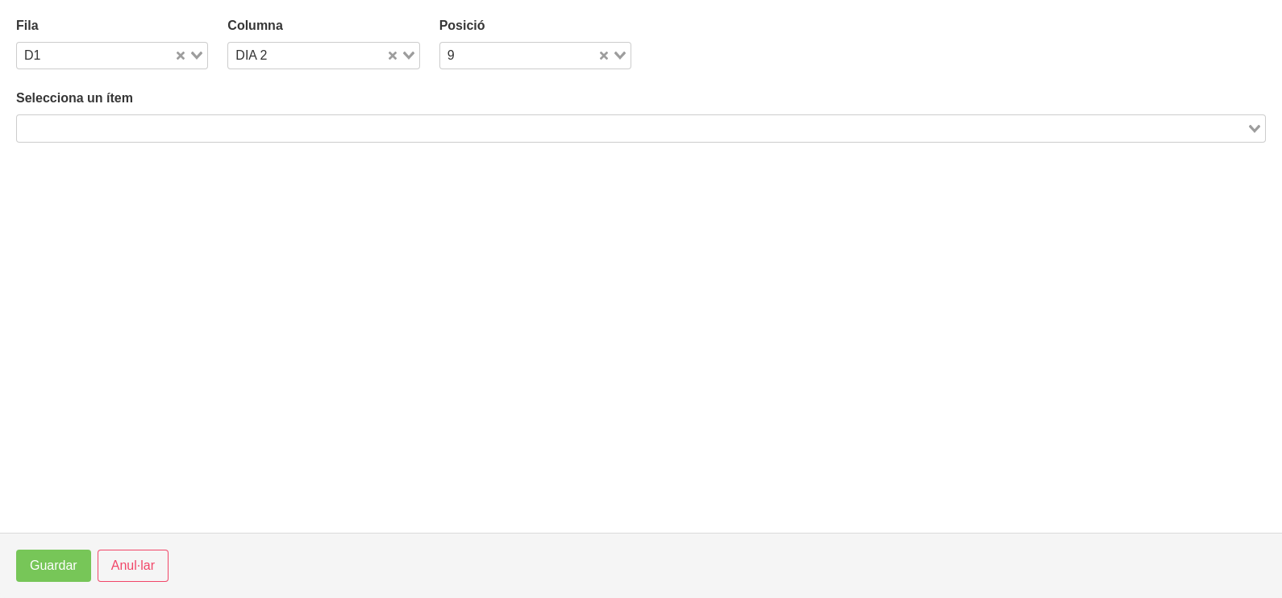
click at [227, 130] on input "Search for option" at bounding box center [632, 128] width 1226 height 19
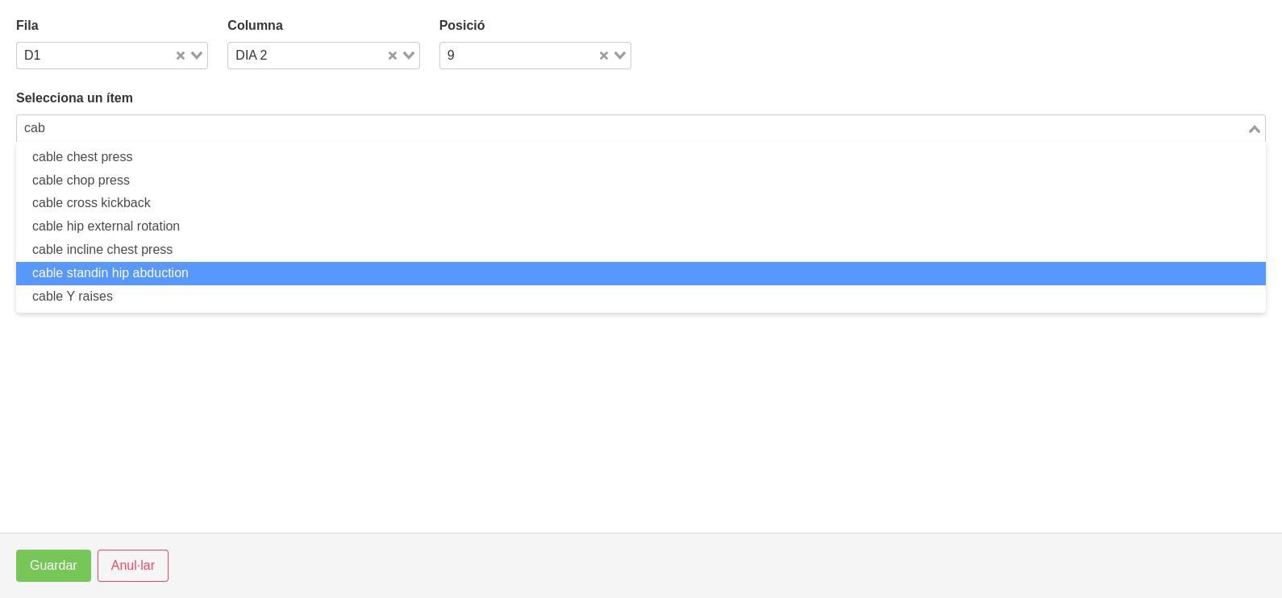
click at [223, 277] on li "cable standin hip abduction" at bounding box center [641, 273] width 1250 height 23
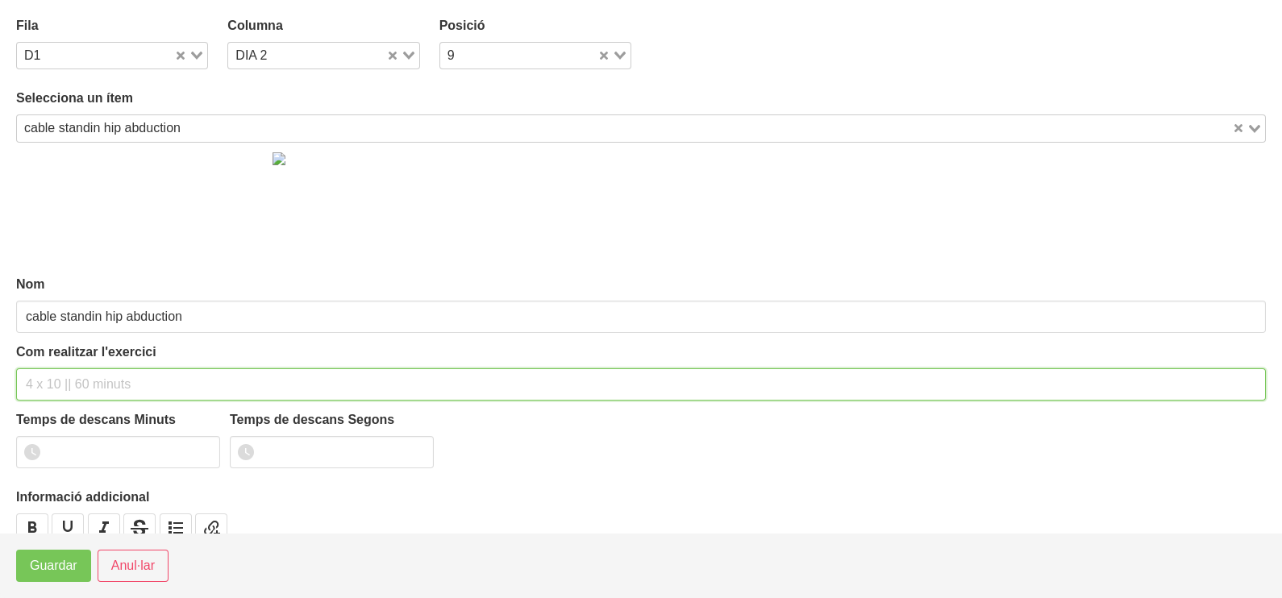
click at [64, 377] on input "text" at bounding box center [641, 385] width 1250 height 32
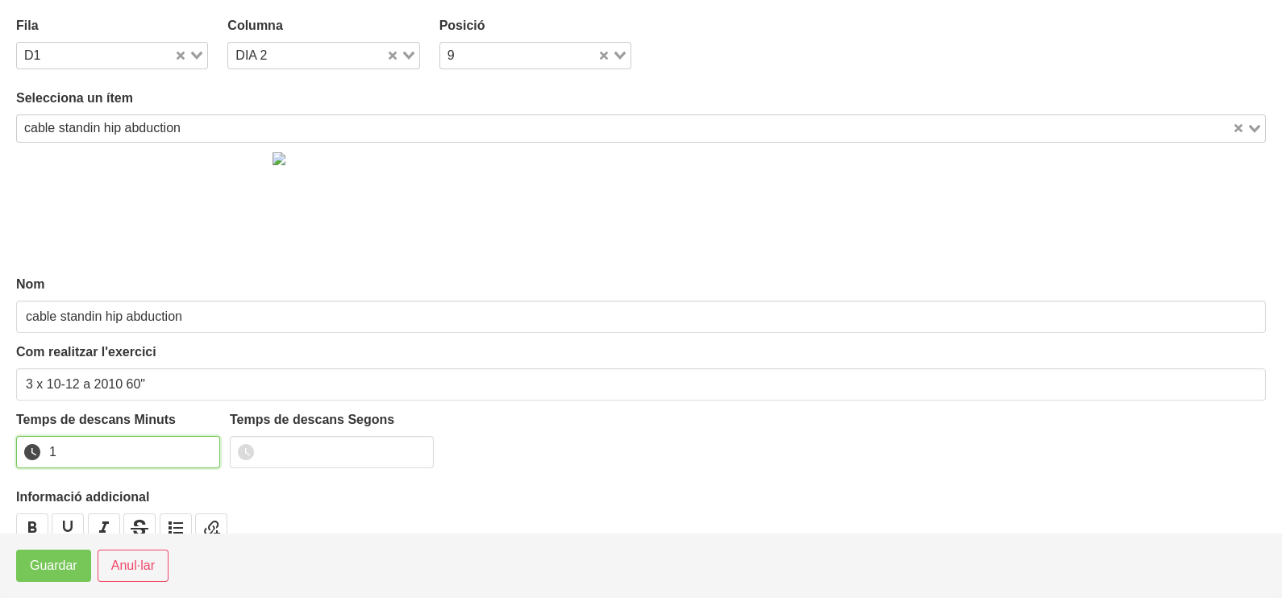
click at [210, 446] on input "1" at bounding box center [118, 452] width 204 height 32
click at [52, 560] on span "Guardar" at bounding box center [54, 565] width 48 height 19
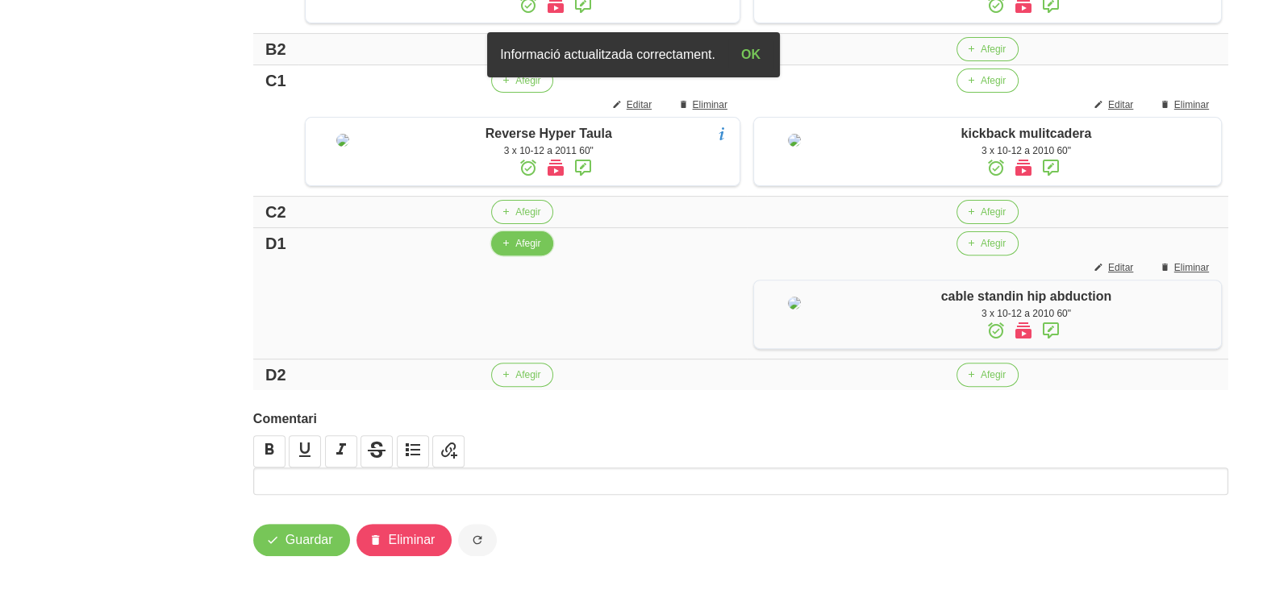
click at [515, 251] on span "Afegir" at bounding box center [527, 243] width 25 height 15
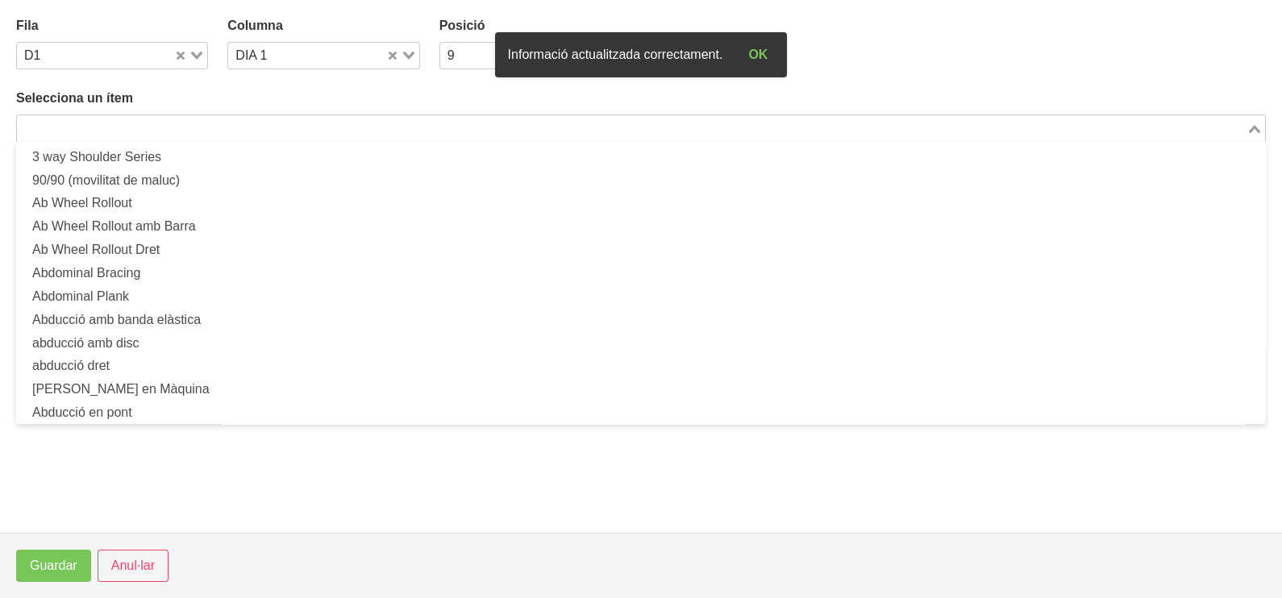
click at [156, 123] on input "Search for option" at bounding box center [632, 128] width 1226 height 19
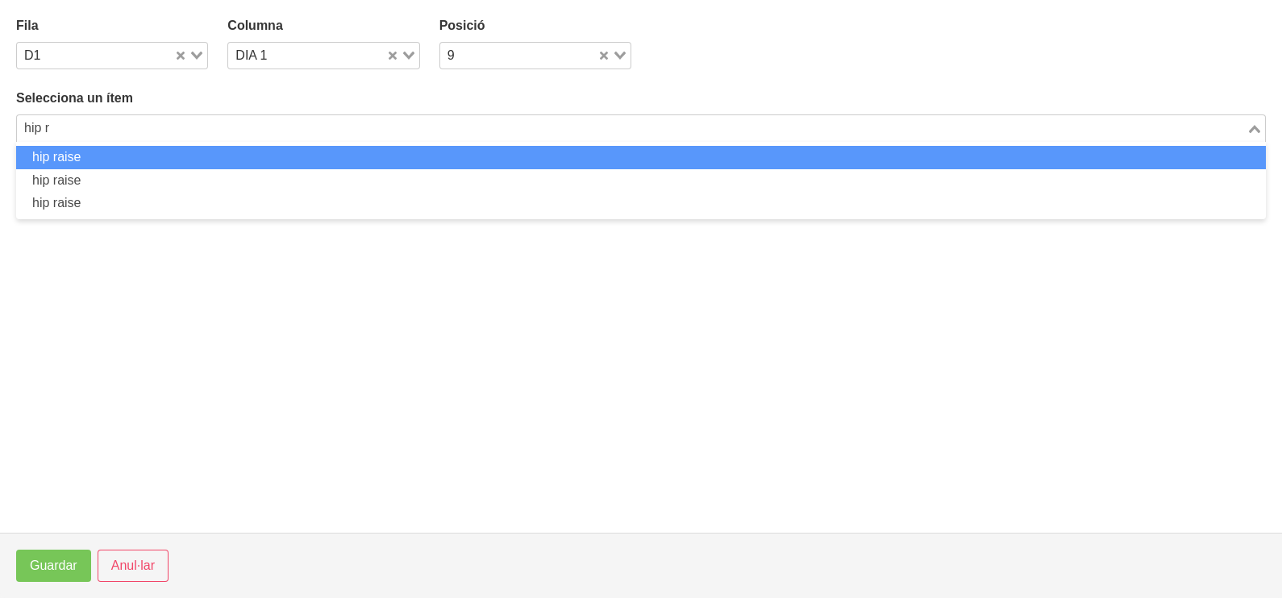
click at [189, 157] on li "hip raise" at bounding box center [641, 157] width 1250 height 23
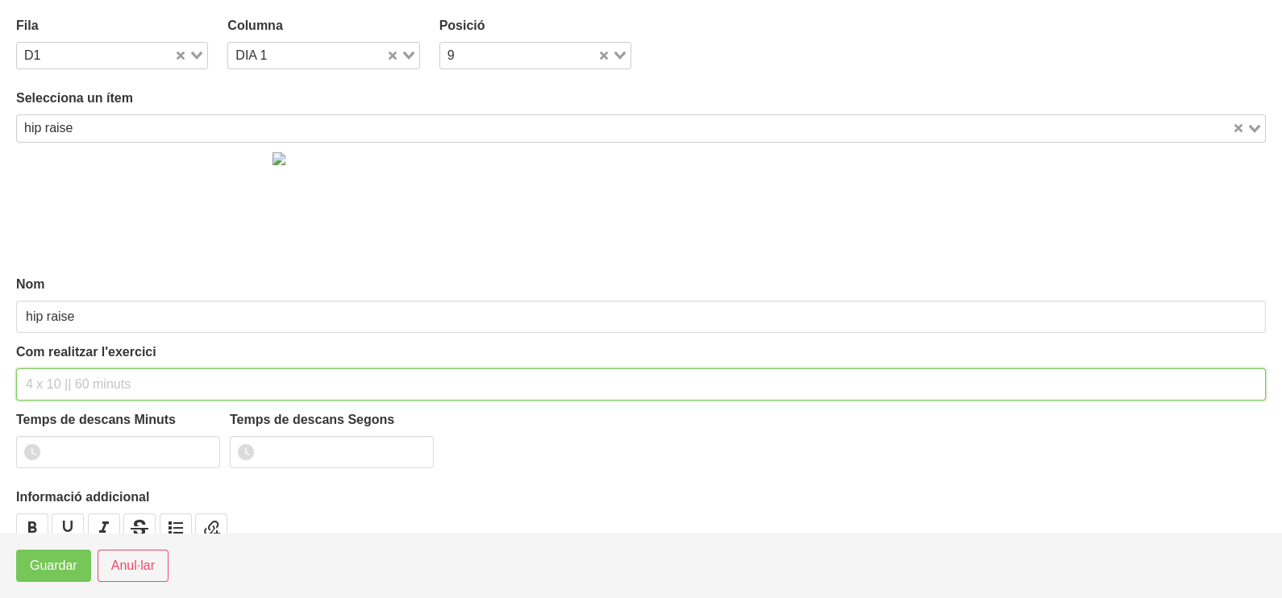
click at [97, 391] on input "text" at bounding box center [641, 385] width 1250 height 32
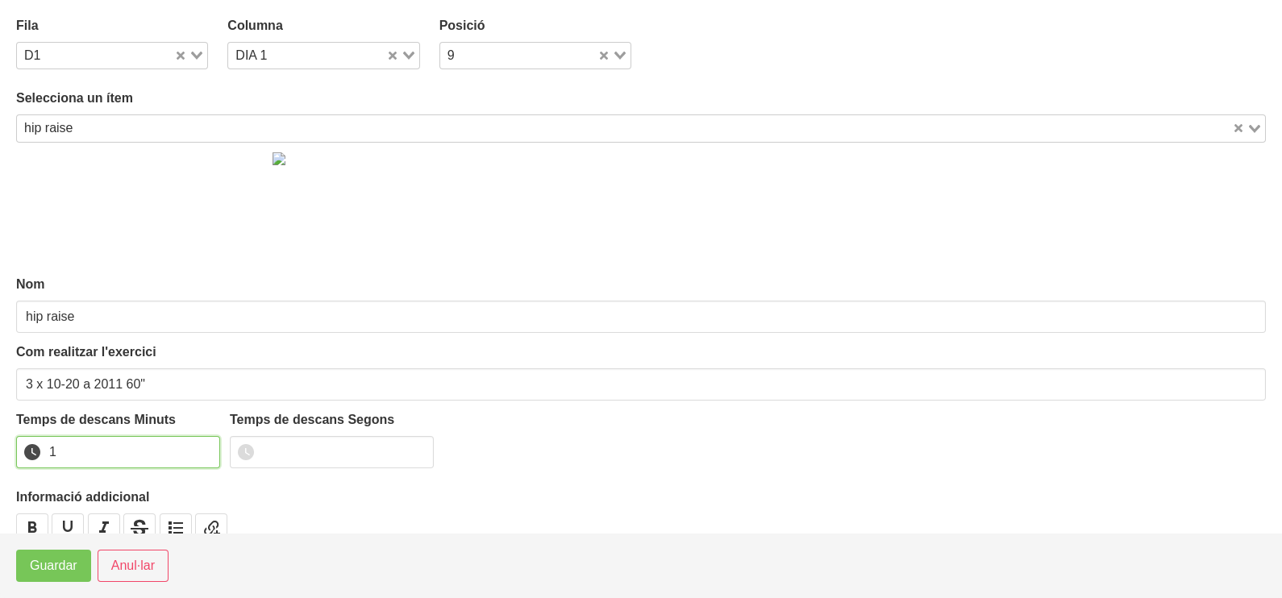
drag, startPoint x: 205, startPoint y: 448, endPoint x: 106, endPoint y: 540, distance: 135.8
click at [201, 452] on input "1" at bounding box center [118, 452] width 204 height 32
click at [79, 568] on button "Guardar" at bounding box center [53, 566] width 75 height 32
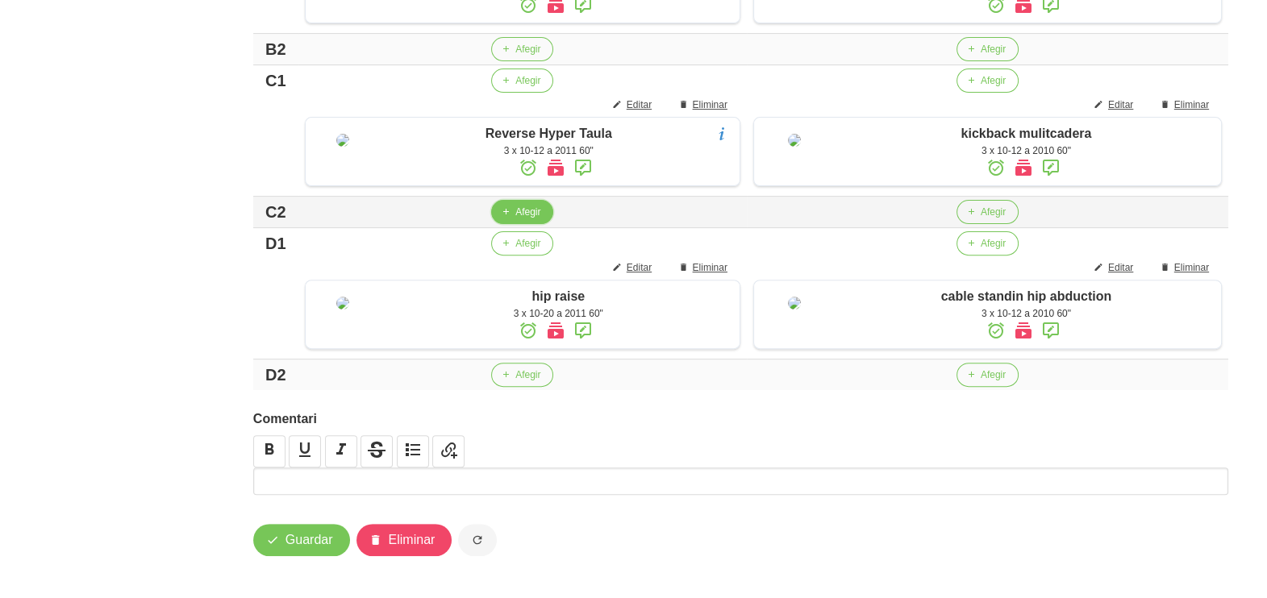
click at [523, 219] on span "Afegir" at bounding box center [527, 212] width 25 height 15
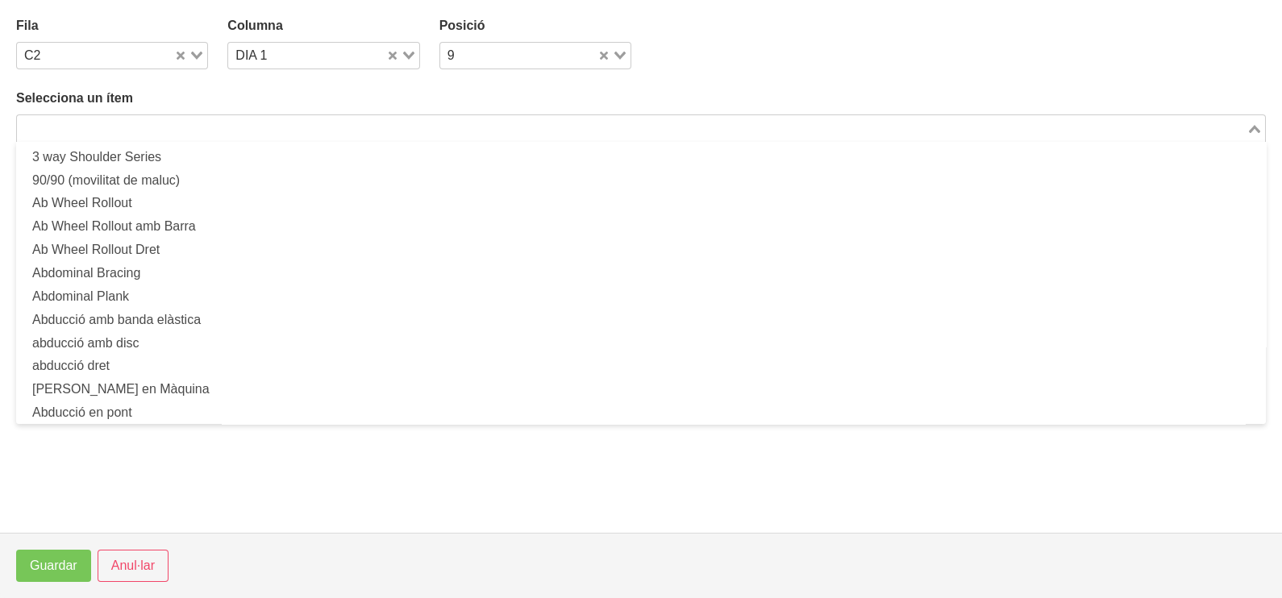
drag, startPoint x: 314, startPoint y: 123, endPoint x: 305, endPoint y: 117, distance: 11.0
click at [310, 122] on input "Search for option" at bounding box center [632, 128] width 1226 height 19
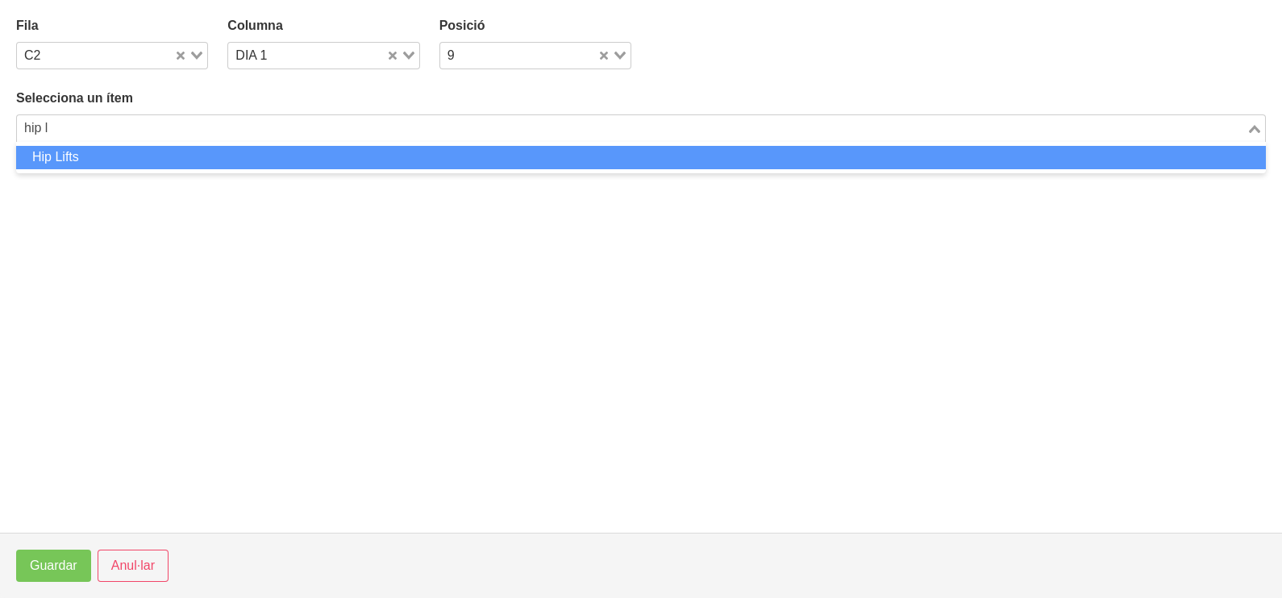
click at [283, 153] on li "Hip Lifts" at bounding box center [641, 157] width 1250 height 23
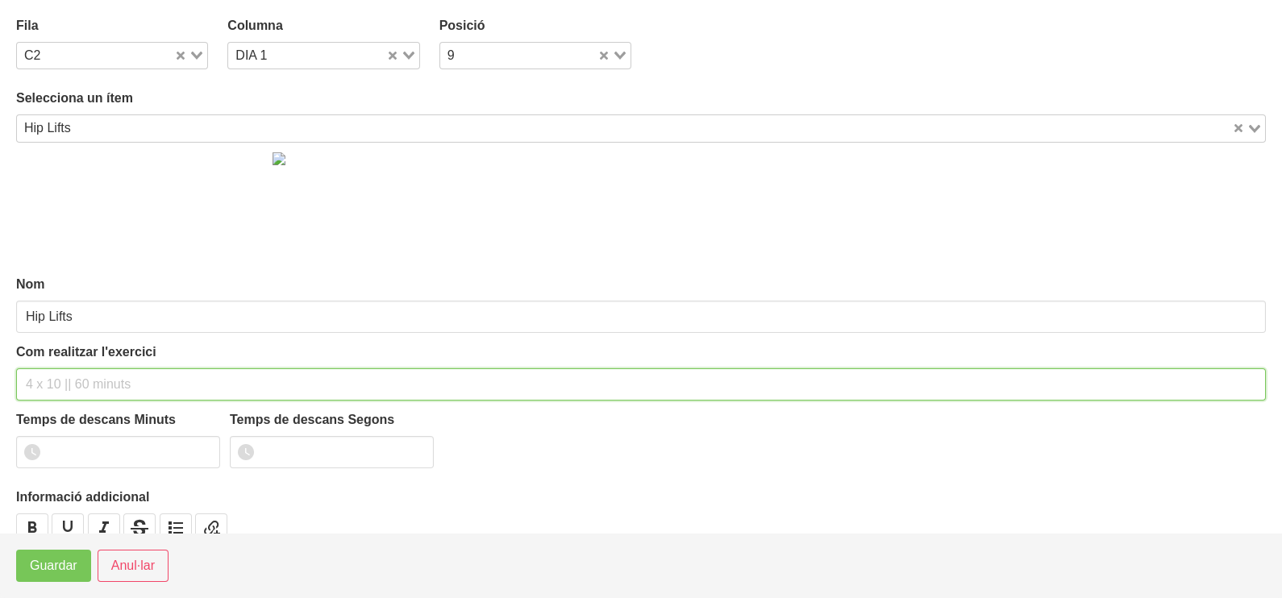
click at [54, 386] on input "text" at bounding box center [641, 385] width 1250 height 32
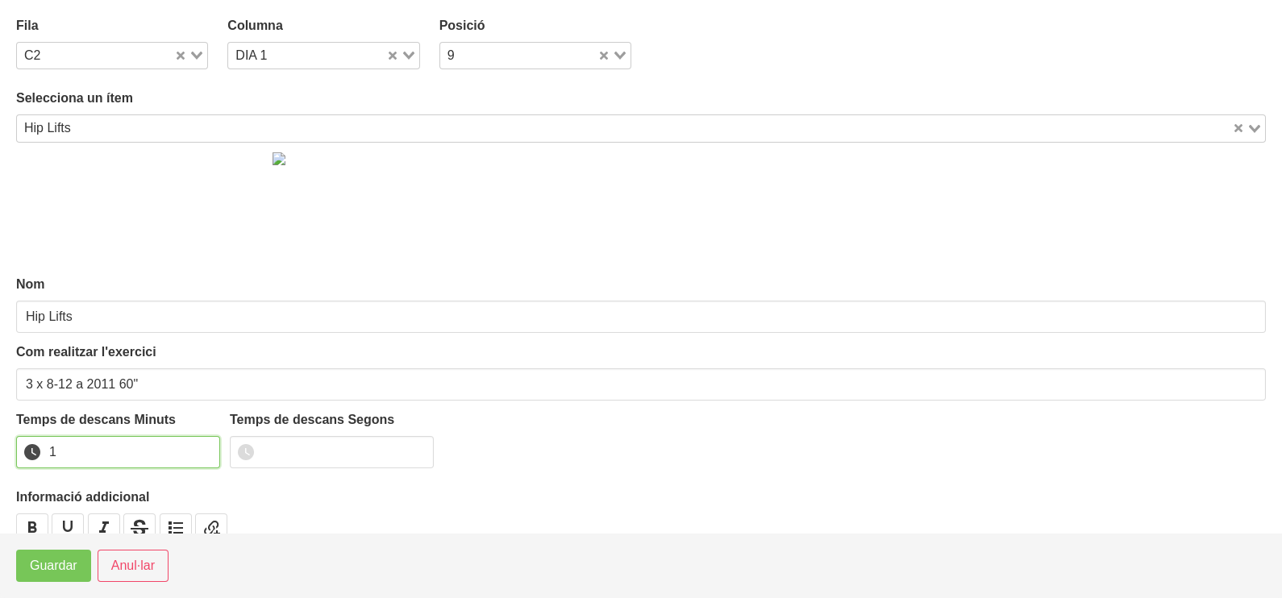
drag, startPoint x: 203, startPoint y: 447, endPoint x: 130, endPoint y: 504, distance: 93.1
click at [202, 448] on input "1" at bounding box center [118, 452] width 204 height 32
click at [69, 571] on span "Guardar" at bounding box center [54, 565] width 48 height 19
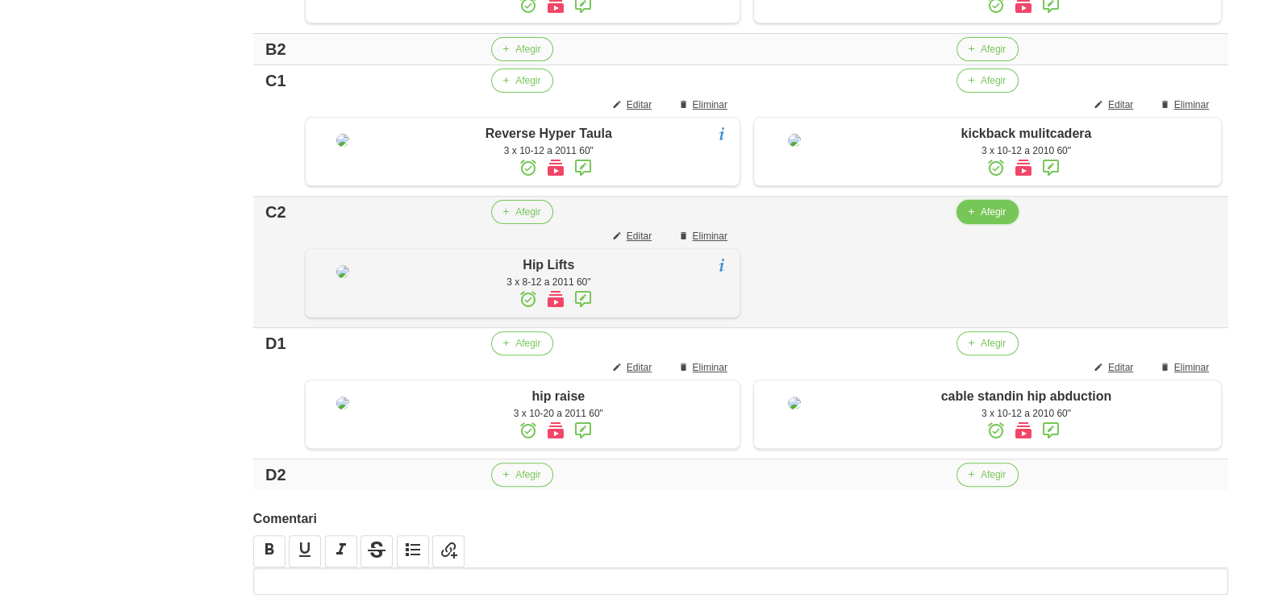
click at [993, 219] on span "Afegir" at bounding box center [993, 212] width 25 height 15
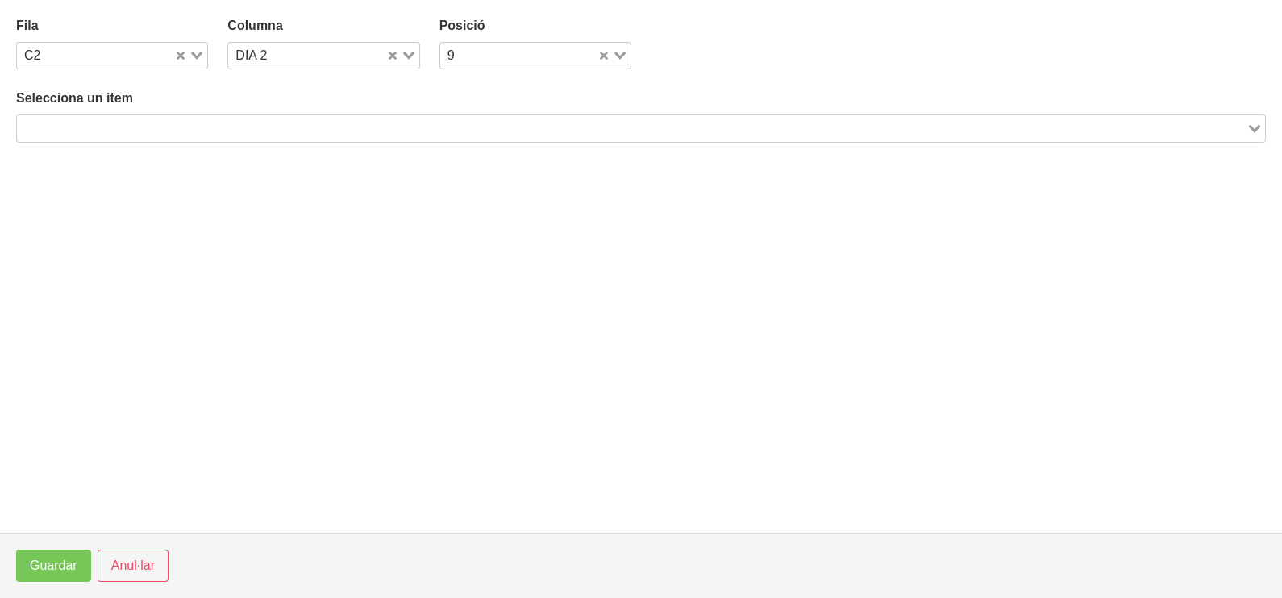
click at [271, 131] on input "Search for option" at bounding box center [632, 128] width 1226 height 19
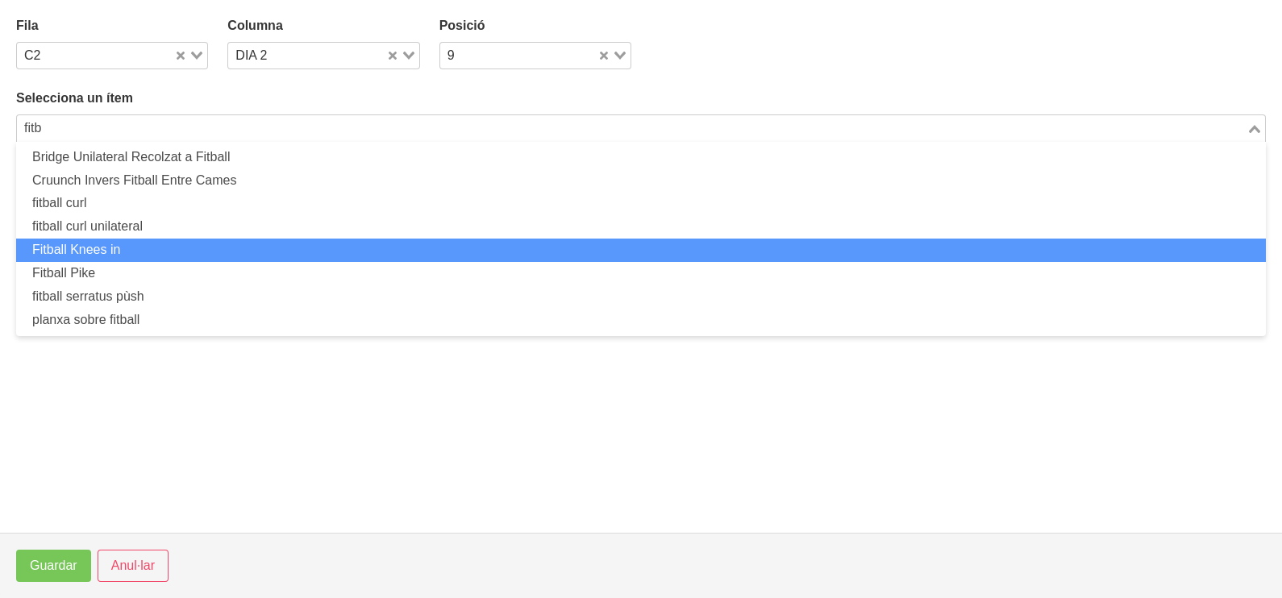
click at [219, 246] on li "Fitball Knees in" at bounding box center [641, 250] width 1250 height 23
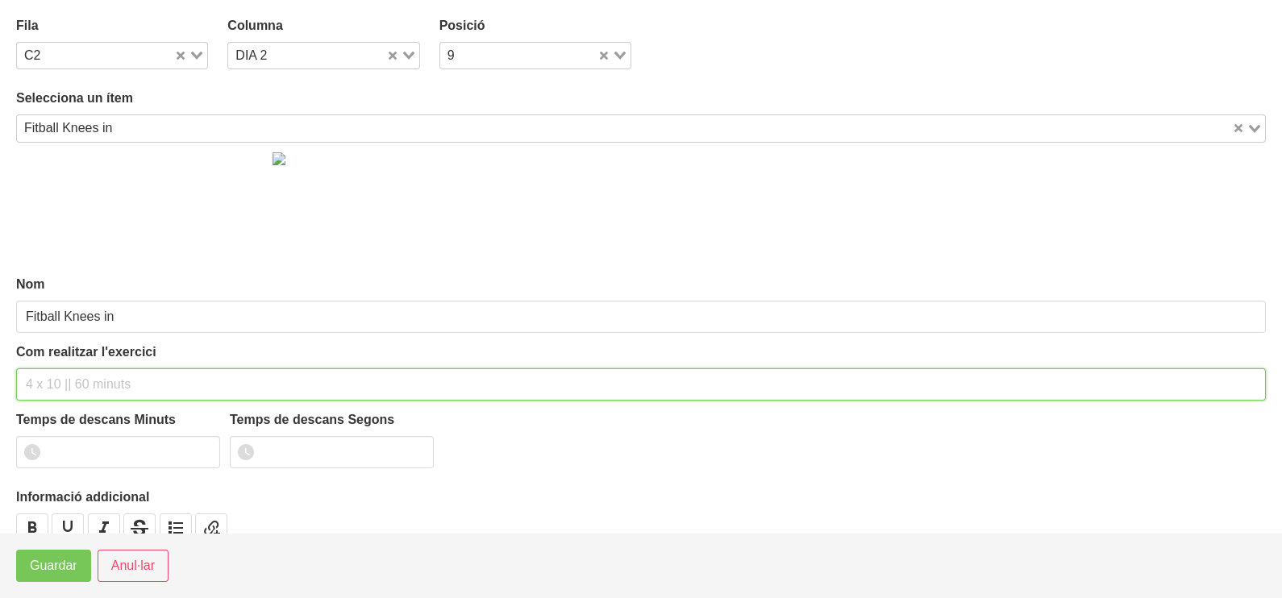
click at [81, 377] on input "text" at bounding box center [641, 385] width 1250 height 32
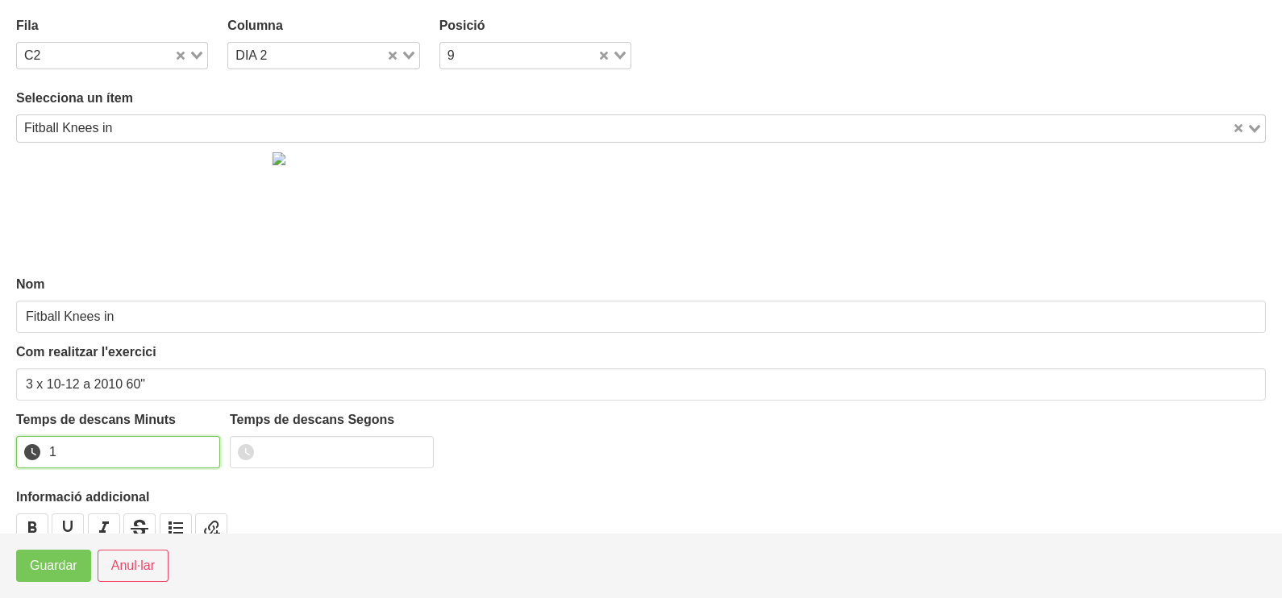
drag, startPoint x: 206, startPoint y: 449, endPoint x: 95, endPoint y: 524, distance: 133.5
click at [200, 452] on input "1" at bounding box center [118, 452] width 204 height 32
click at [50, 564] on span "Guardar" at bounding box center [54, 565] width 48 height 19
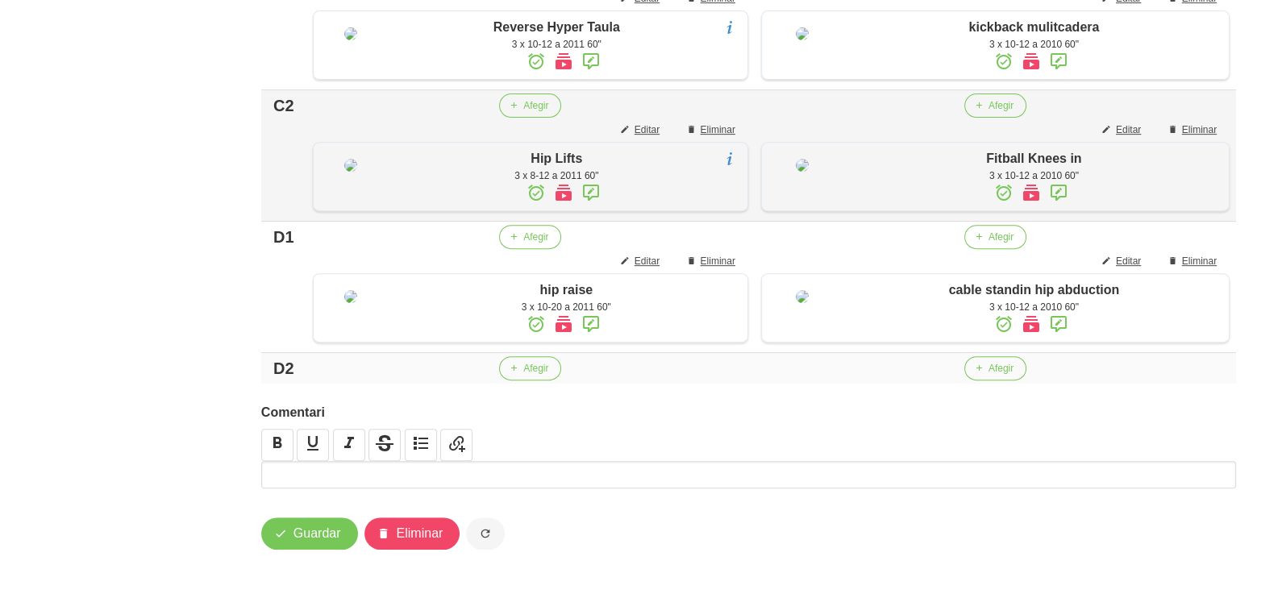
scroll to position [314, 0]
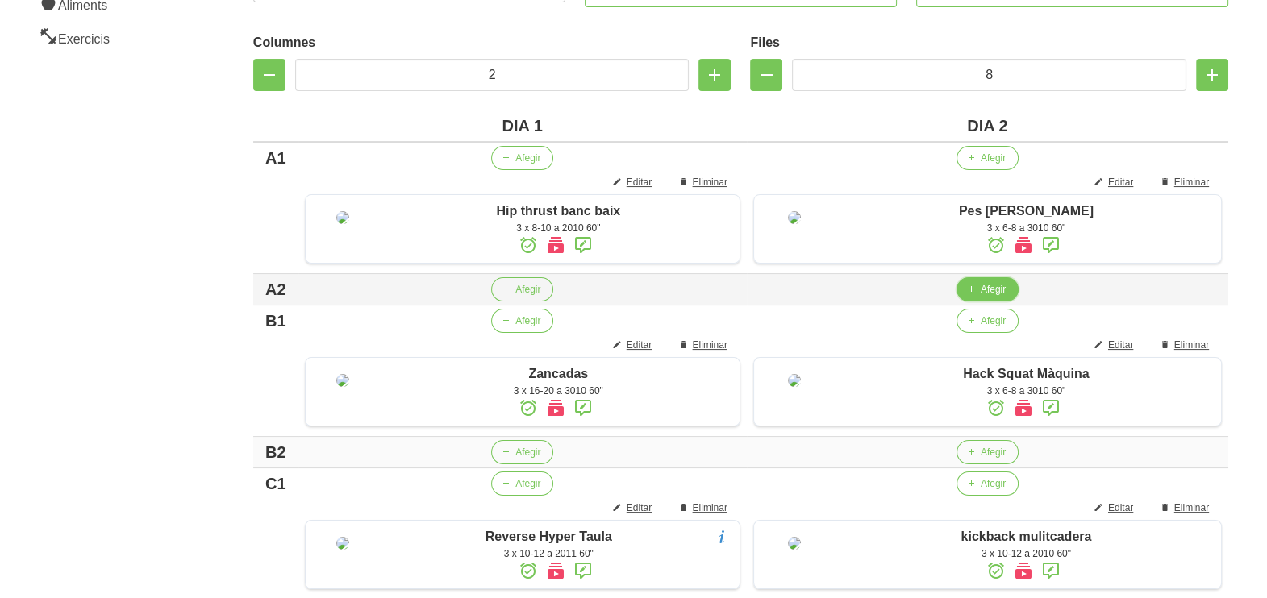
click at [978, 302] on button "Afegir" at bounding box center [987, 289] width 62 height 24
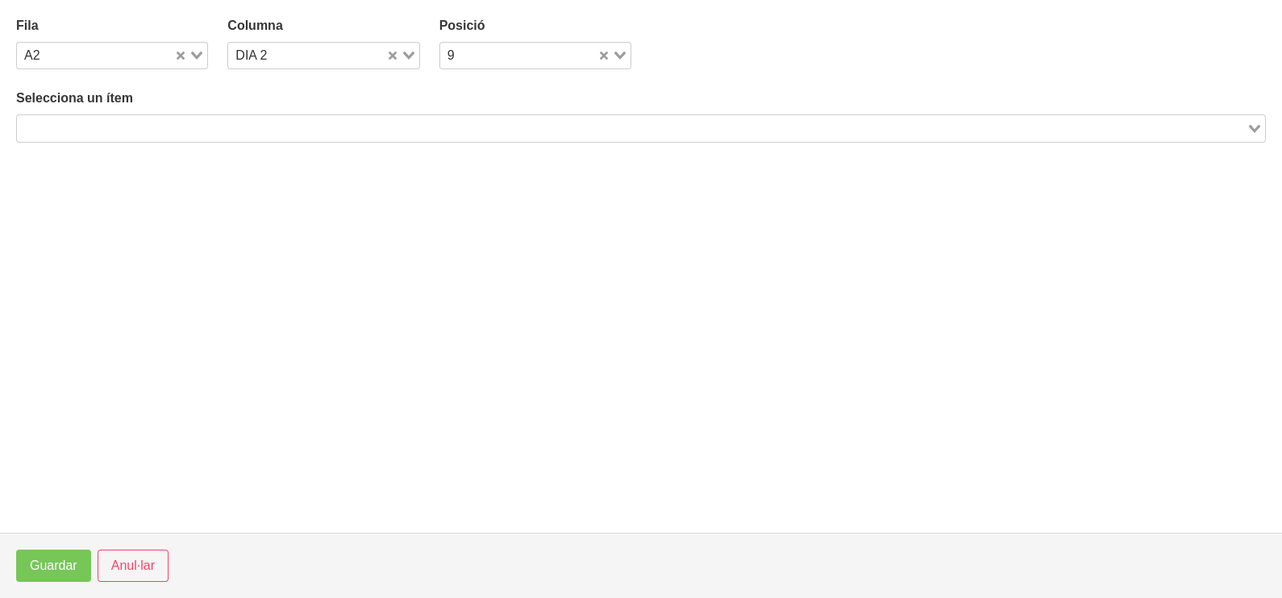
click at [213, 133] on input "Search for option" at bounding box center [632, 128] width 1226 height 19
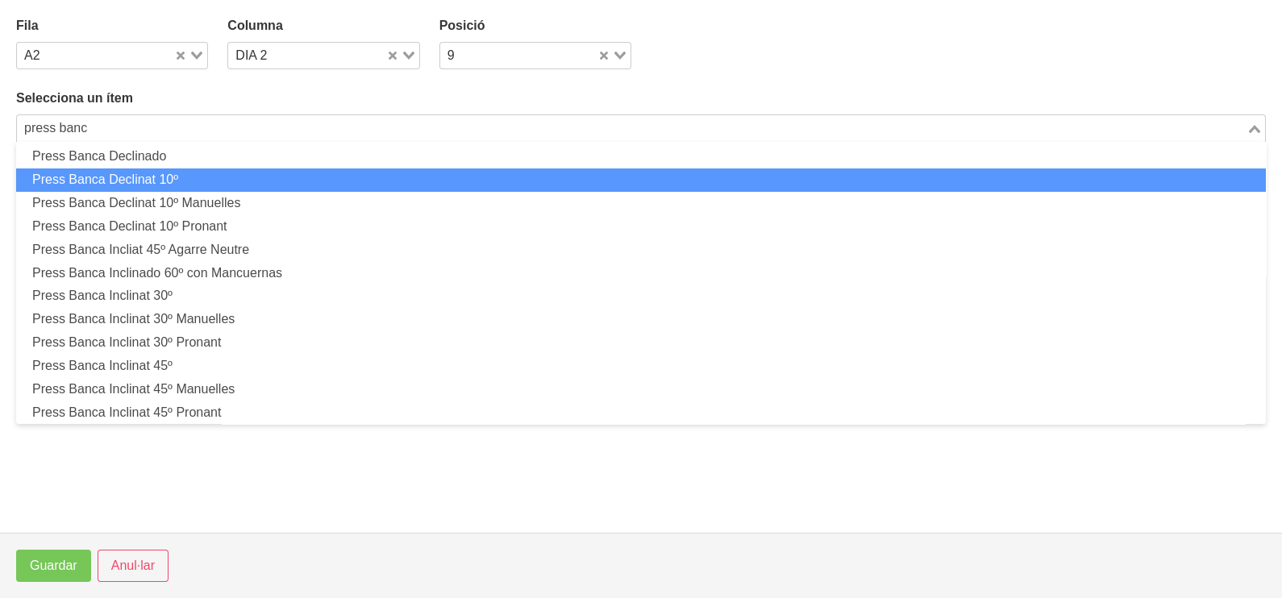
scroll to position [100, 0]
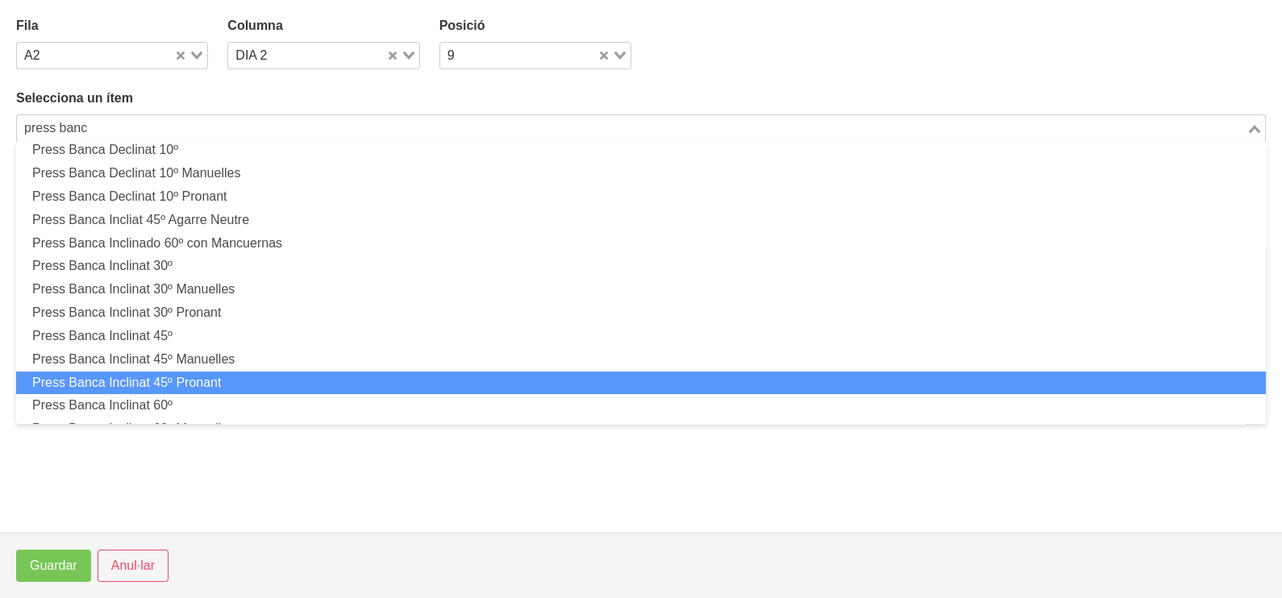
click at [269, 381] on li "Press Banca Inclinat 45º Pronant" at bounding box center [641, 383] width 1250 height 23
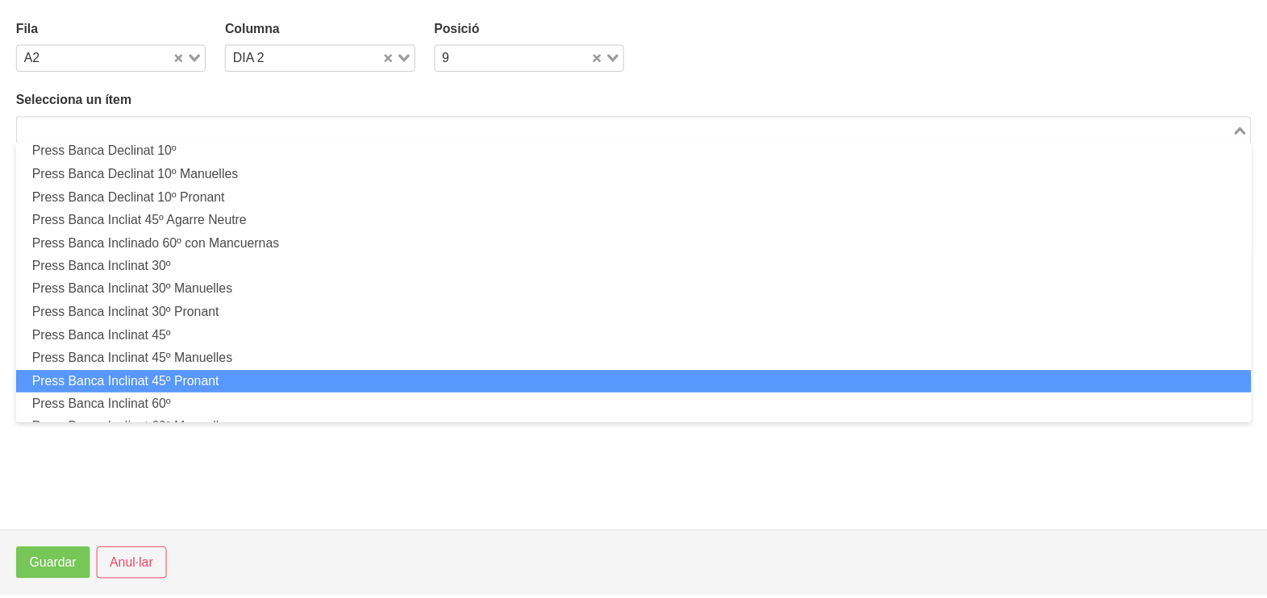
scroll to position [4, 0]
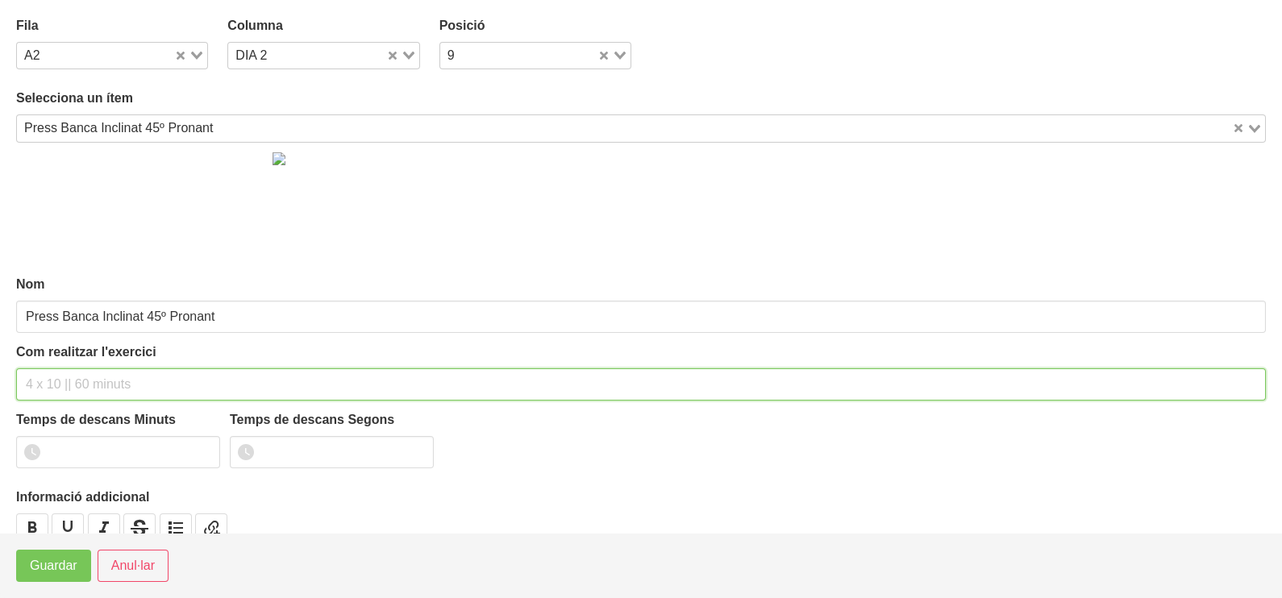
click at [60, 375] on input "text" at bounding box center [641, 385] width 1250 height 32
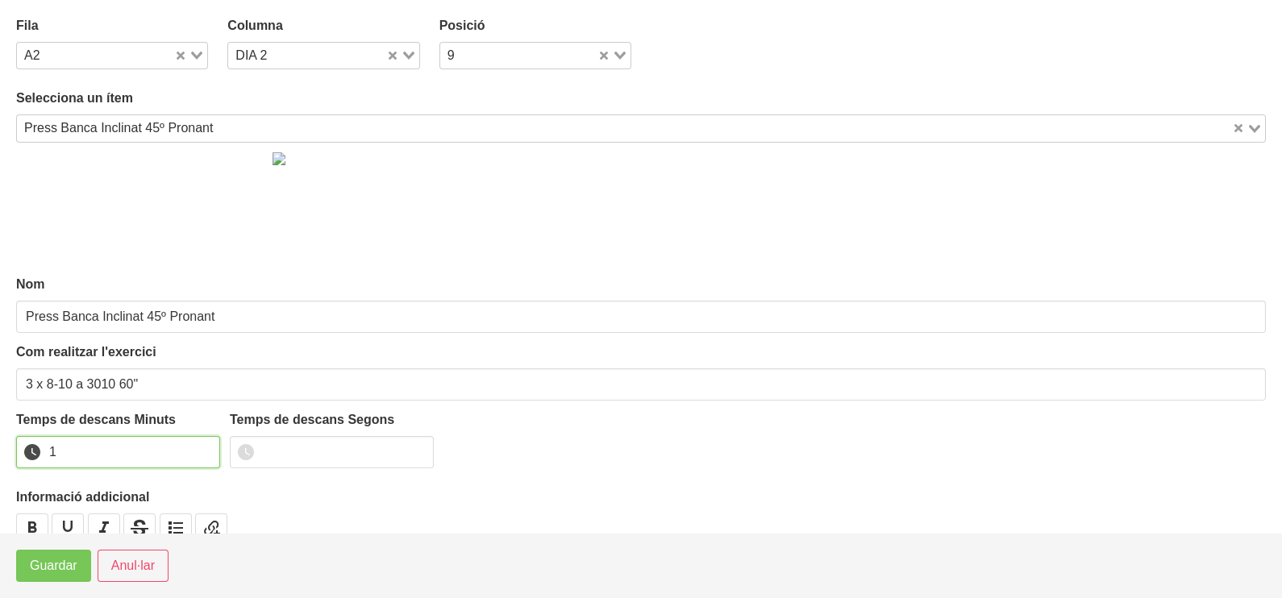
drag, startPoint x: 206, startPoint y: 444, endPoint x: 141, endPoint y: 493, distance: 81.8
click at [204, 444] on input "1" at bounding box center [118, 452] width 204 height 32
click at [75, 556] on span "Guardar" at bounding box center [54, 565] width 48 height 19
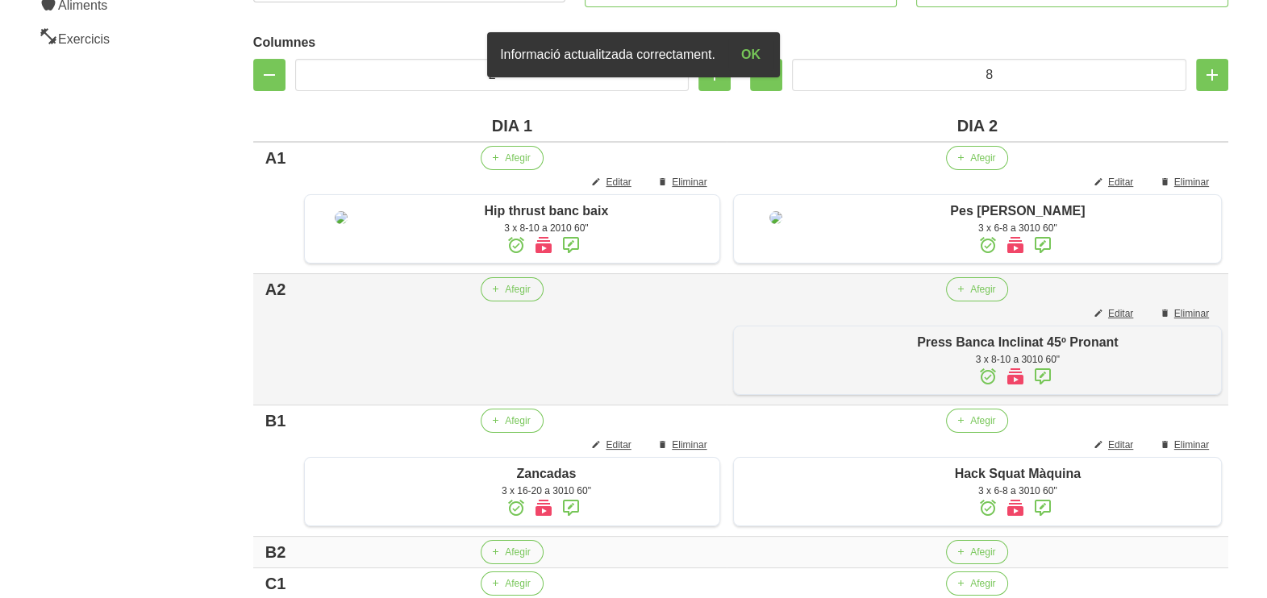
scroll to position [717, 0]
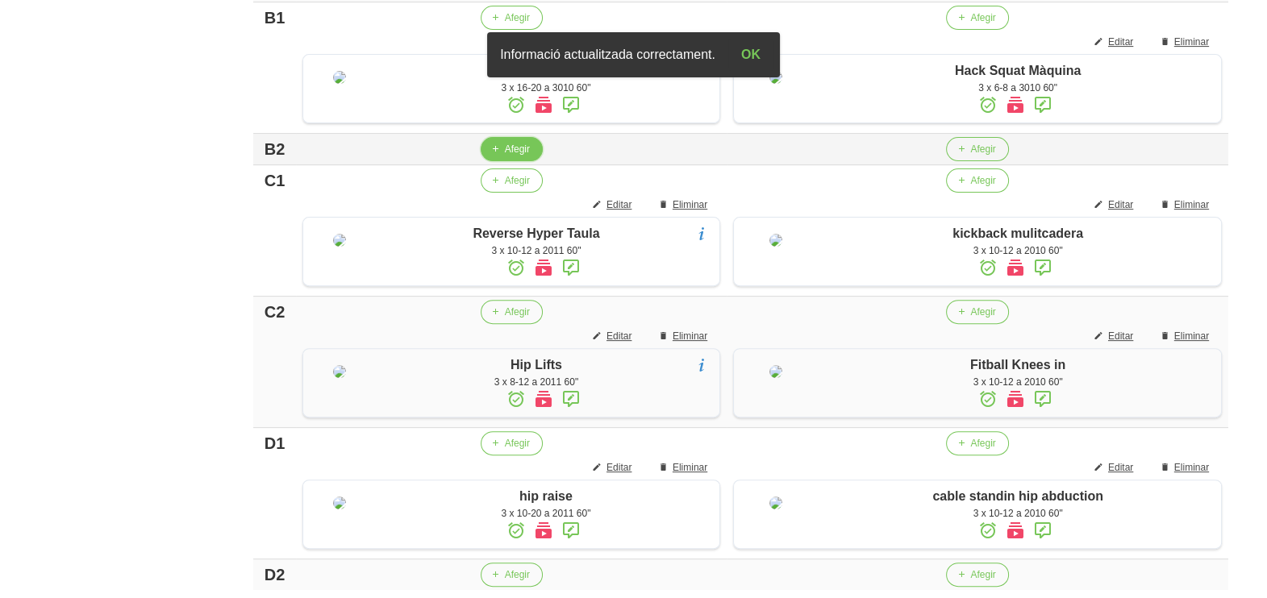
click at [507, 161] on button "Afegir" at bounding box center [512, 149] width 62 height 24
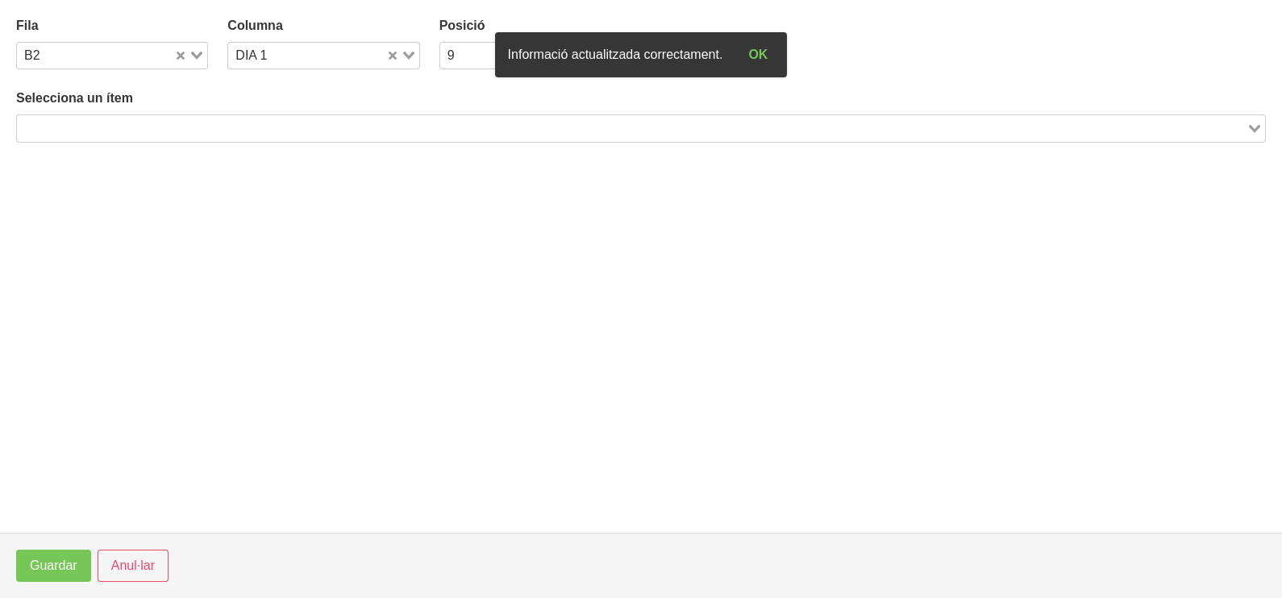
drag, startPoint x: 165, startPoint y: 131, endPoint x: 172, endPoint y: 122, distance: 11.6
click at [165, 129] on input "Search for option" at bounding box center [632, 128] width 1226 height 19
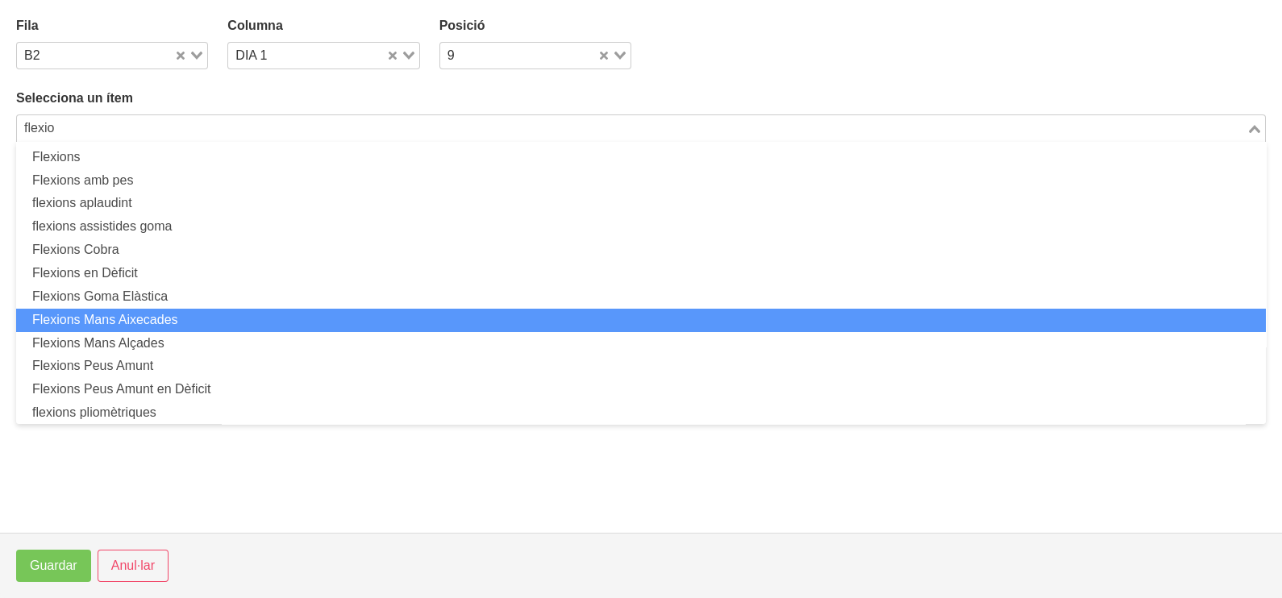
click at [194, 319] on li "Flexions Mans Aixecades" at bounding box center [641, 320] width 1250 height 23
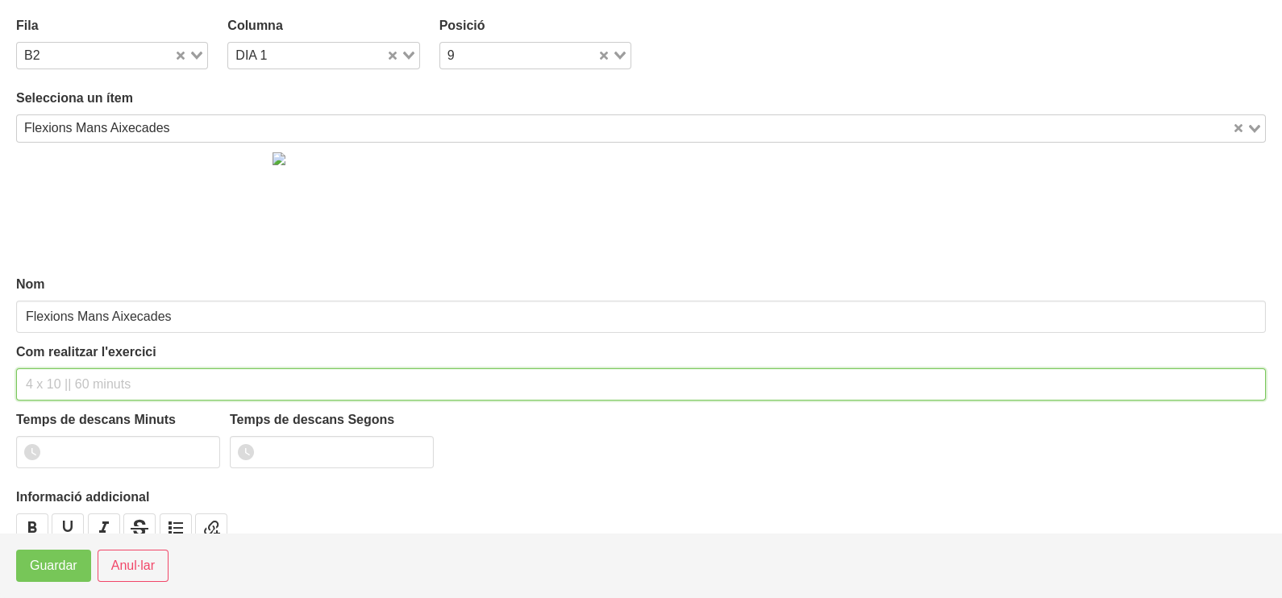
click at [52, 381] on input "text" at bounding box center [641, 385] width 1250 height 32
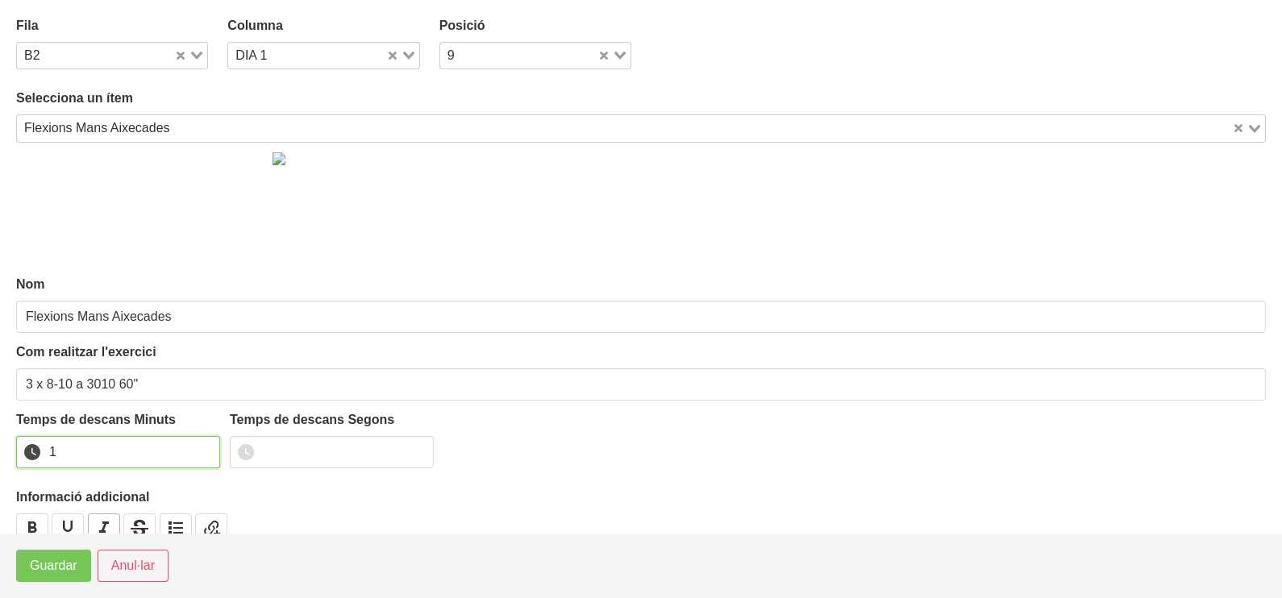
drag, startPoint x: 202, startPoint y: 447, endPoint x: 118, endPoint y: 519, distance: 110.9
click at [200, 447] on input "1" at bounding box center [118, 452] width 204 height 32
click at [72, 564] on span "Guardar" at bounding box center [54, 565] width 48 height 19
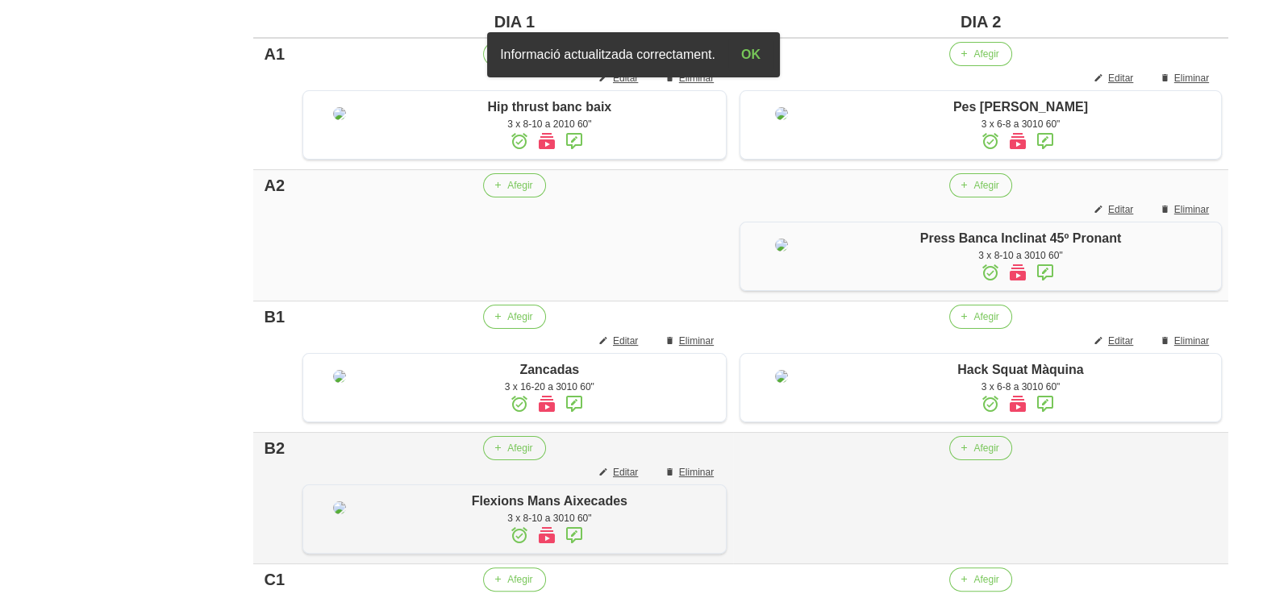
scroll to position [414, 0]
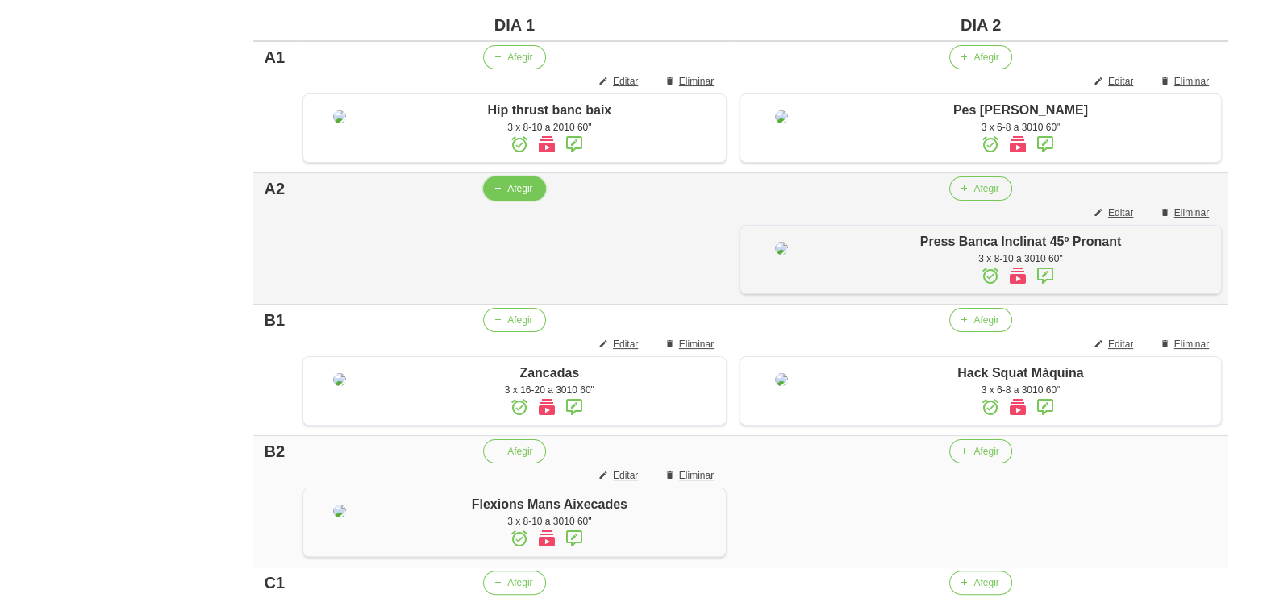
click at [518, 196] on span "Afegir" at bounding box center [519, 188] width 25 height 15
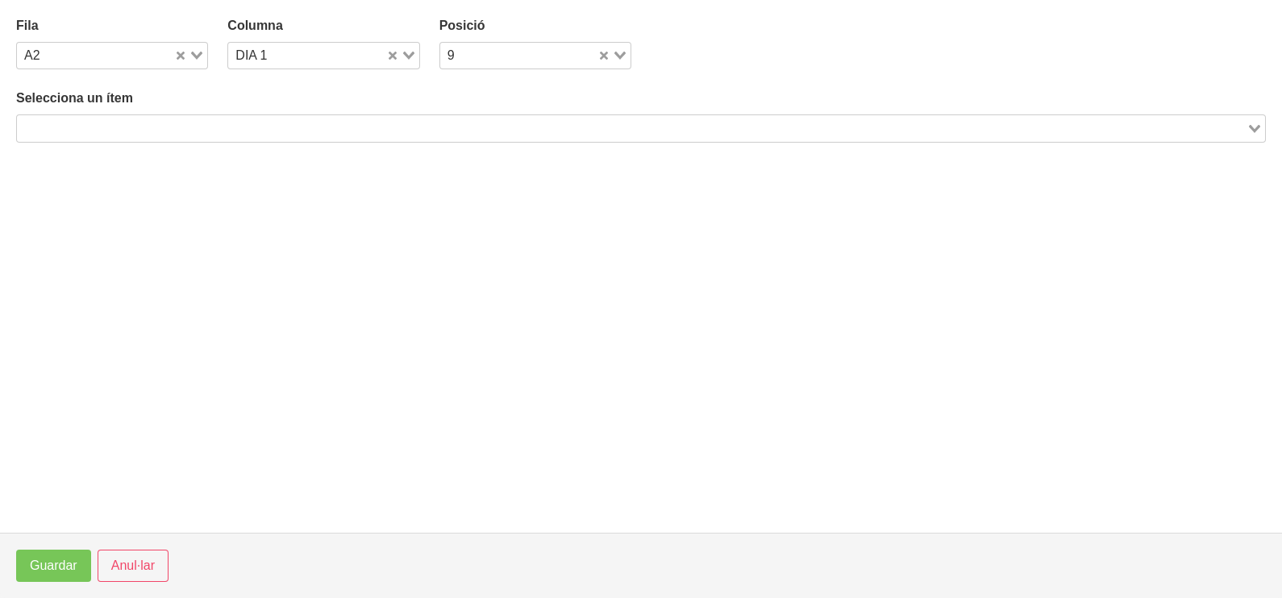
click at [206, 121] on div "Search for option" at bounding box center [632, 126] width 1230 height 23
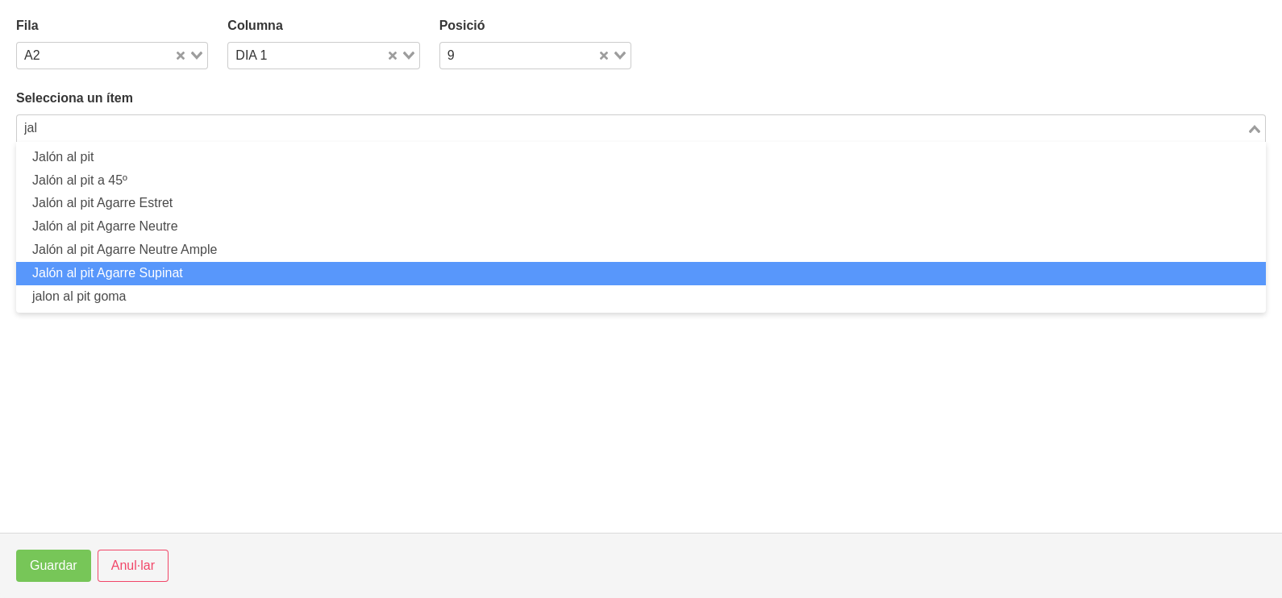
click at [229, 263] on li "Jalón al pit Agarre Supinat" at bounding box center [641, 273] width 1250 height 23
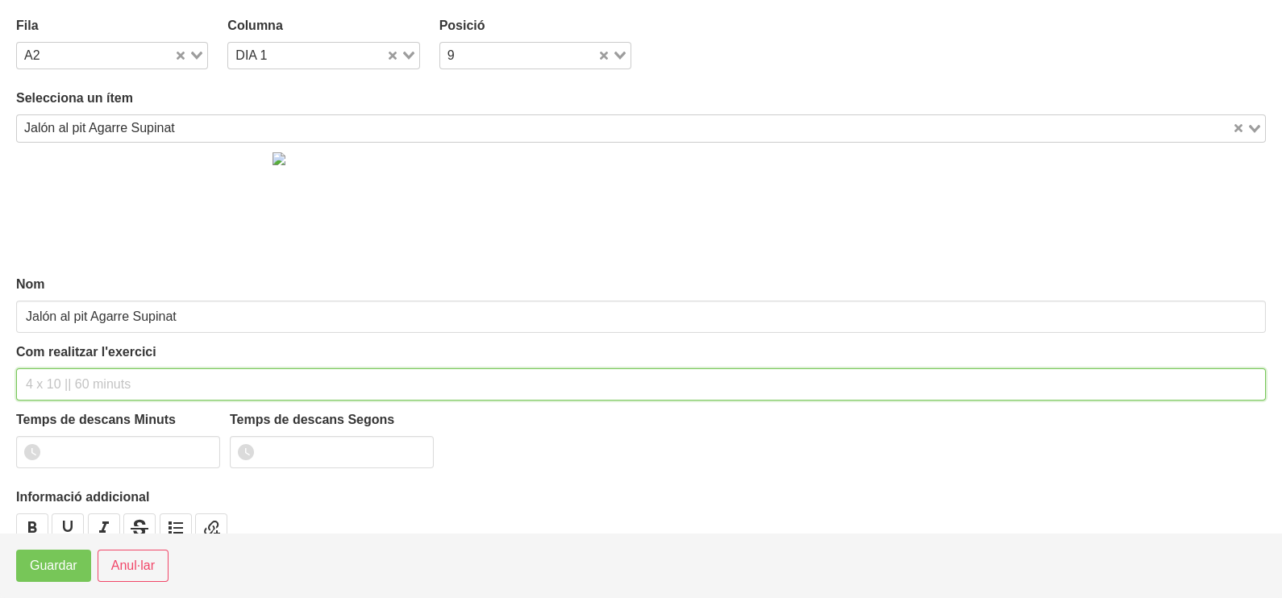
click at [77, 388] on input "text" at bounding box center [641, 385] width 1250 height 32
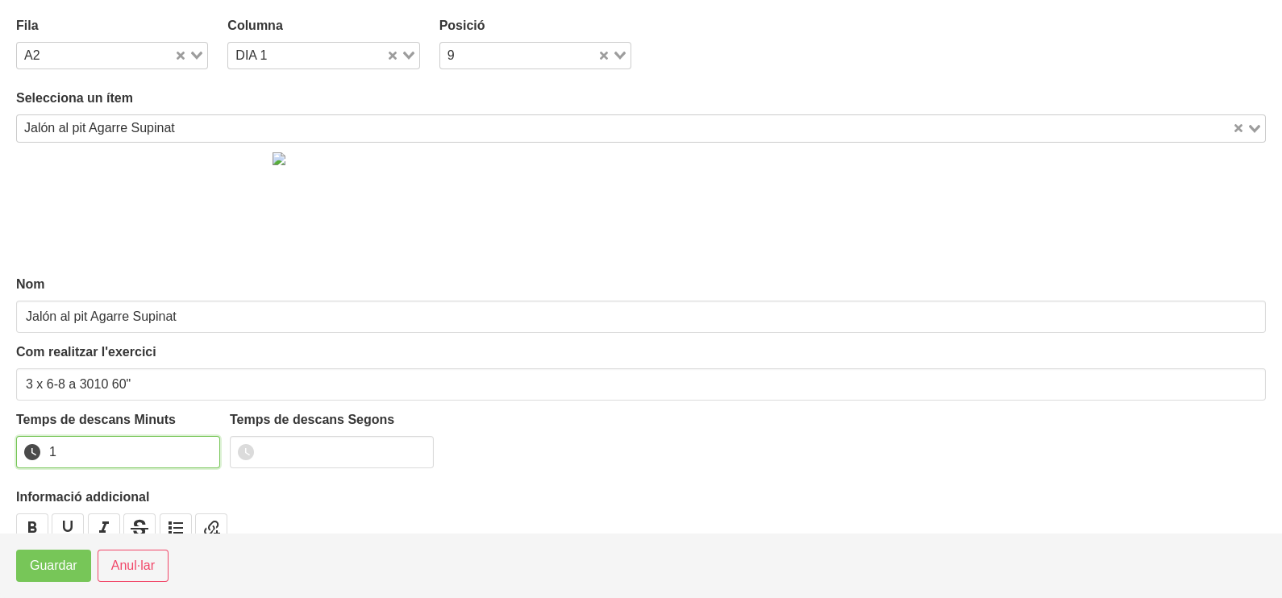
click at [198, 453] on input "1" at bounding box center [118, 452] width 204 height 32
click at [74, 556] on button "Guardar" at bounding box center [53, 566] width 75 height 32
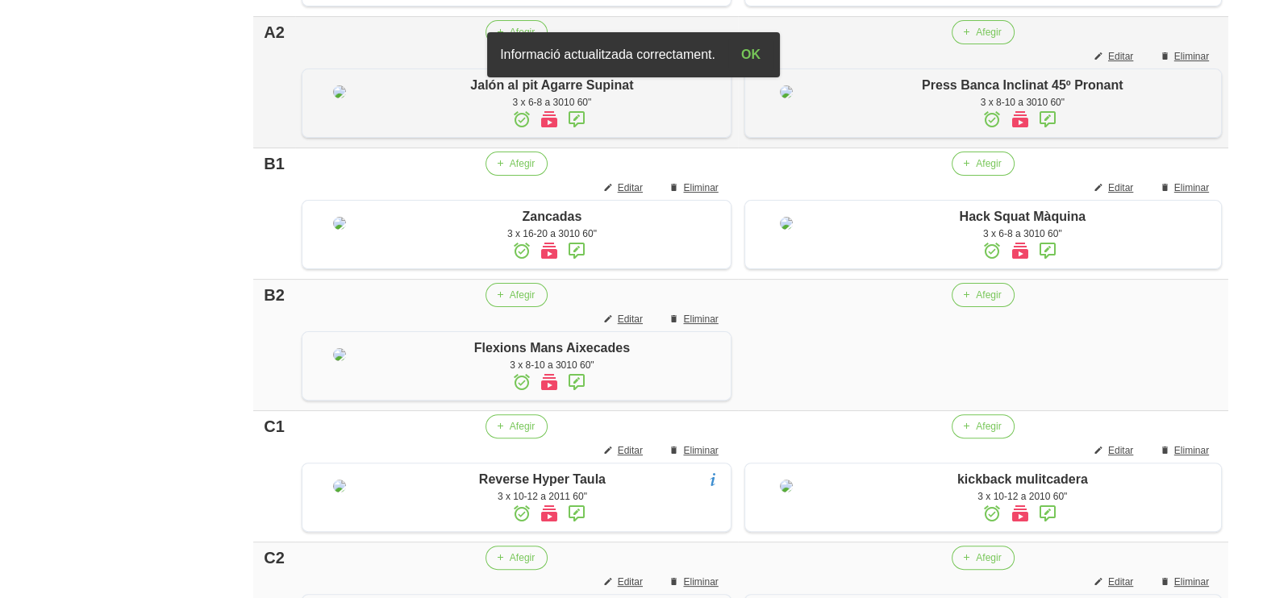
scroll to position [616, 0]
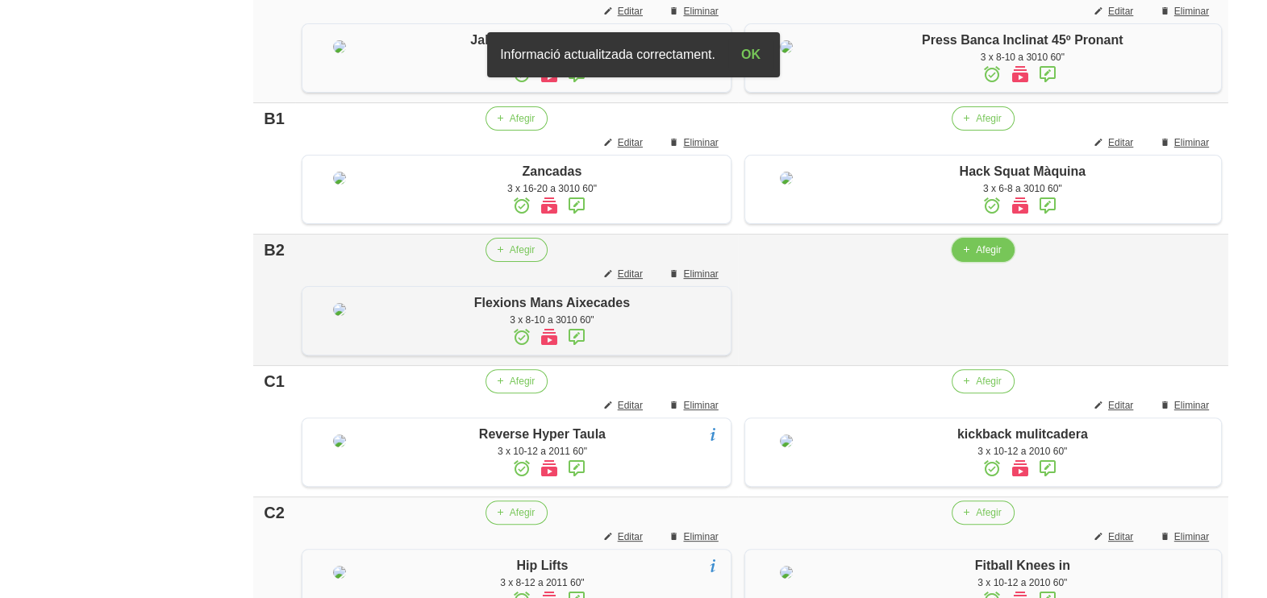
click at [978, 257] on span "Afegir" at bounding box center [988, 250] width 25 height 15
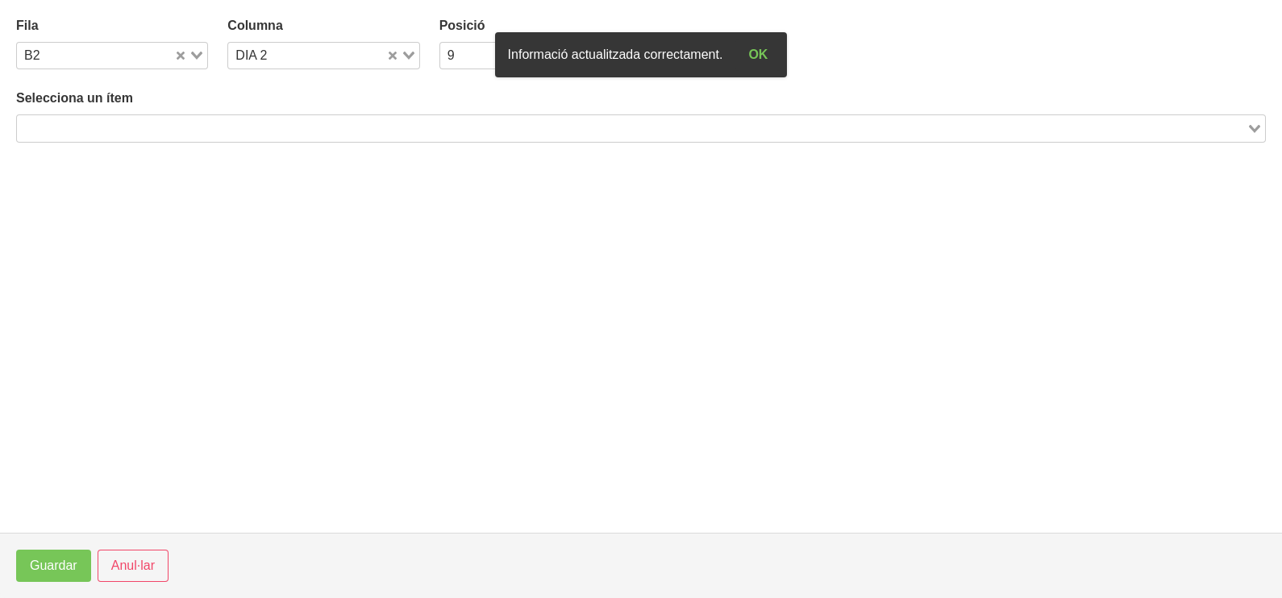
click at [232, 135] on input "Search for option" at bounding box center [632, 128] width 1226 height 19
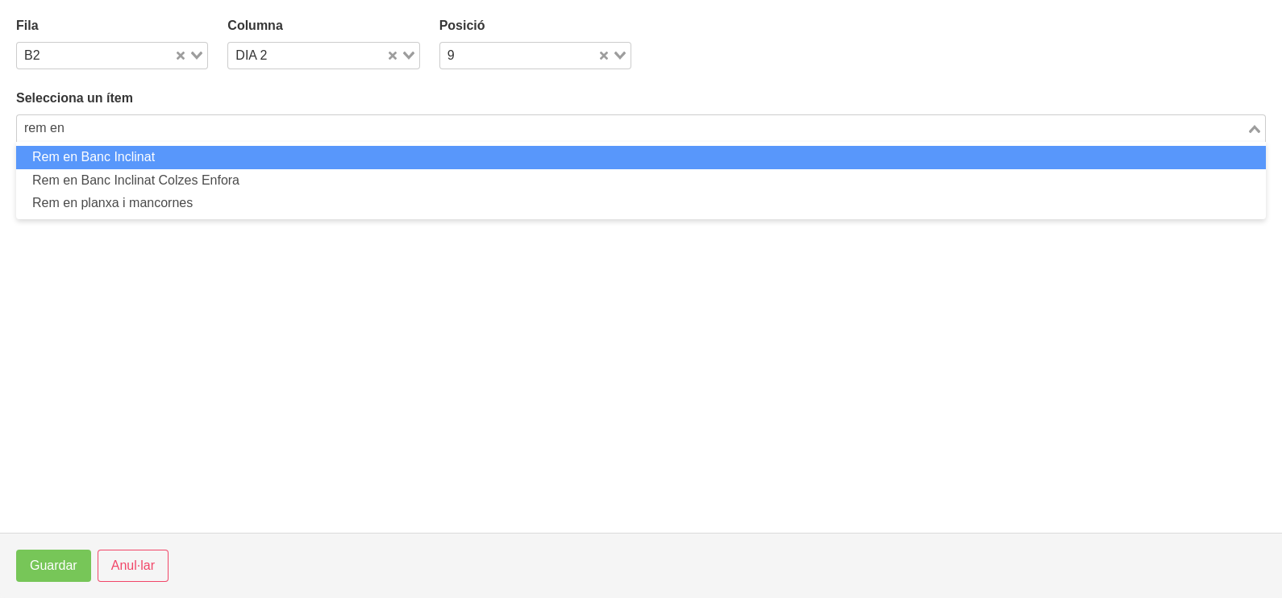
click at [177, 154] on li "Rem en Banc Inclinat" at bounding box center [641, 157] width 1250 height 23
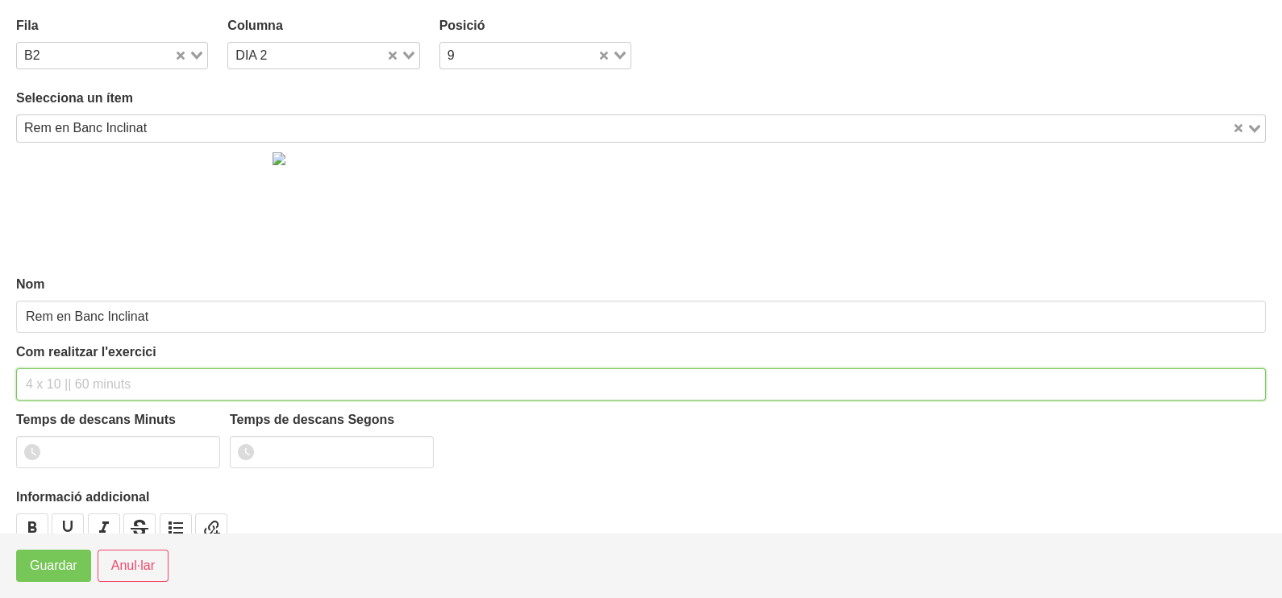
click at [56, 380] on input "text" at bounding box center [641, 385] width 1250 height 32
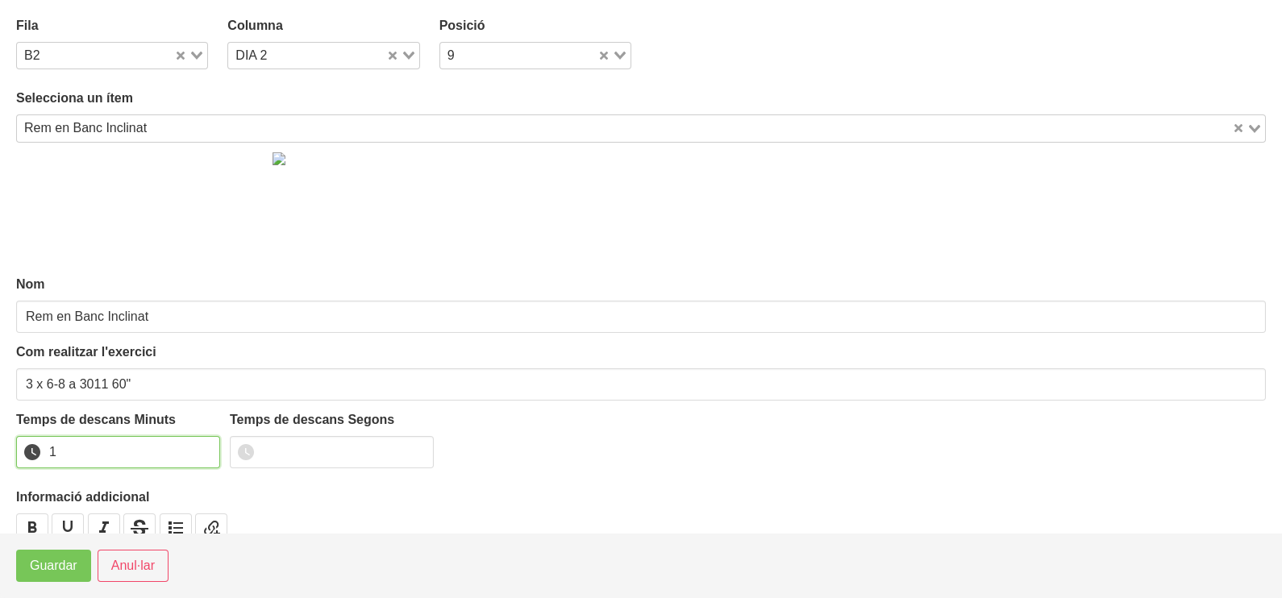
drag, startPoint x: 206, startPoint y: 448, endPoint x: 113, endPoint y: 510, distance: 112.7
click at [195, 457] on input "1" at bounding box center [118, 452] width 204 height 32
click at [57, 556] on button "Guardar" at bounding box center [53, 566] width 75 height 32
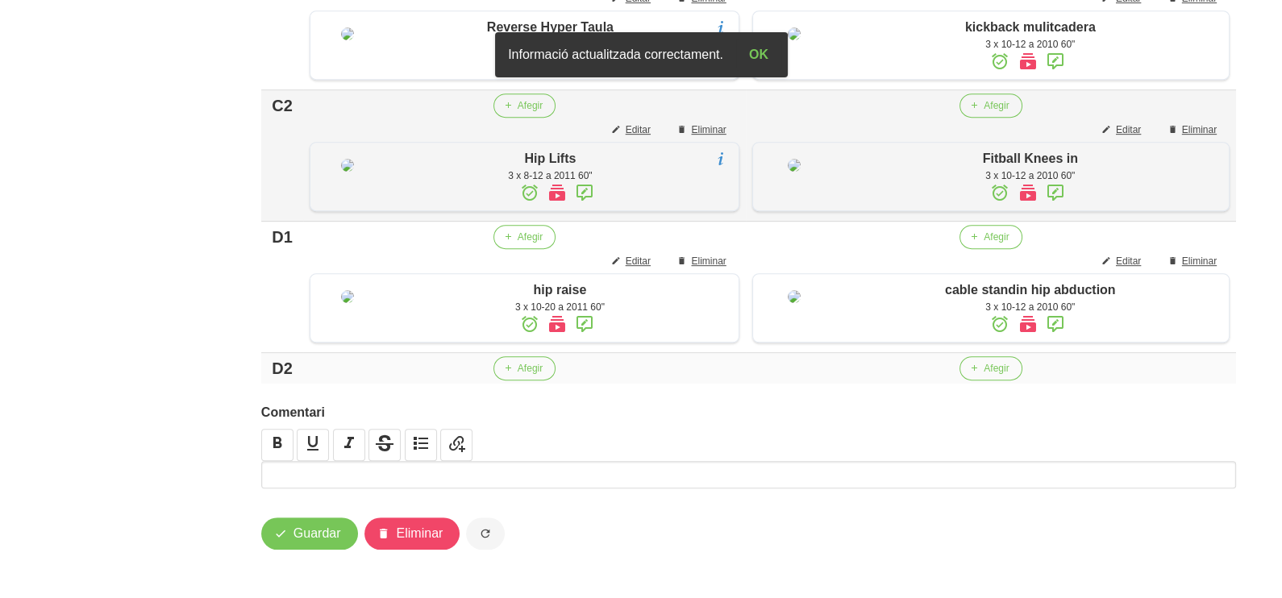
scroll to position [1258, 0]
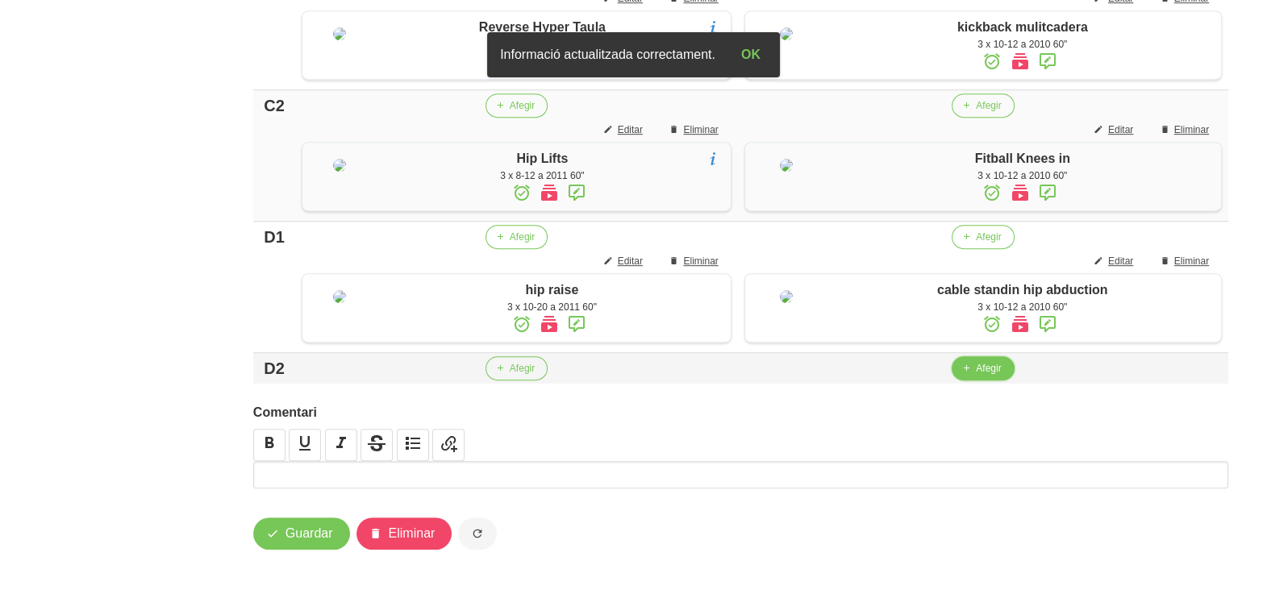
click at [974, 367] on button "Afegir" at bounding box center [982, 368] width 62 height 24
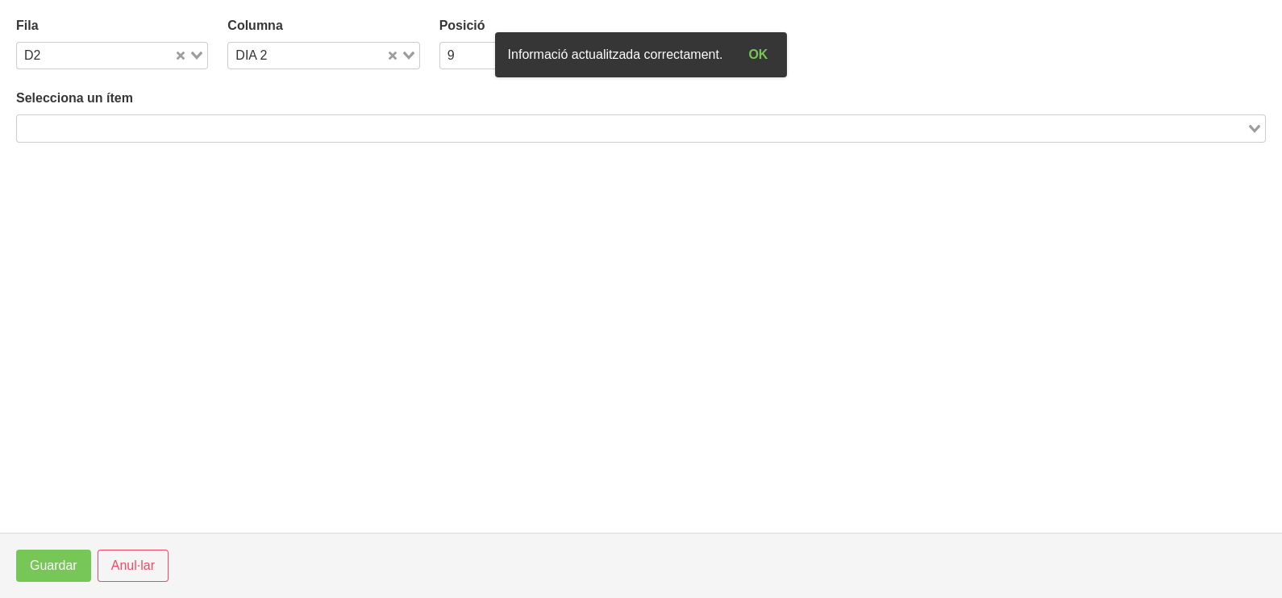
click at [198, 121] on input "Search for option" at bounding box center [632, 128] width 1226 height 19
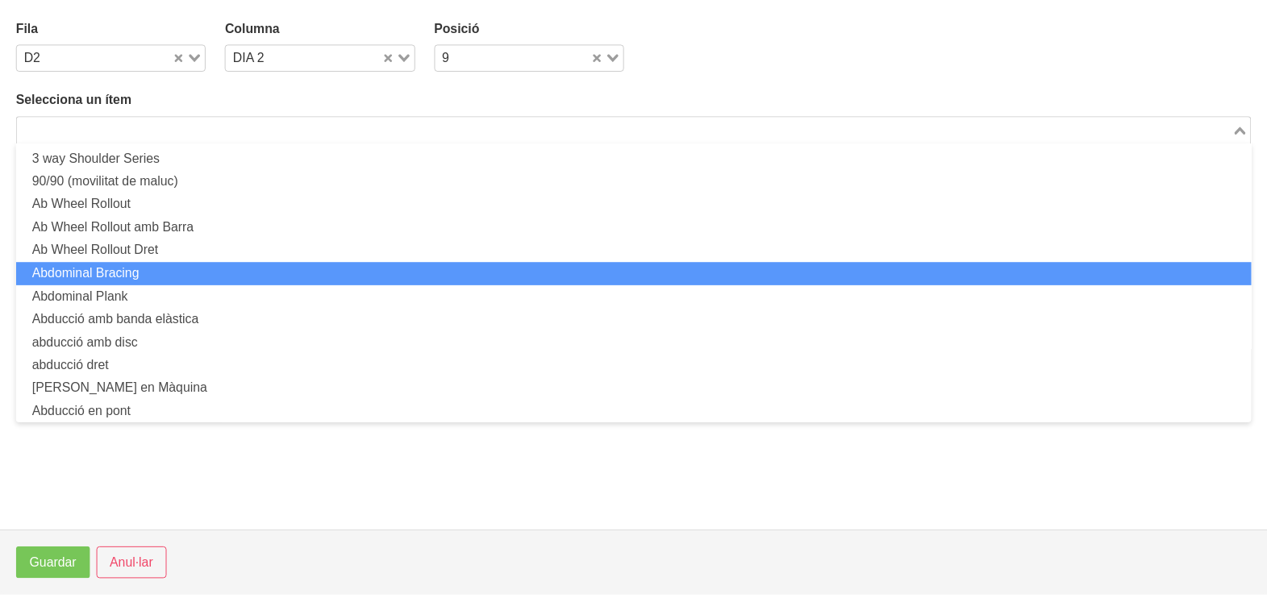
scroll to position [0, 0]
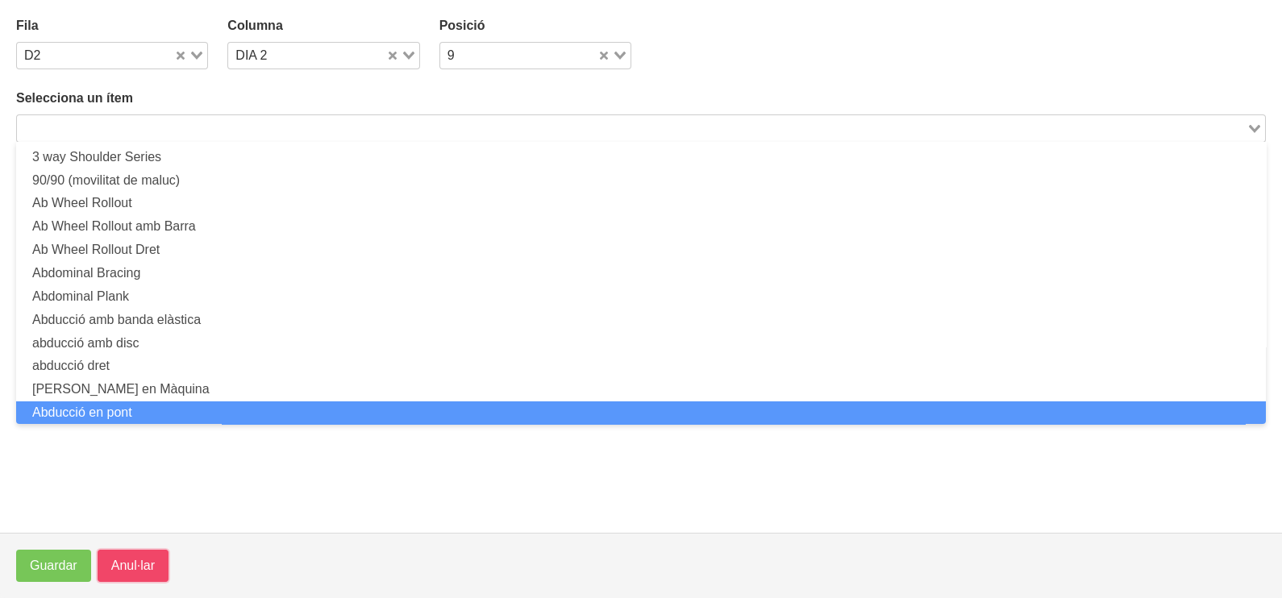
drag, startPoint x: 139, startPoint y: 556, endPoint x: 240, endPoint y: 435, distance: 158.0
click at [138, 557] on span "Anul·lar" at bounding box center [133, 565] width 44 height 19
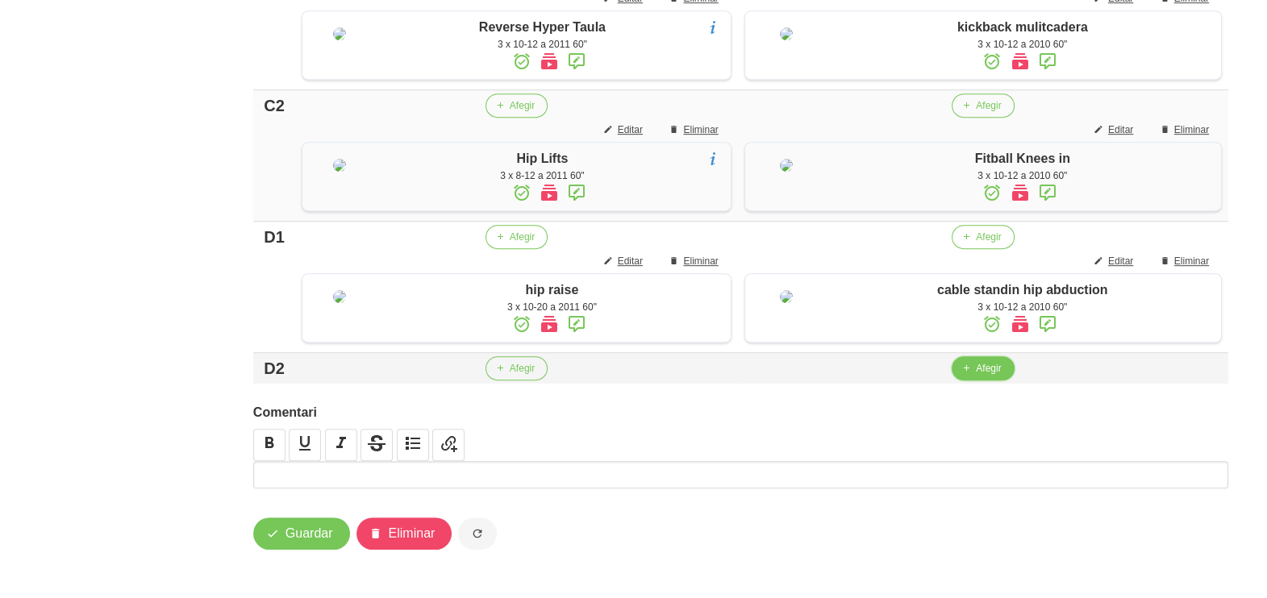
click at [989, 369] on span "Afegir" at bounding box center [988, 368] width 25 height 15
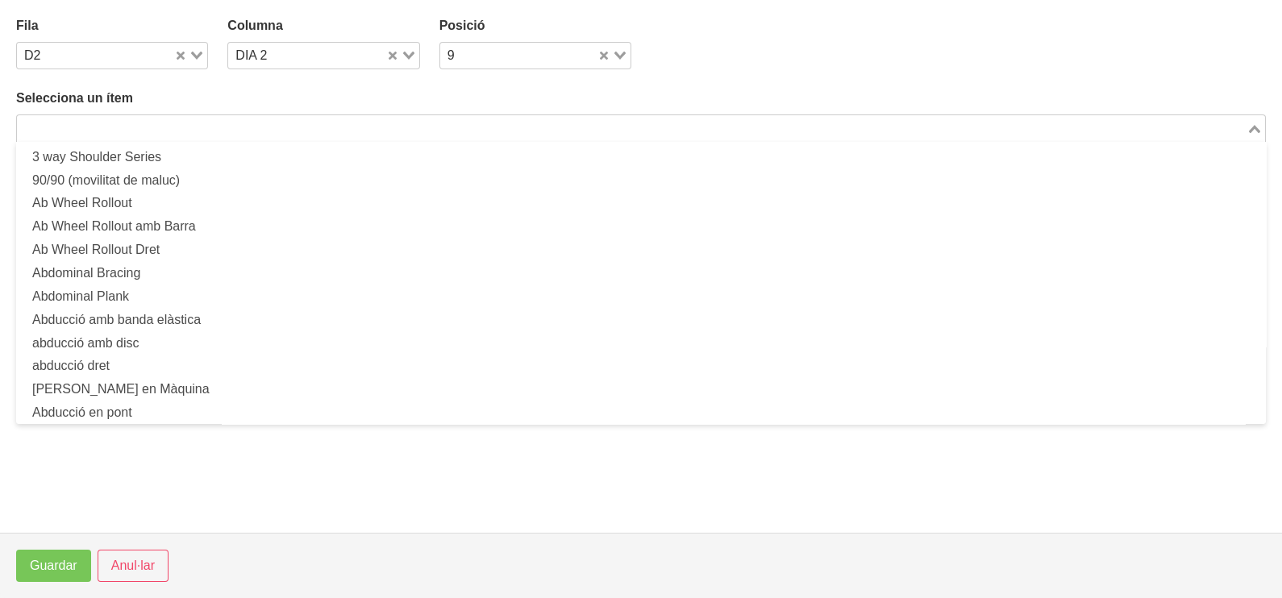
click at [226, 119] on input "Search for option" at bounding box center [632, 128] width 1226 height 19
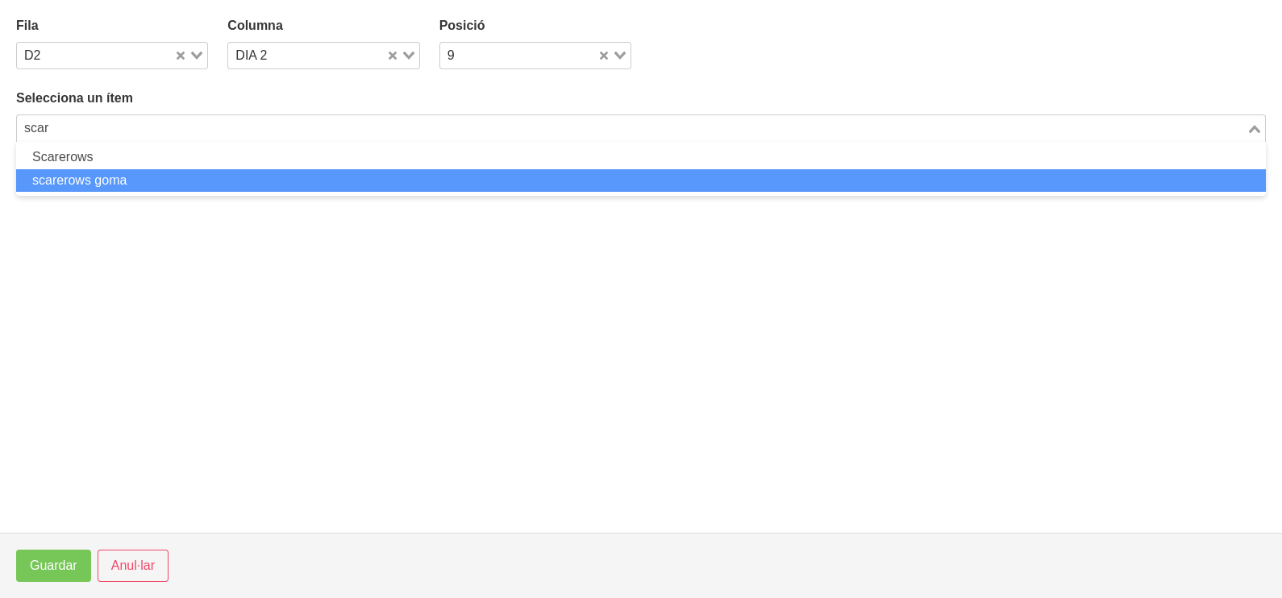
click at [277, 173] on li "scarerows goma" at bounding box center [641, 180] width 1250 height 23
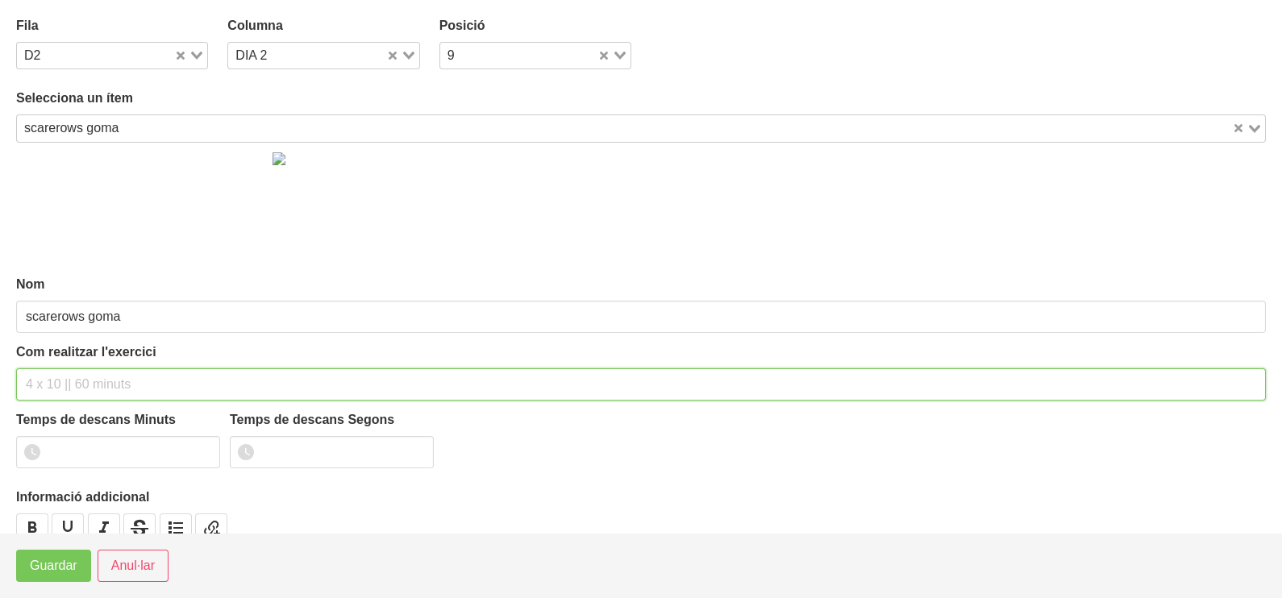
click at [65, 375] on input "text" at bounding box center [641, 385] width 1250 height 32
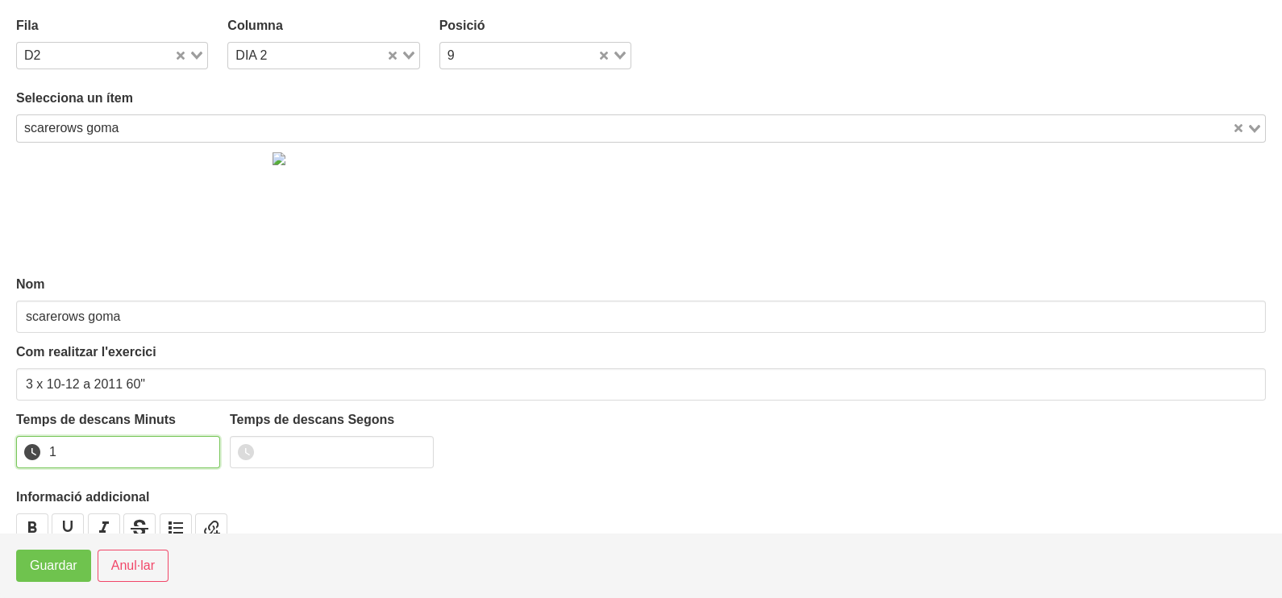
drag, startPoint x: 203, startPoint y: 446, endPoint x: 77, endPoint y: 550, distance: 163.2
click at [198, 454] on input "1" at bounding box center [118, 452] width 204 height 32
click at [33, 581] on button "Guardar" at bounding box center [53, 566] width 75 height 32
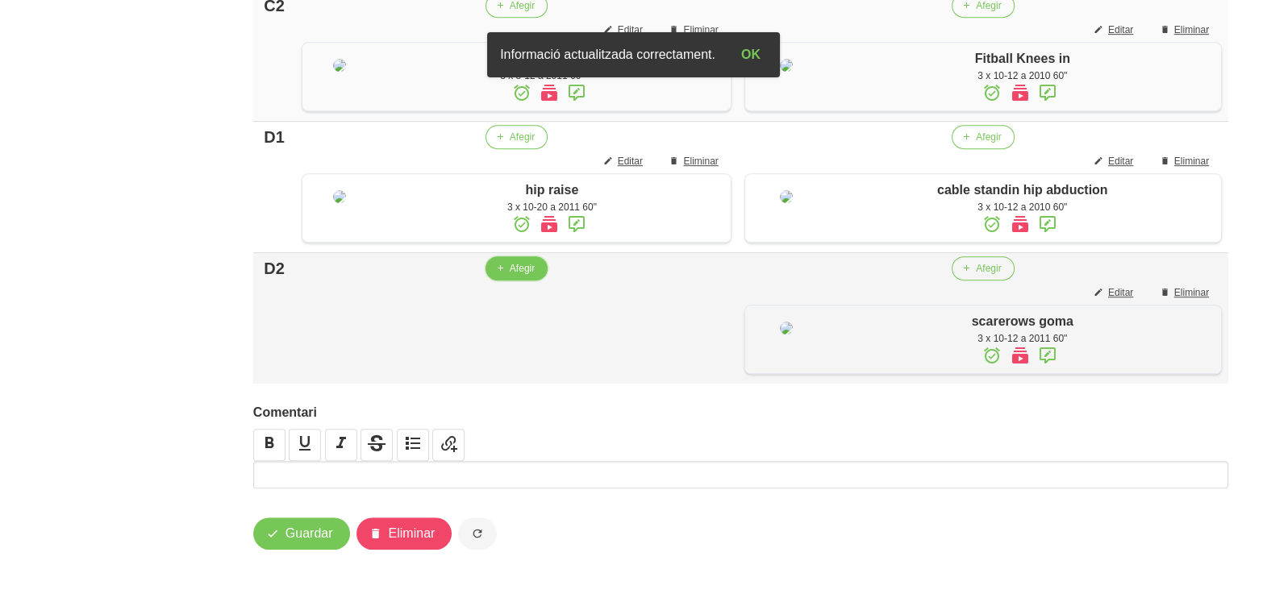
click at [514, 276] on span "Afegir" at bounding box center [522, 268] width 25 height 15
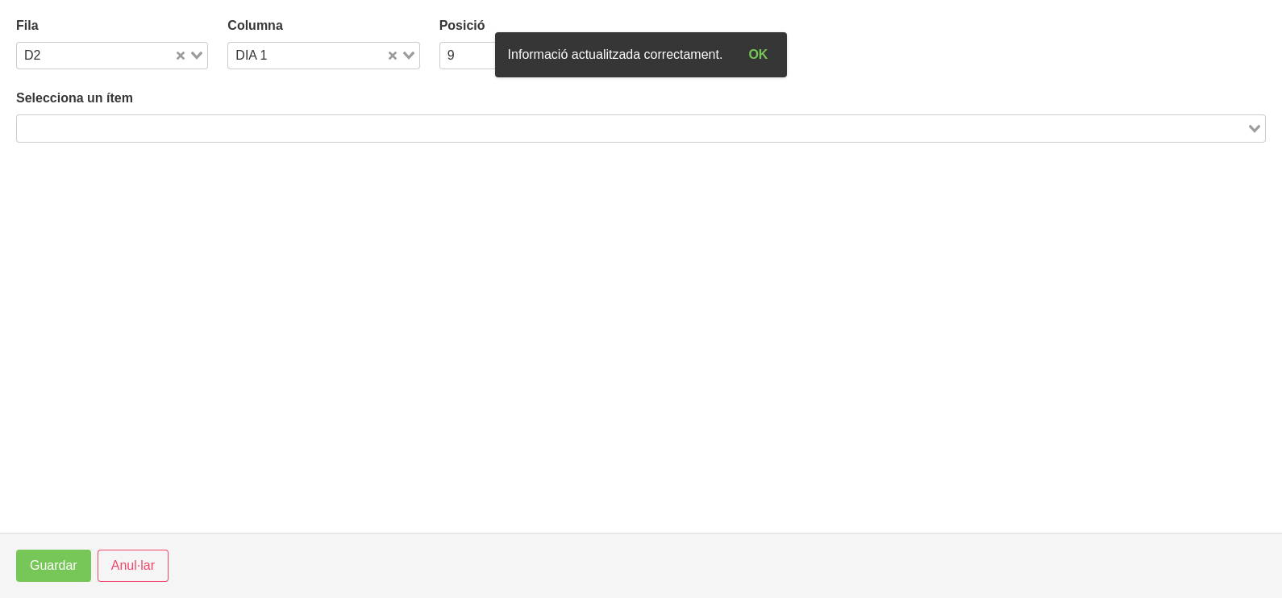
click at [258, 126] on input "Search for option" at bounding box center [632, 128] width 1226 height 19
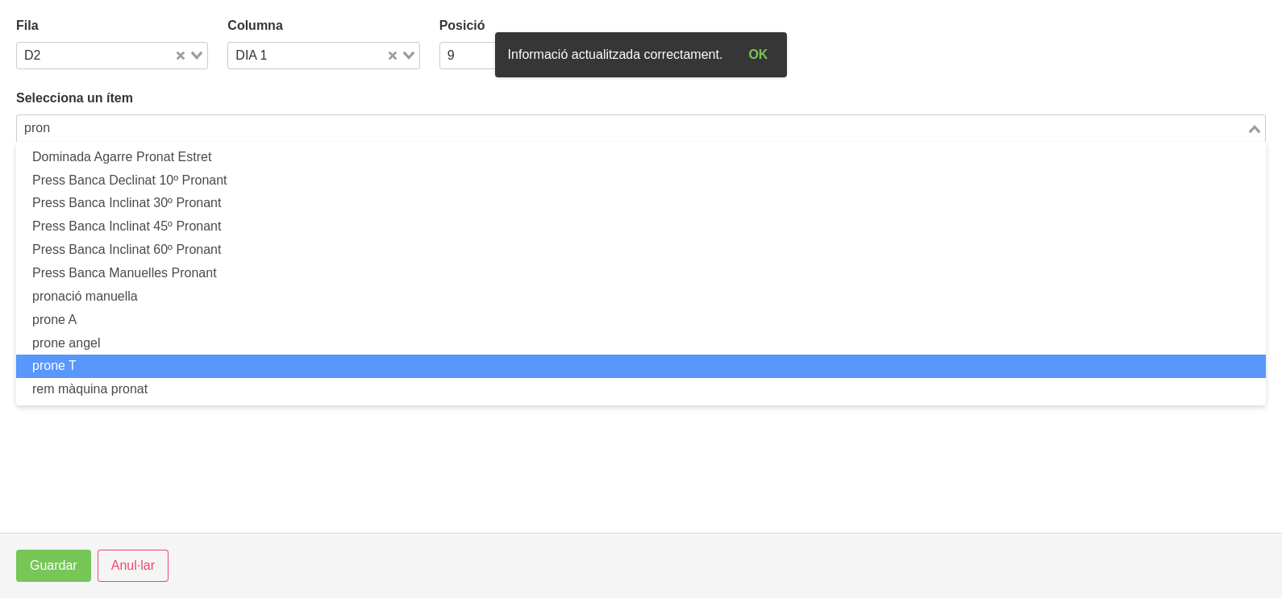
drag, startPoint x: 177, startPoint y: 364, endPoint x: 186, endPoint y: 364, distance: 8.9
click at [186, 364] on li "prone T" at bounding box center [641, 366] width 1250 height 23
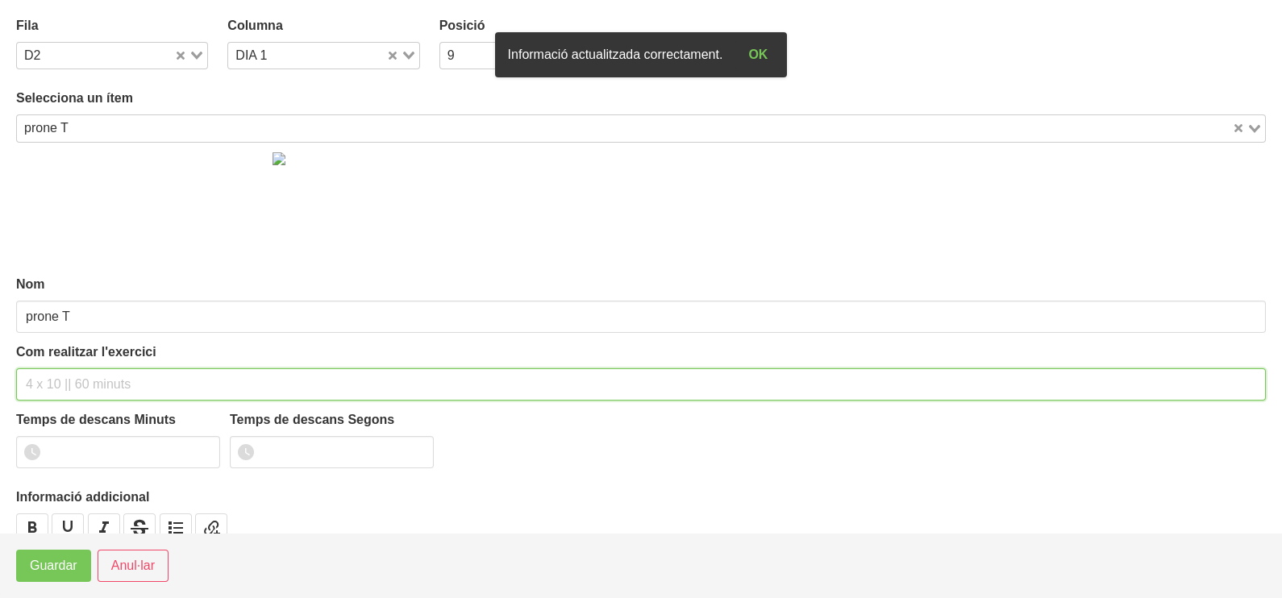
click at [77, 383] on input "text" at bounding box center [641, 385] width 1250 height 32
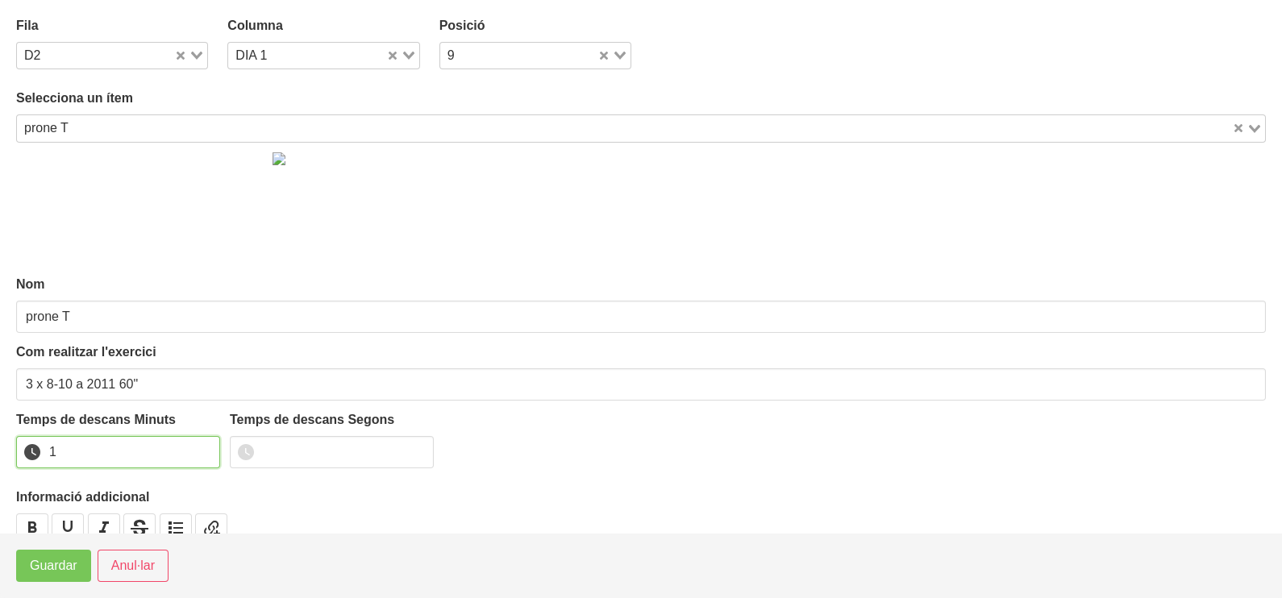
drag, startPoint x: 205, startPoint y: 443, endPoint x: 69, endPoint y: 544, distance: 168.9
click at [202, 447] on input "1" at bounding box center [118, 452] width 204 height 32
click at [60, 552] on button "Guardar" at bounding box center [53, 566] width 75 height 32
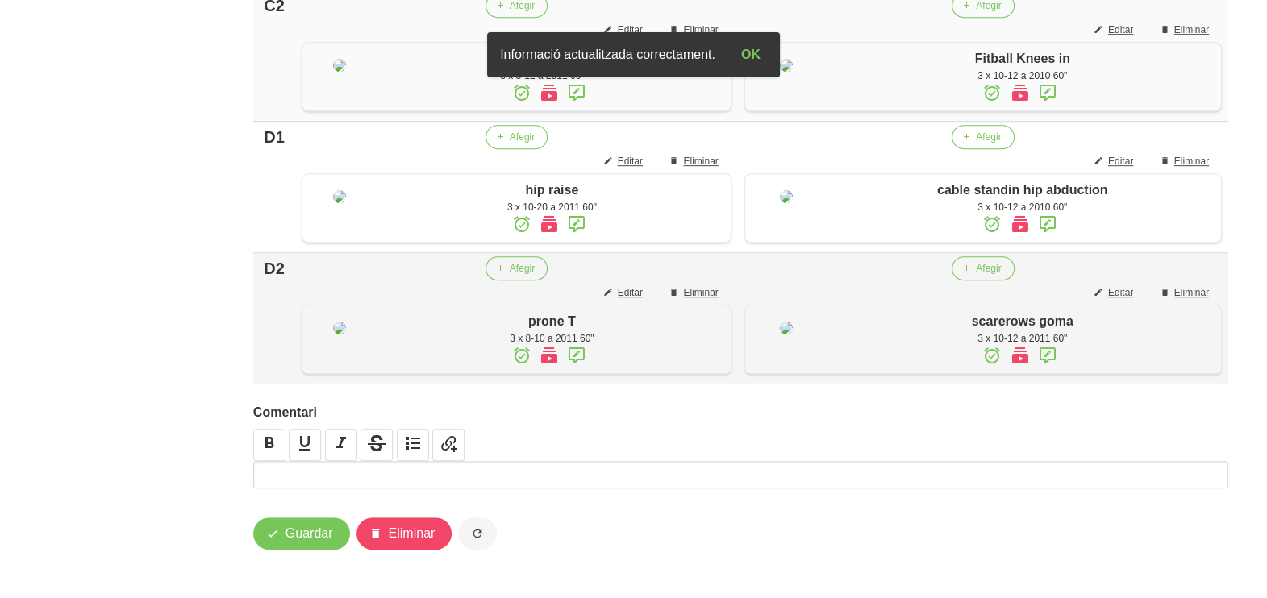
scroll to position [1383, 0]
click at [302, 537] on span "Guardar" at bounding box center [309, 533] width 48 height 19
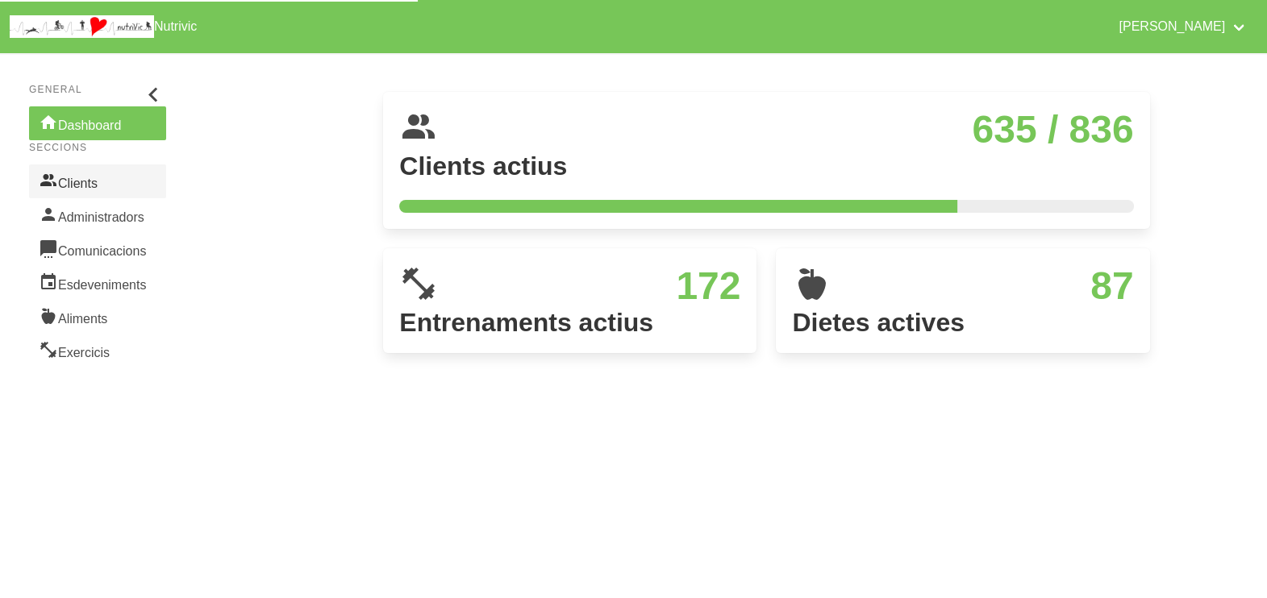
click at [69, 185] on link "Clients" at bounding box center [97, 181] width 137 height 34
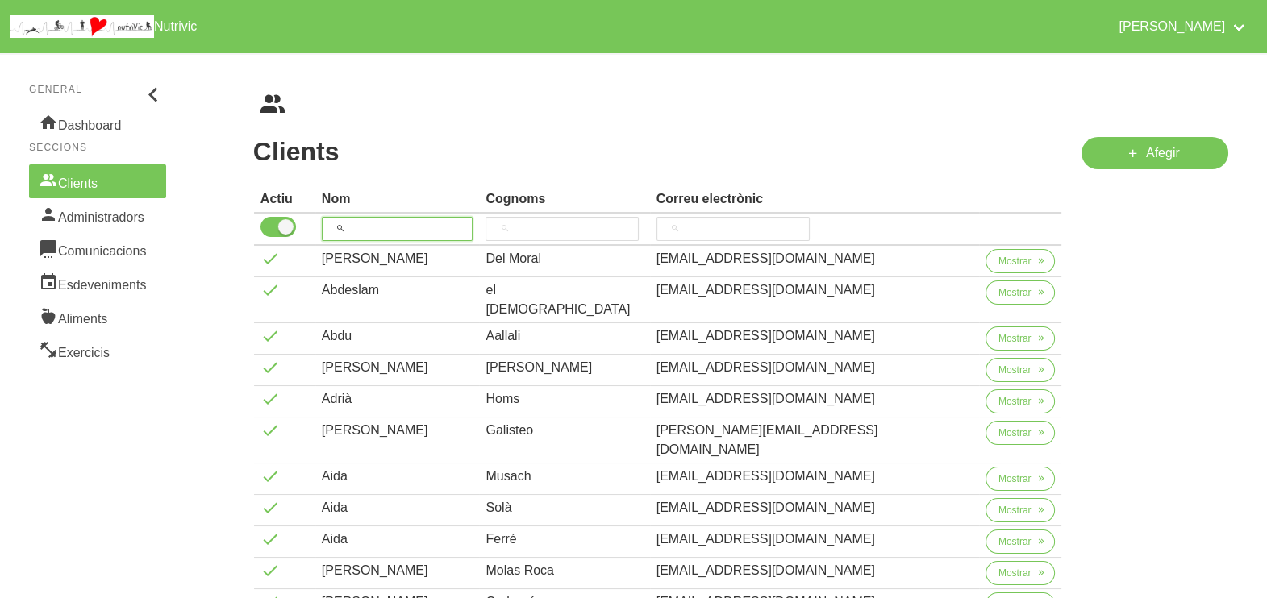
click at [379, 225] on input "search" at bounding box center [398, 229] width 152 height 24
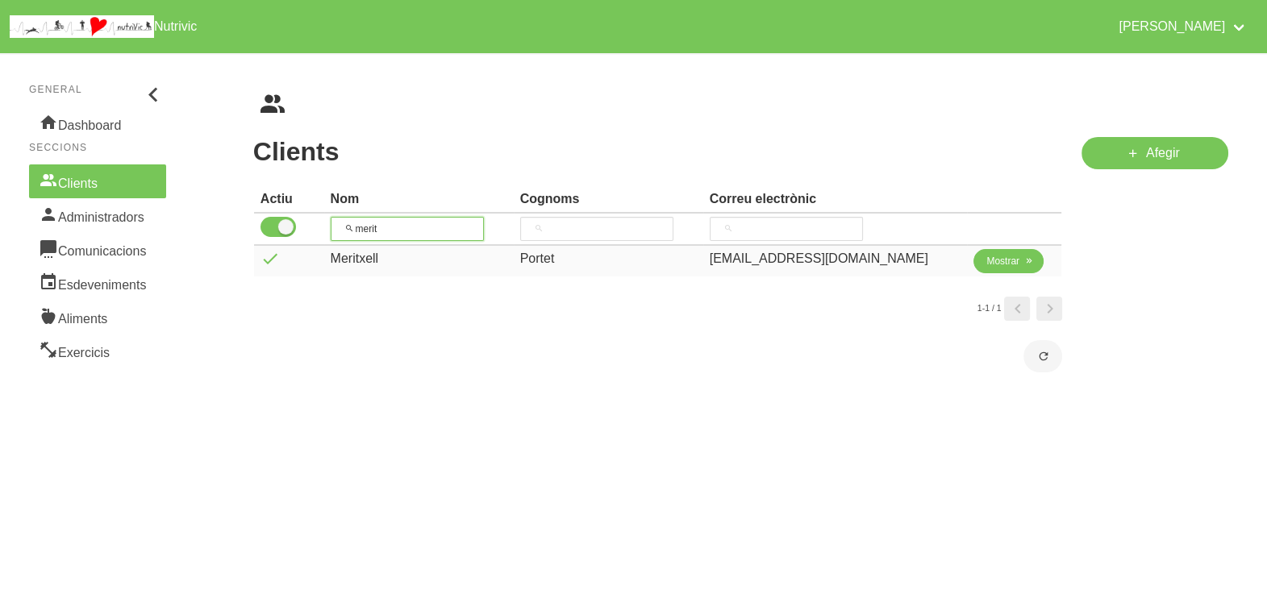
type input "merit"
click at [976, 262] on button "Mostrar" at bounding box center [1008, 261] width 70 height 24
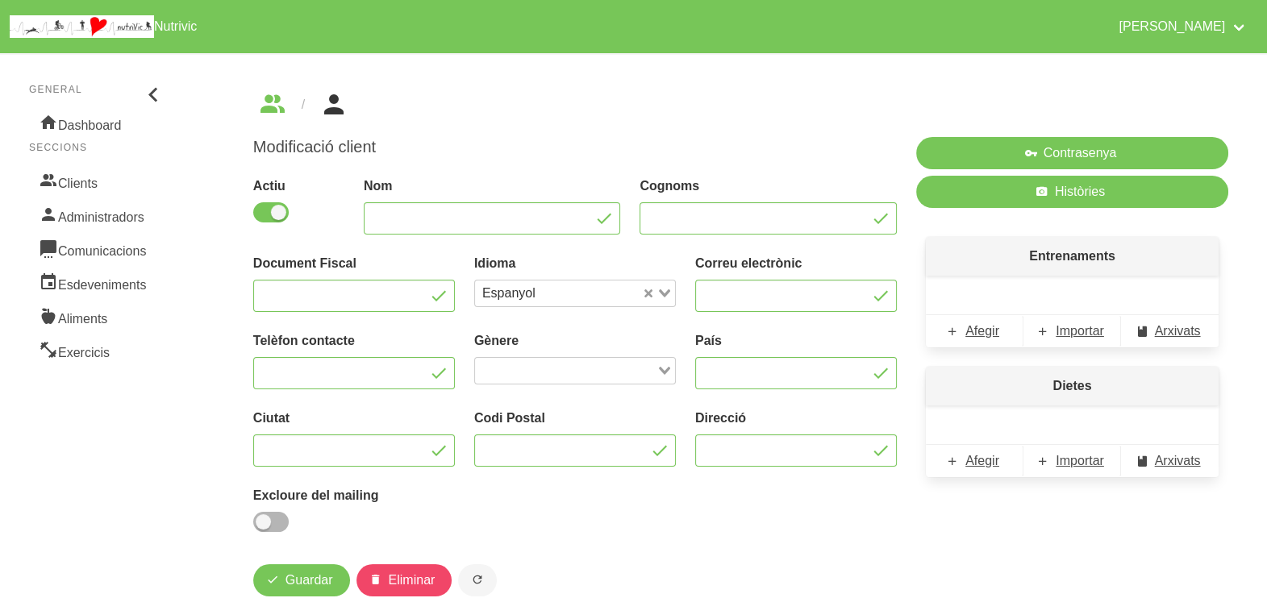
type input "Meritxell"
type input "Portet"
type input "[EMAIL_ADDRESS][DOMAIN_NAME]"
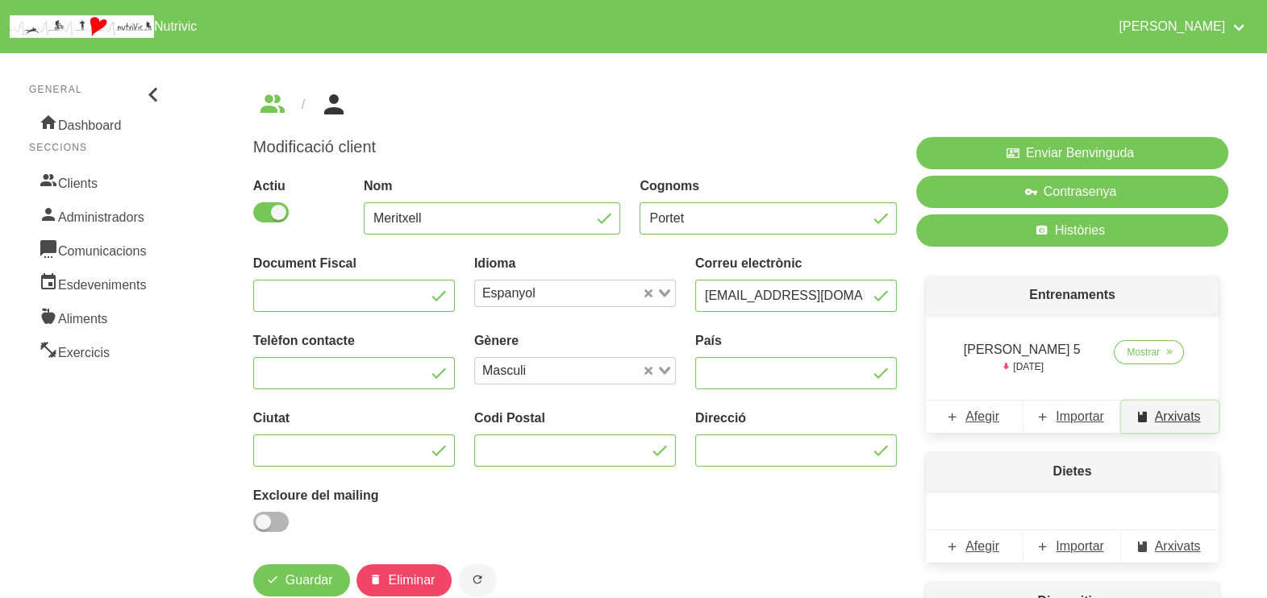
click at [1185, 418] on span "Arxivats" at bounding box center [1178, 416] width 46 height 19
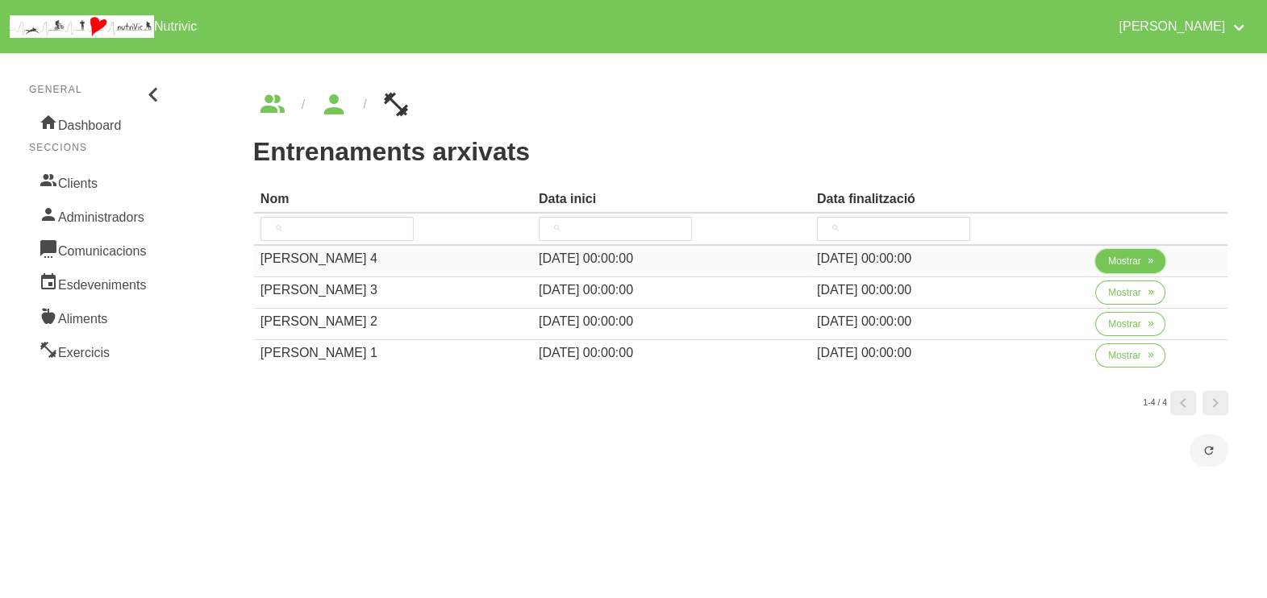
click at [1117, 266] on span "Mostrar" at bounding box center [1124, 261] width 33 height 15
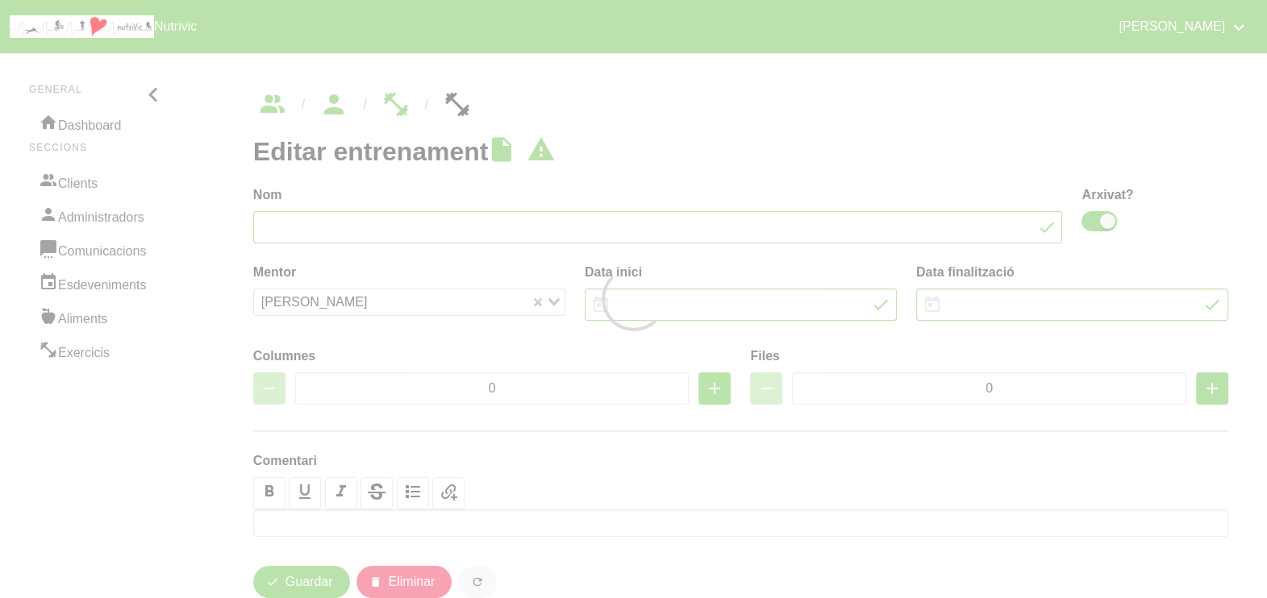
type input "[PERSON_NAME] 4"
checkbox input "true"
type input "[DATE]"
type input "2"
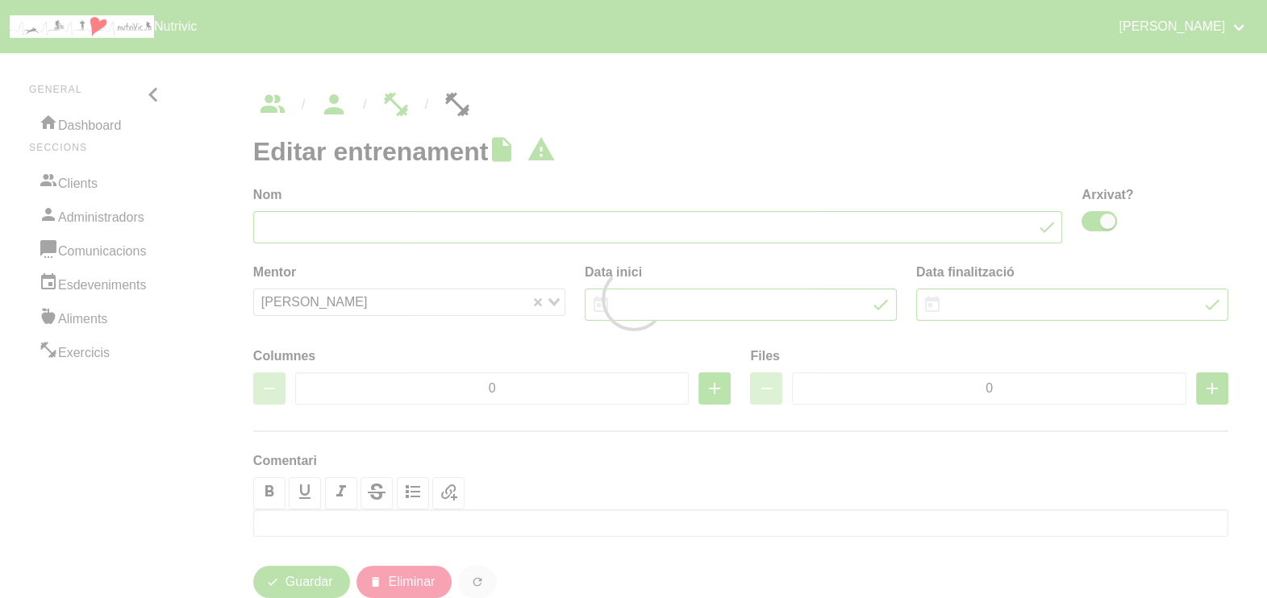
type input "8"
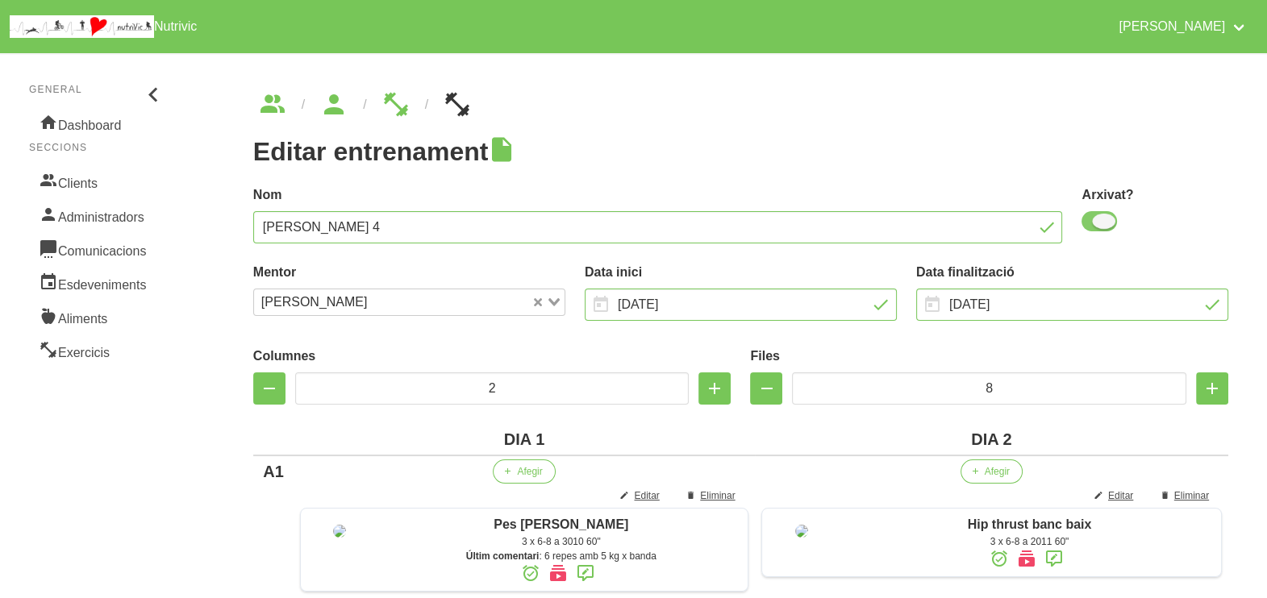
click at [1105, 226] on span at bounding box center [1098, 221] width 35 height 20
click at [1092, 226] on input "checkbox" at bounding box center [1086, 221] width 10 height 10
click at [1099, 223] on span at bounding box center [1098, 221] width 35 height 20
click at [1092, 223] on input "checkbox" at bounding box center [1086, 221] width 10 height 10
checkbox input "true"
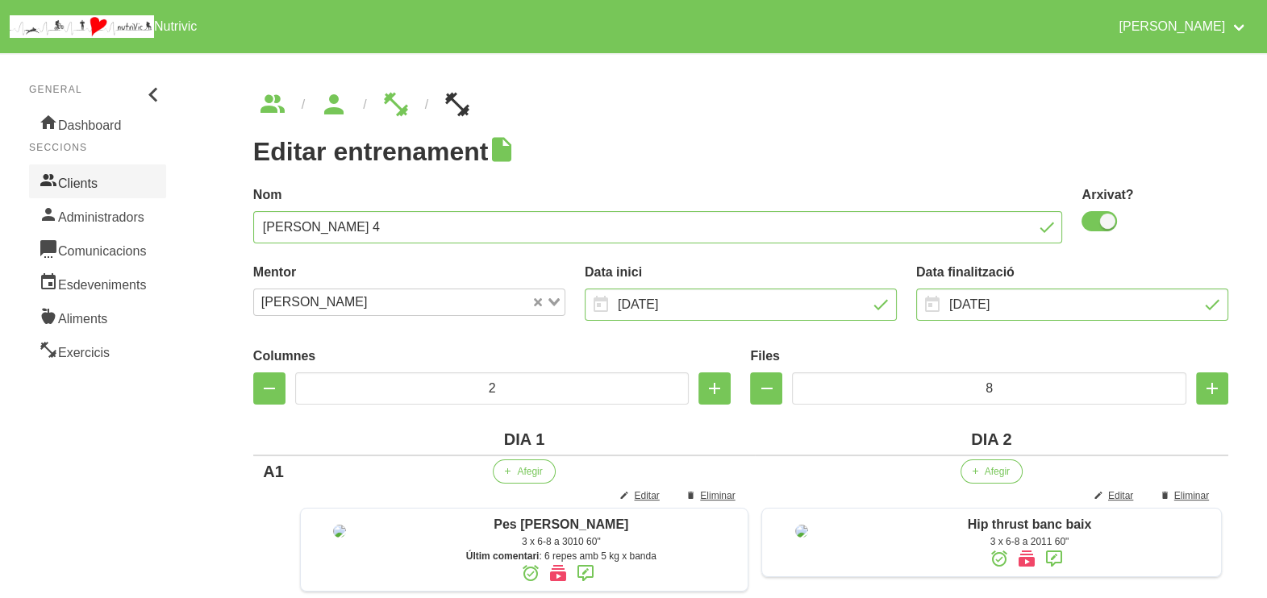
drag, startPoint x: 104, startPoint y: 184, endPoint x: 121, endPoint y: 188, distance: 17.4
click at [104, 185] on link "Clients" at bounding box center [97, 181] width 137 height 34
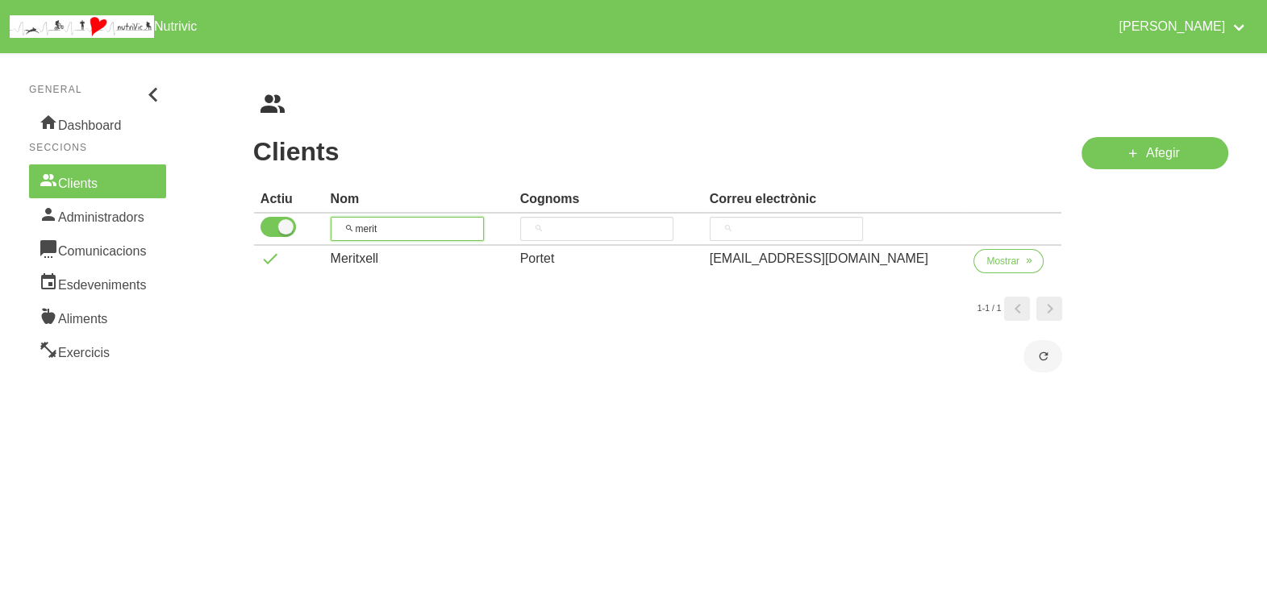
drag, startPoint x: 419, startPoint y: 226, endPoint x: 342, endPoint y: 209, distance: 79.2
click at [351, 224] on input "merit" at bounding box center [407, 229] width 153 height 24
type input "irm"
click at [976, 258] on button "Mostrar" at bounding box center [1008, 261] width 70 height 24
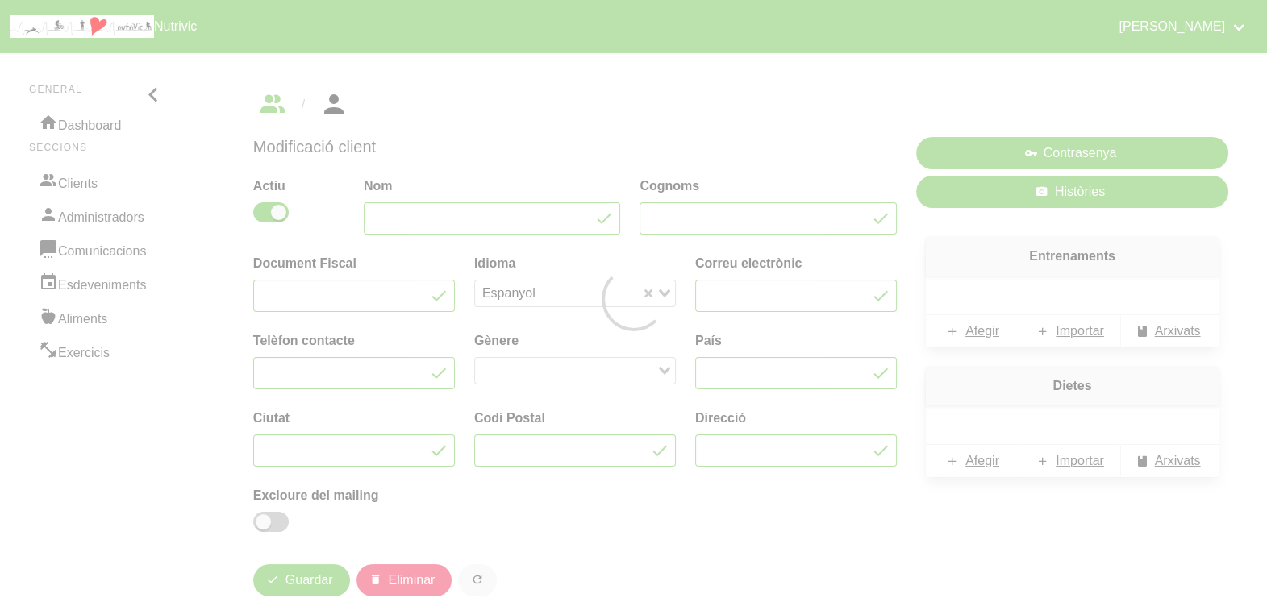
type input "[PERSON_NAME]"
type input "[EMAIL_ADDRESS][DOMAIN_NAME]"
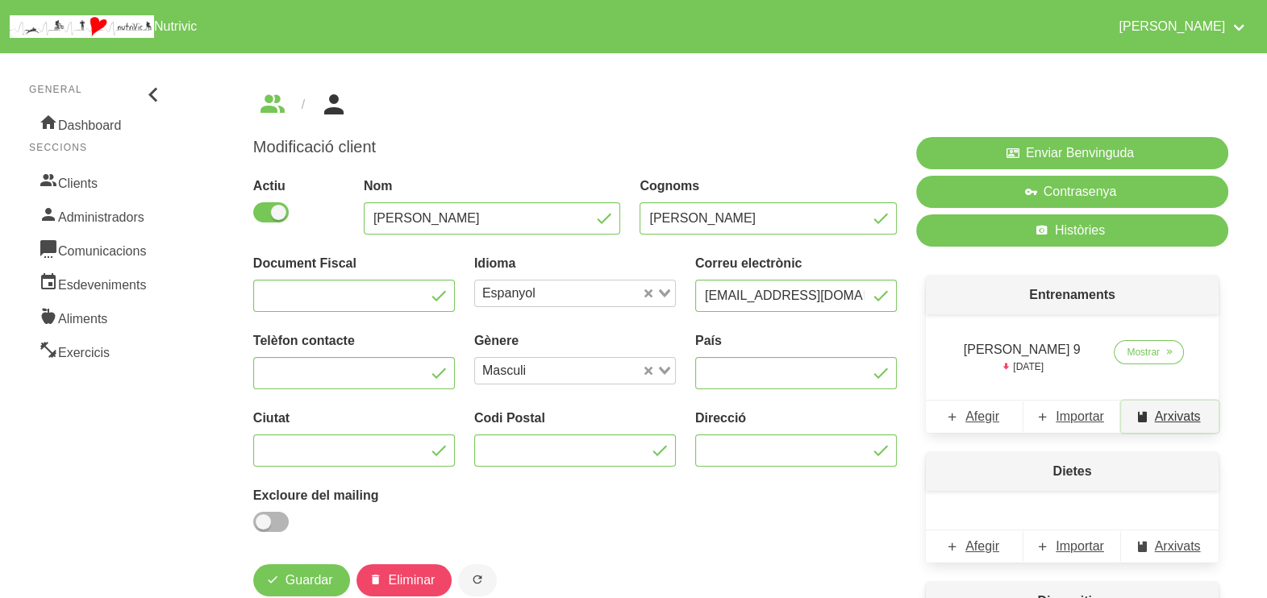
click at [1174, 419] on span "Arxivats" at bounding box center [1178, 416] width 46 height 19
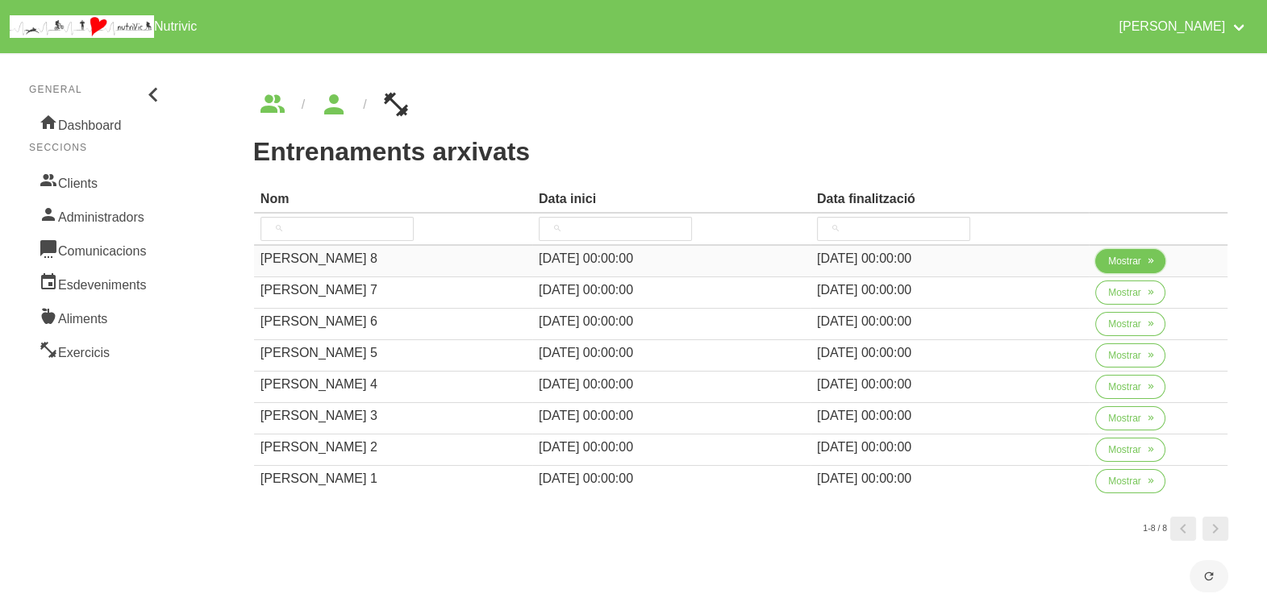
click at [1137, 258] on span "Mostrar" at bounding box center [1124, 261] width 33 height 15
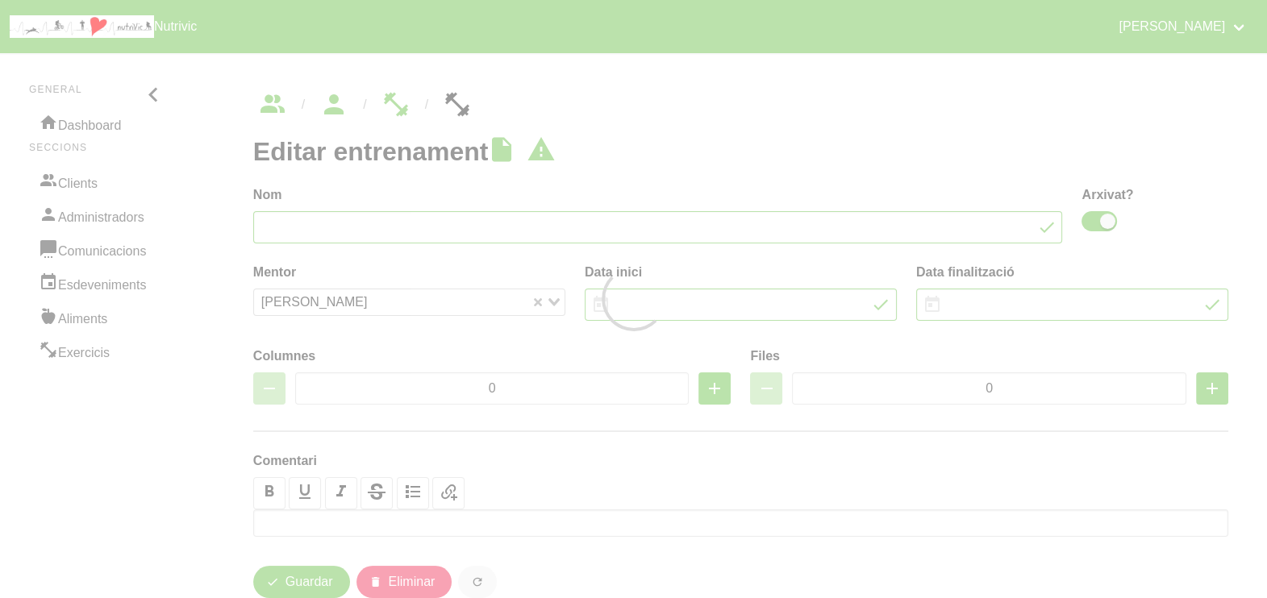
type input "Irma Moreno 8"
checkbox input "true"
type input "27/7/2025"
type input "14/9/2025"
type input "2"
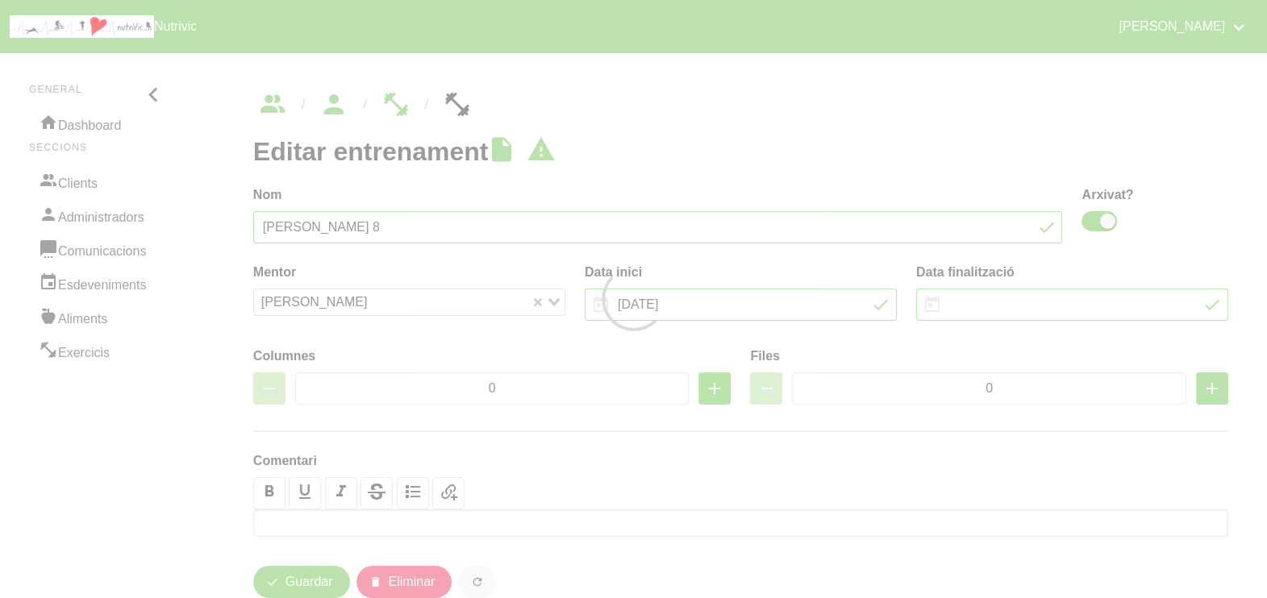
type input "8"
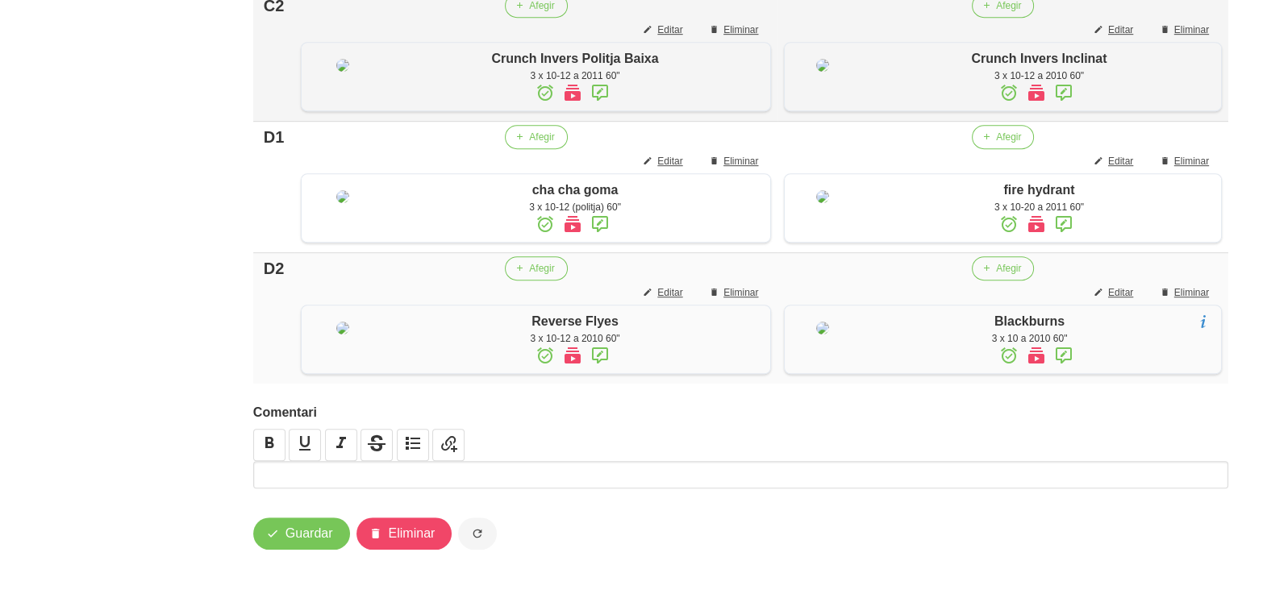
scroll to position [1376, 0]
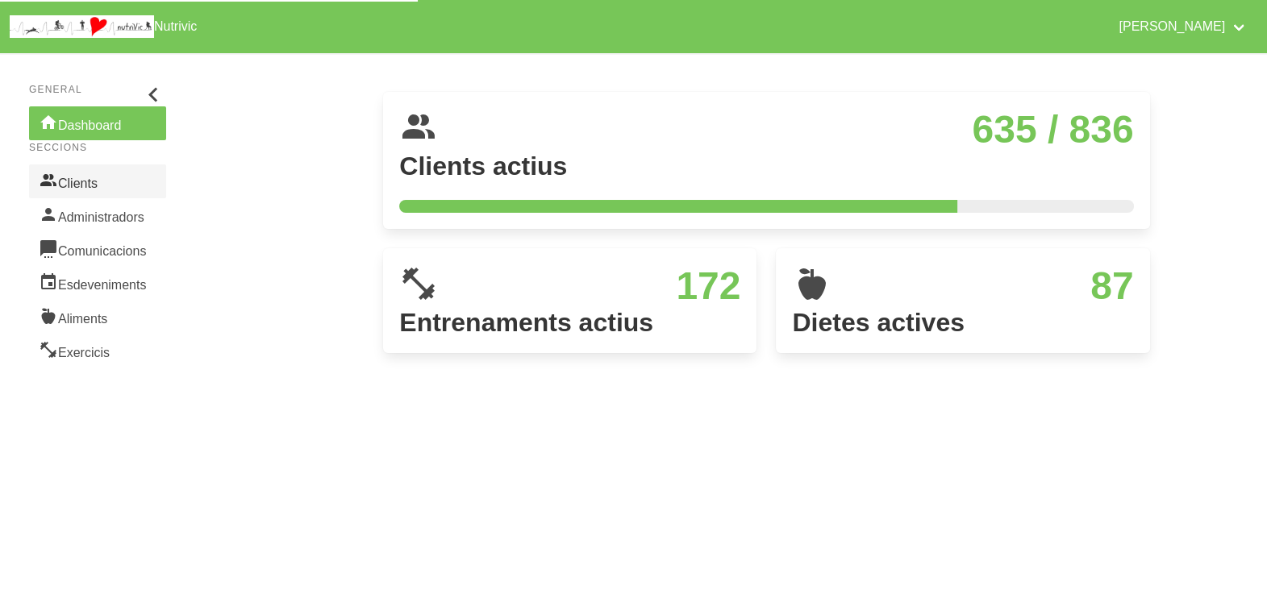
click at [103, 181] on link "Clients" at bounding box center [97, 181] width 137 height 34
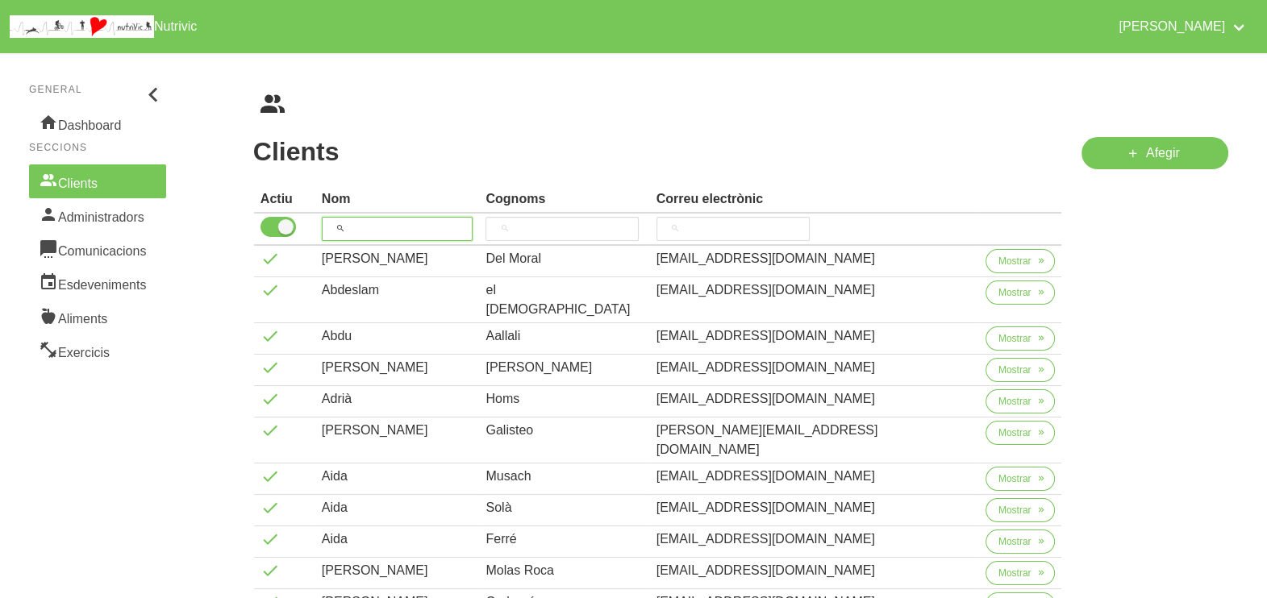
click at [375, 231] on input "search" at bounding box center [398, 229] width 152 height 24
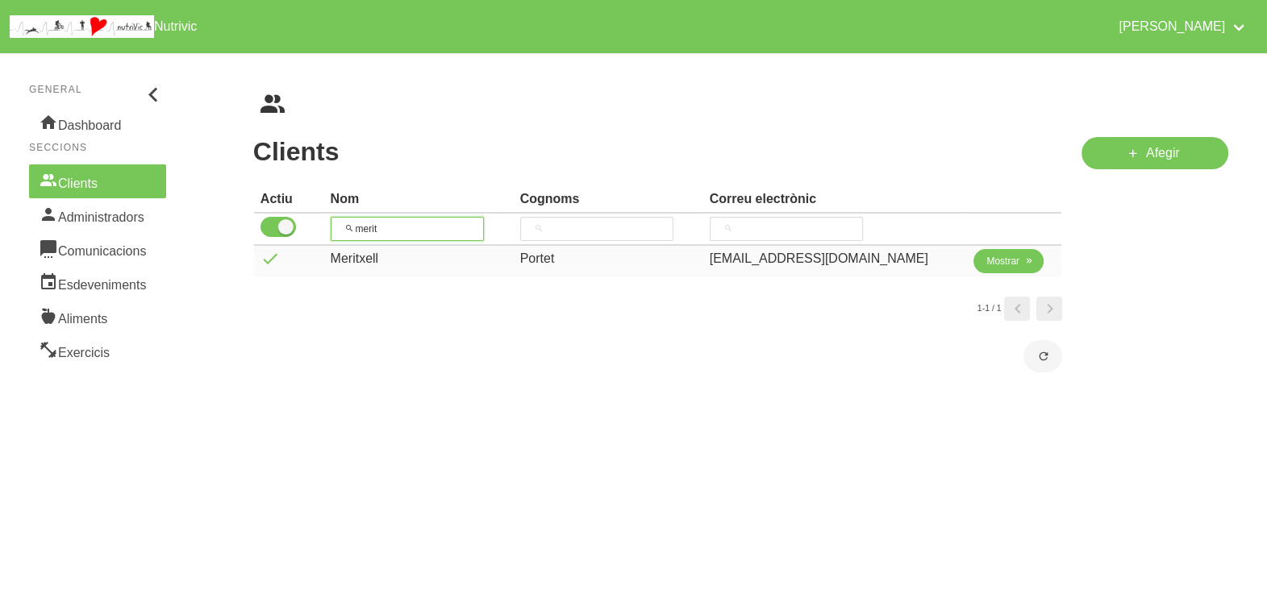
type input "merit"
click at [998, 263] on span "Mostrar" at bounding box center [1002, 261] width 33 height 15
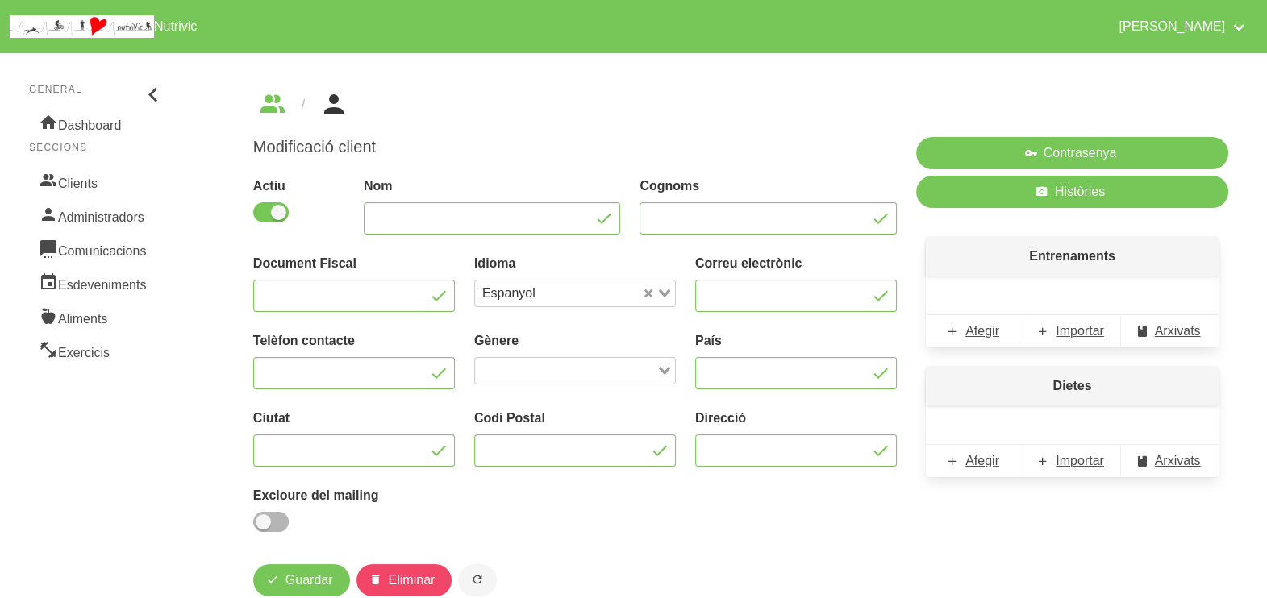
type input "Meritxell"
type input "Portet"
type input "[EMAIL_ADDRESS][DOMAIN_NAME]"
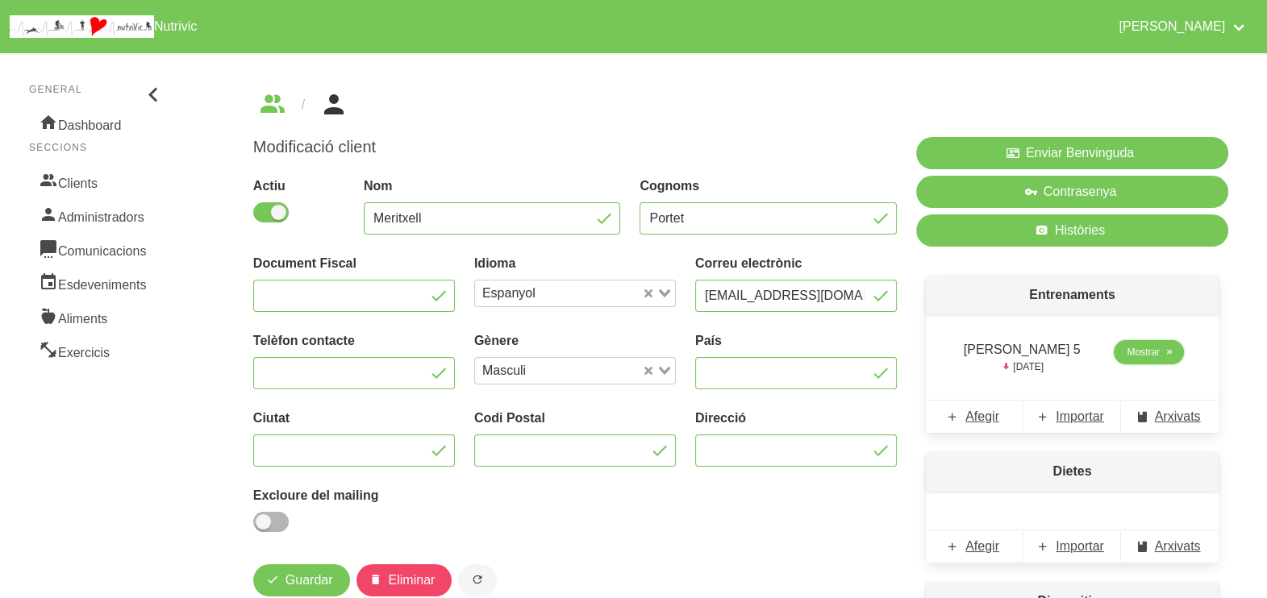
click at [1145, 356] on span "Mostrar" at bounding box center [1142, 352] width 33 height 15
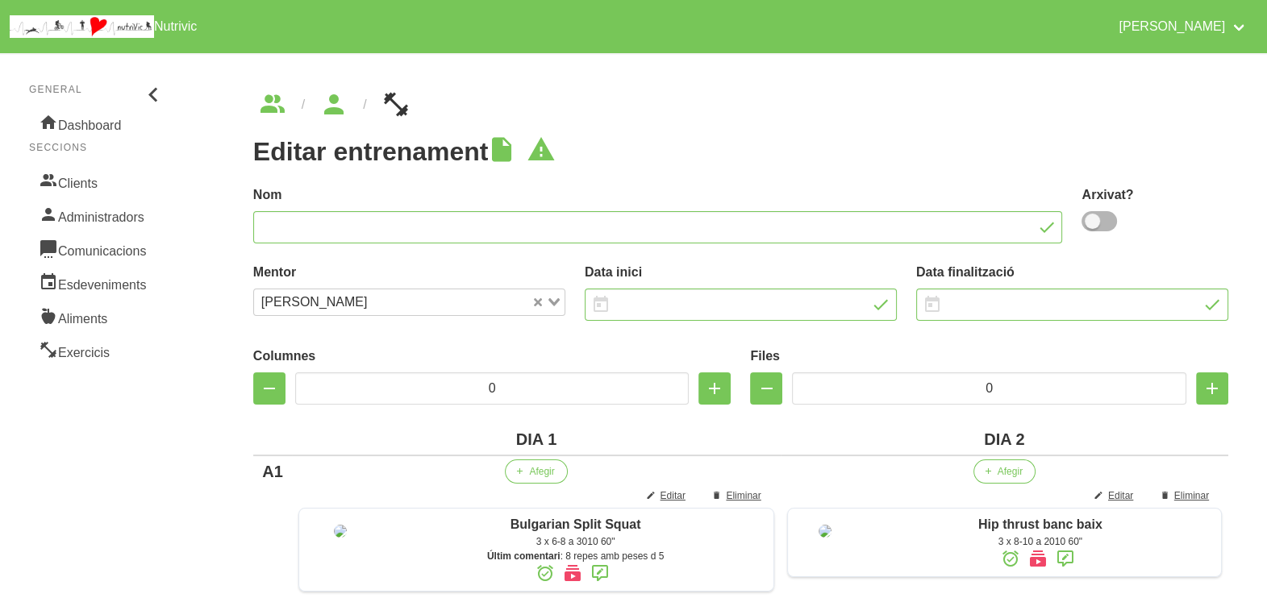
type input "[PERSON_NAME] 5"
type input "[DATE]"
type input "26/10/2025"
type input "2"
type input "8"
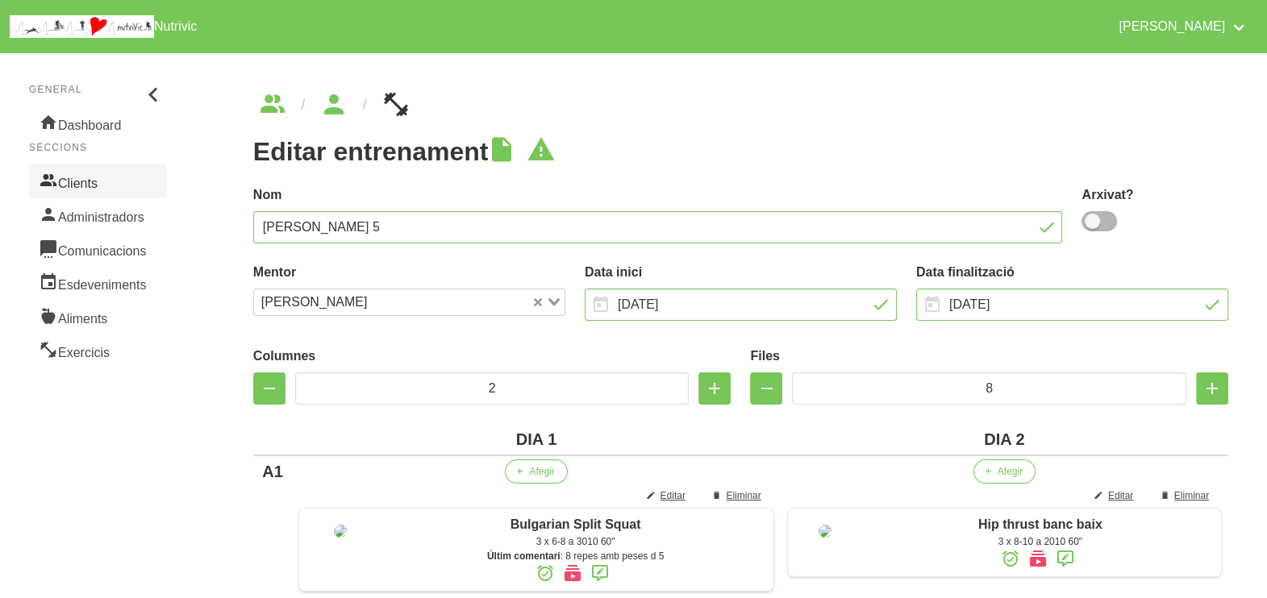
click at [74, 181] on link "Clients" at bounding box center [97, 181] width 137 height 34
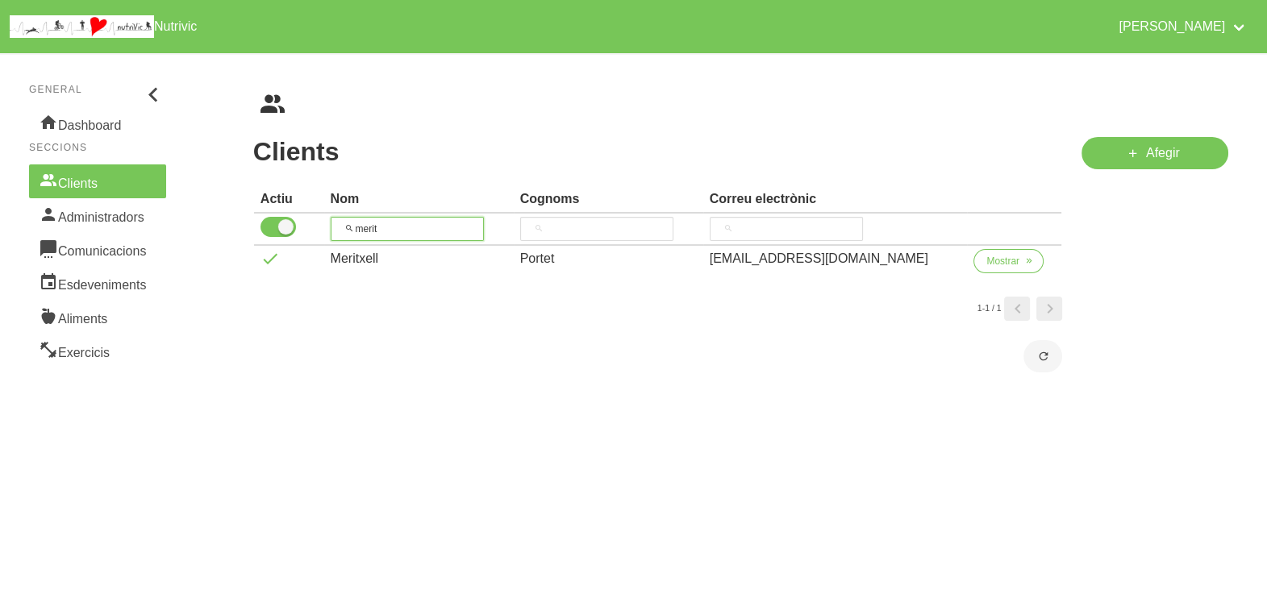
drag, startPoint x: 360, startPoint y: 220, endPoint x: 385, endPoint y: 181, distance: 46.1
click at [313, 212] on thead "Actiu Nom Cognoms Correu electrònic merit" at bounding box center [658, 216] width 808 height 60
type input "irm"
click at [995, 265] on span "Mostrar" at bounding box center [1002, 261] width 33 height 15
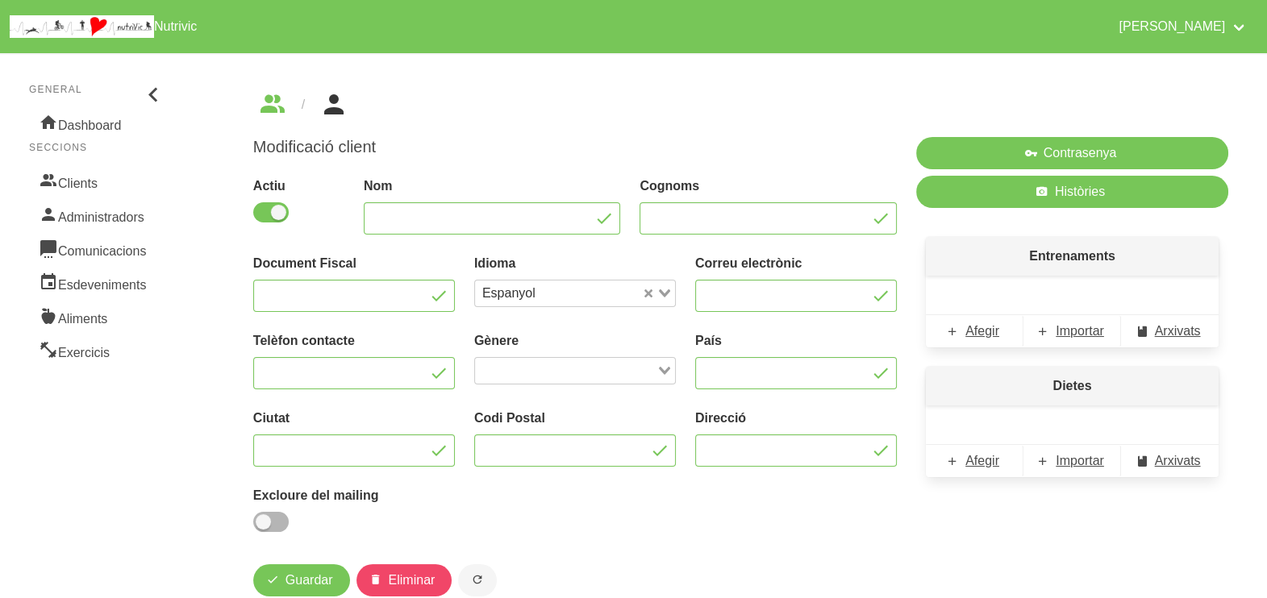
type input "[PERSON_NAME]"
type input "[EMAIL_ADDRESS][DOMAIN_NAME]"
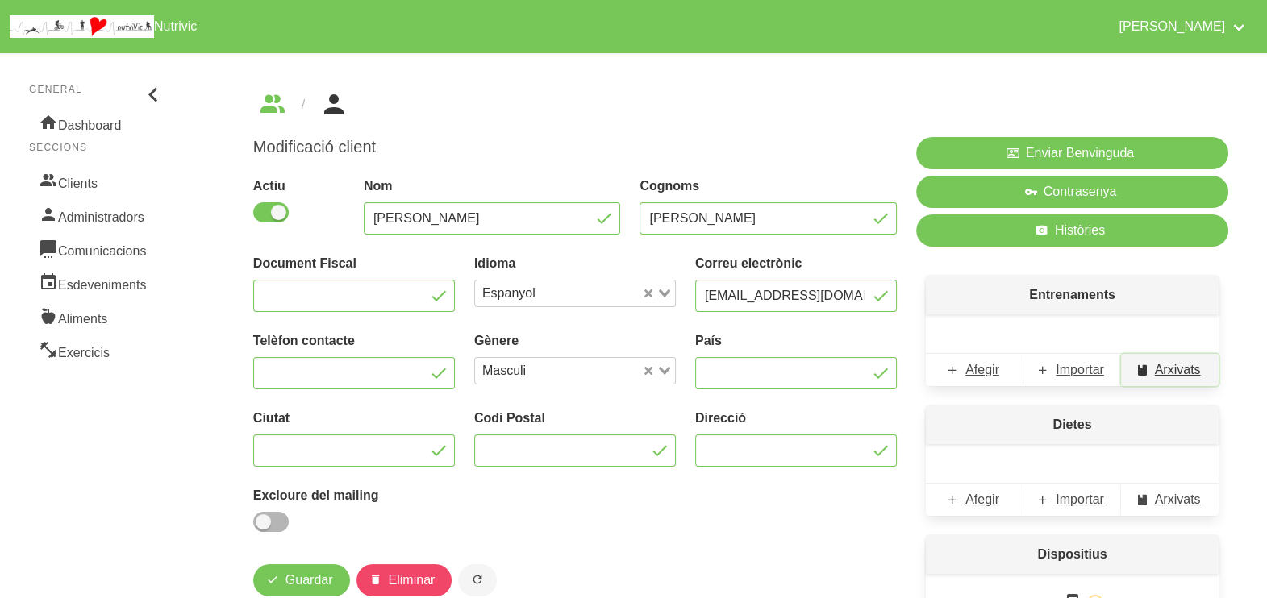
click at [1169, 370] on span "Arxivats" at bounding box center [1178, 369] width 46 height 19
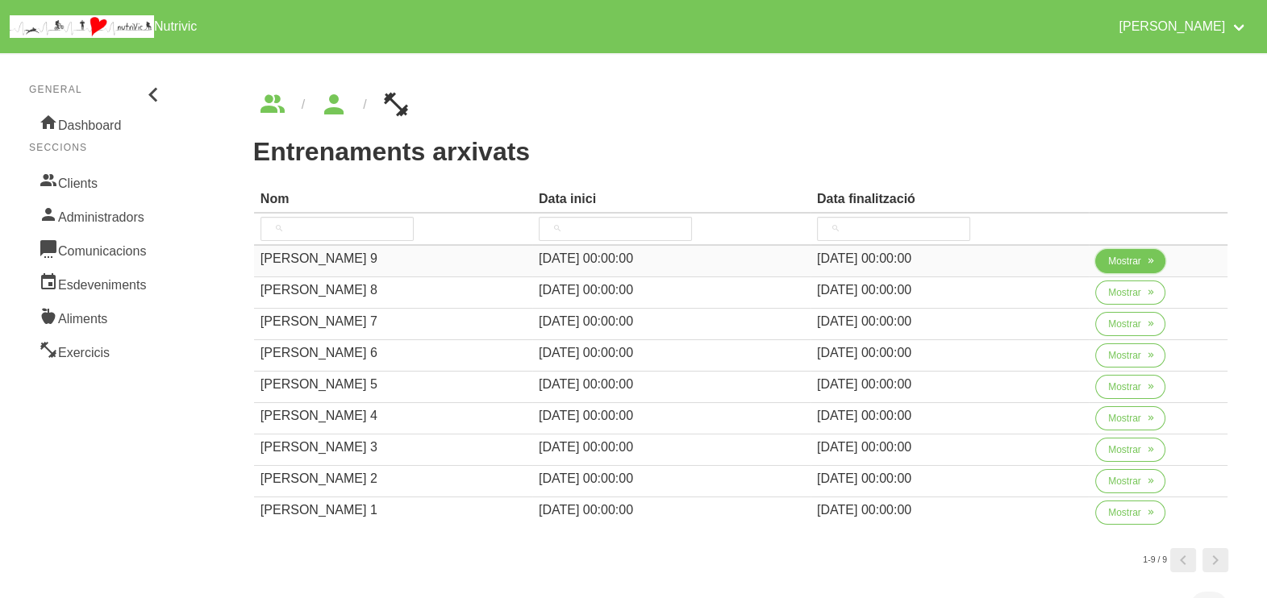
click at [1123, 258] on span "Mostrar" at bounding box center [1124, 261] width 33 height 15
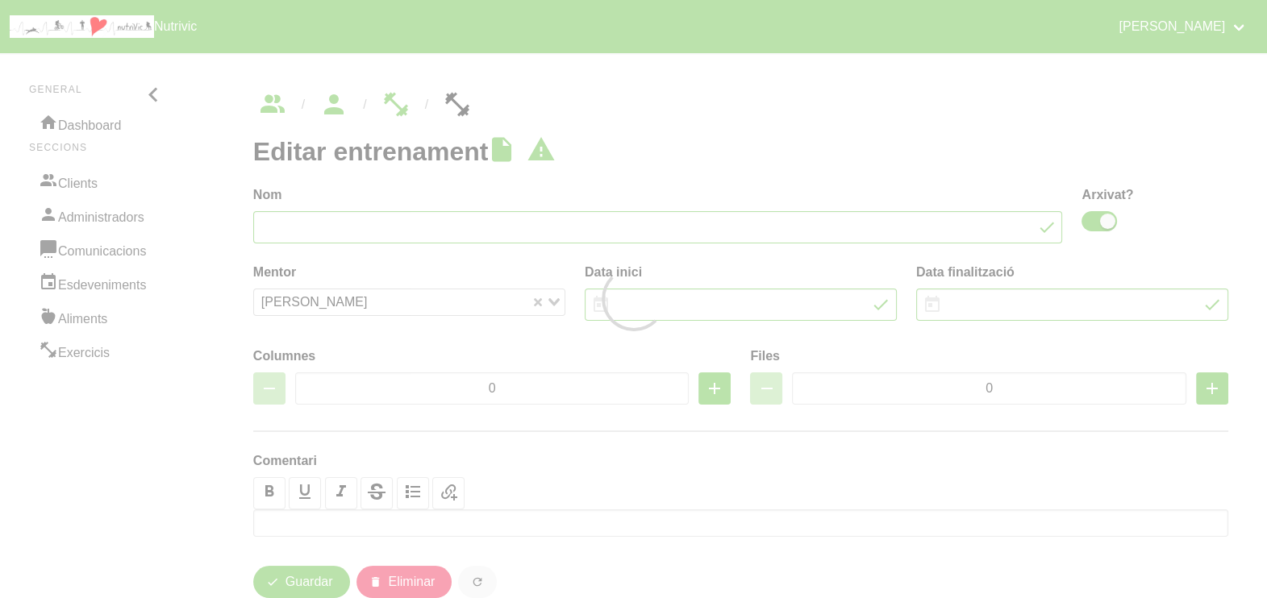
type input "[PERSON_NAME] 9"
checkbox input "true"
type input "[DATE]"
type input "2"
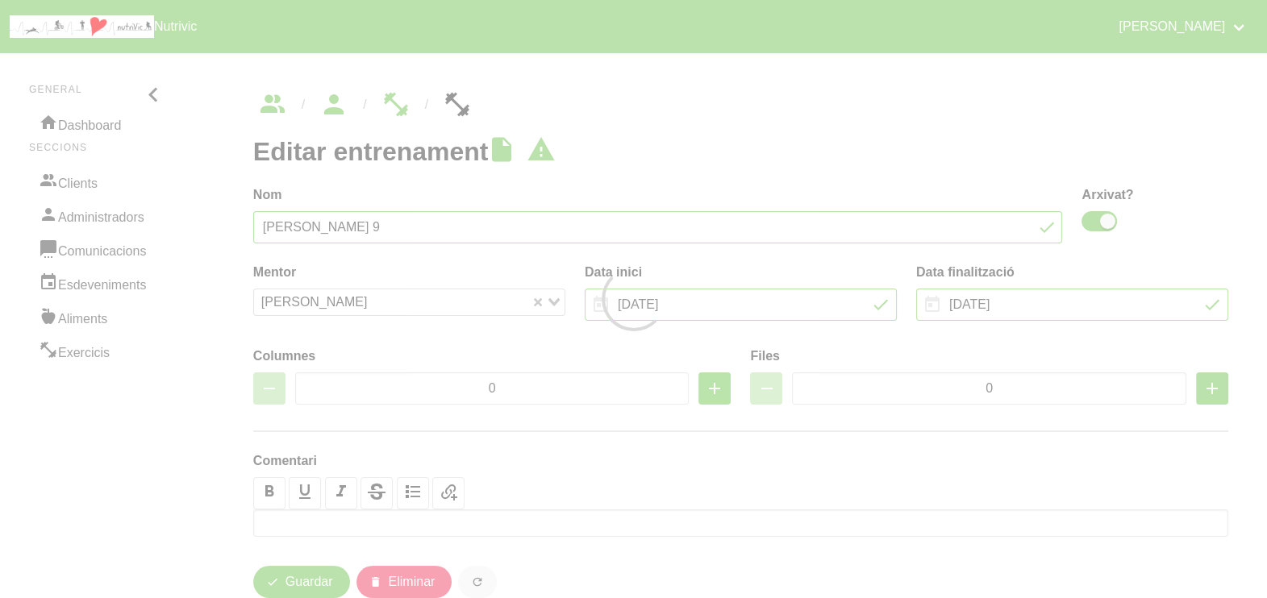
type input "8"
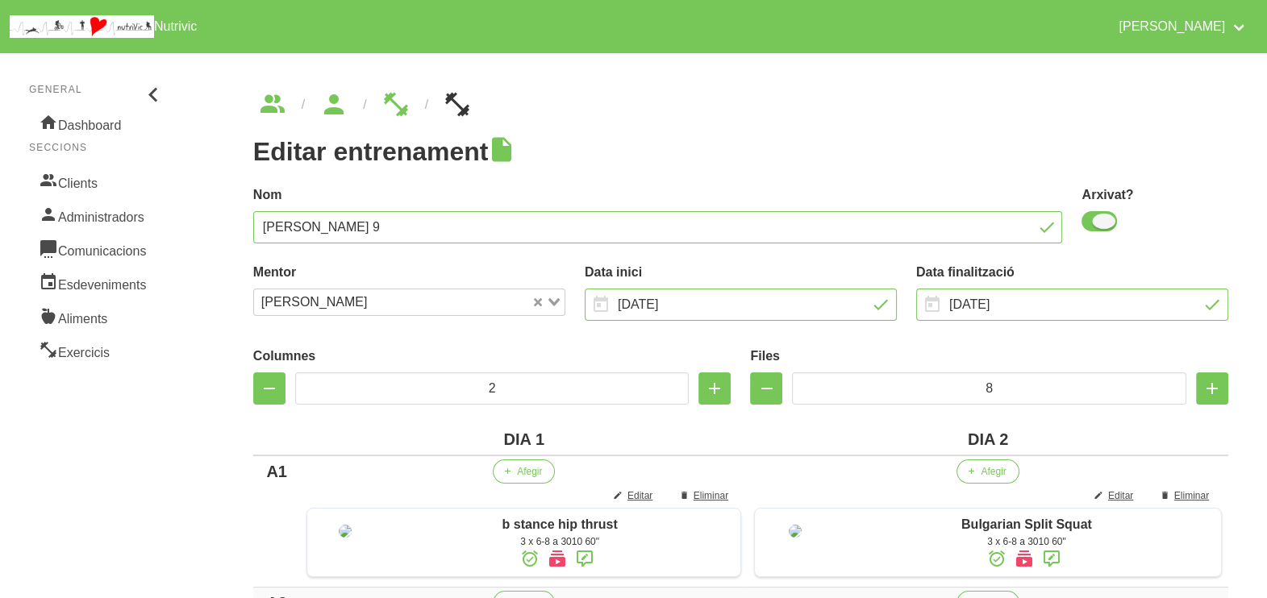
click at [1101, 225] on span at bounding box center [1098, 221] width 35 height 20
click at [1092, 225] on input "checkbox" at bounding box center [1086, 221] width 10 height 10
checkbox input "false"
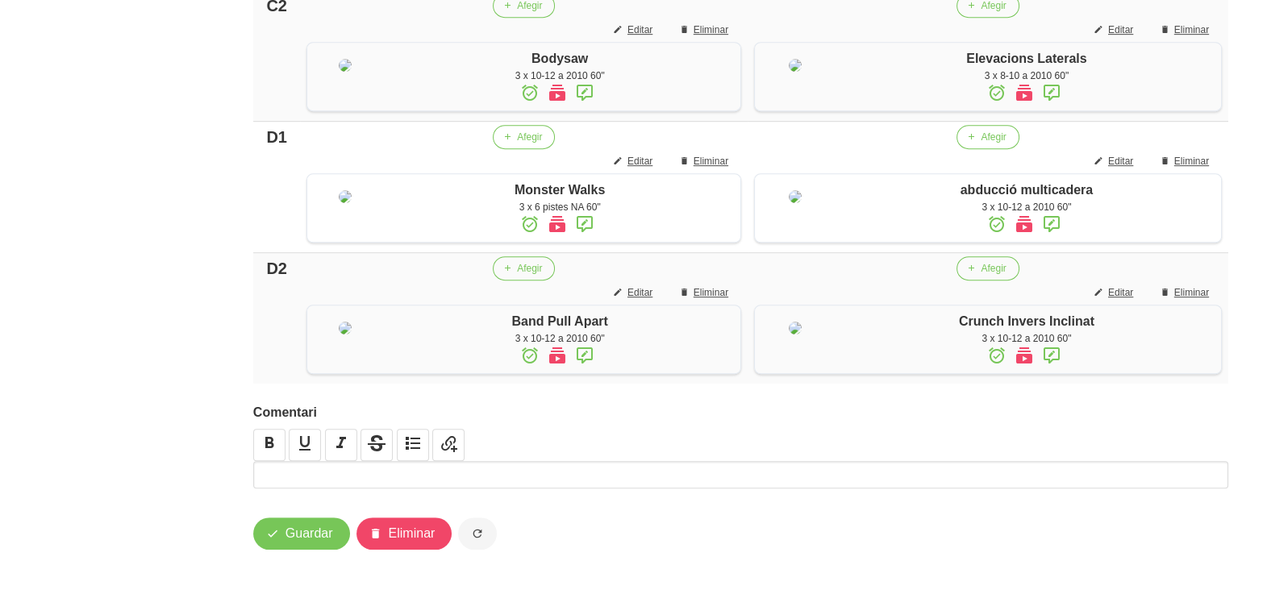
scroll to position [1404, 0]
click at [294, 533] on span "Guardar" at bounding box center [309, 533] width 48 height 19
